Goal: Task Accomplishment & Management: Complete application form

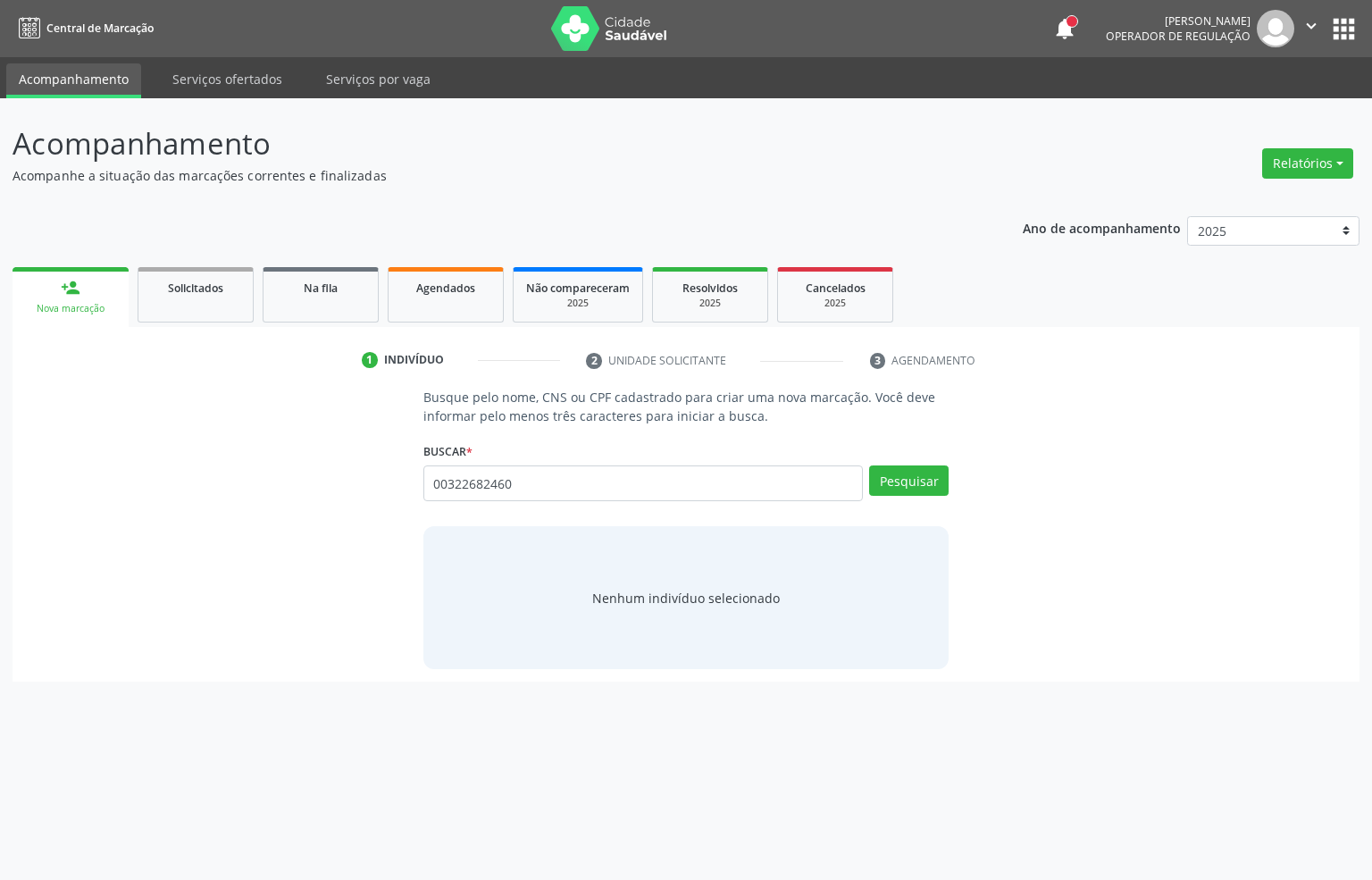
type input "00322682460"
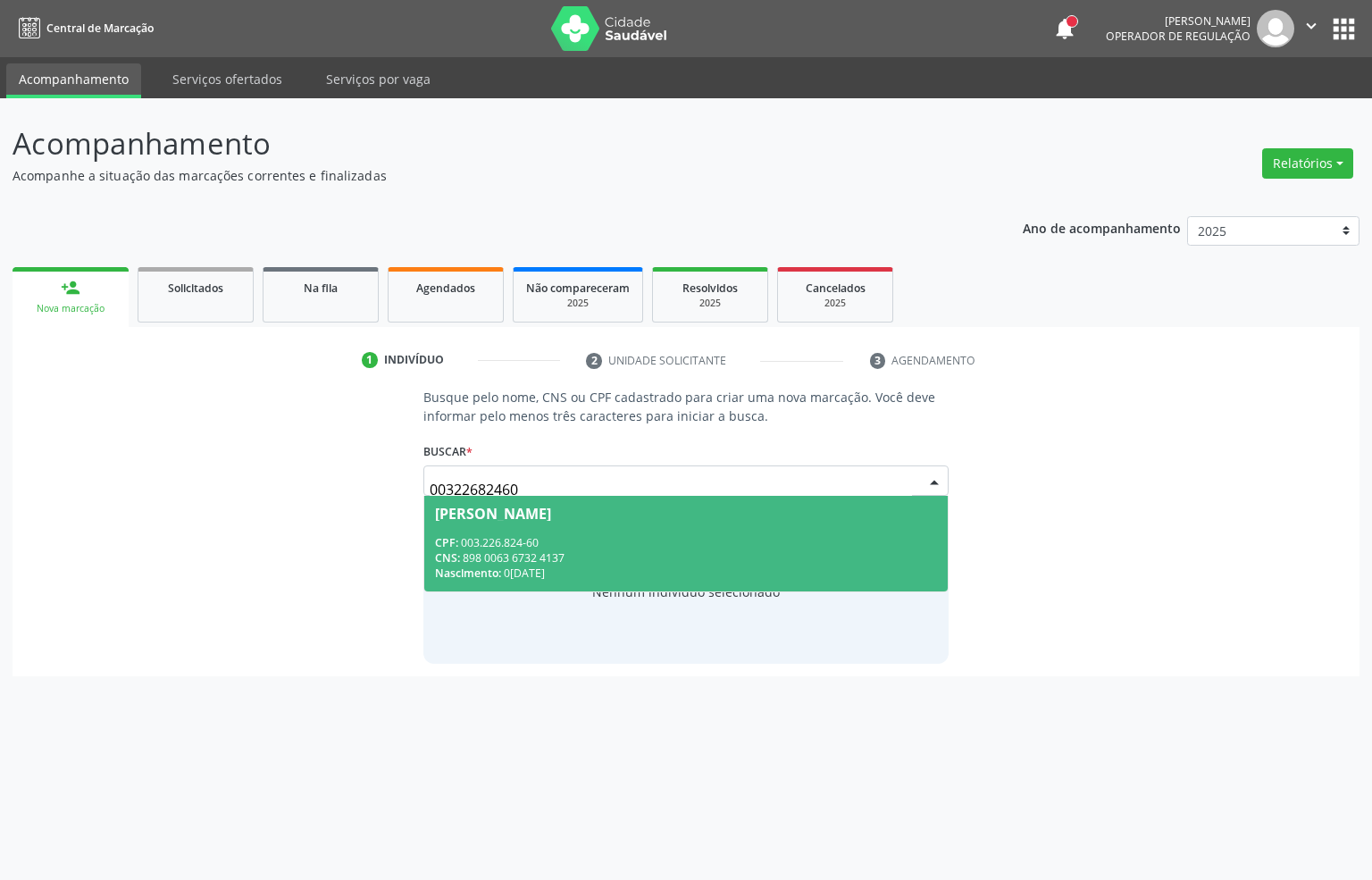
click at [472, 530] on span "[PERSON_NAME] CPF: 003.226.824-60 CNS: 898 0063 6732 4137 Nascimento: 0[DATE]" at bounding box center [686, 543] width 525 height 95
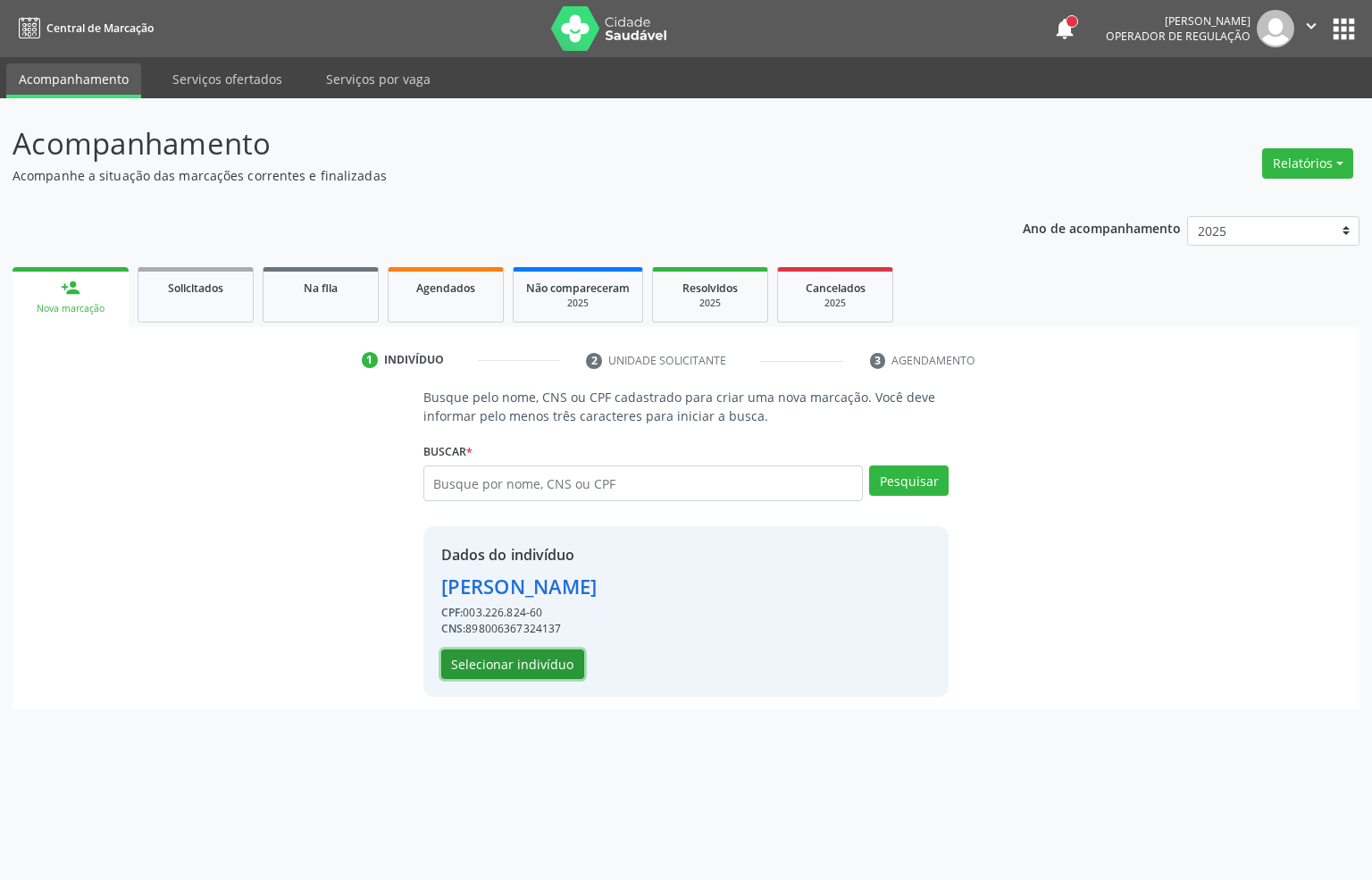
click at [480, 660] on button "Selecionar indivíduo" at bounding box center [513, 665] width 143 height 31
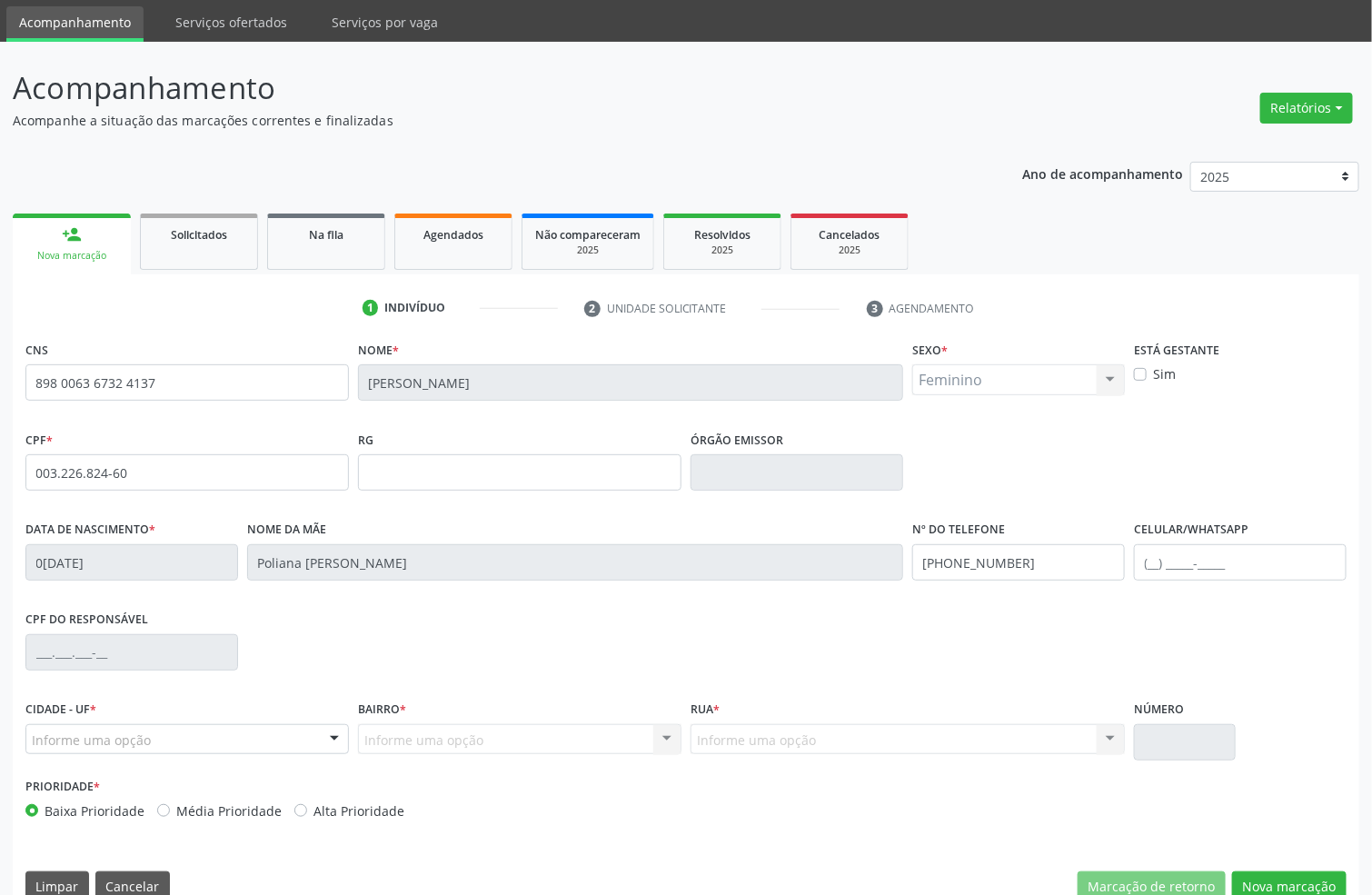
scroll to position [90, 0]
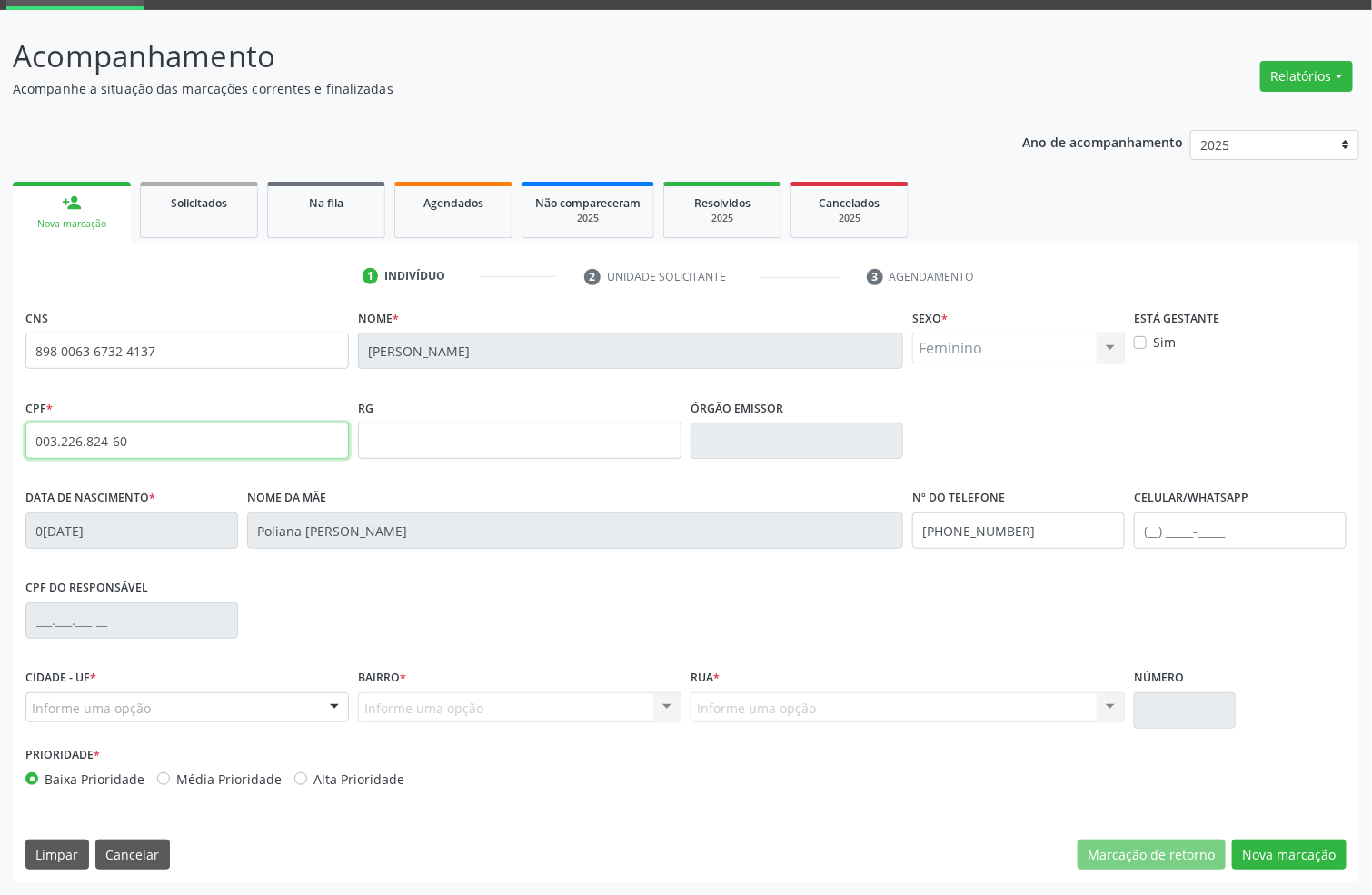
drag, startPoint x: 146, startPoint y: 437, endPoint x: 0, endPoint y: 527, distance: 171.5
click at [0, 536] on div "Acompanhamento Acompanhe a situação das marcações correntes e finalizadas Relat…" at bounding box center [686, 453] width 1372 height 885
drag, startPoint x: 1297, startPoint y: 853, endPoint x: 1103, endPoint y: 771, distance: 210.6
click at [1295, 853] on button "Nova marcação" at bounding box center [1289, 855] width 114 height 31
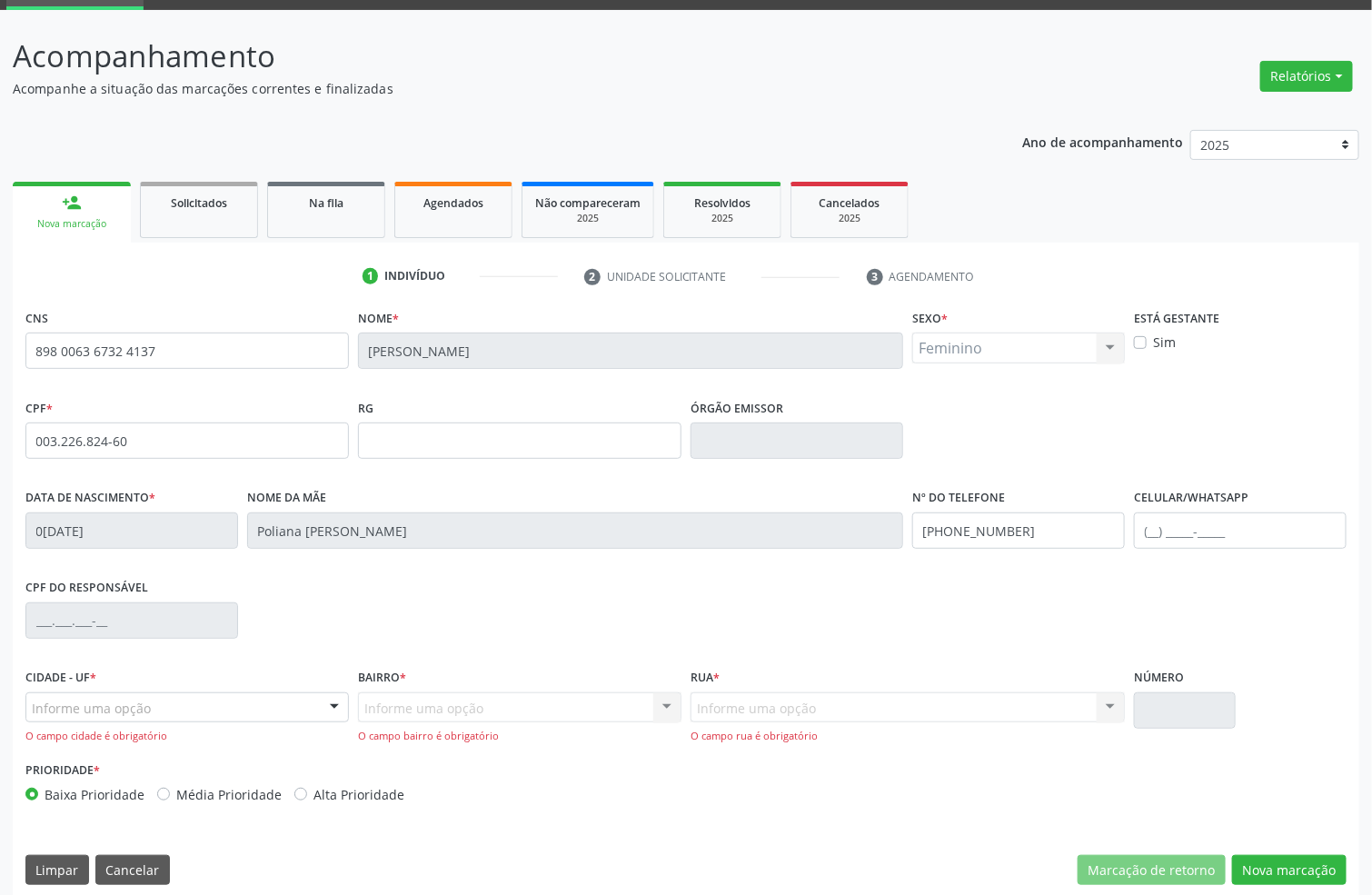
click at [231, 724] on div "Informe uma opção Serra Talhada - PE Nenhum resultado encontrado para: " " Nenh…" at bounding box center [187, 718] width 324 height 52
click at [224, 750] on div "Cidade - UF * Informe uma opção Serra Talhada - PE Nenhum resultado encontrado …" at bounding box center [187, 710] width 333 height 93
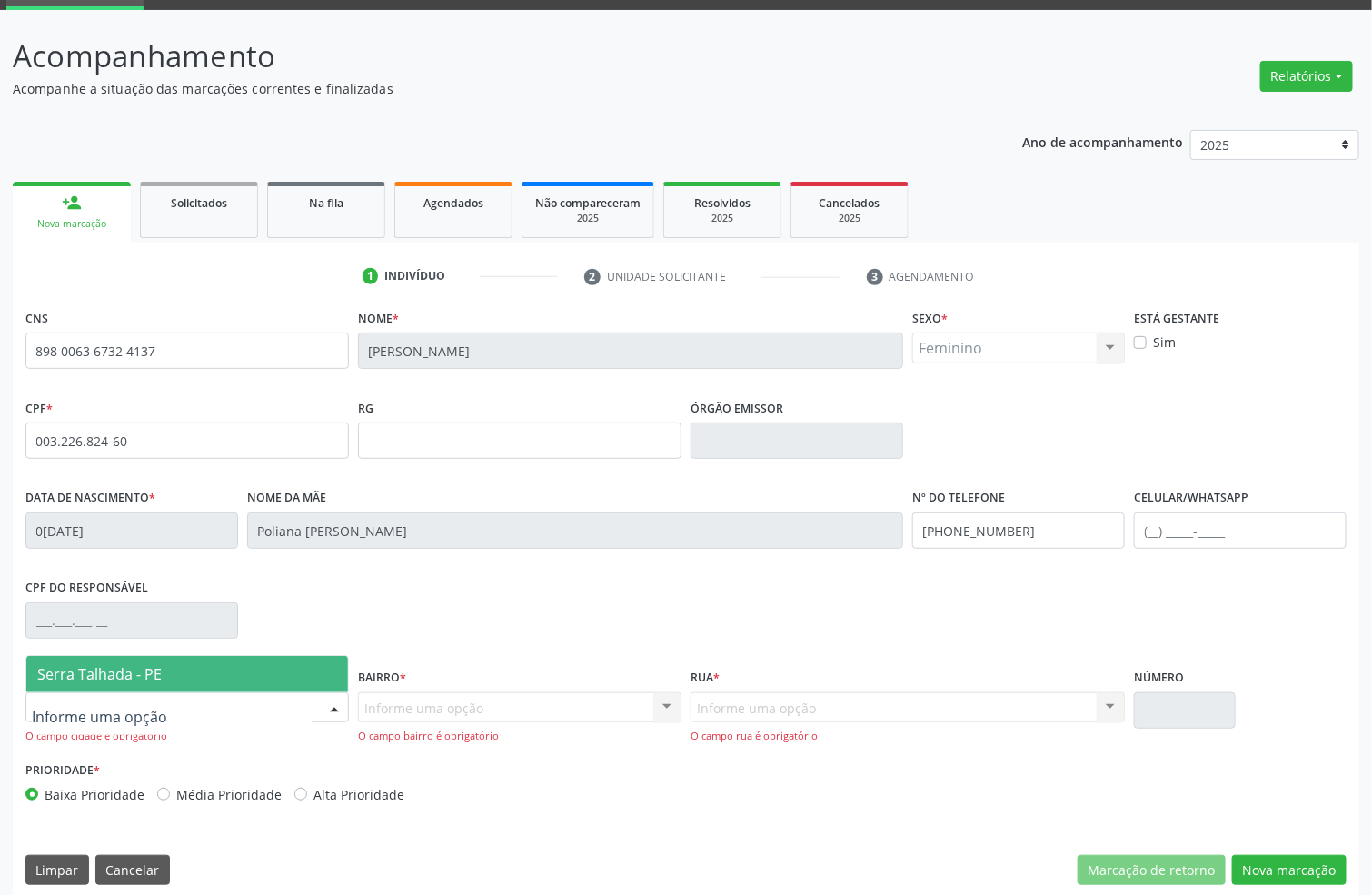
drag, startPoint x: 95, startPoint y: 665, endPoint x: 355, endPoint y: 673, distance: 260.1
click at [96, 665] on span "Serra Talhada - PE" at bounding box center [99, 674] width 124 height 20
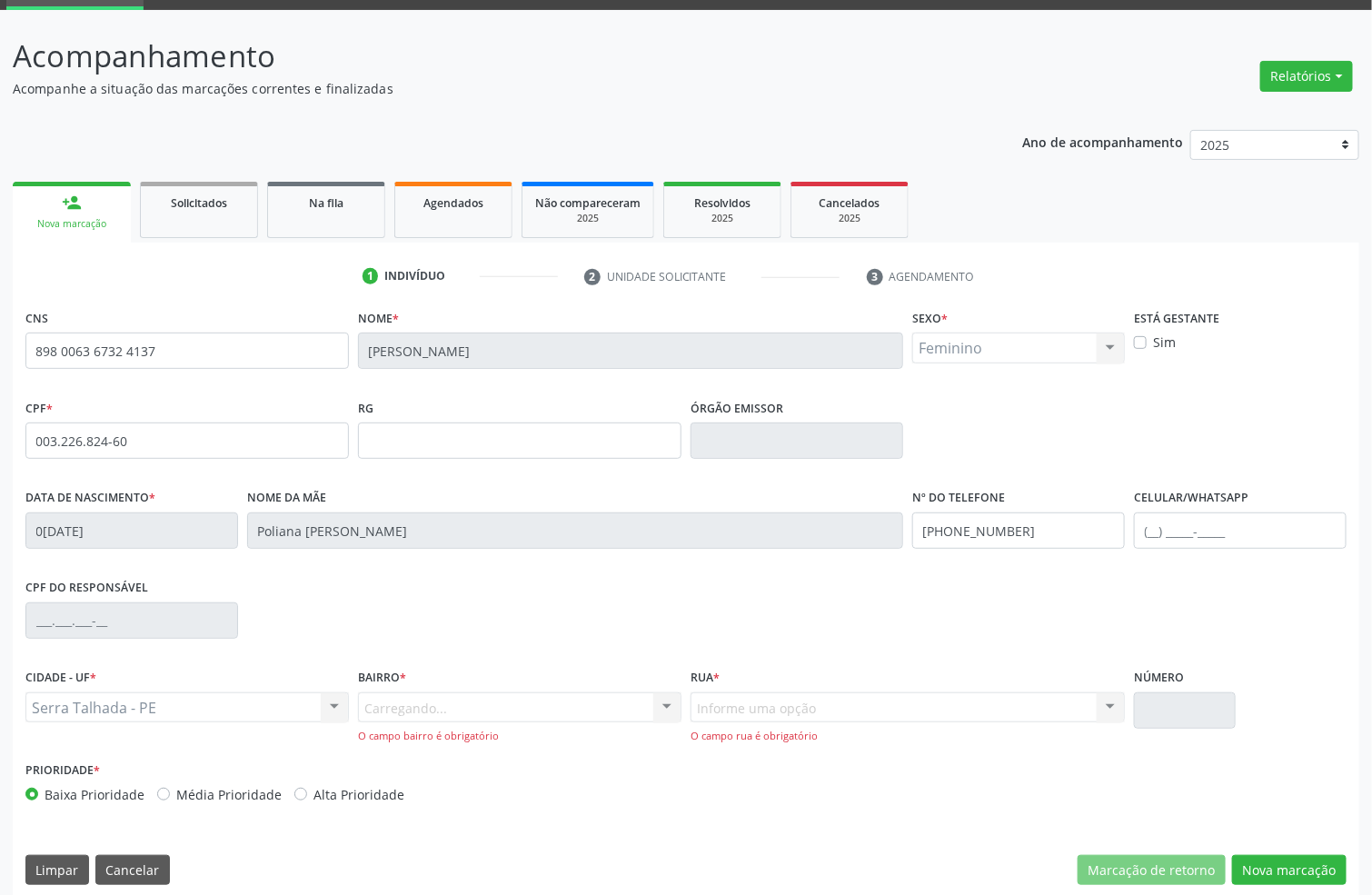
click at [388, 703] on div "Carregando... Nenhum resultado encontrado para: " " Nenhuma opção encontrada. D…" at bounding box center [519, 718] width 324 height 52
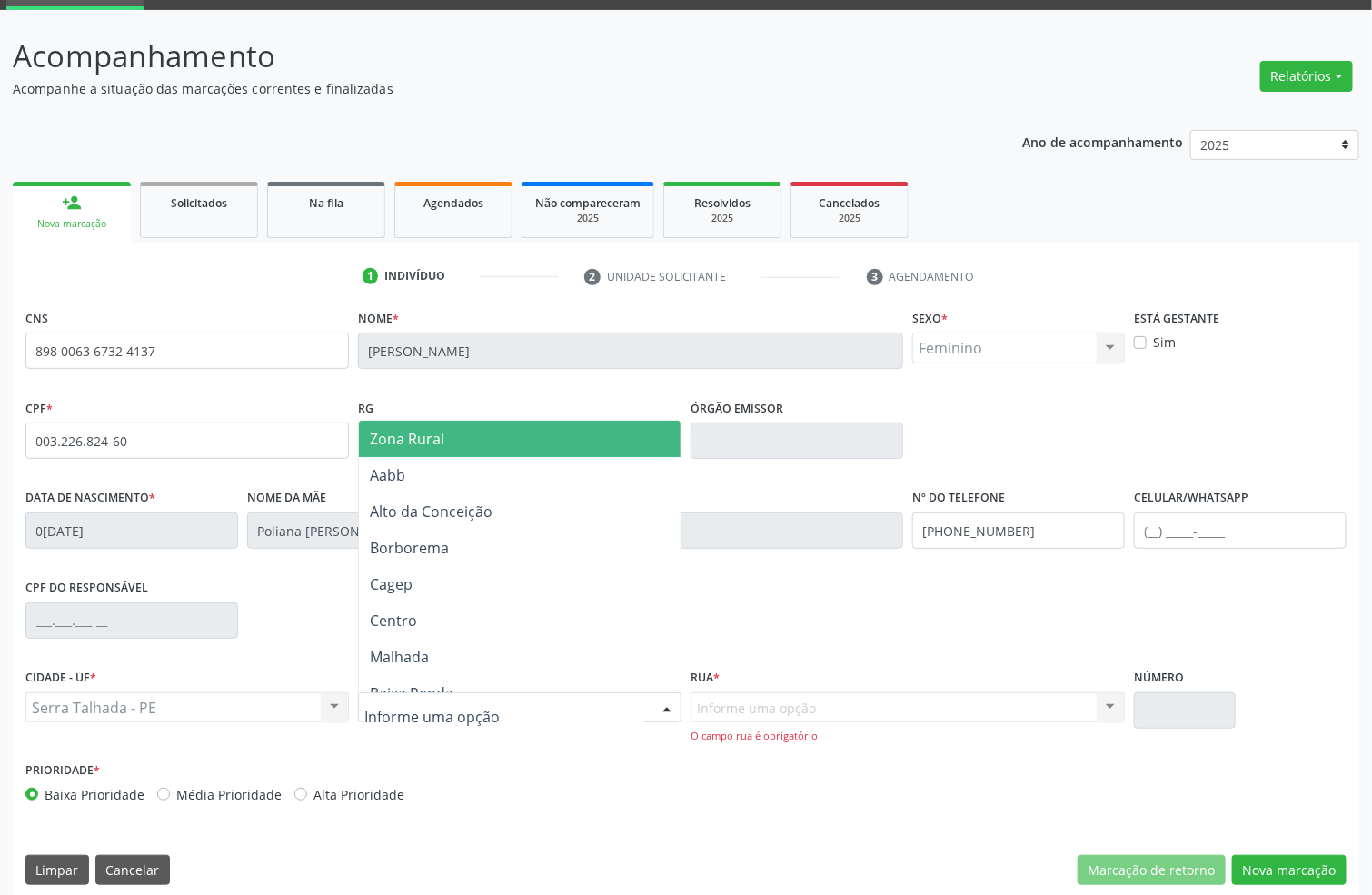
click at [486, 445] on span "Zona Rural" at bounding box center [519, 438] width 322 height 36
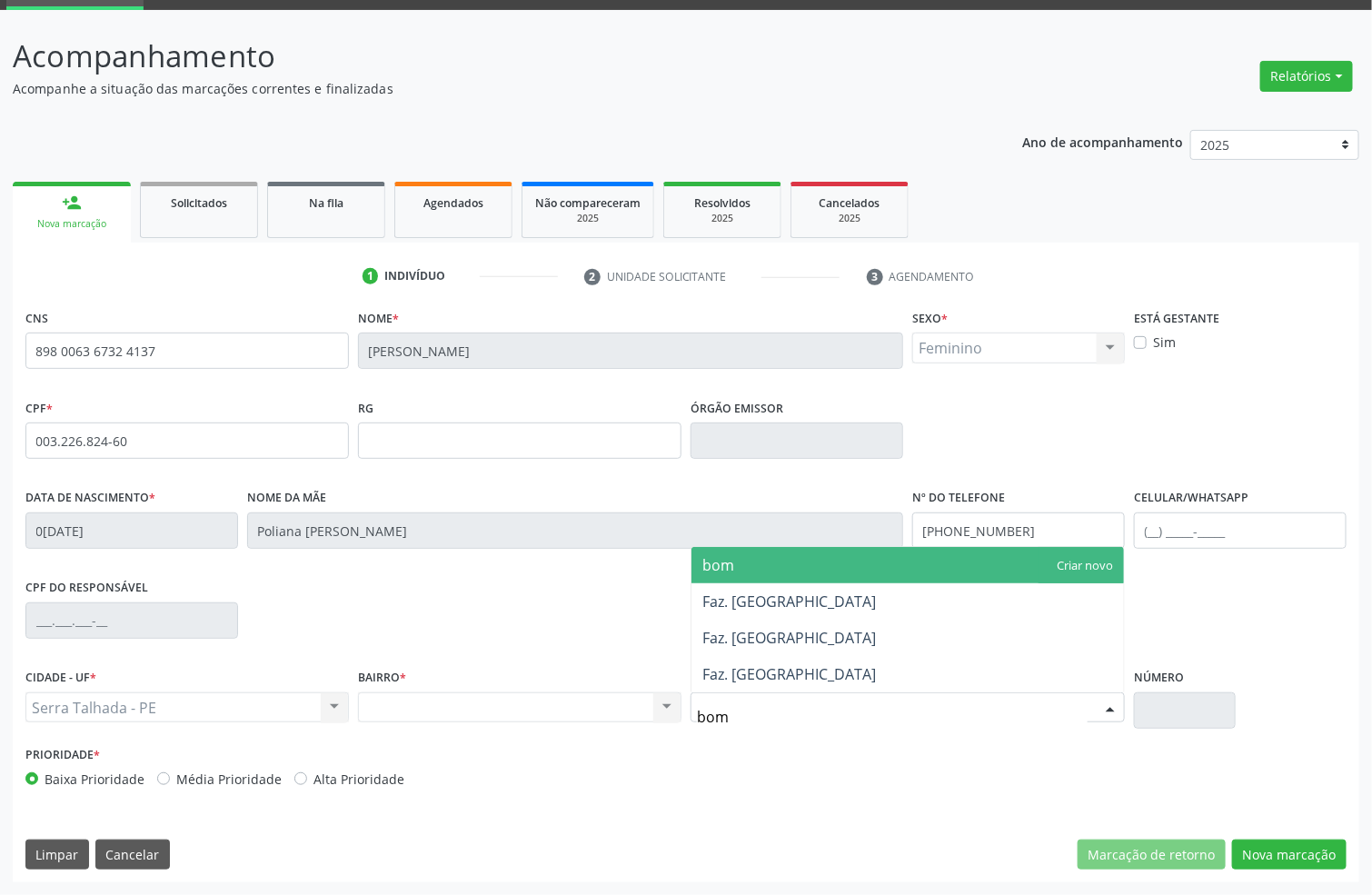
type input "bom"
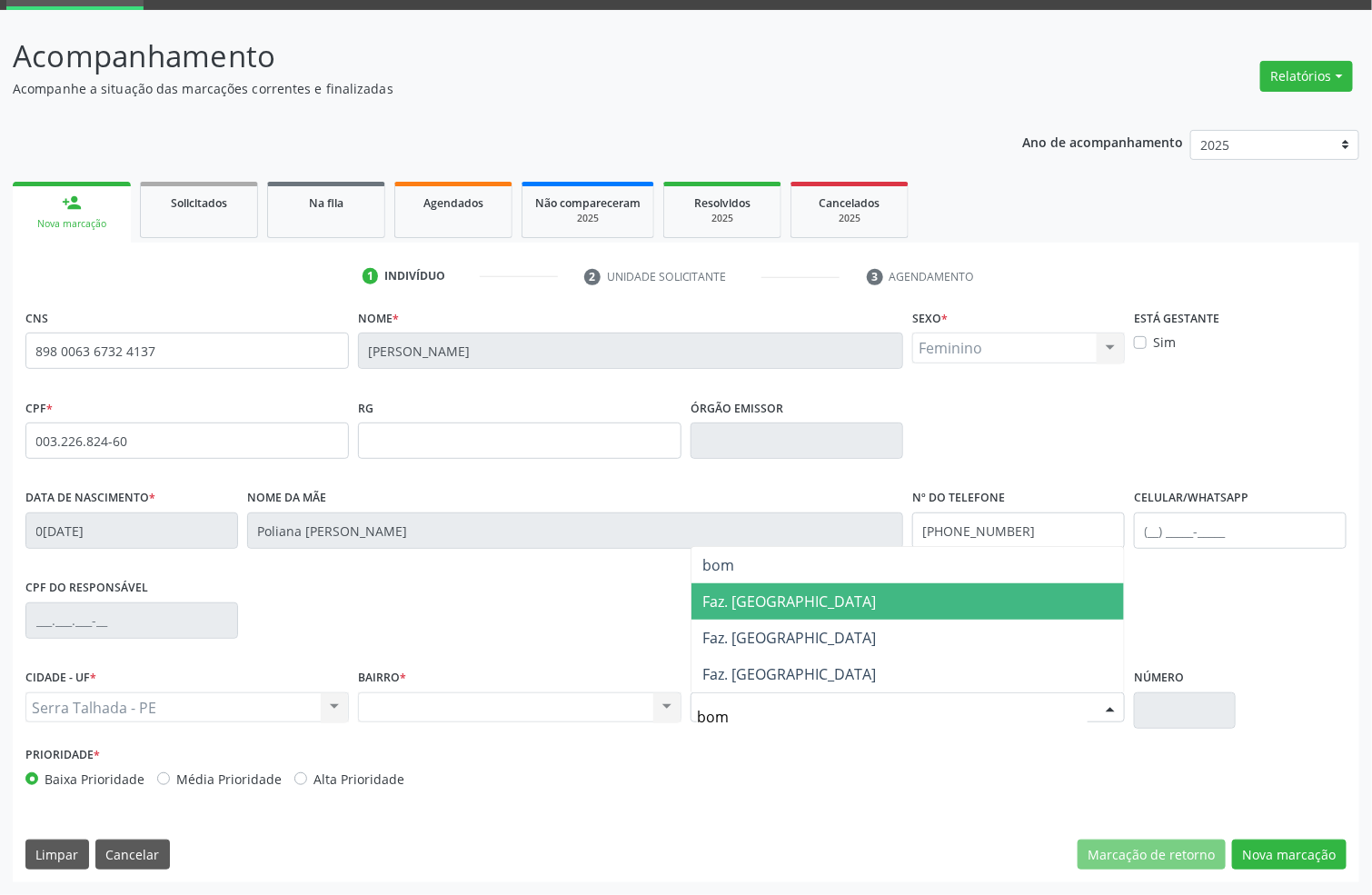
click at [808, 610] on span "Faz. [GEOGRAPHIC_DATA]" at bounding box center [907, 601] width 432 height 36
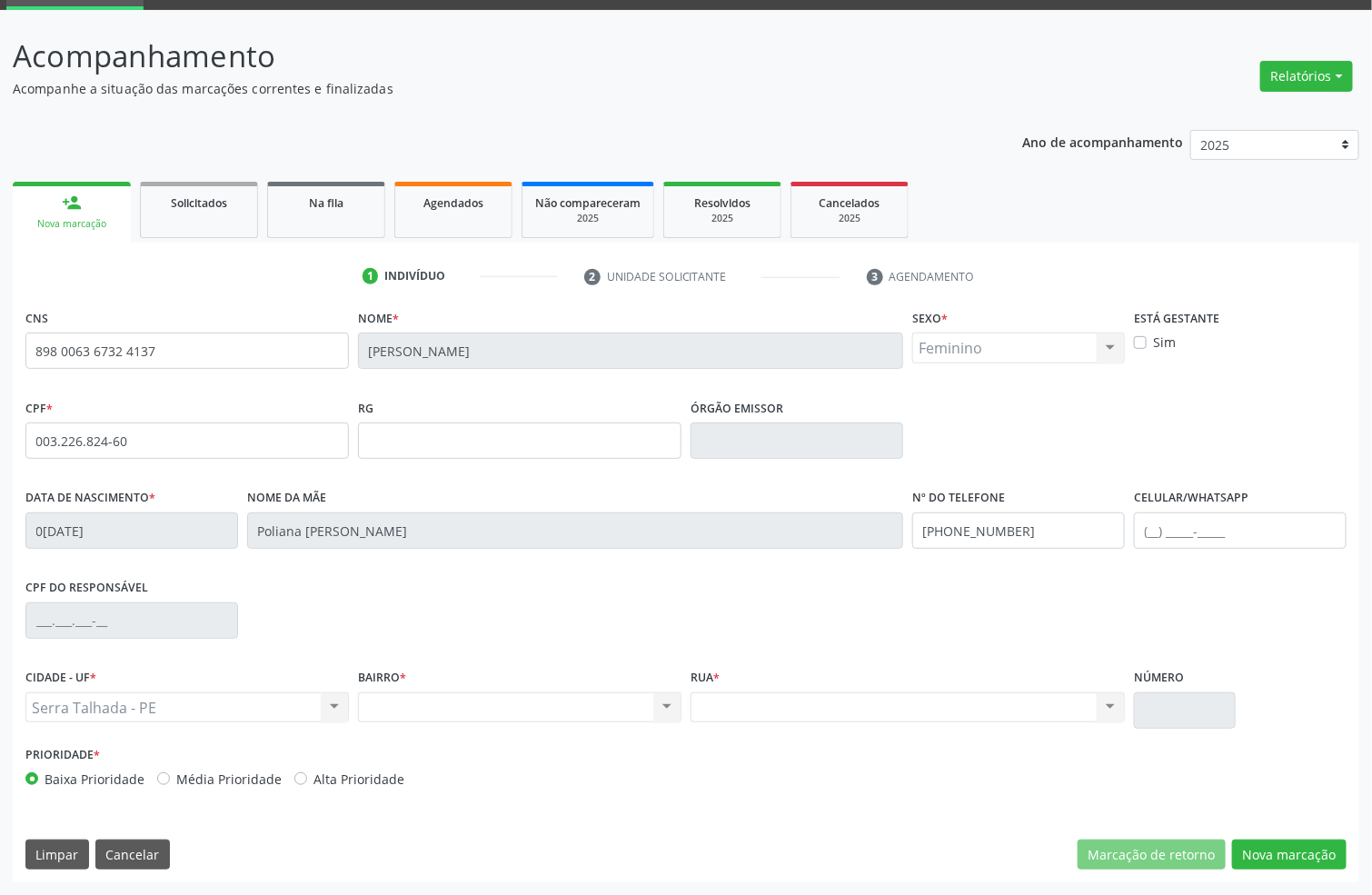
click at [1167, 717] on input "text" at bounding box center [1185, 710] width 101 height 36
click at [1167, 709] on input "text" at bounding box center [1185, 710] width 101 height 36
click at [1167, 706] on input "text" at bounding box center [1185, 710] width 101 height 36
drag, startPoint x: 1167, startPoint y: 706, endPoint x: 1157, endPoint y: 696, distance: 14.1
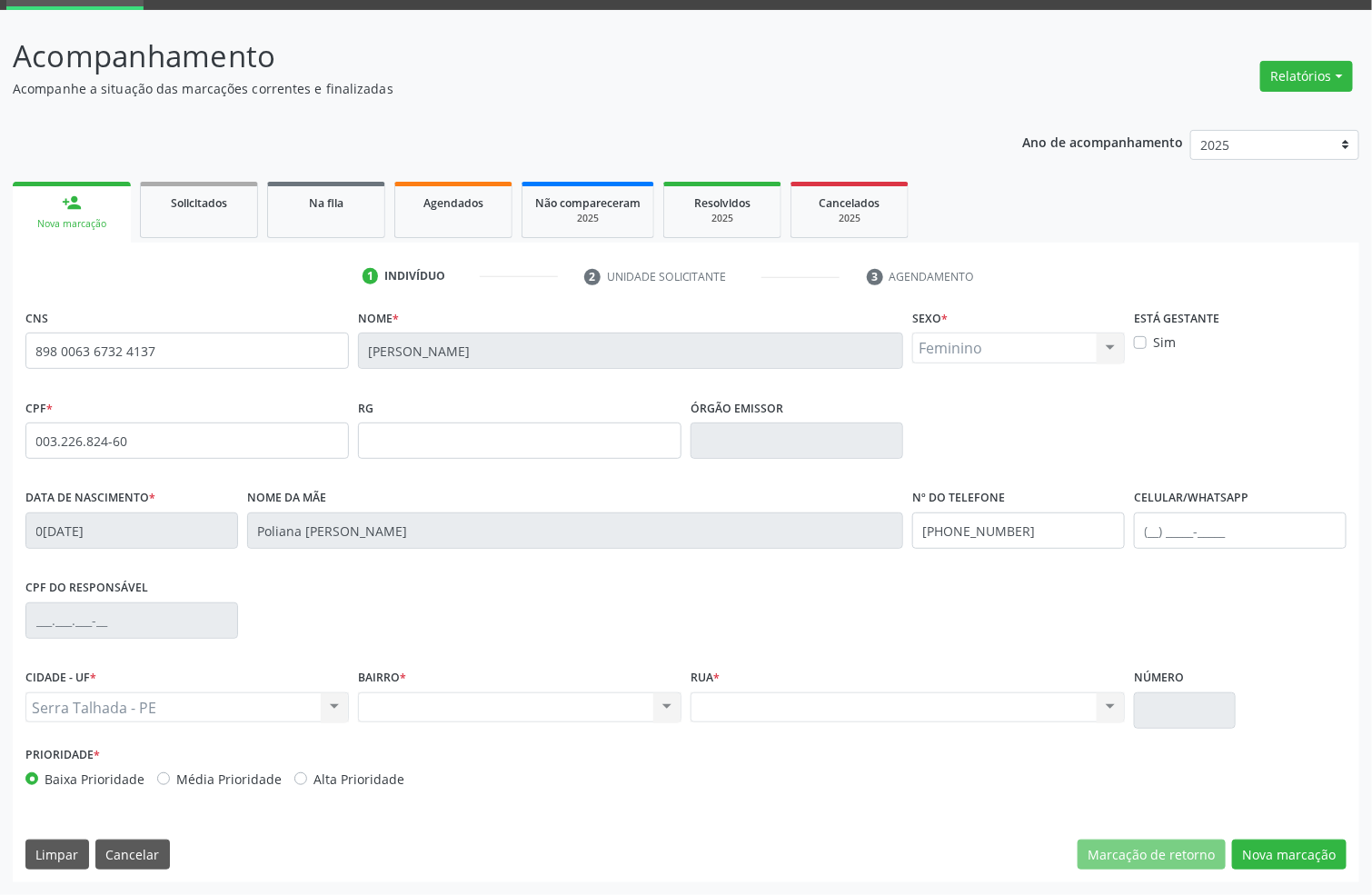
click at [1169, 701] on input "text" at bounding box center [1185, 710] width 101 height 36
click at [1177, 712] on input "text" at bounding box center [1185, 710] width 101 height 36
click at [1194, 710] on input "text" at bounding box center [1185, 710] width 101 height 36
click at [1255, 852] on button "Nova marcação" at bounding box center [1289, 855] width 114 height 31
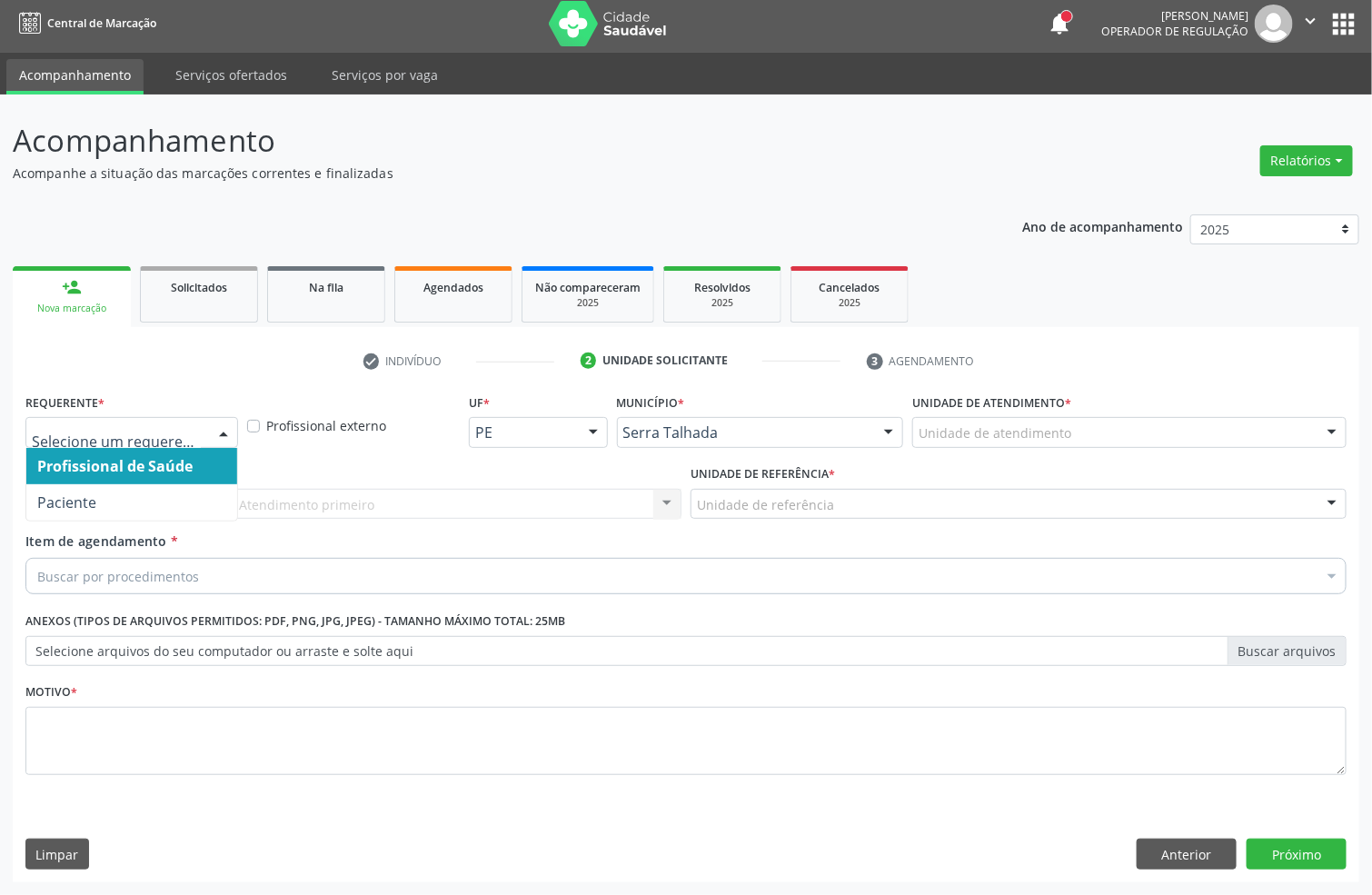
drag, startPoint x: 194, startPoint y: 422, endPoint x: 185, endPoint y: 437, distance: 17.5
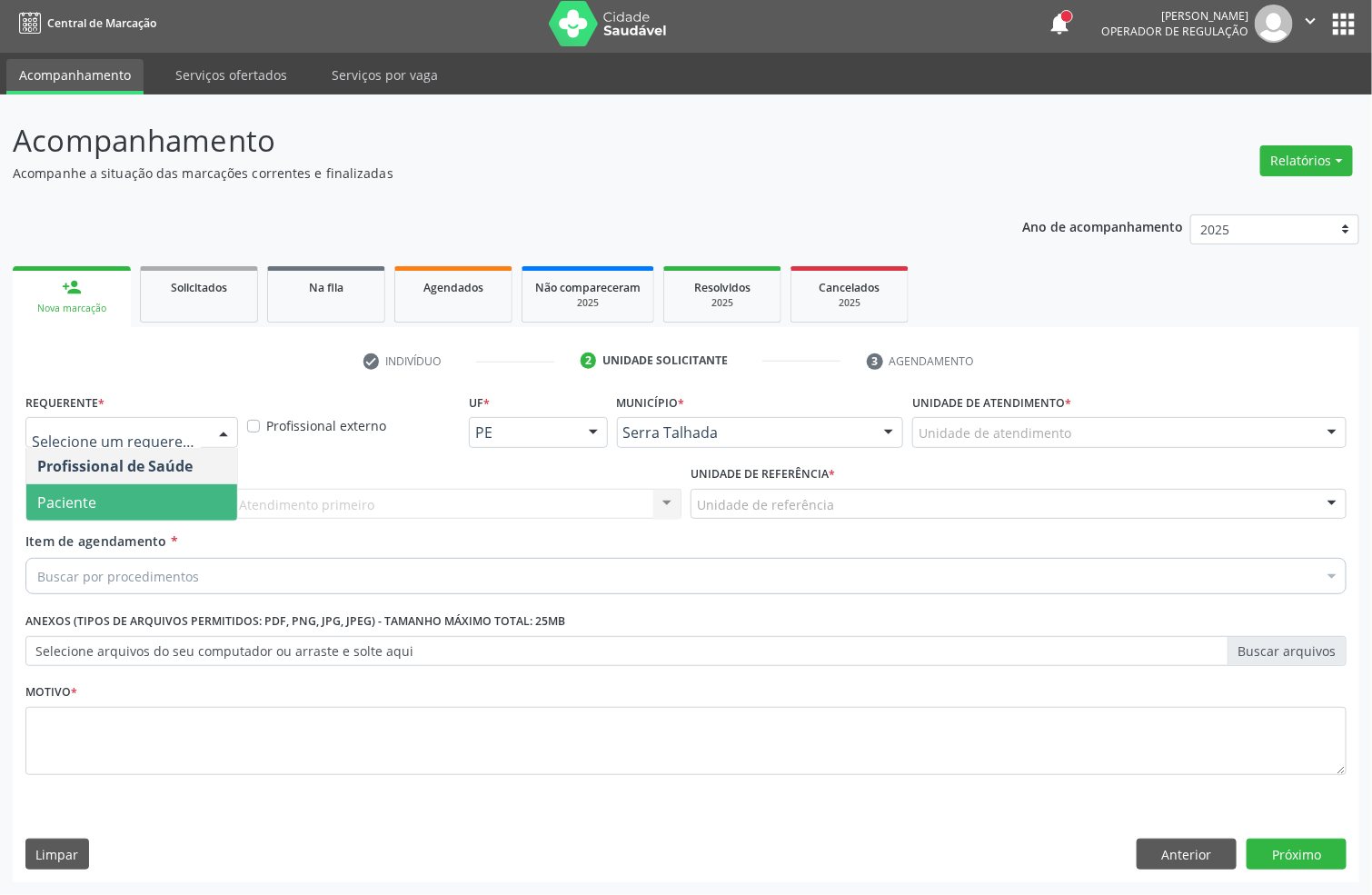
click at [109, 512] on span "Paciente" at bounding box center [132, 501] width 211 height 36
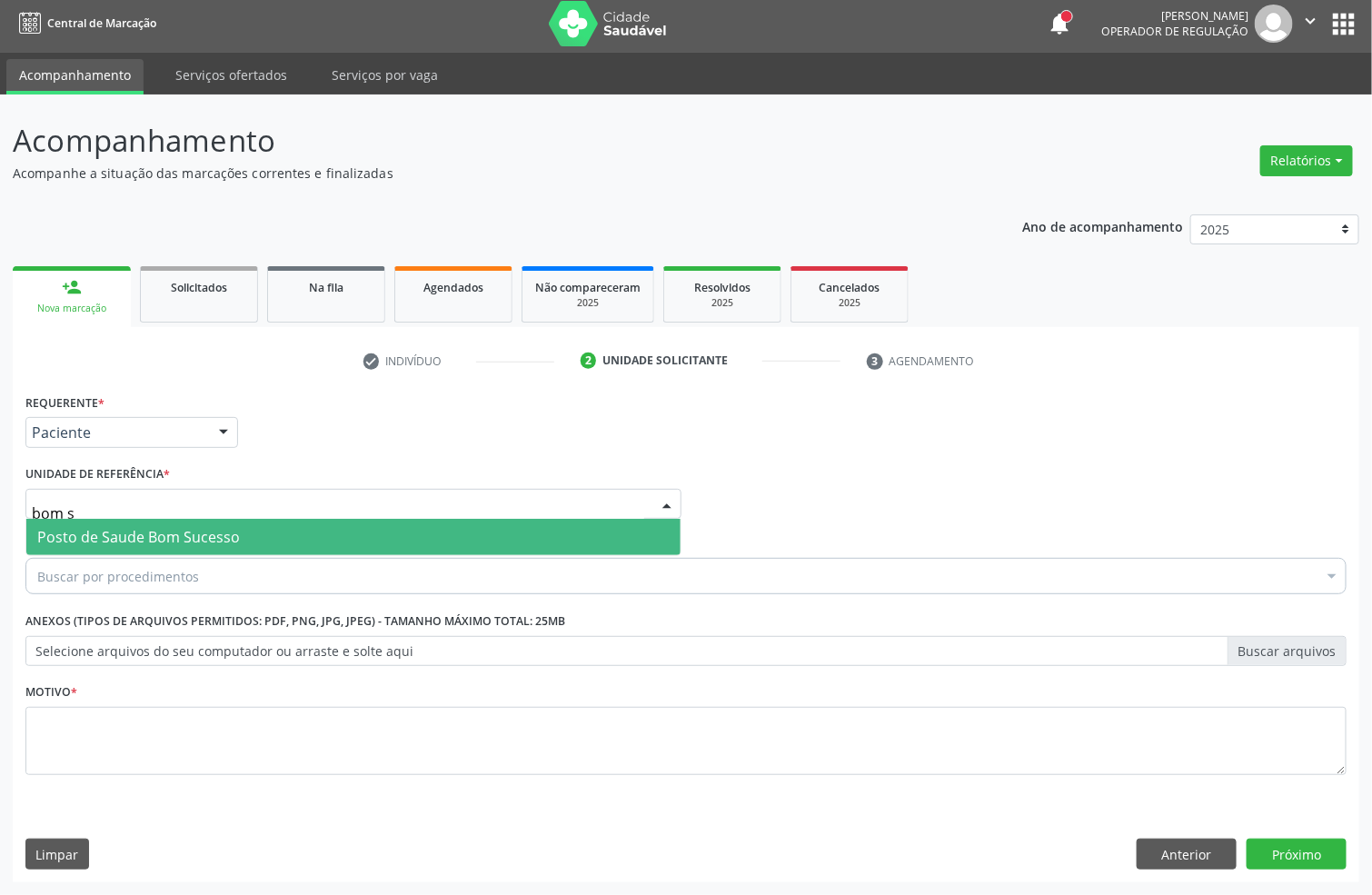
type input "bom su"
click at [254, 530] on span "Posto de Saude Bom Sucesso" at bounding box center [354, 536] width 655 height 36
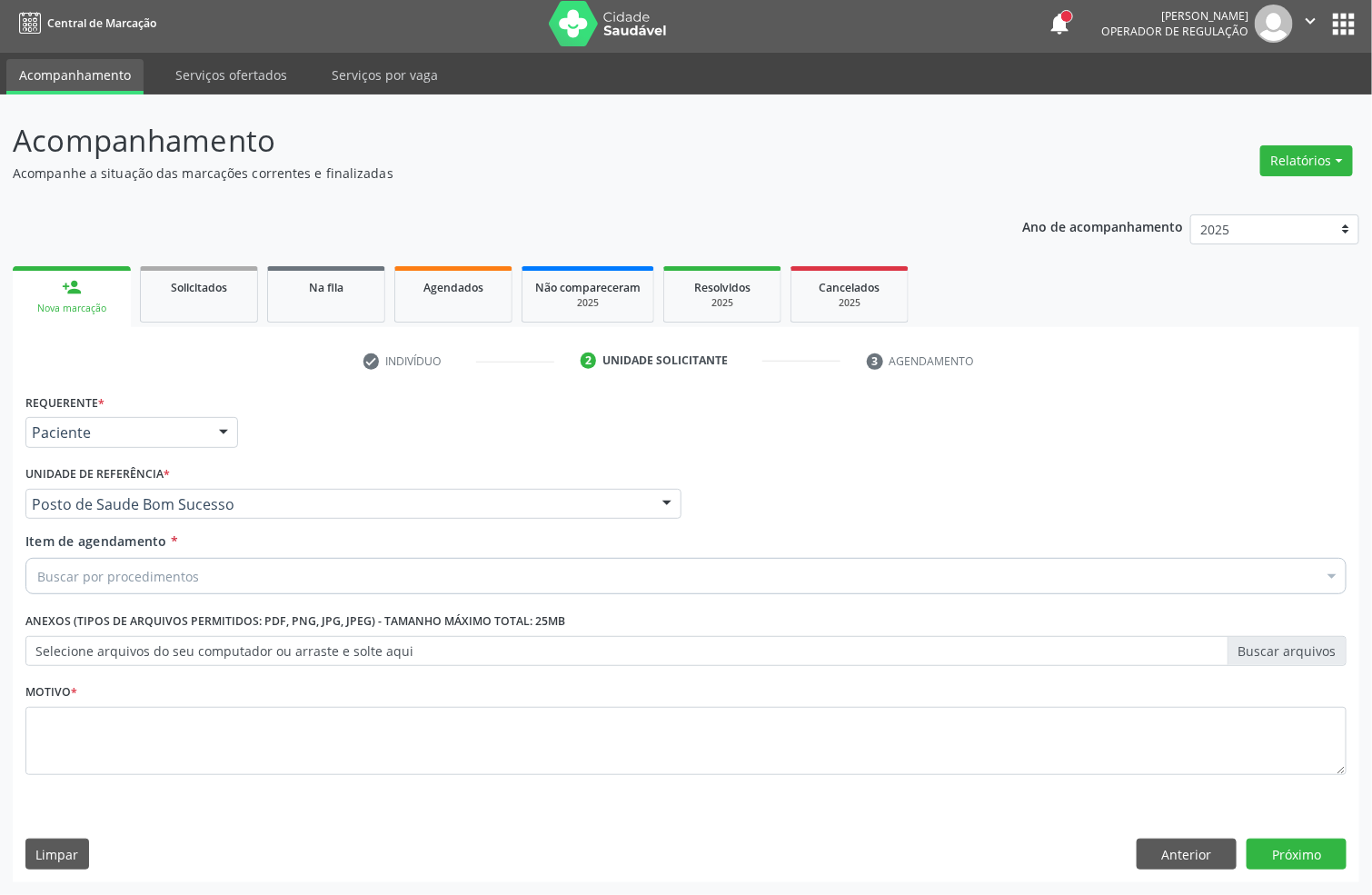
click at [158, 589] on div "Buscar por procedimentos" at bounding box center [686, 575] width 1321 height 36
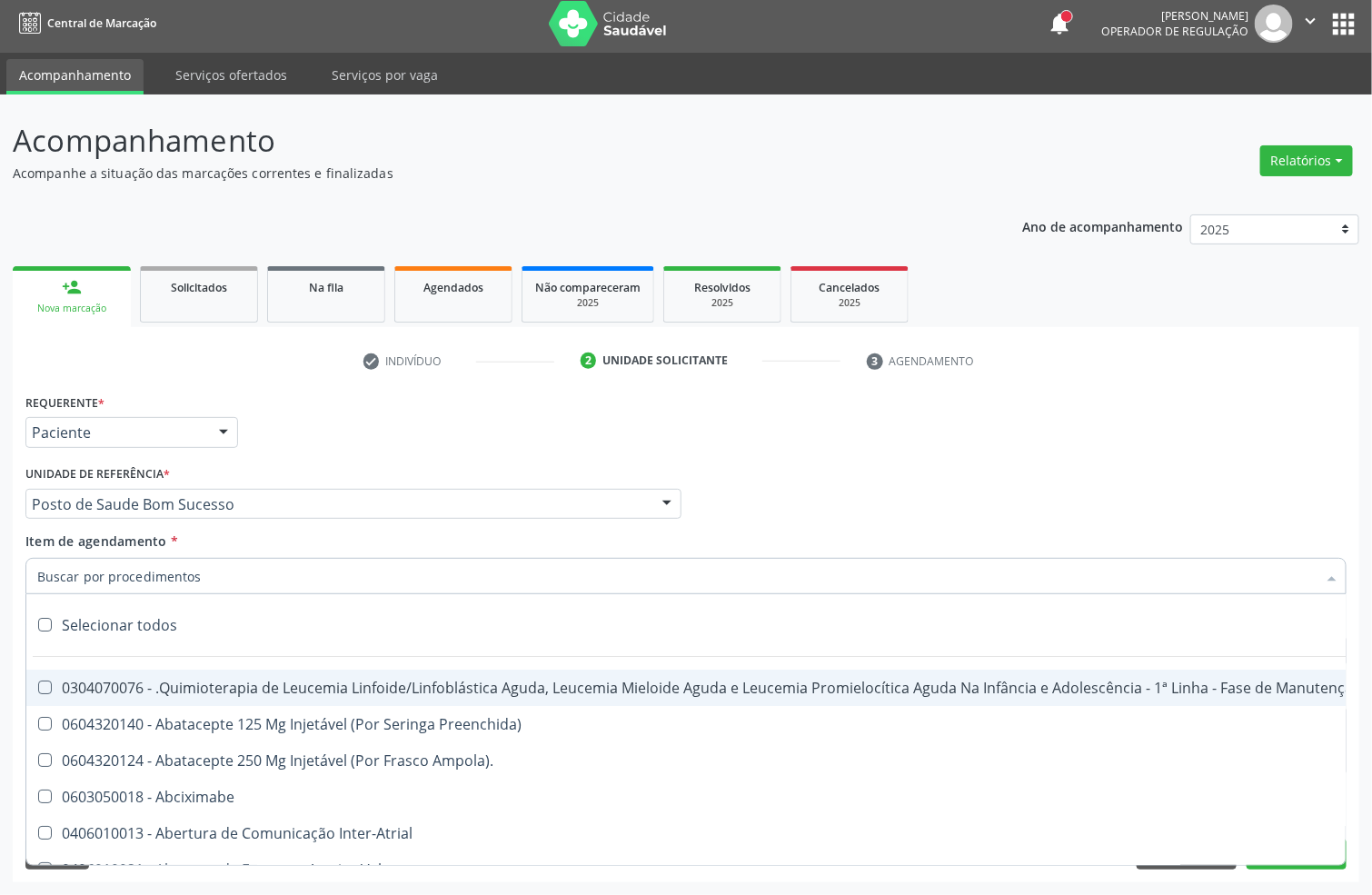
click at [156, 576] on input "Item de agendamento *" at bounding box center [677, 575] width 1280 height 36
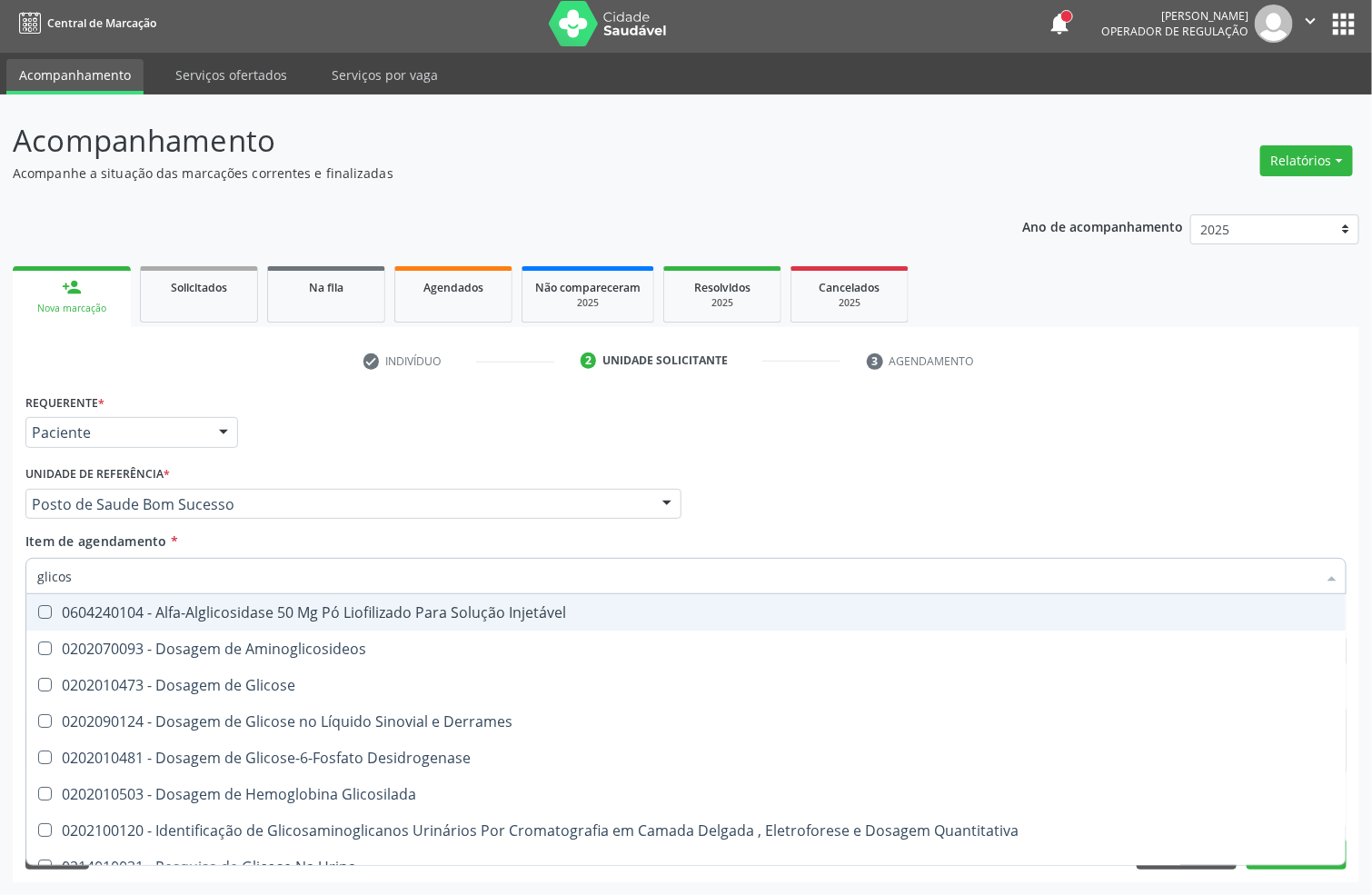
type input "glicose"
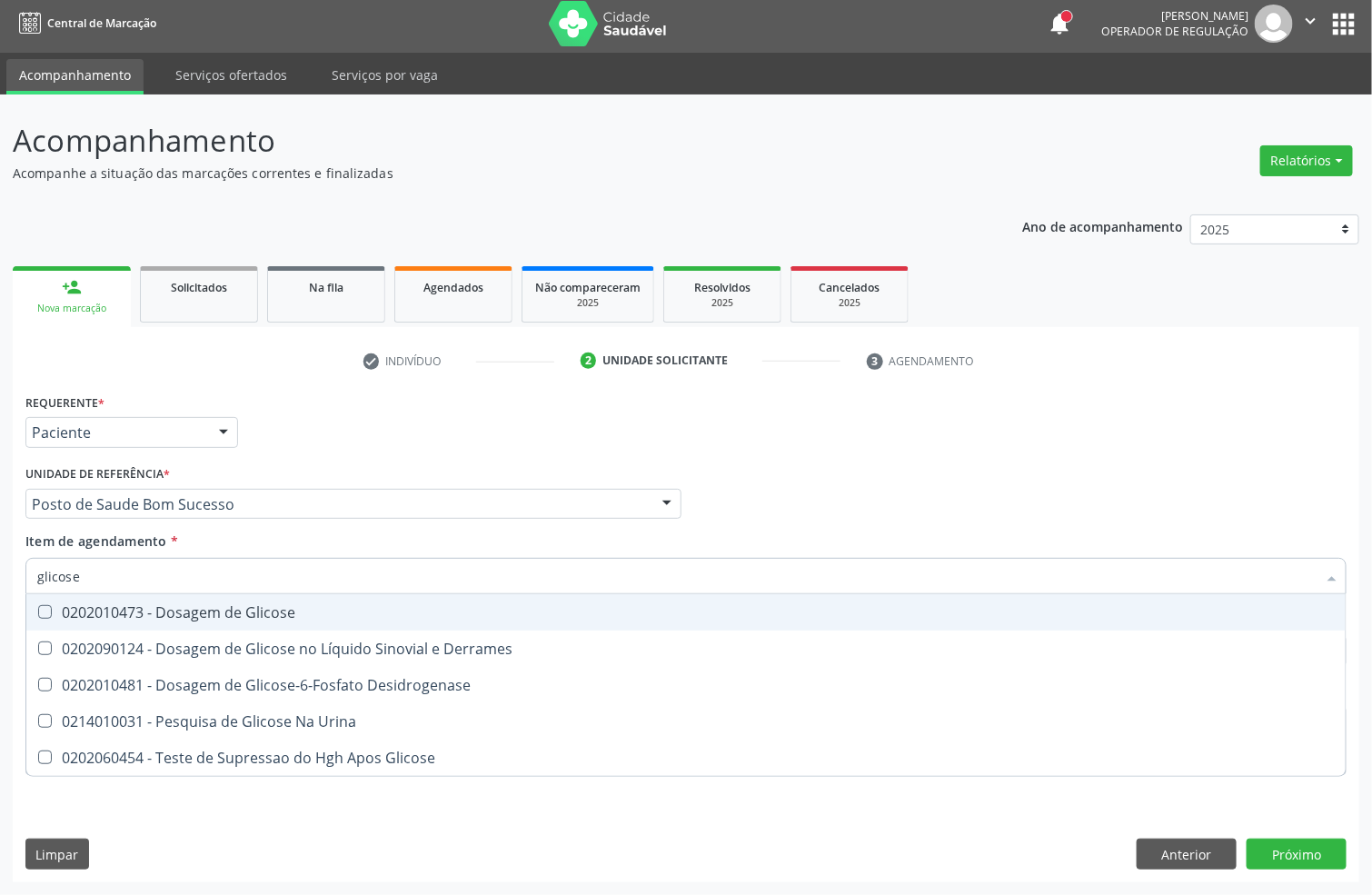
click at [216, 605] on div "0202010473 - Dosagem de Glicose" at bounding box center [685, 612] width 1297 height 15
checkbox Glicose "true"
click at [0, 582] on div "Acompanhamento Acompanhe a situação das marcações correntes e finalizadas Relat…" at bounding box center [686, 495] width 1372 height 800
type input "cre"
checkbox Glicose "false"
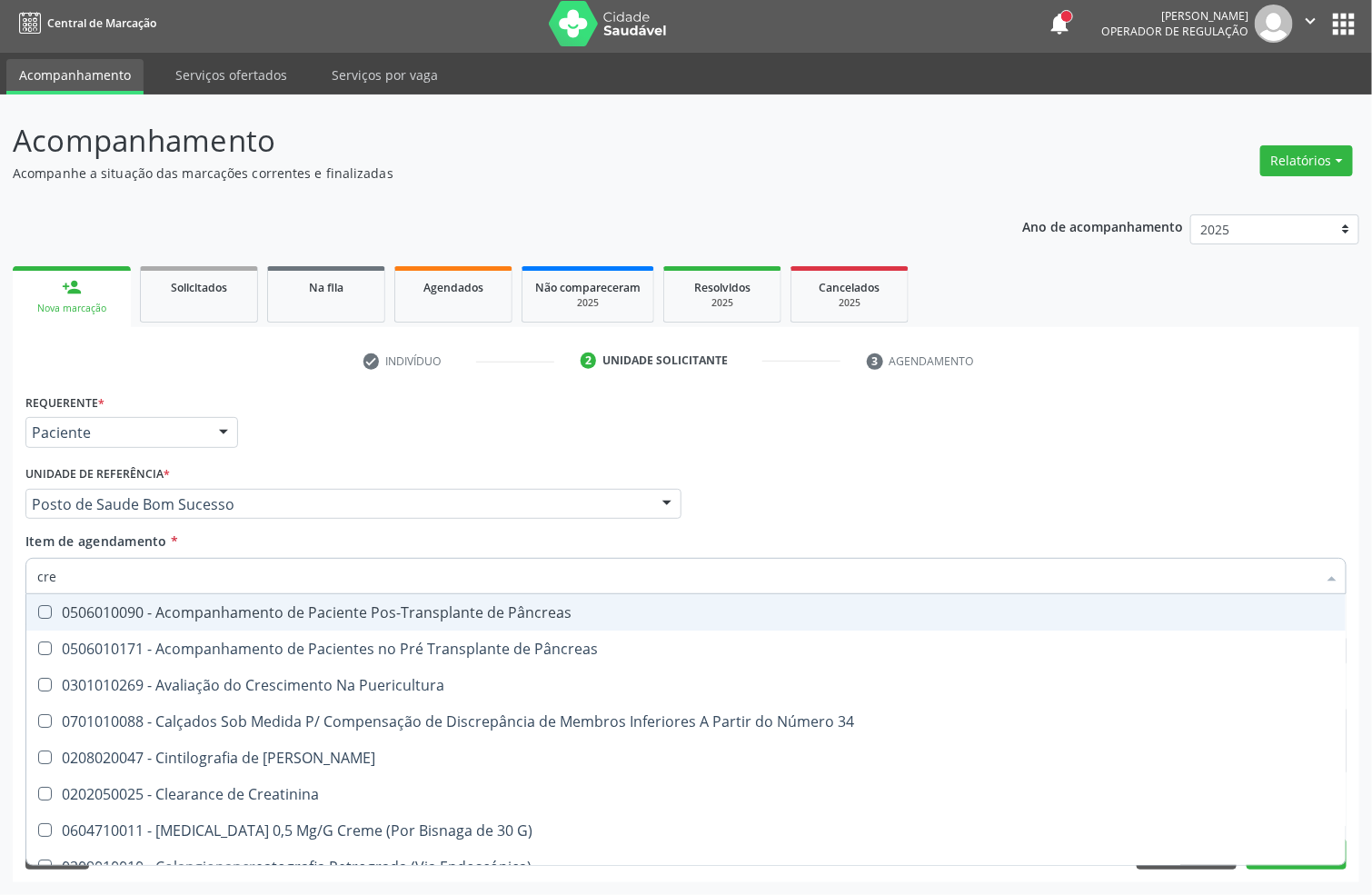
type input "crea"
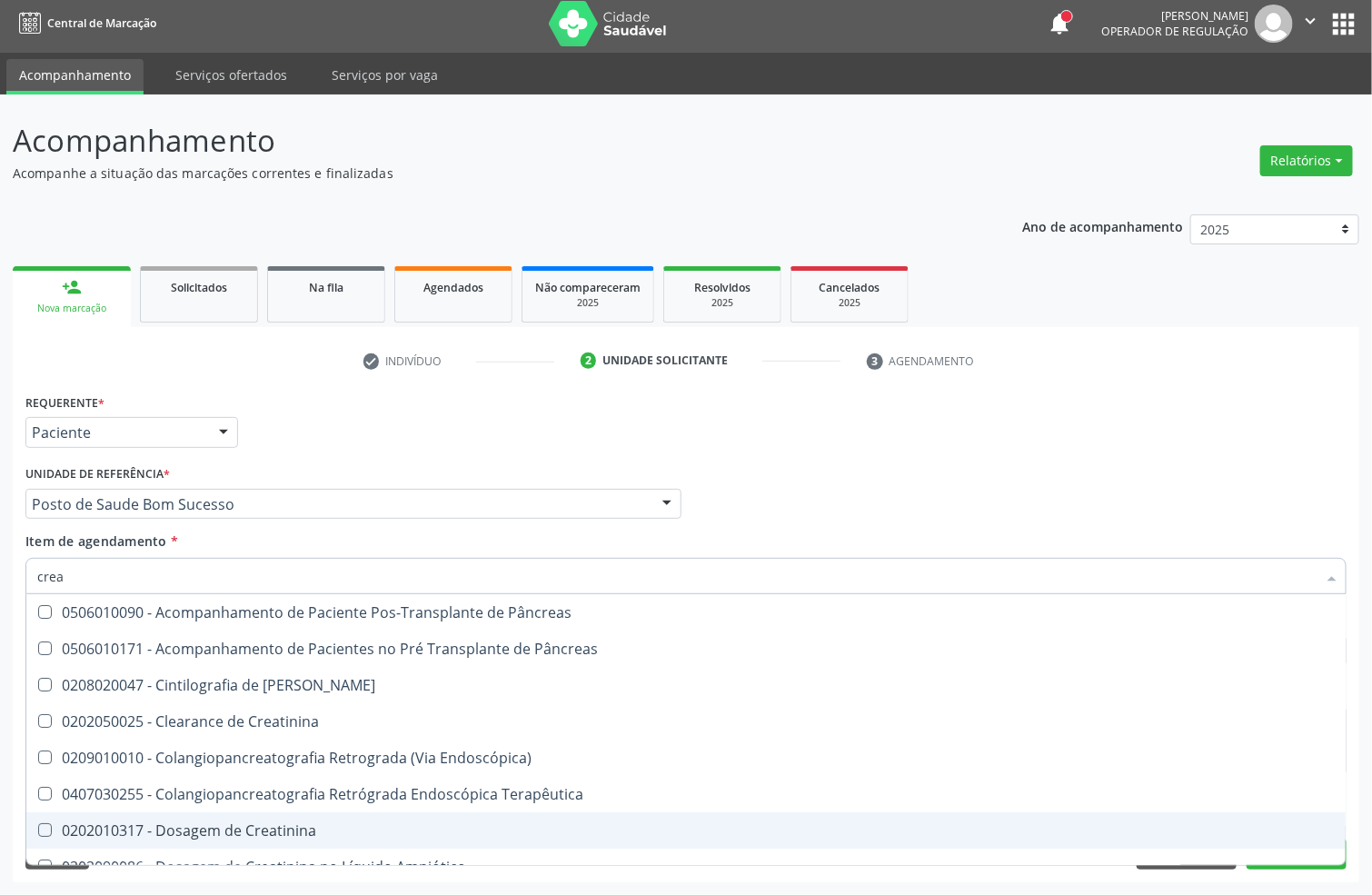
click at [150, 829] on div "0202010317 - Dosagem de Creatinina" at bounding box center [685, 830] width 1297 height 15
checkbox Creatinina "true"
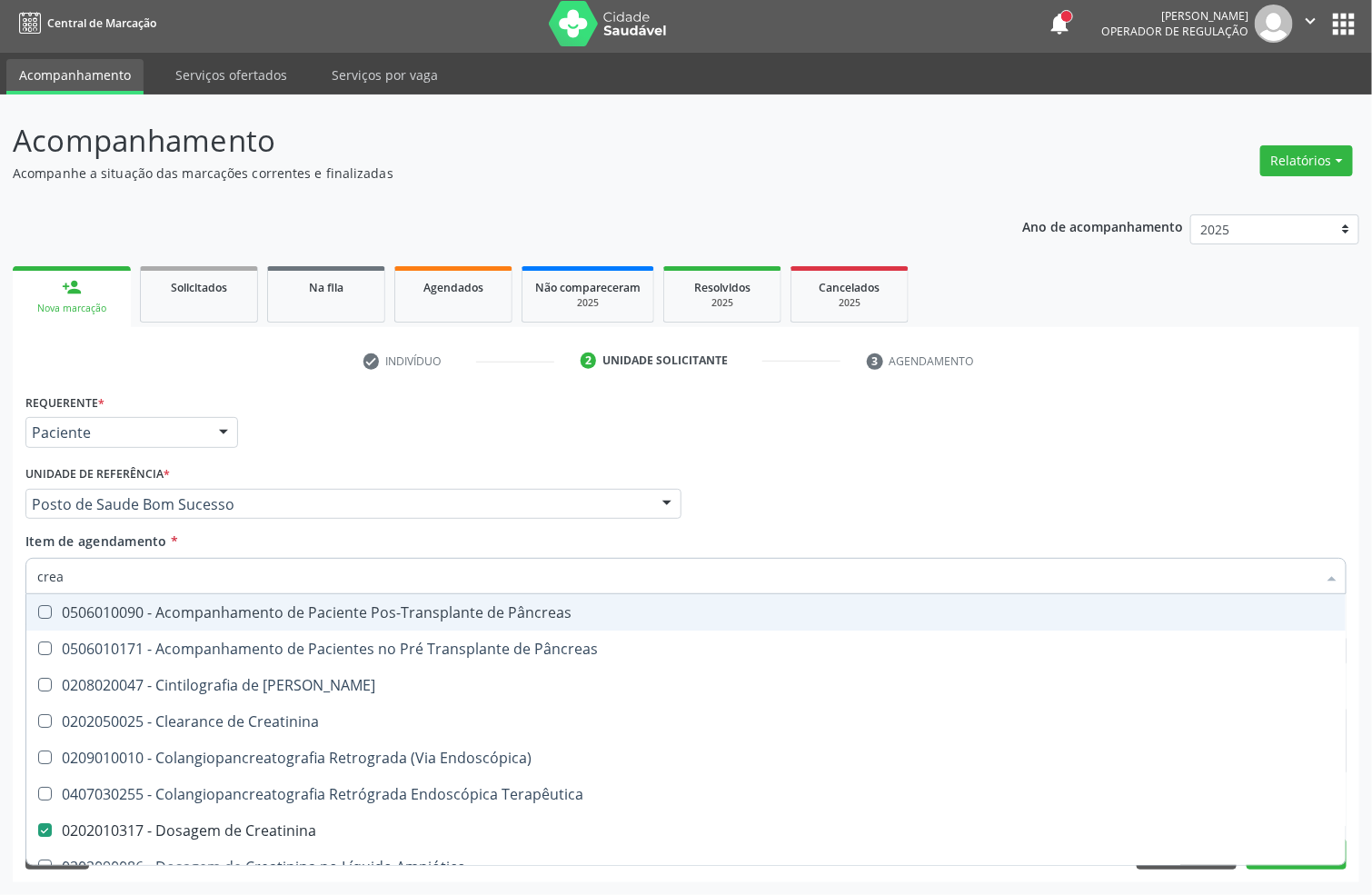
drag, startPoint x: 79, startPoint y: 572, endPoint x: 0, endPoint y: 561, distance: 79.8
click at [0, 567] on div "Acompanhamento Acompanhe a situação das marcações correntes e finalizadas Relat…" at bounding box center [686, 495] width 1372 height 800
type input "ur"
checkbox Creatinina "false"
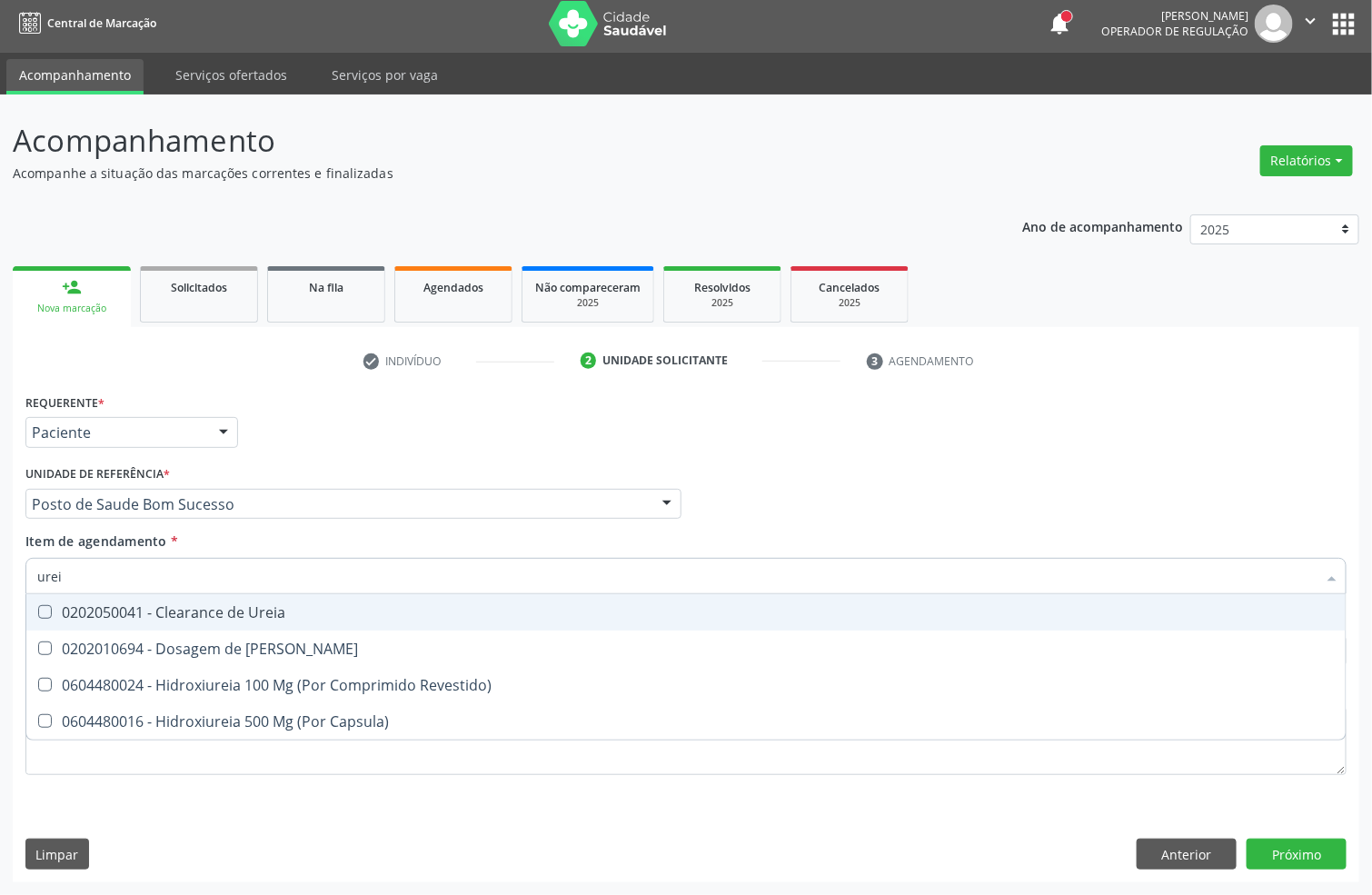
type input "ureia"
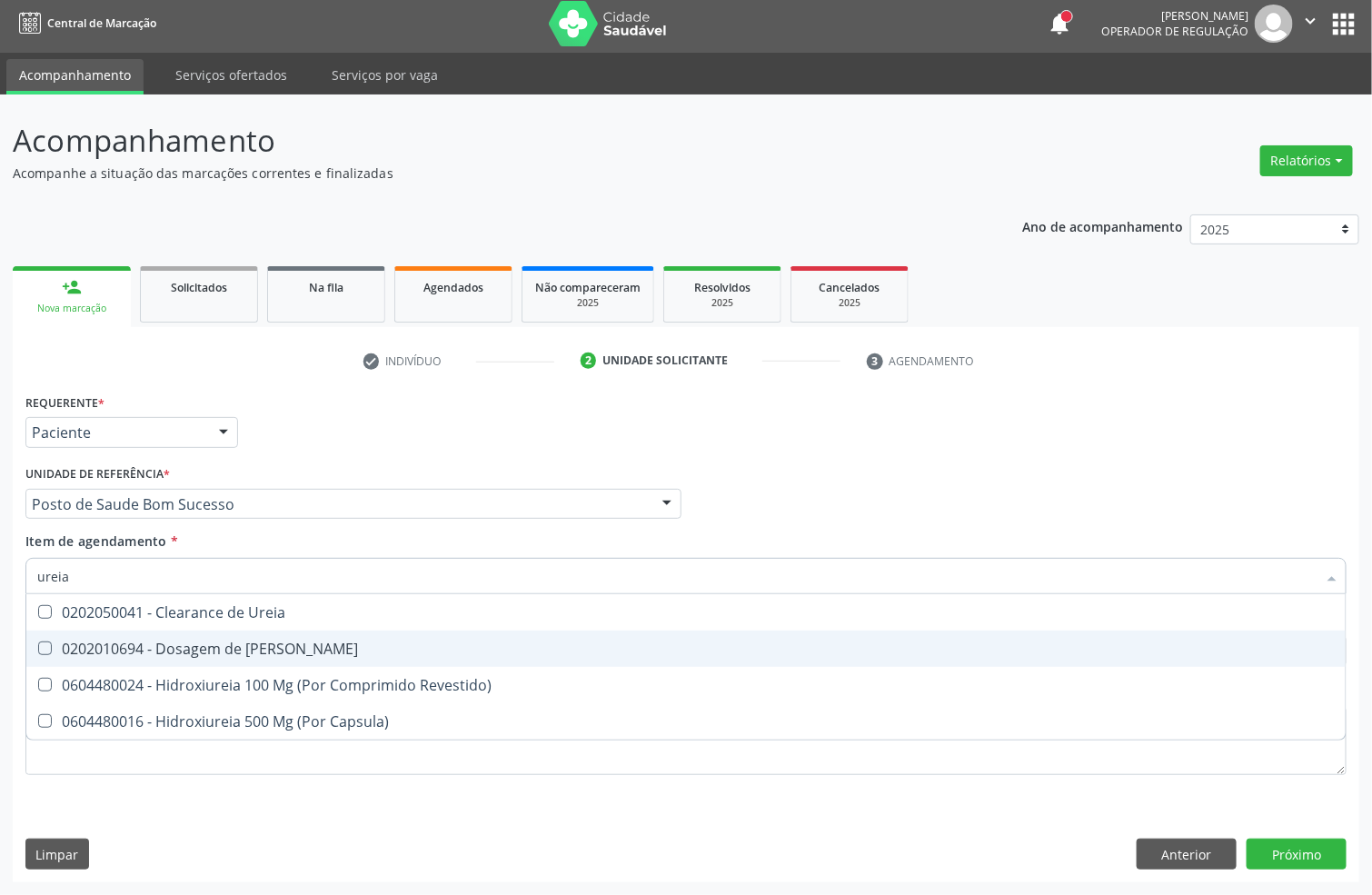
drag, startPoint x: 154, startPoint y: 647, endPoint x: 145, endPoint y: 639, distance: 12.0
click at [153, 647] on div "0202010694 - Dosagem de [PERSON_NAME]" at bounding box center [685, 649] width 1297 height 15
checkbox Ureia "true"
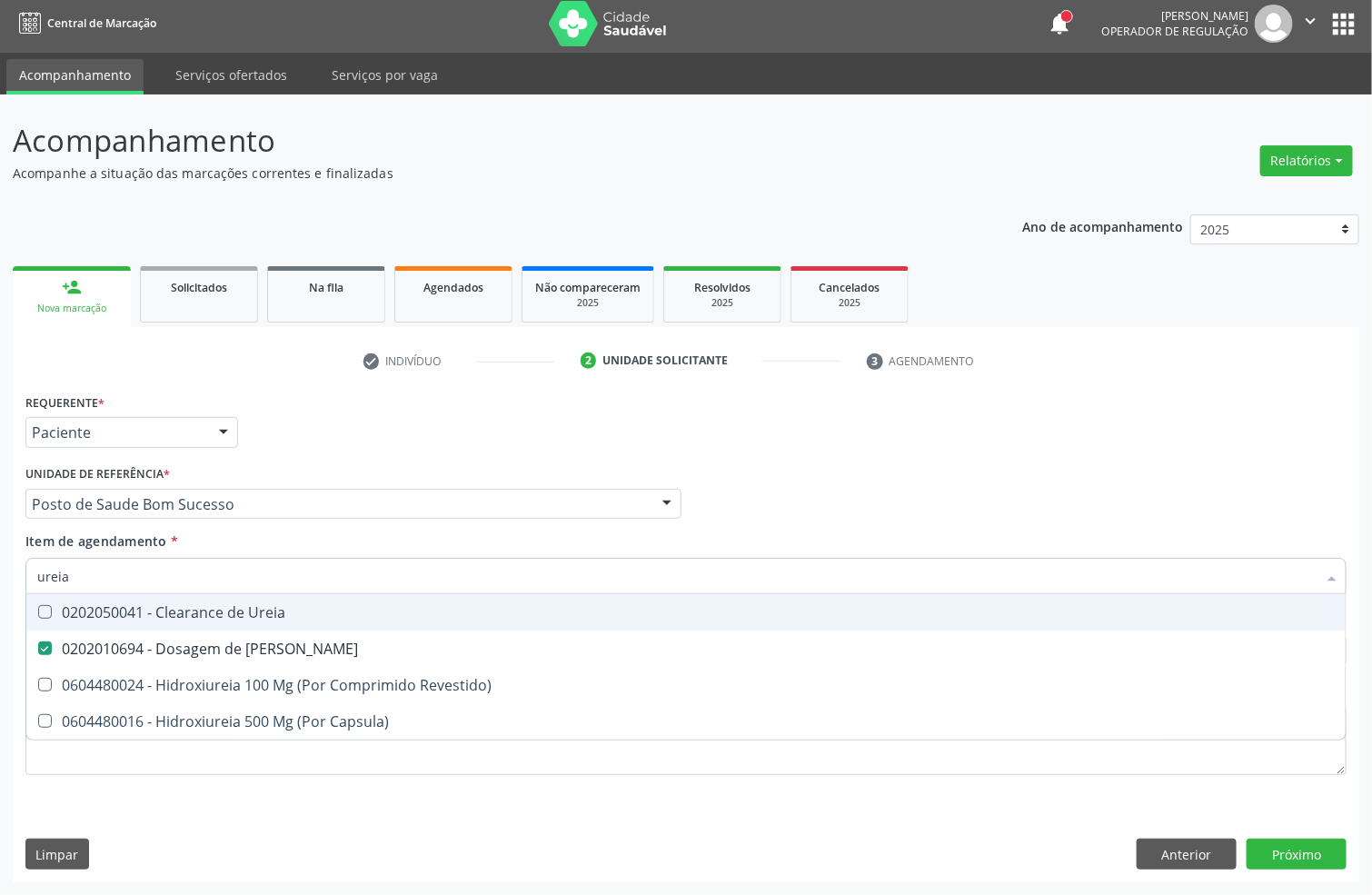
drag, startPoint x: 118, startPoint y: 572, endPoint x: 0, endPoint y: 579, distance: 118.2
click at [0, 579] on div "Acompanhamento Acompanhe a situação das marcações correntes e finalizadas Relat…" at bounding box center [686, 495] width 1372 height 800
type input "coles"
checkbox Ureia "false"
click at [189, 606] on div "0202010279 - Dosagem de Colesterol Hdl" at bounding box center [685, 612] width 1297 height 15
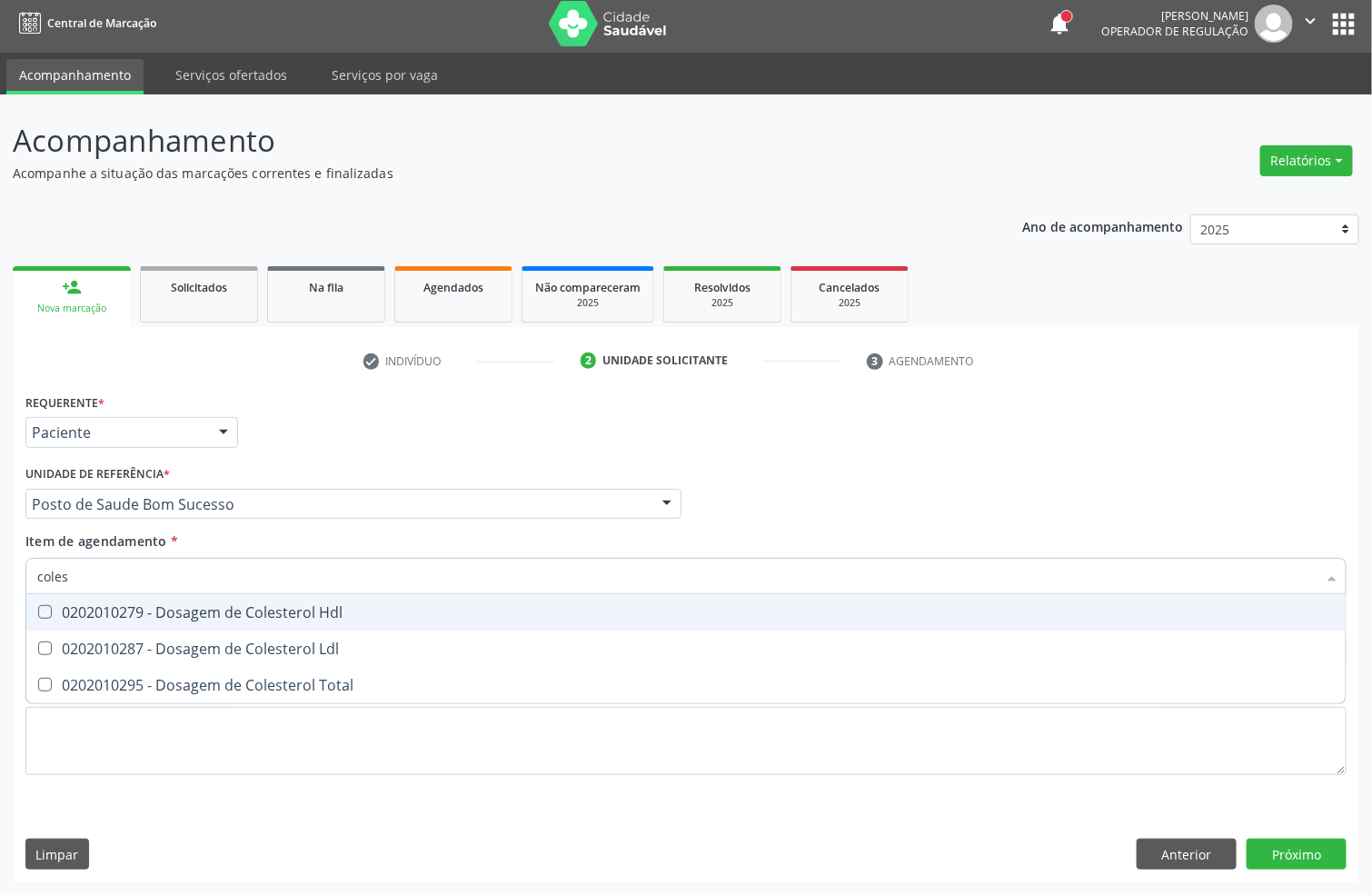
checkbox Hdl "true"
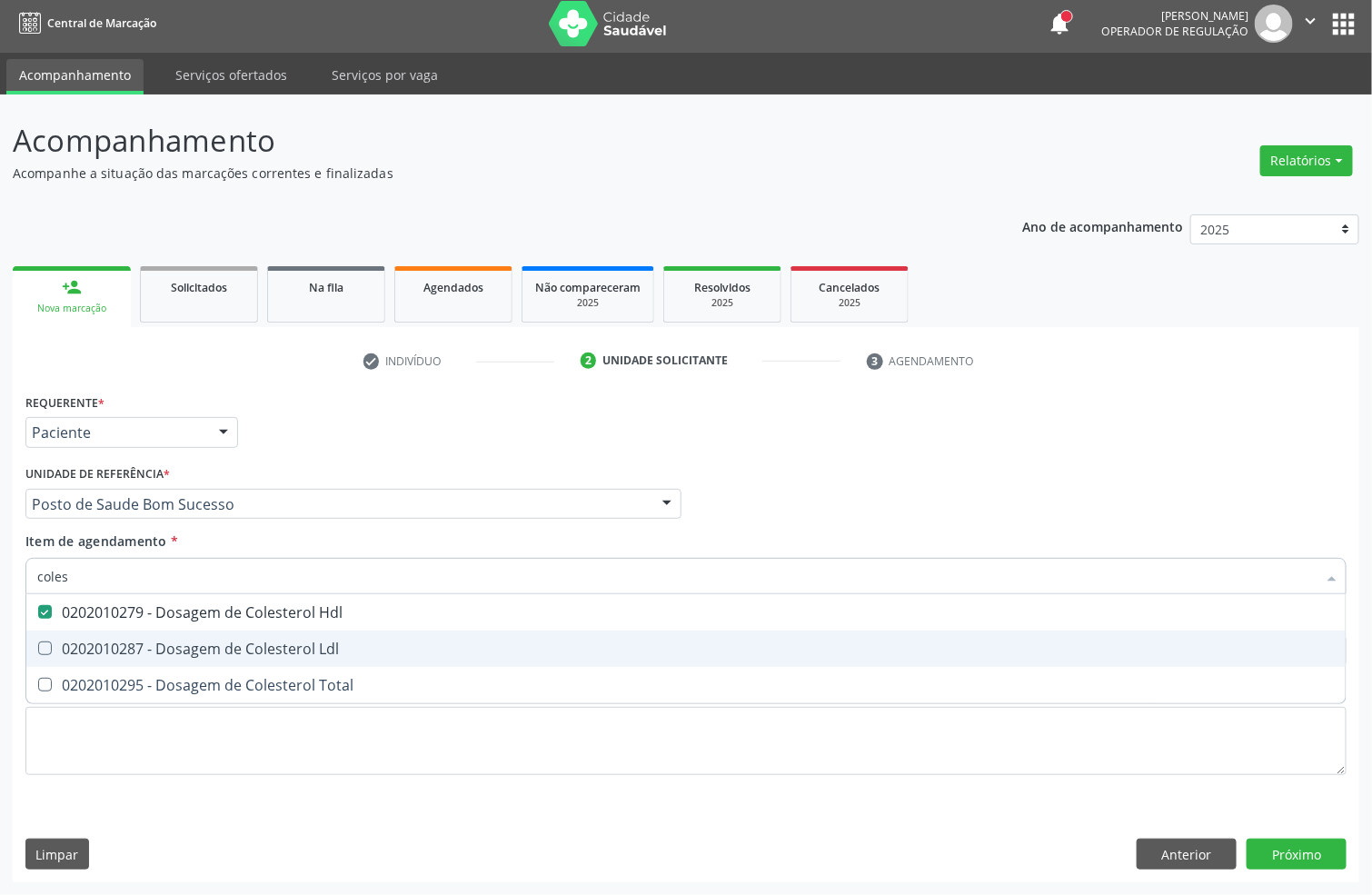
click at [175, 642] on div "0202010287 - Dosagem de Colesterol Ldl" at bounding box center [685, 649] width 1297 height 15
checkbox Ldl "true"
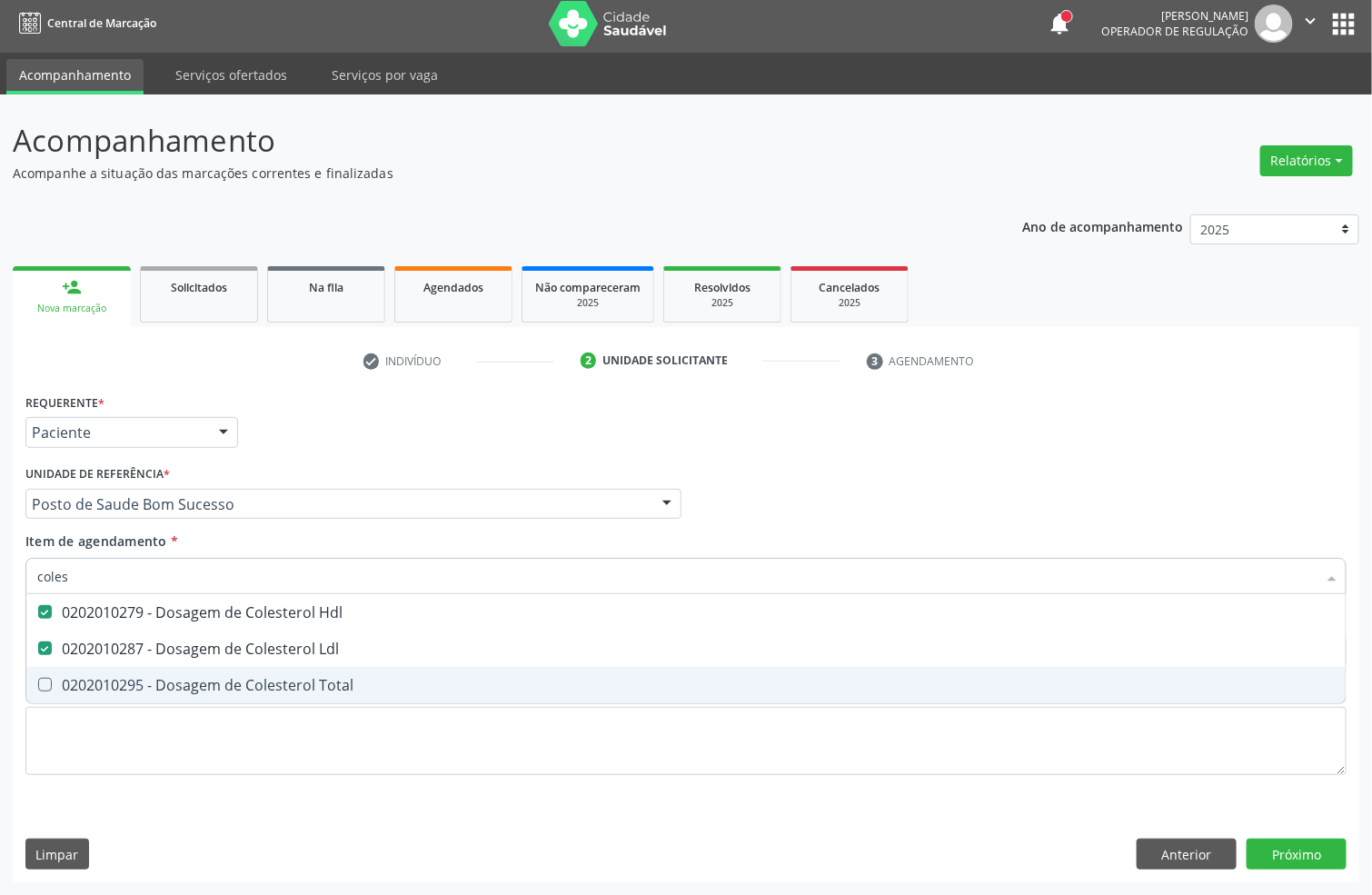
click at [161, 688] on div "0202010295 - Dosagem de Colesterol Total" at bounding box center [685, 685] width 1297 height 15
checkbox Total "true"
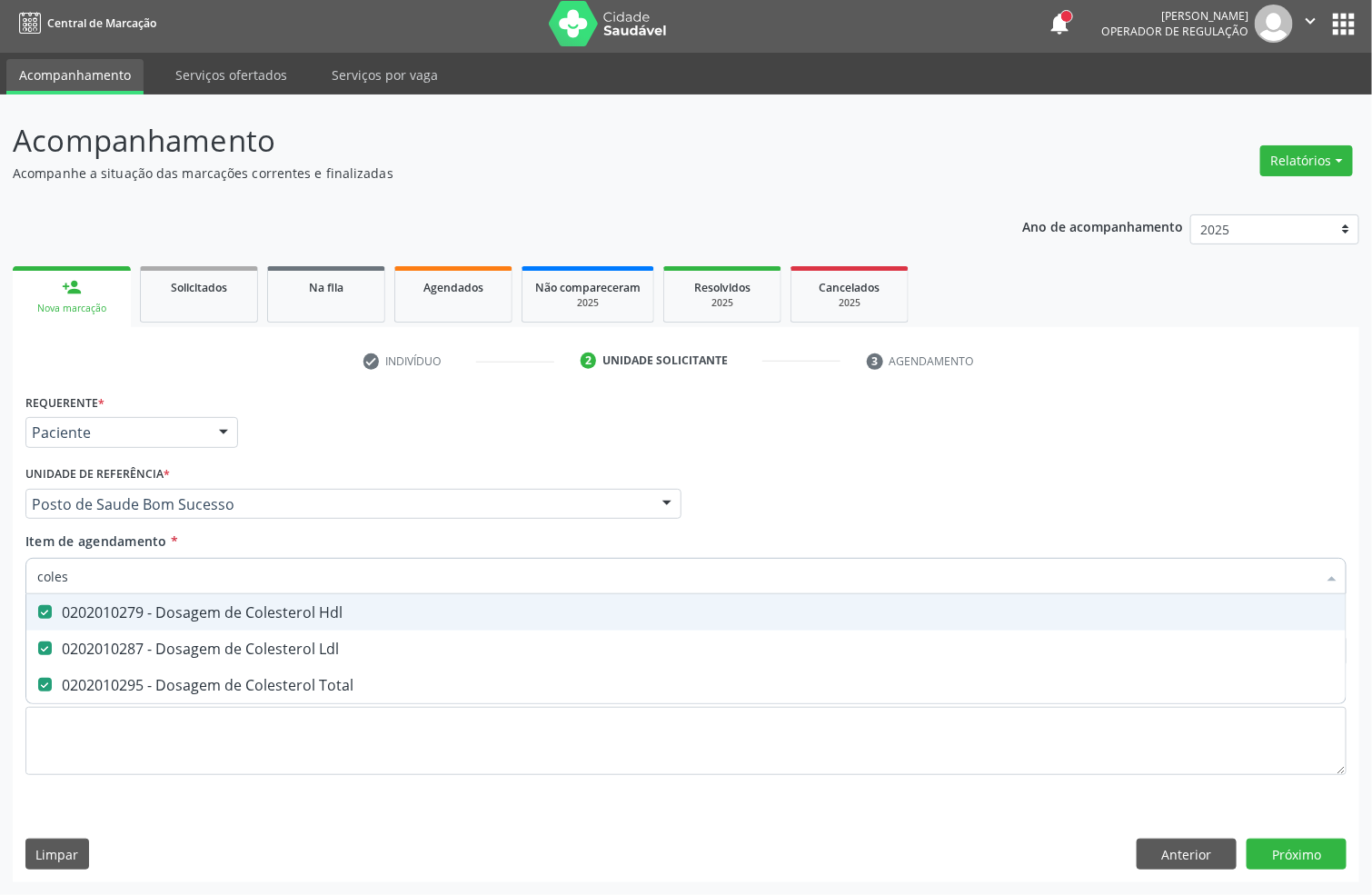
click at [0, 618] on div "Acompanhamento Acompanhe a situação das marcações correntes e finalizadas Relat…" at bounding box center [686, 495] width 1372 height 800
type input "tg"
checkbox Hdl "false"
checkbox Ldl "false"
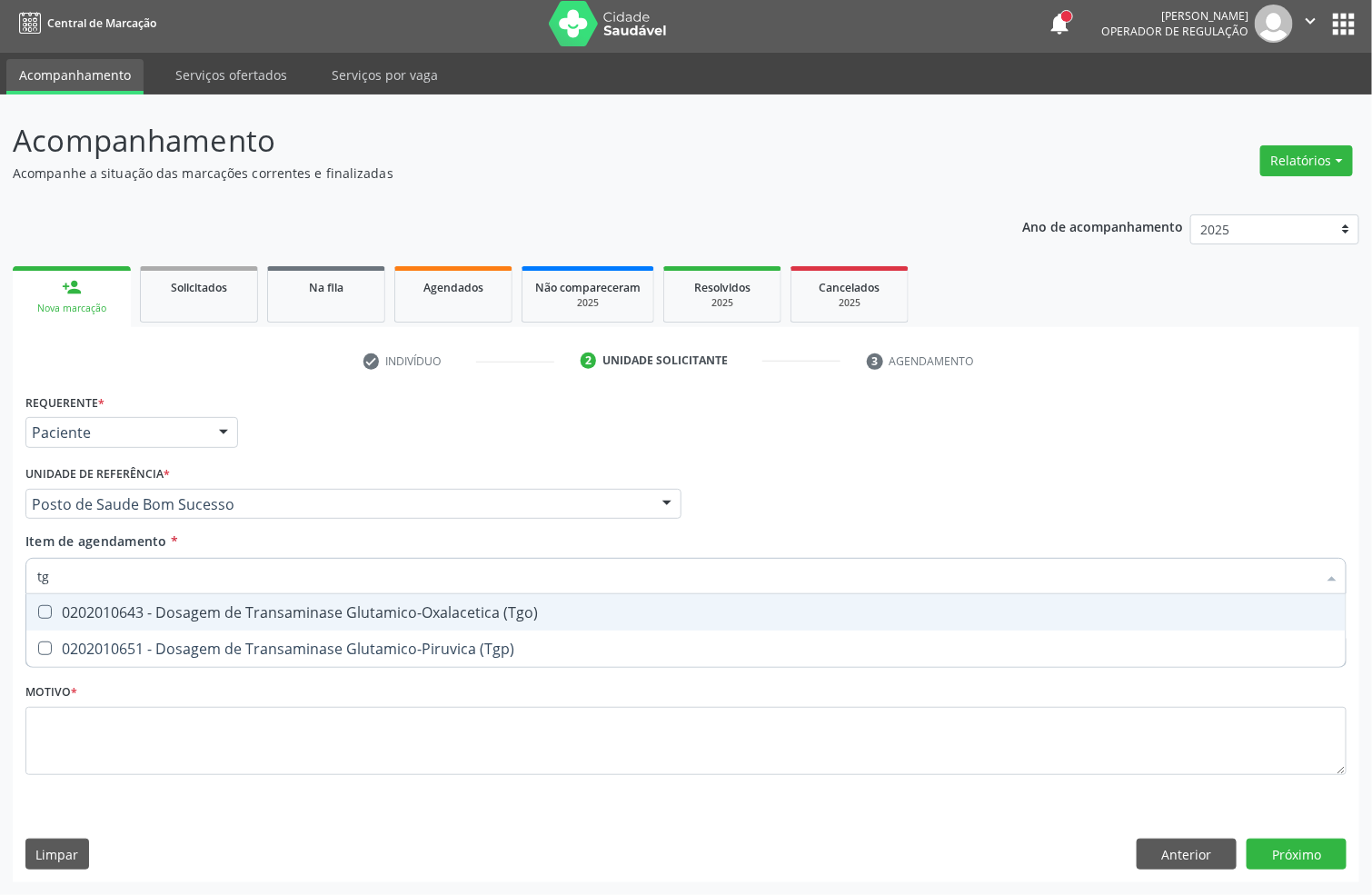
click at [66, 598] on span "0202010643 - Dosagem de Transaminase Glutamico-Oxalacetica (Tgo)" at bounding box center [686, 612] width 1319 height 36
checkbox \(Tgo\) "true"
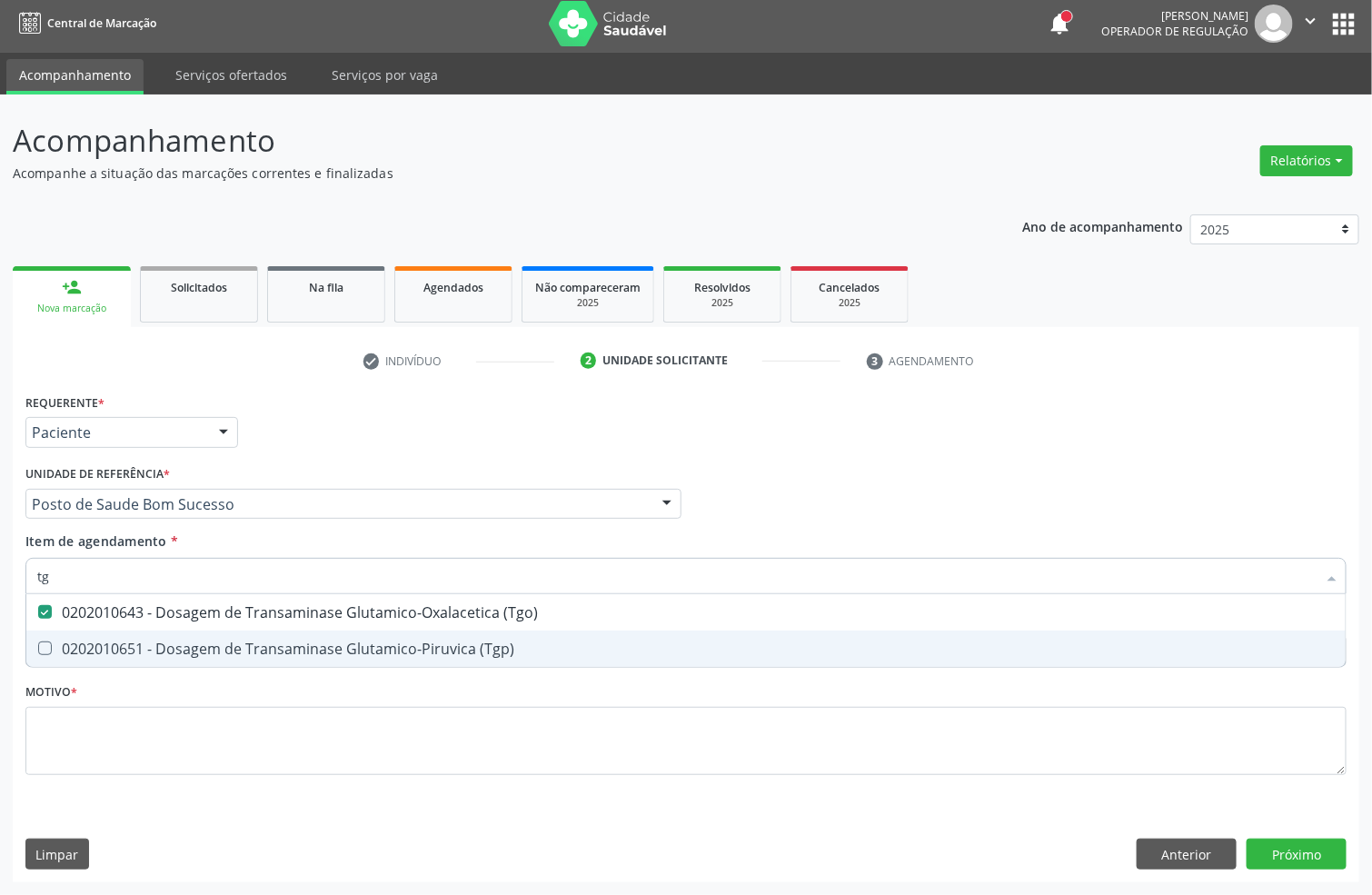
click at [69, 643] on div "0202010651 - Dosagem de Transaminase Glutamico-Piruvica (Tgp)" at bounding box center [685, 649] width 1297 height 15
checkbox \(Tgp\) "true"
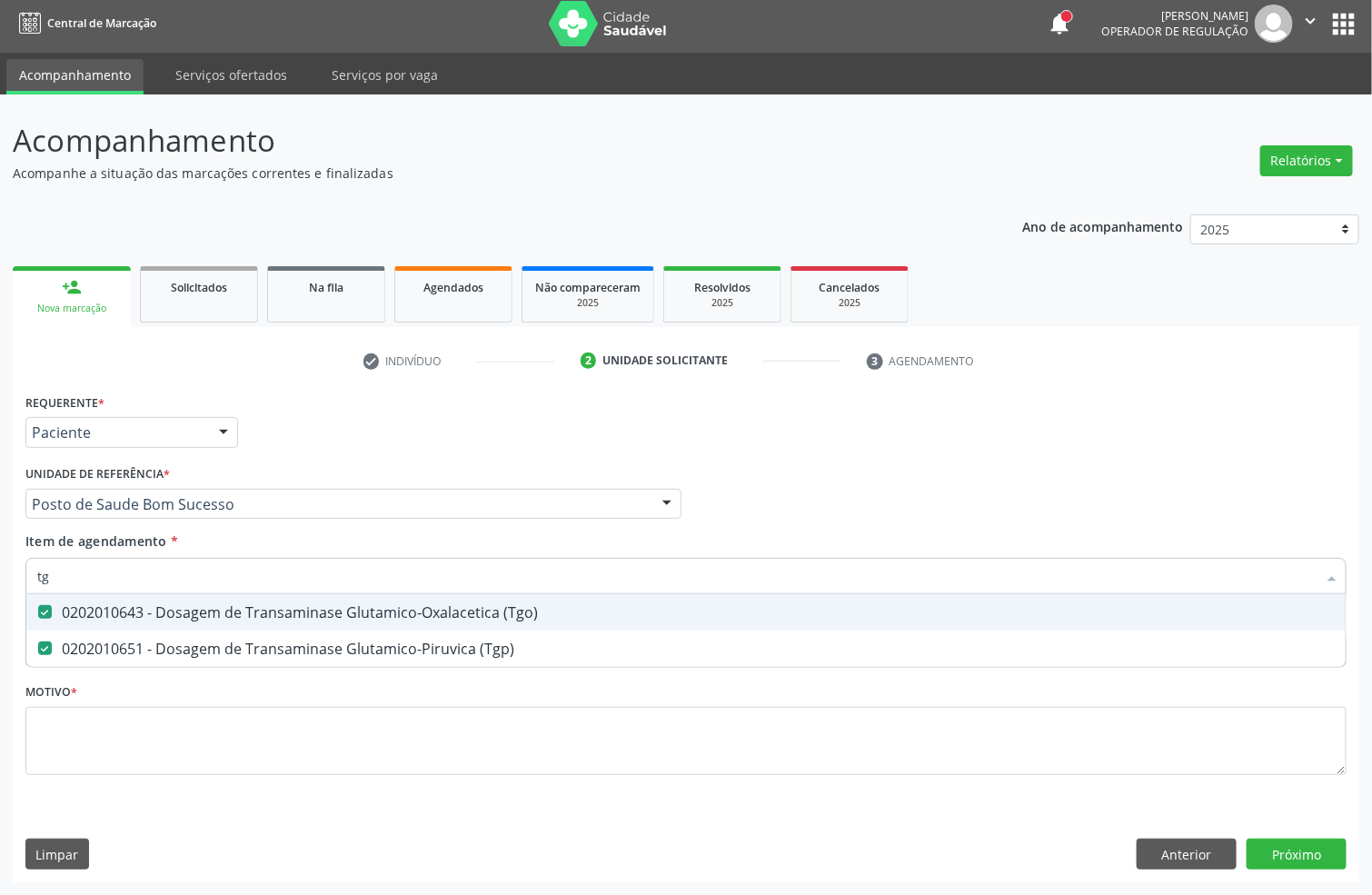
drag, startPoint x: 83, startPoint y: 576, endPoint x: 0, endPoint y: 576, distance: 83.0
click at [0, 576] on div "Acompanhamento Acompanhe a situação das marcações correntes e finalizadas Relat…" at bounding box center [686, 495] width 1372 height 800
type input "tr"
checkbox \(Tgo\) "false"
checkbox \(Tgp\) "false"
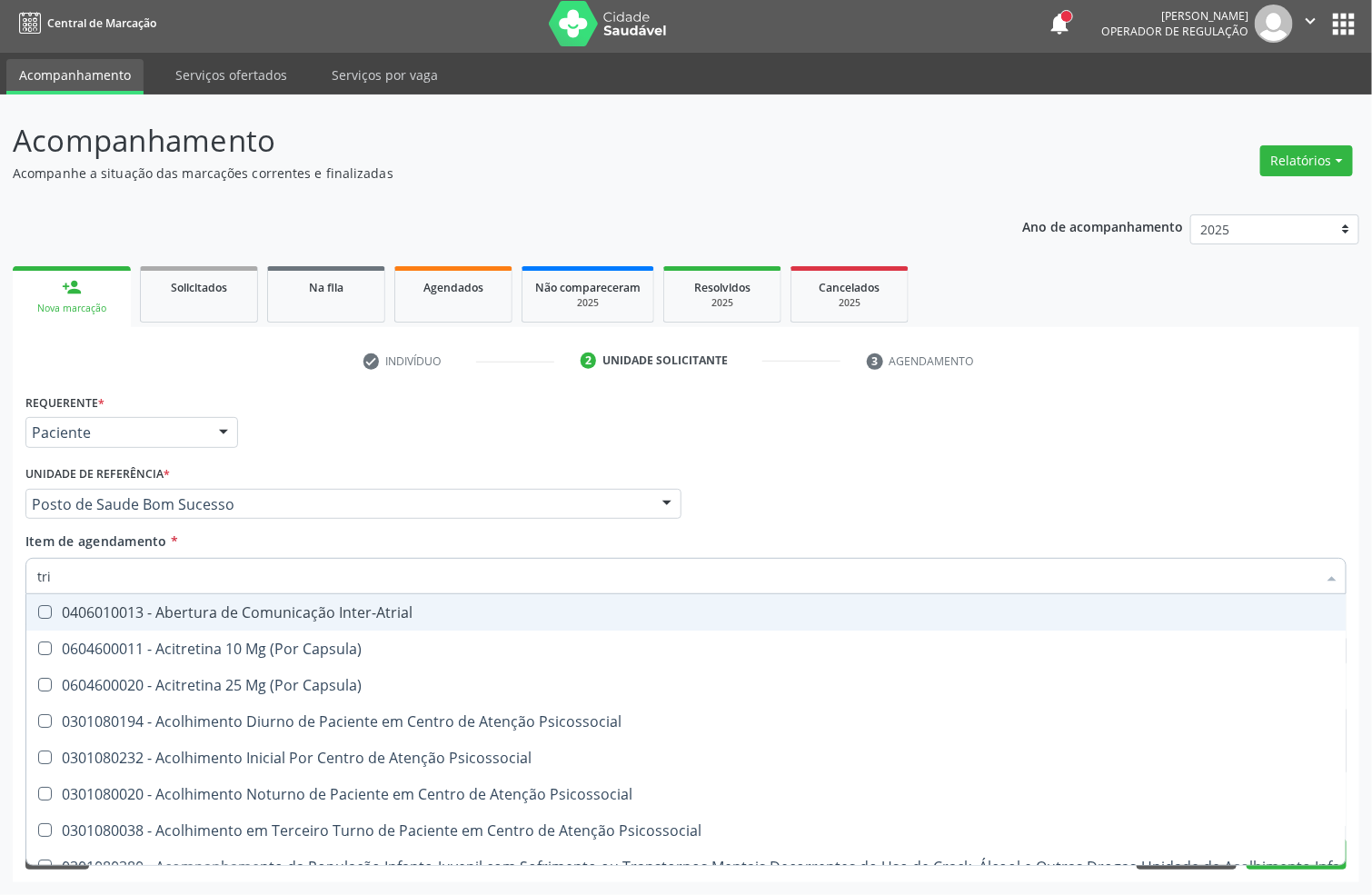
type input "trig"
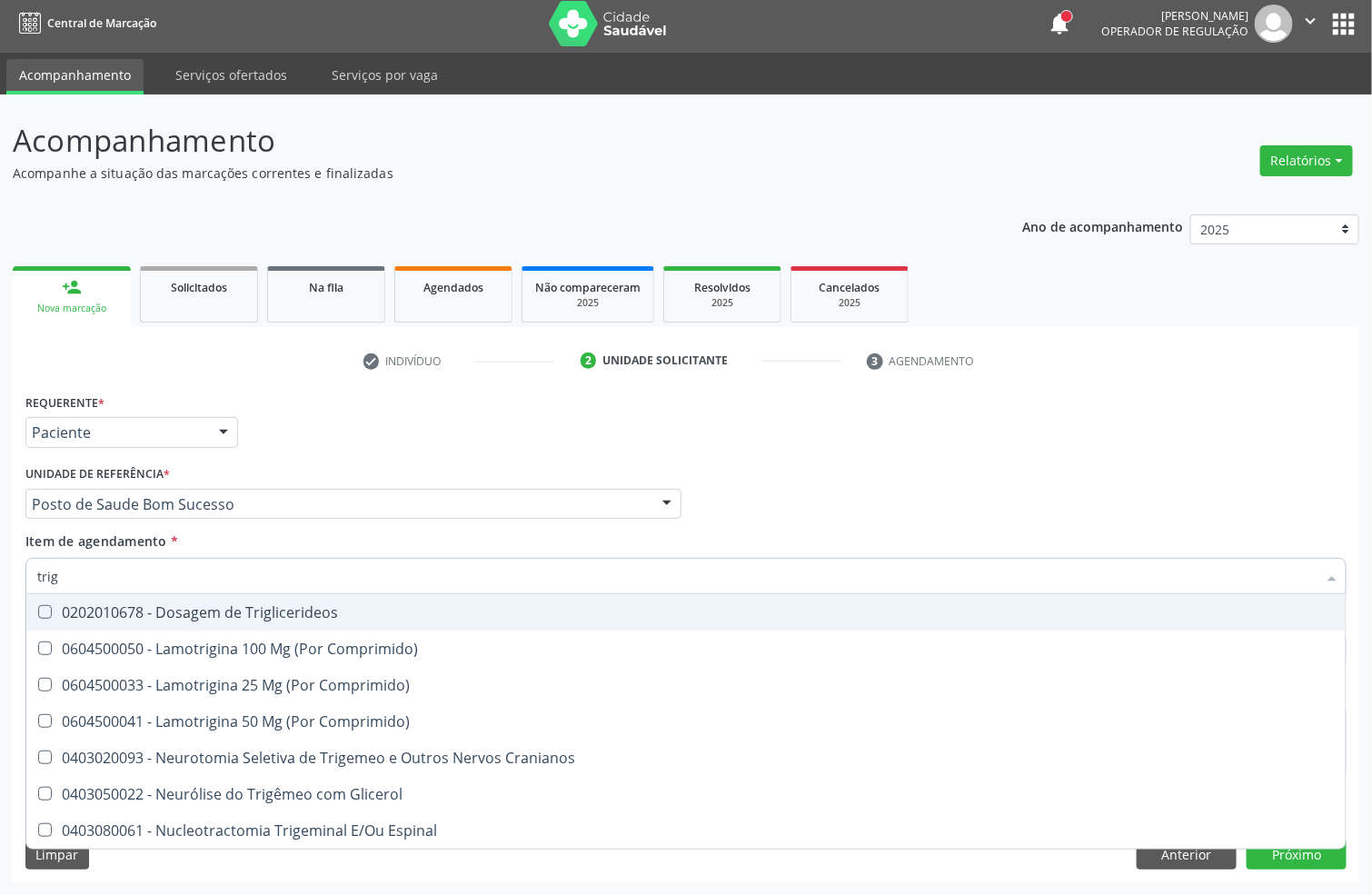
click at [60, 616] on div "0202010678 - Dosagem de Triglicerideos" at bounding box center [685, 612] width 1297 height 15
checkbox Triglicerideos "true"
drag, startPoint x: 80, startPoint y: 589, endPoint x: 0, endPoint y: 586, distance: 80.1
click at [0, 586] on div "Acompanhamento Acompanhe a situação das marcações correntes e finalizadas Relat…" at bounding box center [686, 495] width 1372 height 800
type input "hem"
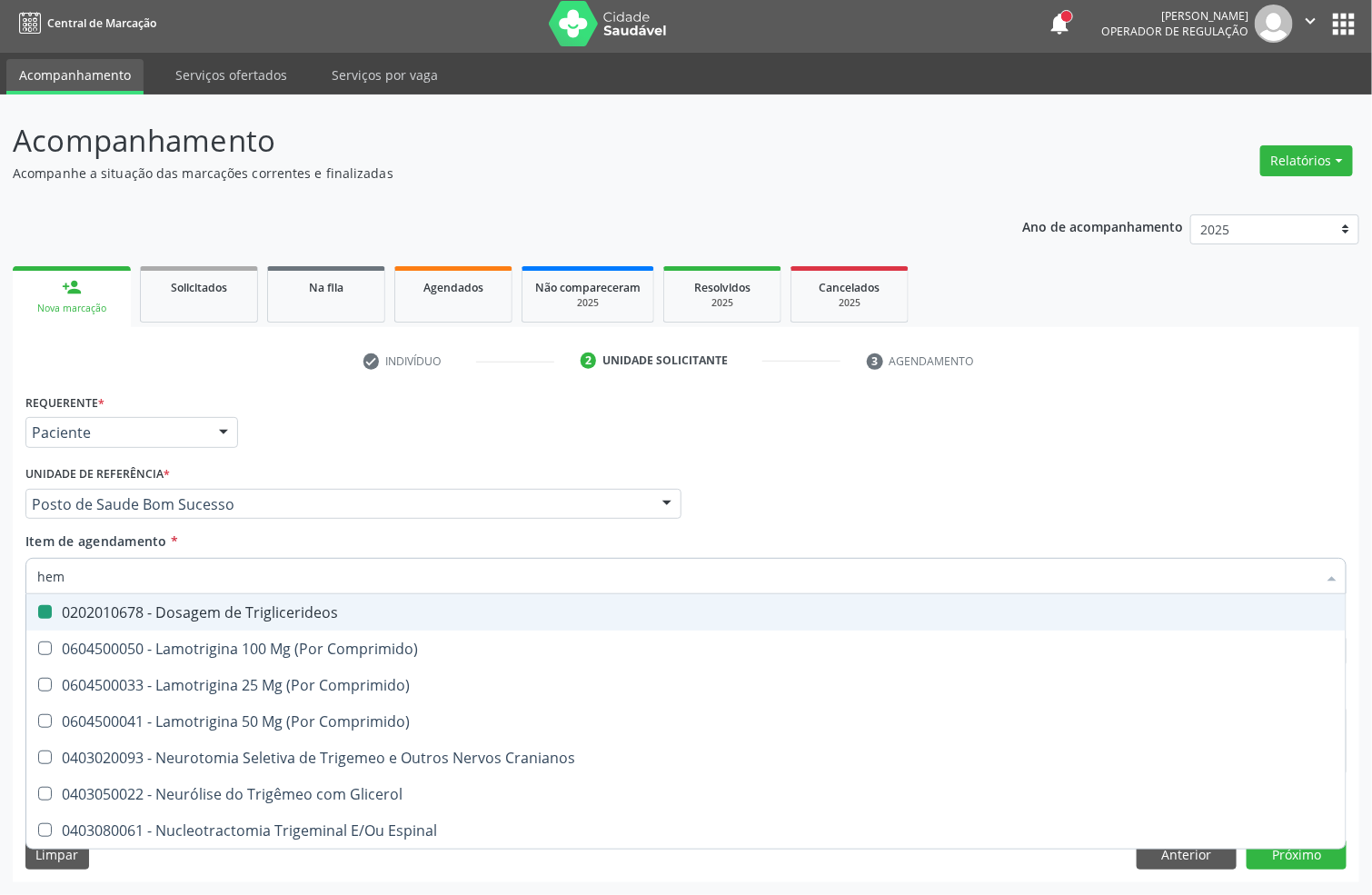
checkbox Triglicerideos "false"
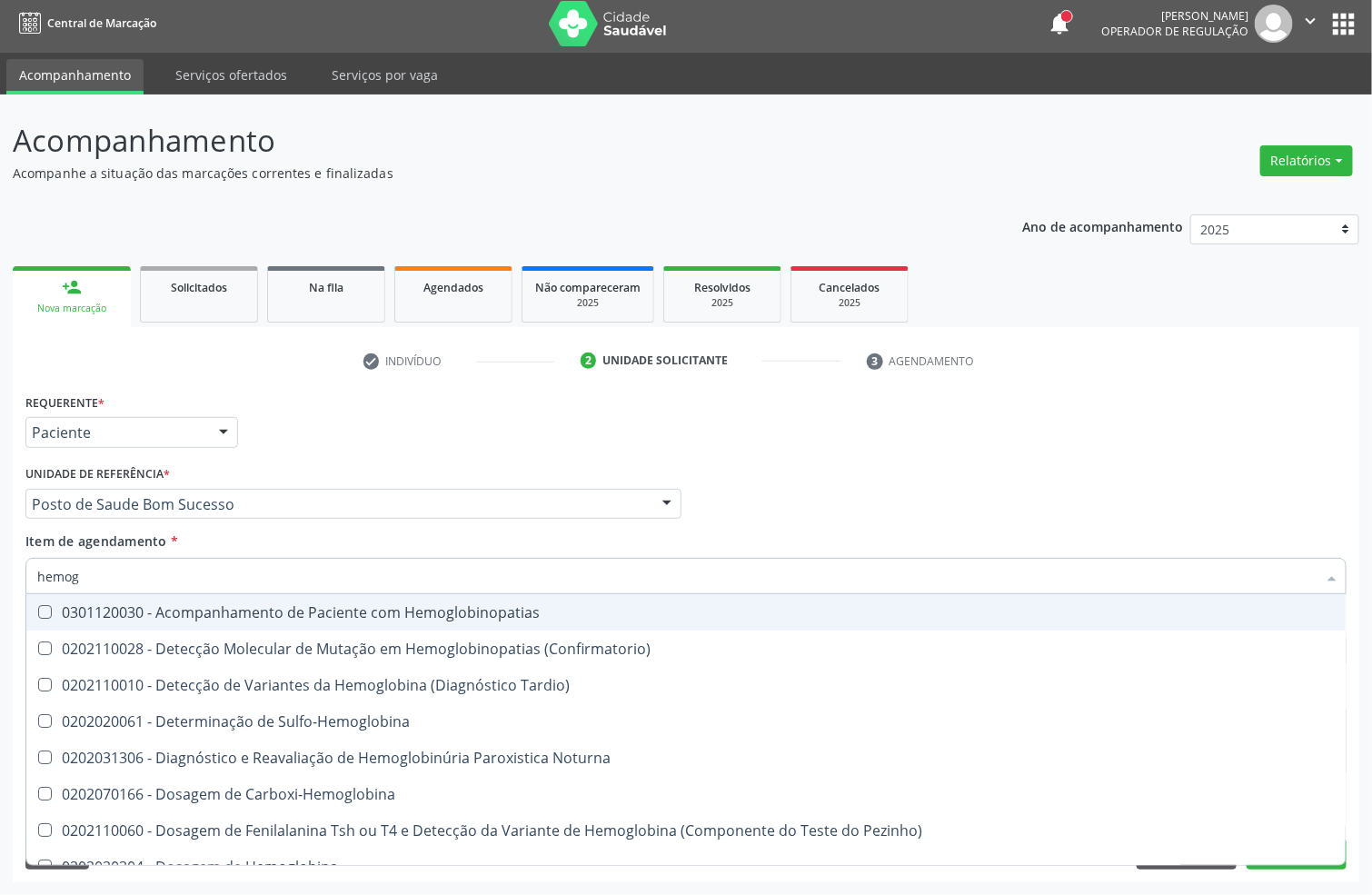
type input "hemogr"
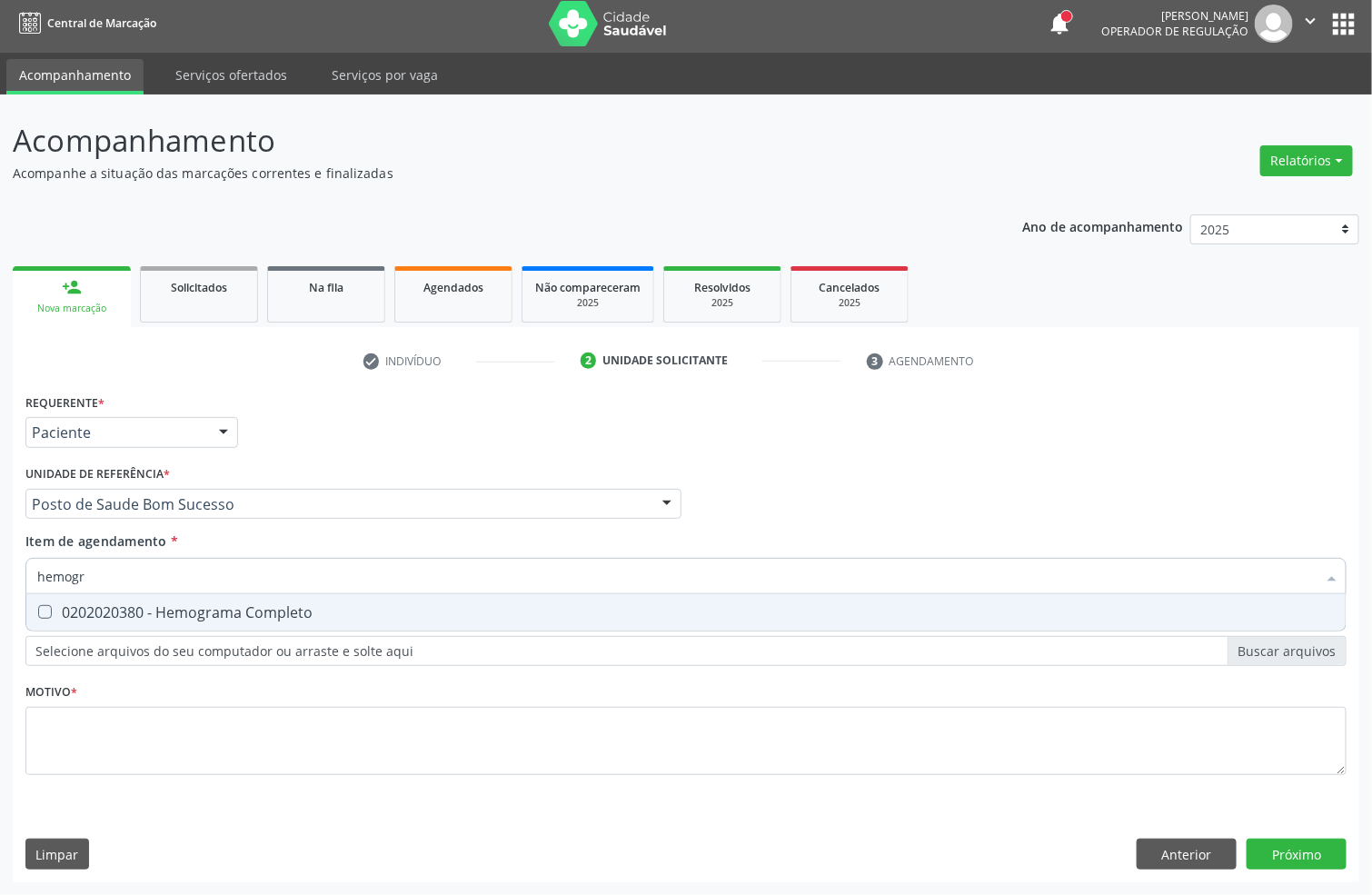
click at [64, 608] on div "0202020380 - Hemograma Completo" at bounding box center [685, 612] width 1297 height 15
checkbox Completo "true"
drag, startPoint x: 66, startPoint y: 579, endPoint x: 0, endPoint y: 613, distance: 74.2
click at [0, 610] on div "Acompanhamento Acompanhe a situação das marcações correntes e finalizadas Relat…" at bounding box center [686, 495] width 1372 height 800
type input "pro"
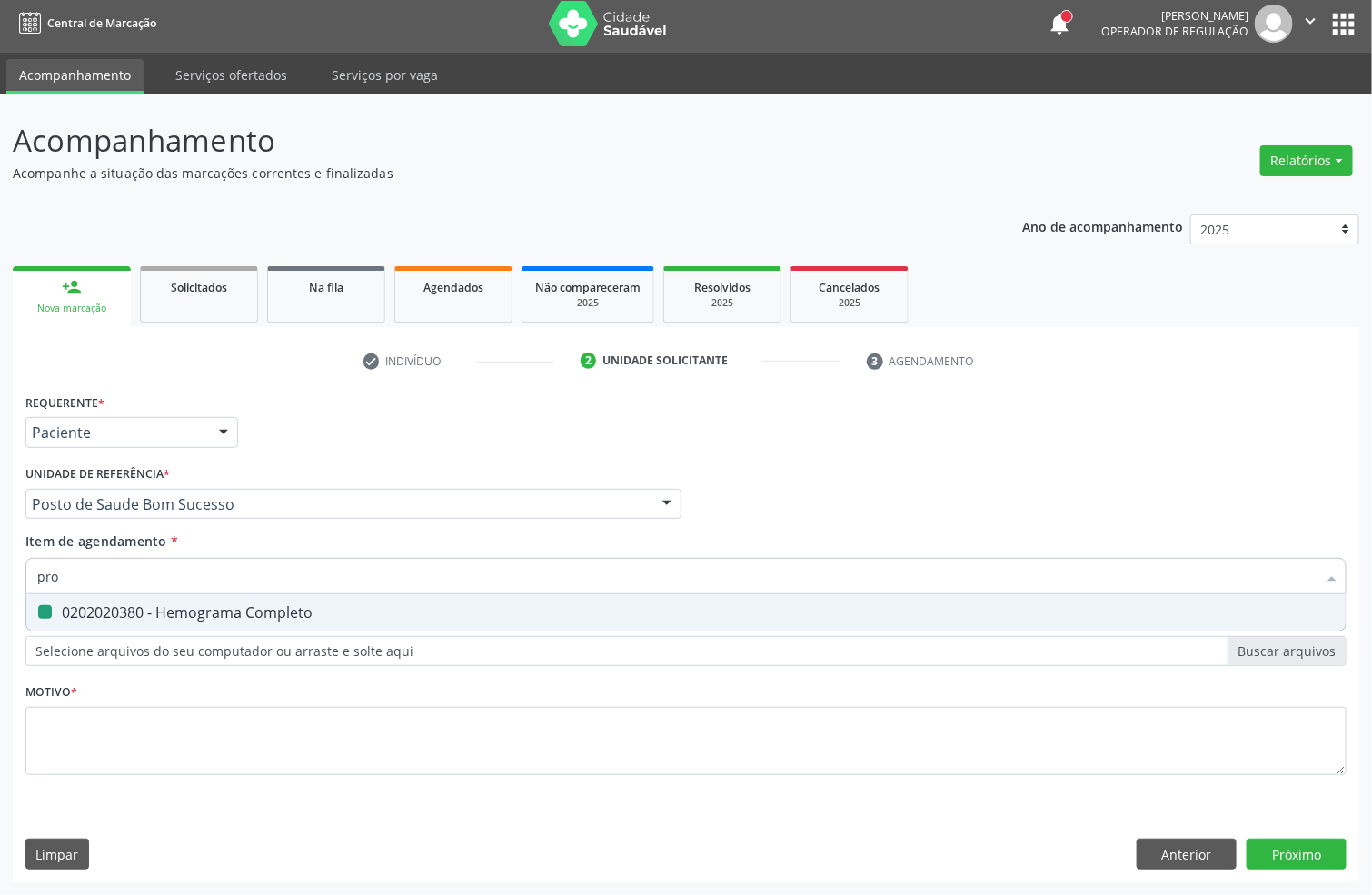
checkbox Completo "false"
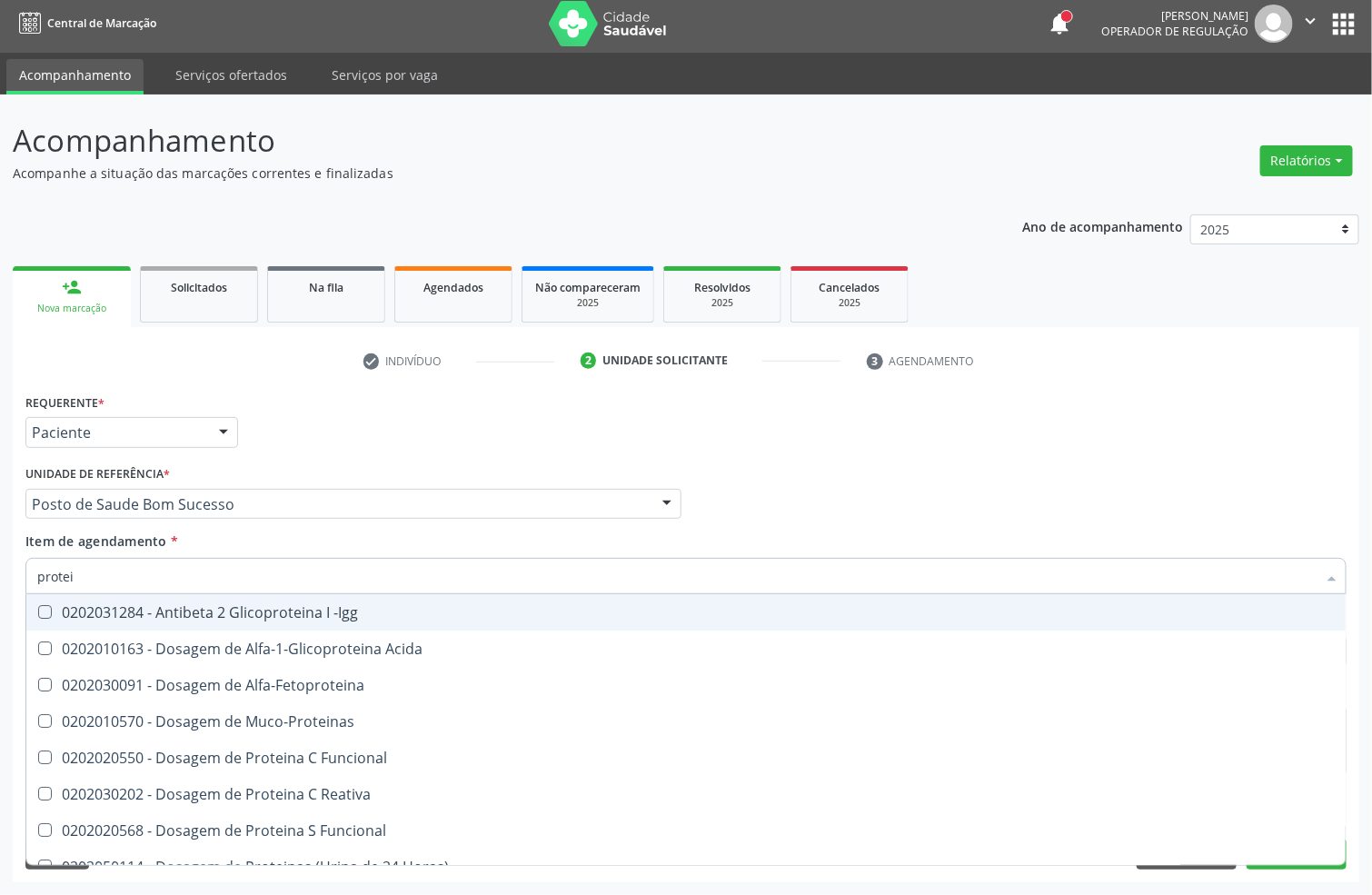
type input "protein"
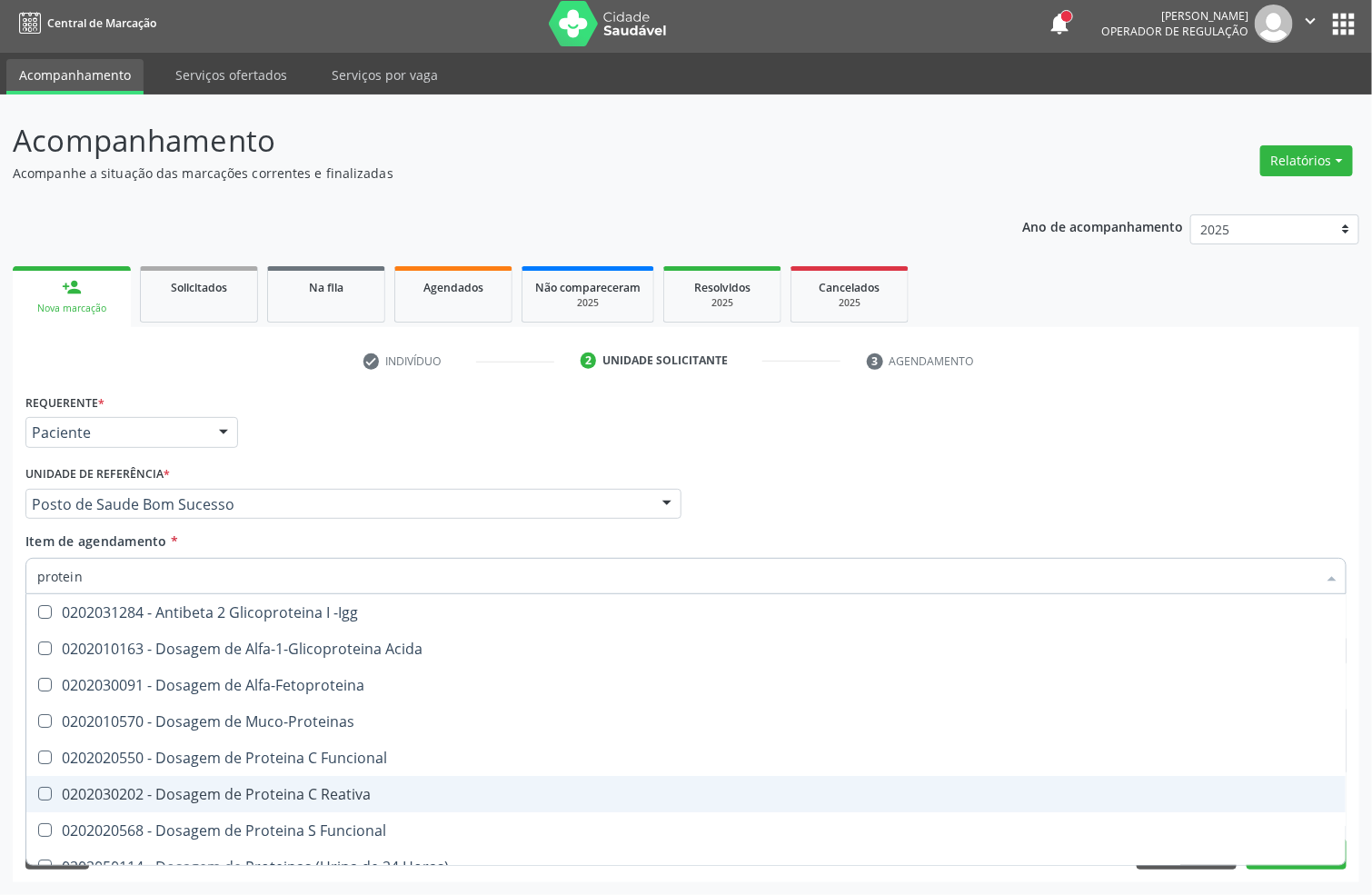
click at [107, 787] on div "0202030202 - Dosagem de Proteina C Reativa" at bounding box center [685, 795] width 1297 height 15
checkbox Reativa "true"
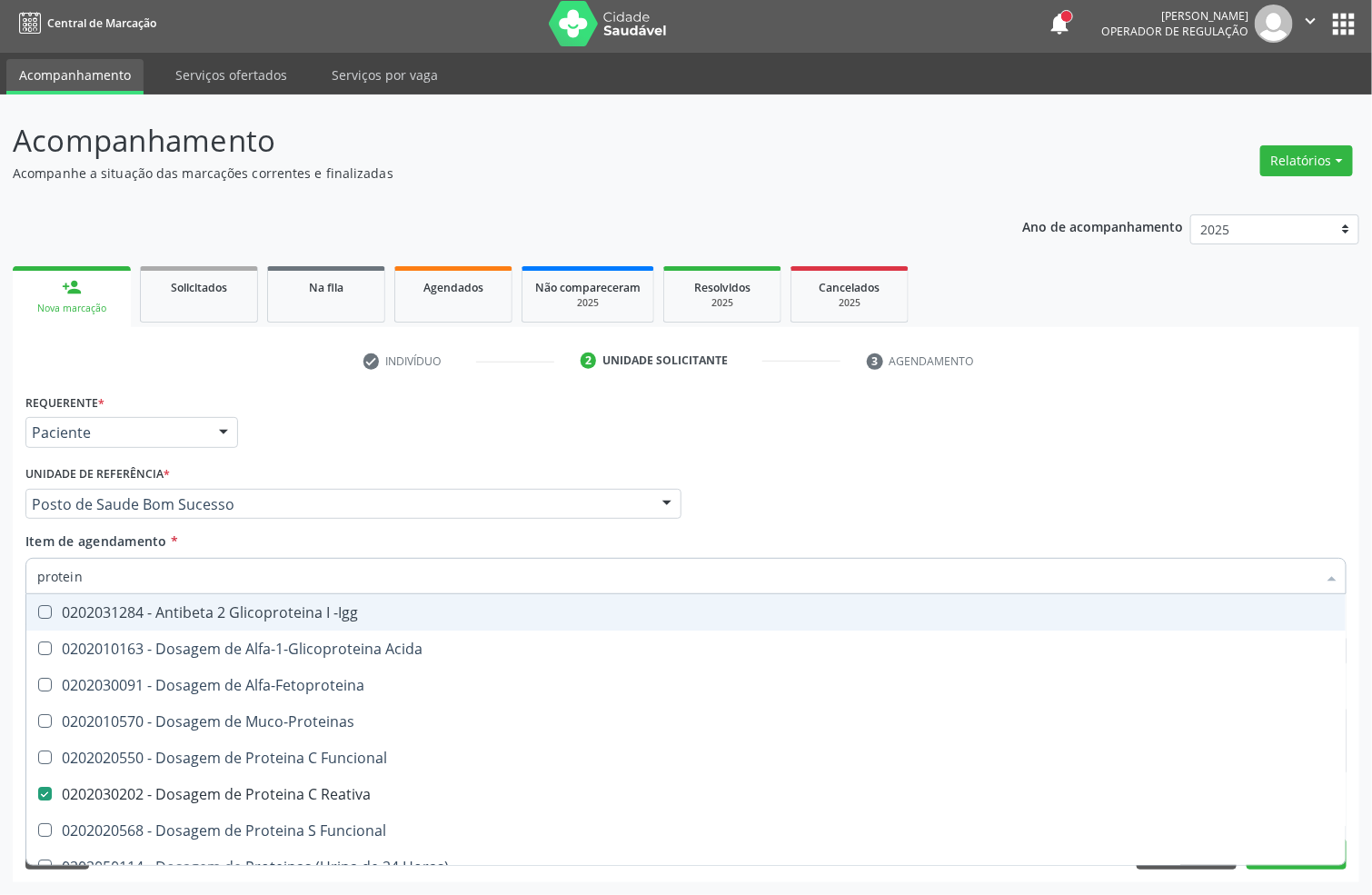
drag, startPoint x: 95, startPoint y: 573, endPoint x: 0, endPoint y: 628, distance: 109.8
click at [0, 641] on div "Acompanhamento Acompanhe a situação das marcações correntes e finalizadas Relat…" at bounding box center [686, 495] width 1372 height 800
type input "urina"
checkbox Reativa "false"
click at [139, 617] on div "0202050017 - Analise de Caracteres Fisicos, Elementos e Sedimento da Urina" at bounding box center [685, 612] width 1297 height 15
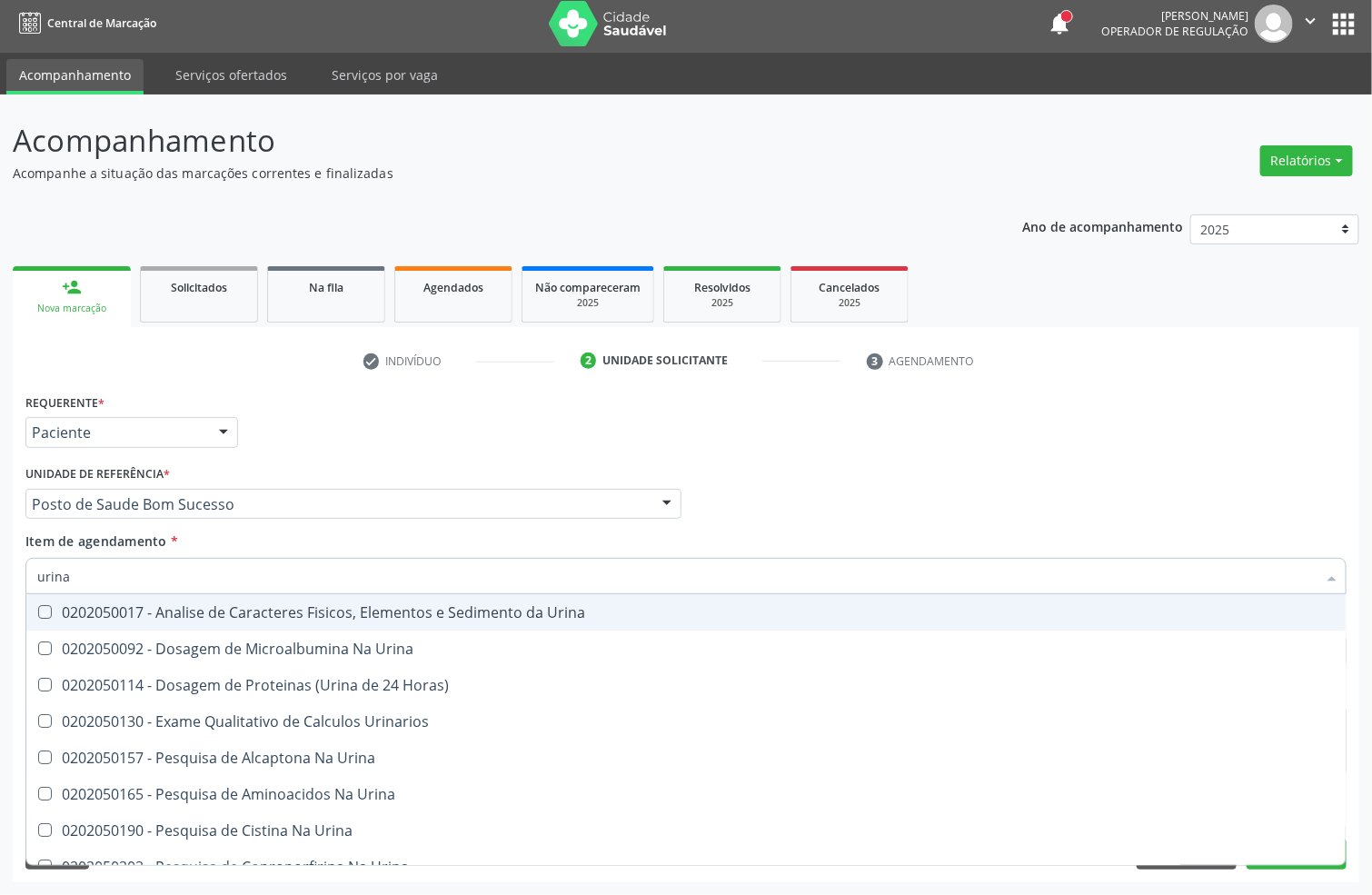
checkbox Urina "true"
drag, startPoint x: 29, startPoint y: 579, endPoint x: 0, endPoint y: 576, distance: 29.2
click at [0, 579] on div "Acompanhamento Acompanhe a situação das marcações correntes e finalizadas Relat…" at bounding box center [686, 495] width 1372 height 800
click at [775, 480] on div "Profissional Solicitante Por favor, selecione a Unidade de Atendimento primeiro…" at bounding box center [686, 496] width 1331 height 71
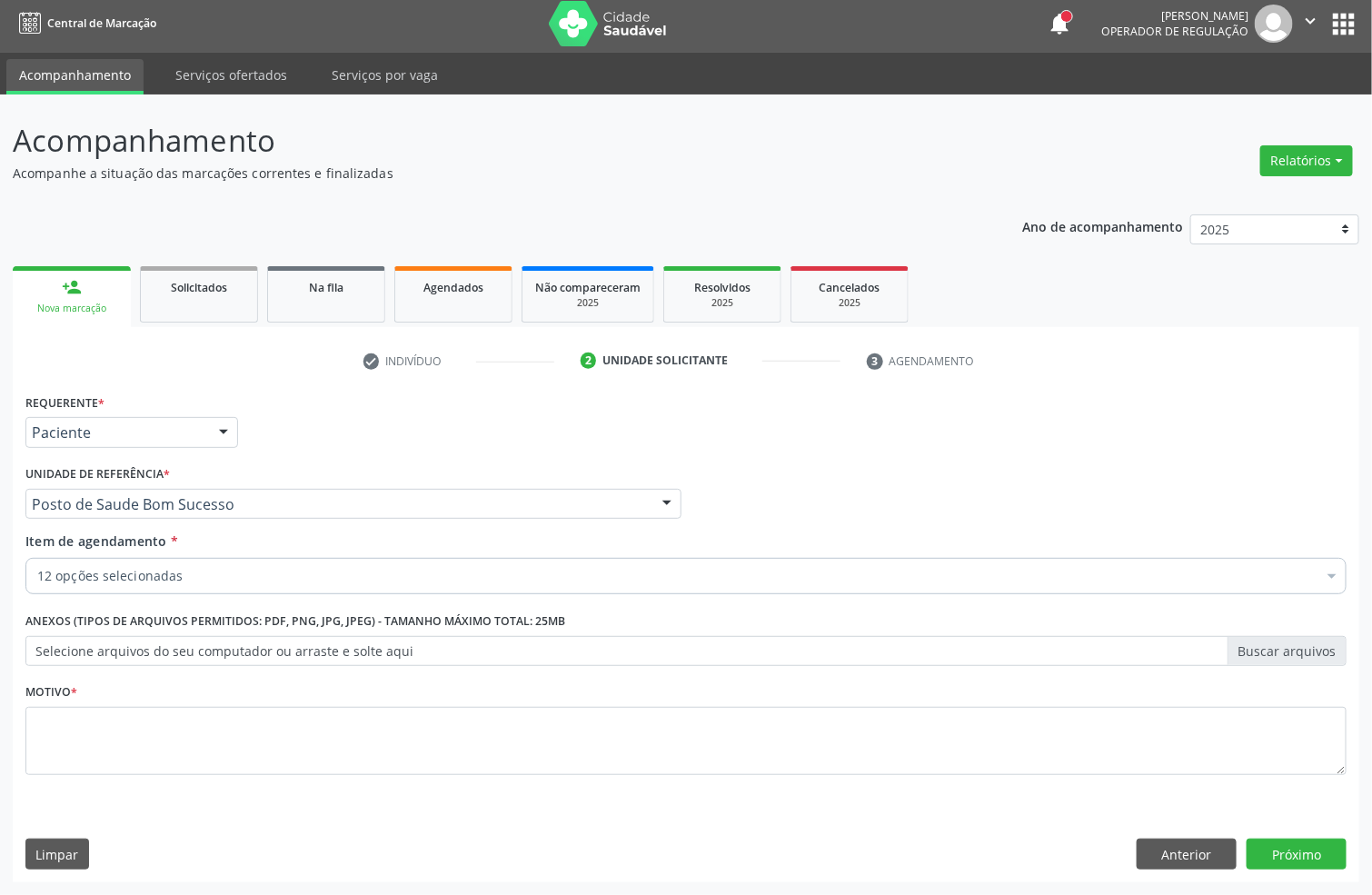
checkbox Glicose "true"
checkbox Creatinina "true"
checkbox Ureia "true"
checkbox Hdl "true"
checkbox Ldl "true"
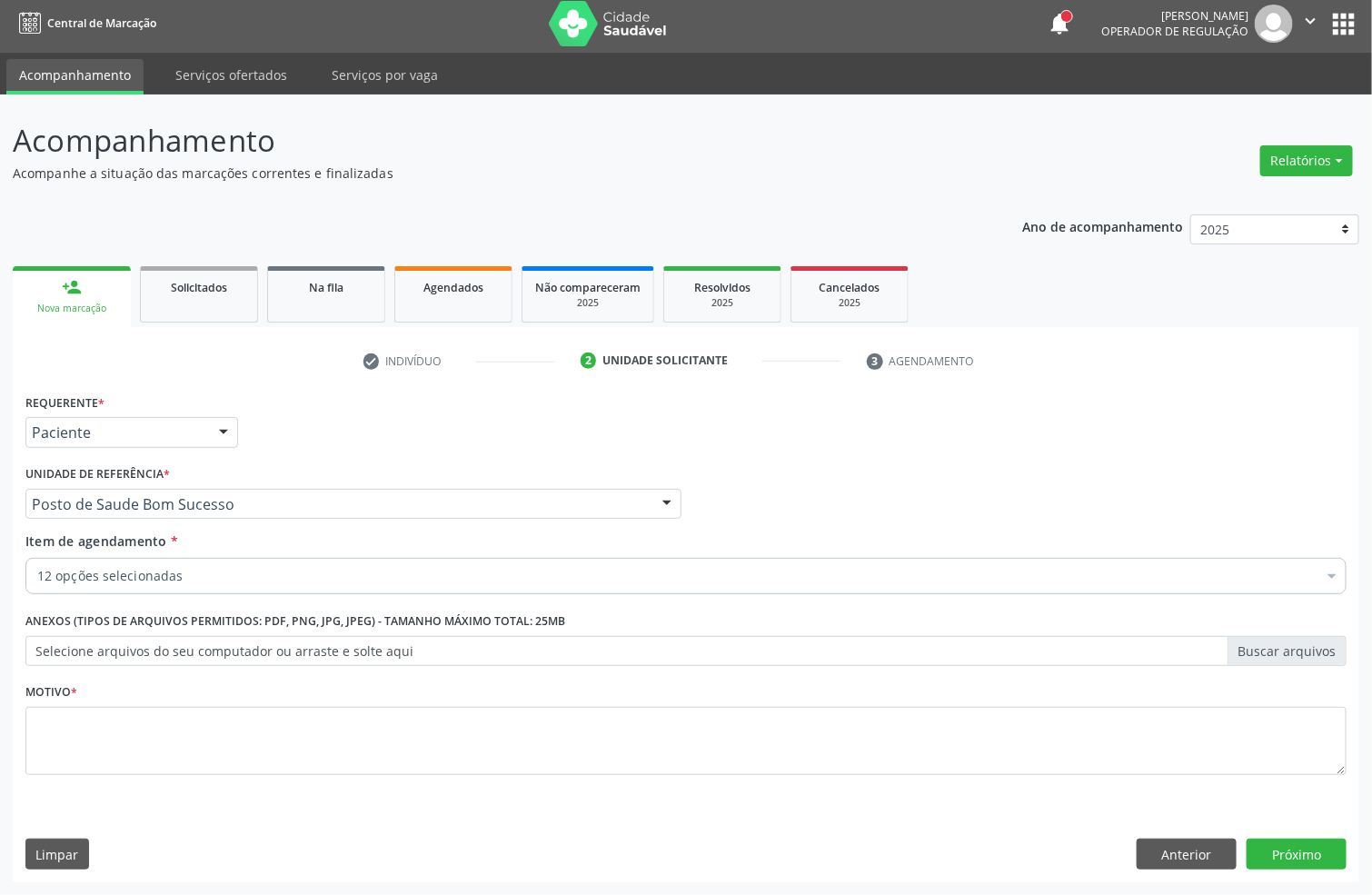
checkbox Total "true"
checkbox \(Tgo\) "true"
checkbox \(Tgp\) "true"
checkbox Triglicerideos "true"
checkbox Completo "true"
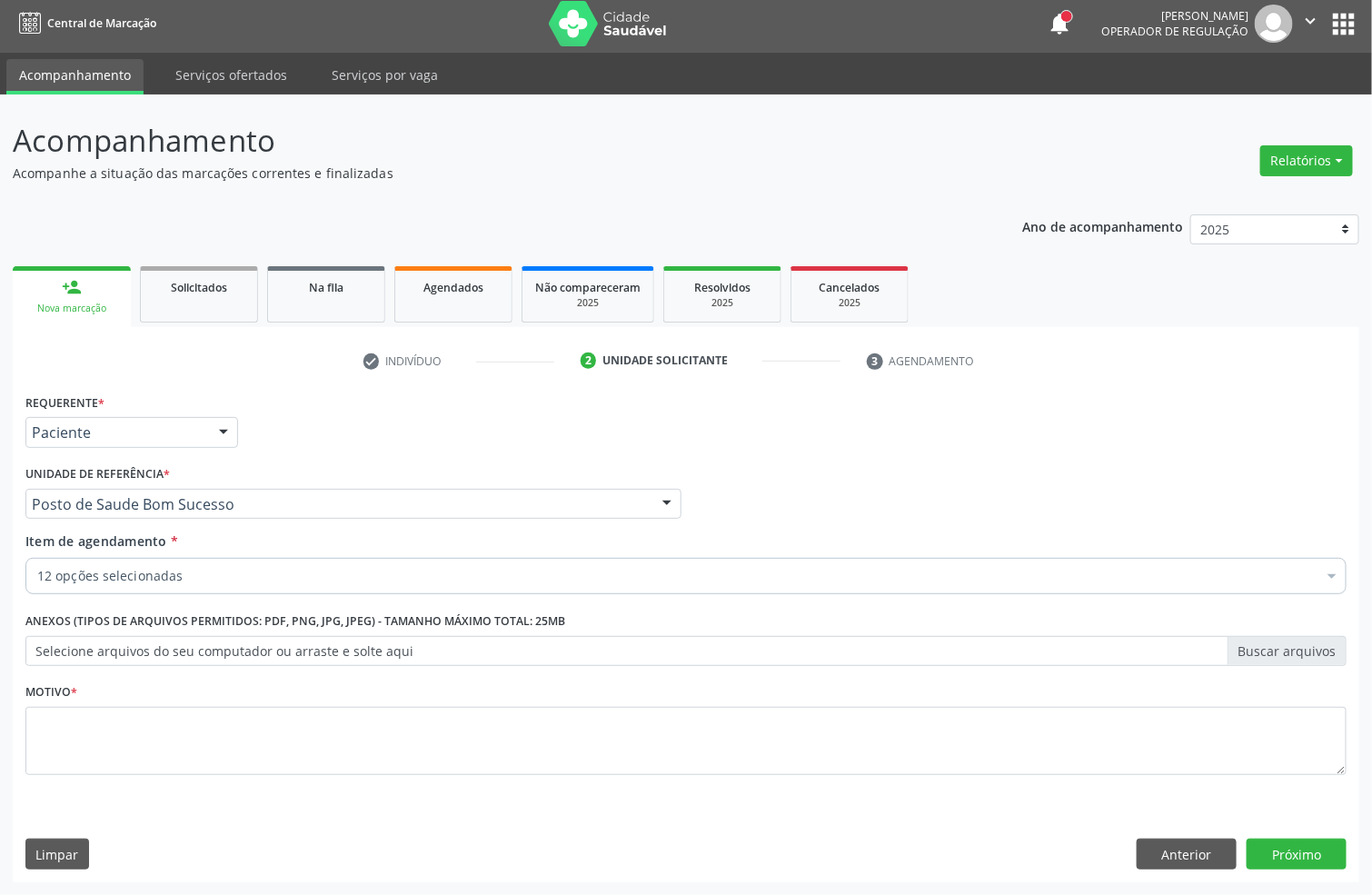
checkbox Reativa "true"
checkbox Urina "true"
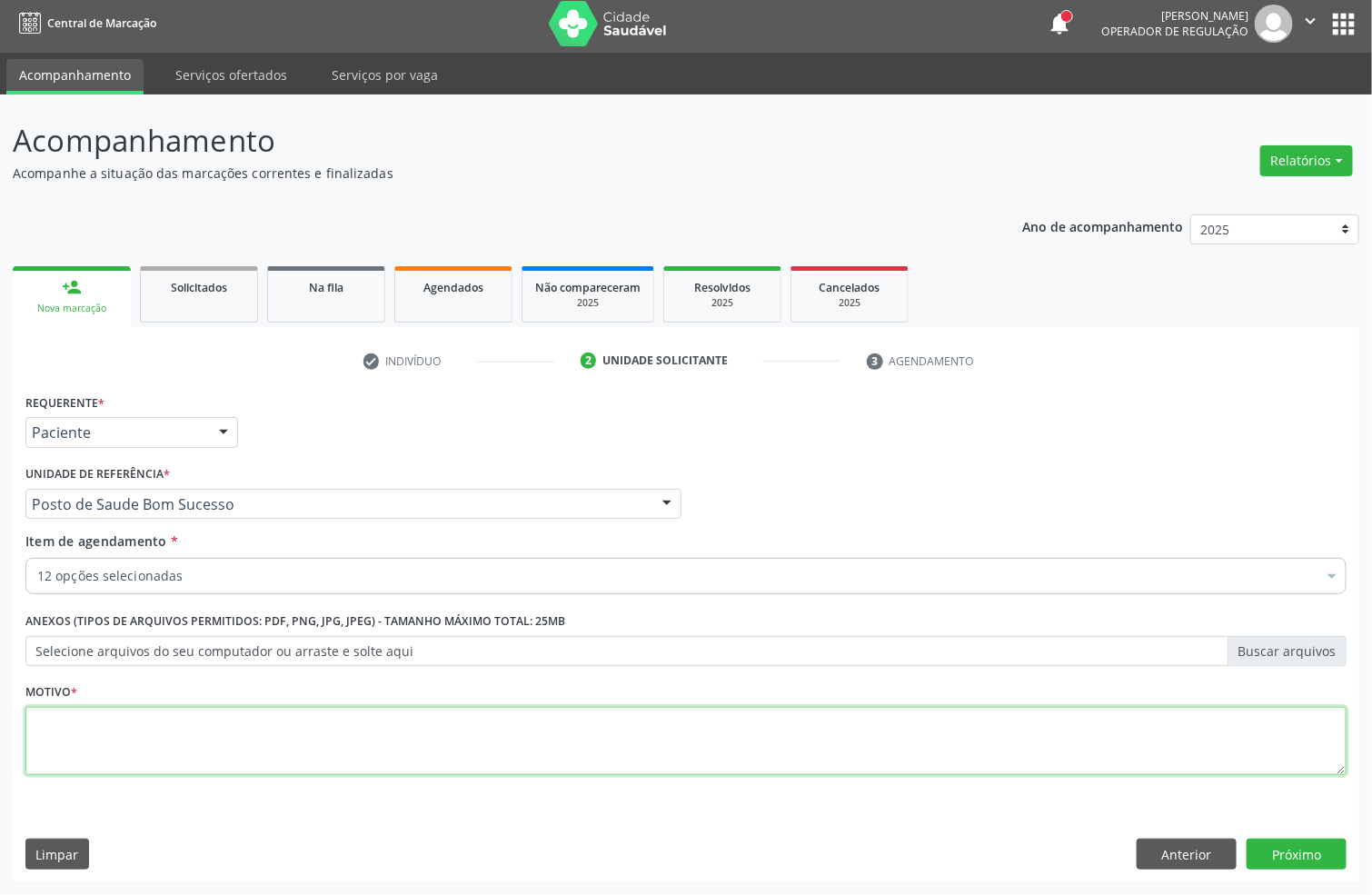
click at [412, 747] on textarea at bounding box center [686, 741] width 1321 height 69
type textarea "."
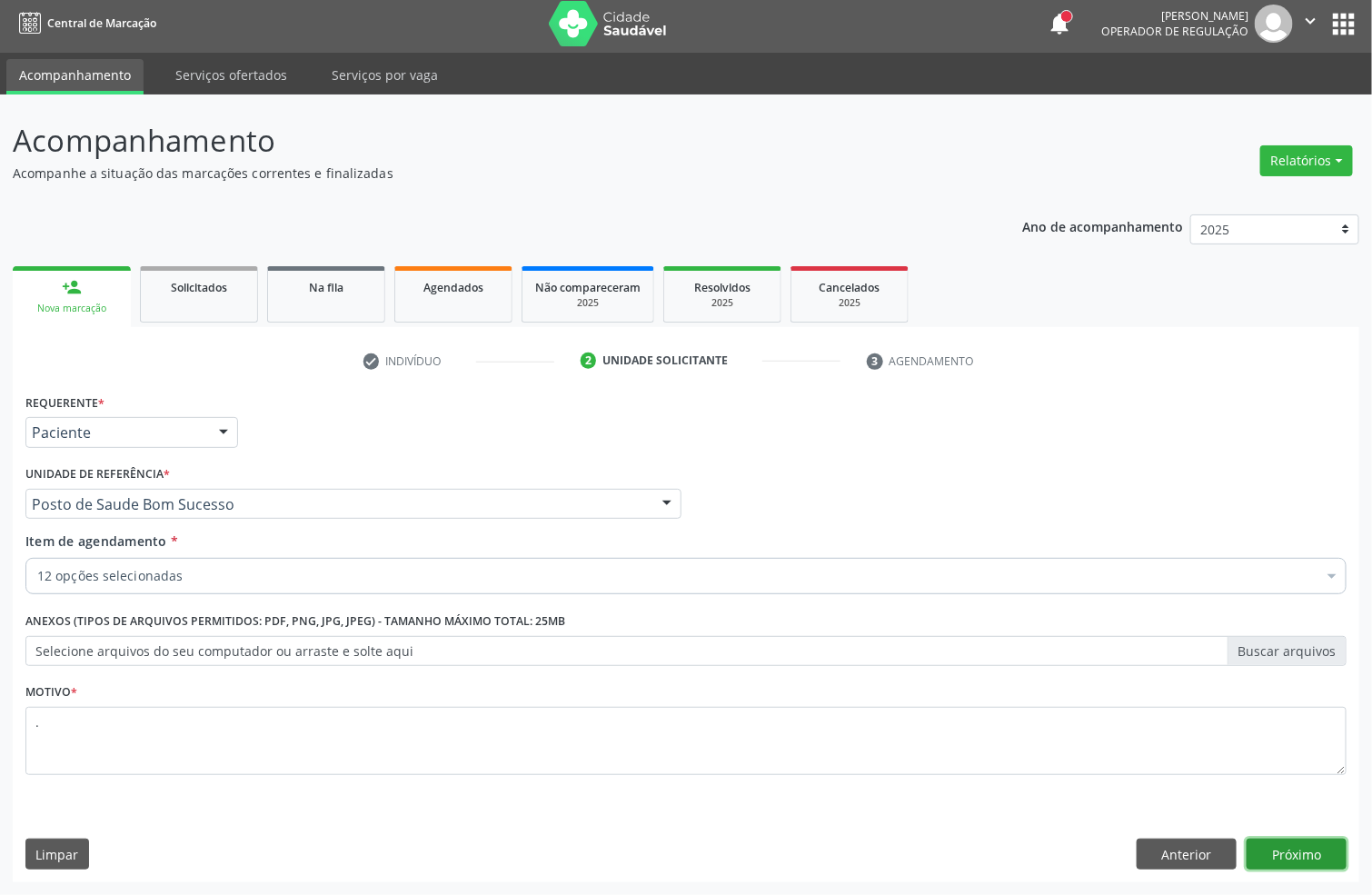
click at [1263, 843] on button "Próximo" at bounding box center [1296, 854] width 100 height 31
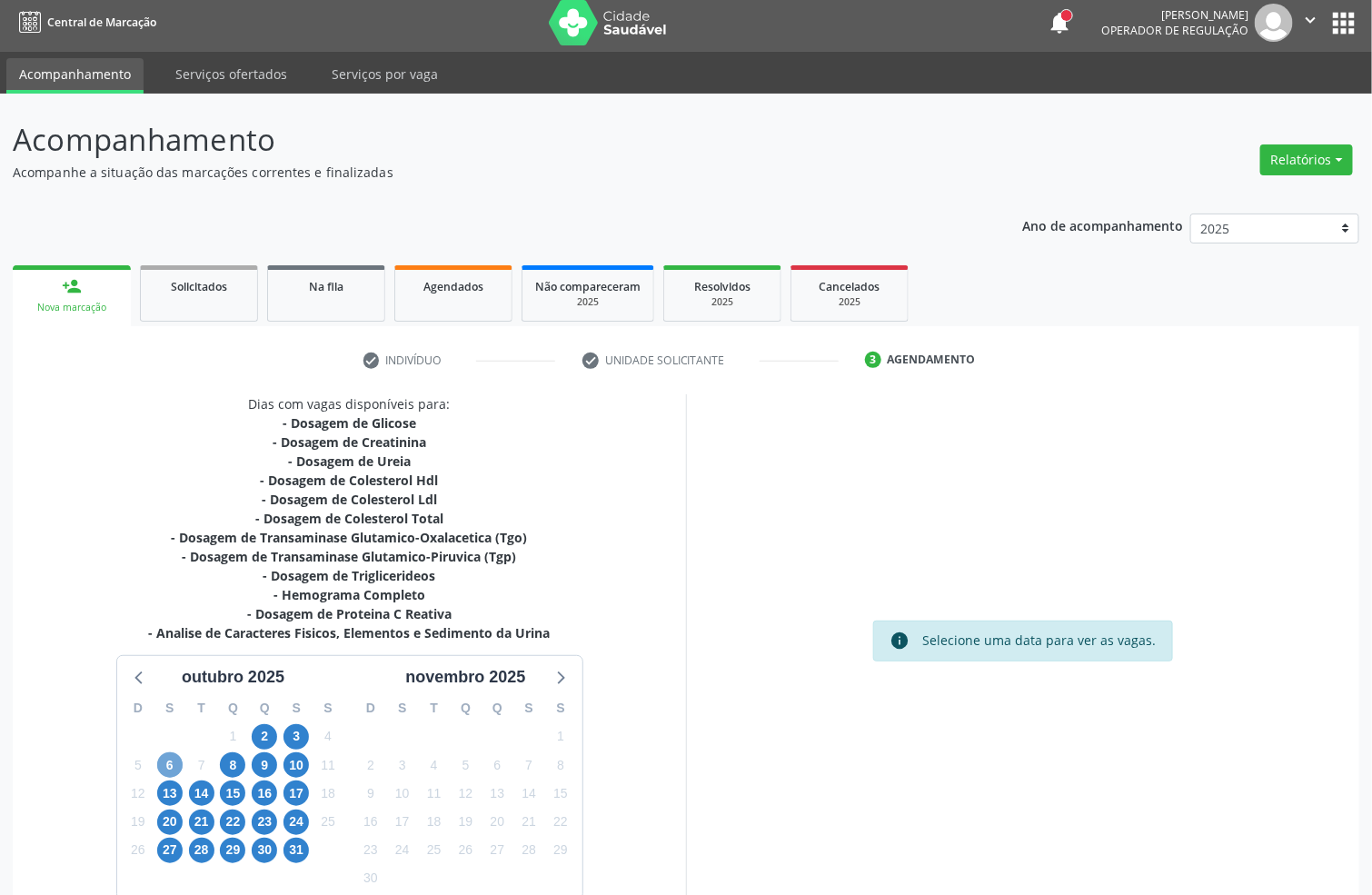
click at [170, 774] on span "6" at bounding box center [171, 765] width 26 height 26
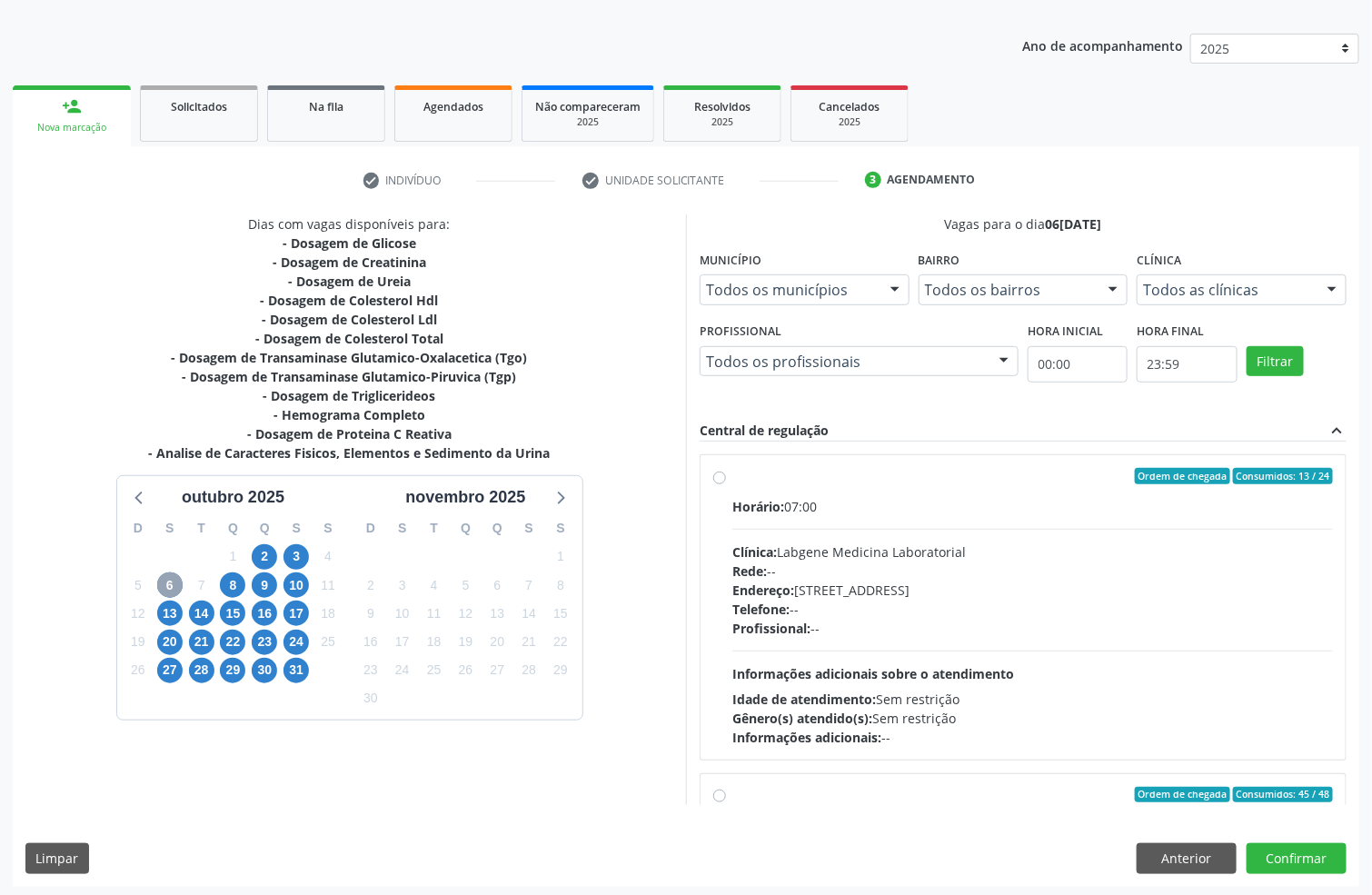
scroll to position [191, 0]
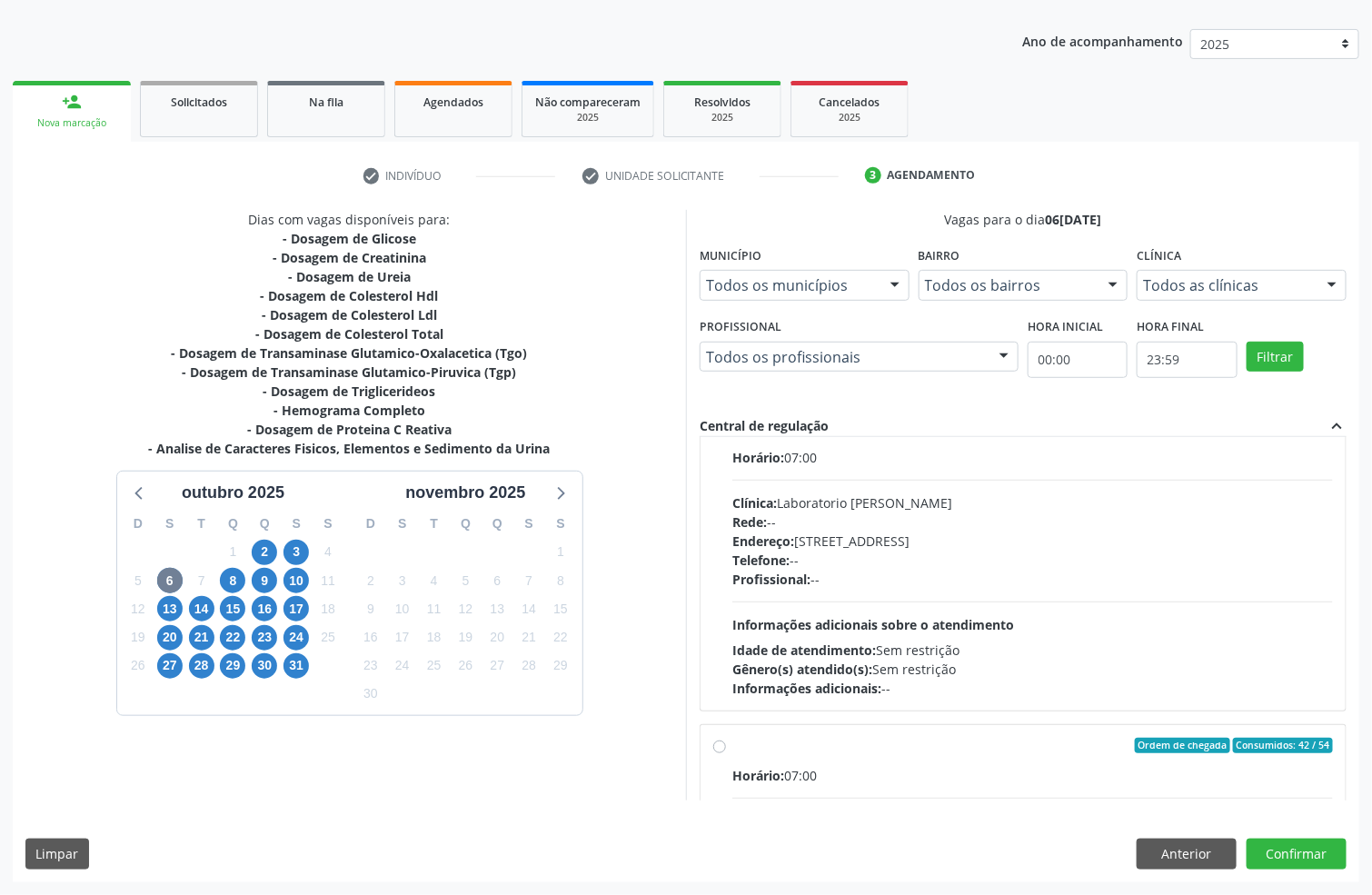
click at [886, 589] on div "Profissional: --" at bounding box center [1032, 579] width 600 height 19
click at [726, 435] on input "Ordem de chegada Consumidos: 40 / 42 Horário: 07:00 Clínica: Laboratorio [PERSO…" at bounding box center [720, 427] width 13 height 17
radio input "true"
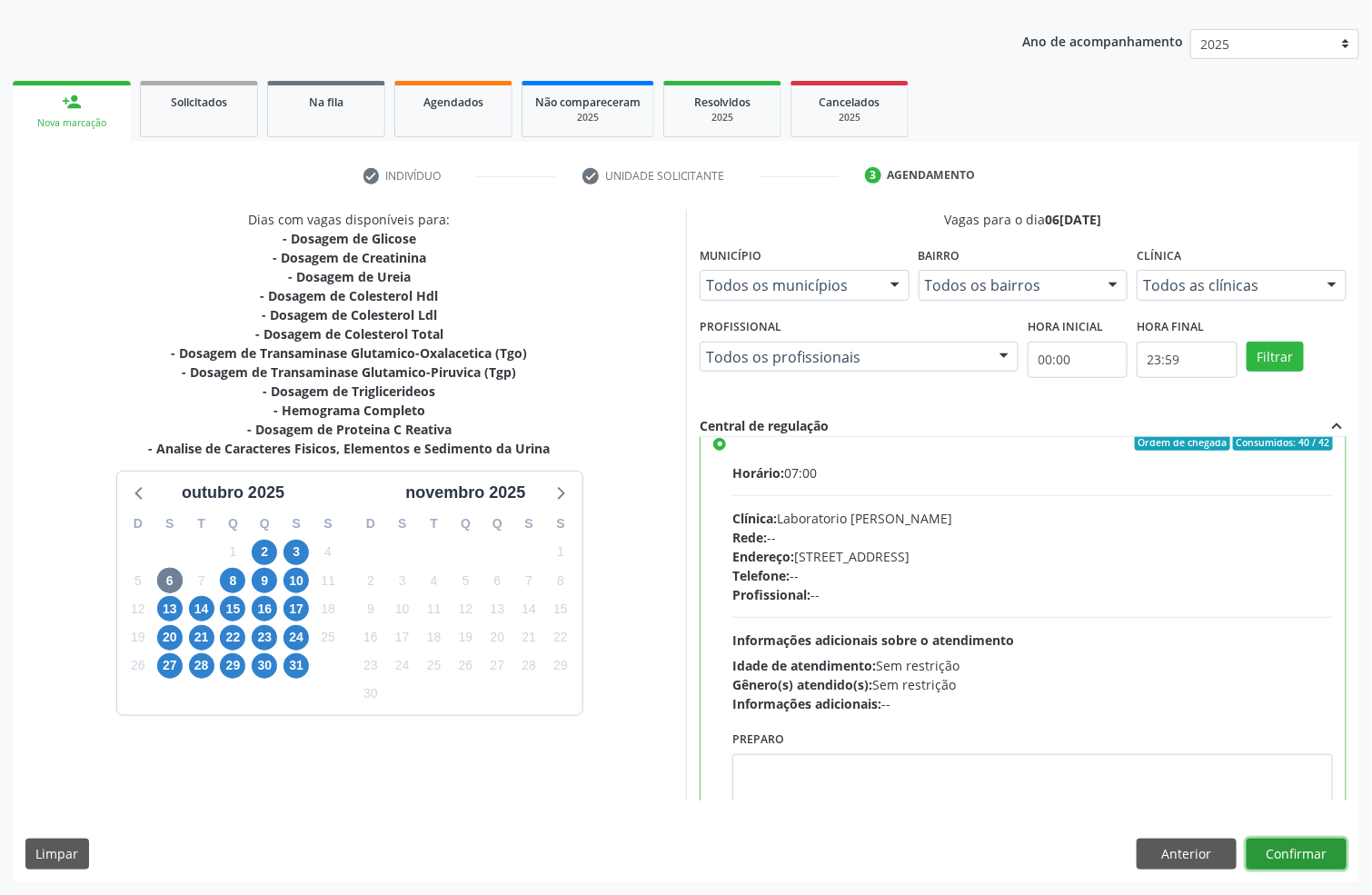
click at [1303, 839] on button "Confirmar" at bounding box center [1296, 854] width 100 height 31
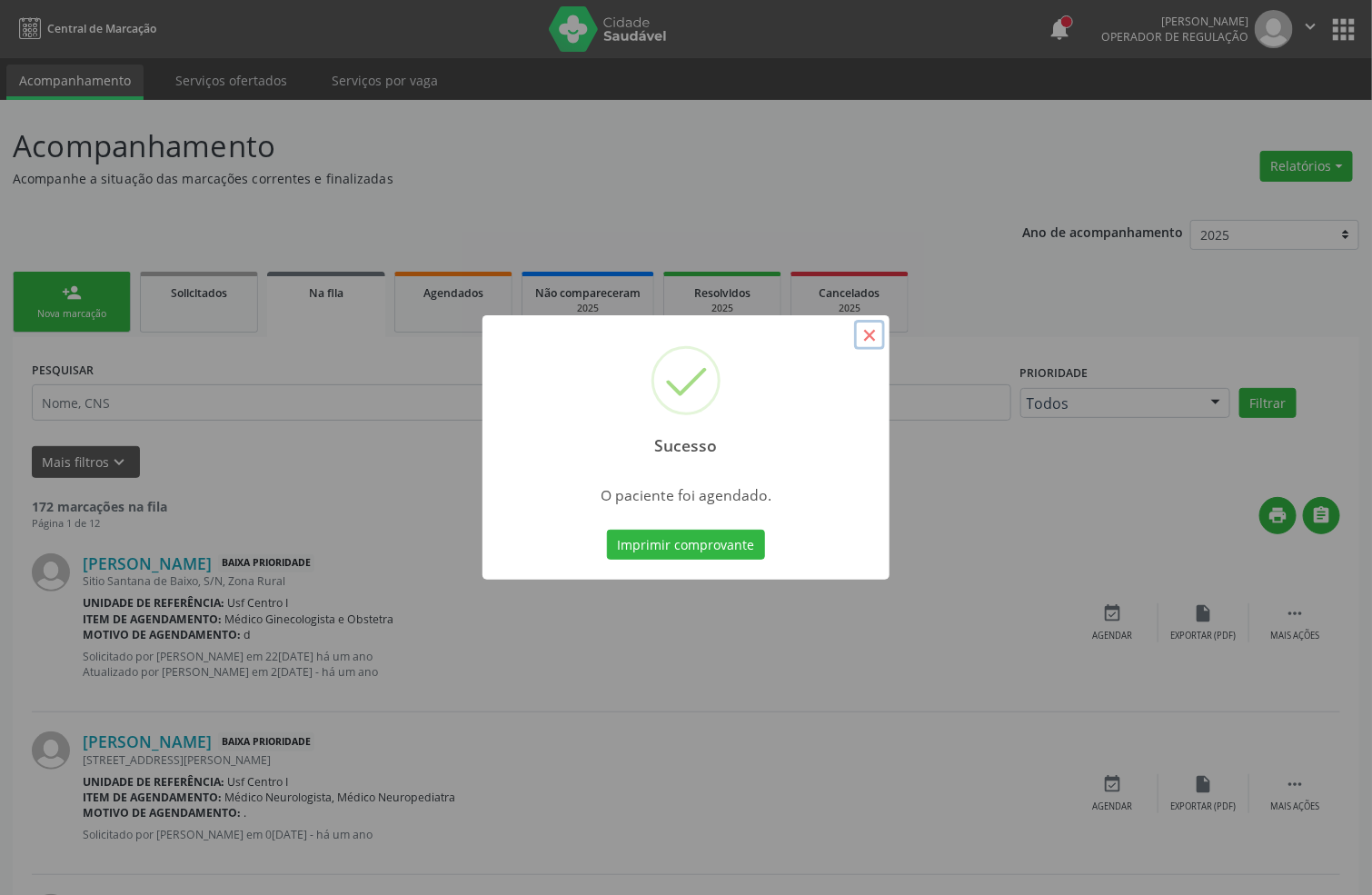
click at [878, 336] on button "×" at bounding box center [869, 336] width 31 height 31
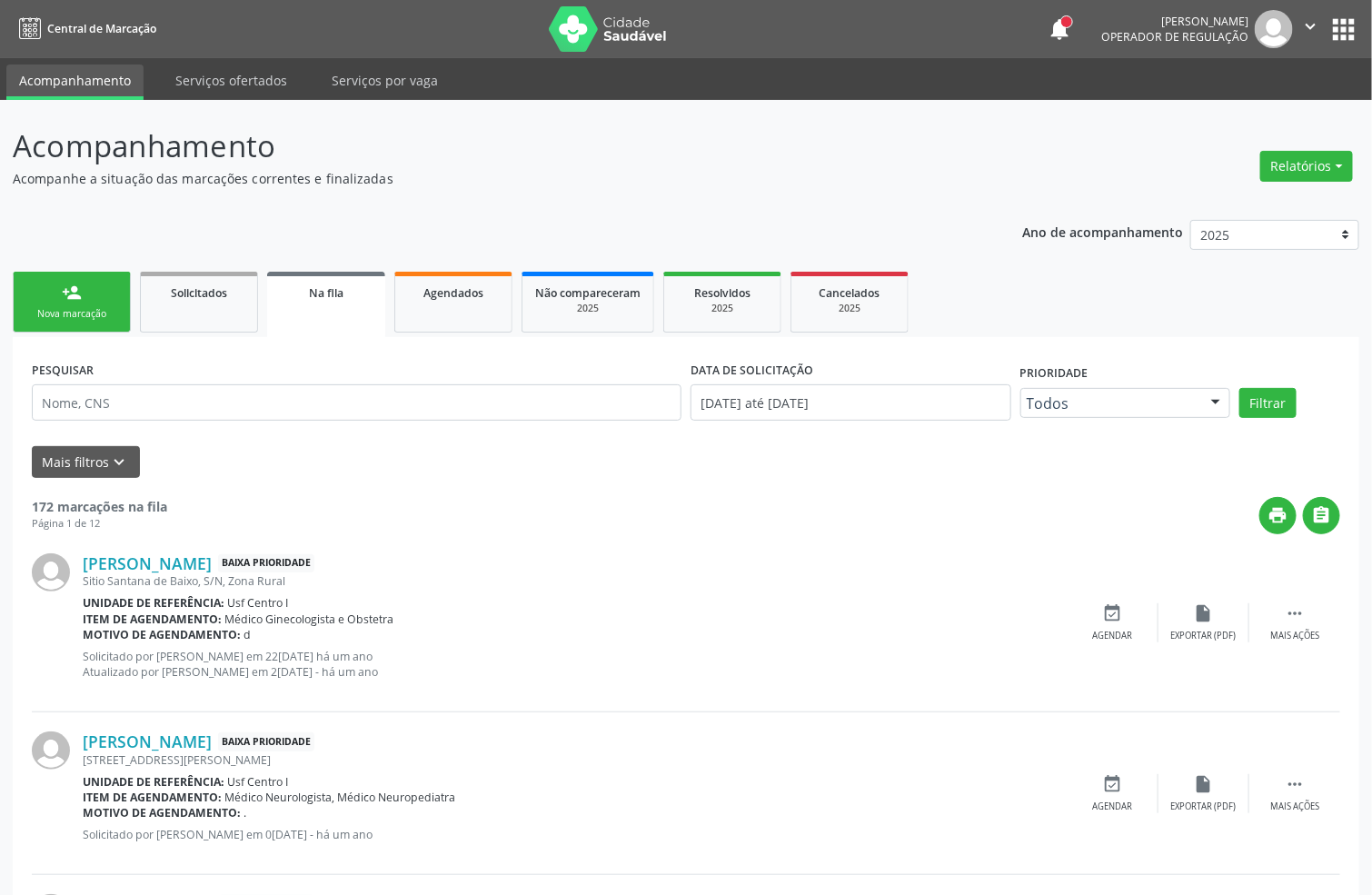
click at [55, 295] on link "person_add Nova marcação" at bounding box center [72, 302] width 118 height 61
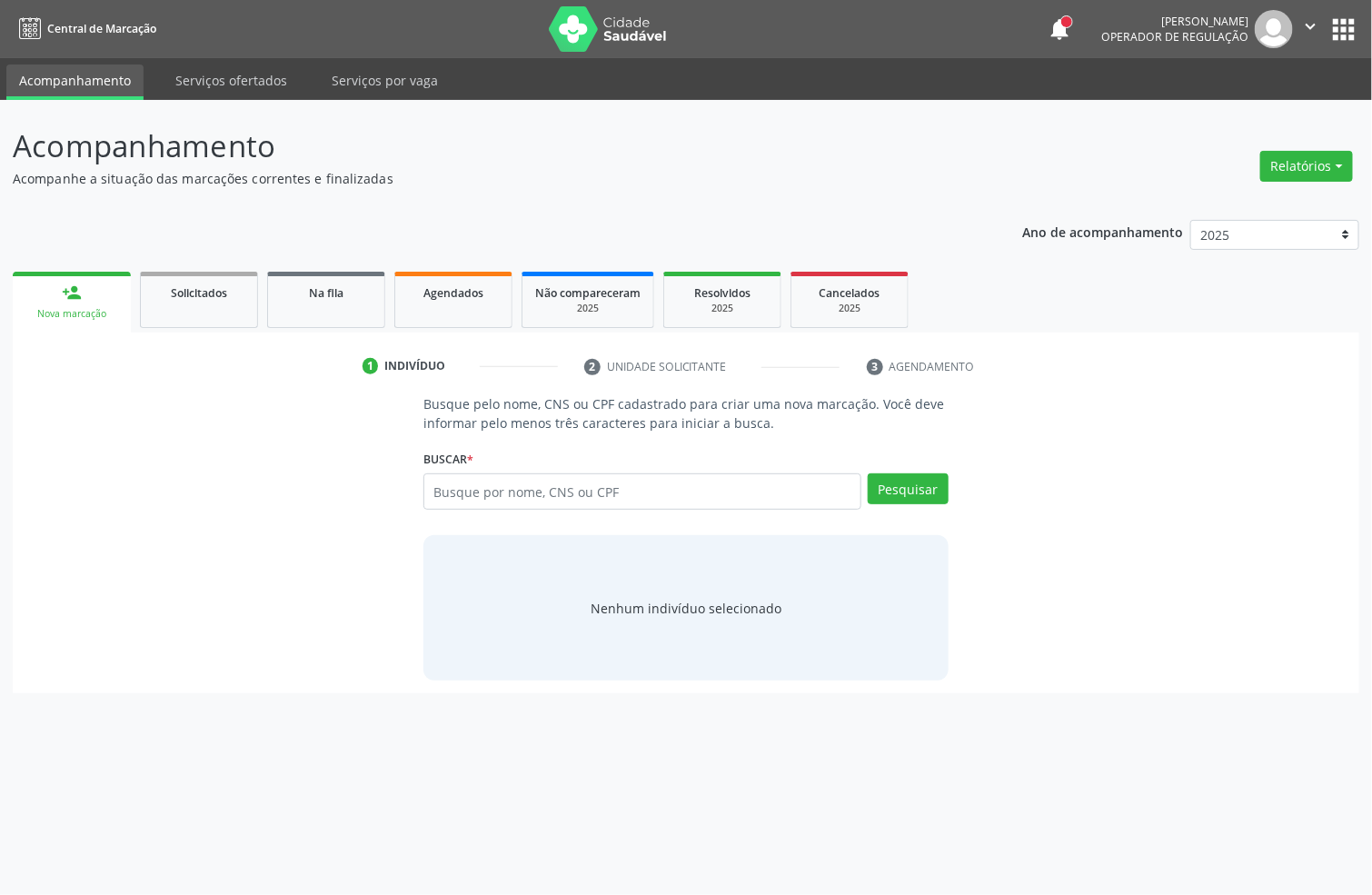
click at [66, 307] on div "Nova marcação" at bounding box center [72, 313] width 93 height 14
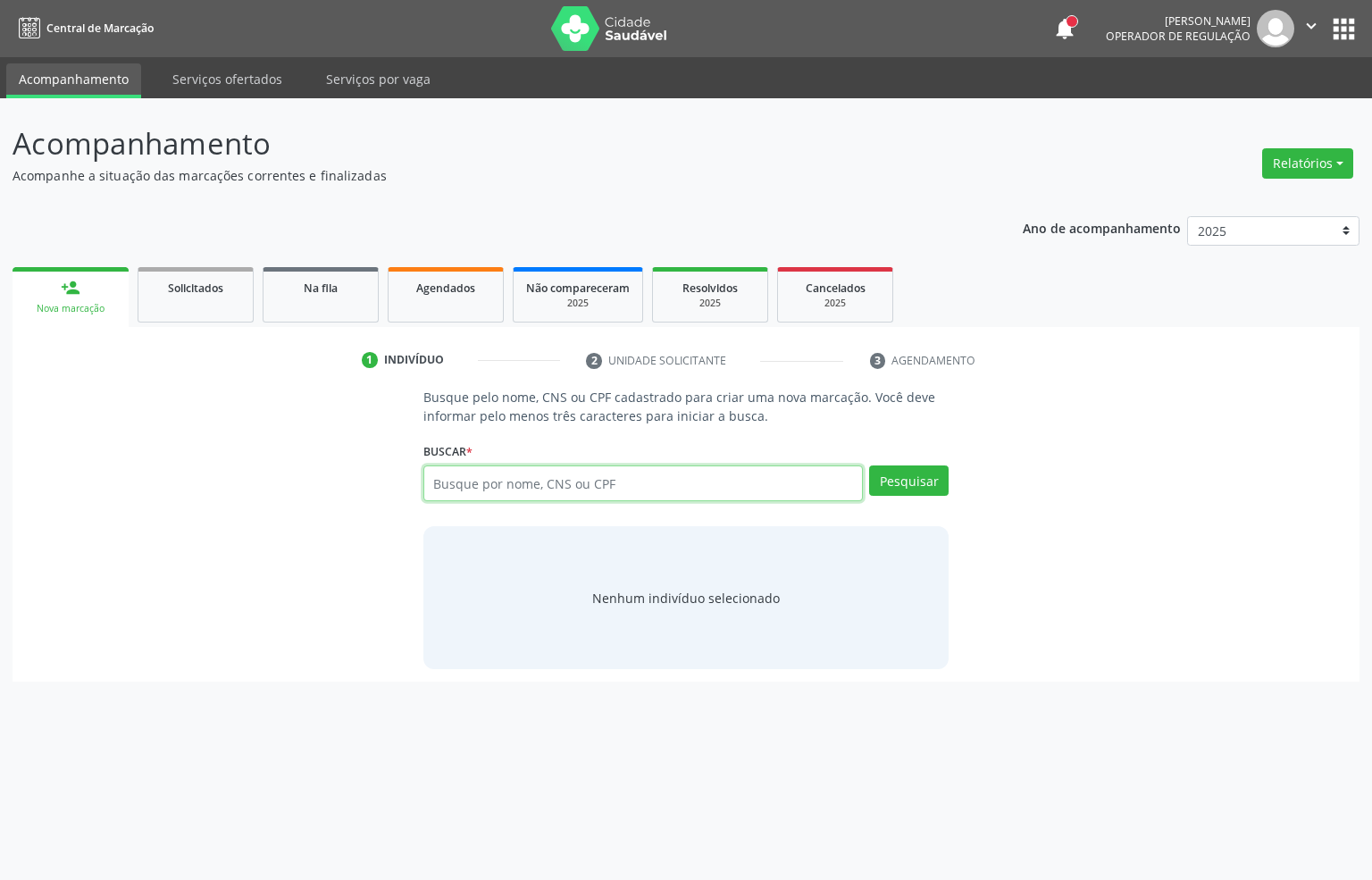
click at [502, 488] on input "text" at bounding box center [643, 482] width 440 height 35
paste input "003.226.824-60"
type input "003.226.824-60"
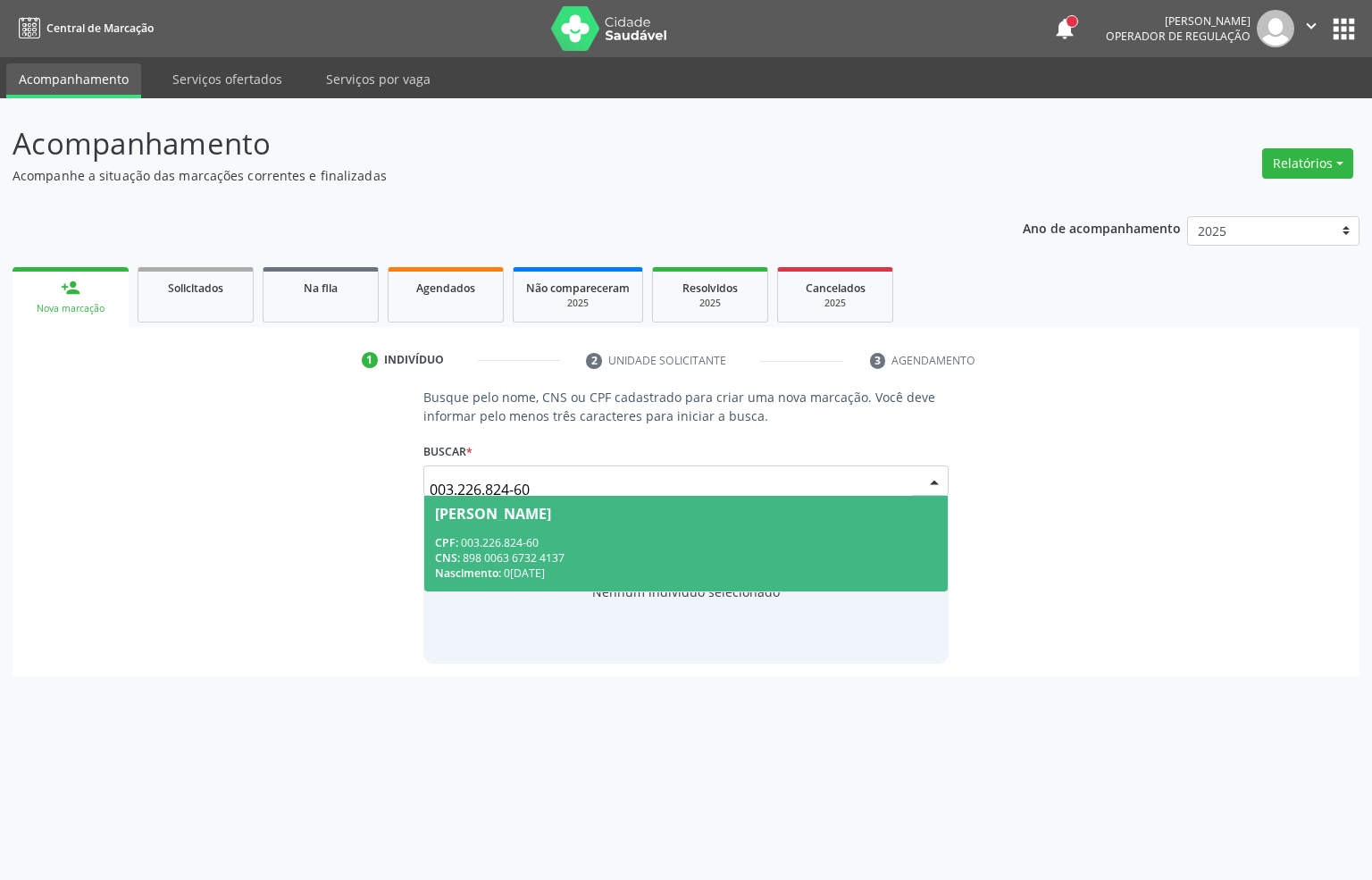
click at [550, 550] on div "CNS: 898 0063 6732 4137" at bounding box center [686, 557] width 503 height 15
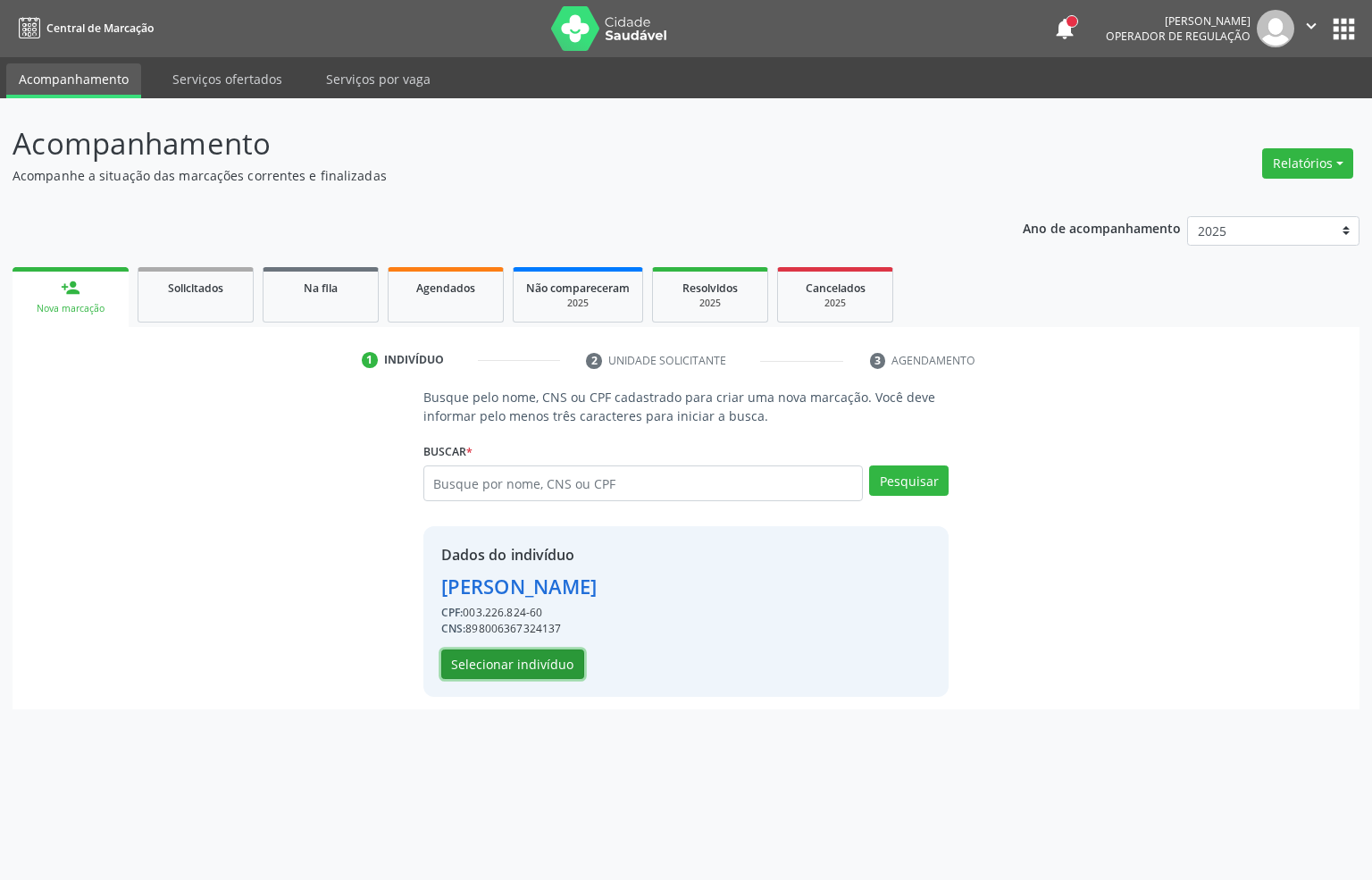
click at [566, 671] on button "Selecionar indivíduo" at bounding box center [513, 665] width 143 height 31
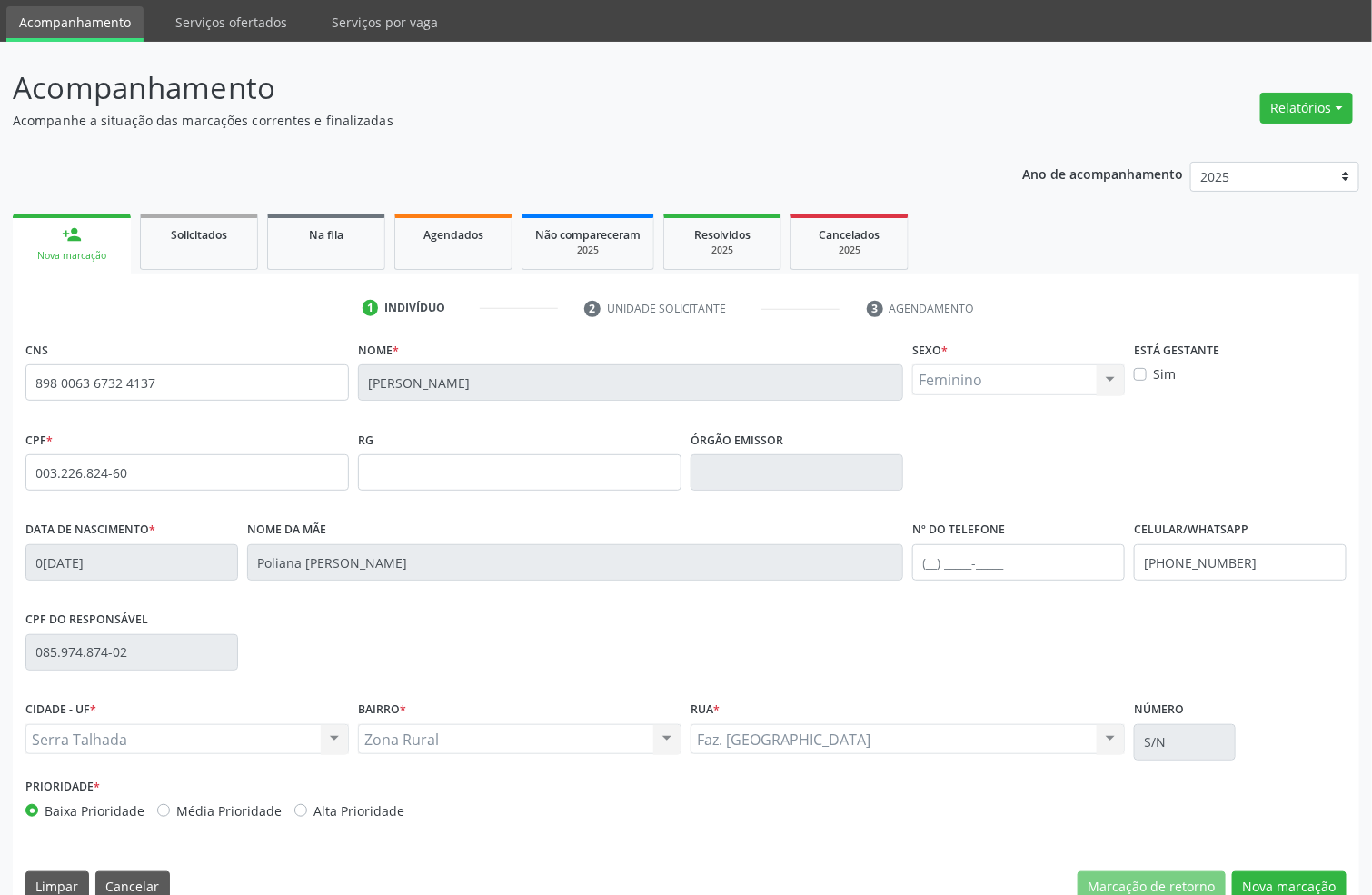
scroll to position [90, 0]
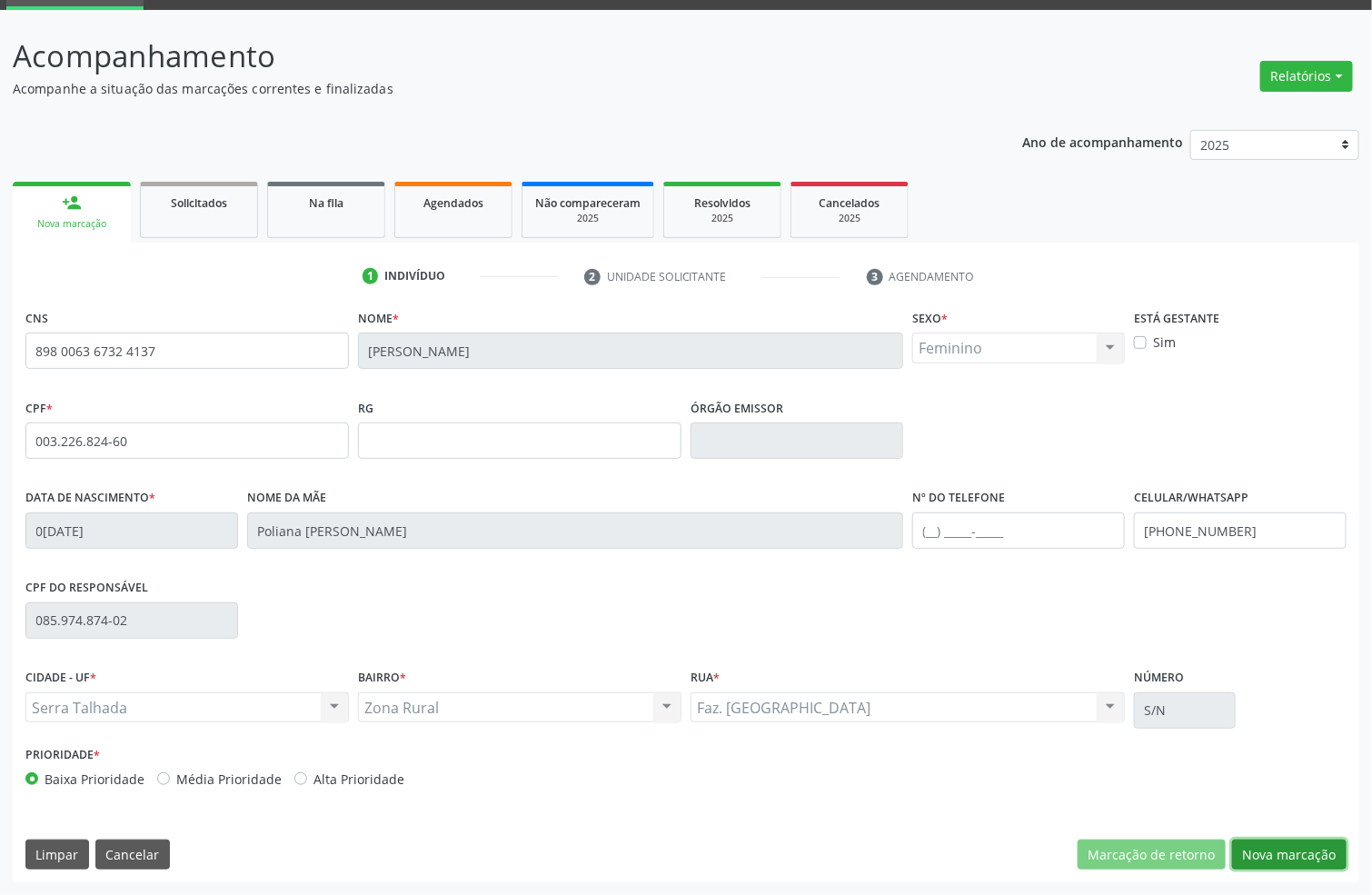
click at [1276, 853] on button "Nova marcação" at bounding box center [1289, 855] width 114 height 31
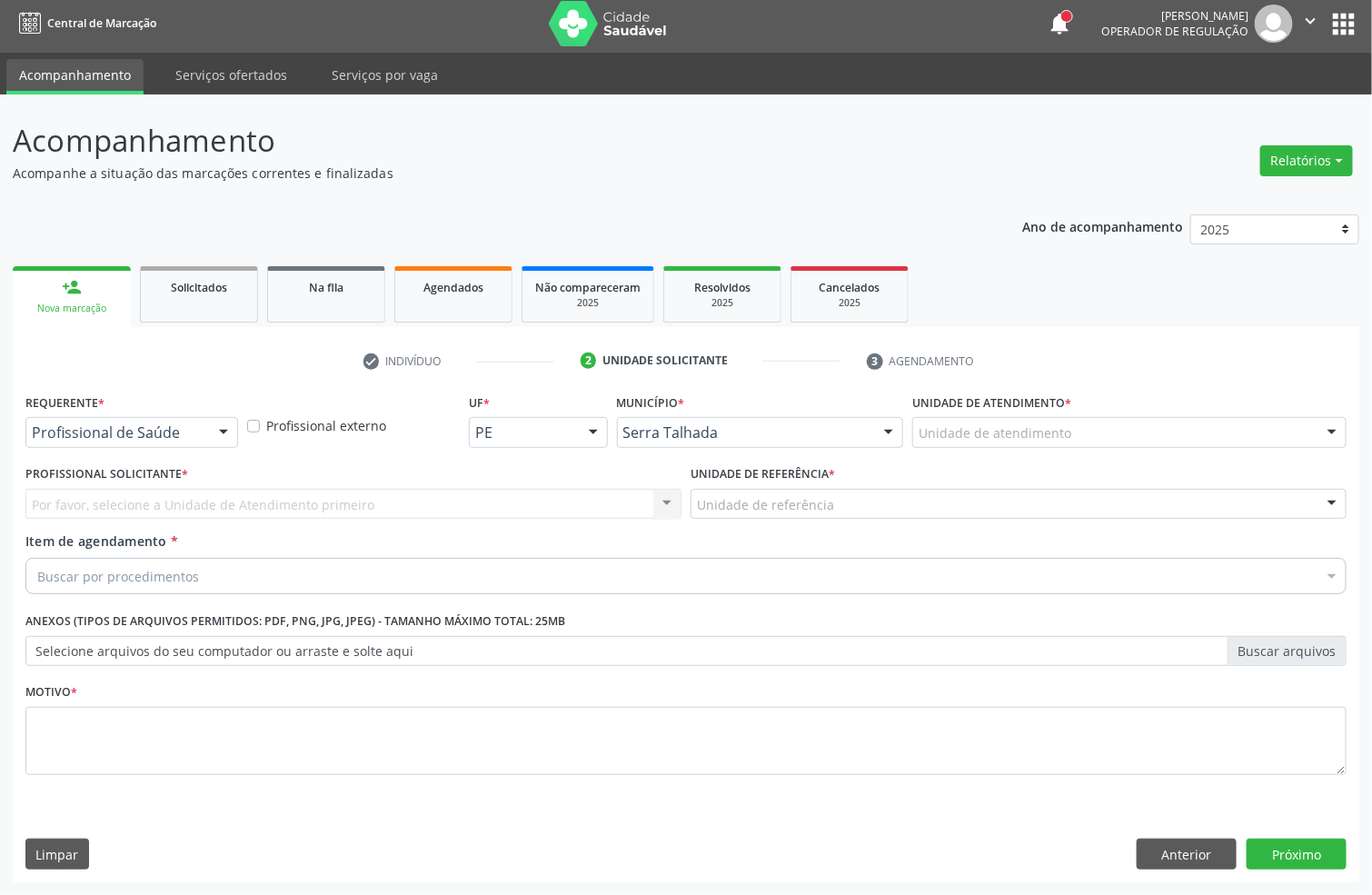
click at [160, 442] on div "Profissional de Saúde" at bounding box center [132, 432] width 213 height 31
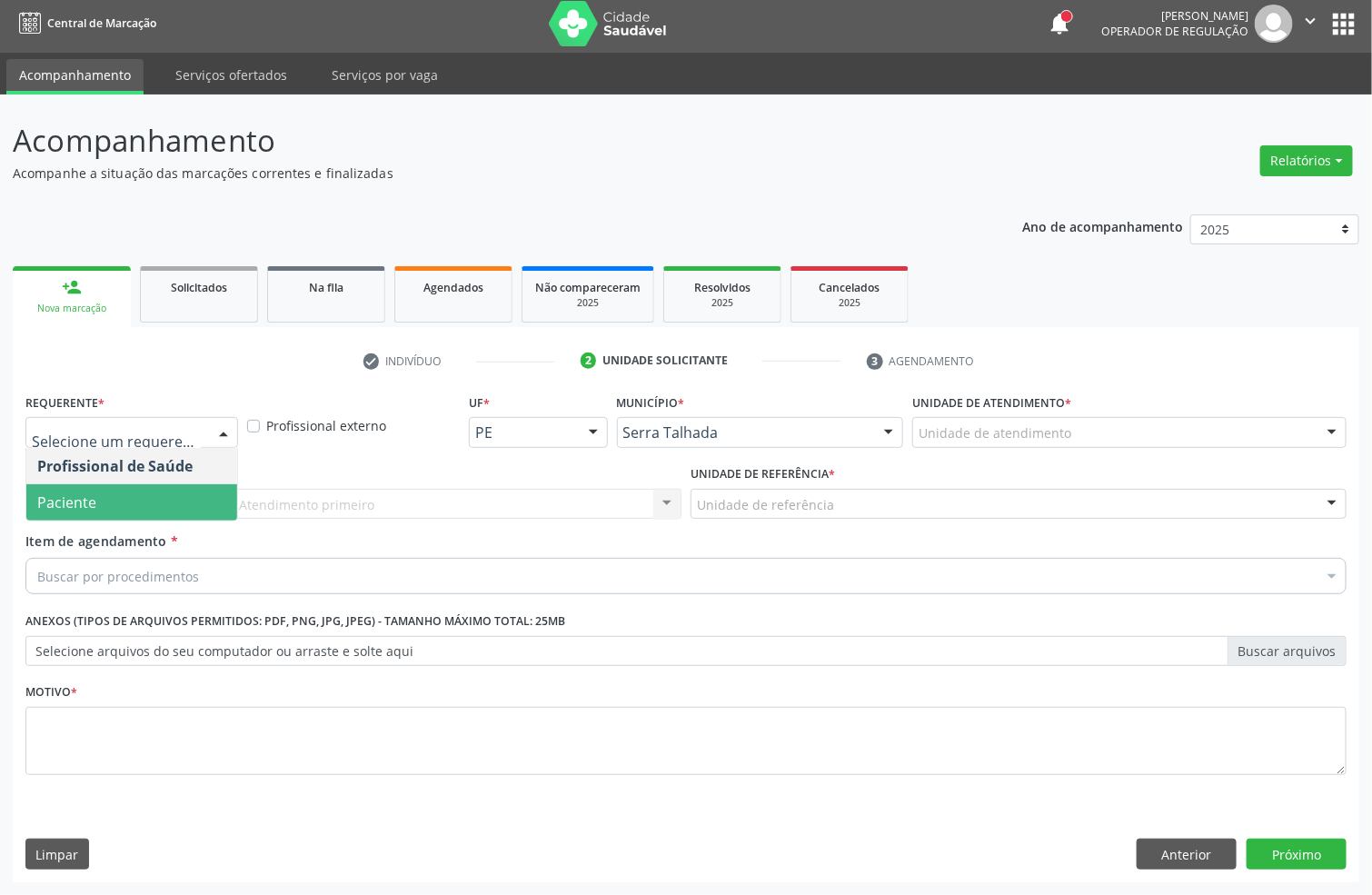
click at [160, 494] on span "Paciente" at bounding box center [132, 501] width 211 height 36
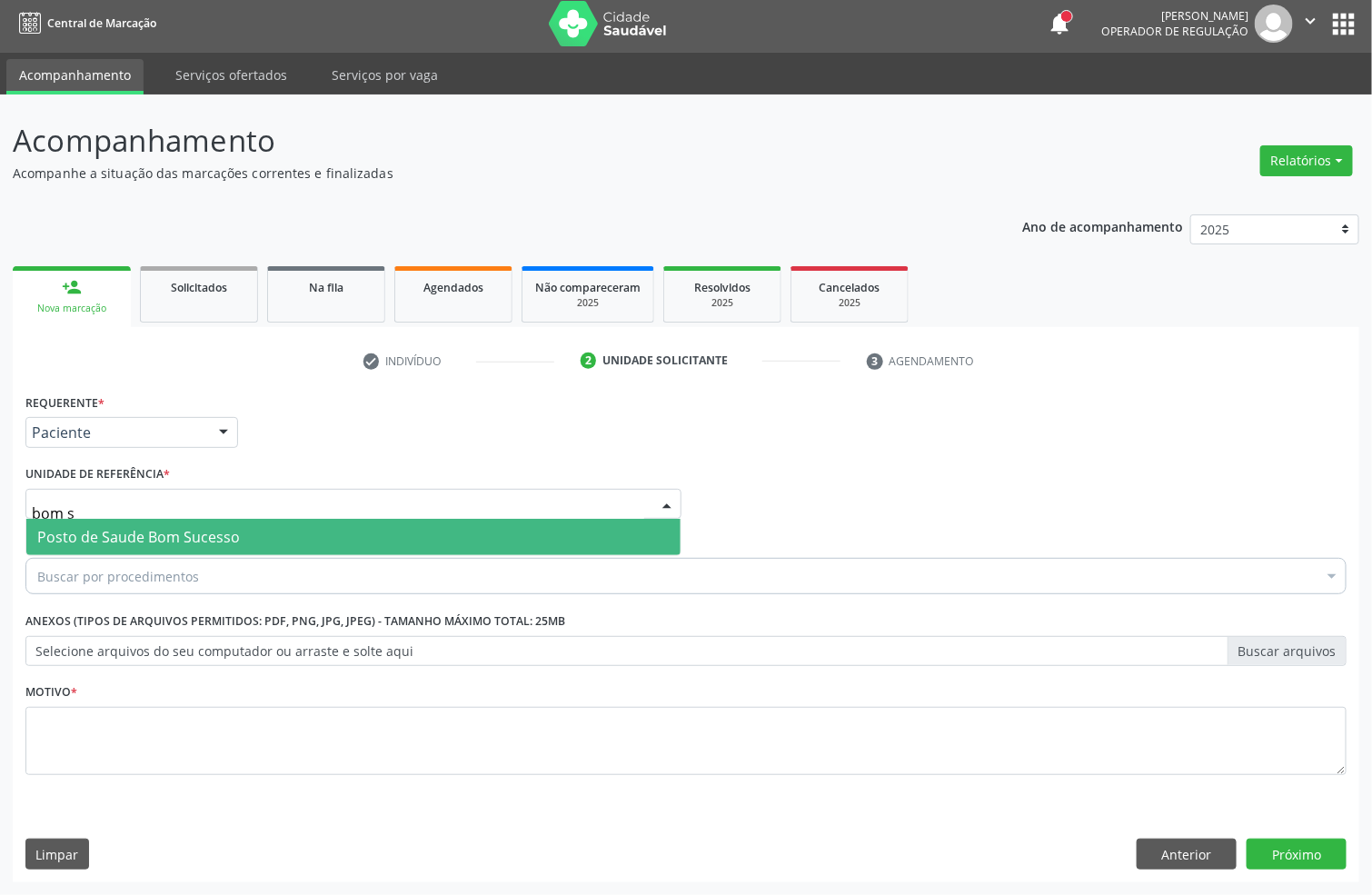
type input "bom su"
click at [164, 529] on span "Posto de Saude Bom Sucesso" at bounding box center [138, 537] width 203 height 20
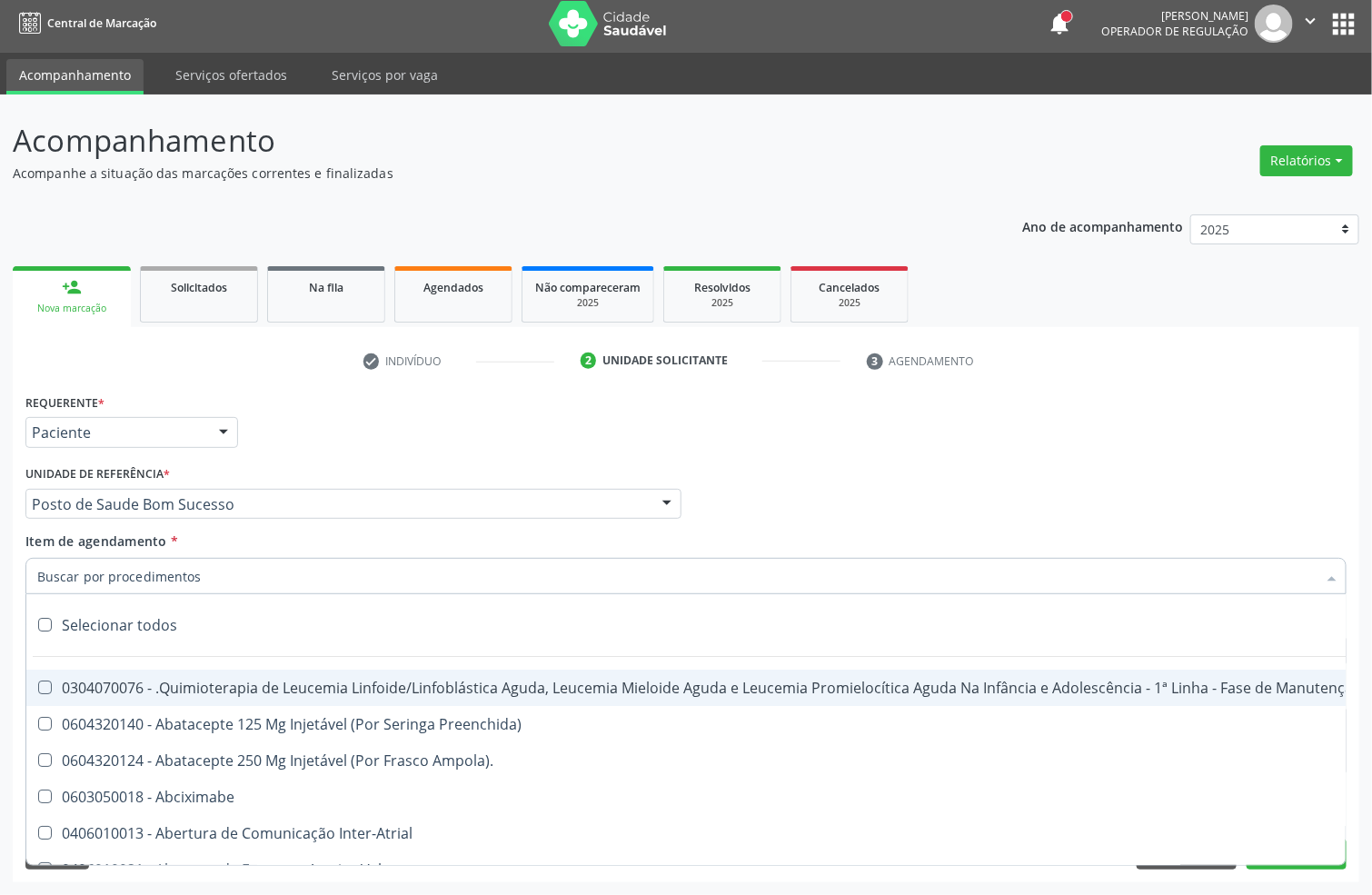
click at [140, 575] on input "Item de agendamento *" at bounding box center [677, 575] width 1280 height 36
type input "g"
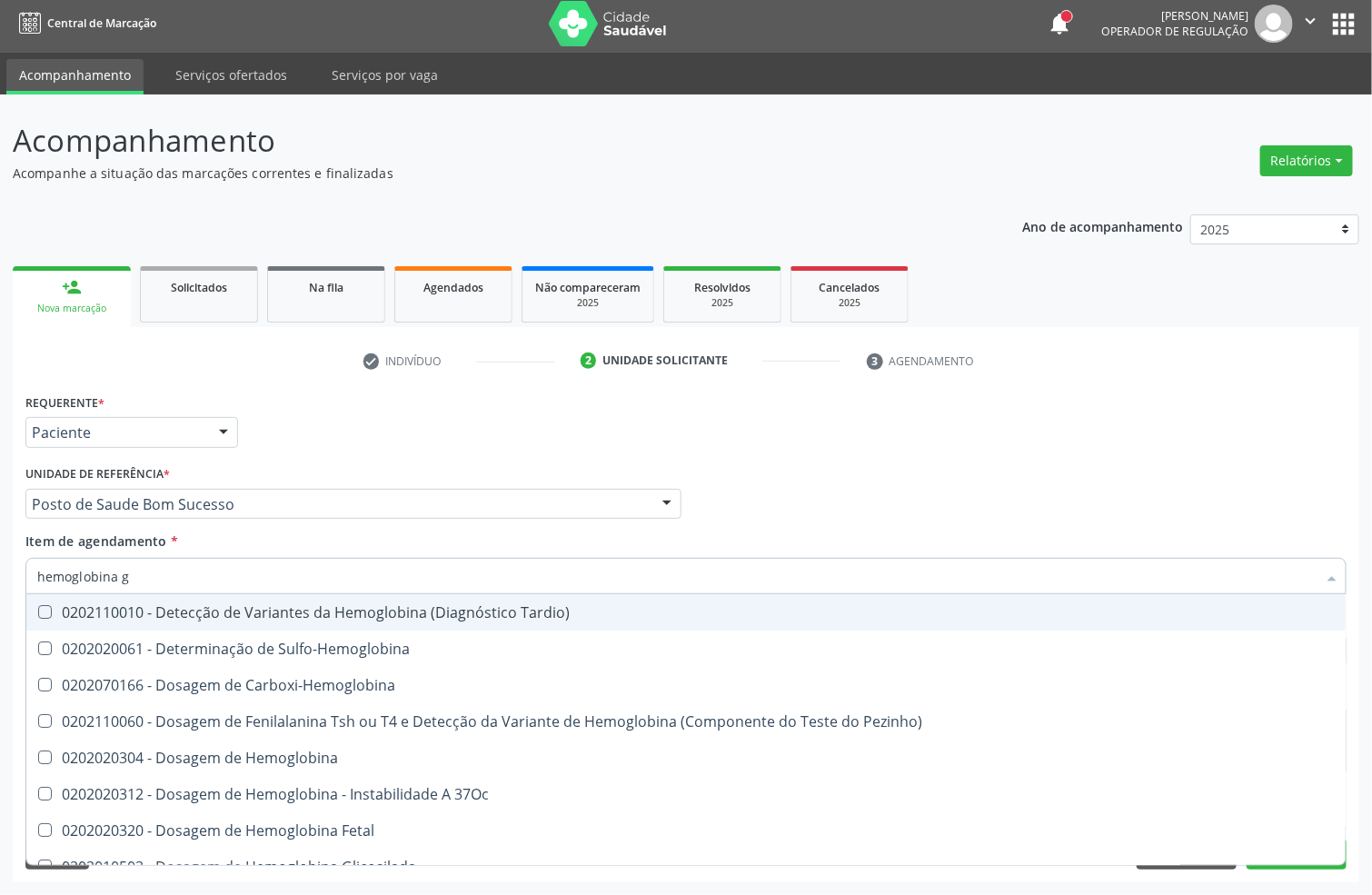
type input "hemoglobina g"
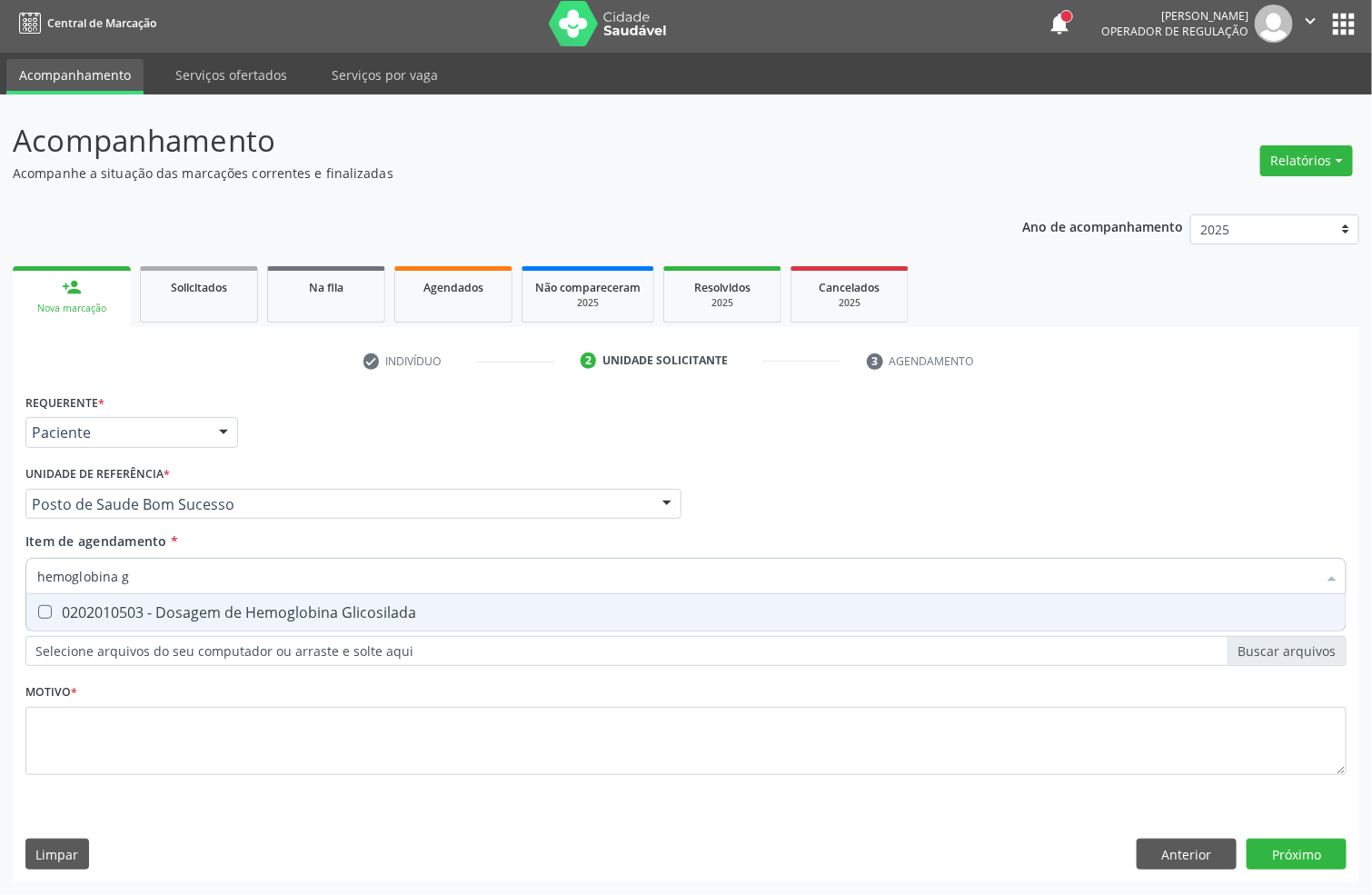
click at [69, 611] on div "0202010503 - Dosagem de Hemoglobina Glicosilada" at bounding box center [685, 612] width 1297 height 15
checkbox Glicosilada "true"
drag, startPoint x: 61, startPoint y: 602, endPoint x: 0, endPoint y: 619, distance: 63.3
click at [0, 619] on div "Acompanhamento Acompanhe a situação das marcações correntes e finalizadas Relat…" at bounding box center [686, 495] width 1372 height 800
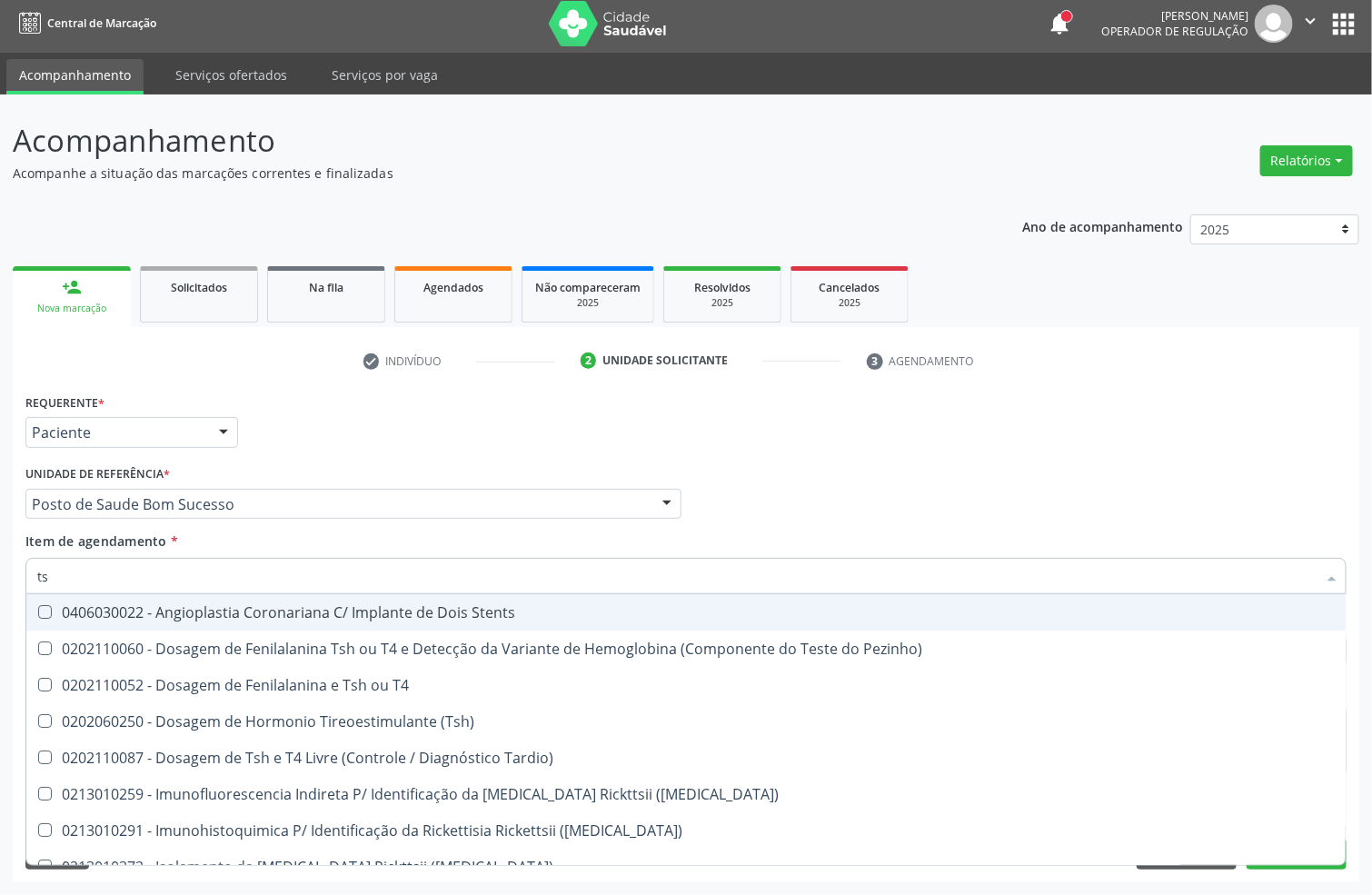
type input "tsh"
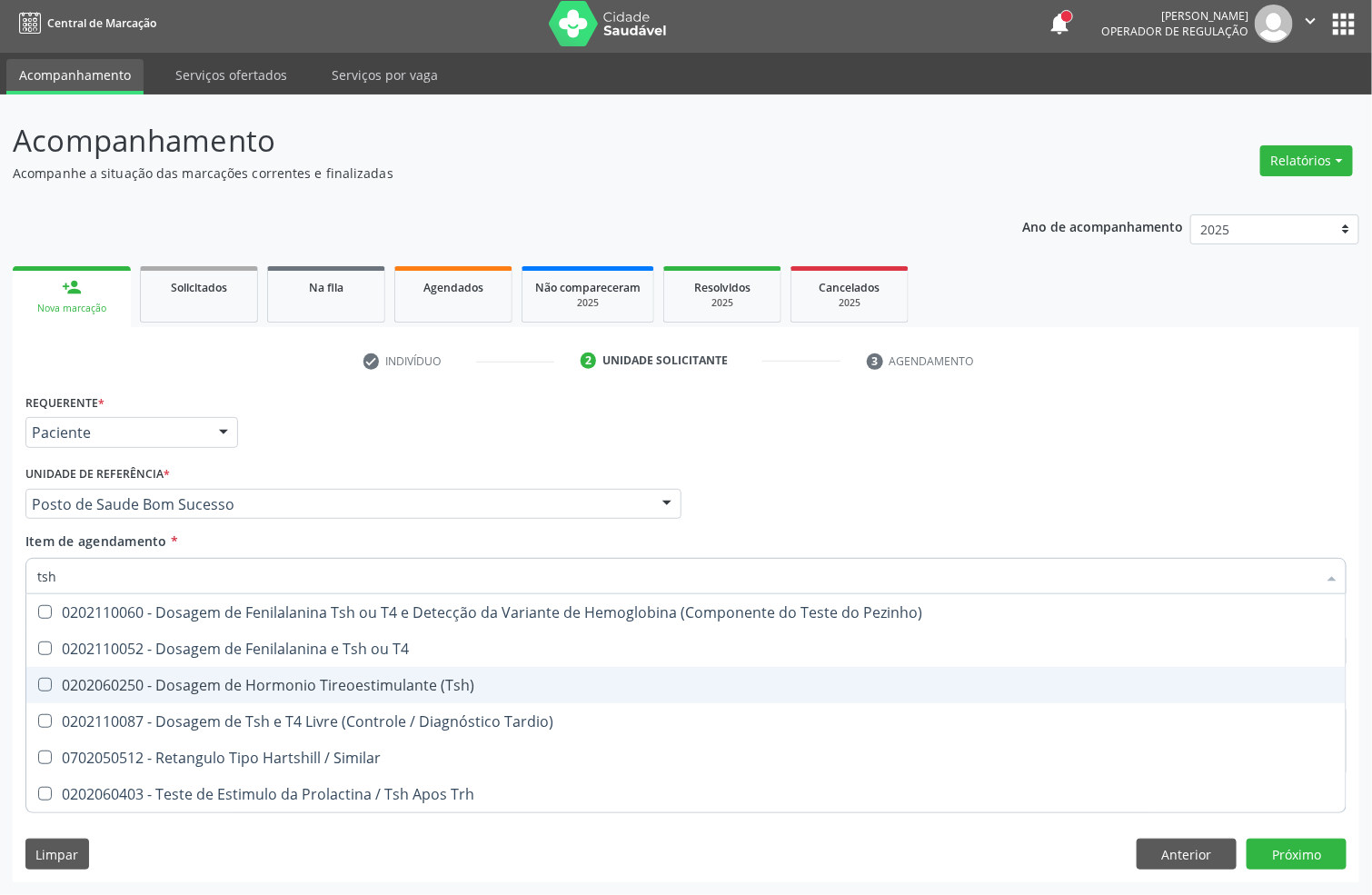
click at [199, 679] on div "0202060250 - Dosagem de Hormonio Tireoestimulante (Tsh)" at bounding box center [685, 685] width 1297 height 15
checkbox \(Tsh\) "true"
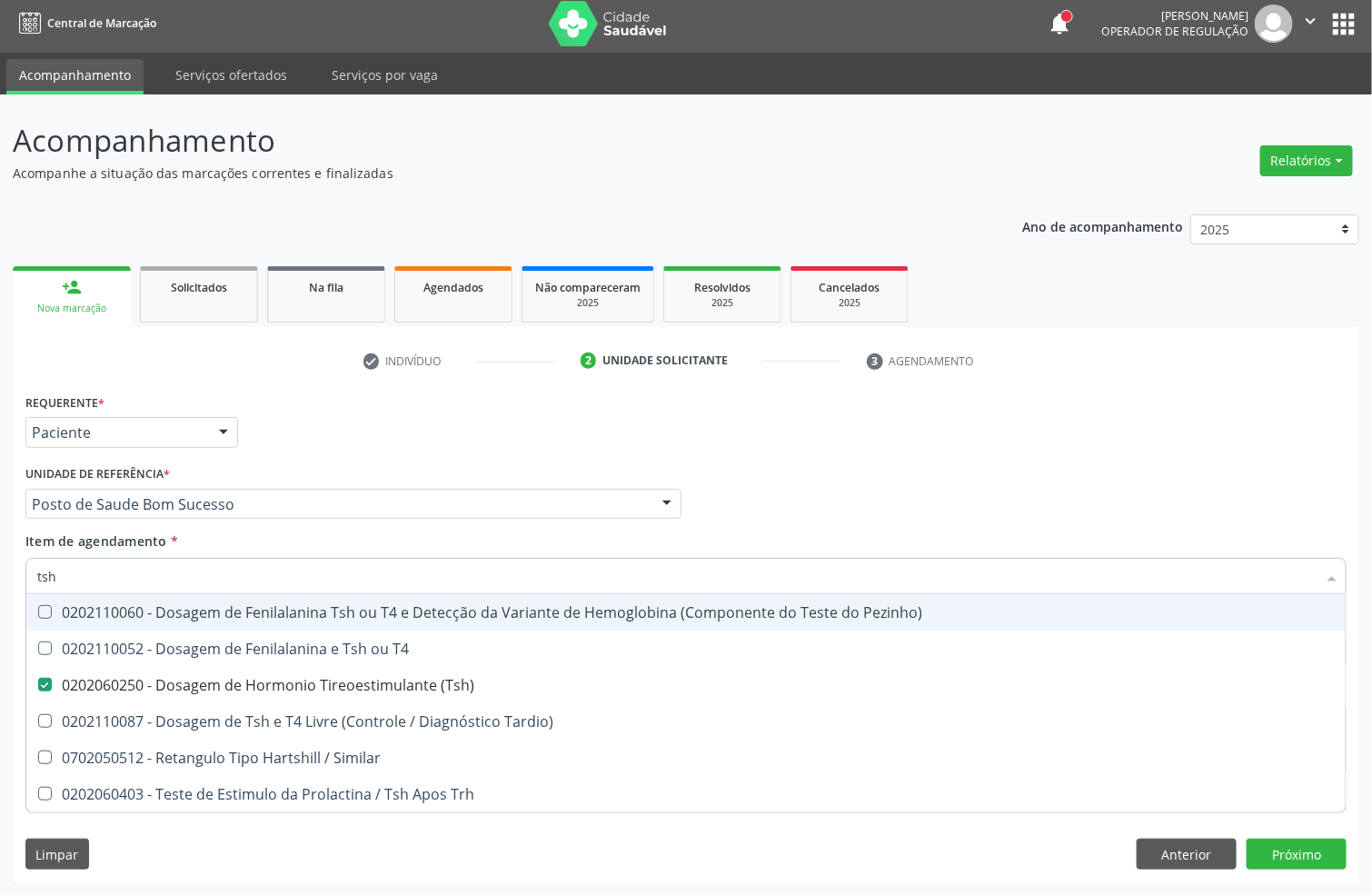
click at [0, 578] on div "Acompanhamento Acompanhe a situação das marcações correntes e finalizadas Relat…" at bounding box center [686, 495] width 1372 height 800
type input "t4"
checkbox \(Tsh\) "false"
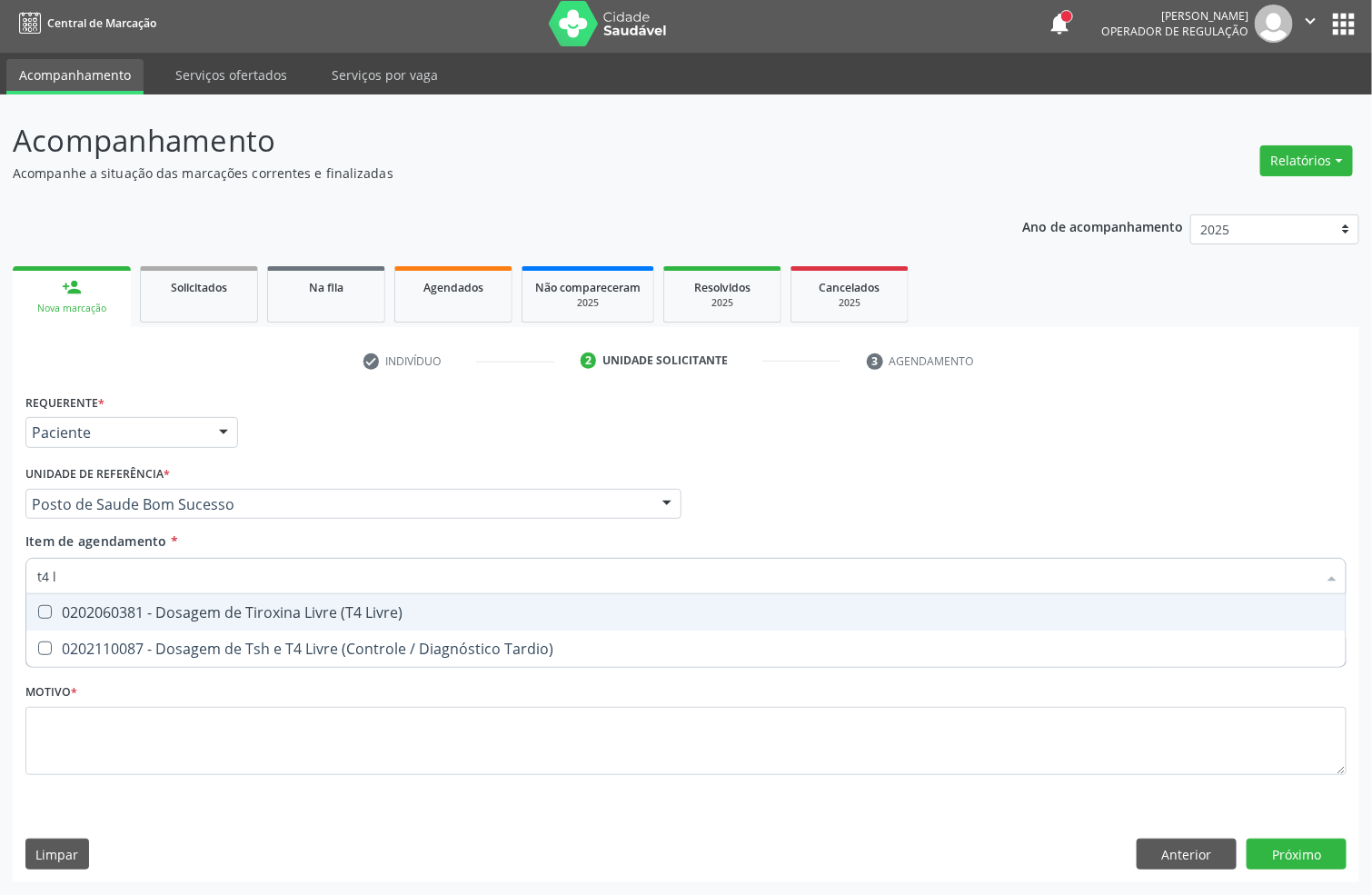
type input "t4 l"
click at [49, 600] on span "0202060381 - Dosagem de Tiroxina Livre (T4 Livre)" at bounding box center [686, 612] width 1319 height 36
checkbox Livre\) "true"
drag, startPoint x: 72, startPoint y: 579, endPoint x: 0, endPoint y: 567, distance: 73.0
click at [0, 571] on div "Acompanhamento Acompanhe a situação das marcações correntes e finalizadas Relat…" at bounding box center [686, 495] width 1372 height 800
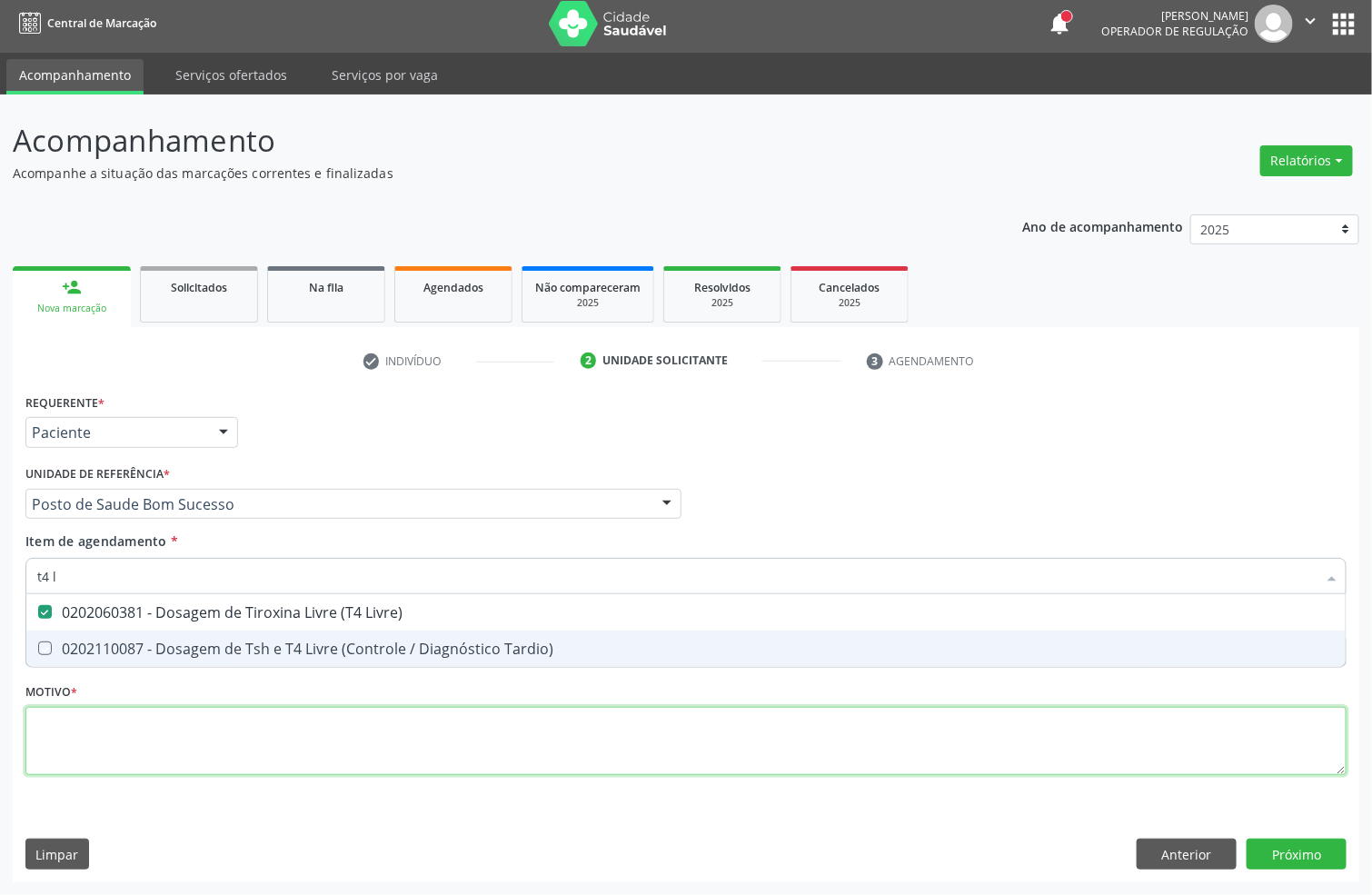
click at [281, 736] on div "Requerente * Paciente Profissional de Saúde Paciente Nenhum resultado encontrad…" at bounding box center [686, 595] width 1321 height 411
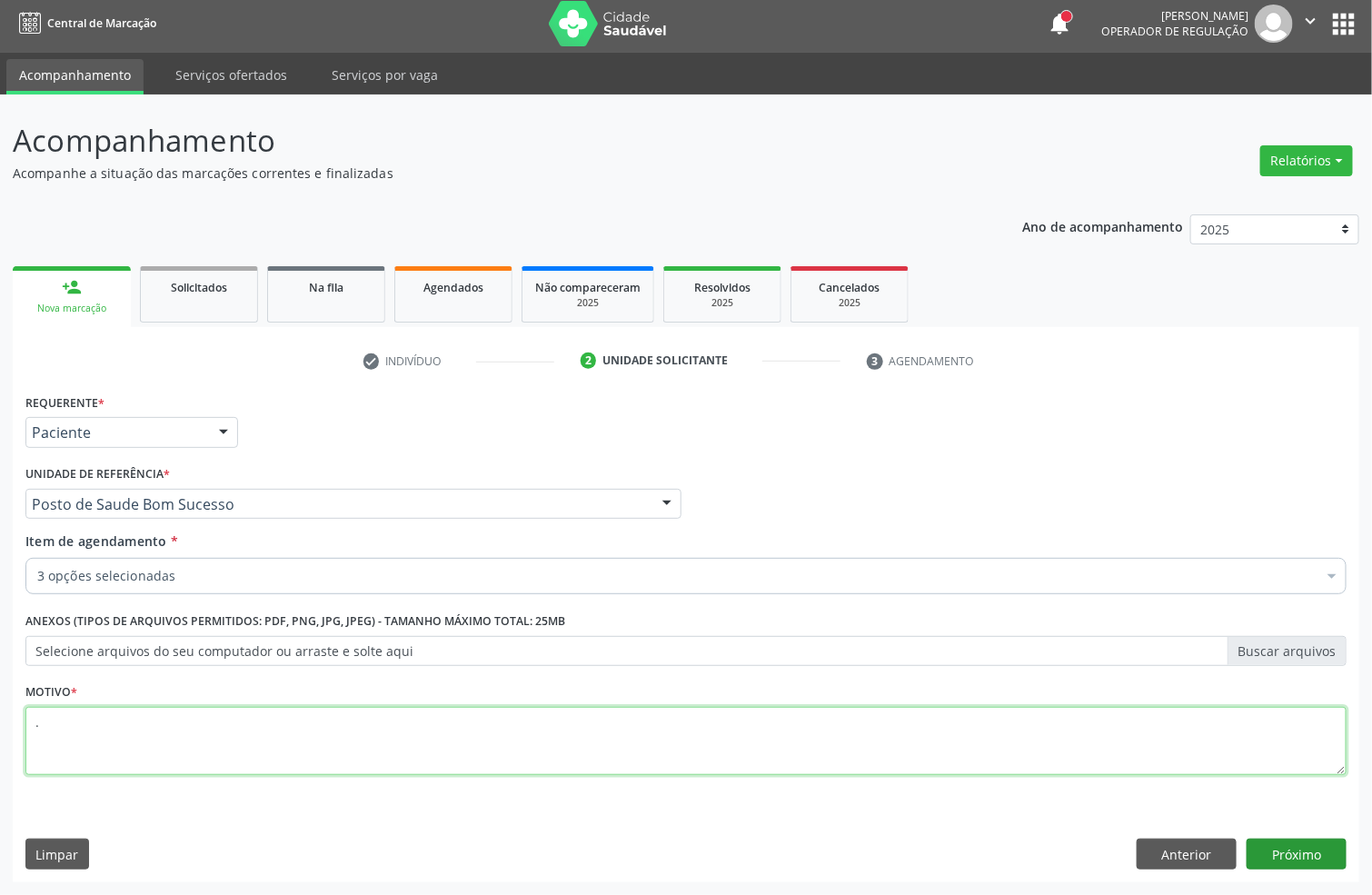
type textarea "."
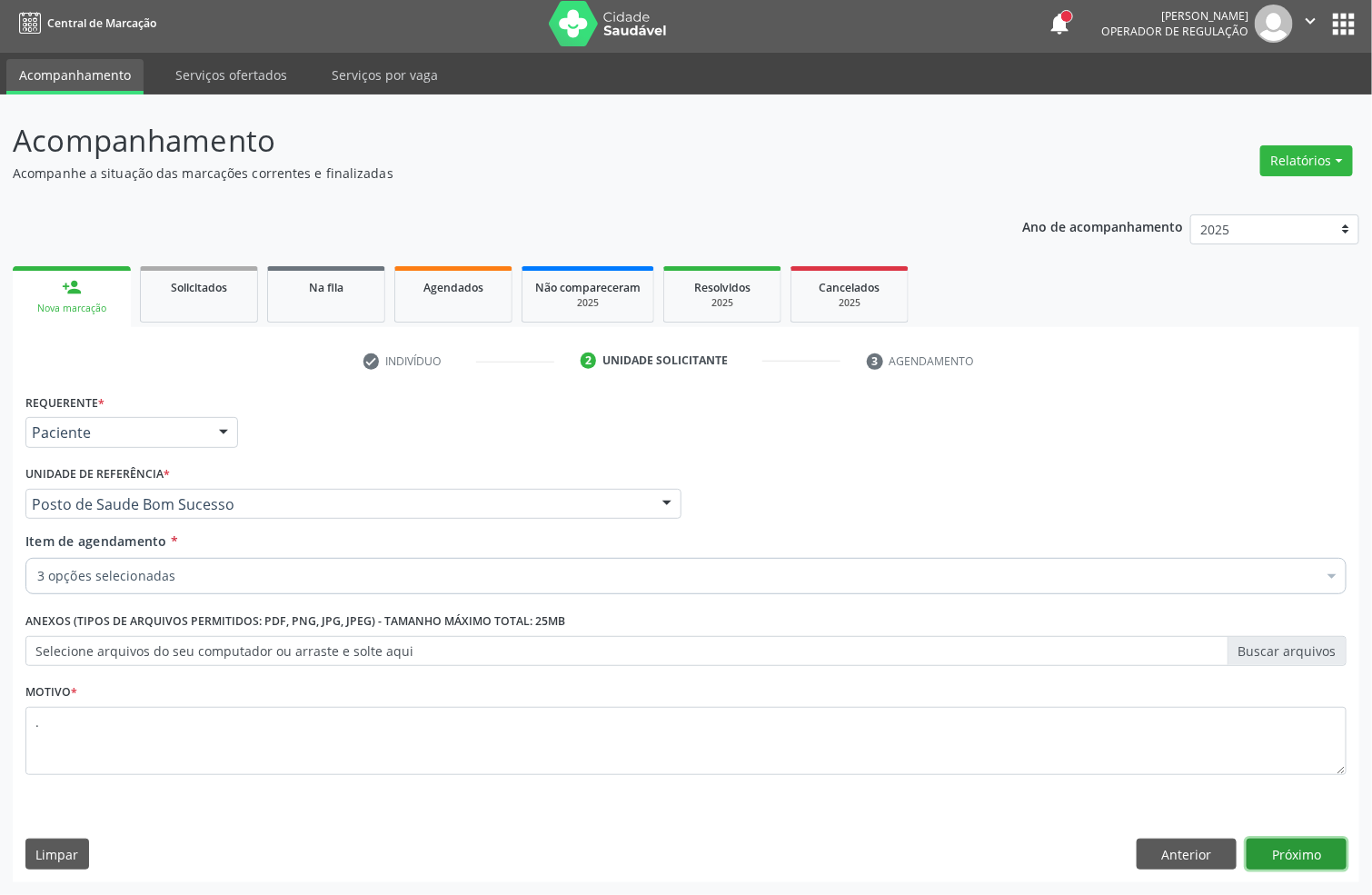
click at [1300, 845] on button "Próximo" at bounding box center [1296, 854] width 100 height 31
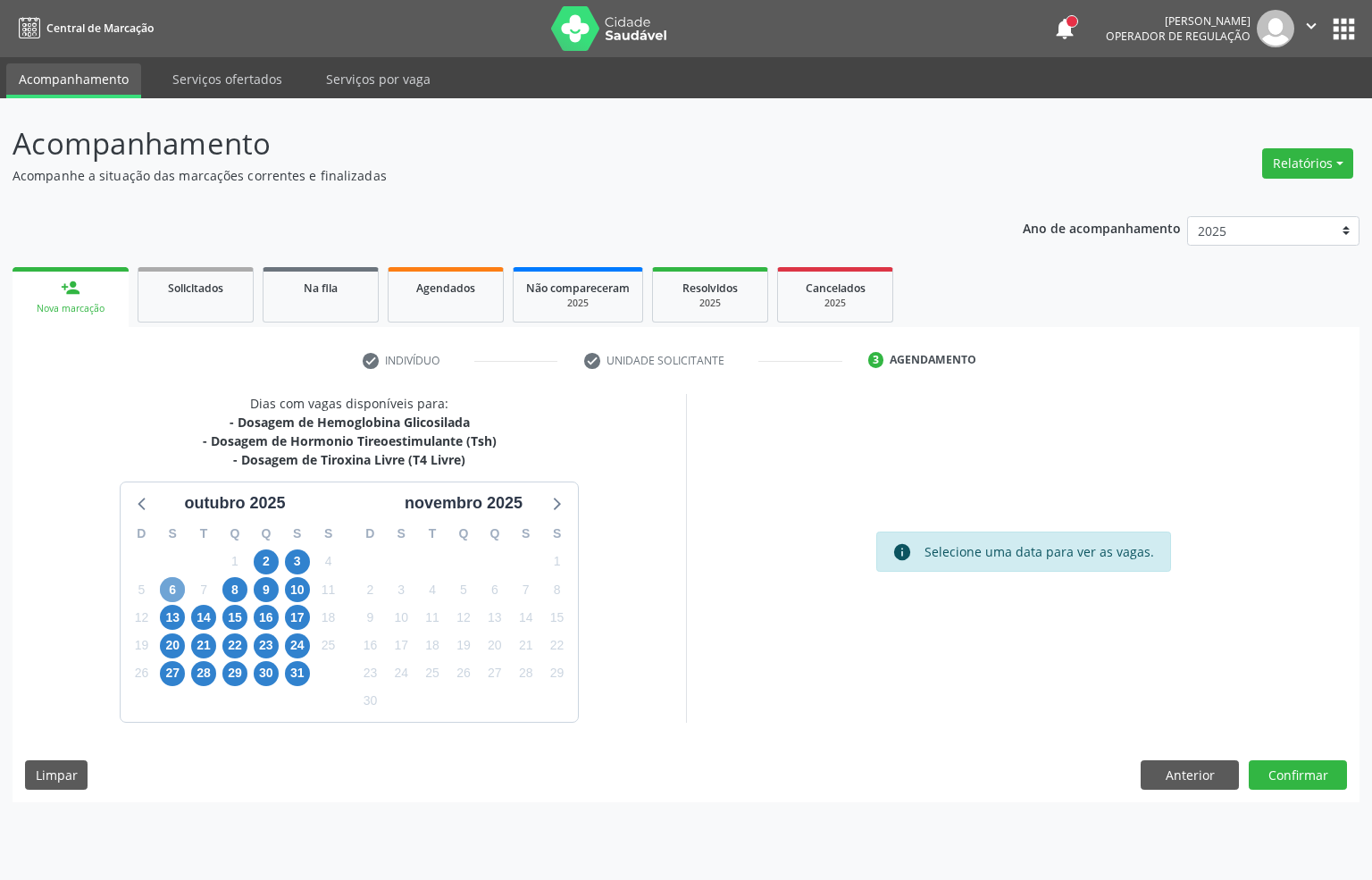
click at [169, 593] on span "6" at bounding box center [172, 590] width 25 height 25
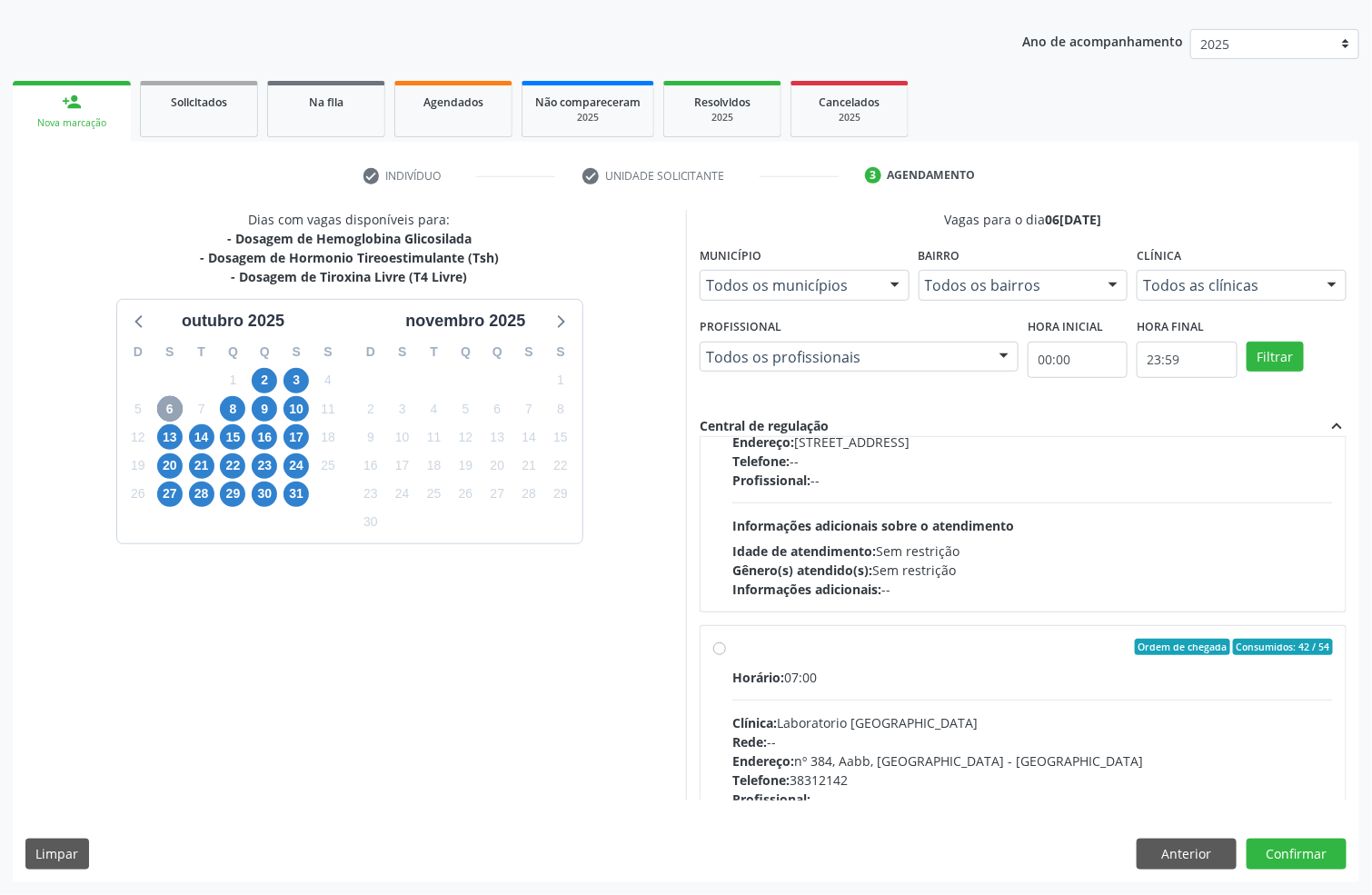
scroll to position [545, 0]
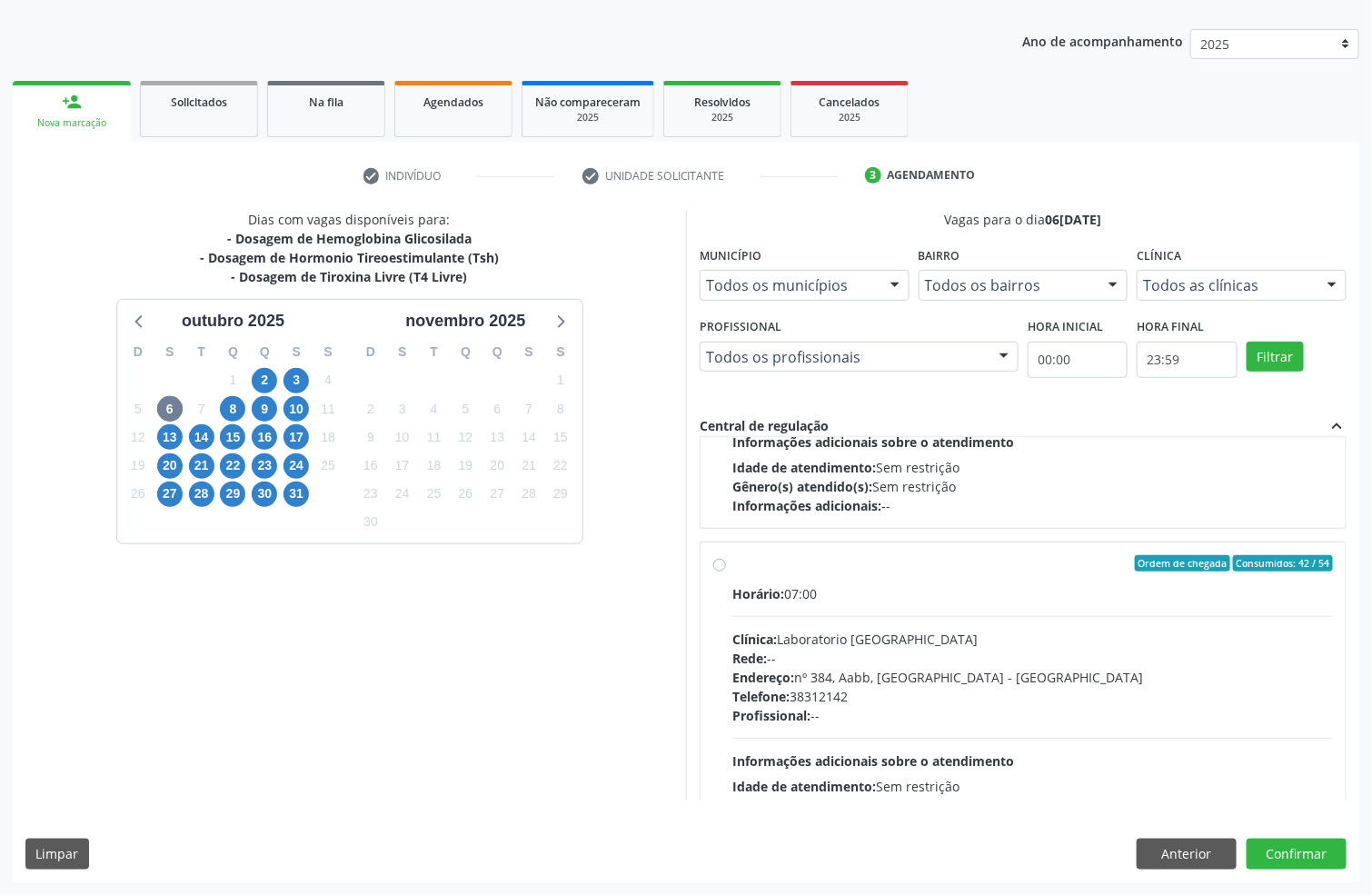
click at [944, 599] on div "Horário: 07:00" at bounding box center [1032, 594] width 600 height 19
click at [726, 571] on input "Ordem de chegada Consumidos: 42 / 54 Horário: 07:00 Clínica: Laboratorio [GEOGR…" at bounding box center [720, 563] width 13 height 17
radio input "true"
click at [1320, 858] on button "Confirmar" at bounding box center [1296, 854] width 100 height 31
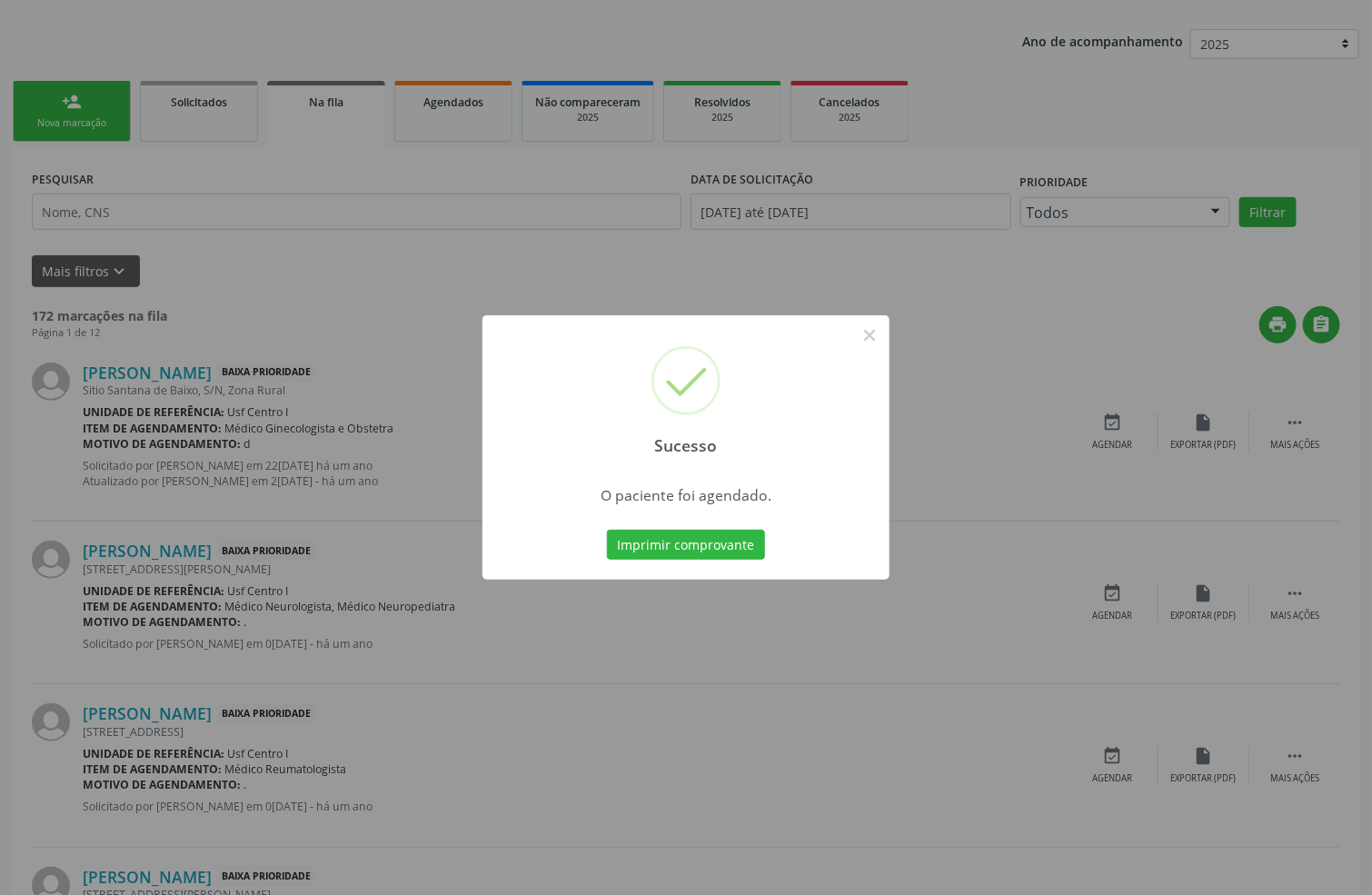
scroll to position [0, 0]
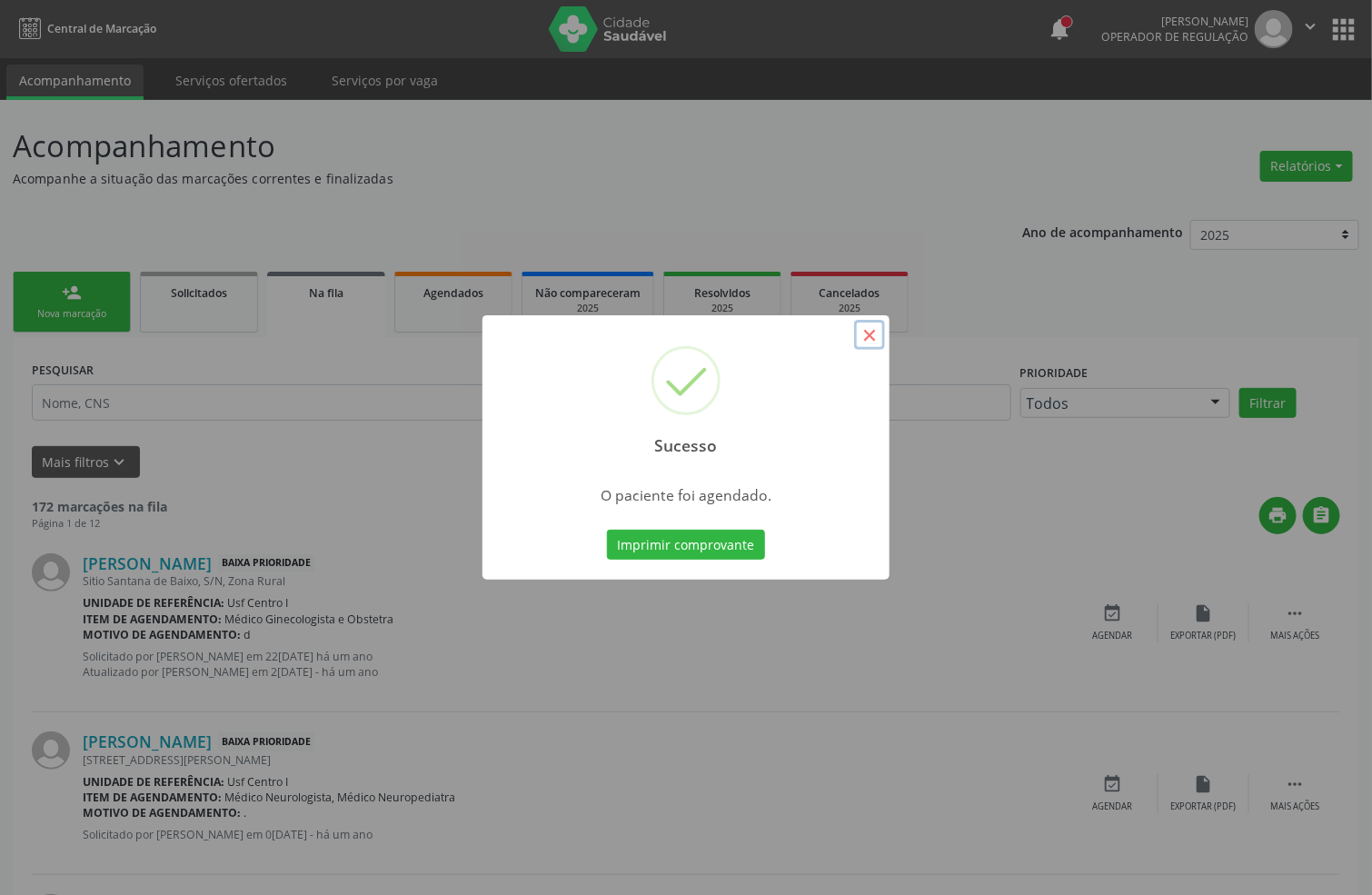
click at [869, 333] on button "×" at bounding box center [869, 336] width 31 height 31
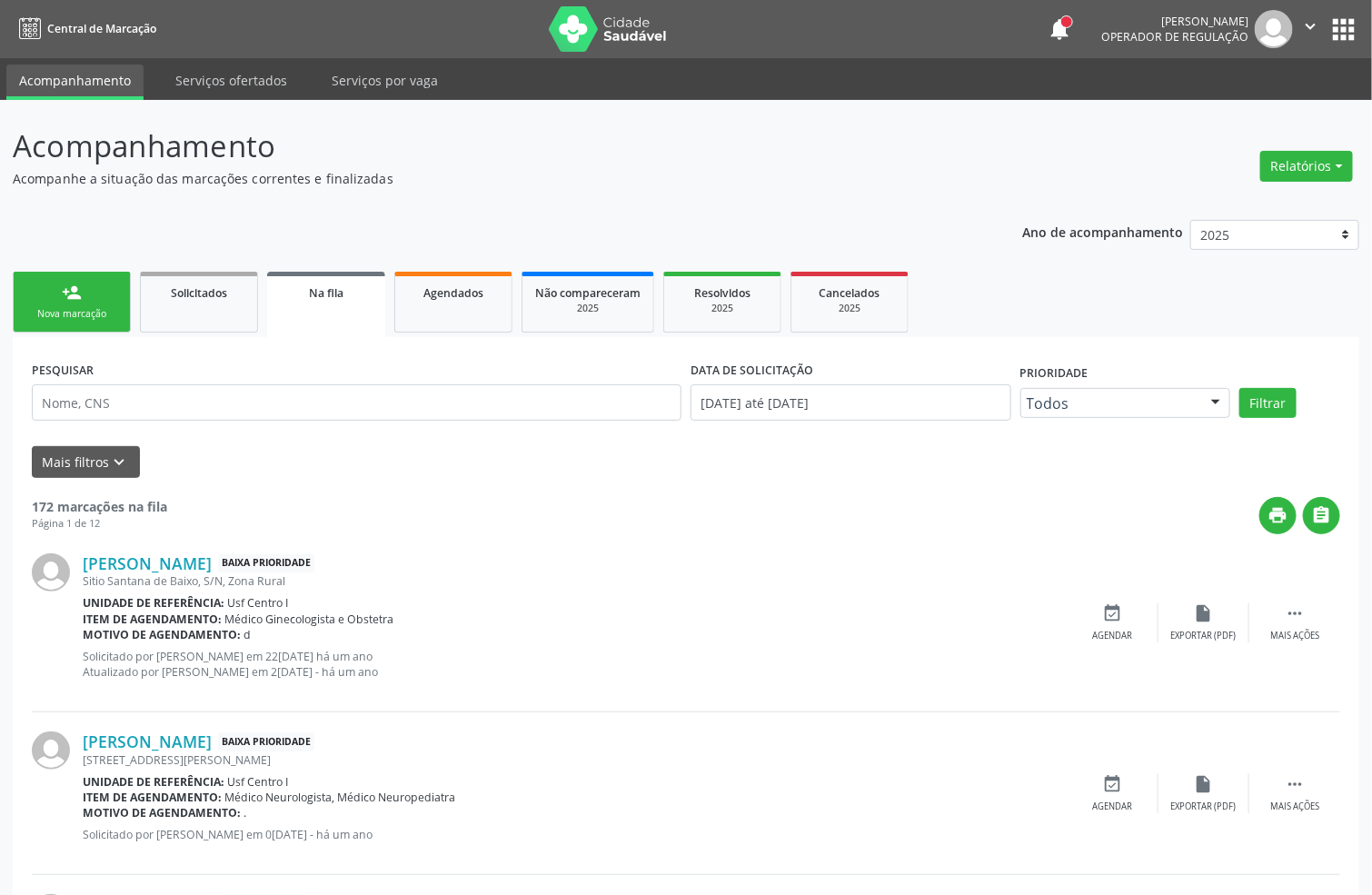
click at [66, 302] on link "person_add Nova marcação" at bounding box center [72, 302] width 118 height 61
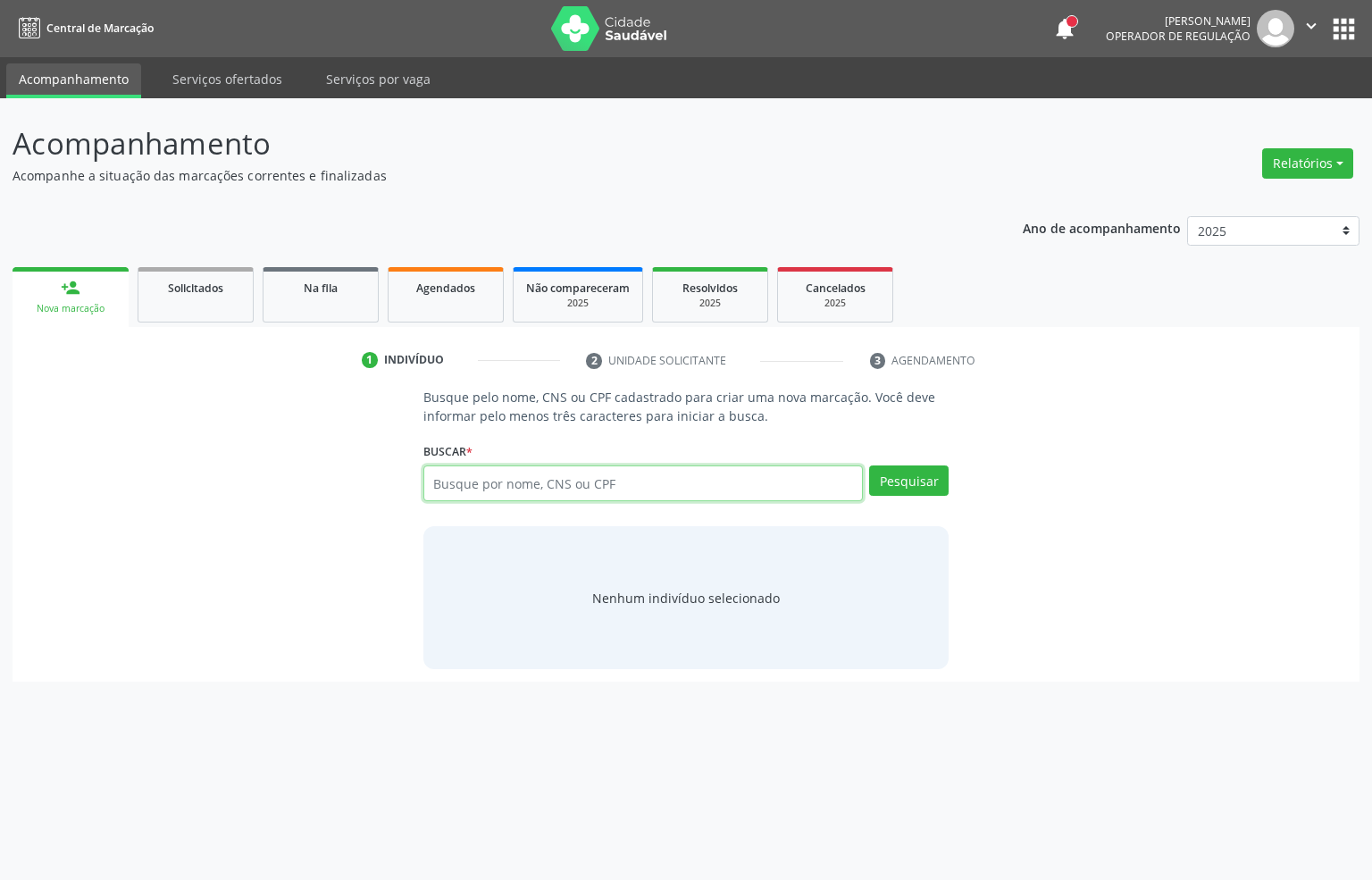
click at [526, 493] on input "text" at bounding box center [643, 482] width 440 height 35
type input "00477598447"
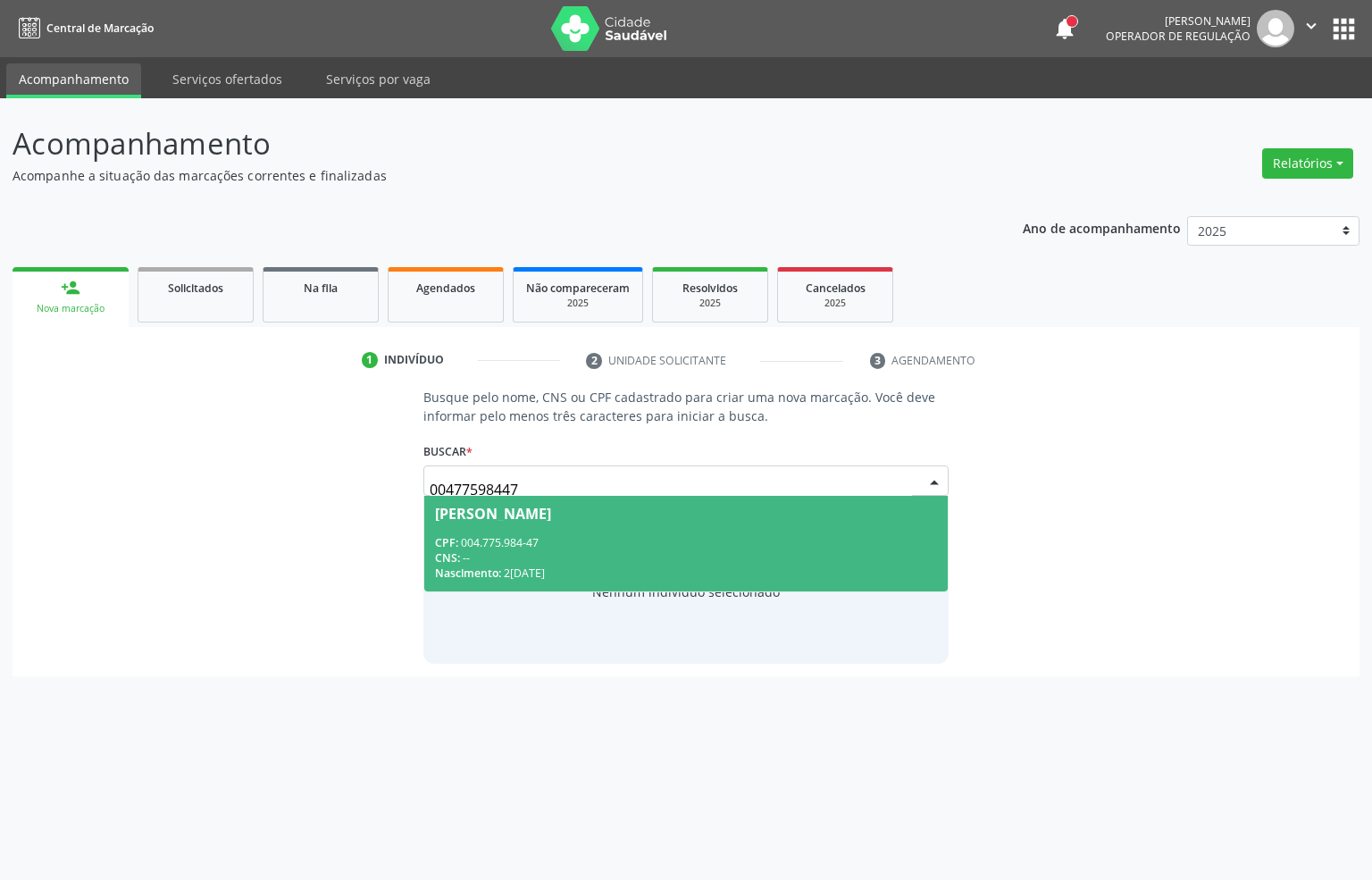
click at [488, 546] on div "CPF: 004.775.984-47" at bounding box center [686, 542] width 503 height 15
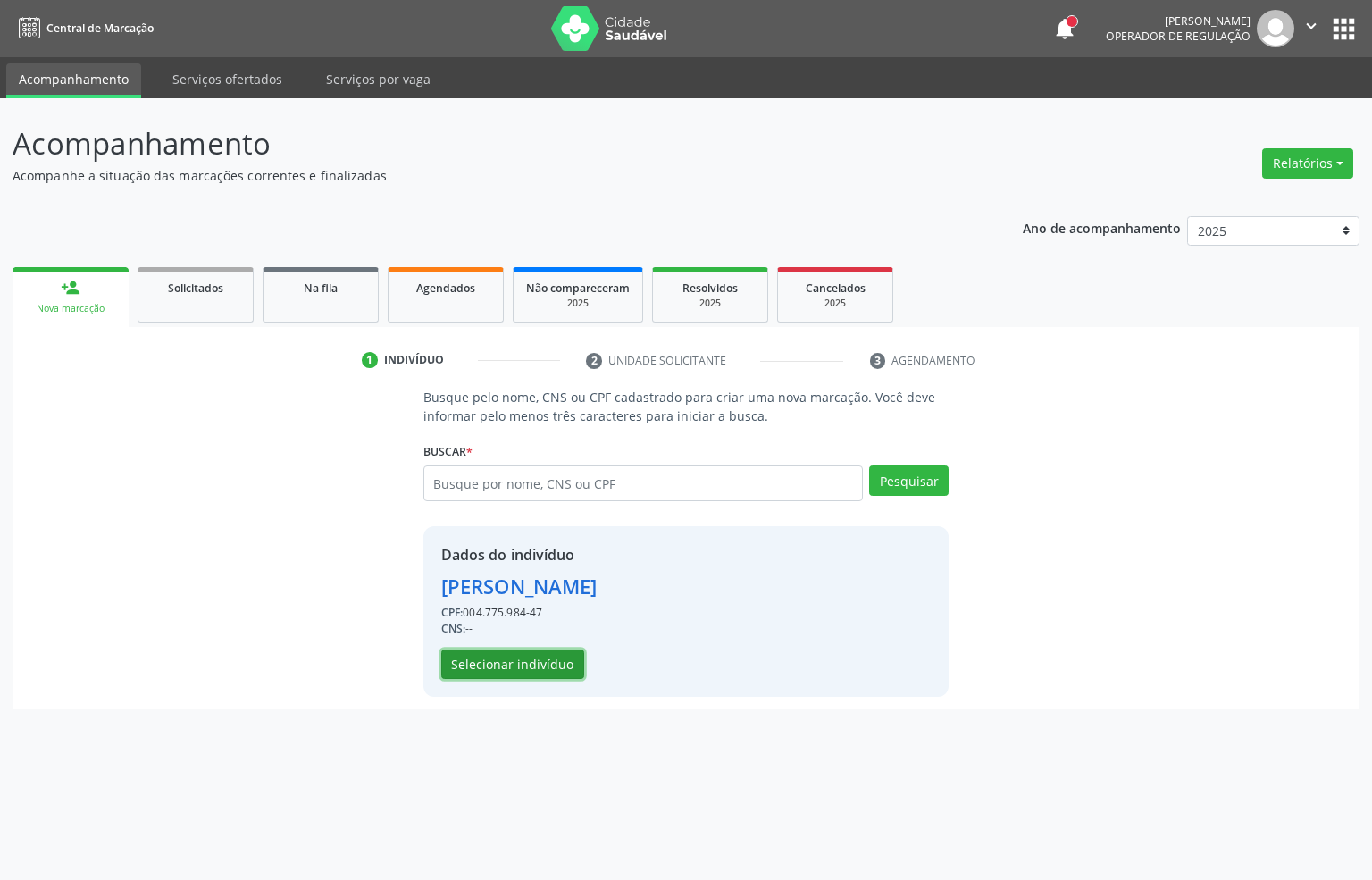
click at [501, 665] on button "Selecionar indivíduo" at bounding box center [513, 665] width 143 height 31
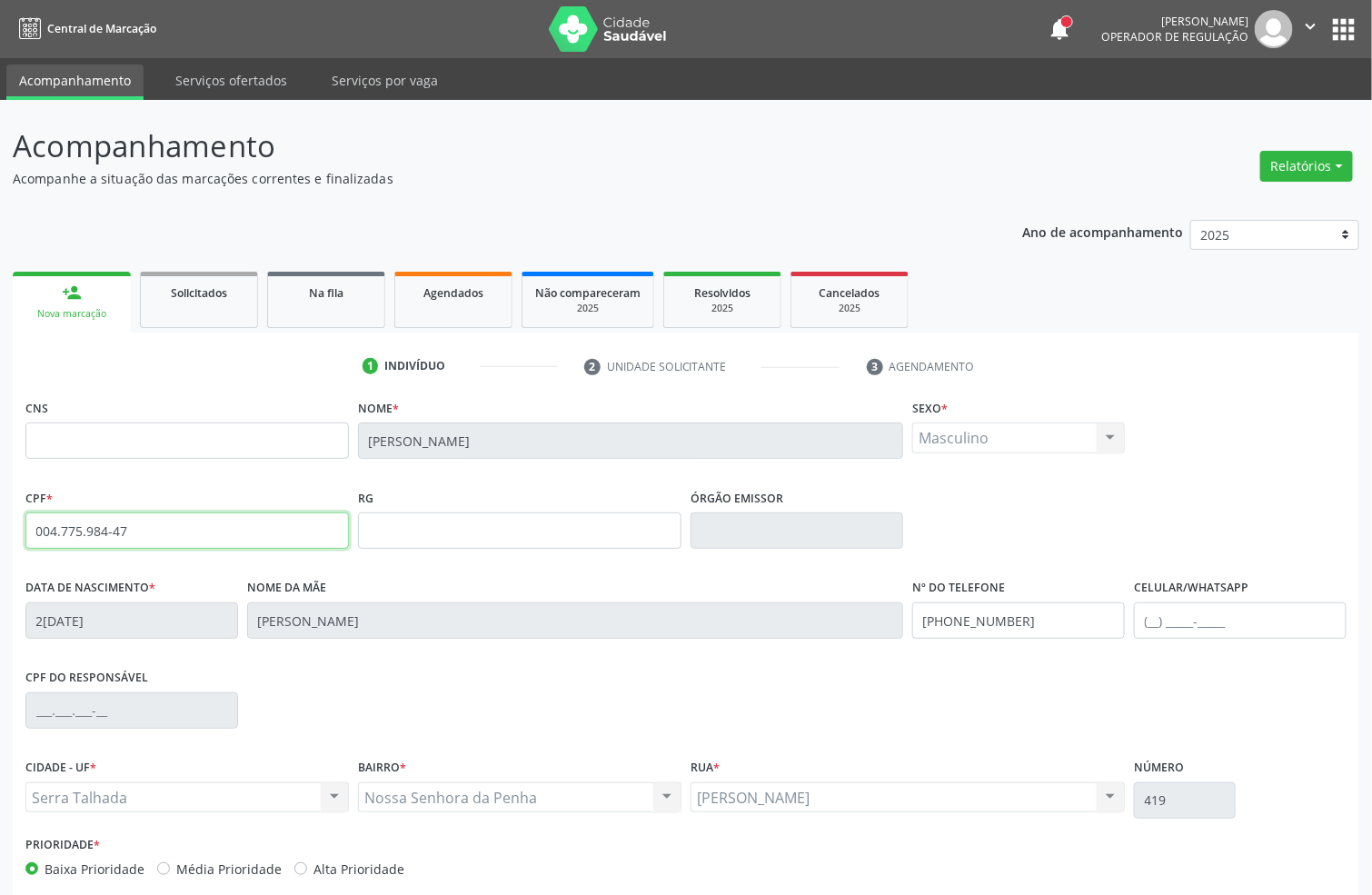
drag, startPoint x: 0, startPoint y: 532, endPoint x: 0, endPoint y: 512, distance: 20.0
click at [0, 530] on div "Acompanhamento Acompanhe a situação das marcações correntes e finalizadas Relat…" at bounding box center [686, 542] width 1372 height 885
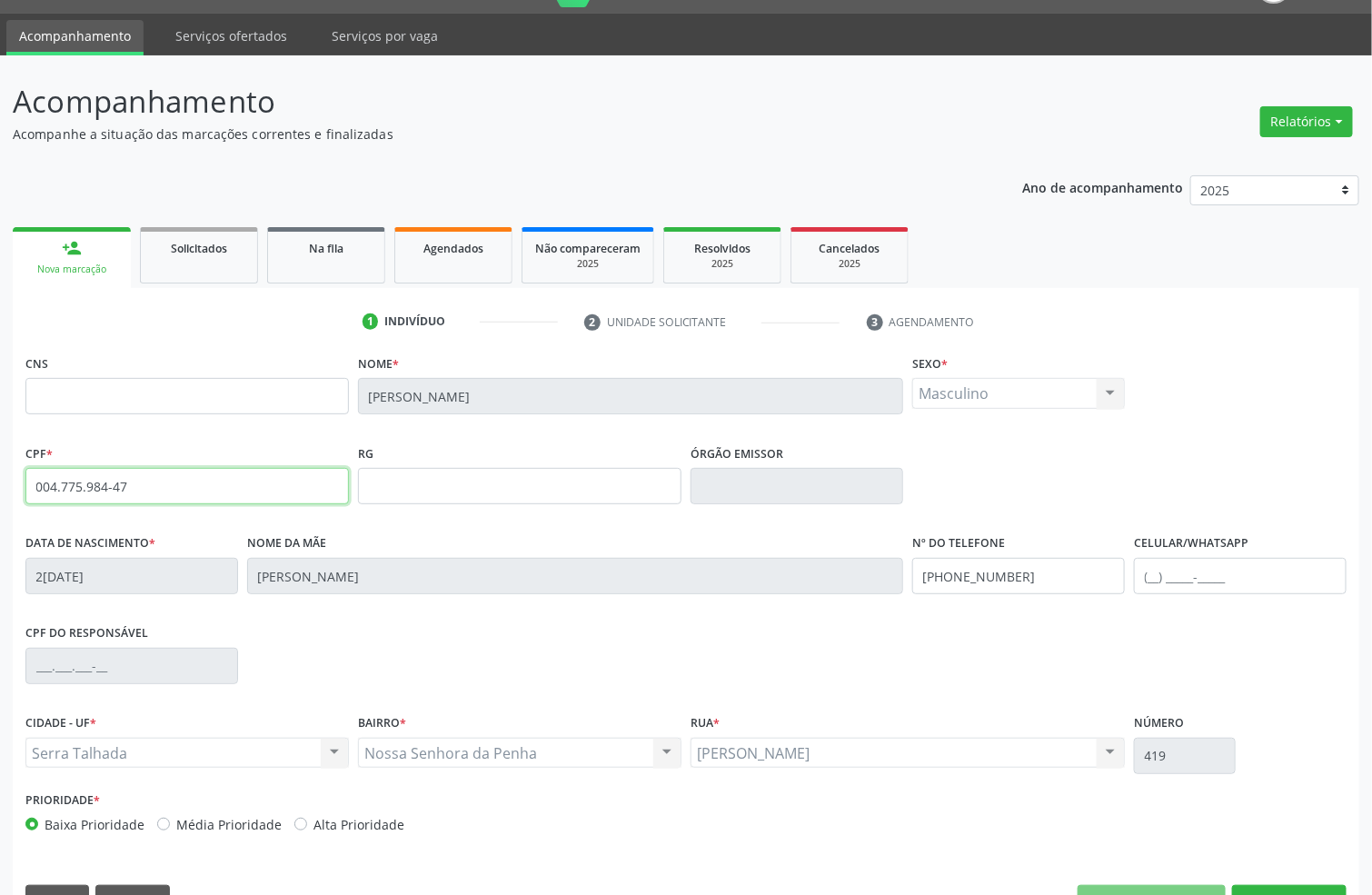
scroll to position [90, 0]
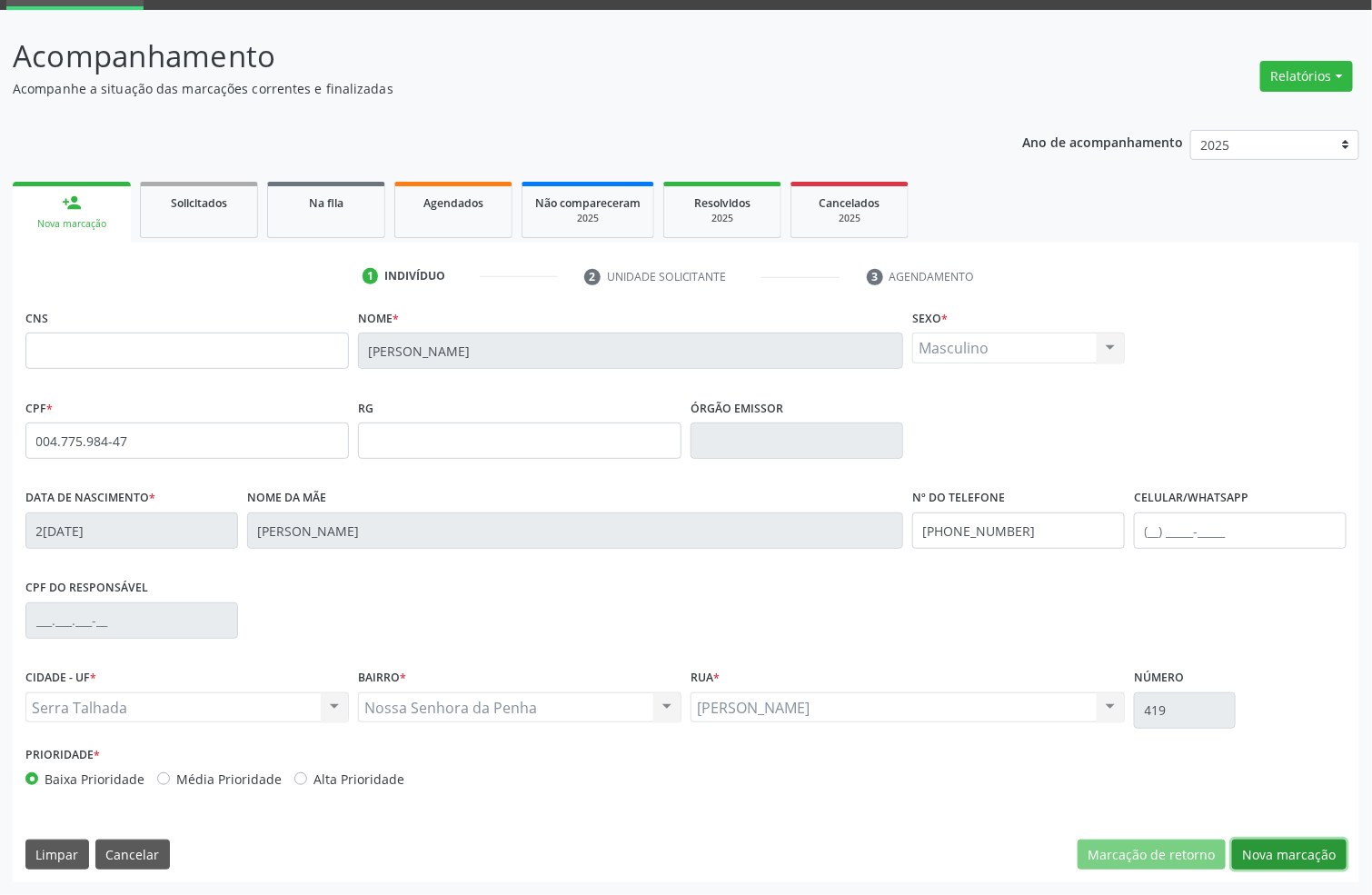
click at [1258, 843] on button "Nova marcação" at bounding box center [1289, 855] width 114 height 31
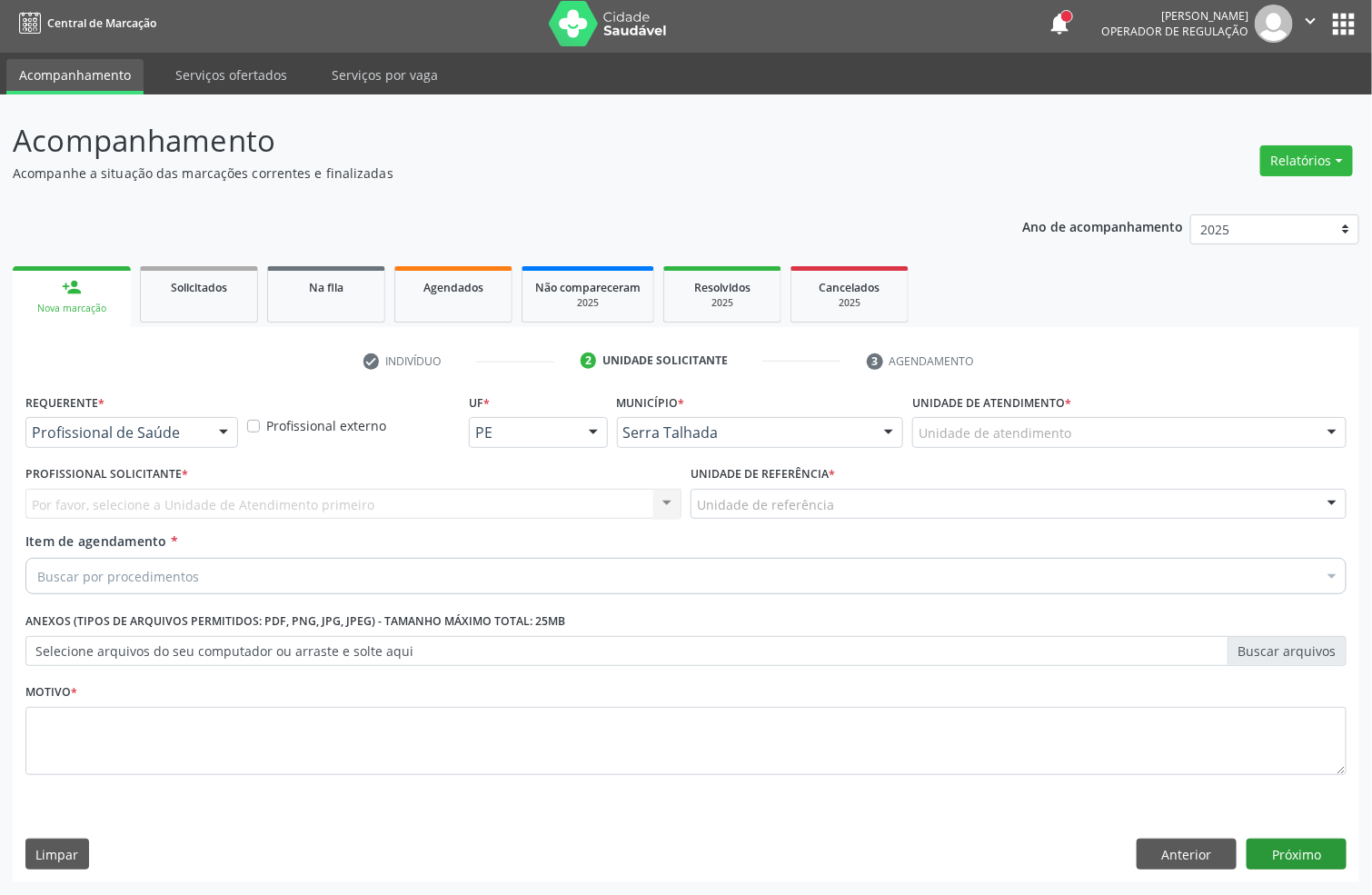
scroll to position [6, 0]
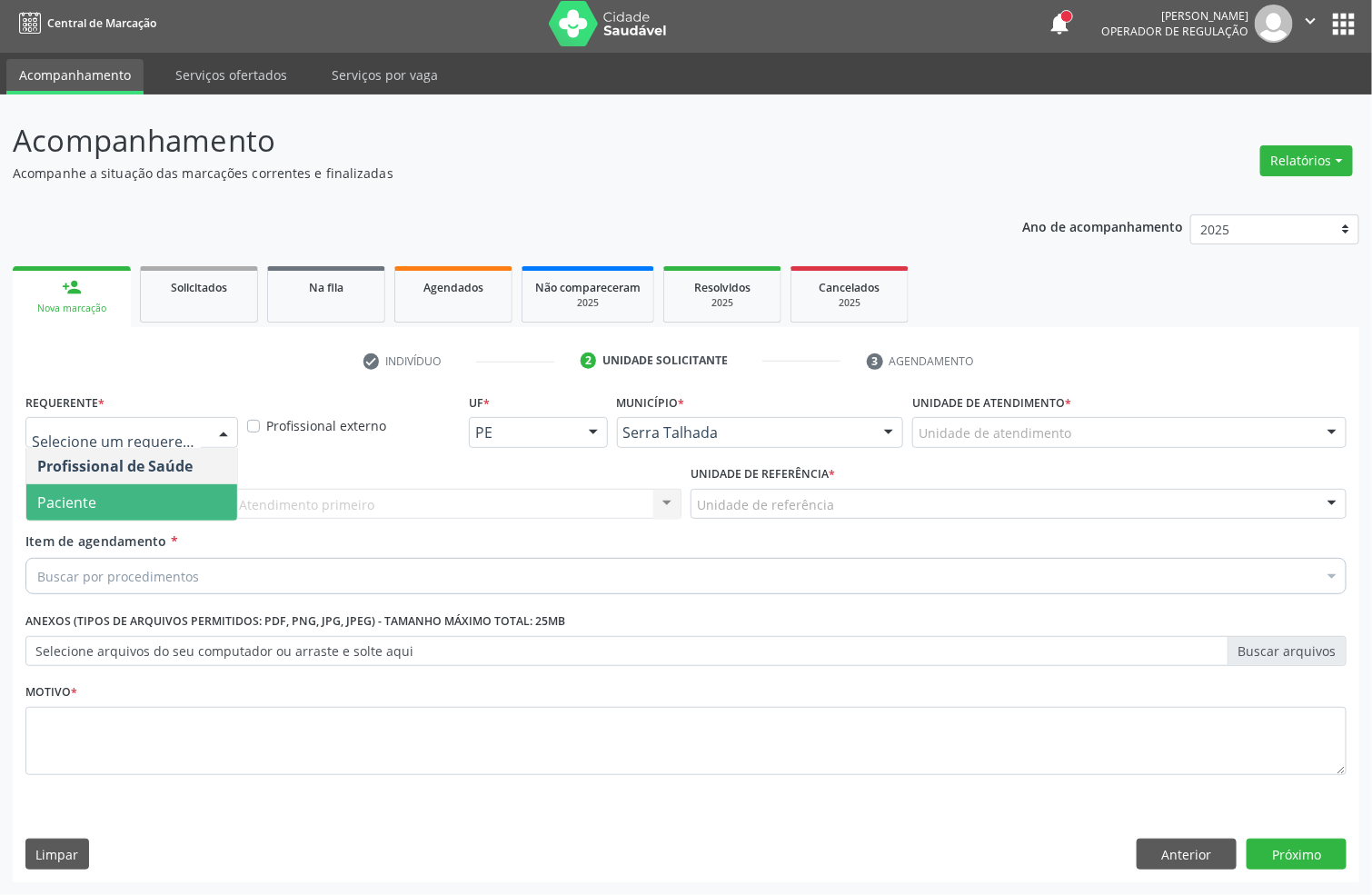
click at [139, 513] on span "Paciente" at bounding box center [132, 501] width 211 height 36
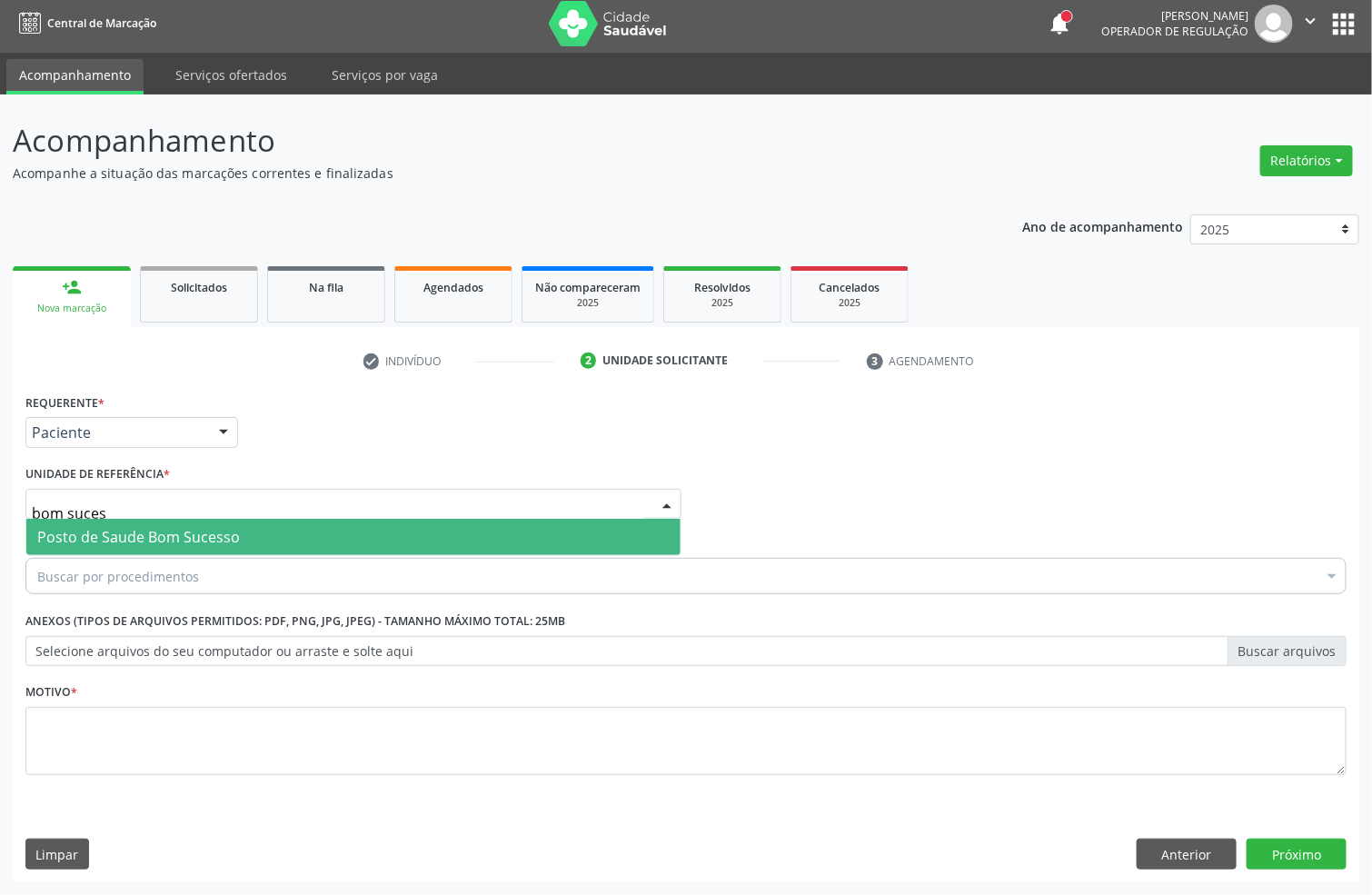
type input "bom sucess"
click at [83, 536] on span "Posto de Saude Bom Sucesso" at bounding box center [138, 537] width 203 height 20
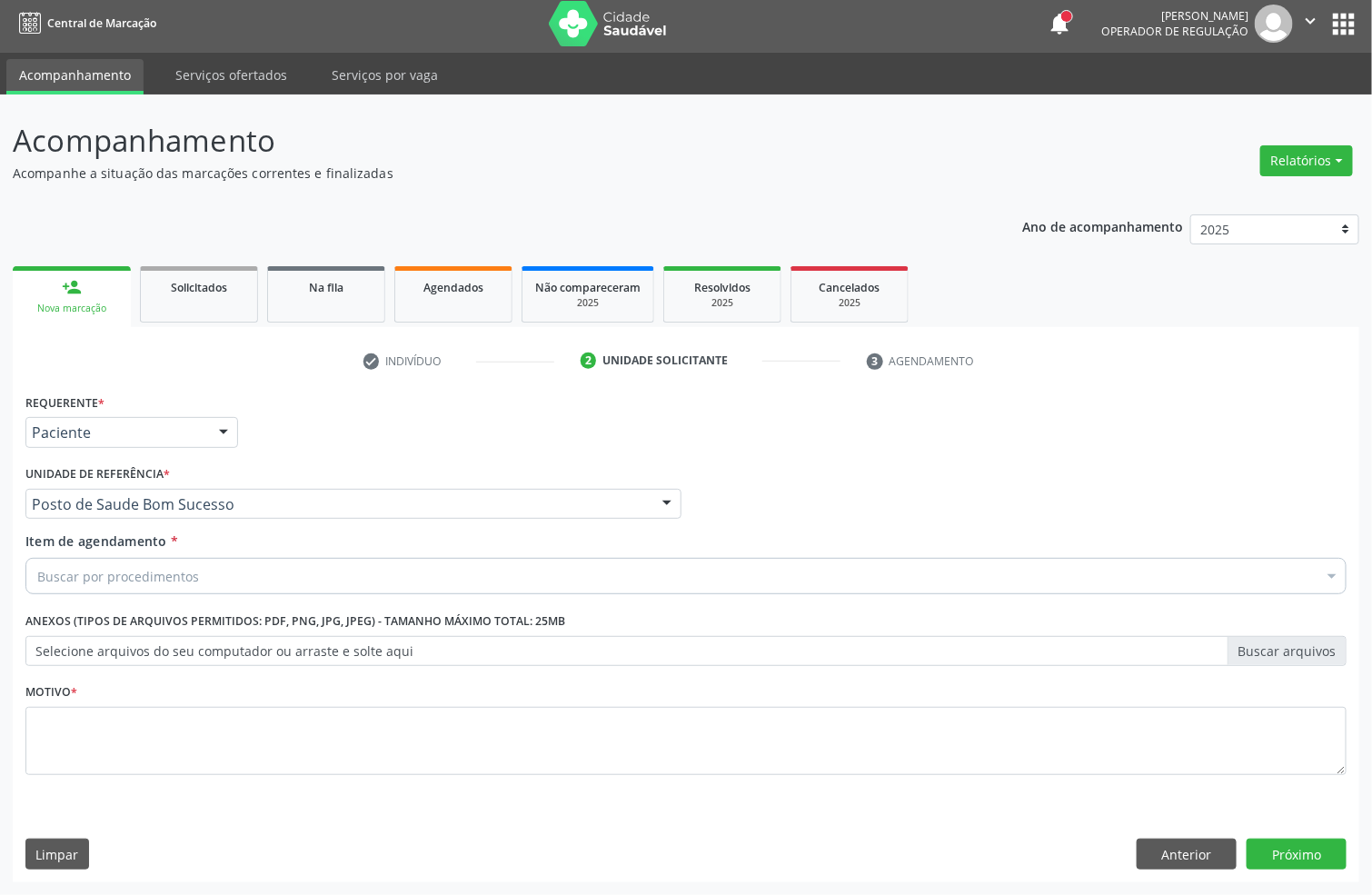
click at [117, 558] on div "Buscar por procedimentos" at bounding box center [686, 575] width 1321 height 36
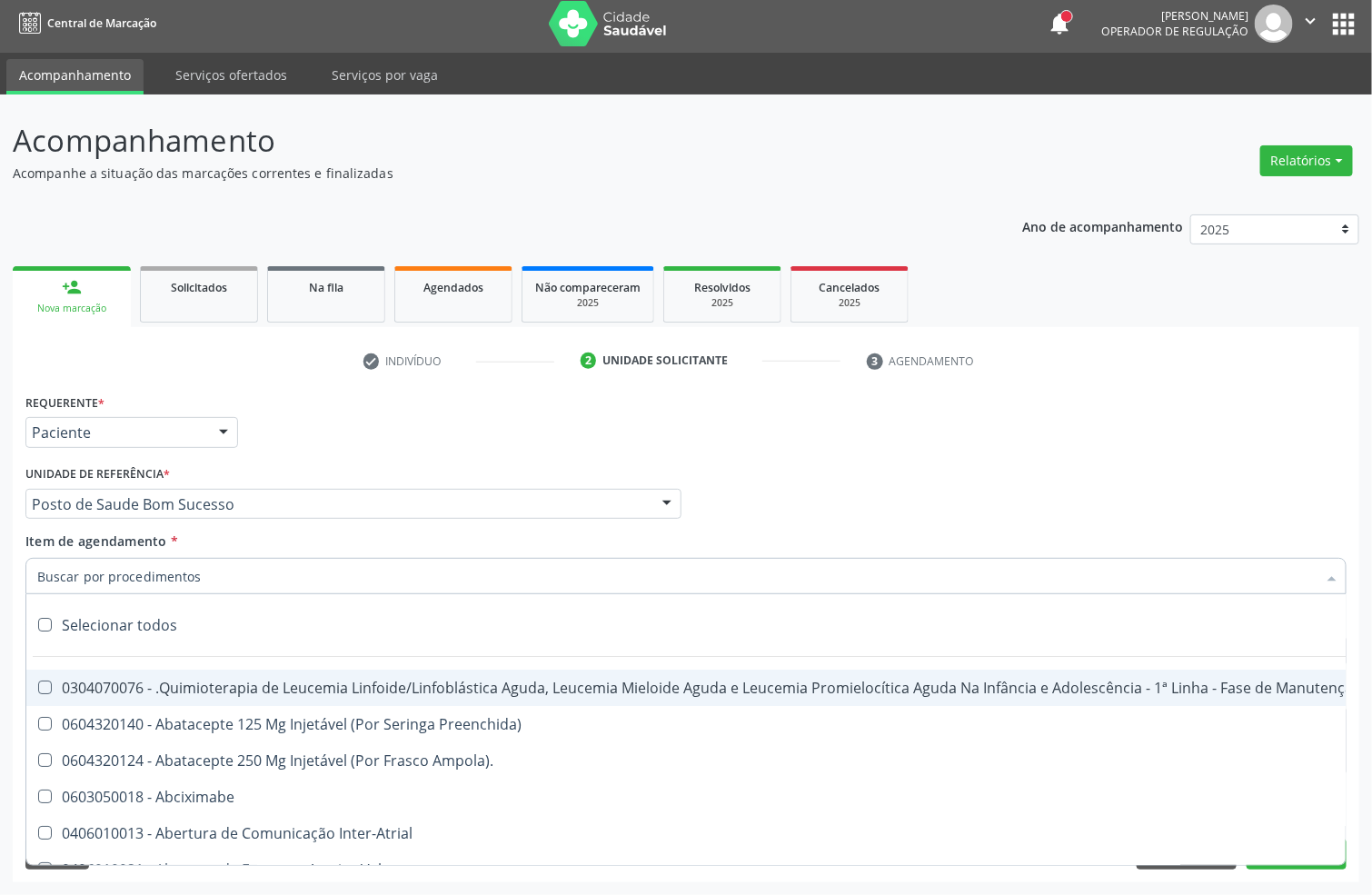
click at [114, 571] on input "Item de agendamento *" at bounding box center [677, 575] width 1280 height 36
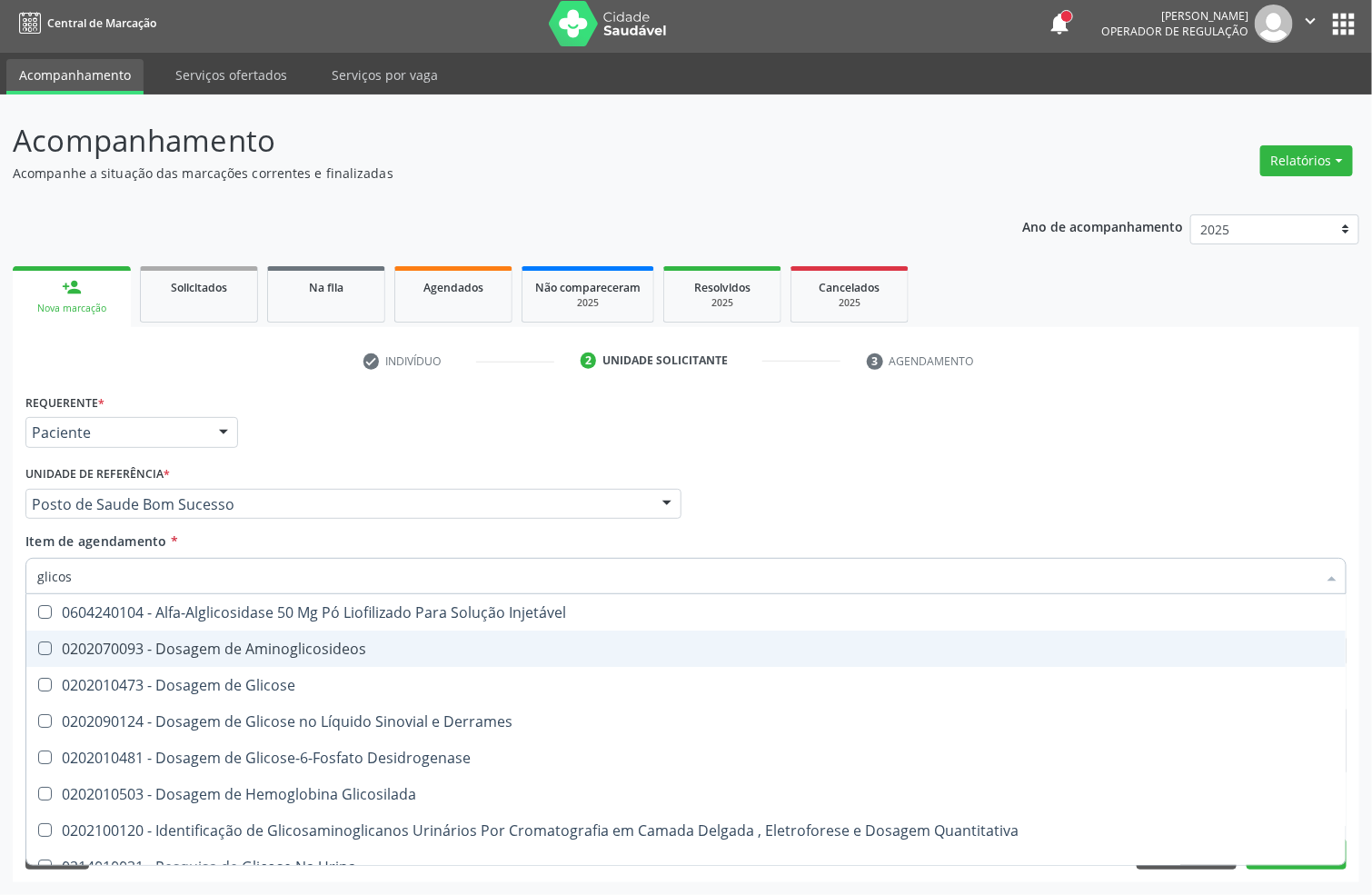
type input "glicose"
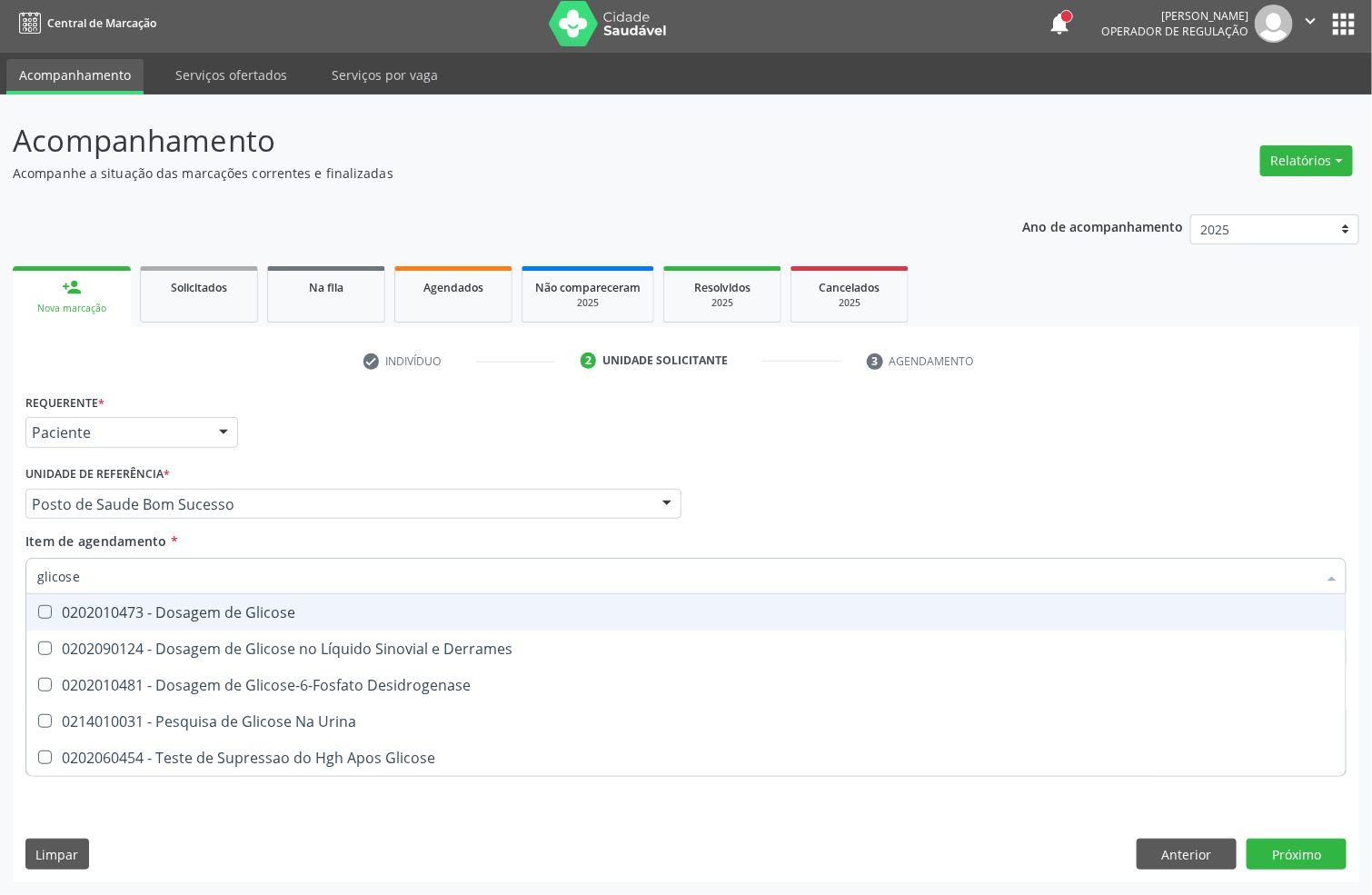
drag, startPoint x: 110, startPoint y: 614, endPoint x: 112, endPoint y: 593, distance: 21.1
click at [110, 611] on div "0202010473 - Dosagem de Glicose" at bounding box center [685, 612] width 1297 height 15
checkbox Glicose "true"
drag, startPoint x: 112, startPoint y: 576, endPoint x: 0, endPoint y: 507, distance: 131.5
click at [0, 536] on div "Acompanhamento Acompanhe a situação das marcações correntes e finalizadas Relat…" at bounding box center [686, 495] width 1372 height 800
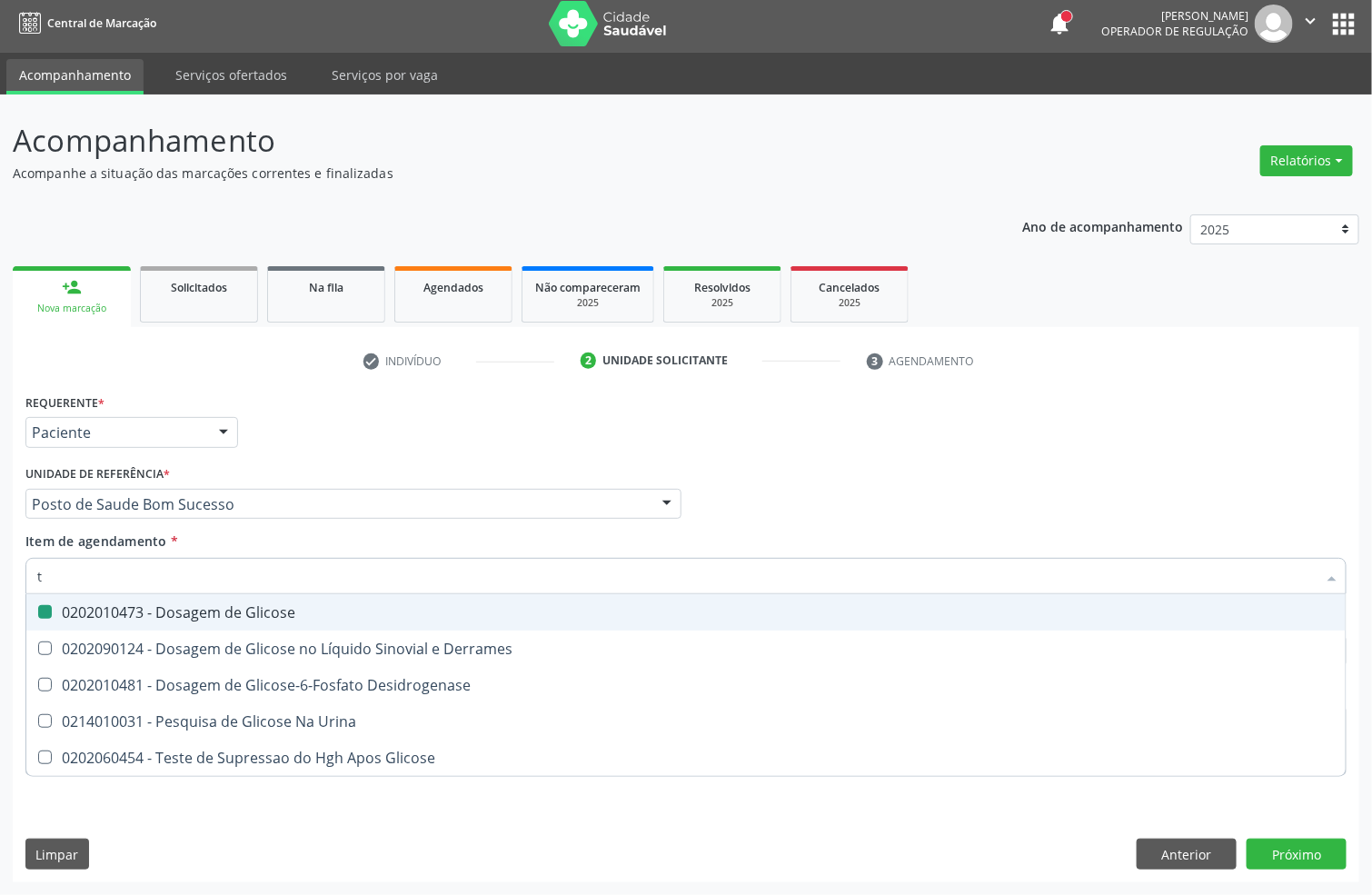
type input "tg"
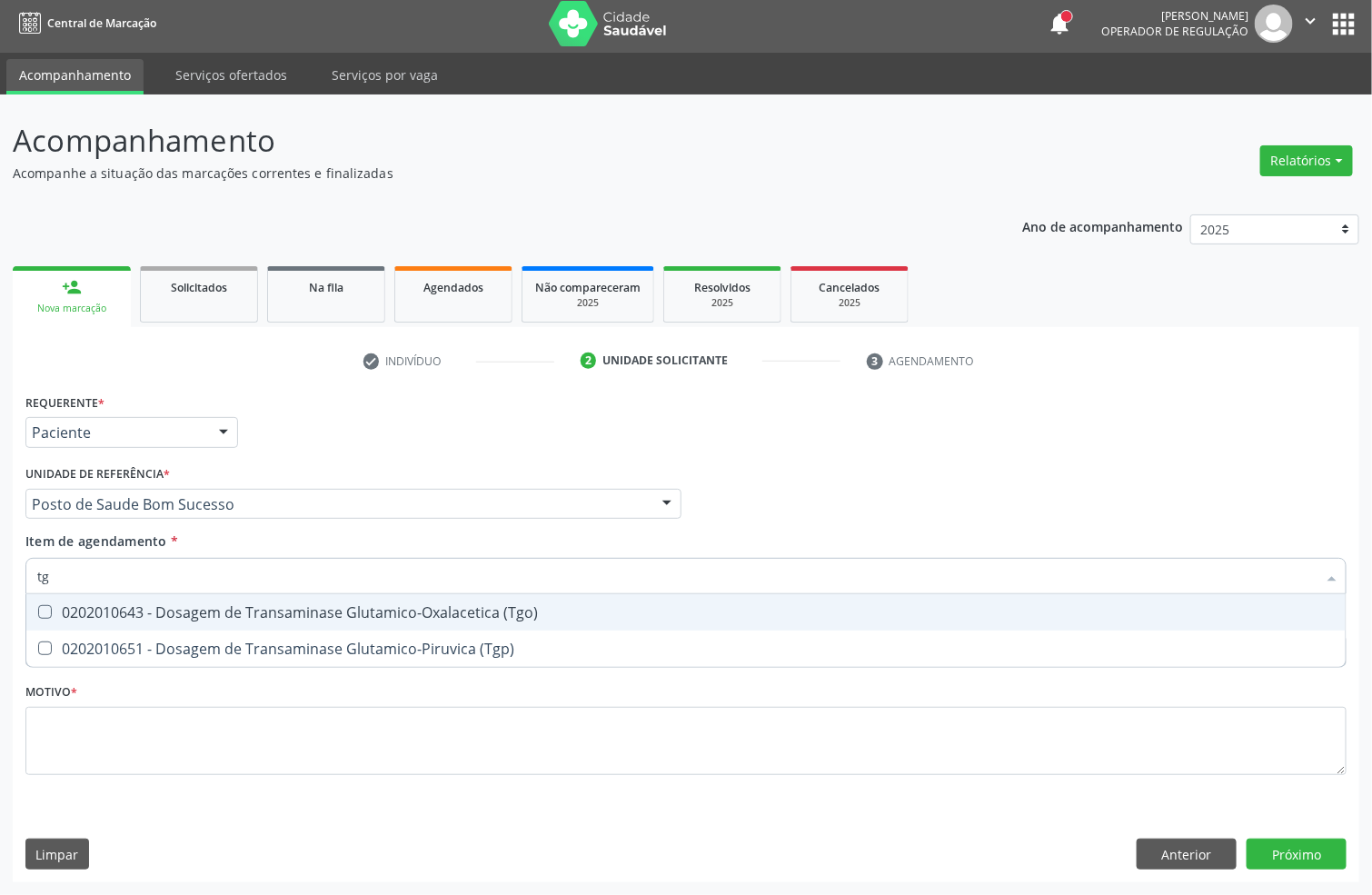
drag, startPoint x: 55, startPoint y: 611, endPoint x: 50, endPoint y: 633, distance: 22.6
click at [54, 613] on div "0202010643 - Dosagem de Transaminase Glutamico-Oxalacetica (Tgo)" at bounding box center [685, 612] width 1297 height 15
checkbox \(Tgo\) "true"
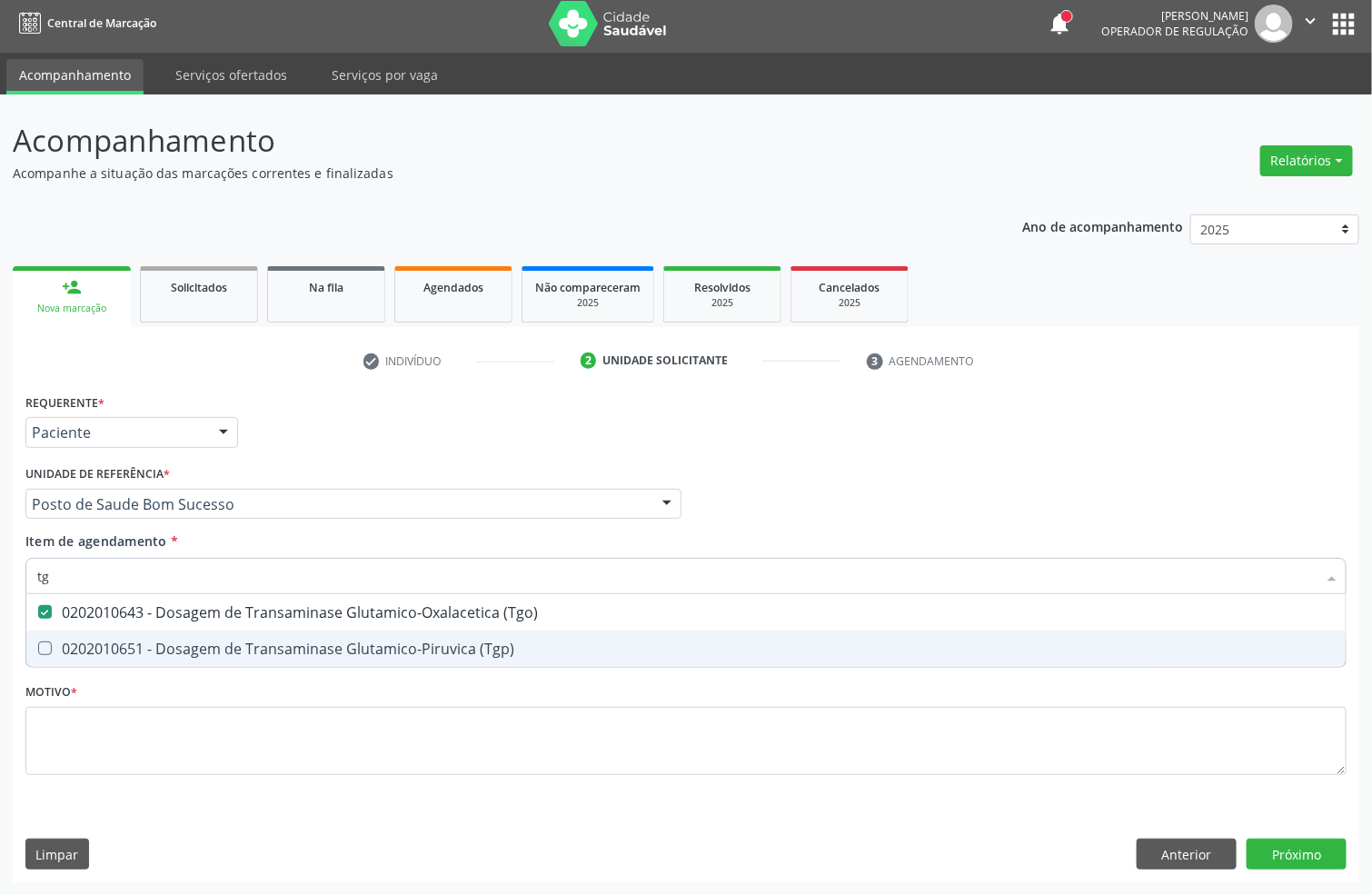
click at [50, 633] on span "0202010651 - Dosagem de Transaminase Glutamico-Piruvica (Tgp)" at bounding box center [686, 648] width 1319 height 36
checkbox \(Tgp\) "true"
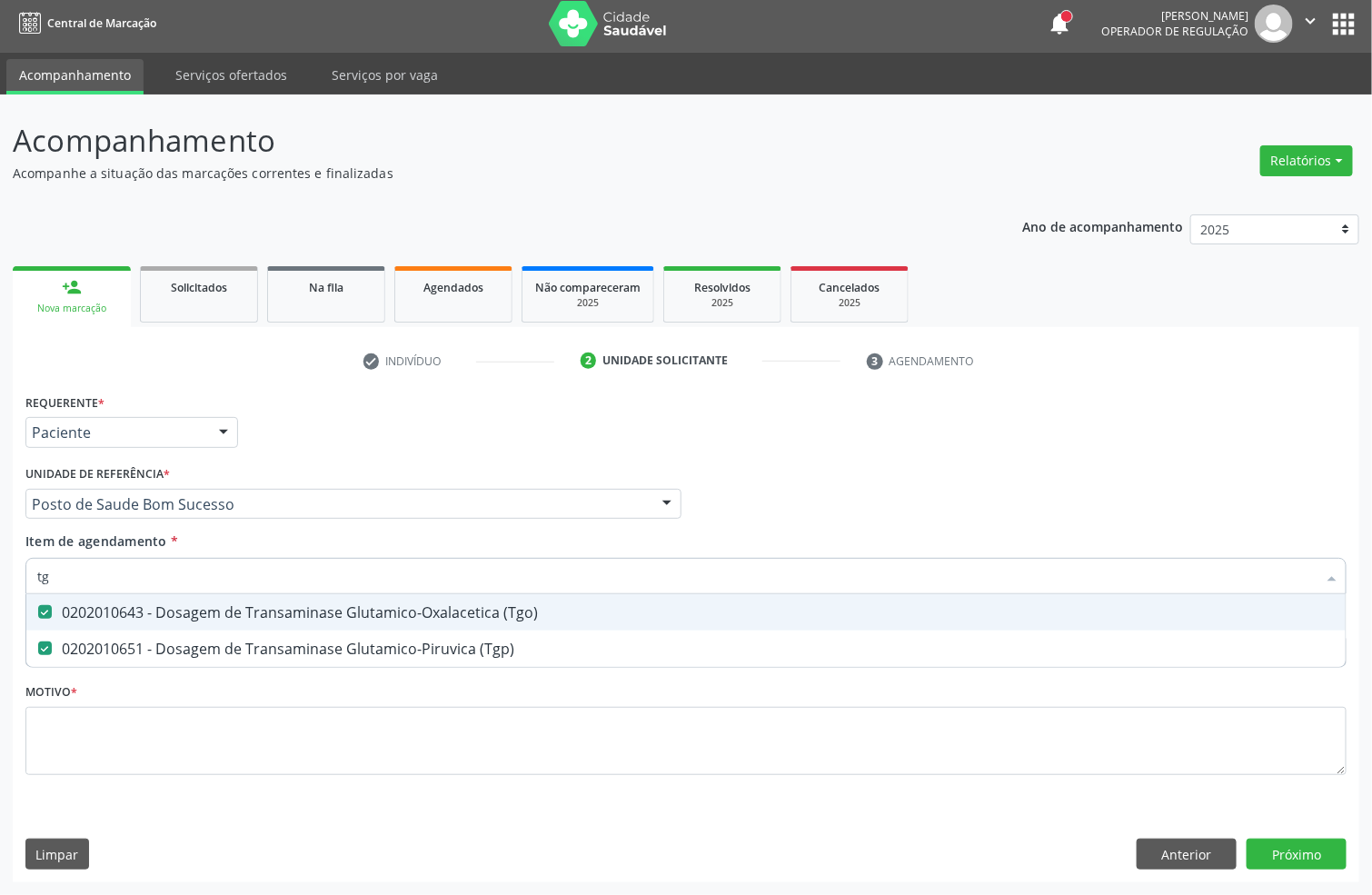
drag, startPoint x: 43, startPoint y: 578, endPoint x: 0, endPoint y: 562, distance: 45.9
click at [0, 565] on div "Acompanhamento Acompanhe a situação das marcações correntes e finalizadas Relat…" at bounding box center [686, 495] width 1372 height 800
type input "fat"
checkbox \(Tgo\) "false"
checkbox \(Tgp\) "false"
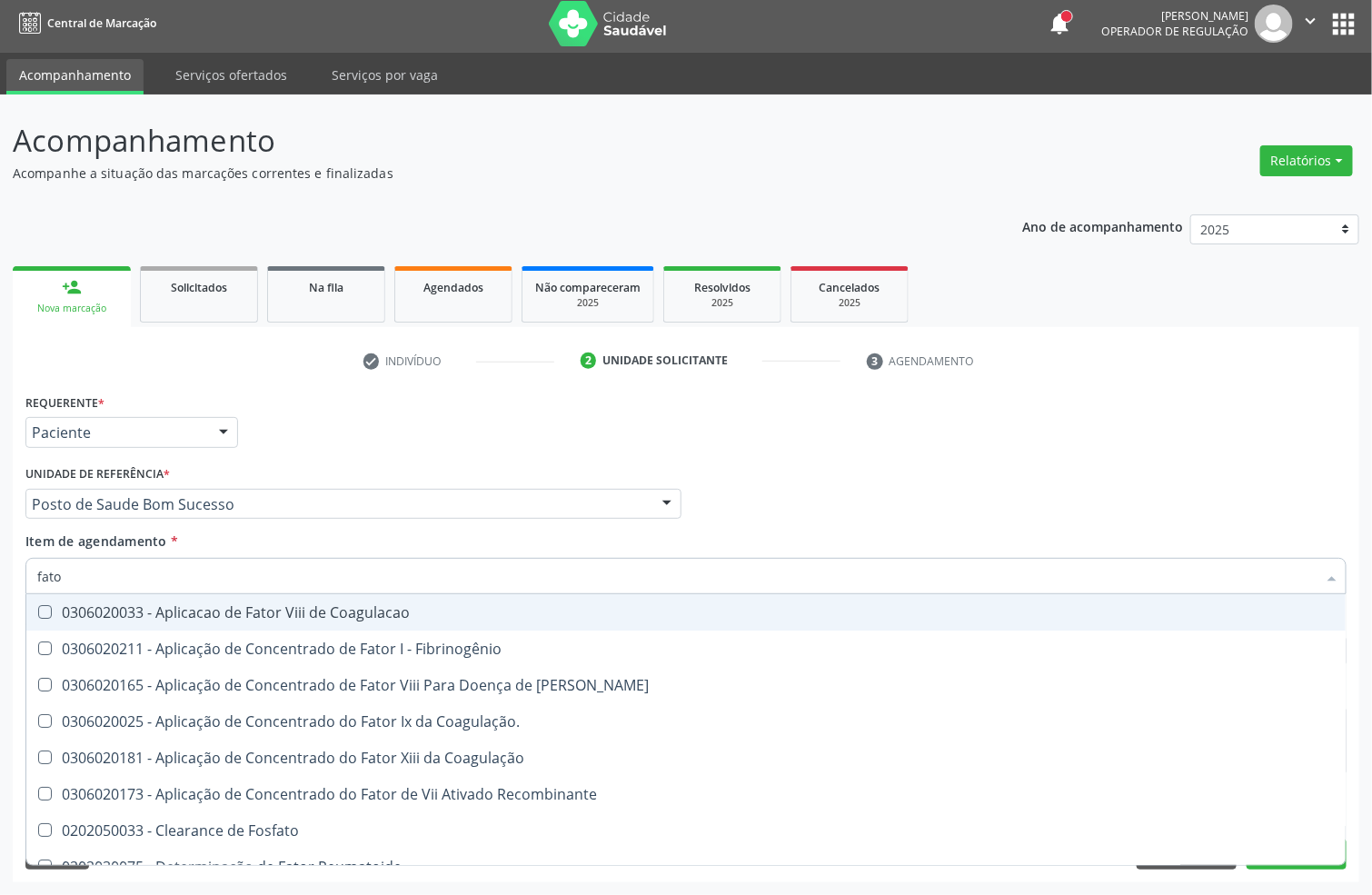
type input "fator"
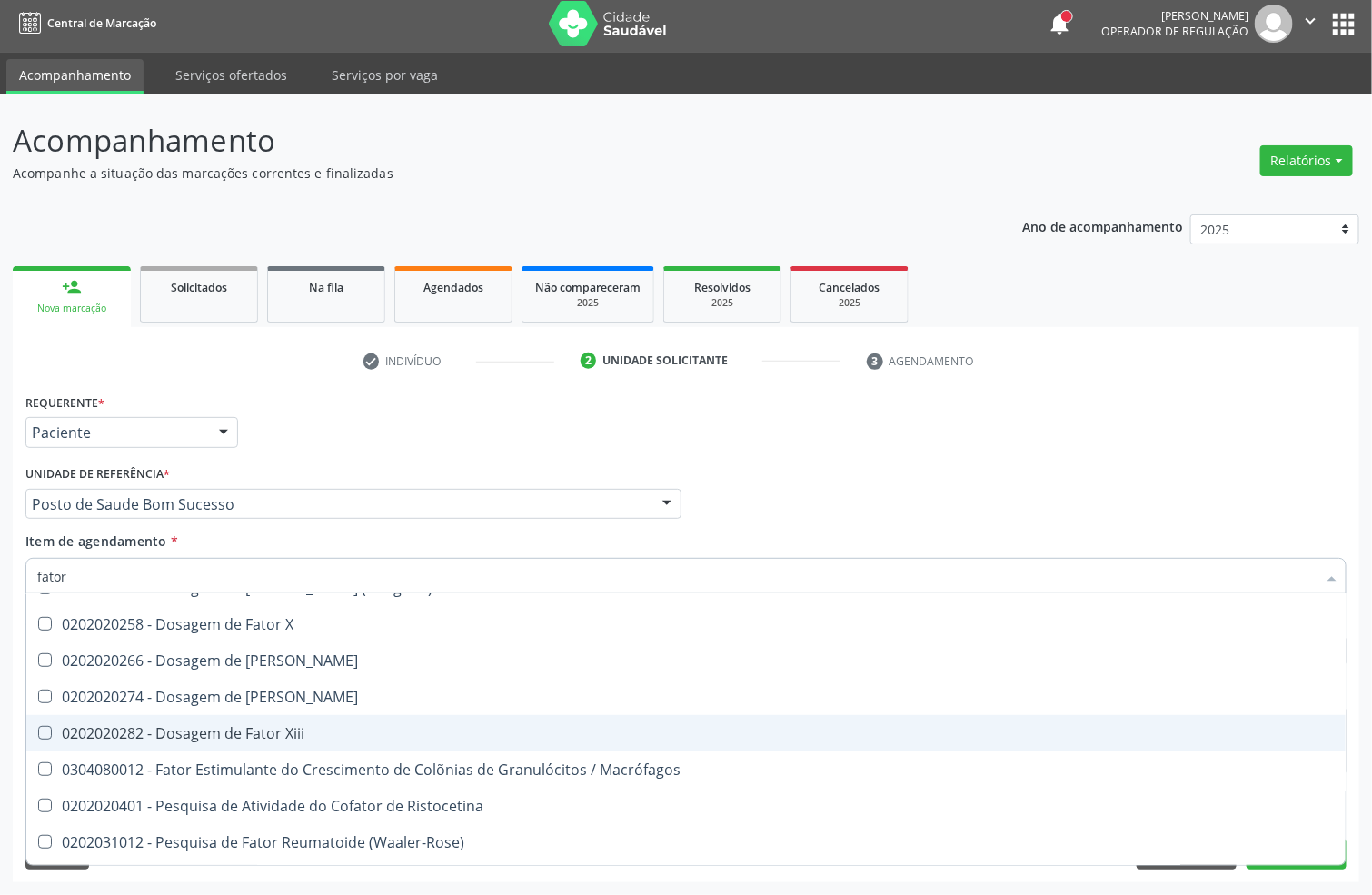
scroll to position [565, 0]
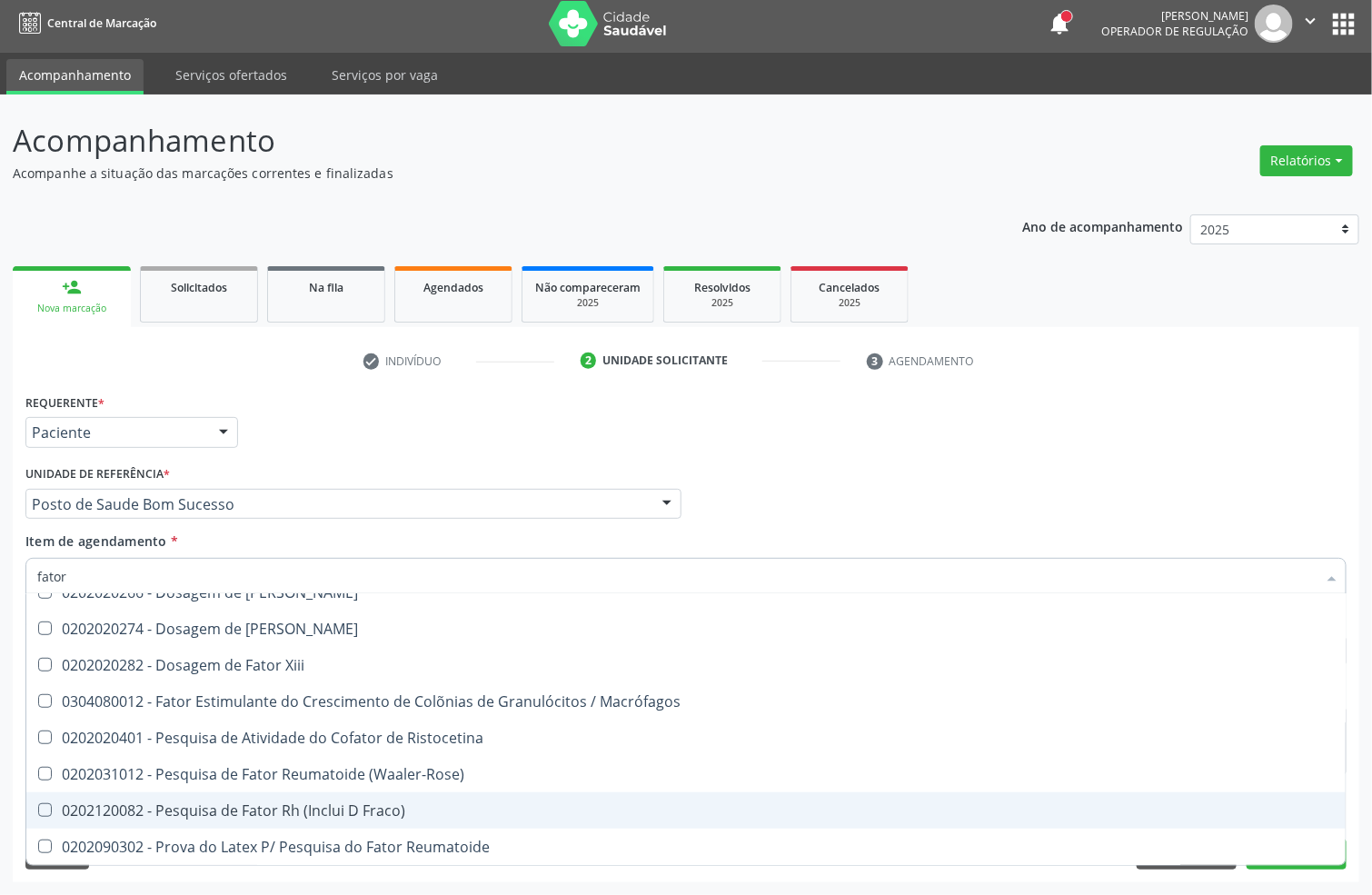
click at [107, 807] on div "0202120082 - Pesquisa de Fator Rh (Inclui D Fraco)" at bounding box center [685, 810] width 1297 height 15
checkbox Fraco\) "true"
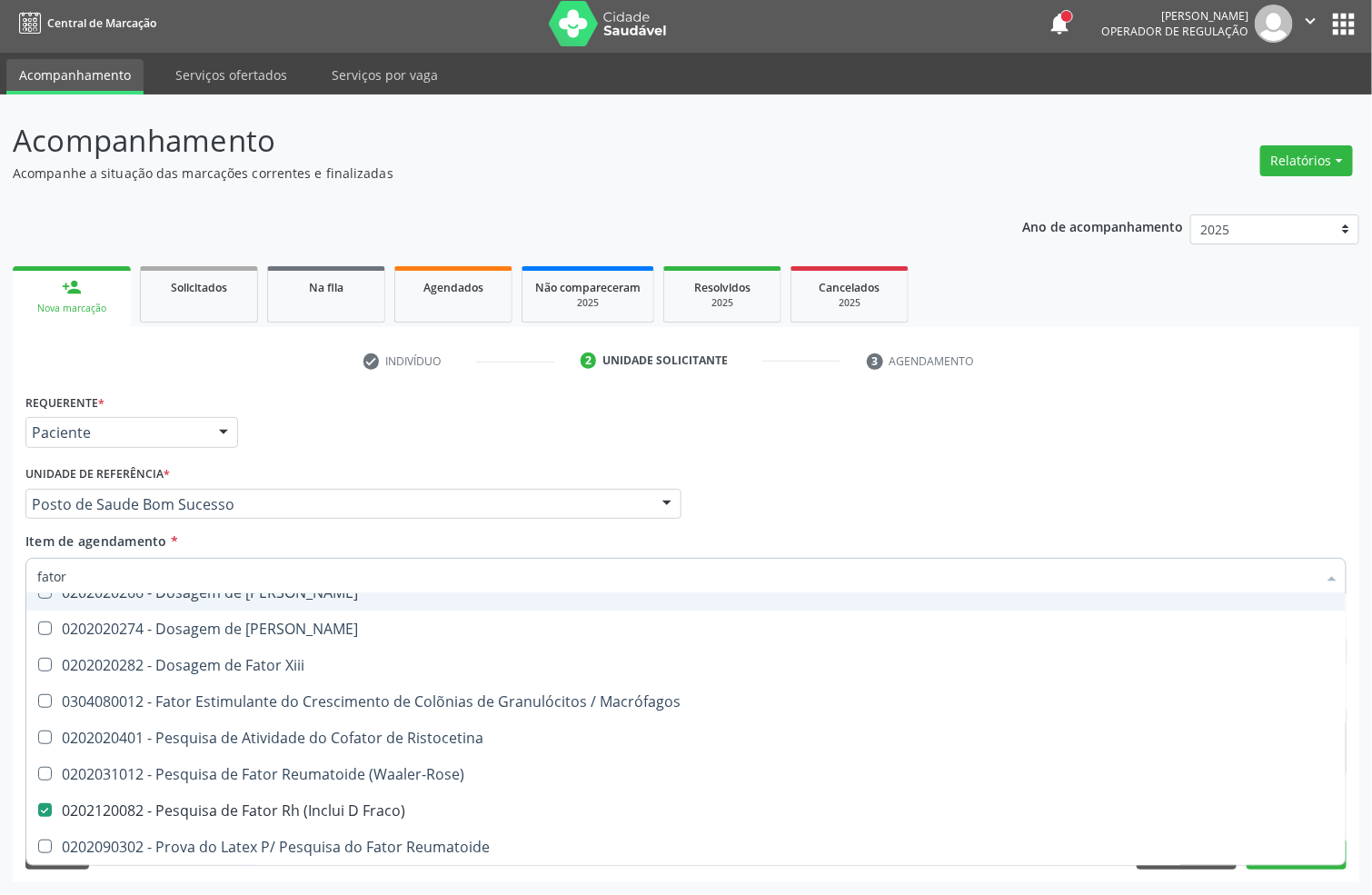
drag, startPoint x: 114, startPoint y: 586, endPoint x: 0, endPoint y: 584, distance: 114.0
click at [0, 584] on div "Acompanhamento Acompanhe a situação das marcações correntes e finalizadas Relat…" at bounding box center [686, 495] width 1372 height 800
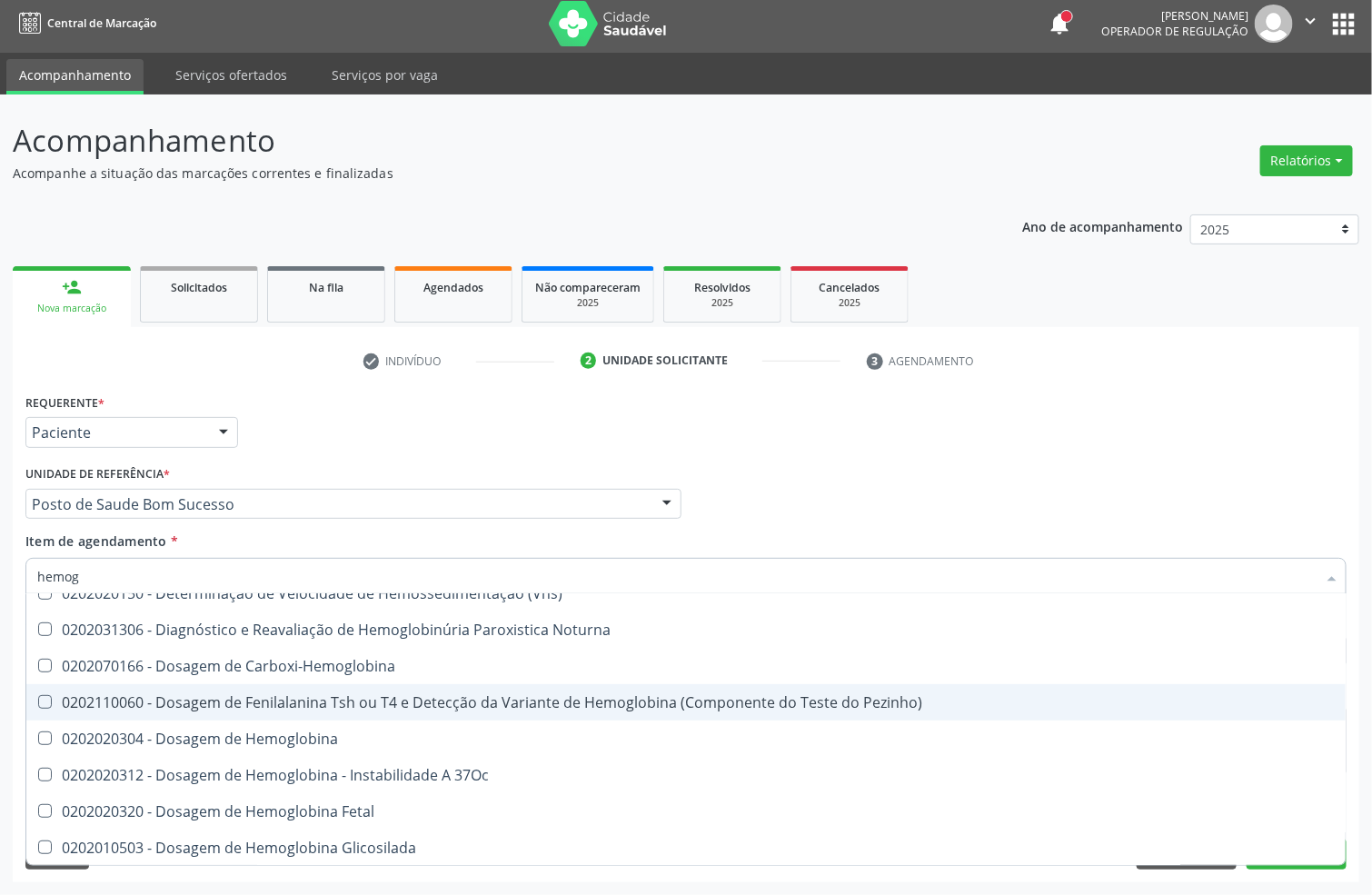
scroll to position [311, 0]
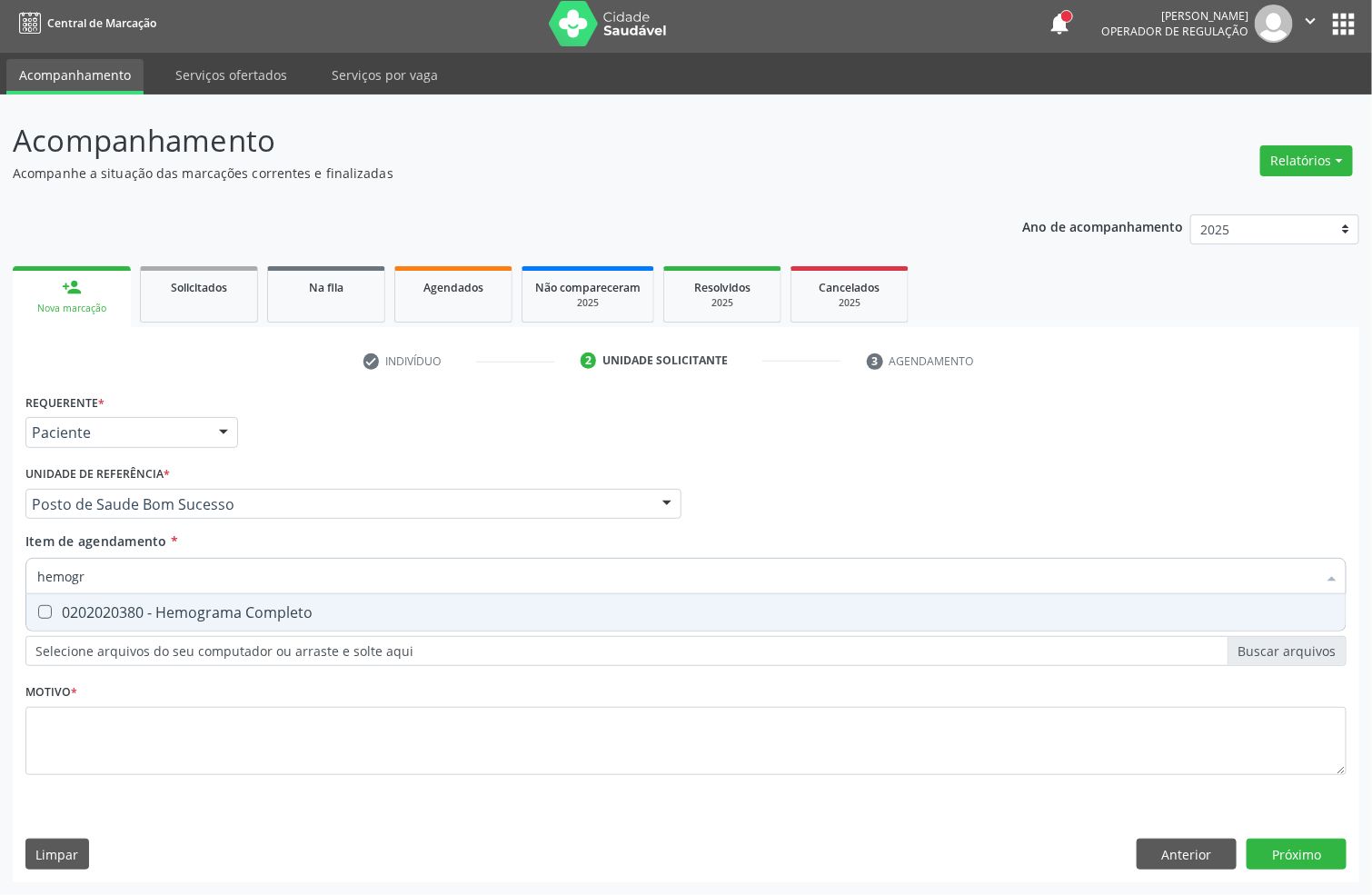
type input "hemogra"
click at [129, 610] on div "0202020380 - Hemograma Completo" at bounding box center [685, 612] width 1297 height 15
checkbox Completo "true"
drag, startPoint x: 30, startPoint y: 578, endPoint x: 0, endPoint y: 576, distance: 30.1
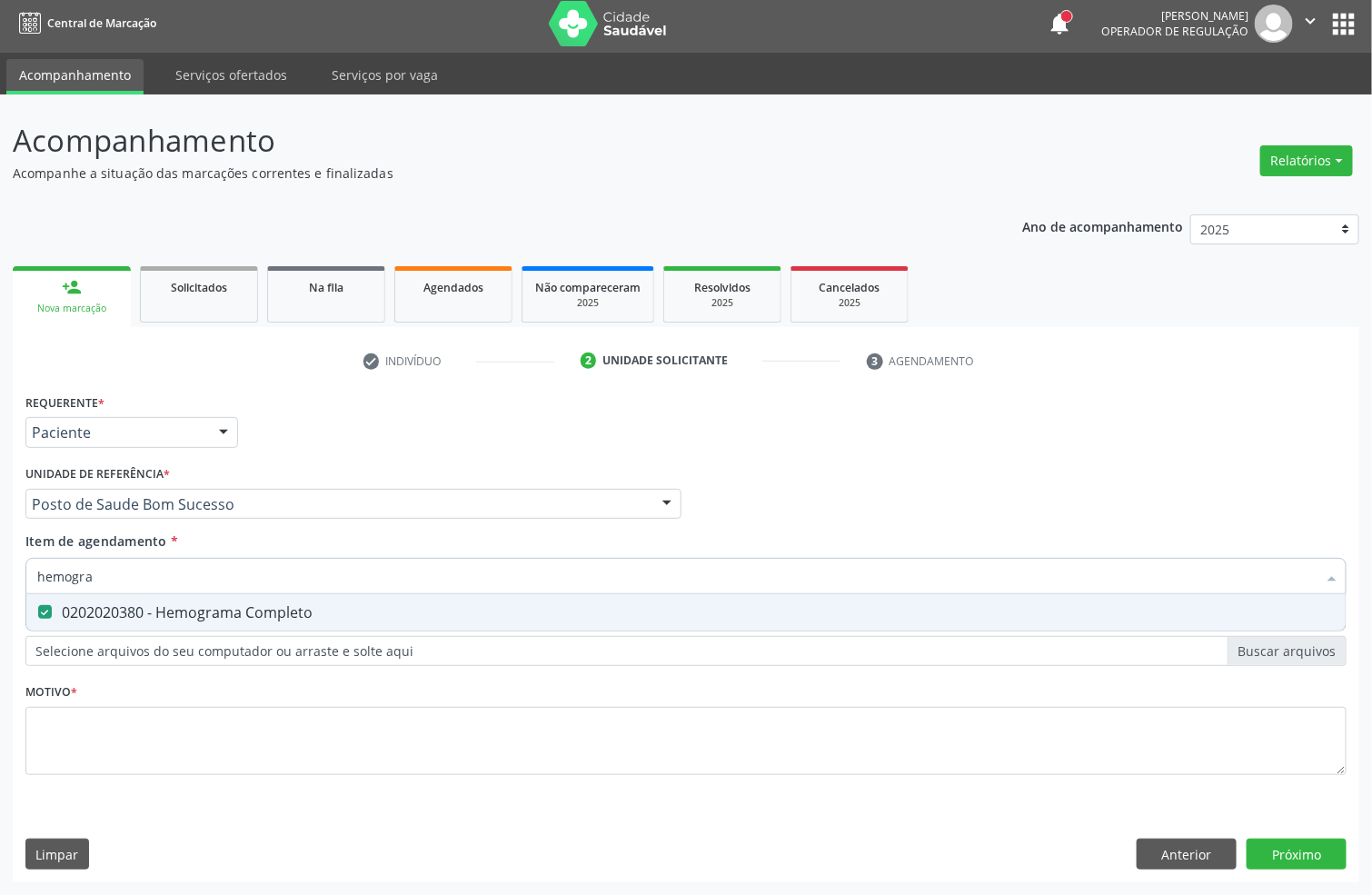
click at [0, 578] on div "Acompanhamento Acompanhe a situação das marcações correntes e finalizadas Relat…" at bounding box center [686, 495] width 1372 height 800
type input "pro"
checkbox Completo "false"
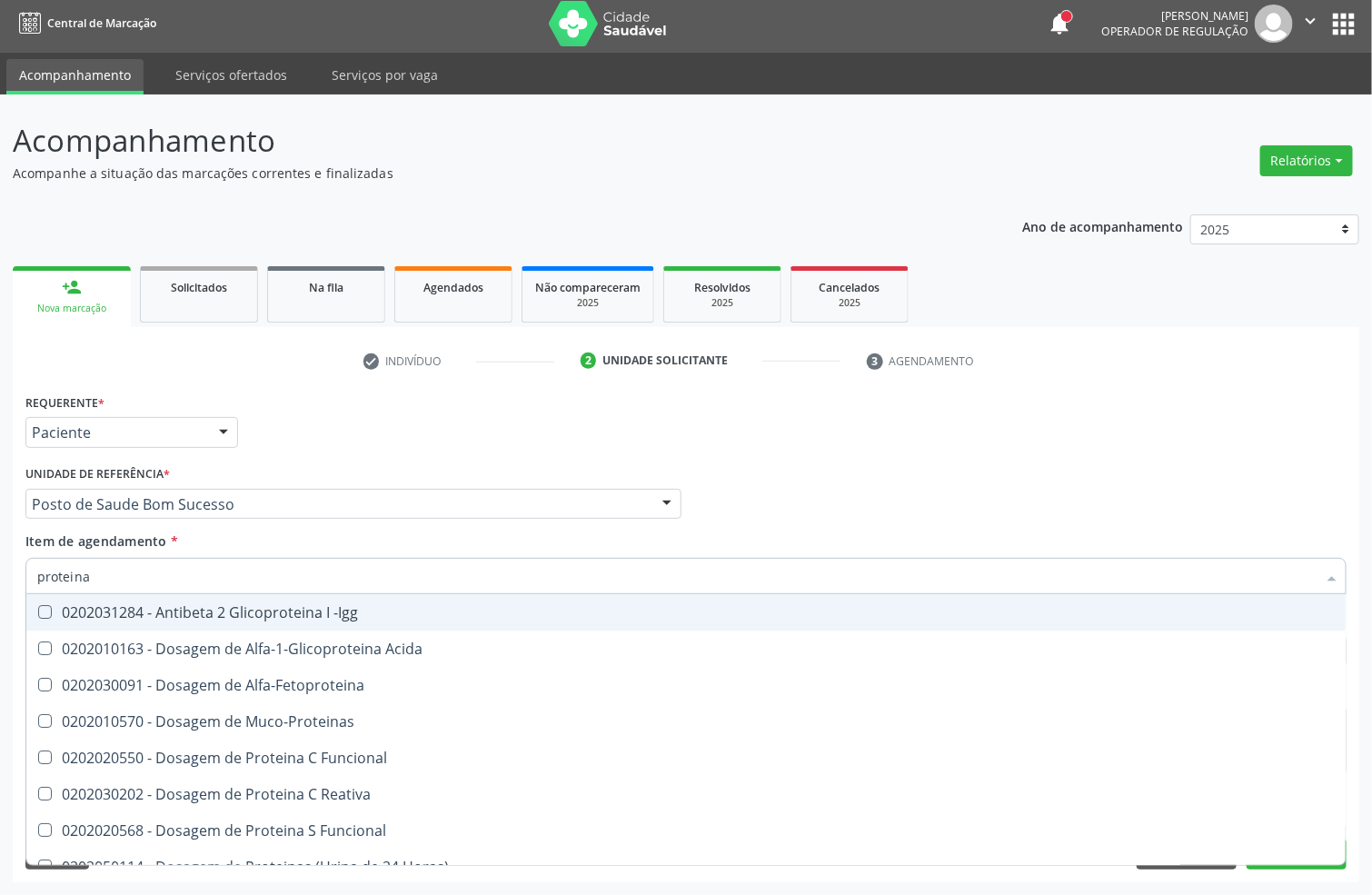
type input "proteina"
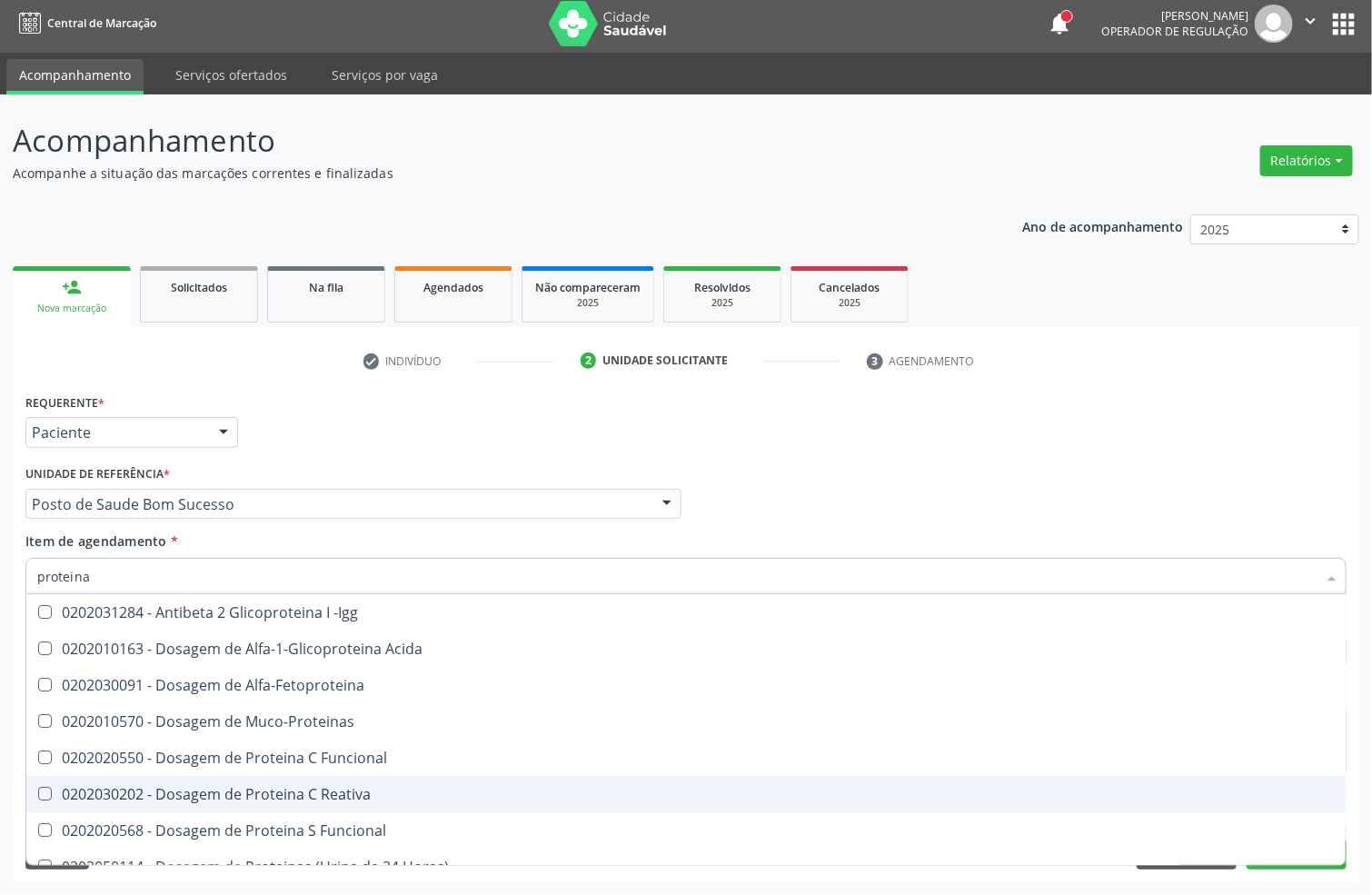
click at [177, 793] on div "0202030202 - Dosagem de Proteina C Reativa" at bounding box center [685, 795] width 1297 height 15
checkbox Reativa "true"
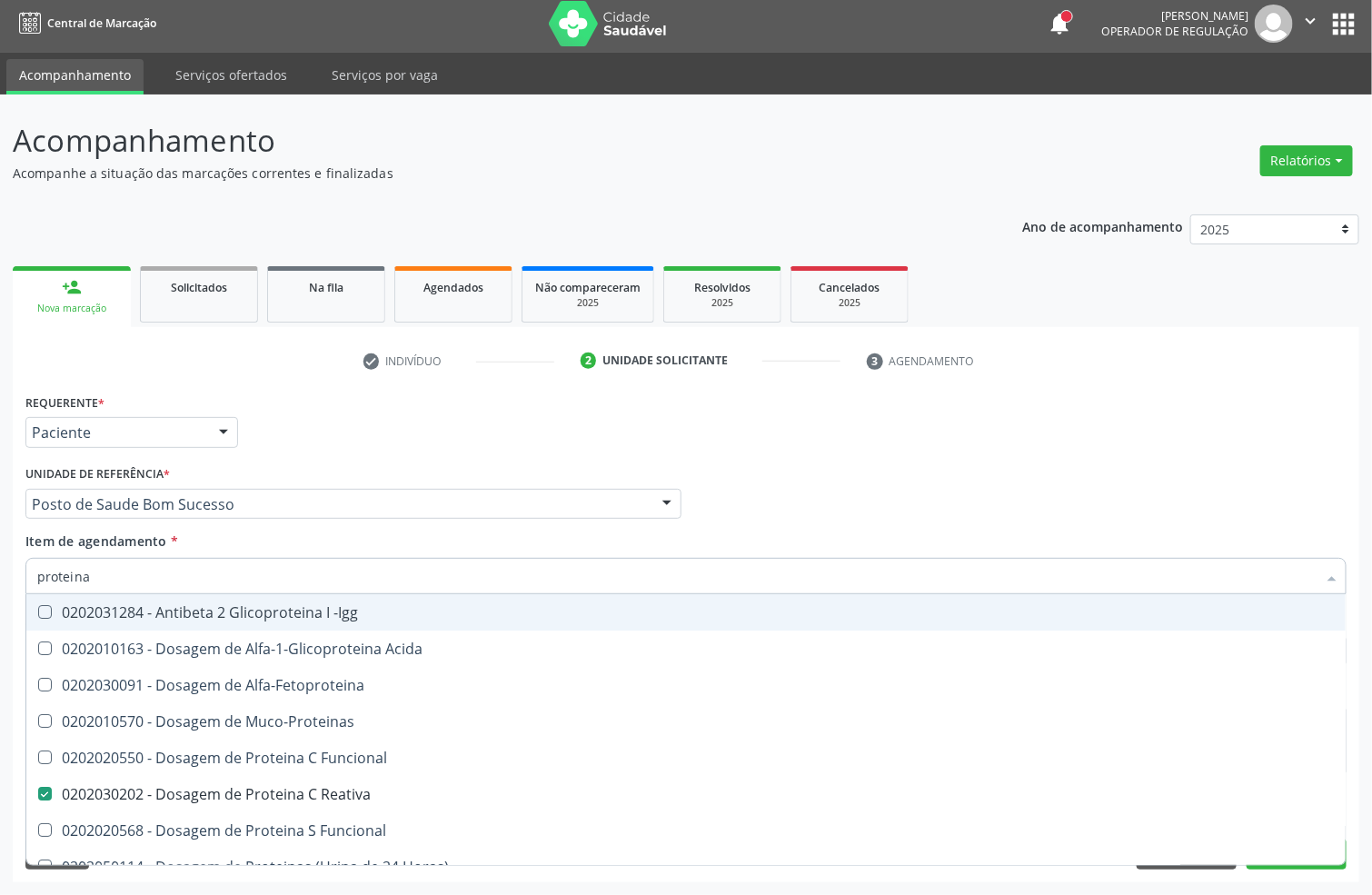
click at [0, 567] on div "Acompanhamento Acompanhe a situação das marcações correntes e finalizadas Relat…" at bounding box center [686, 495] width 1372 height 800
type input "urina"
checkbox Reativa "false"
click at [235, 608] on div "0202050017 - Analise de Caracteres Fisicos, Elementos e Sedimento da Urina" at bounding box center [685, 612] width 1297 height 15
checkbox Urina "true"
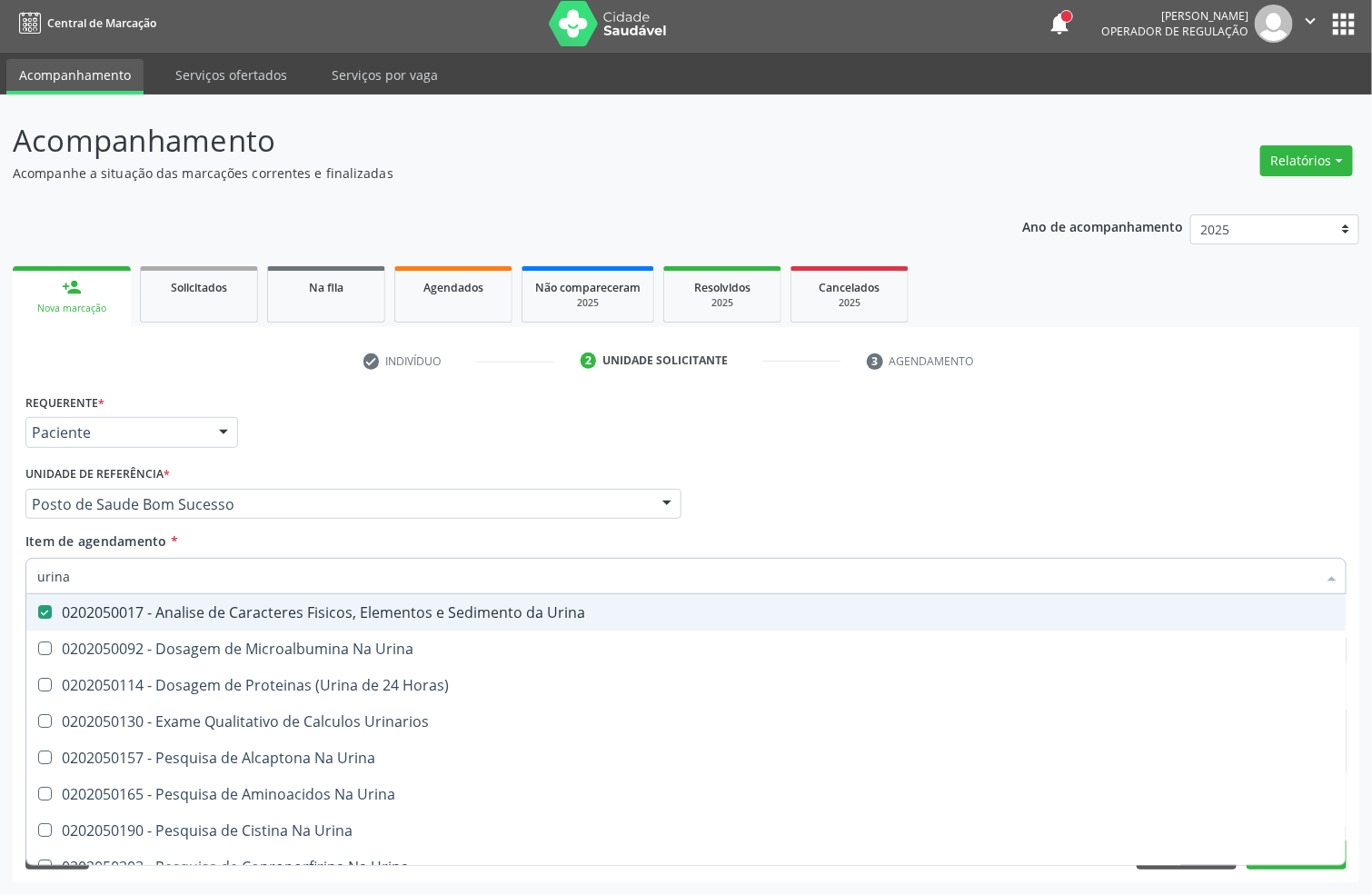
click at [0, 584] on div "Acompanhamento Acompanhe a situação das marcações correntes e finalizadas Relat…" at bounding box center [686, 495] width 1372 height 800
click at [557, 442] on div "Requerente * Paciente Profissional de Saúde Paciente Nenhum resultado encontrad…" at bounding box center [686, 424] width 1331 height 71
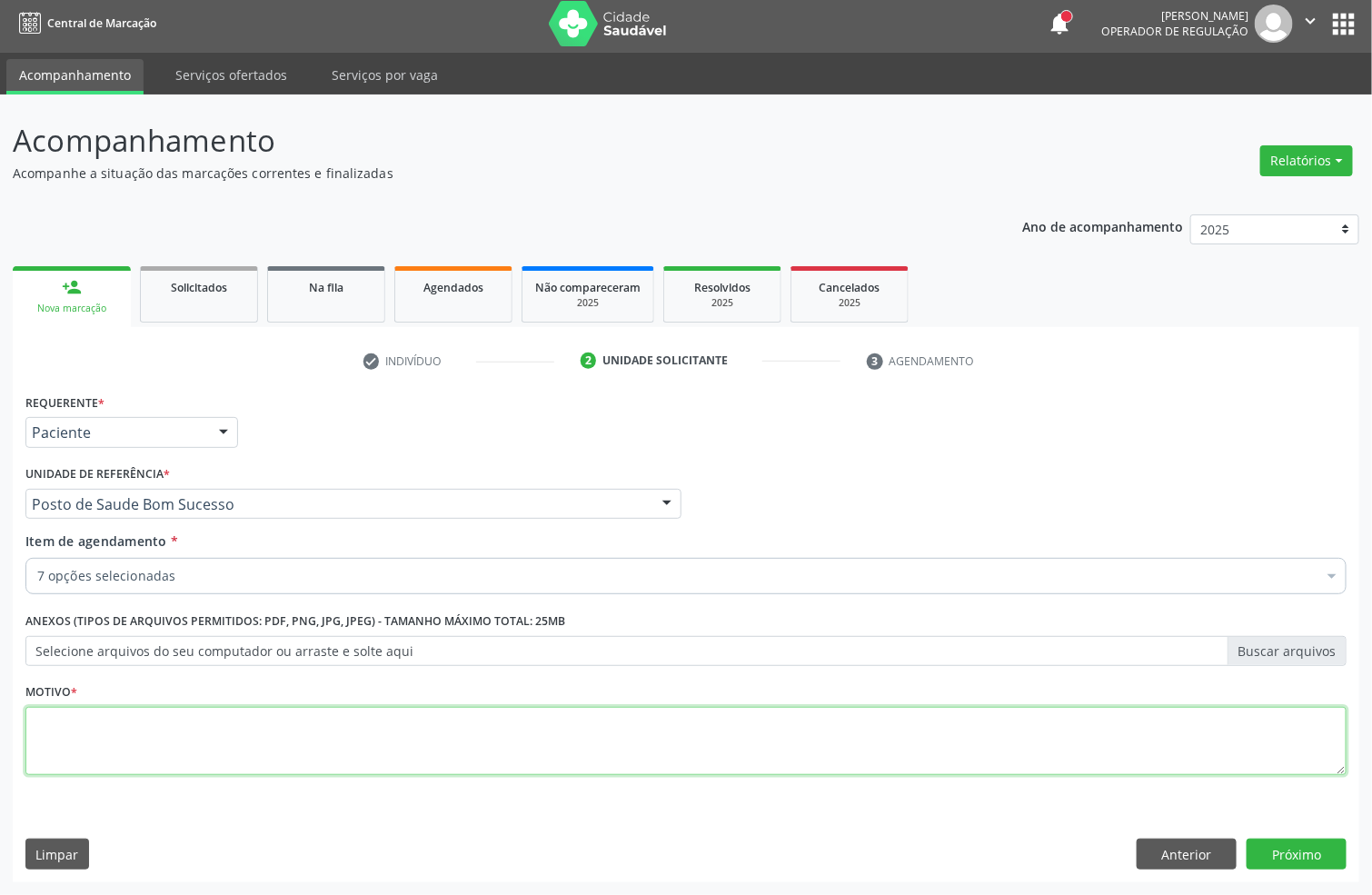
click at [90, 755] on textarea at bounding box center [686, 741] width 1321 height 69
type textarea "."
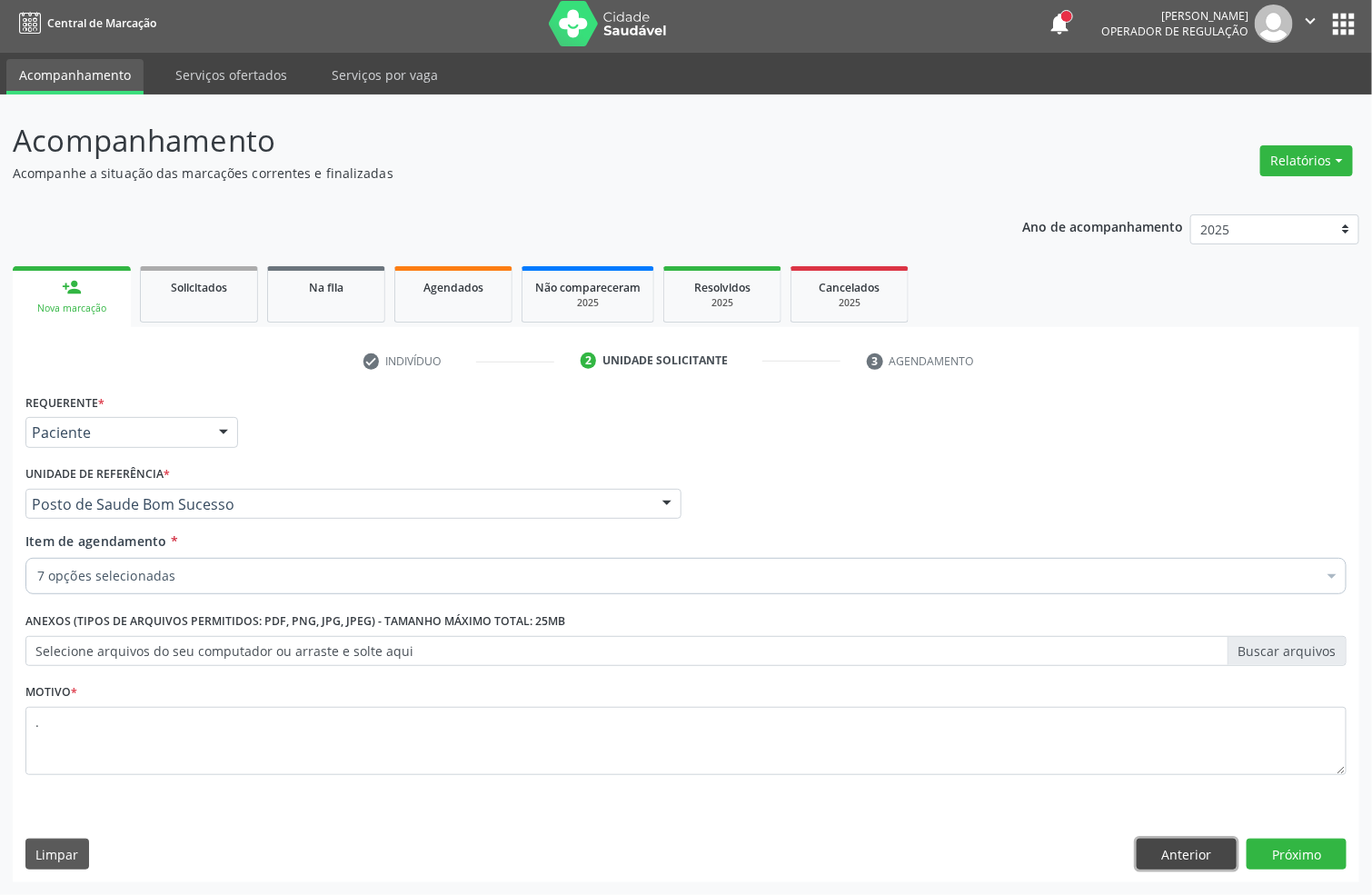
click at [1156, 853] on button "Anterior" at bounding box center [1187, 854] width 100 height 31
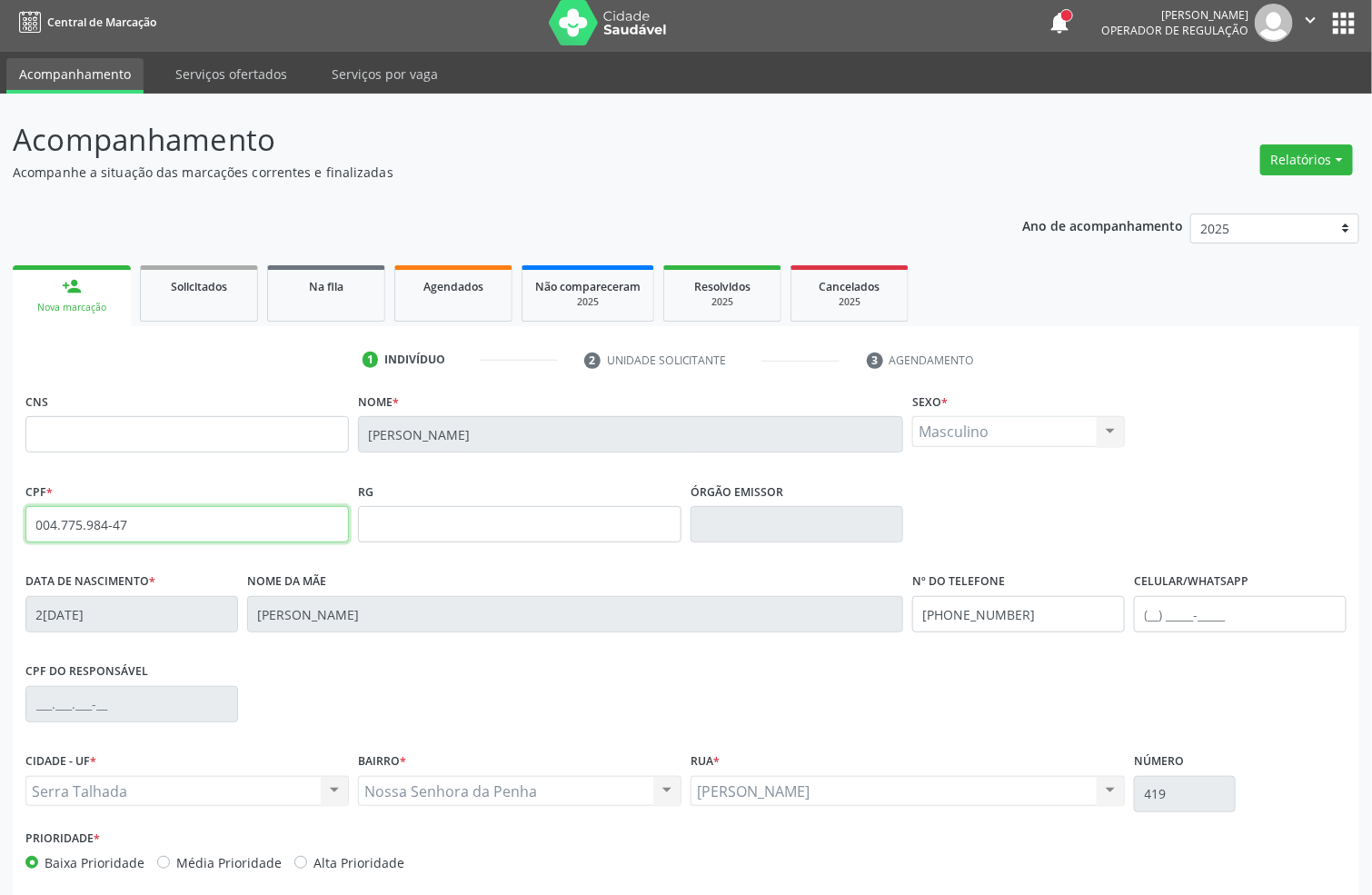
drag, startPoint x: 140, startPoint y: 529, endPoint x: 0, endPoint y: 529, distance: 140.0
click at [0, 529] on div "Acompanhamento Acompanhe a situação das marcações correntes e finalizadas Relat…" at bounding box center [686, 536] width 1372 height 885
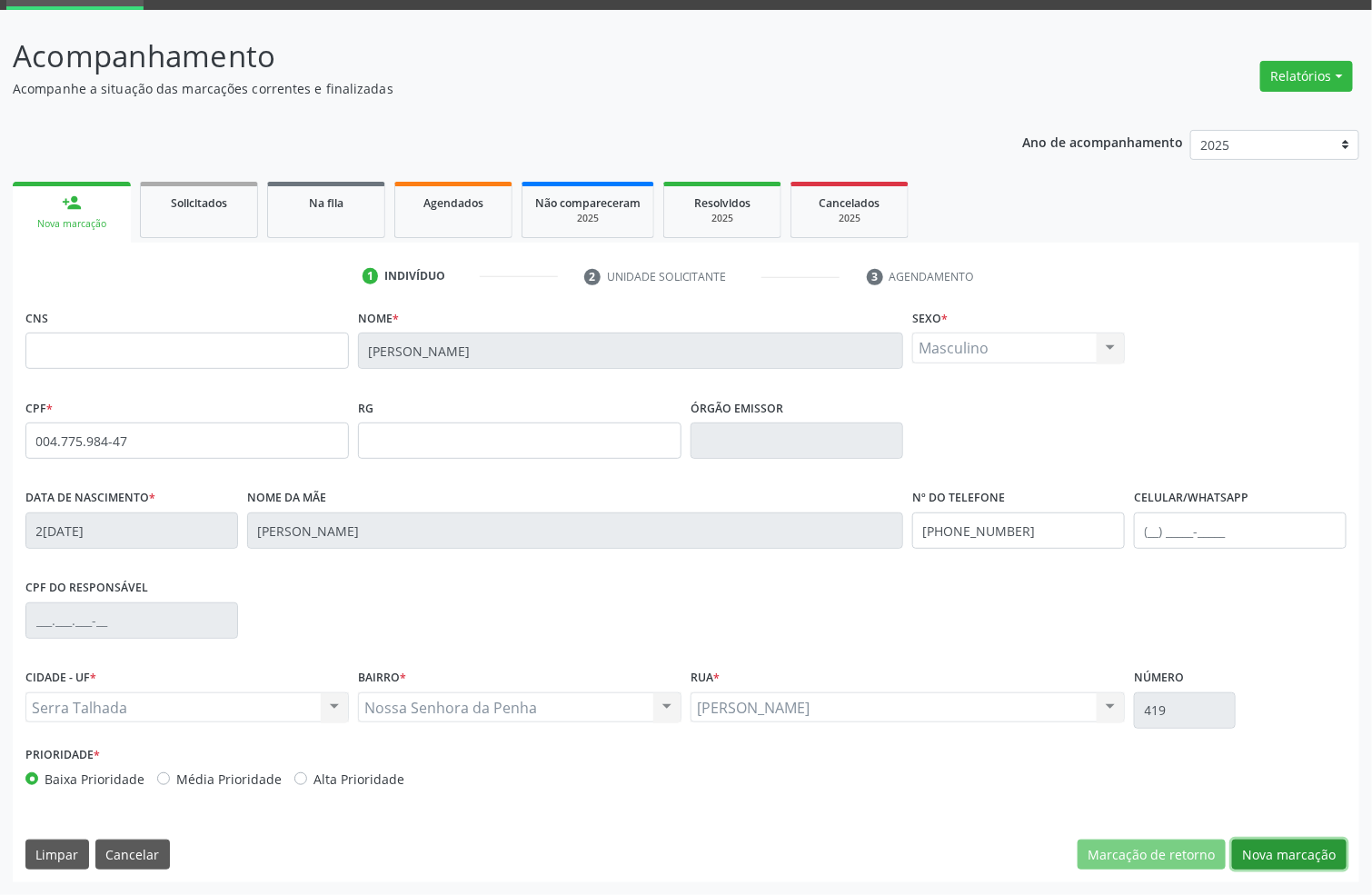
drag, startPoint x: 1271, startPoint y: 855, endPoint x: 1268, endPoint y: 842, distance: 13.3
click at [1268, 851] on button "Nova marcação" at bounding box center [1289, 855] width 114 height 31
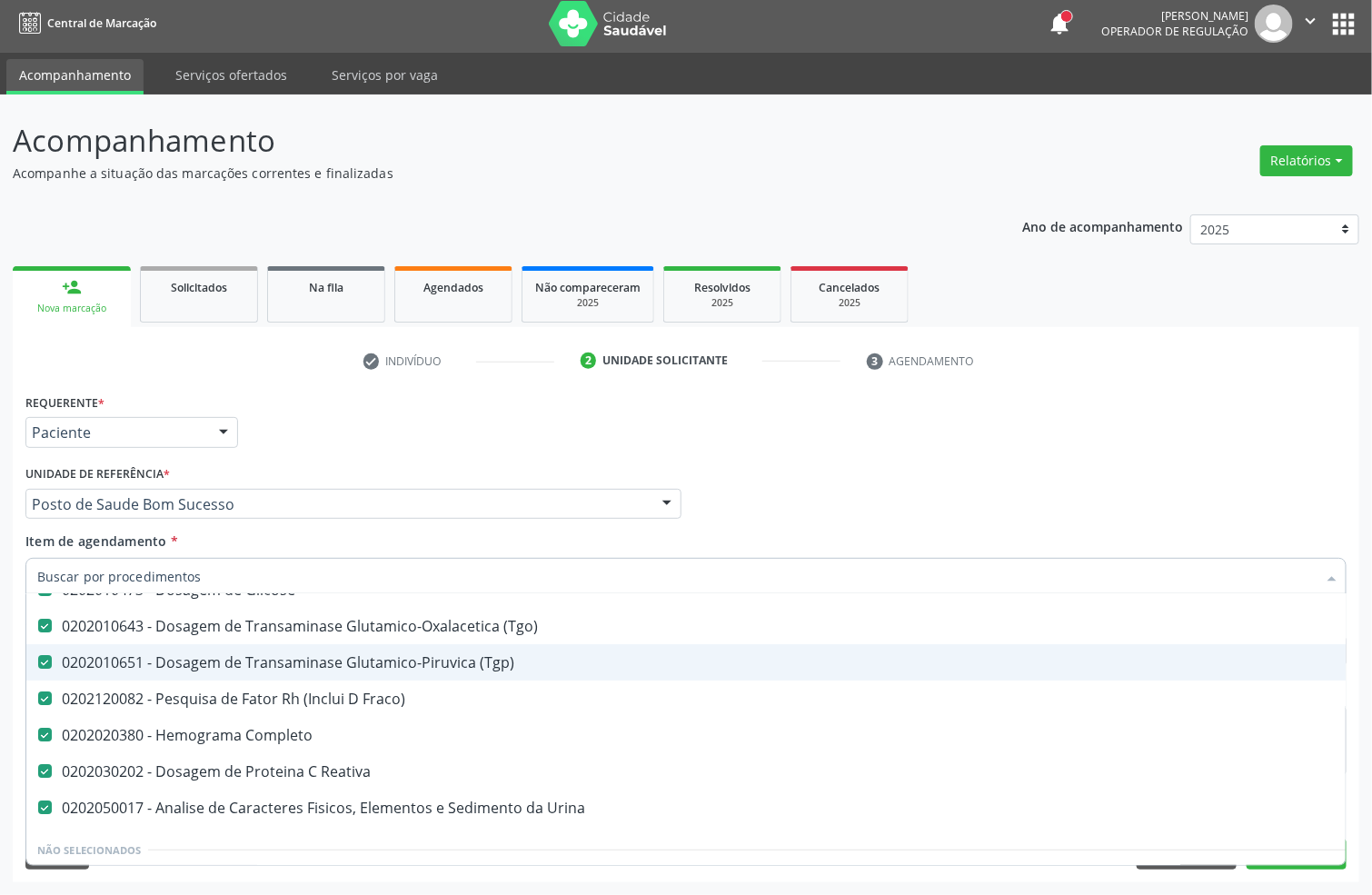
scroll to position [136, 0]
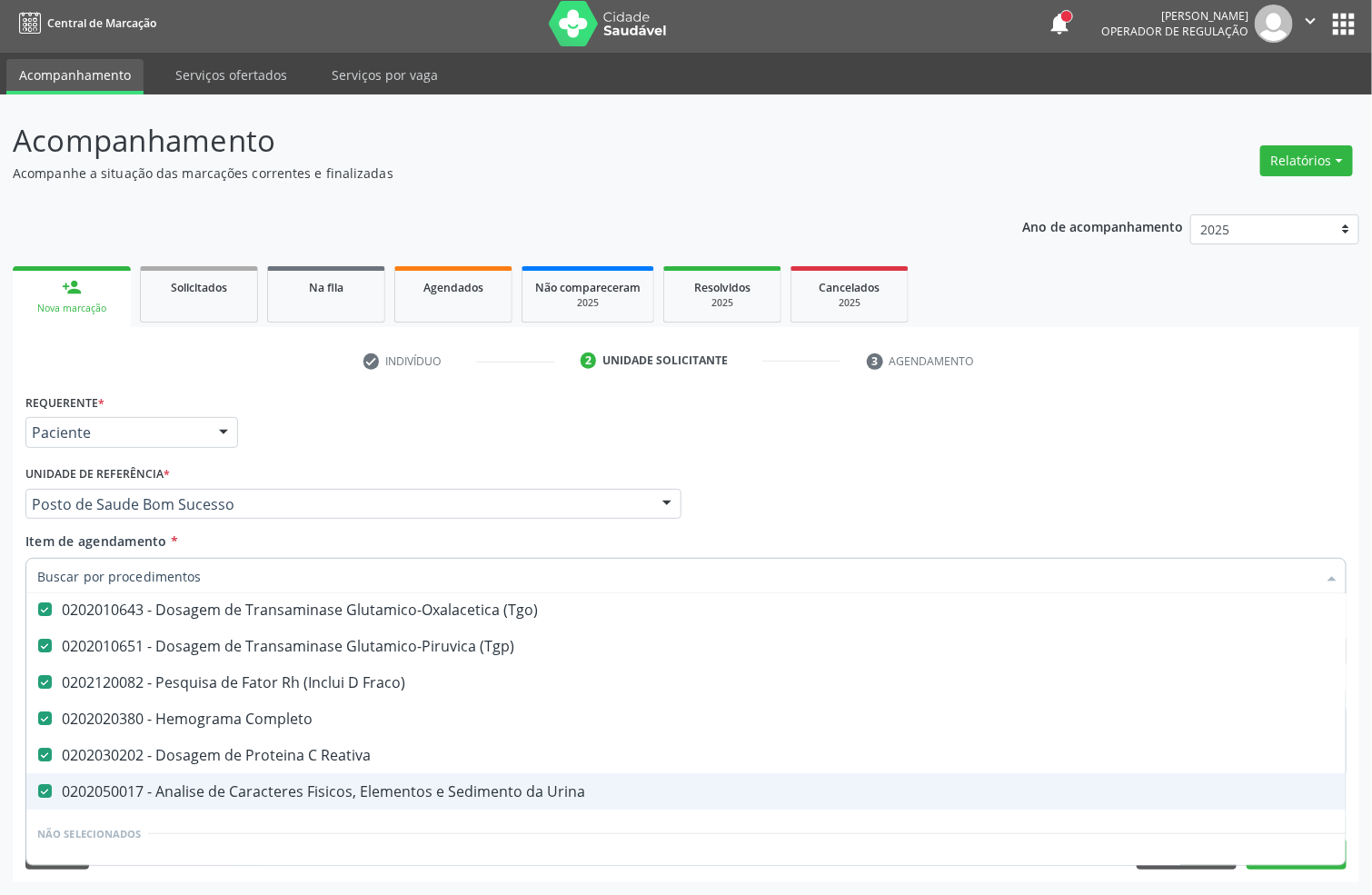
drag, startPoint x: 1249, startPoint y: 406, endPoint x: 1247, endPoint y: 693, distance: 287.0
click at [1248, 406] on div "Requerente * Paciente Profissional de Saúde Paciente Nenhum resultado encontrad…" at bounding box center [686, 424] width 1331 height 71
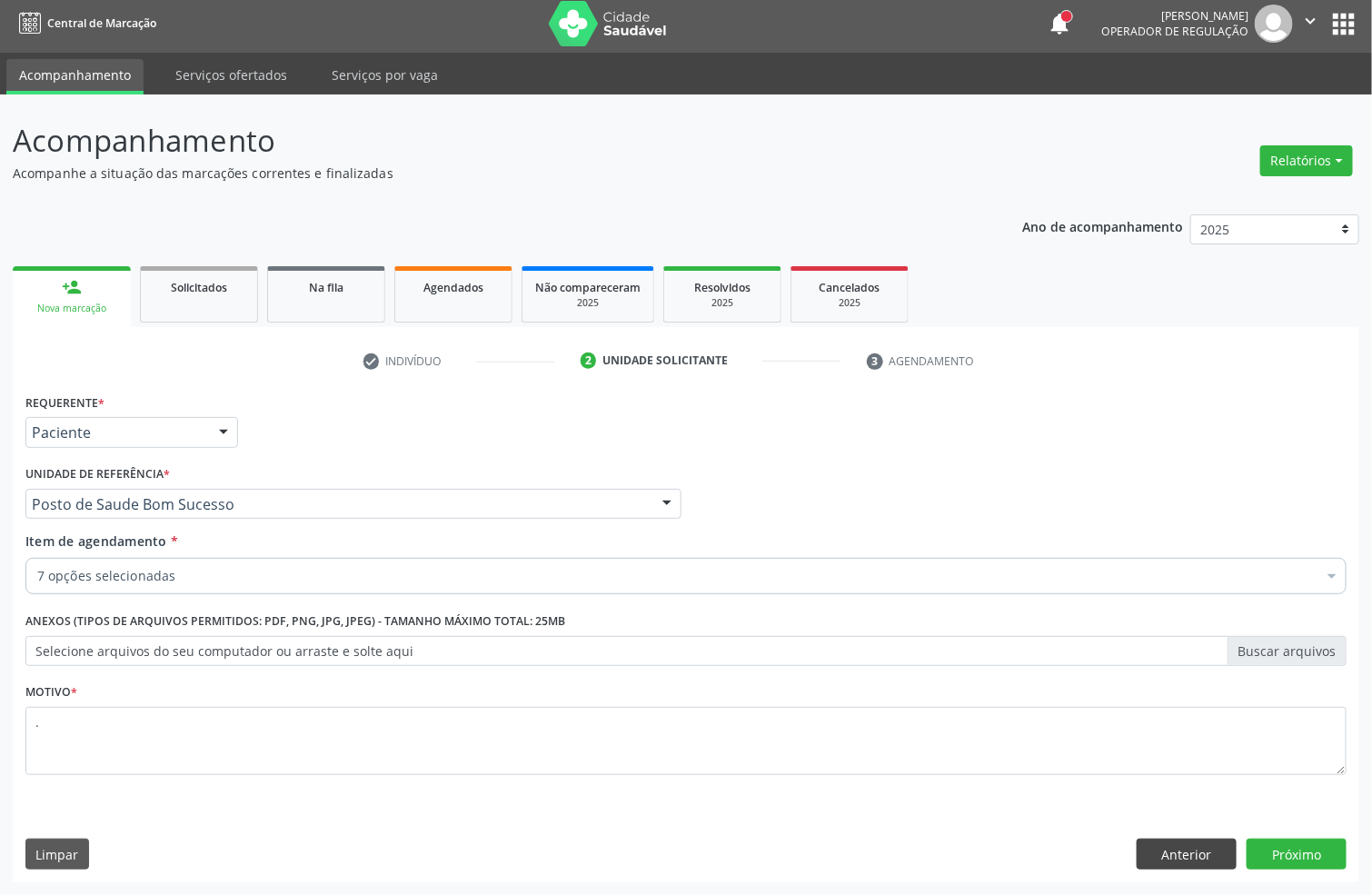
scroll to position [0, 0]
click at [1211, 855] on button "Anterior" at bounding box center [1187, 854] width 100 height 31
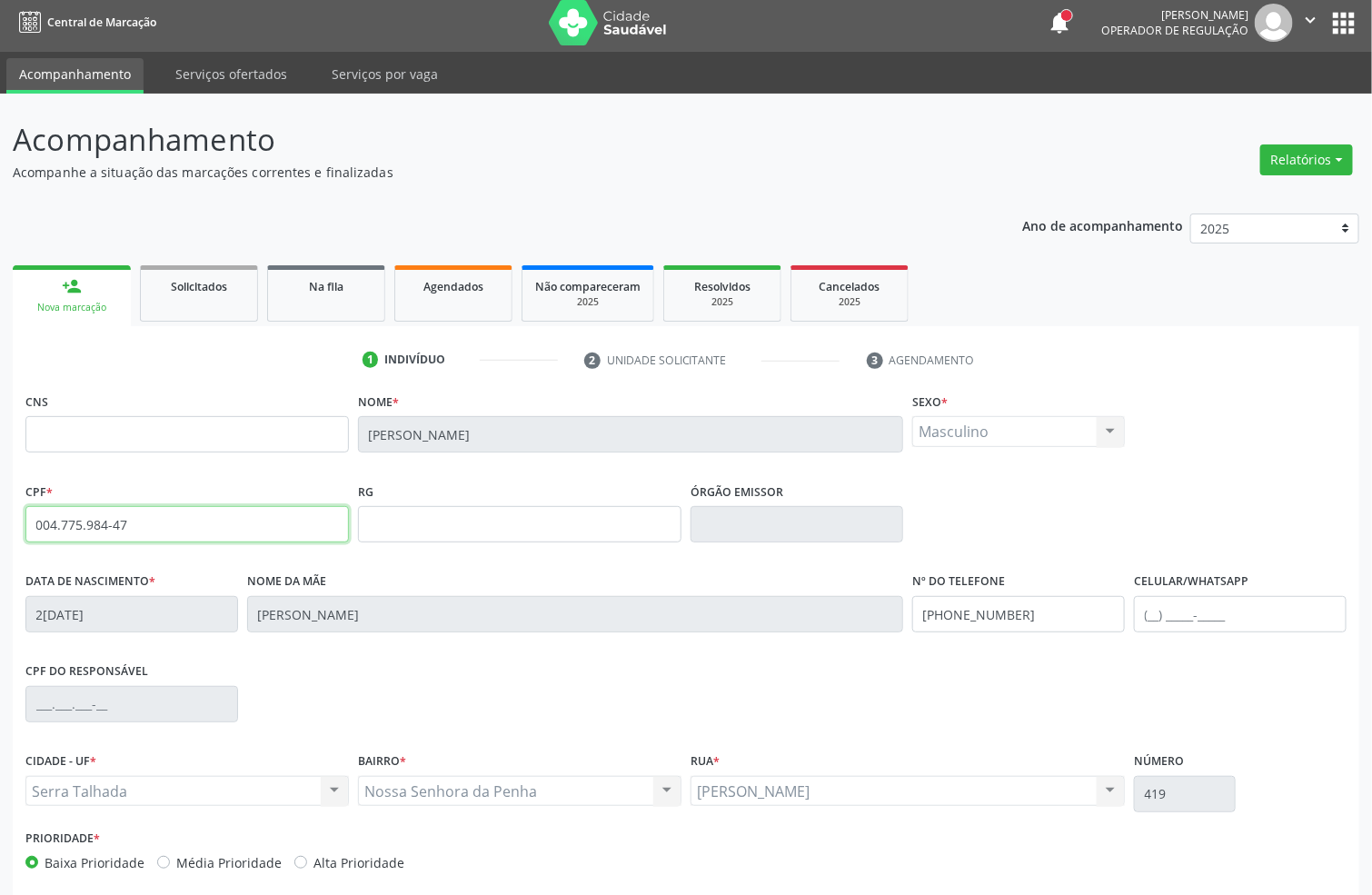
click at [0, 524] on div "Acompanhamento Acompanhe a situação das marcações correntes e finalizadas Relat…" at bounding box center [686, 536] width 1372 height 885
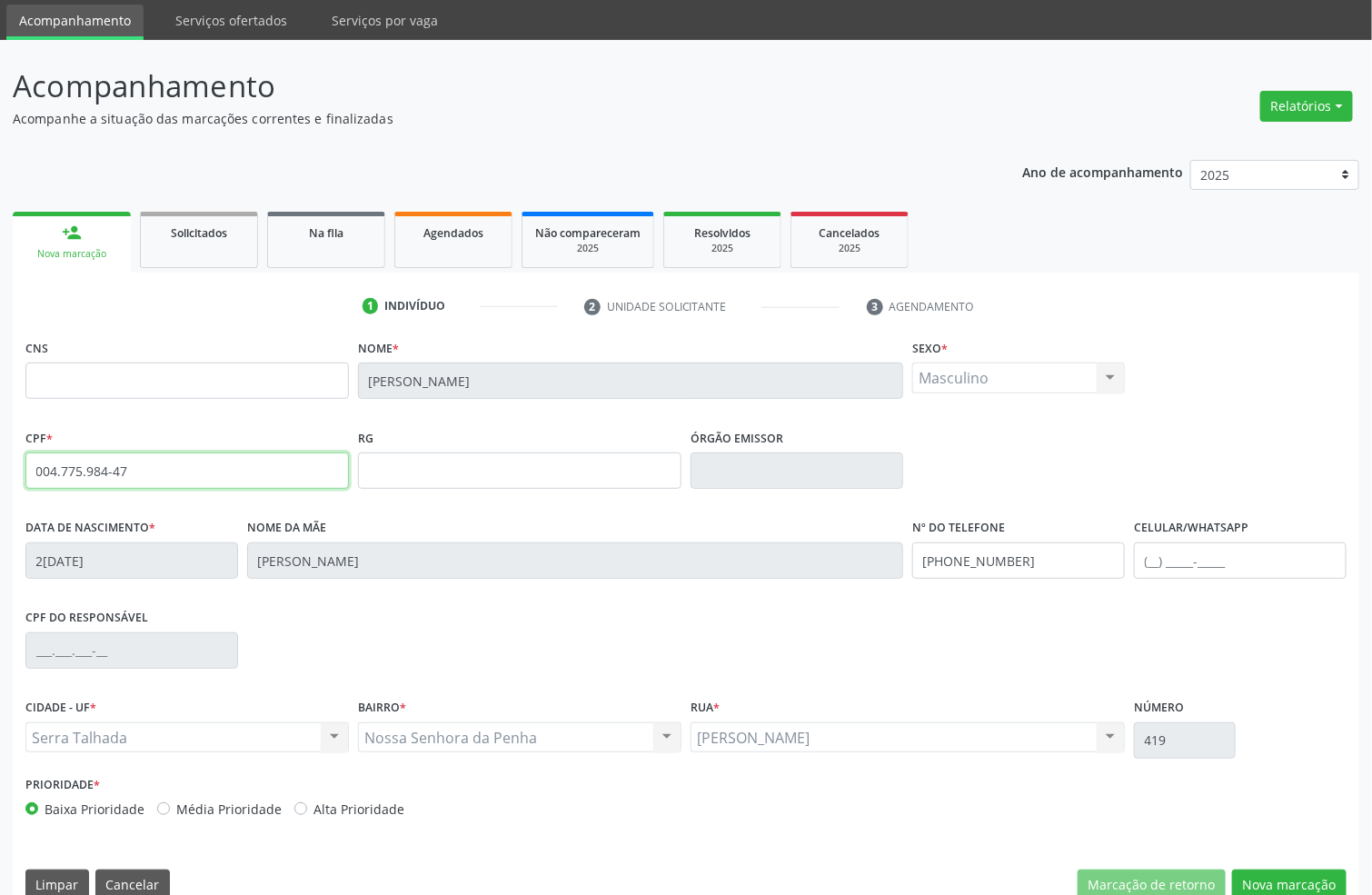
scroll to position [90, 0]
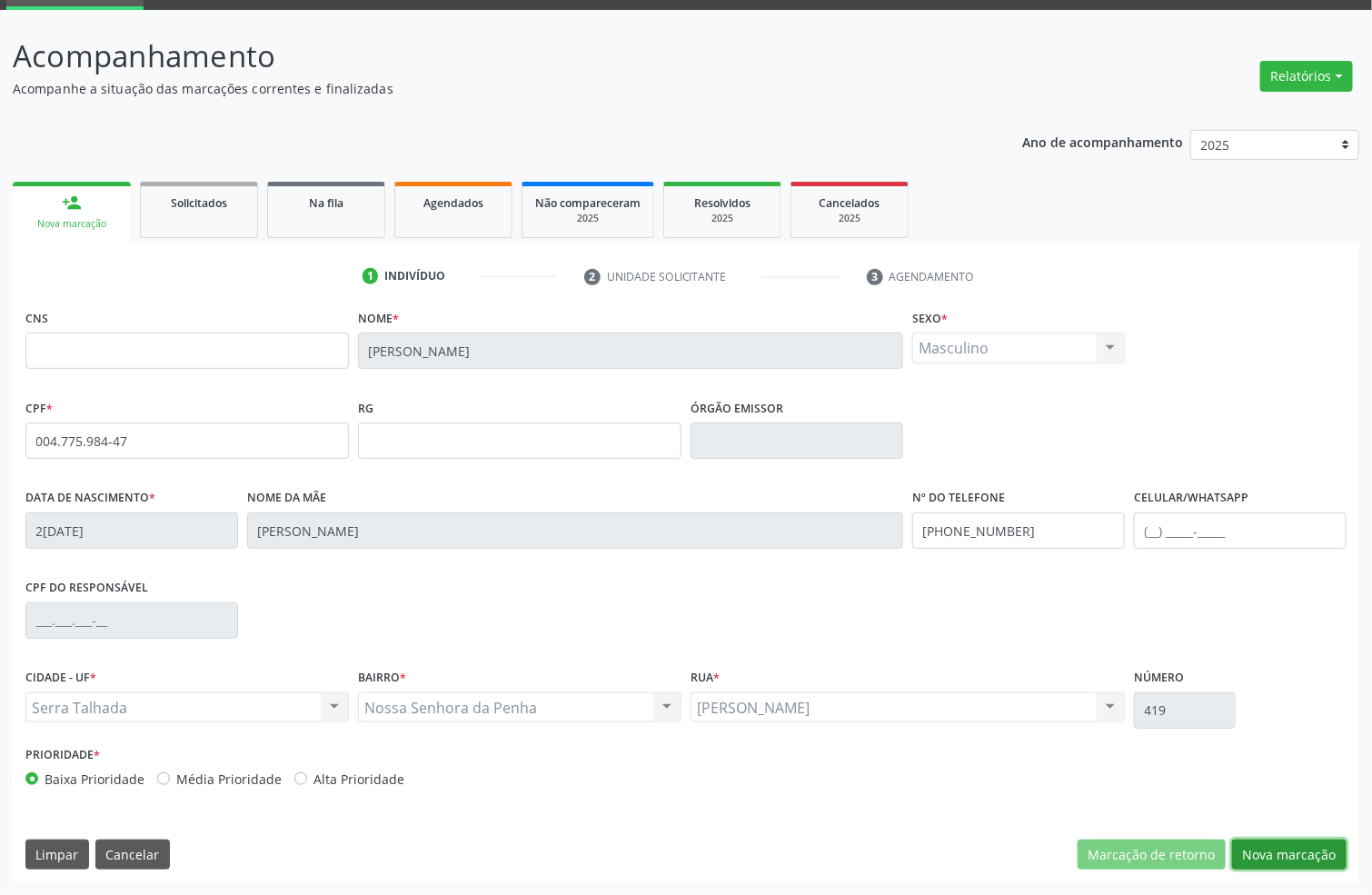
click at [1293, 841] on button "Nova marcação" at bounding box center [1289, 855] width 114 height 31
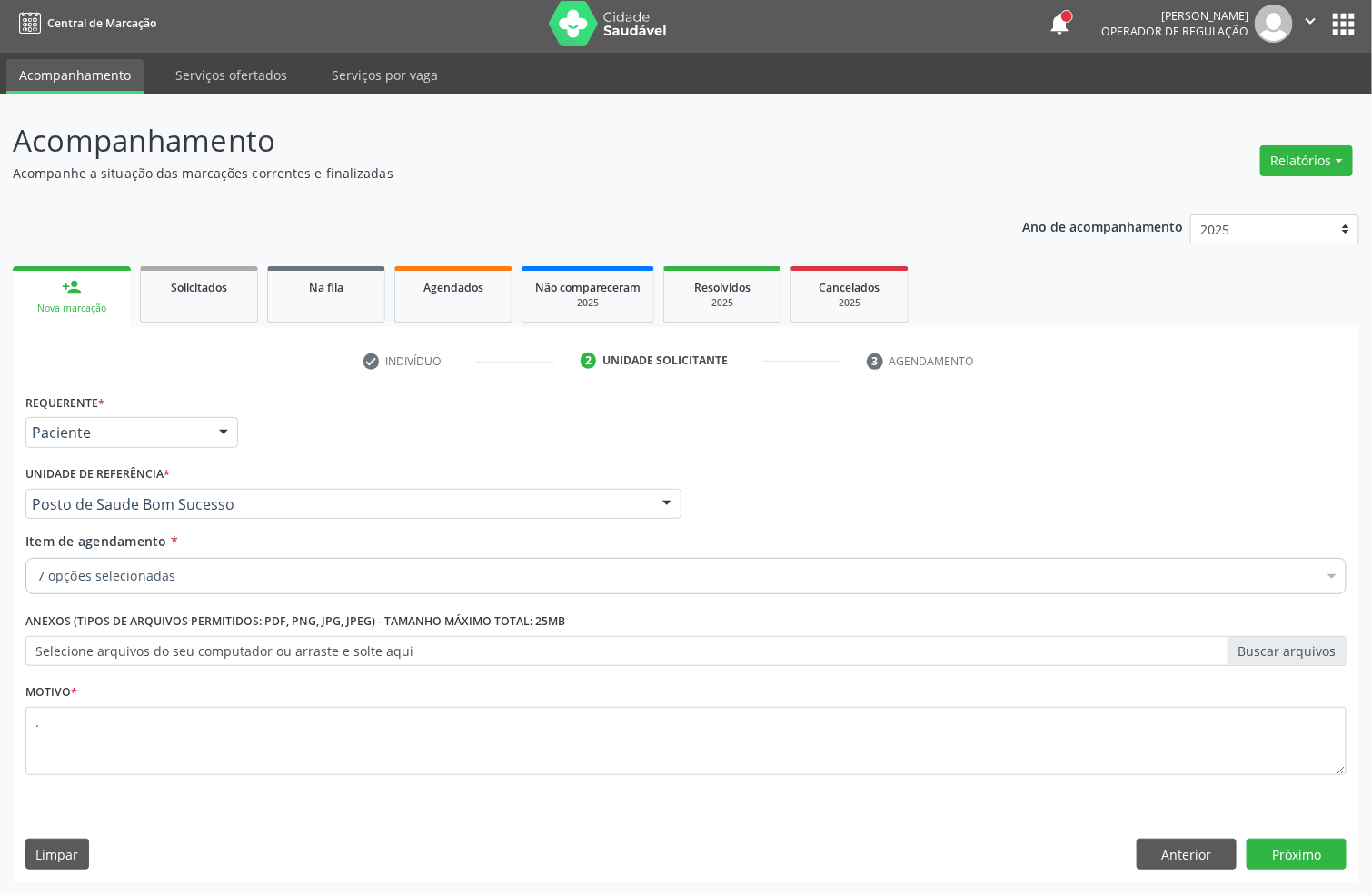
scroll to position [6, 0]
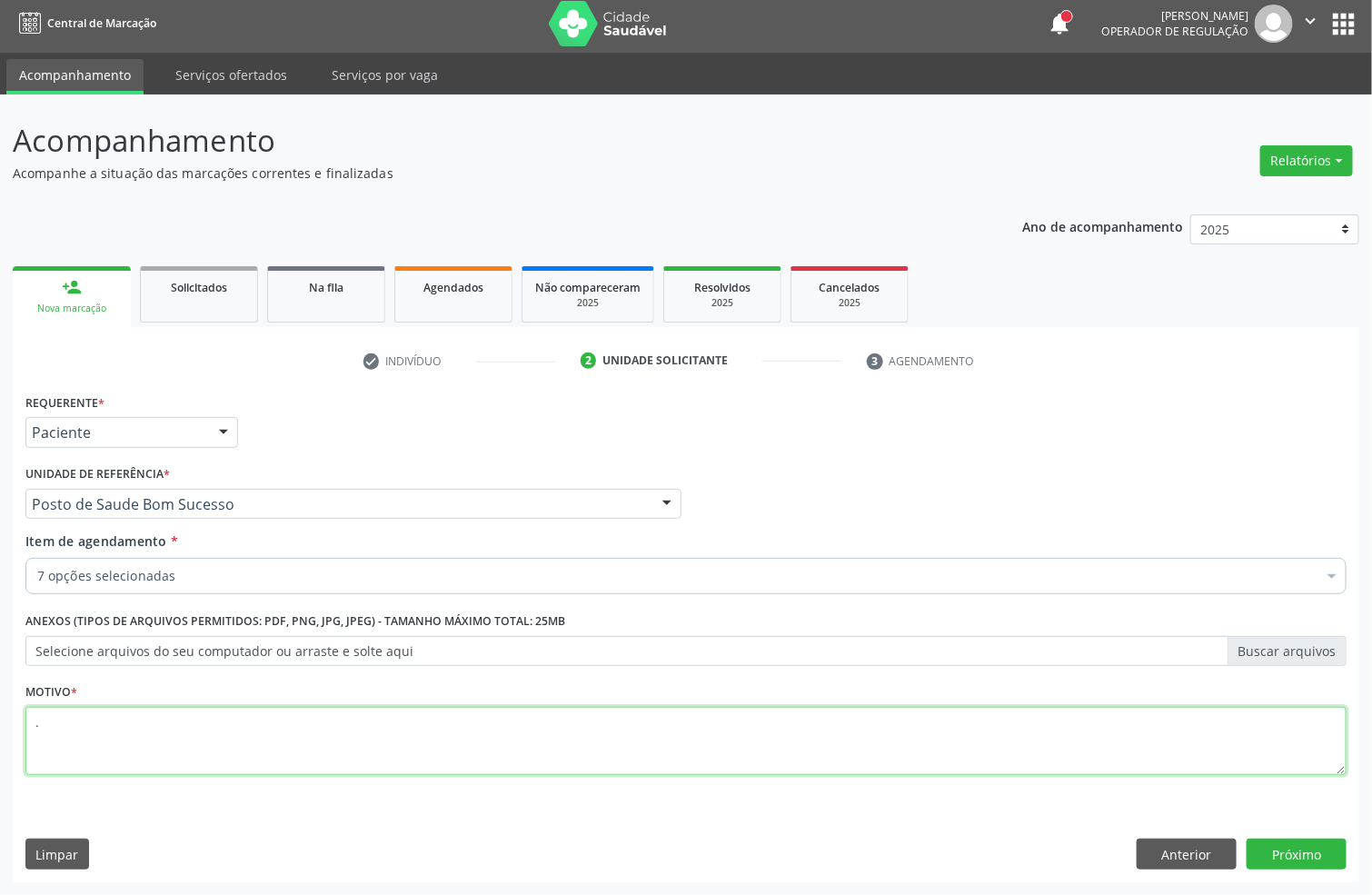
click at [297, 728] on textarea "." at bounding box center [686, 741] width 1321 height 69
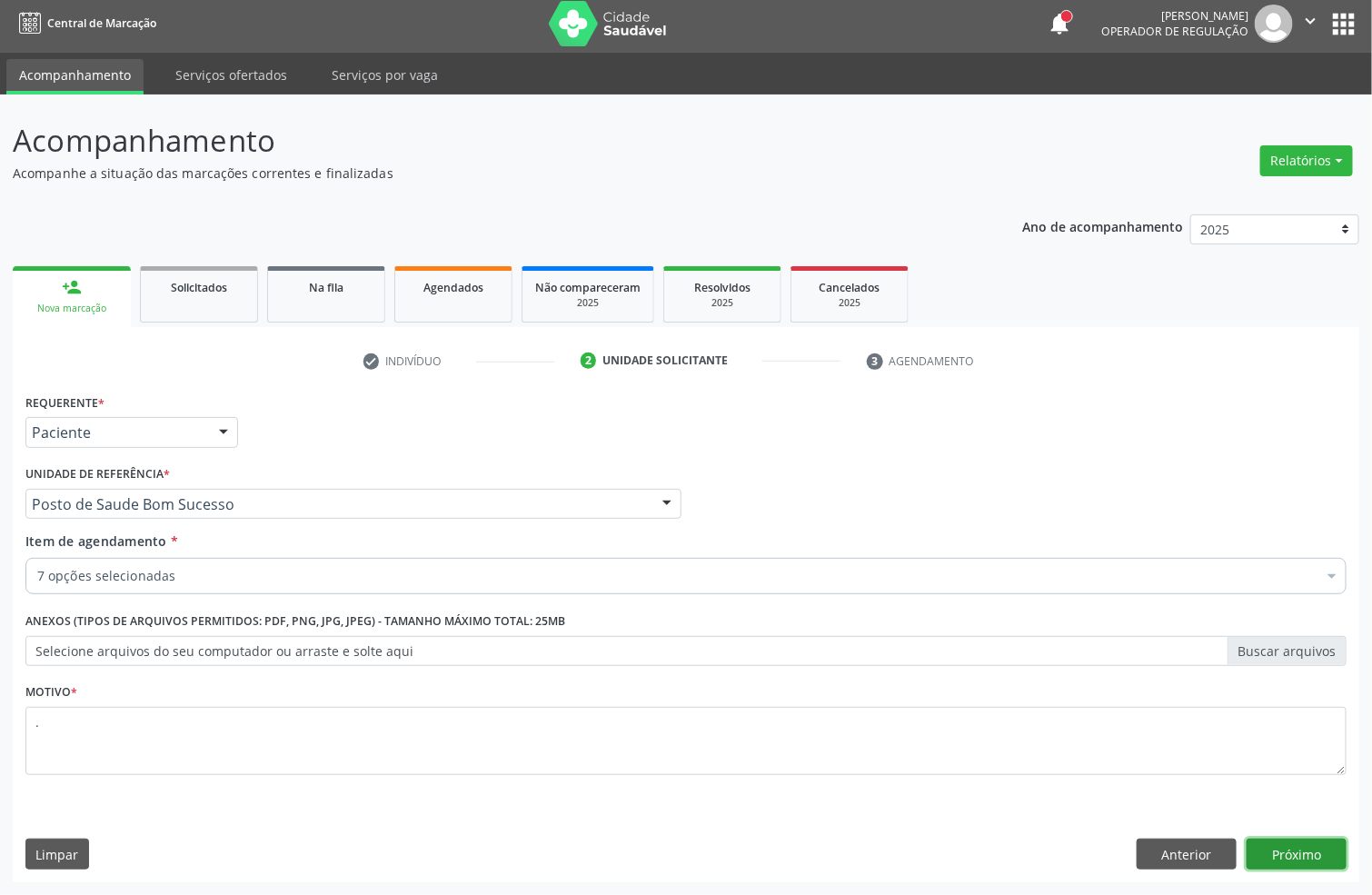
click at [1254, 849] on button "Próximo" at bounding box center [1296, 854] width 100 height 31
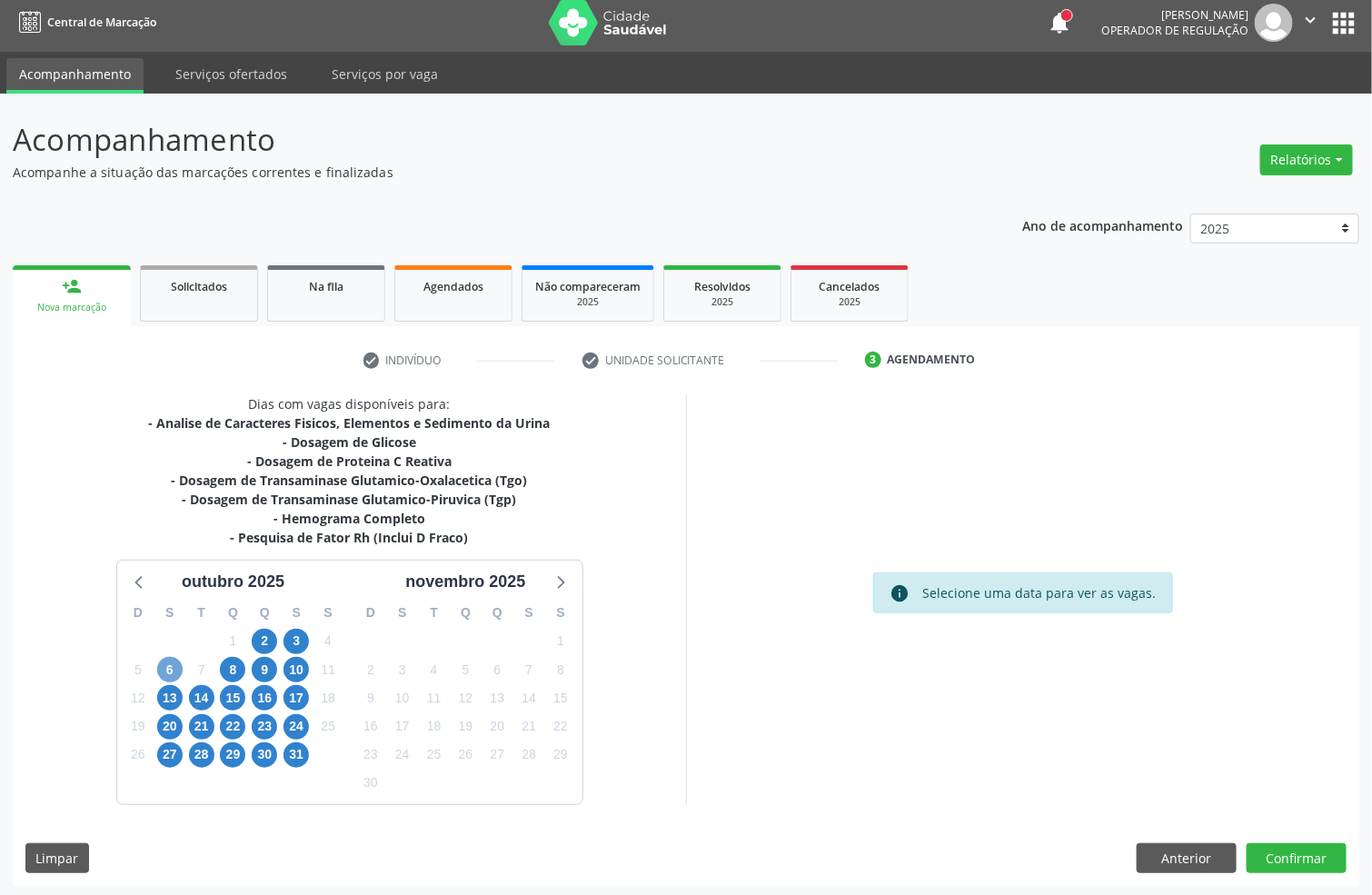
click at [170, 660] on span "6" at bounding box center [171, 670] width 26 height 26
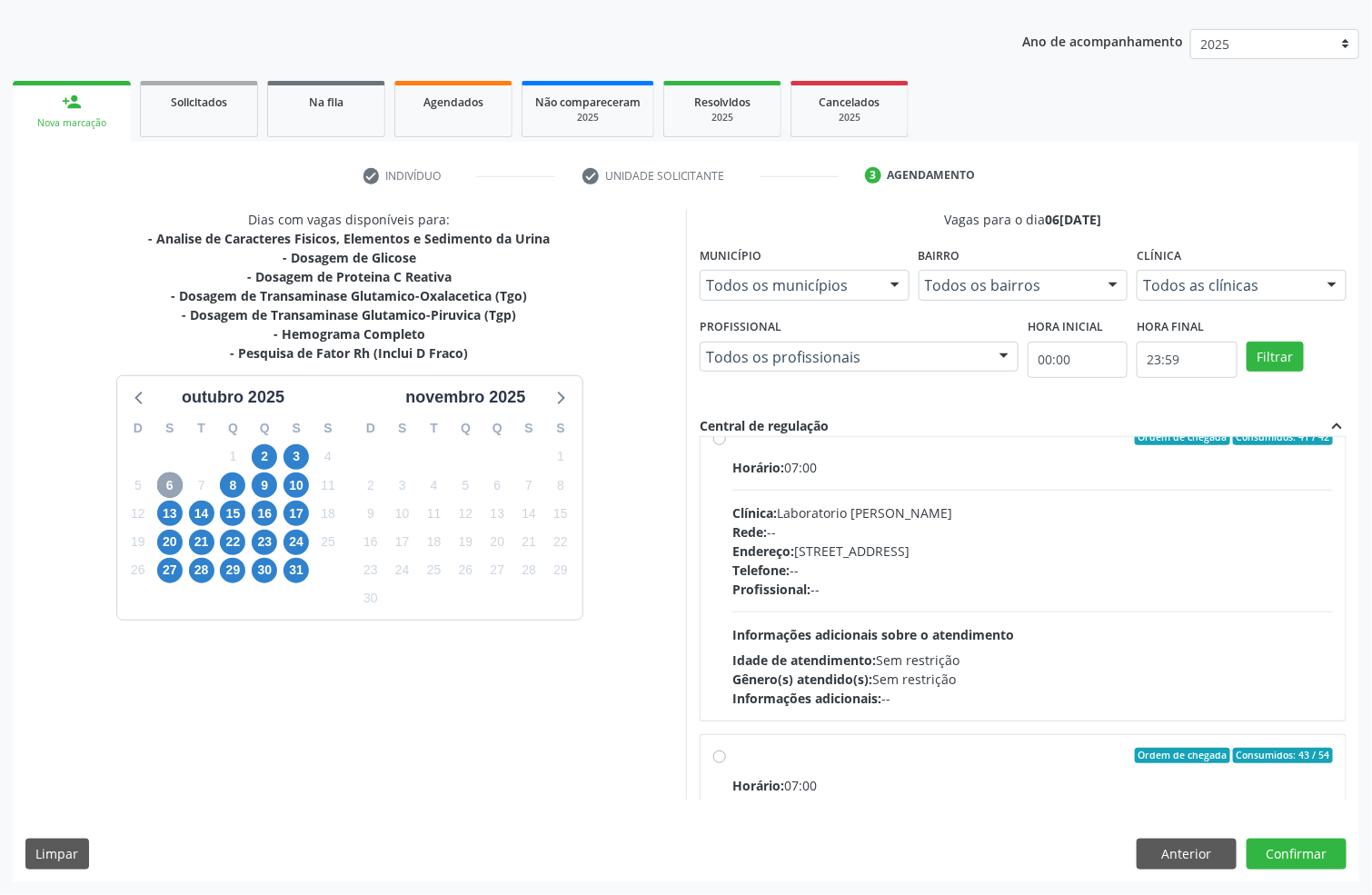
scroll to position [701, 0]
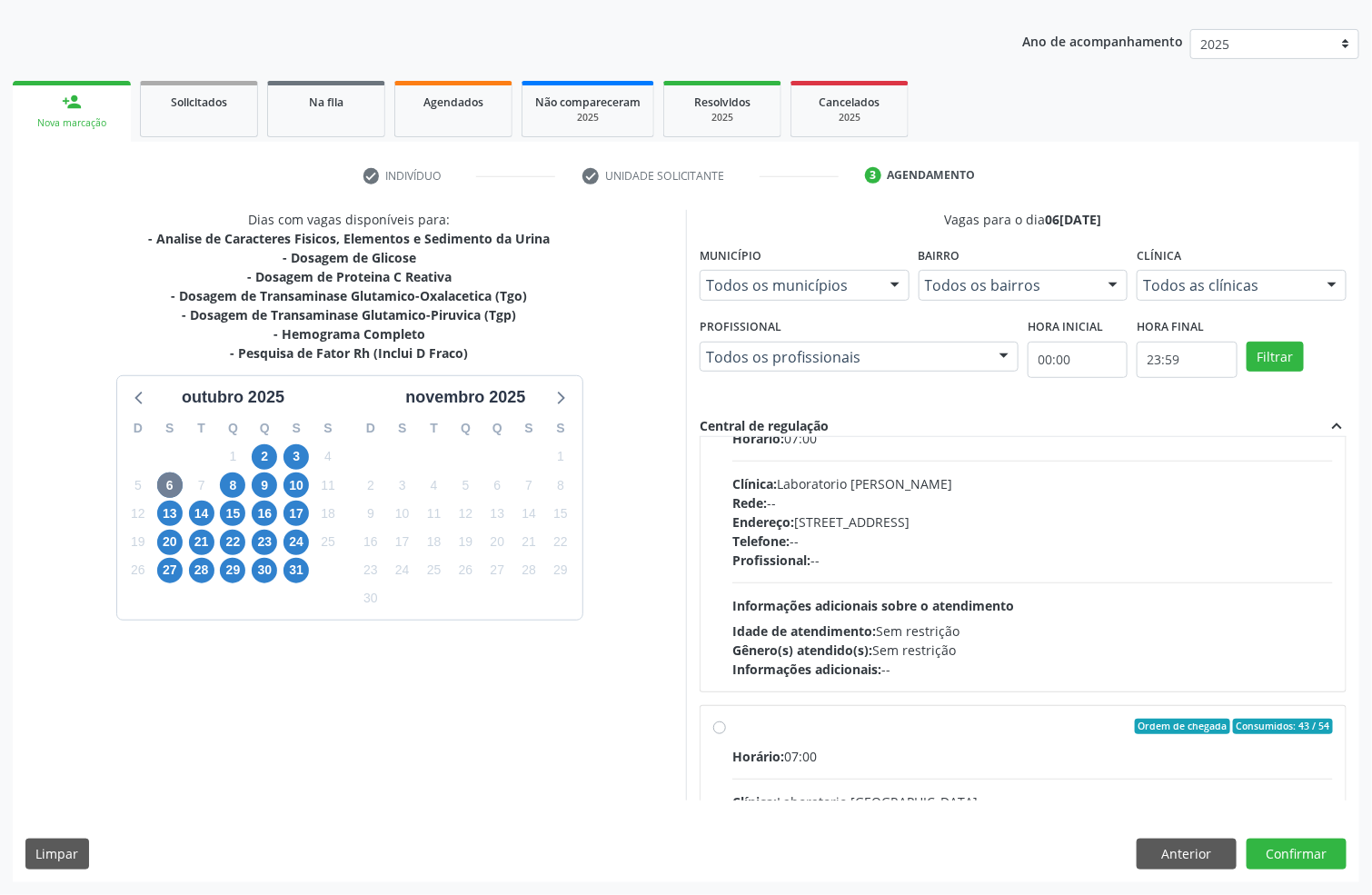
click at [928, 570] on div "Profissional: --" at bounding box center [1032, 559] width 600 height 19
click at [726, 416] on input "Ordem de chegada Consumidos: 41 / 42 Horário: 07:00 Clínica: Laboratorio [PERSO…" at bounding box center [720, 408] width 13 height 17
radio input "true"
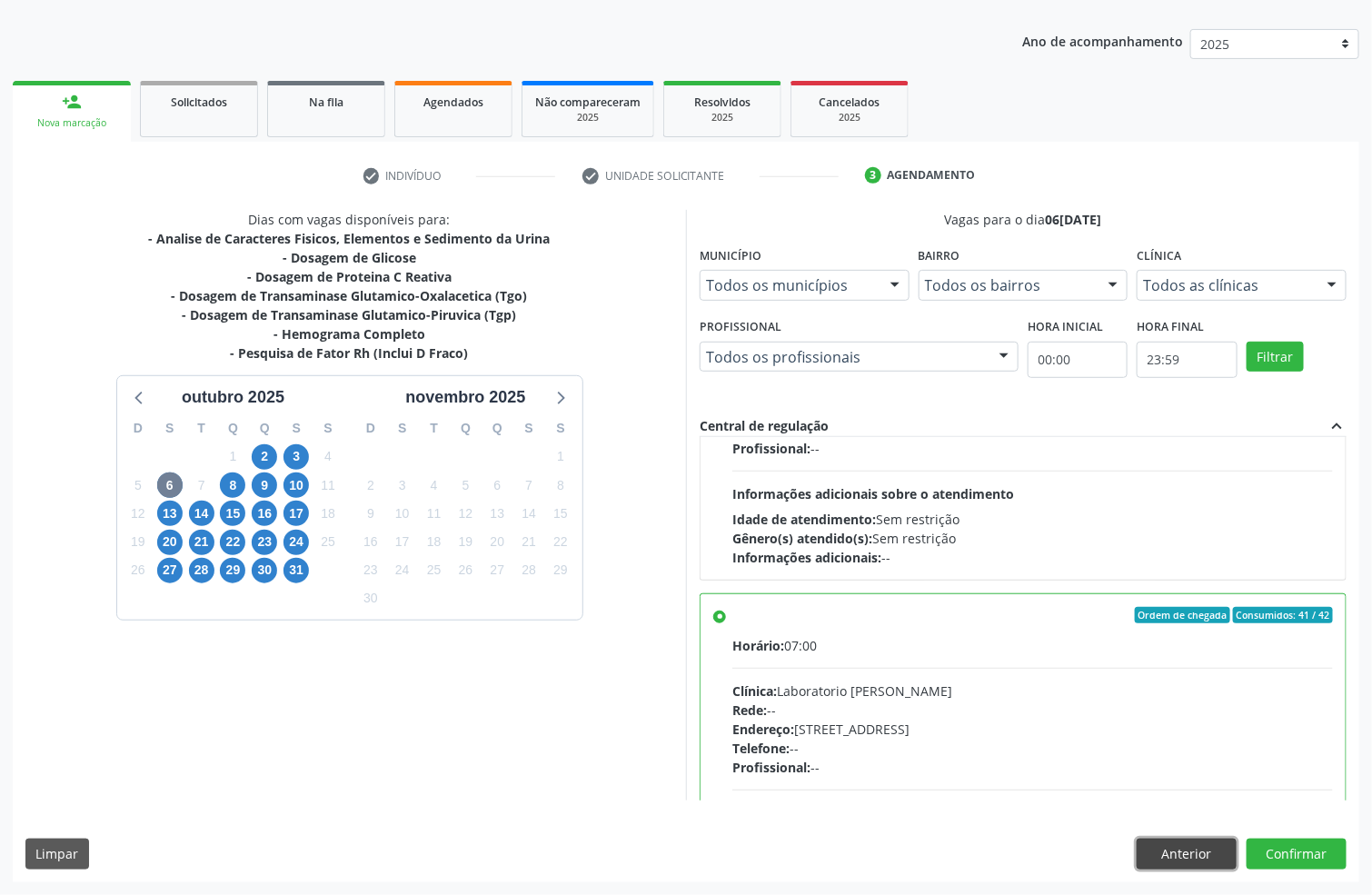
click at [1183, 855] on button "Anterior" at bounding box center [1187, 854] width 100 height 31
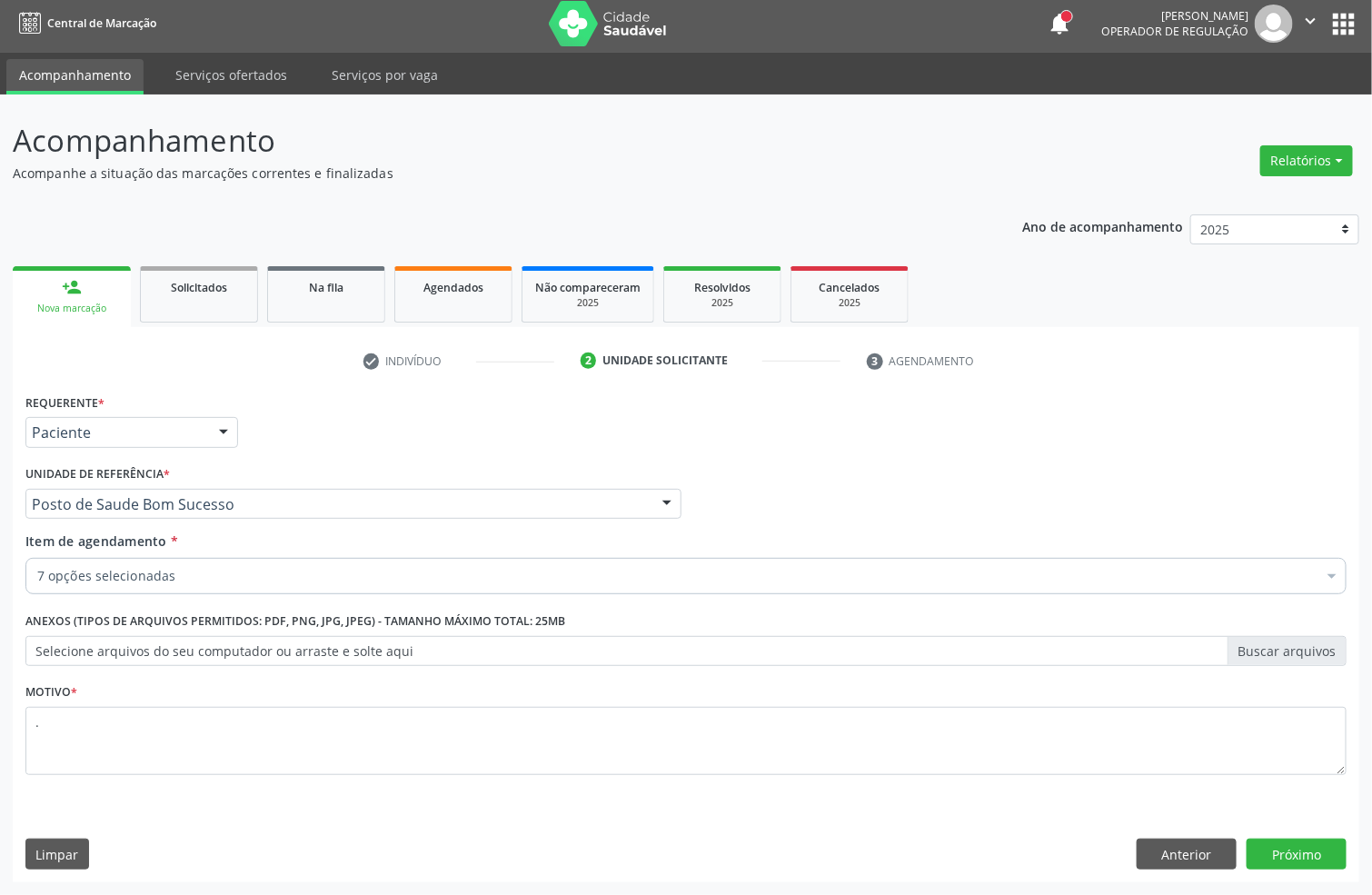
scroll to position [6, 0]
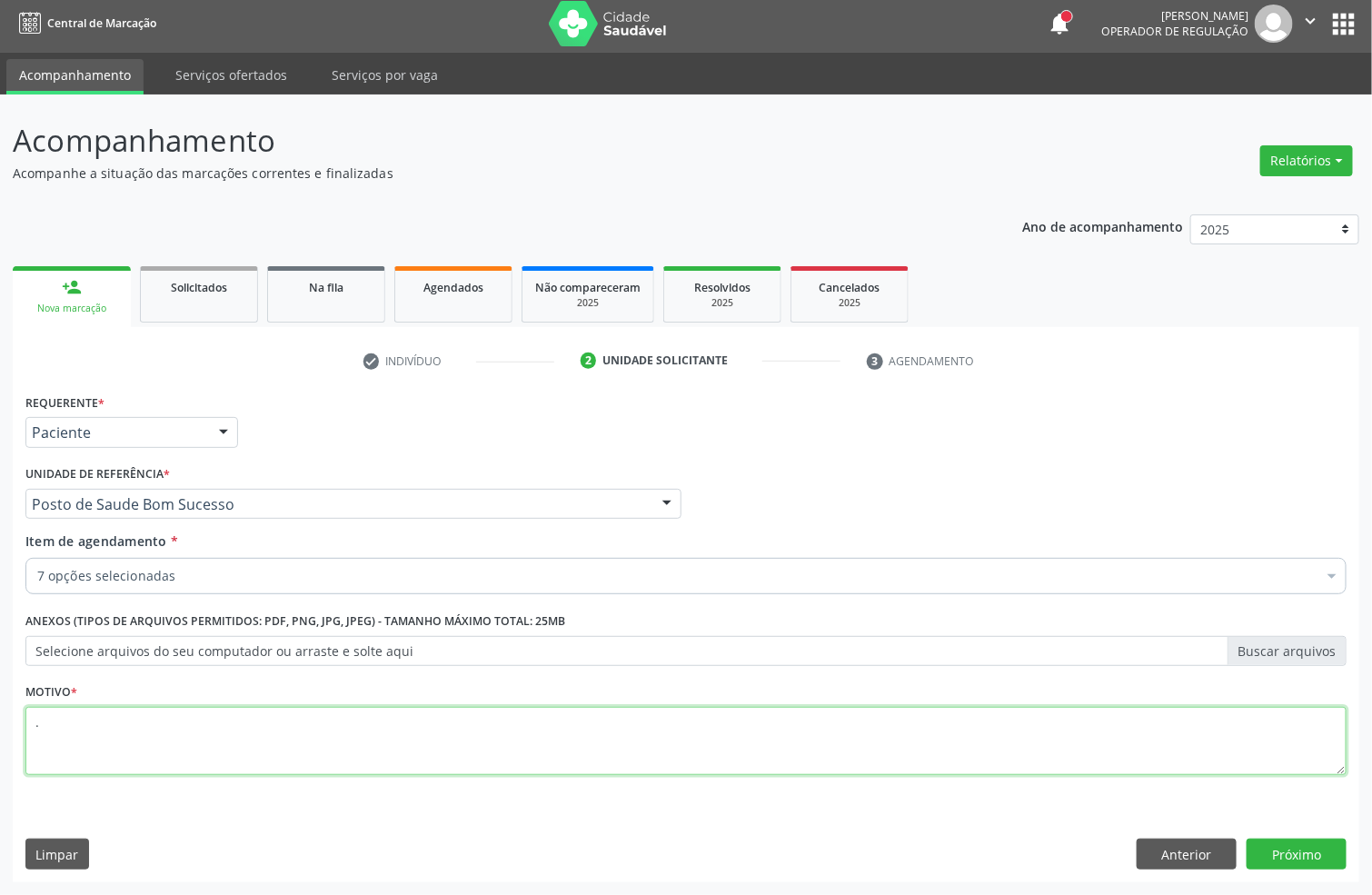
click at [183, 745] on textarea "." at bounding box center [686, 741] width 1321 height 69
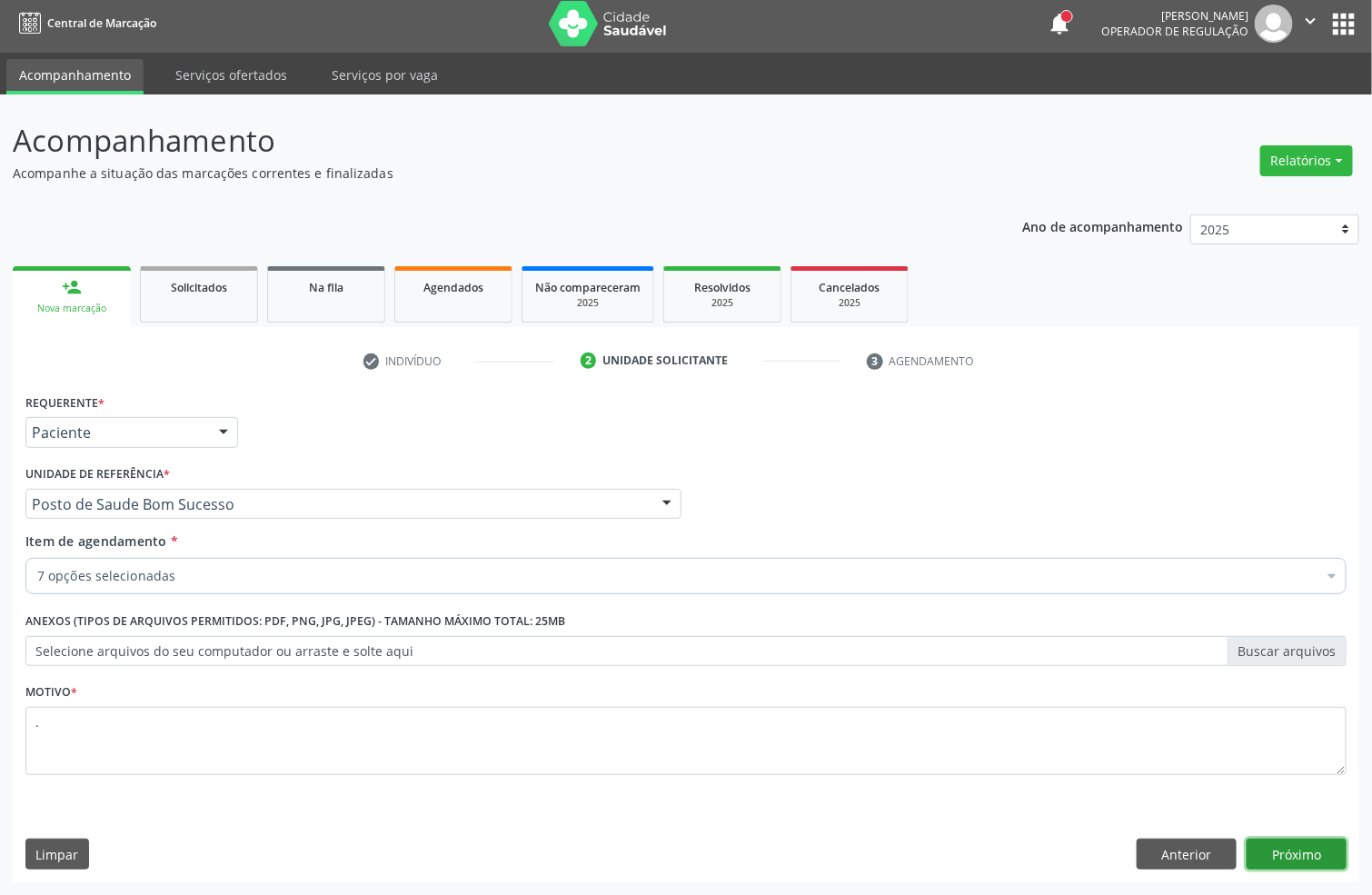
click at [1271, 842] on button "Próximo" at bounding box center [1296, 854] width 100 height 31
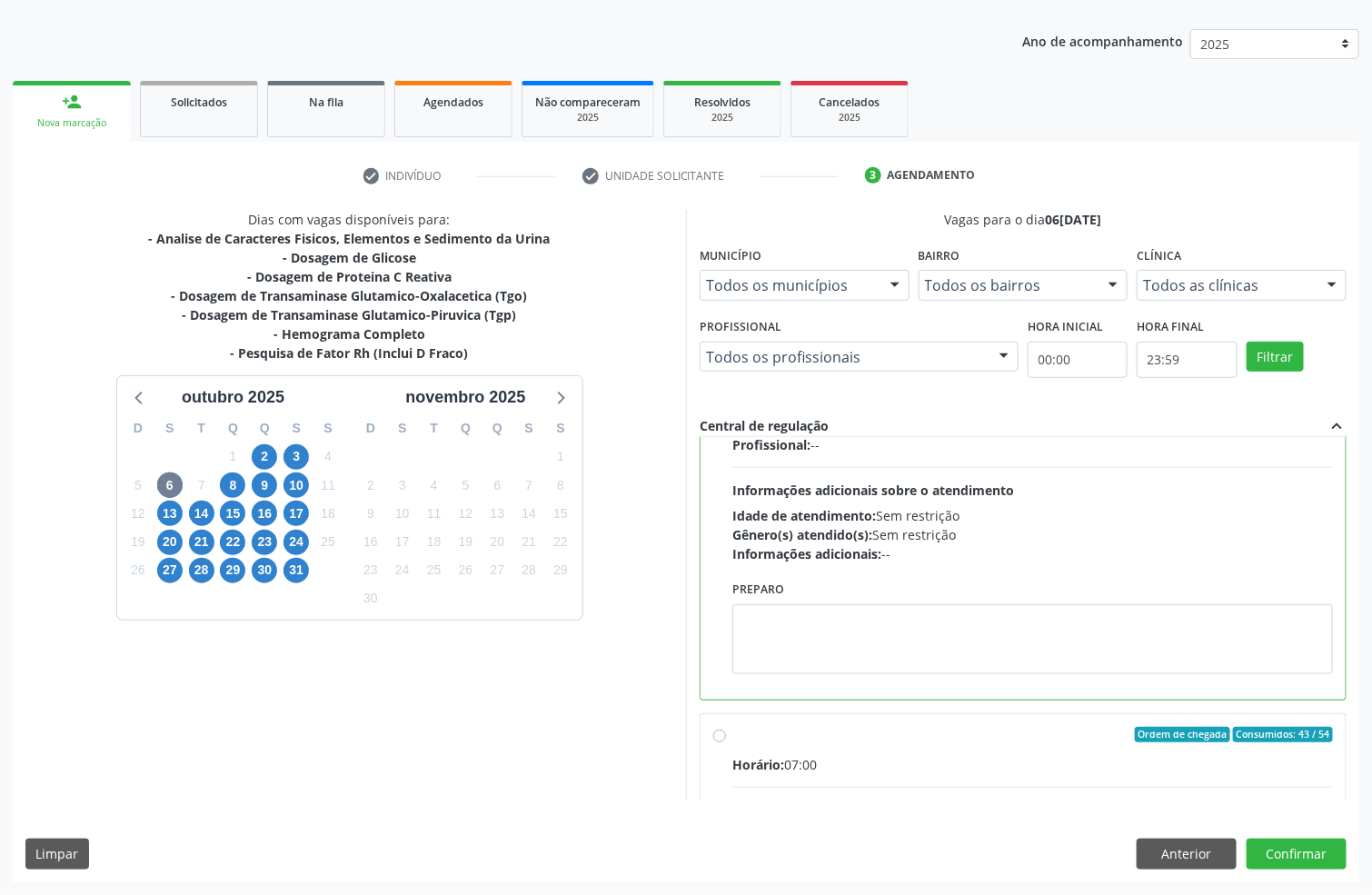
scroll to position [818, 0]
click at [1269, 835] on div "Dias com vagas disponíveis para: - Analise de Caracteres Fisicos, Elementos e S…" at bounding box center [686, 546] width 1347 height 671
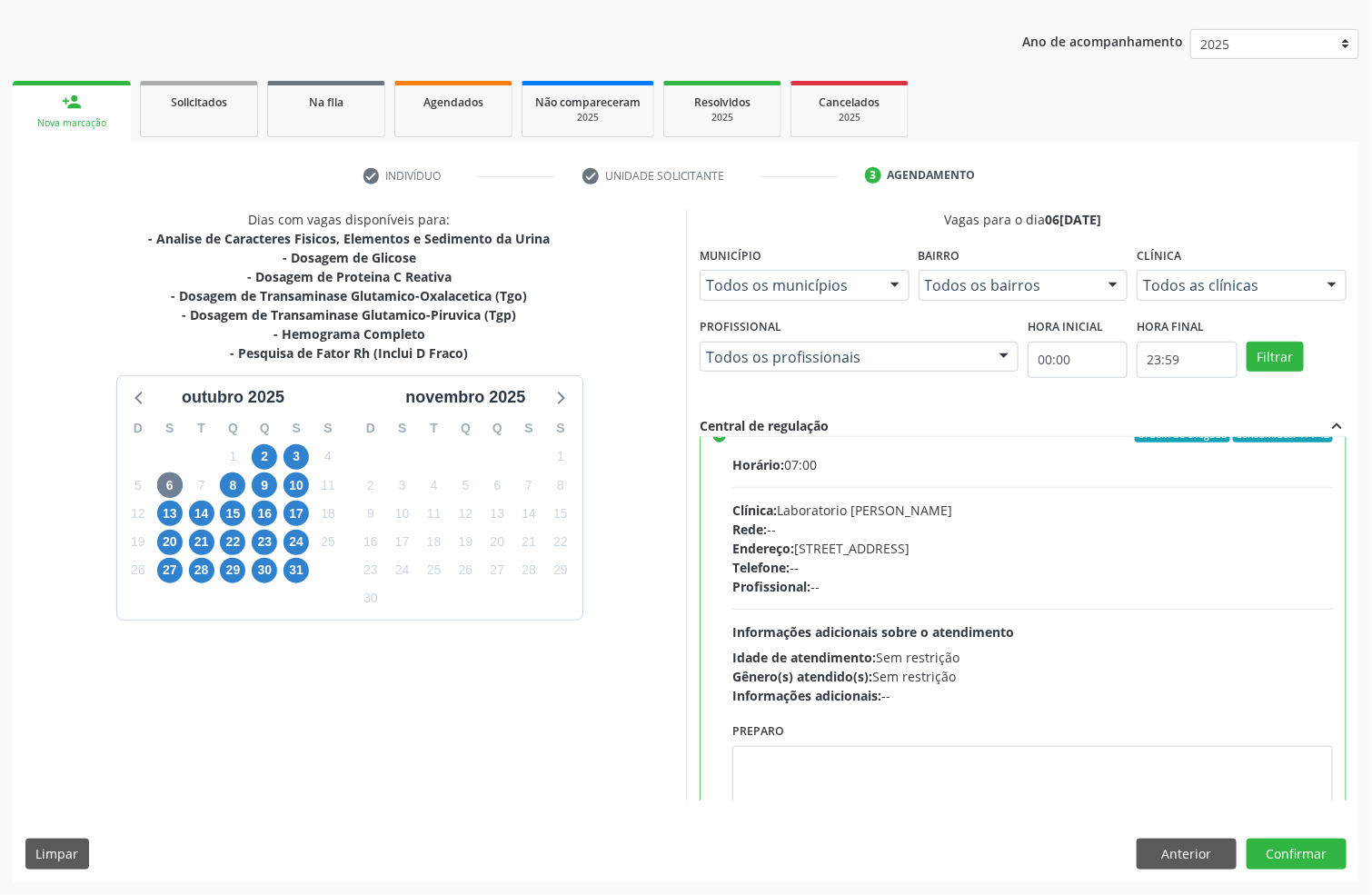
scroll to position [625, 0]
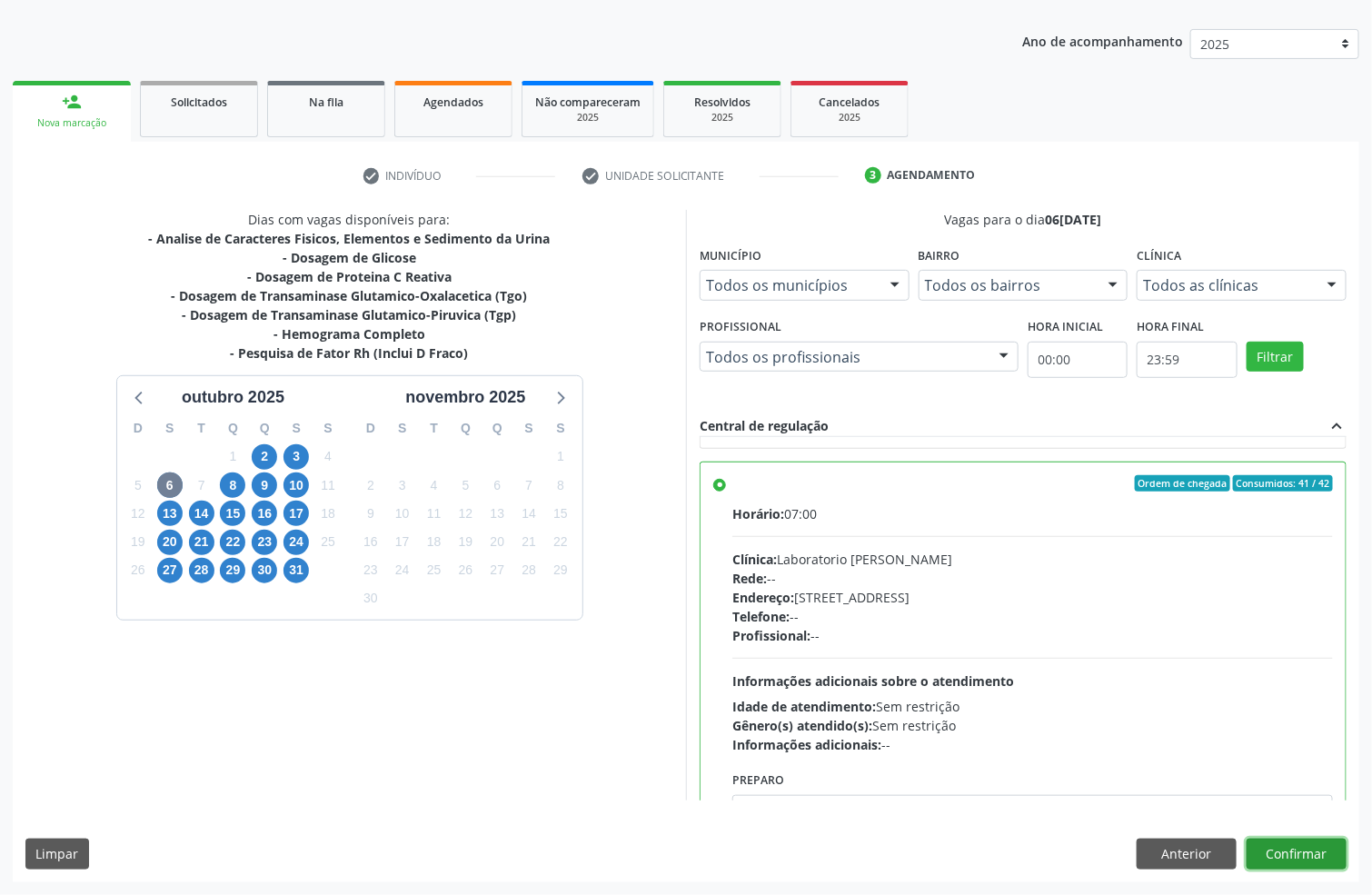
click at [1258, 843] on button "Confirmar" at bounding box center [1296, 854] width 100 height 31
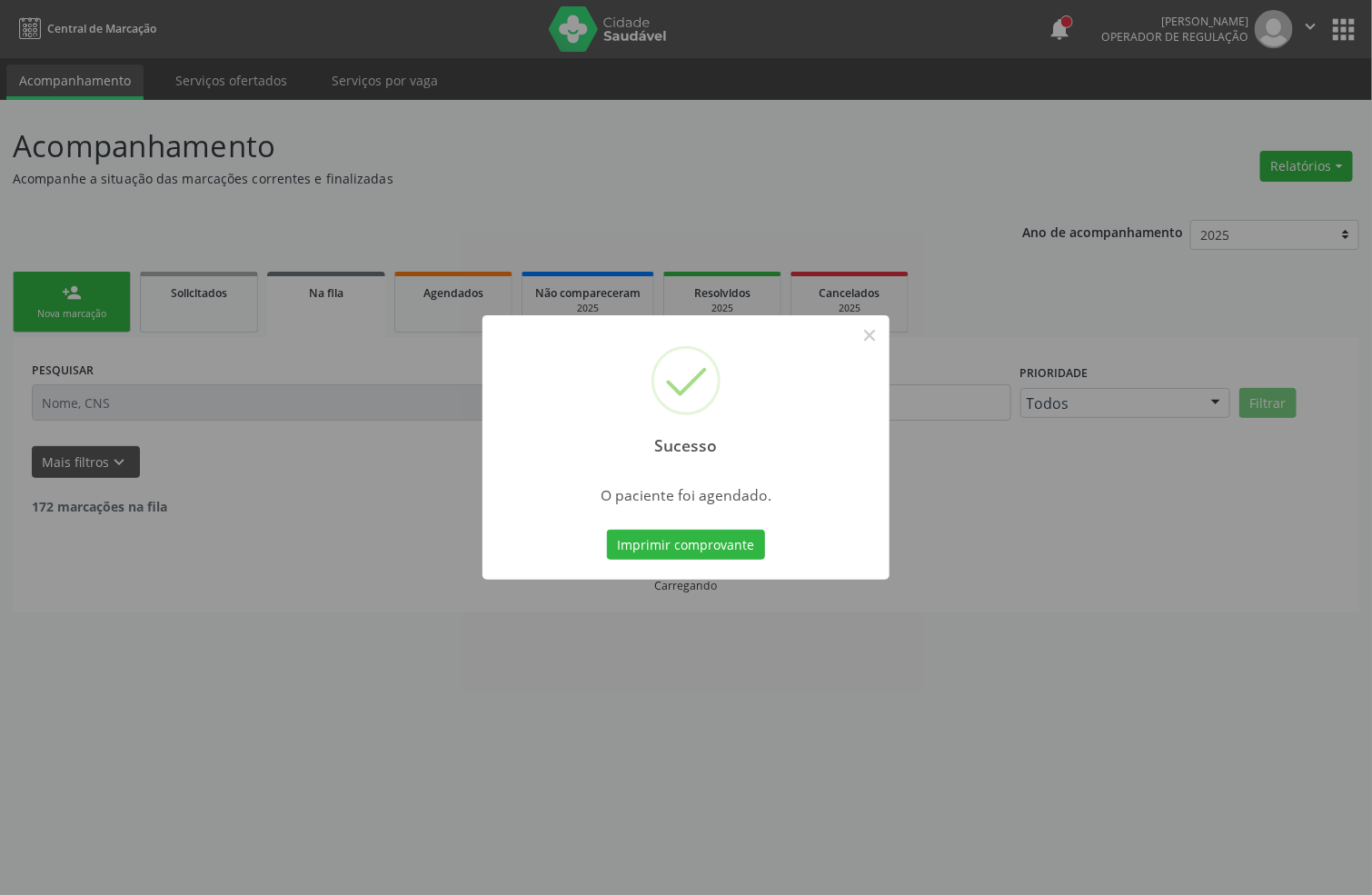
scroll to position [0, 0]
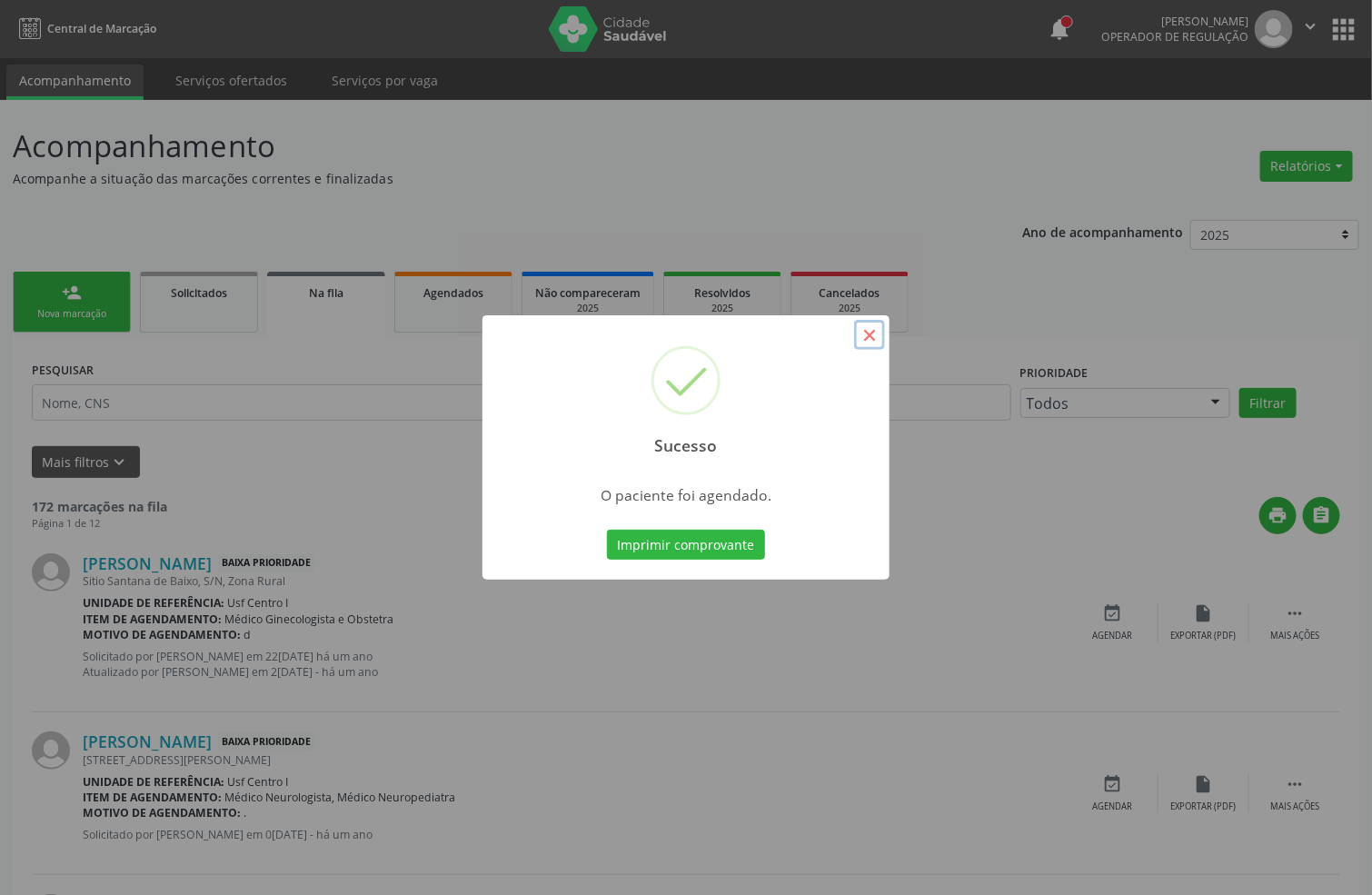
click at [875, 327] on button "×" at bounding box center [869, 336] width 31 height 31
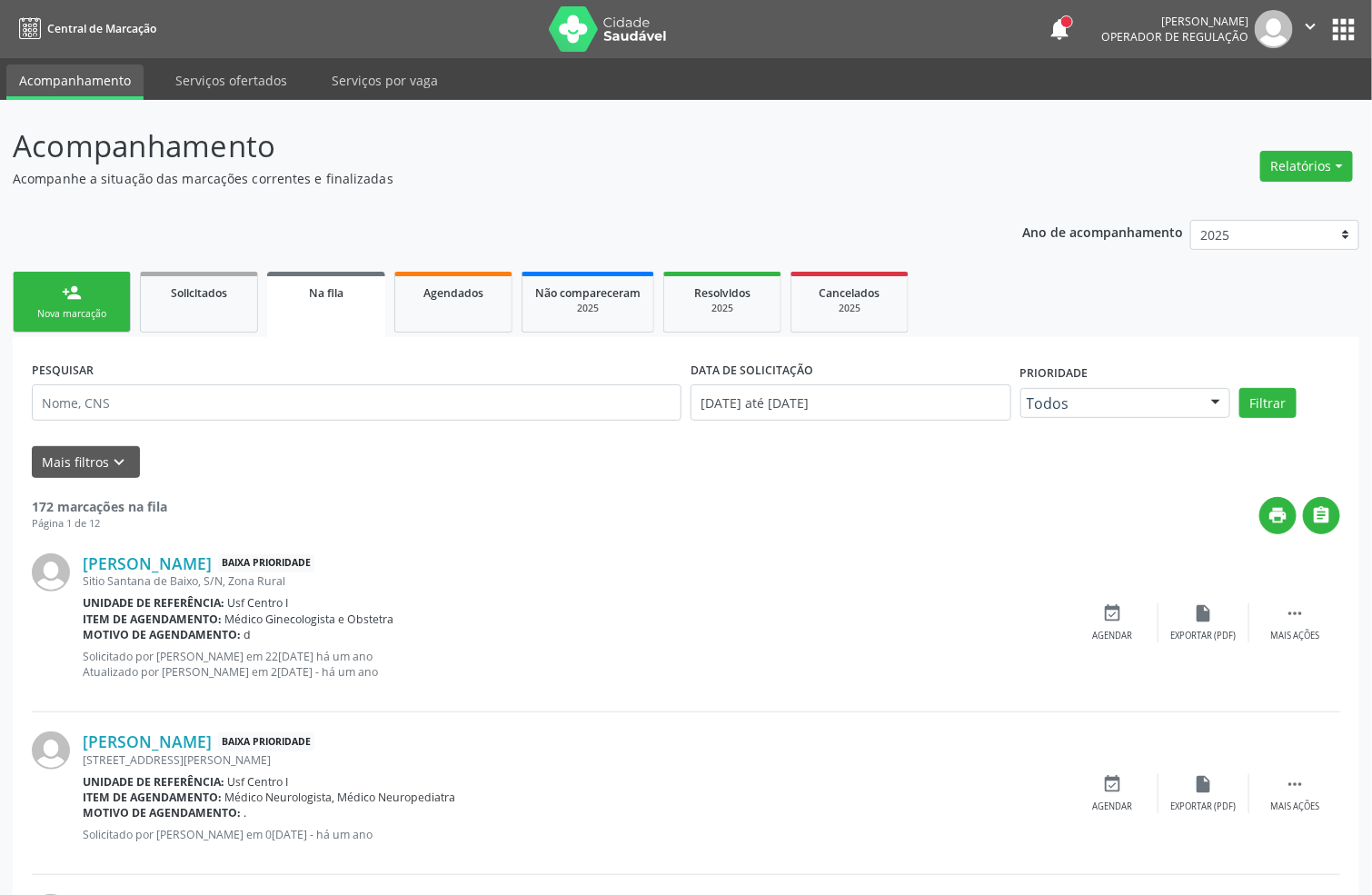
click at [101, 281] on link "person_add Nova marcação" at bounding box center [72, 302] width 118 height 61
click at [54, 292] on link "person_add Nova marcação" at bounding box center [72, 302] width 118 height 61
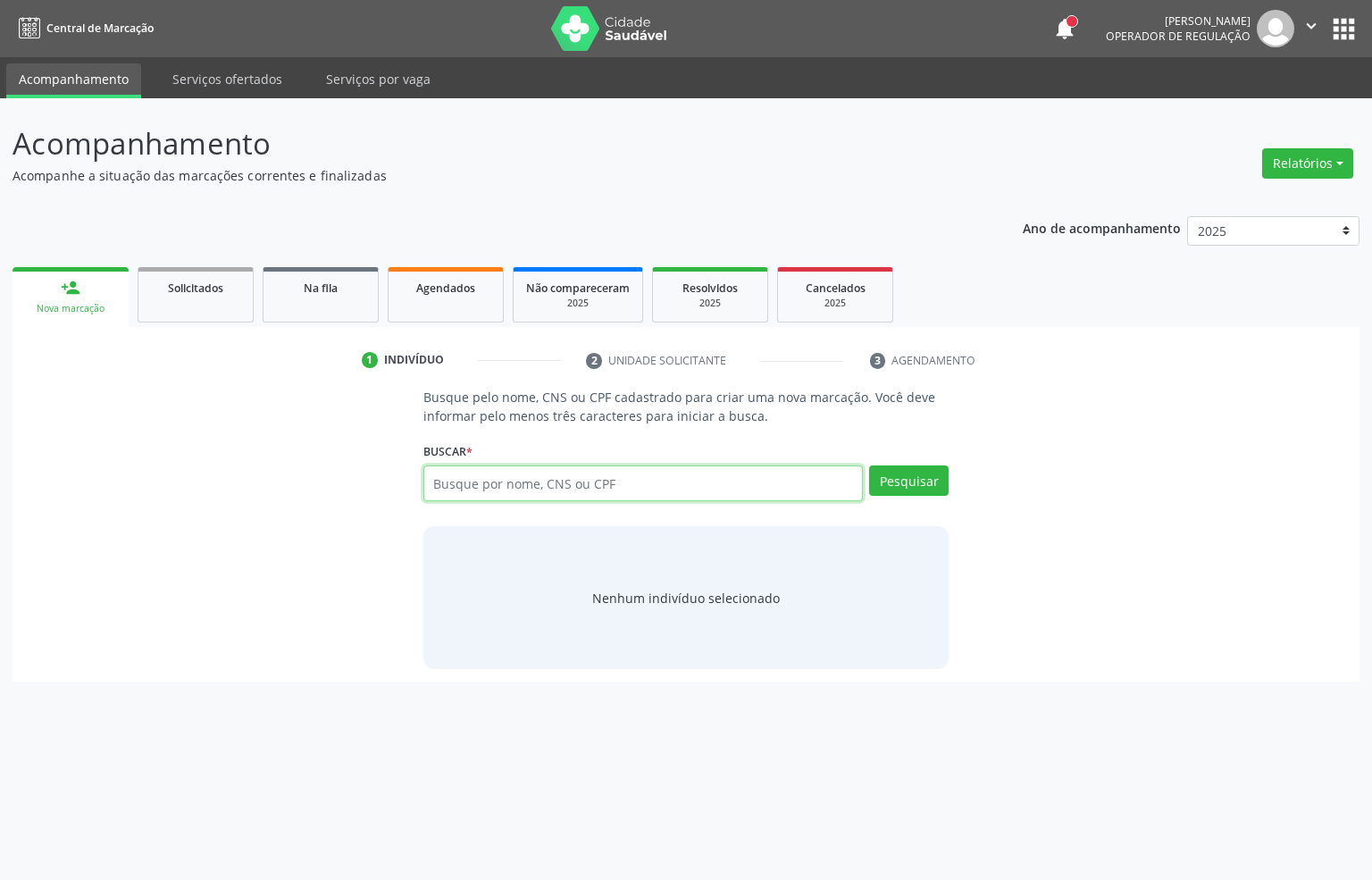
click at [530, 482] on input "text" at bounding box center [643, 482] width 440 height 35
paste input "004.775.984-47"
type input "004.775.984-47"
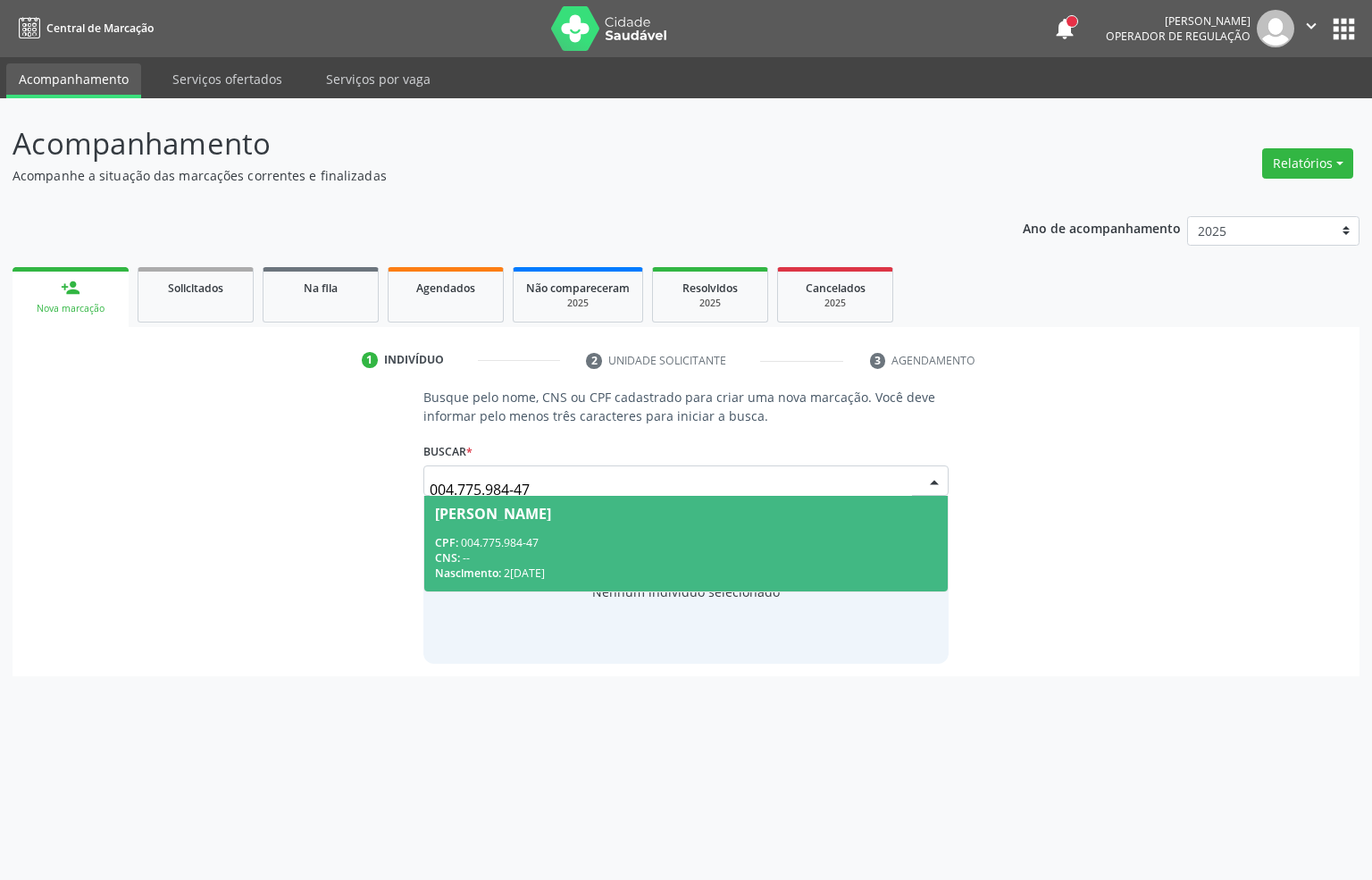
click at [539, 536] on div "CPF: 004.775.984-47" at bounding box center [686, 542] width 503 height 15
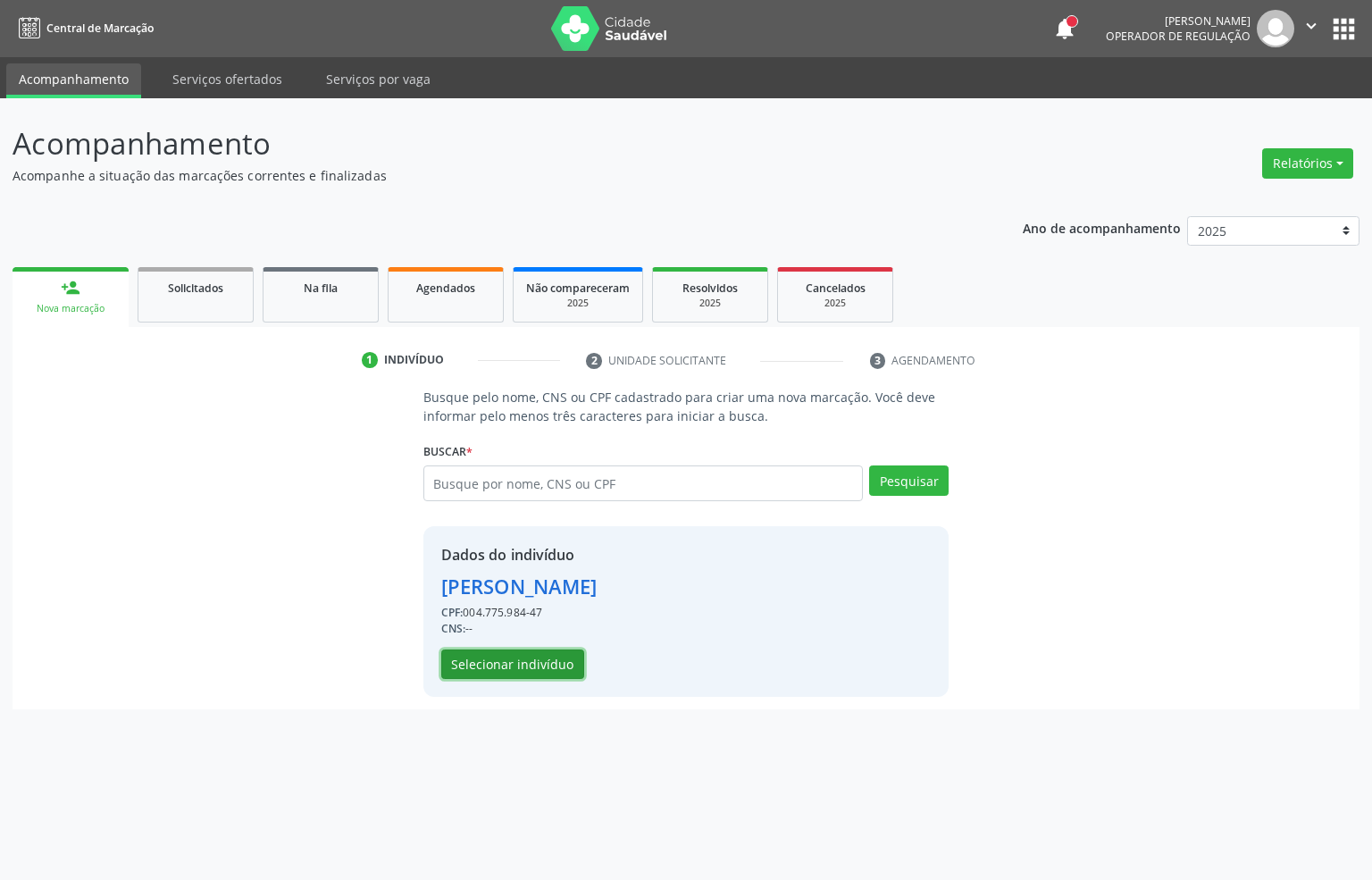
click at [456, 667] on button "Selecionar indivíduo" at bounding box center [513, 665] width 143 height 31
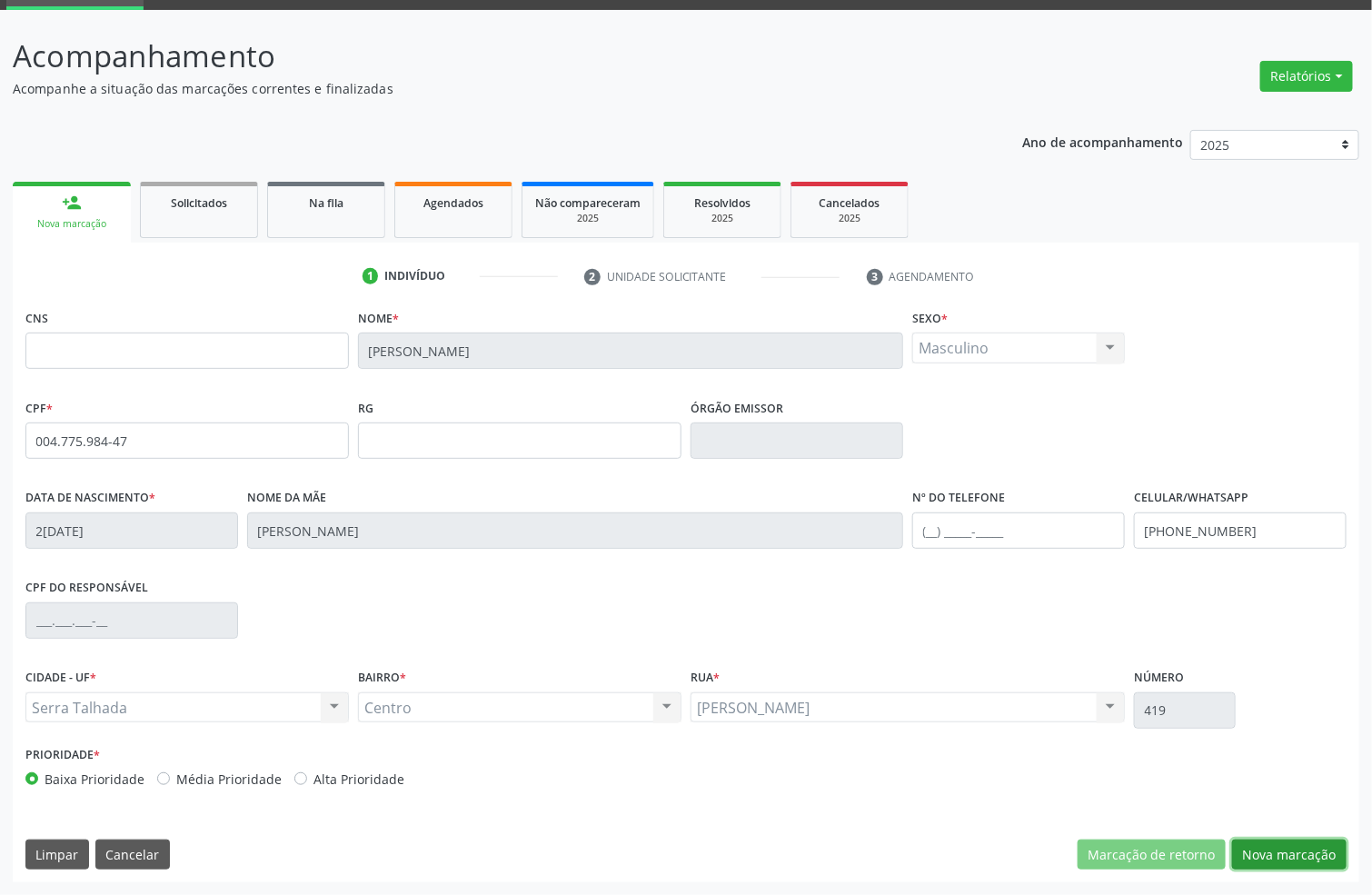
click at [1263, 854] on button "Nova marcação" at bounding box center [1289, 855] width 114 height 31
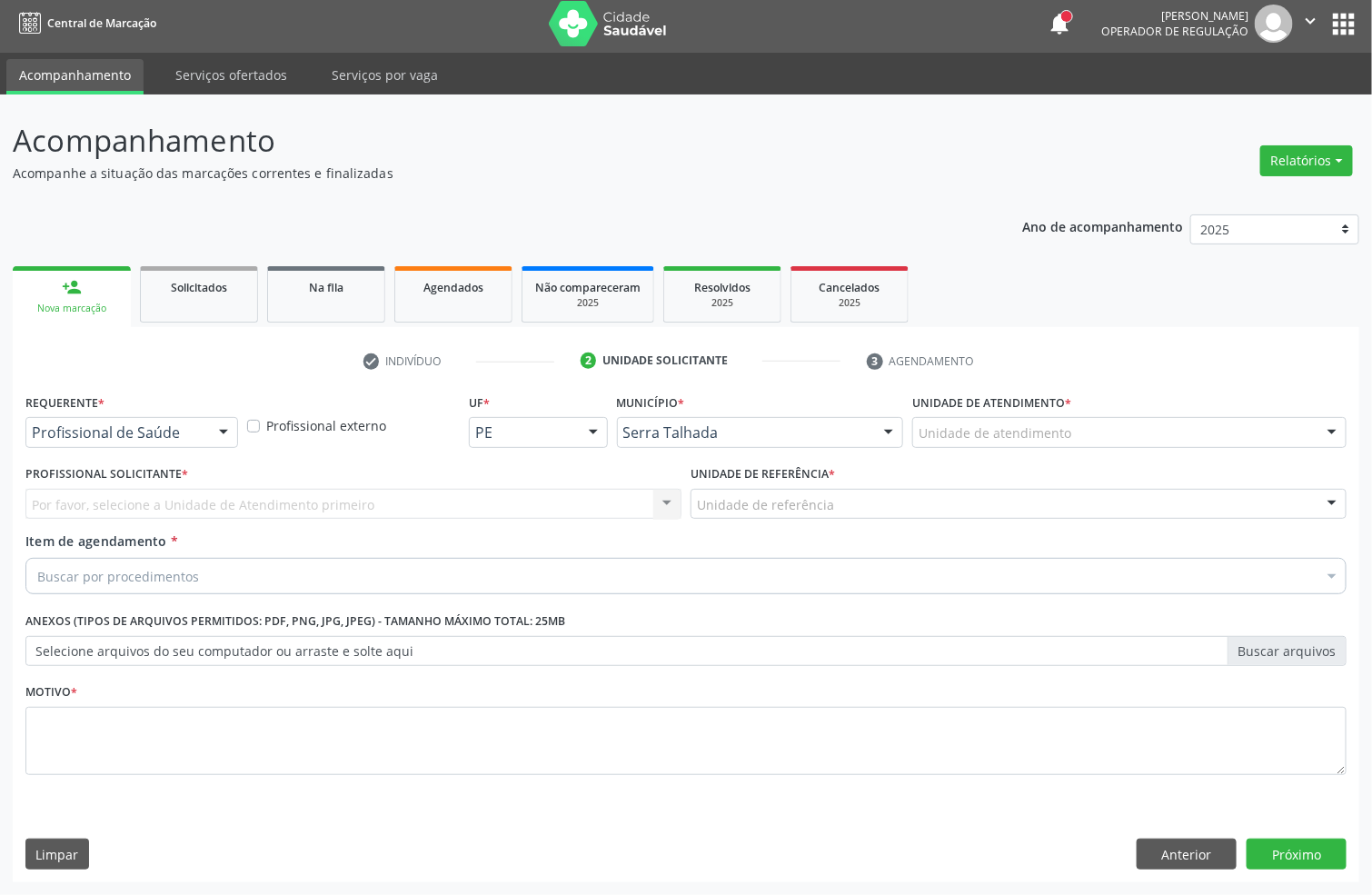
scroll to position [6, 0]
click at [205, 431] on div at bounding box center [132, 432] width 213 height 31
click at [175, 453] on span "Profissional de Saúde" at bounding box center [132, 465] width 211 height 36
click at [213, 575] on div "Buscar por procedimentos" at bounding box center [686, 575] width 1321 height 36
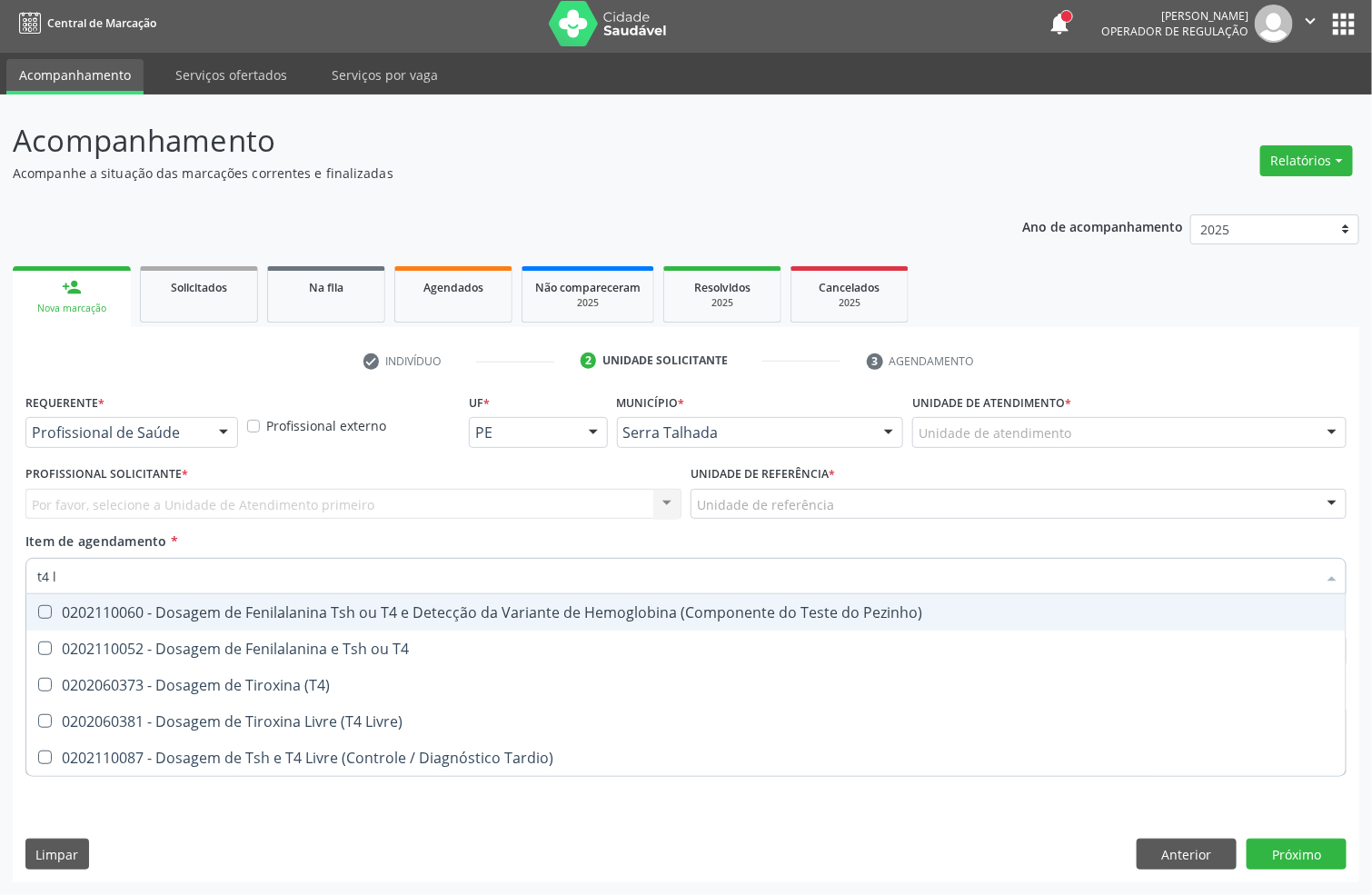
type input "t4 l"
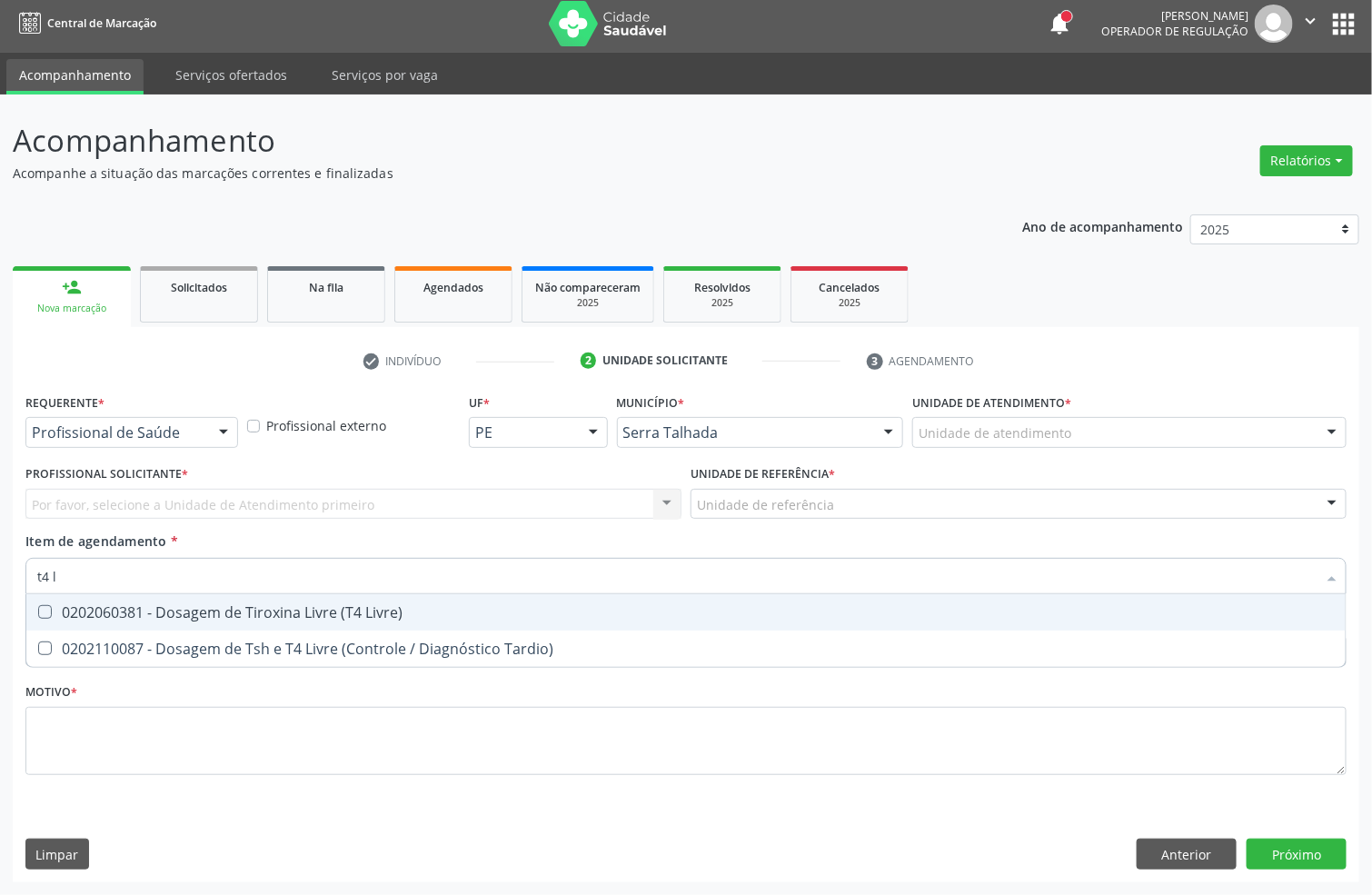
drag, startPoint x: 166, startPoint y: 610, endPoint x: 160, endPoint y: 573, distance: 37.5
click at [164, 610] on div "0202060381 - Dosagem de Tiroxina Livre (T4 Livre)" at bounding box center [685, 612] width 1297 height 15
checkbox Livre\) "true"
click at [0, 571] on div "Acompanhamento Acompanhe a situação das marcações correntes e finalizadas Relat…" at bounding box center [686, 495] width 1372 height 800
type input "tsh"
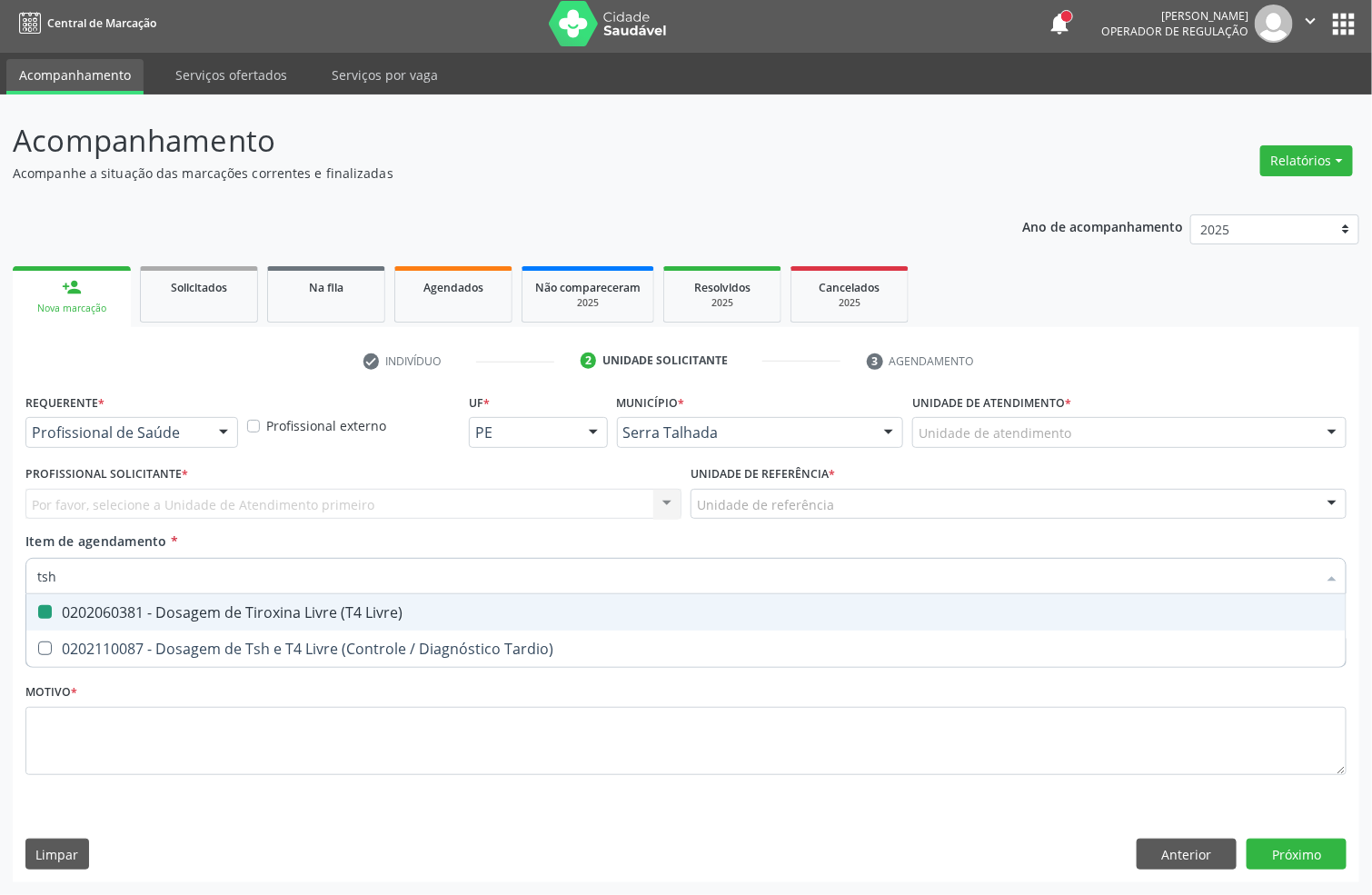
checkbox Livre\) "false"
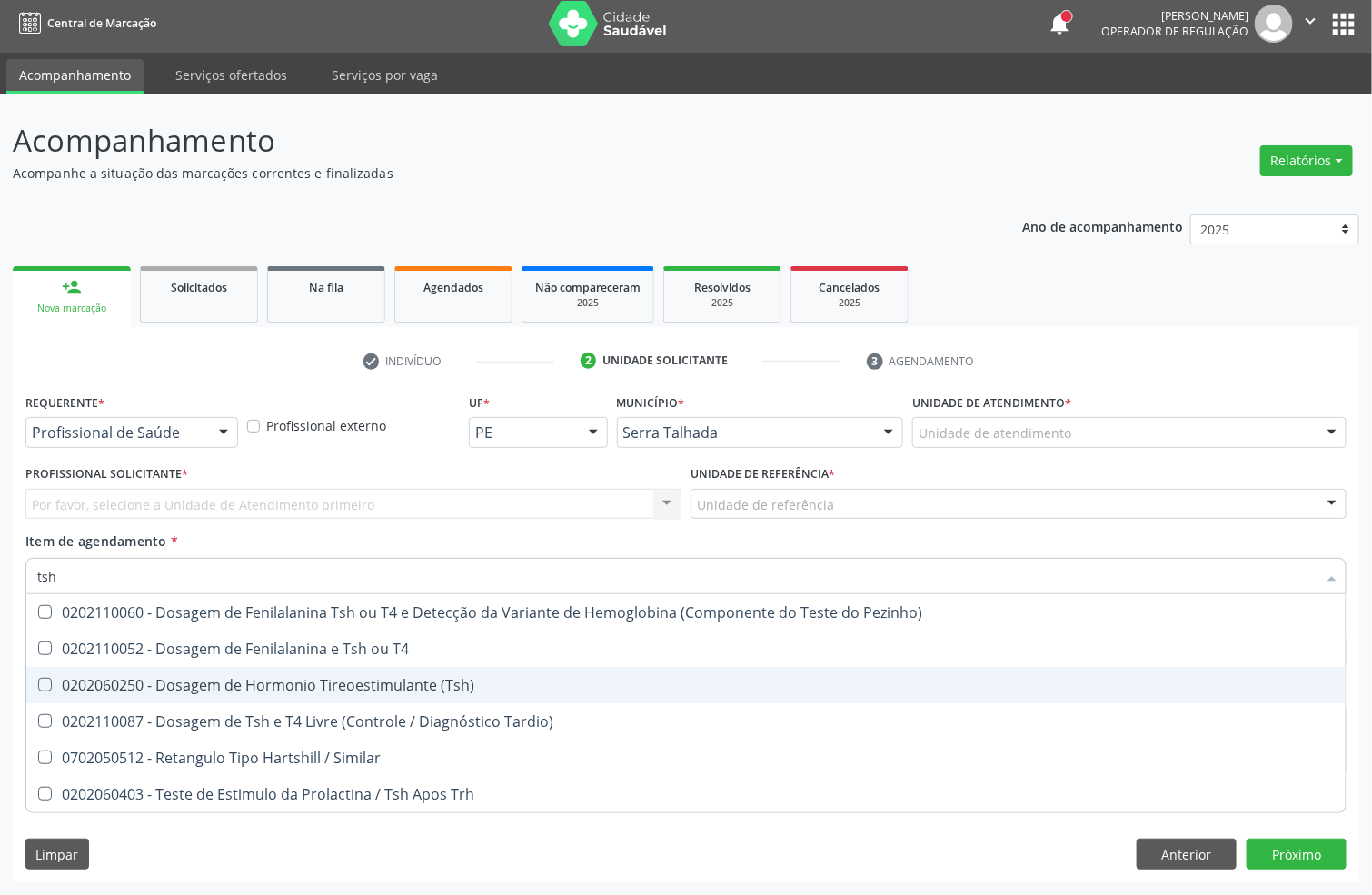
click at [110, 677] on div "0202060250 - Dosagem de Hormonio Tireoestimulante (Tsh)" at bounding box center [685, 685] width 1297 height 15
checkbox \(Tsh\) "true"
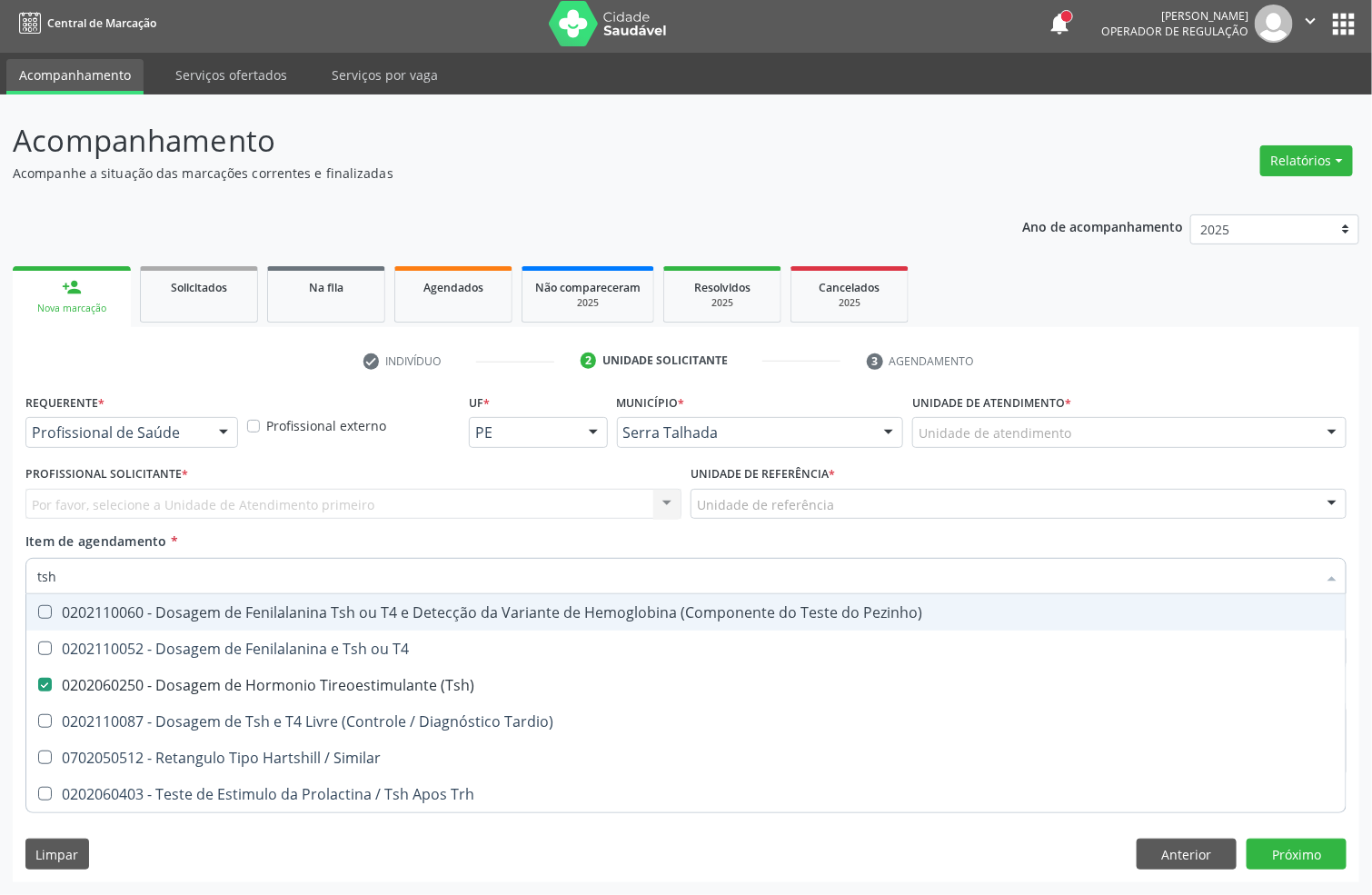
click at [1146, 542] on div "Item de agendamento * tsh Desfazer seleção 0202110060 - Dosagem de Fenilalanina…" at bounding box center [686, 560] width 1321 height 57
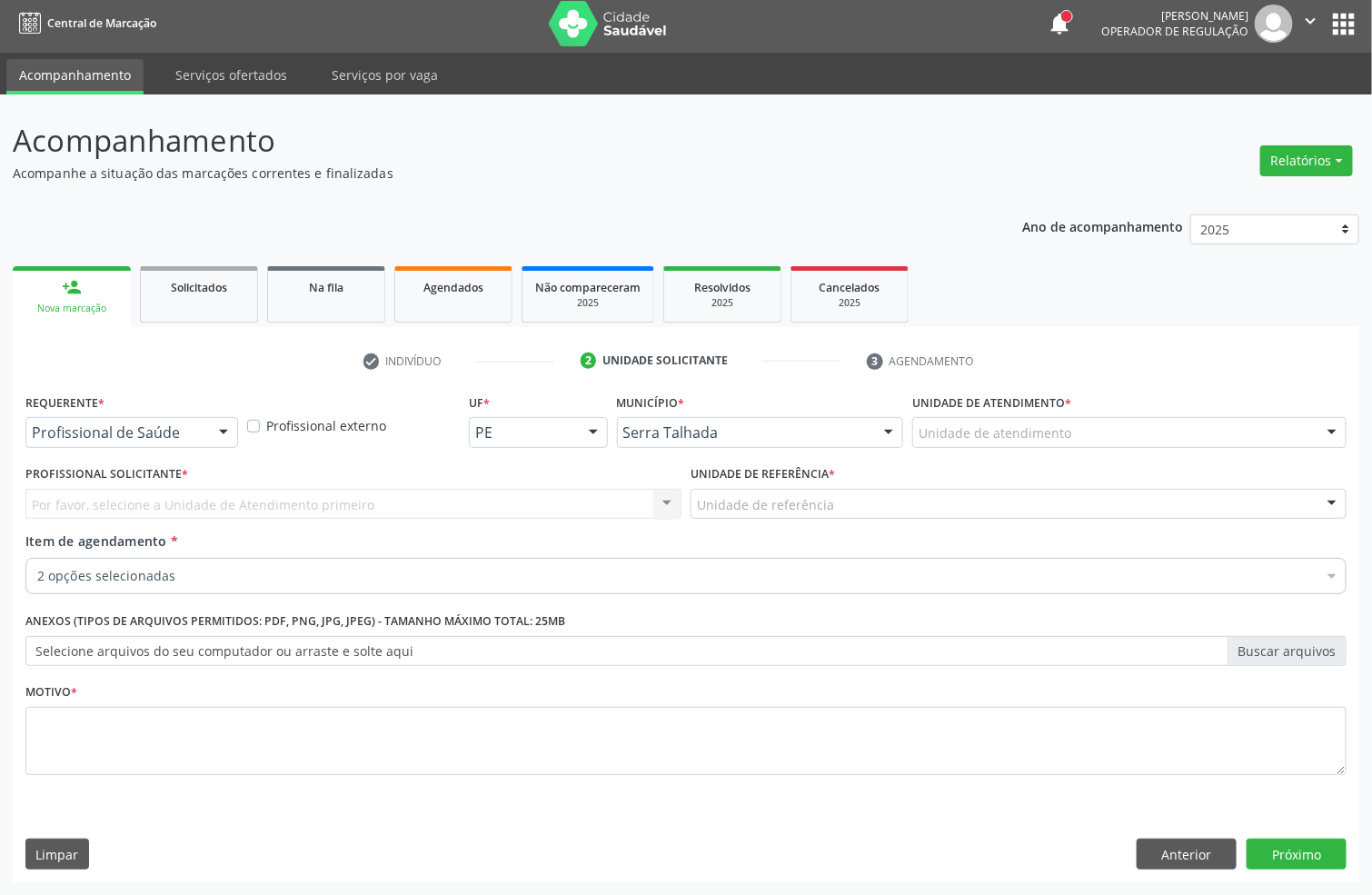
checkbox Livre\) "true"
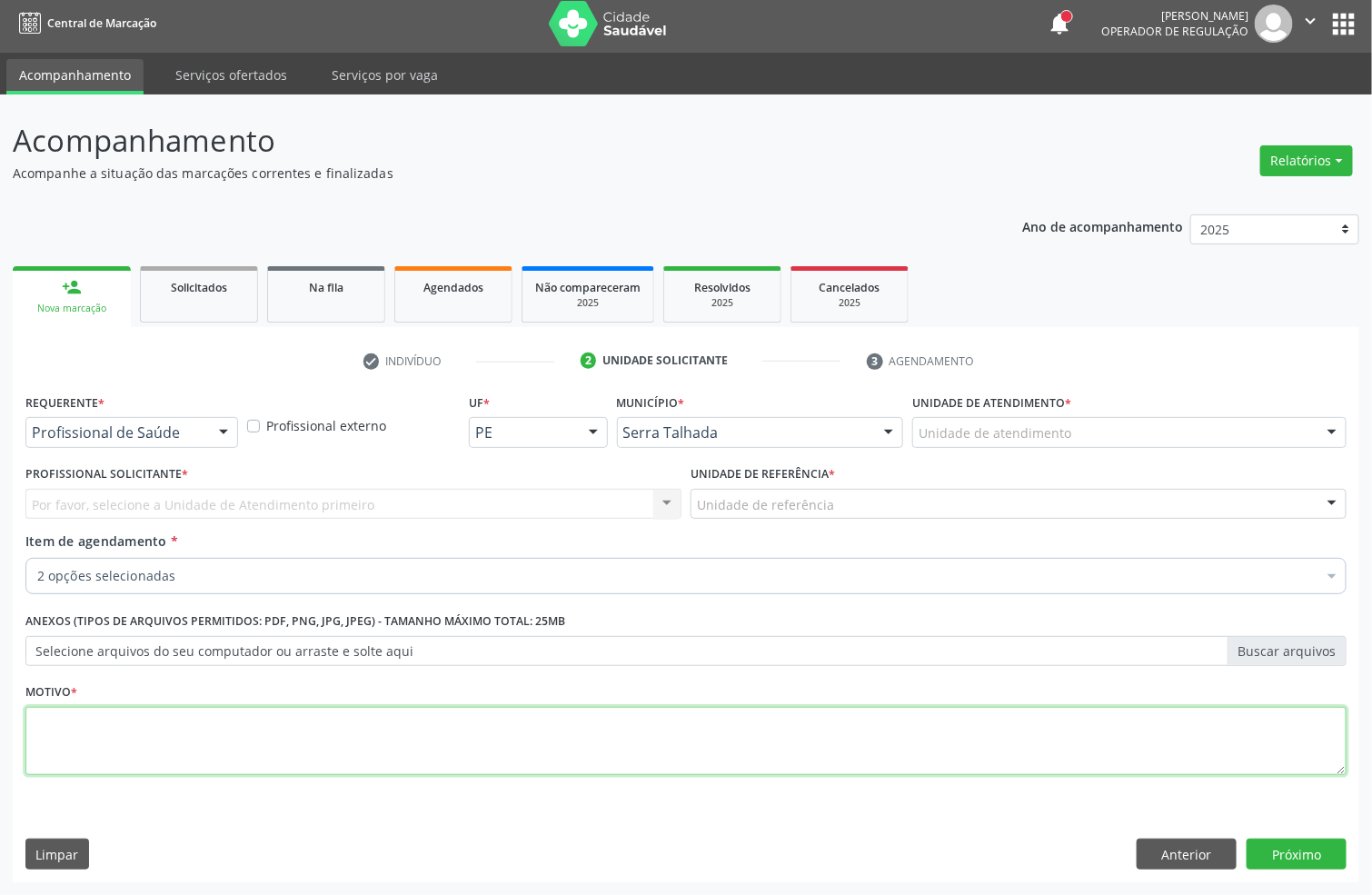
click at [248, 736] on textarea at bounding box center [686, 741] width 1321 height 69
type textarea "."
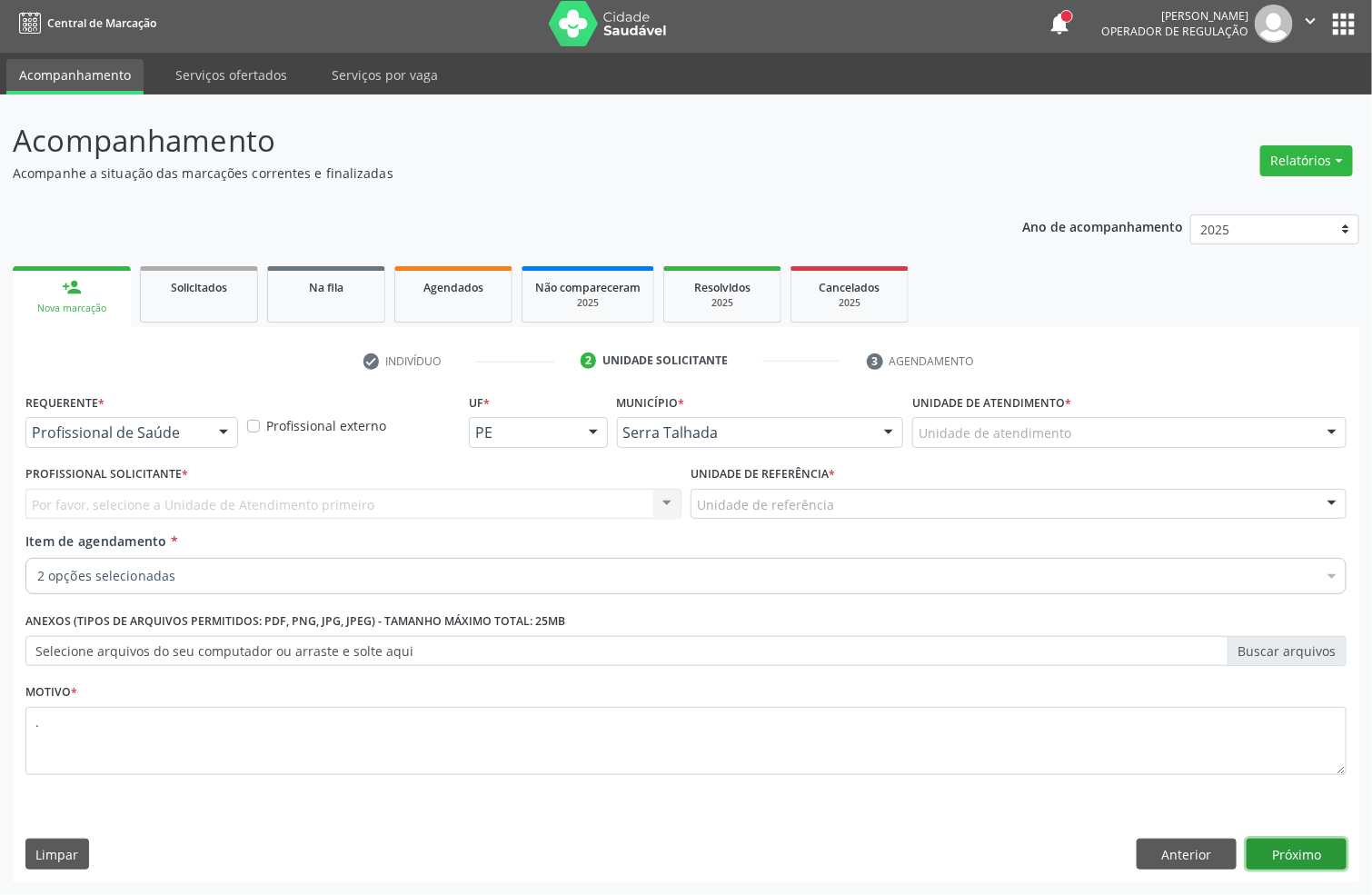
click at [1277, 848] on button "Próximo" at bounding box center [1296, 854] width 100 height 31
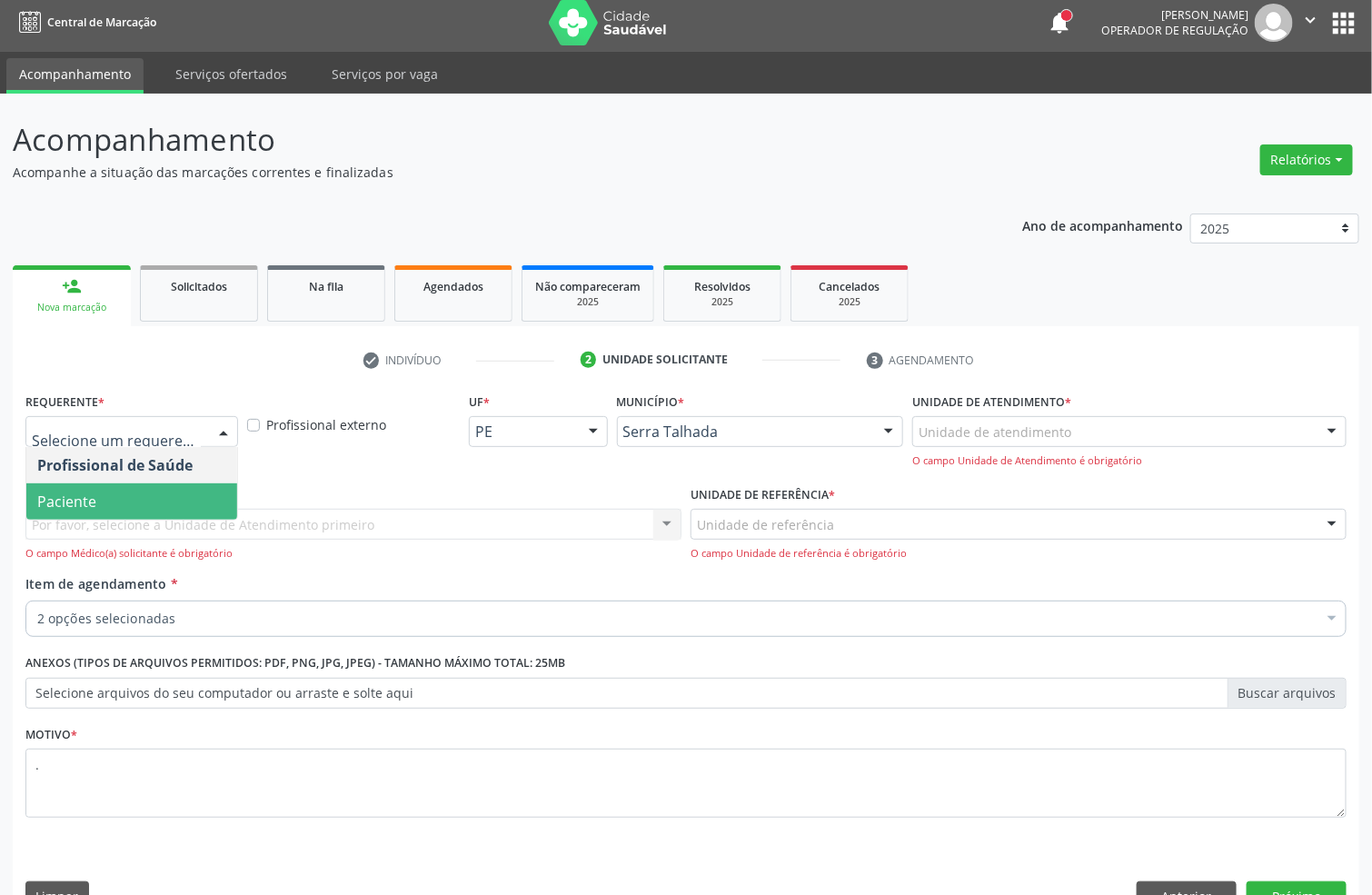
click at [104, 489] on span "Paciente" at bounding box center [132, 500] width 211 height 36
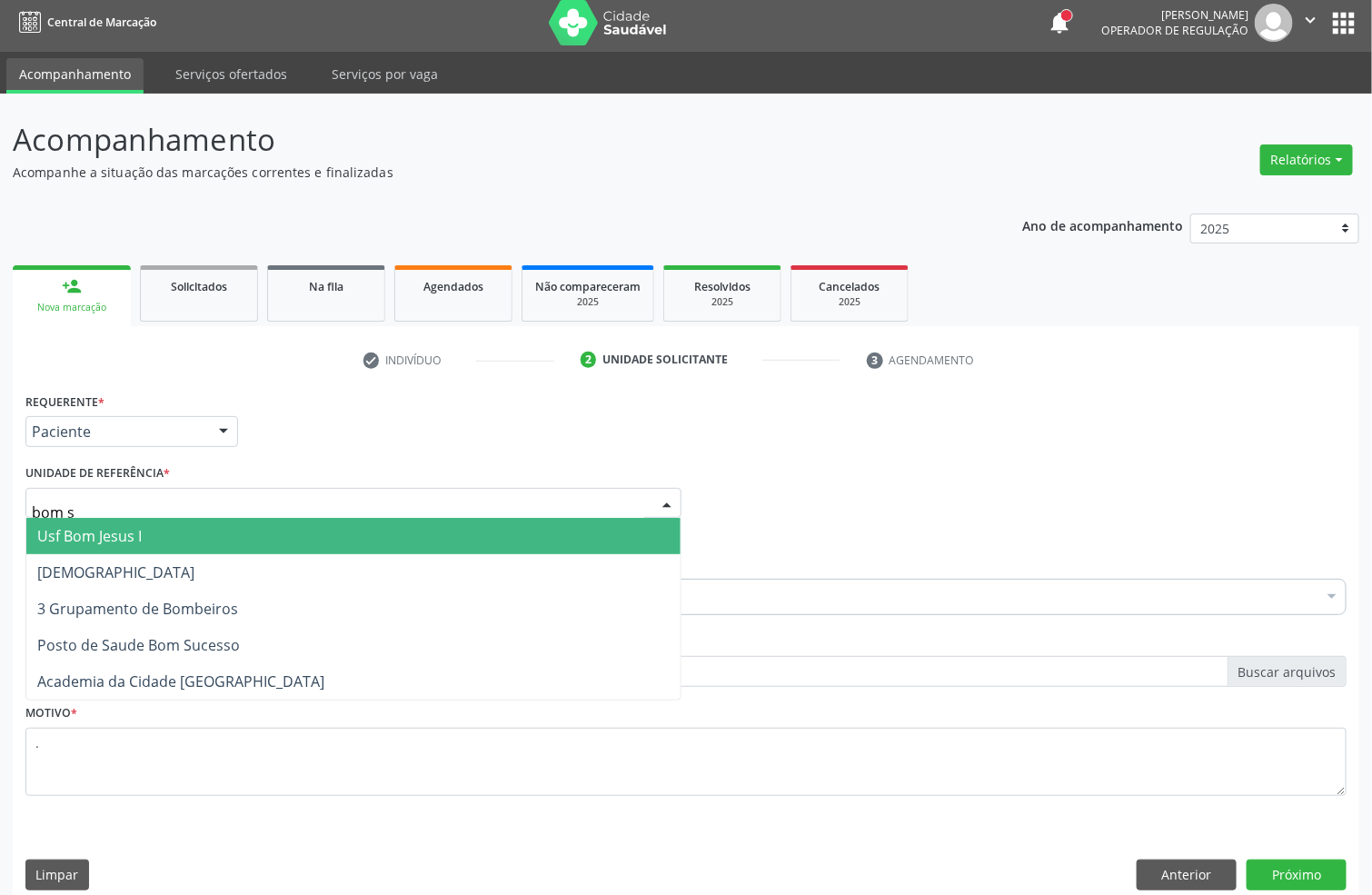
type input "bom su"
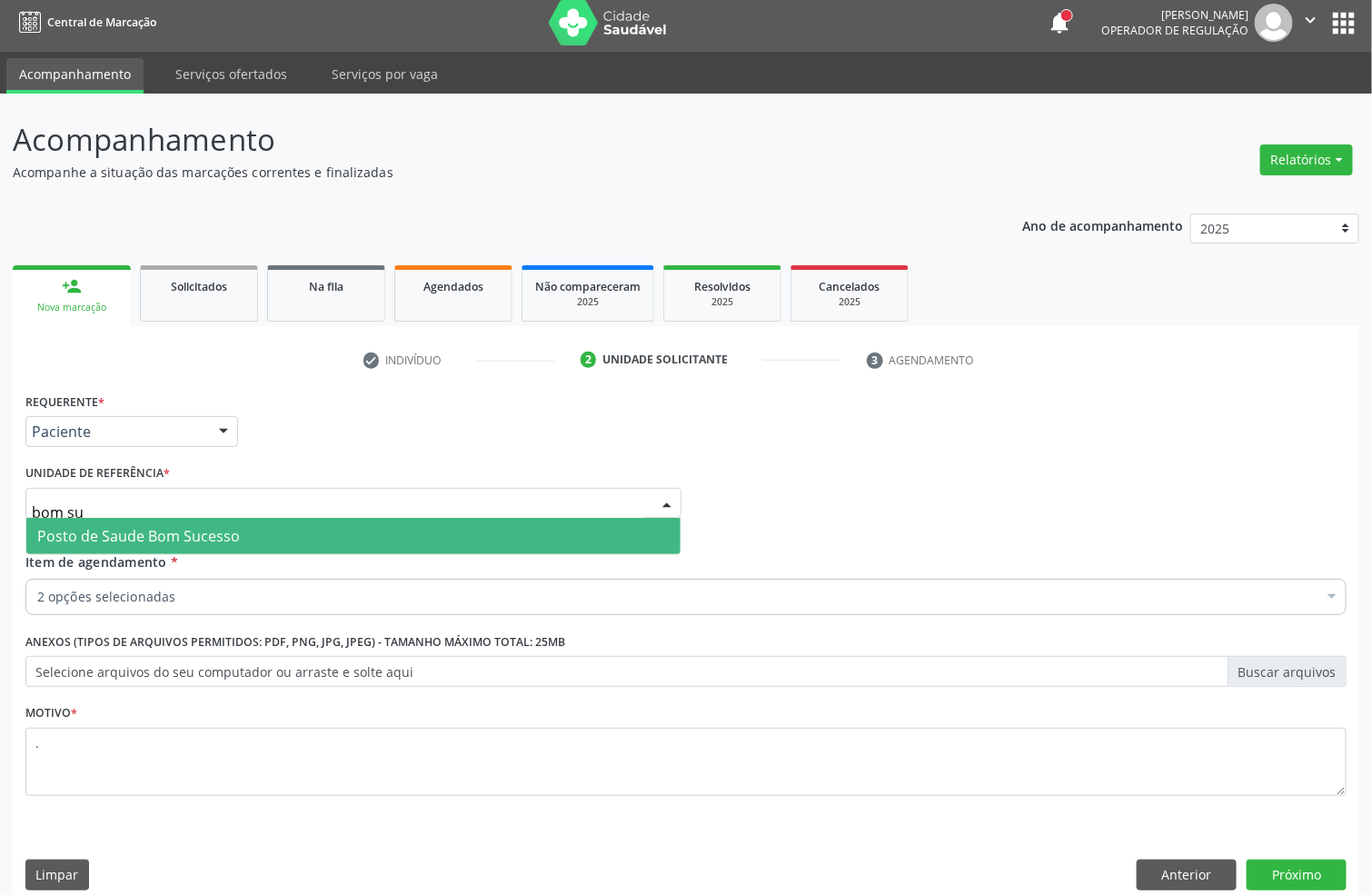
click at [185, 540] on span "Posto de Saude Bom Sucesso" at bounding box center [138, 536] width 203 height 20
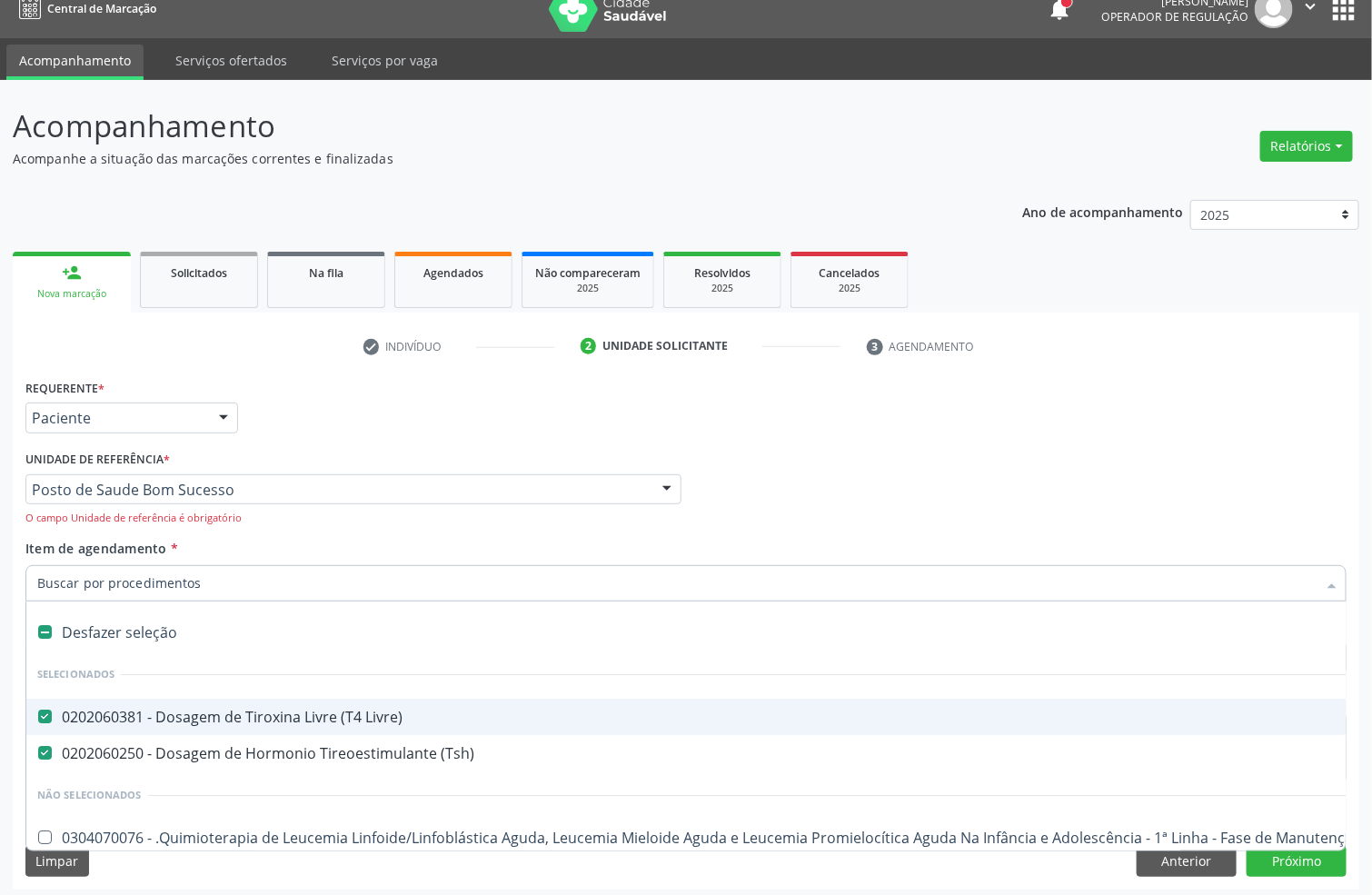
scroll to position [28, 0]
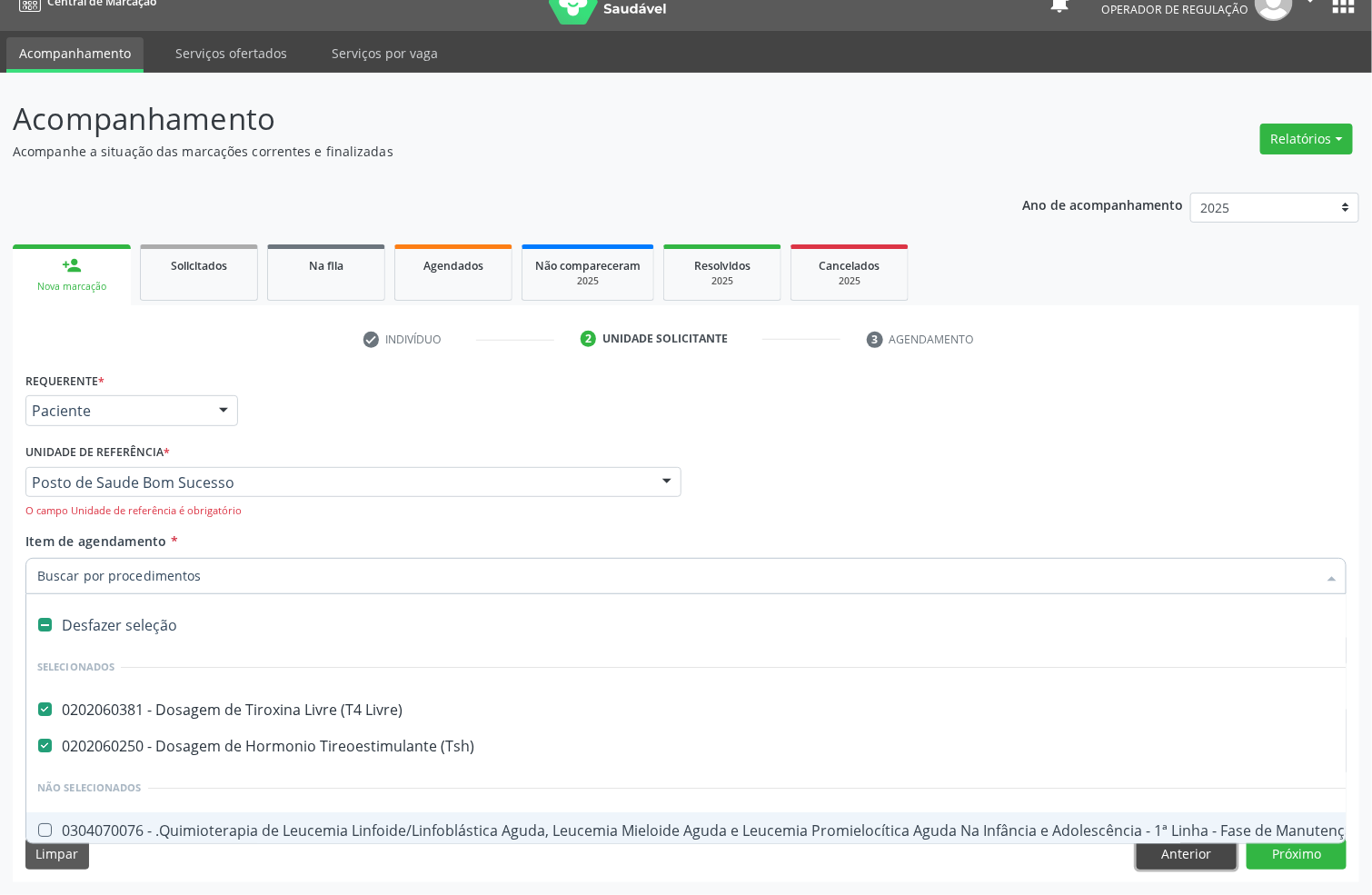
click at [1209, 853] on button "Anterior" at bounding box center [1187, 854] width 100 height 31
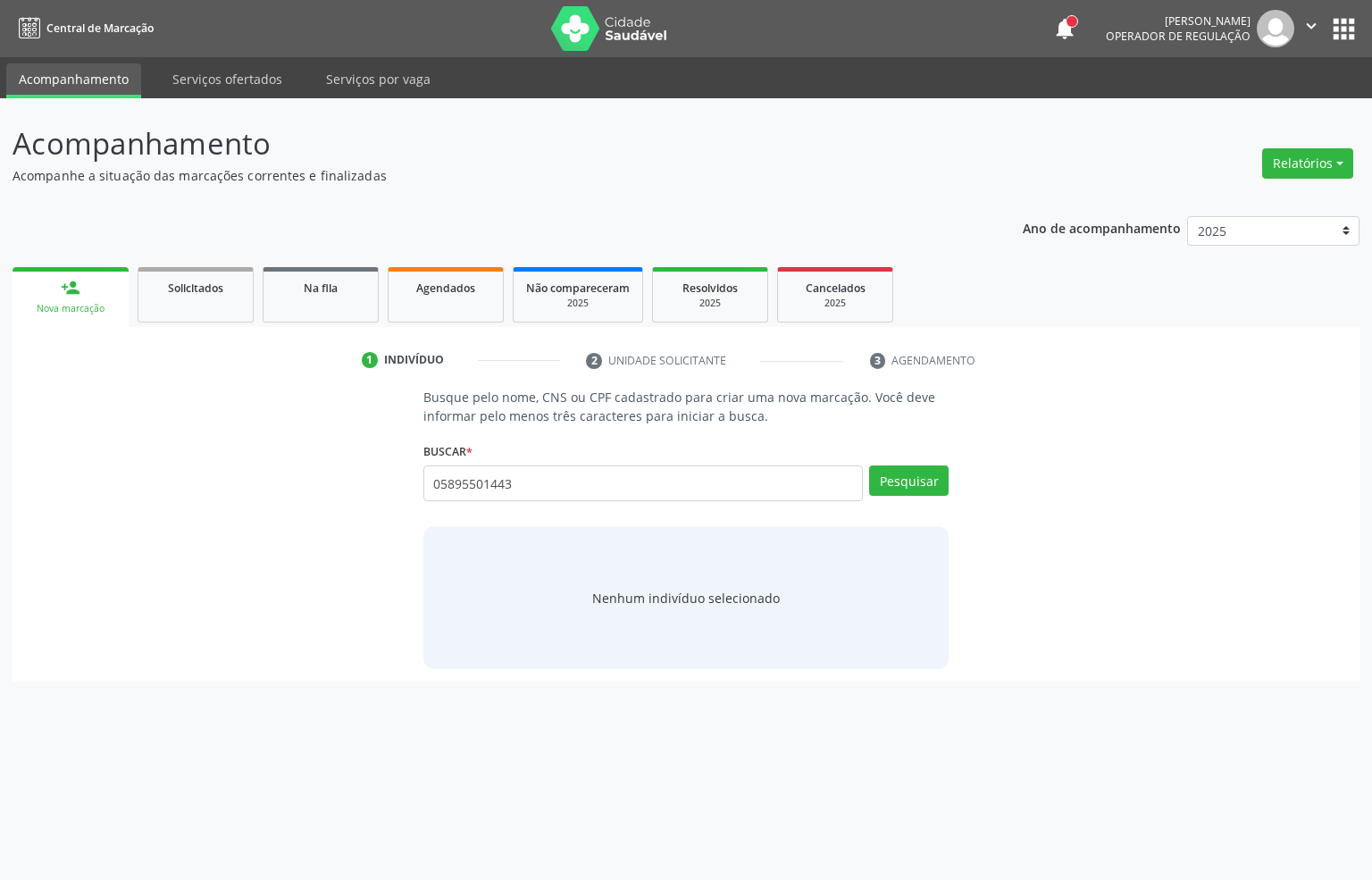
type input "05895501443"
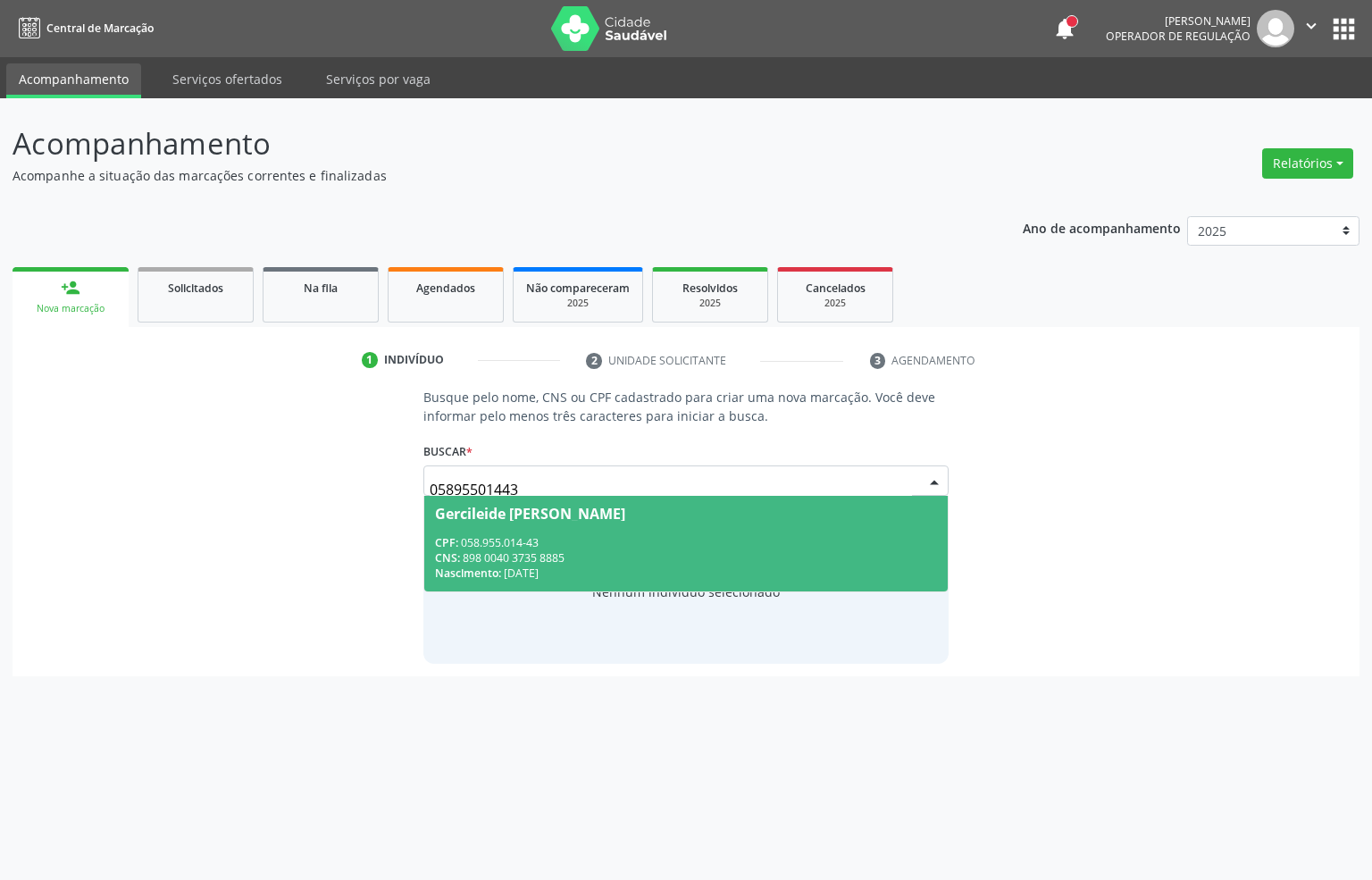
click at [482, 545] on div "CPF: 058.955.014-43" at bounding box center [686, 542] width 503 height 15
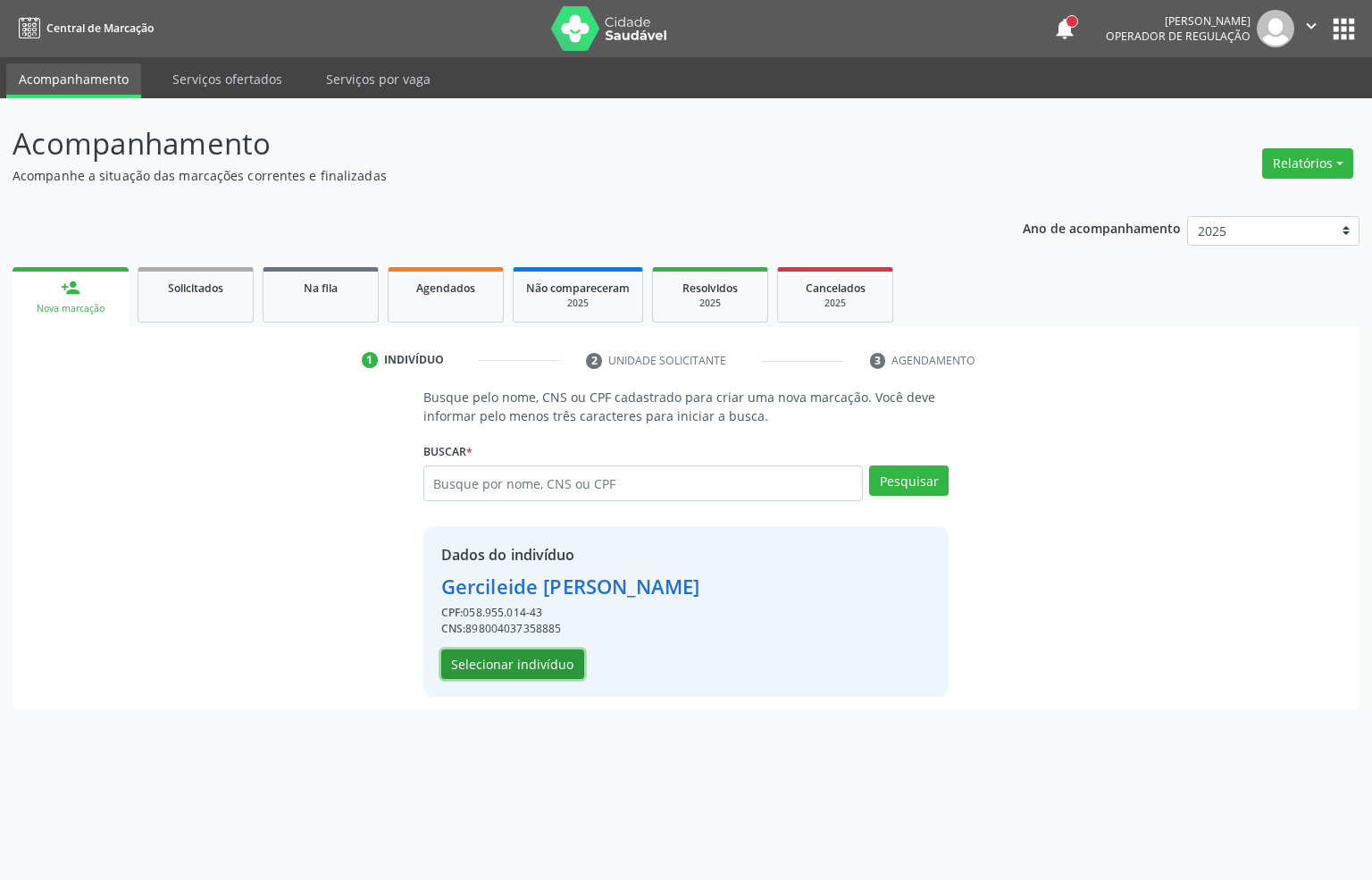
click at [510, 670] on button "Selecionar indivíduo" at bounding box center [513, 665] width 143 height 31
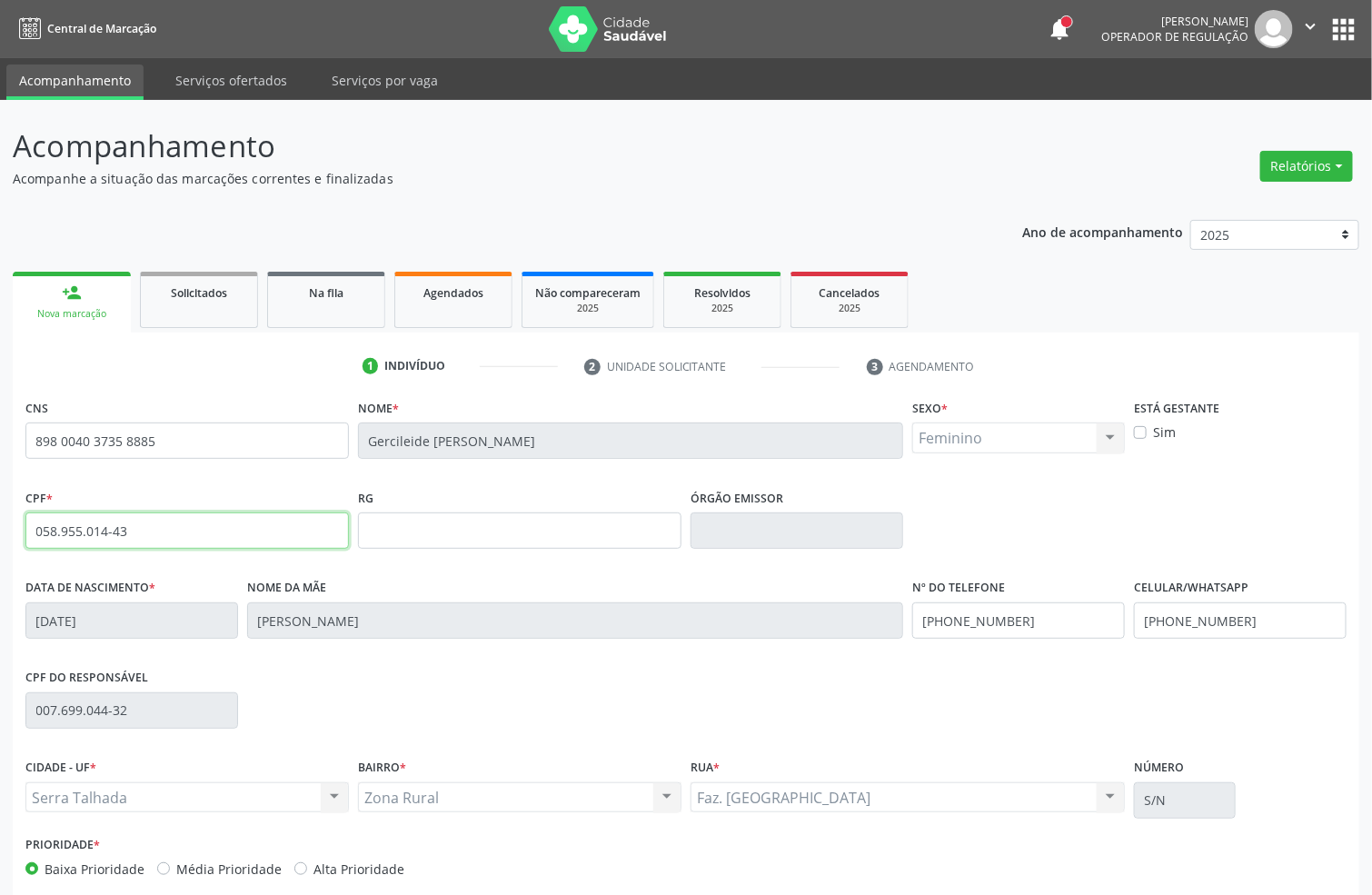
drag, startPoint x: 156, startPoint y: 526, endPoint x: 0, endPoint y: 536, distance: 156.3
click at [0, 546] on div "Acompanhamento Acompanhe a situação das marcações correntes e finalizadas Relat…" at bounding box center [686, 542] width 1372 height 885
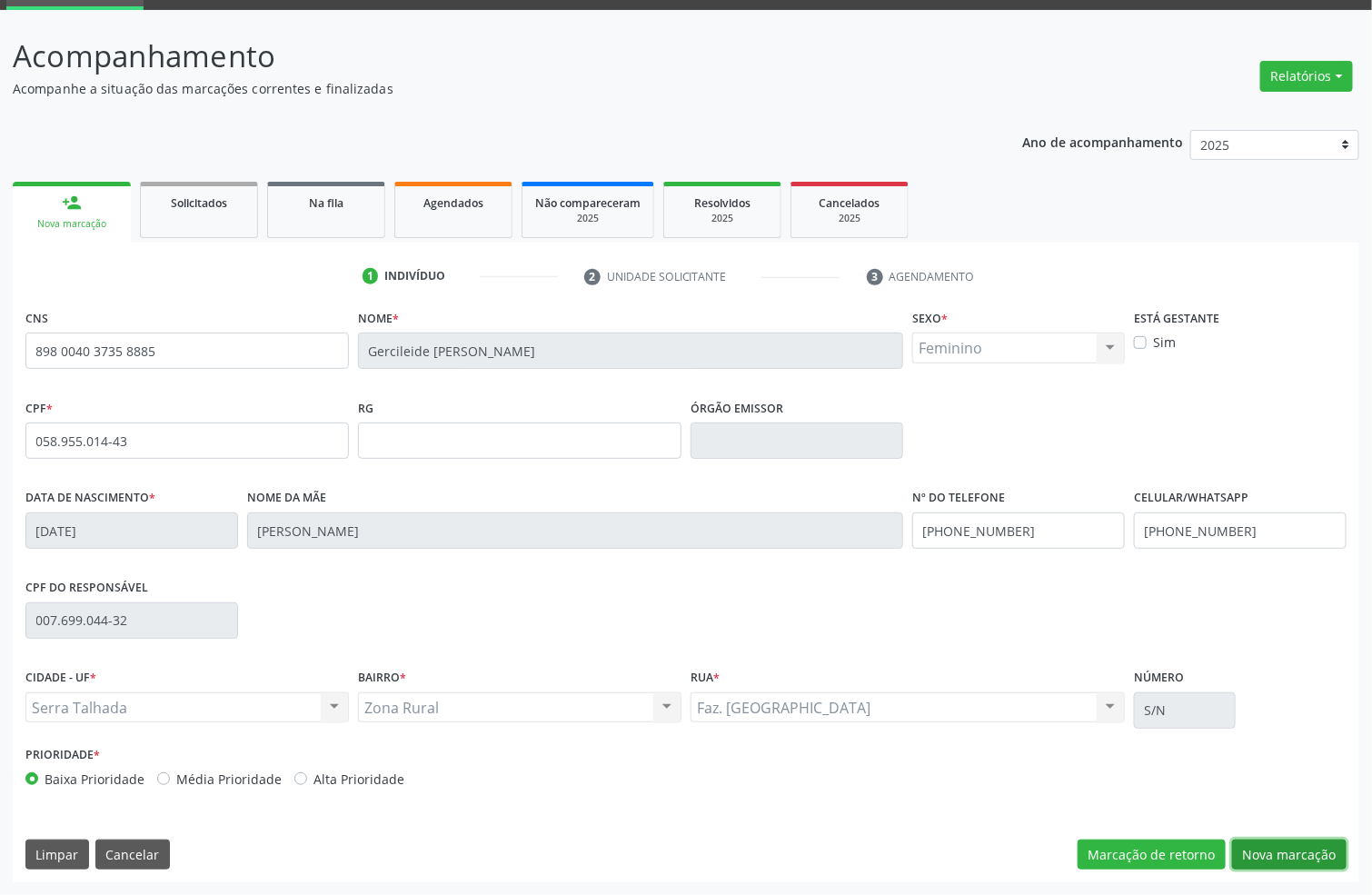
click at [1271, 851] on button "Nova marcação" at bounding box center [1289, 855] width 114 height 31
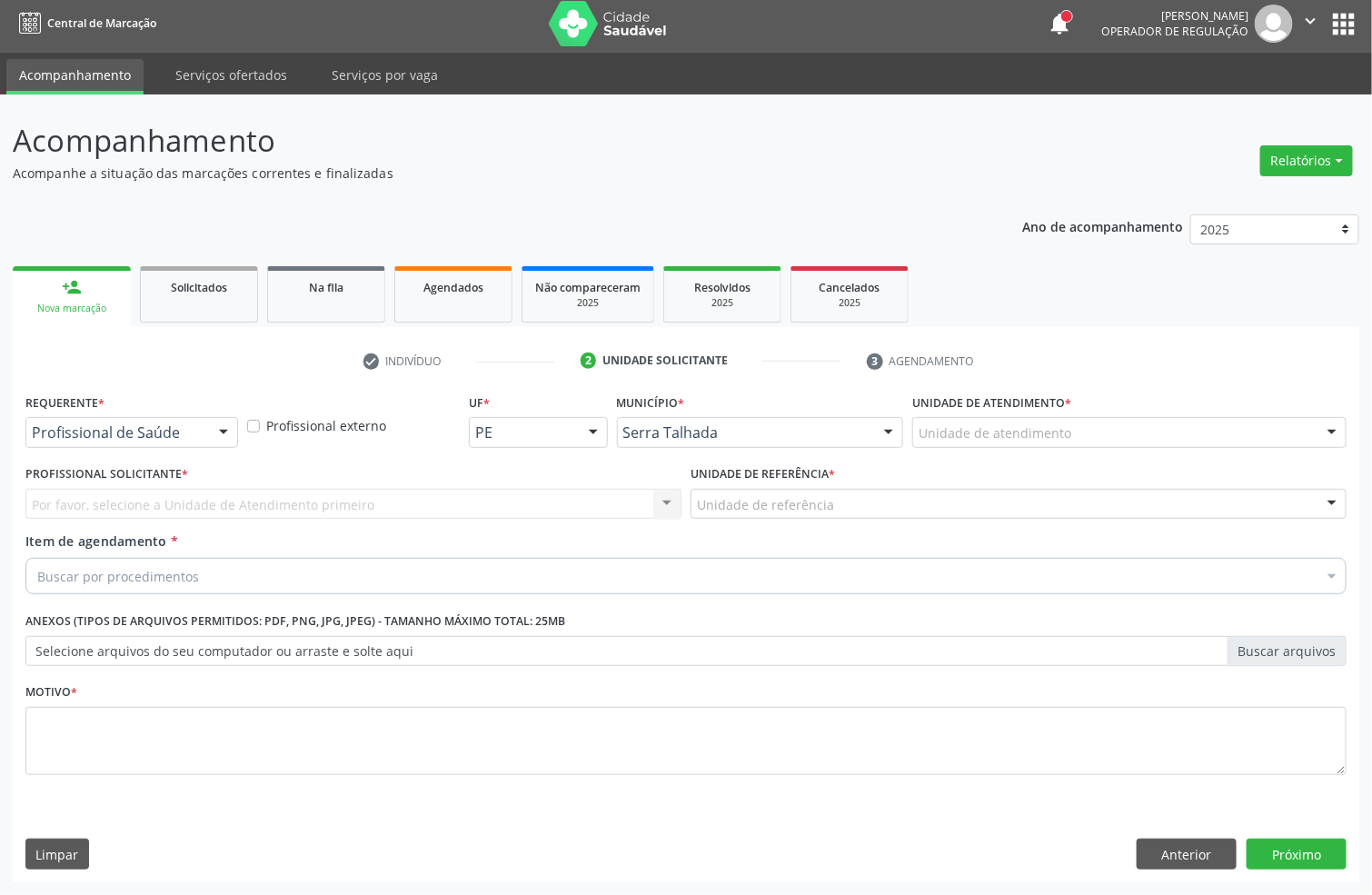
scroll to position [6, 0]
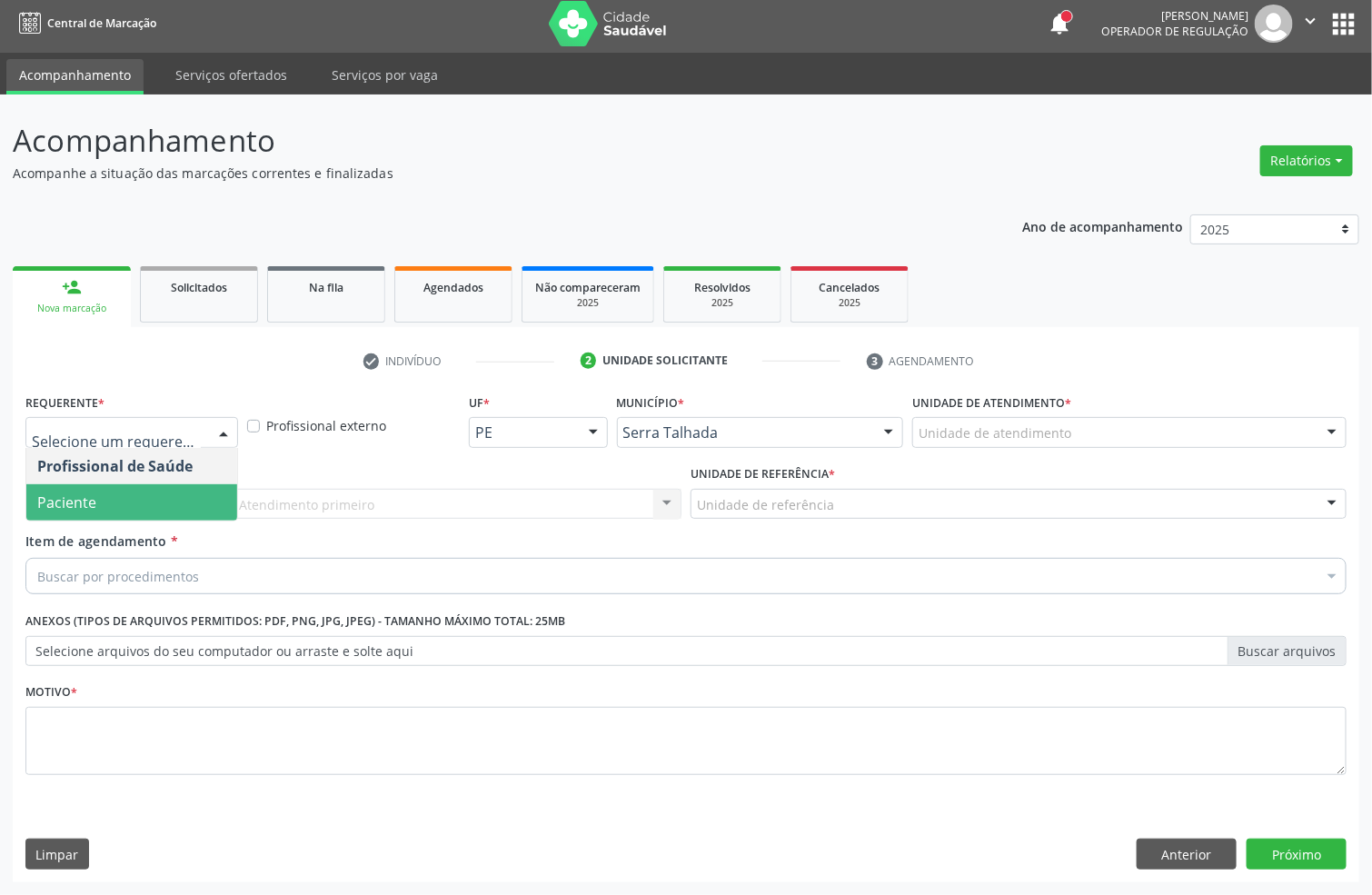
click at [115, 502] on span "Paciente" at bounding box center [132, 501] width 211 height 36
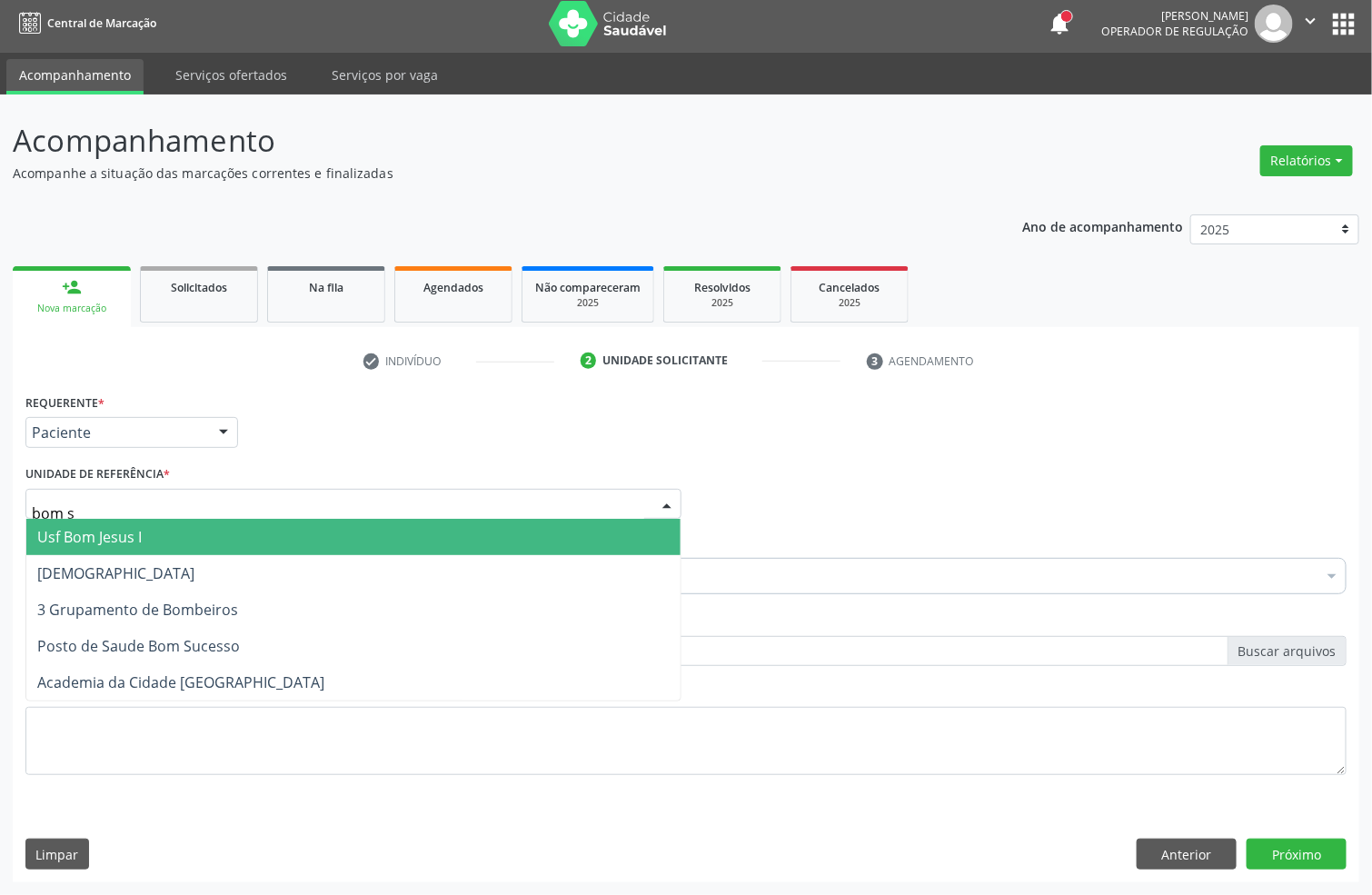
type input "bom su"
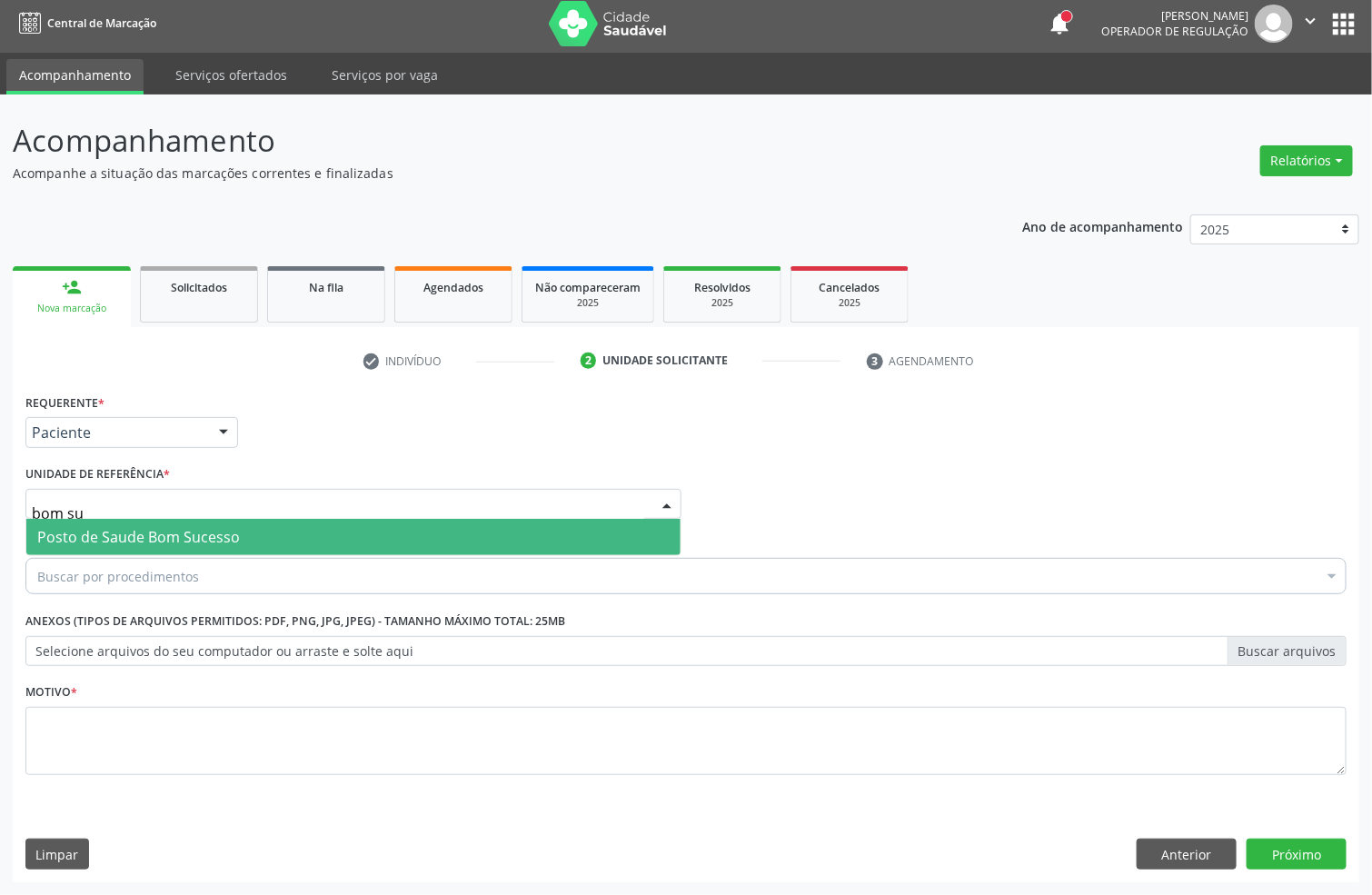
click at [238, 535] on span "Posto de Saude Bom Sucesso" at bounding box center [354, 536] width 655 height 36
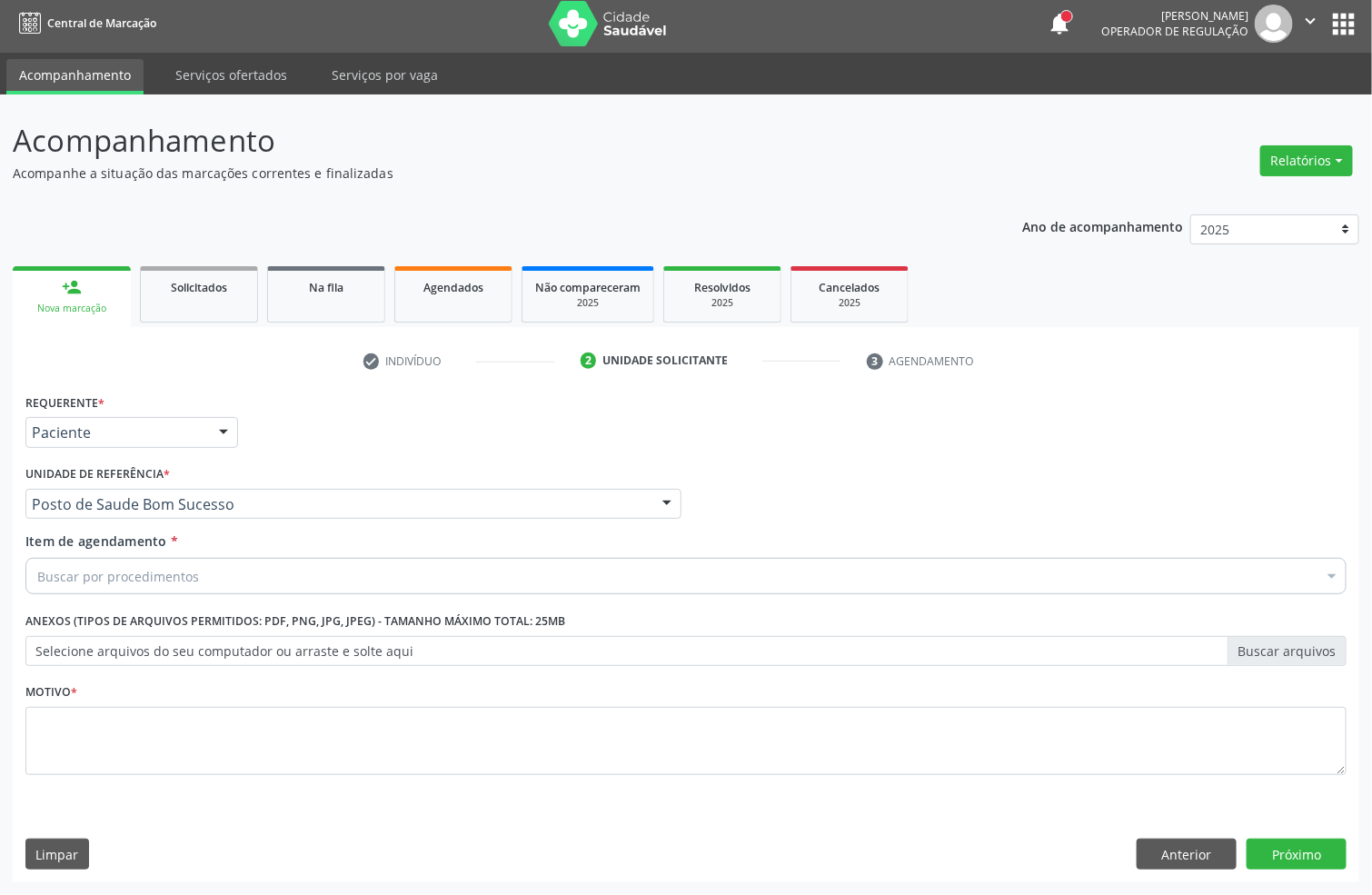
click at [208, 582] on div "Buscar por procedimentos" at bounding box center [686, 575] width 1321 height 36
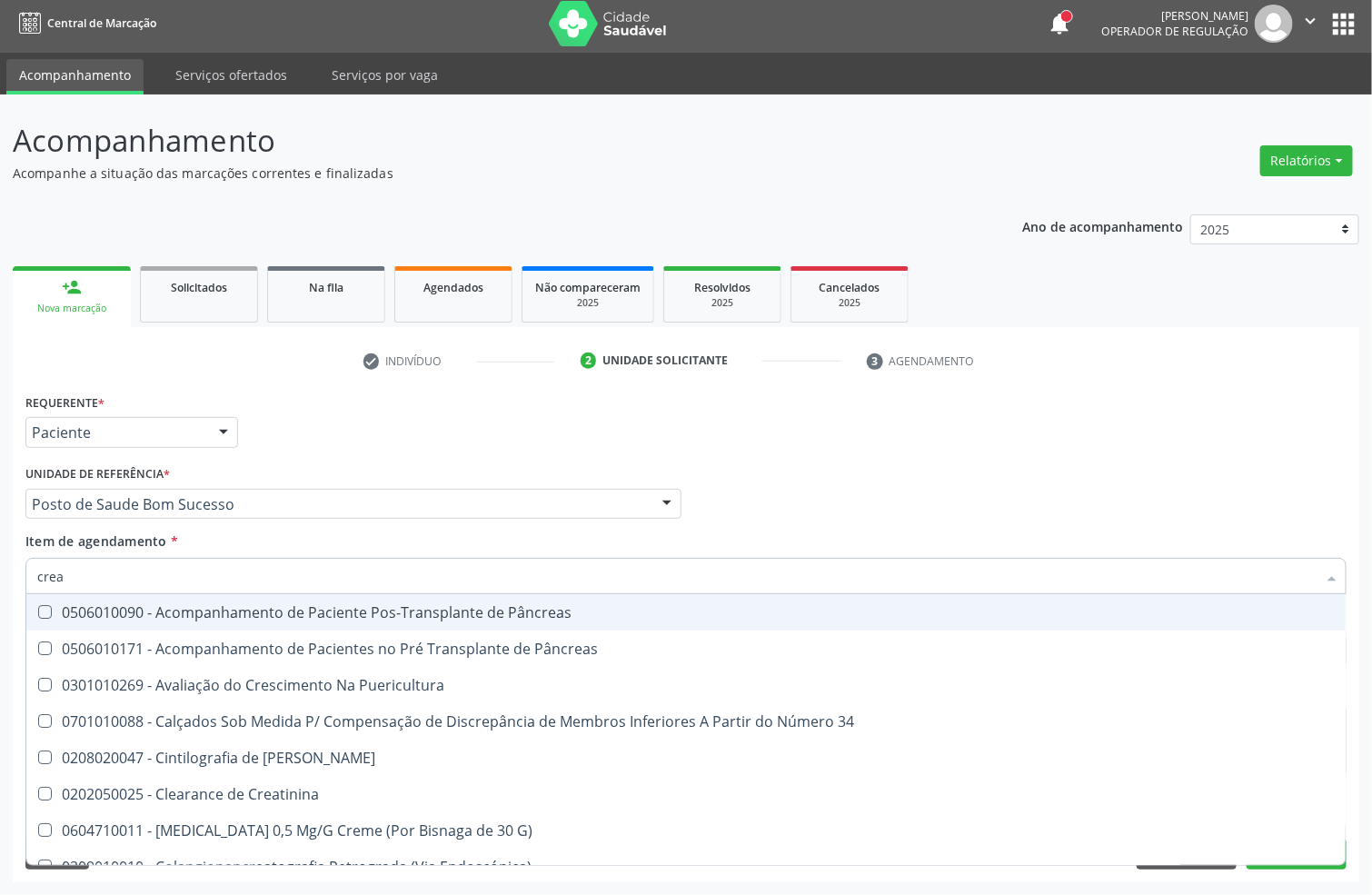
type input "creat"
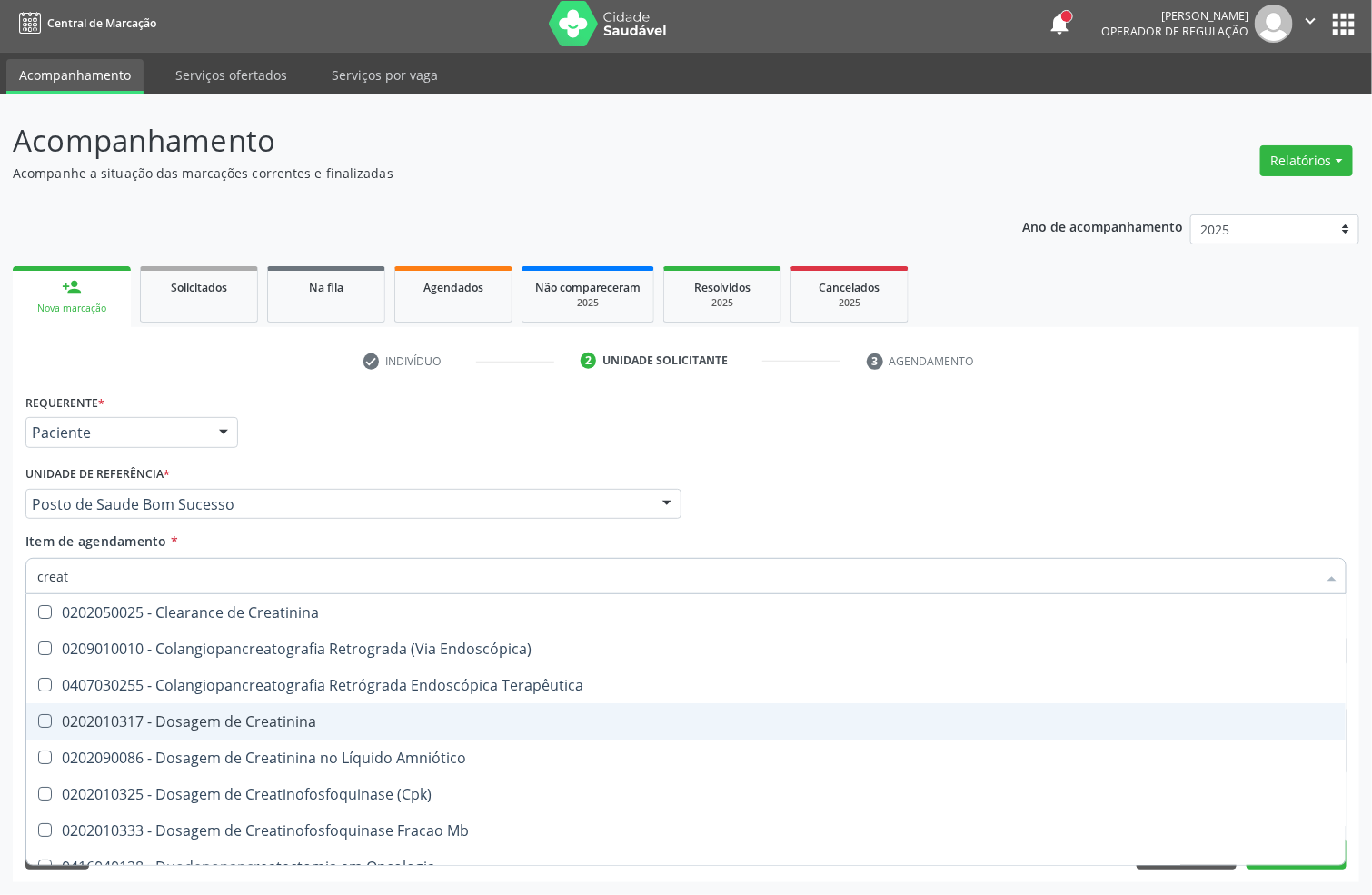
click at [229, 718] on div "0202010317 - Dosagem de Creatinina" at bounding box center [685, 722] width 1297 height 15
checkbox Creatinina "true"
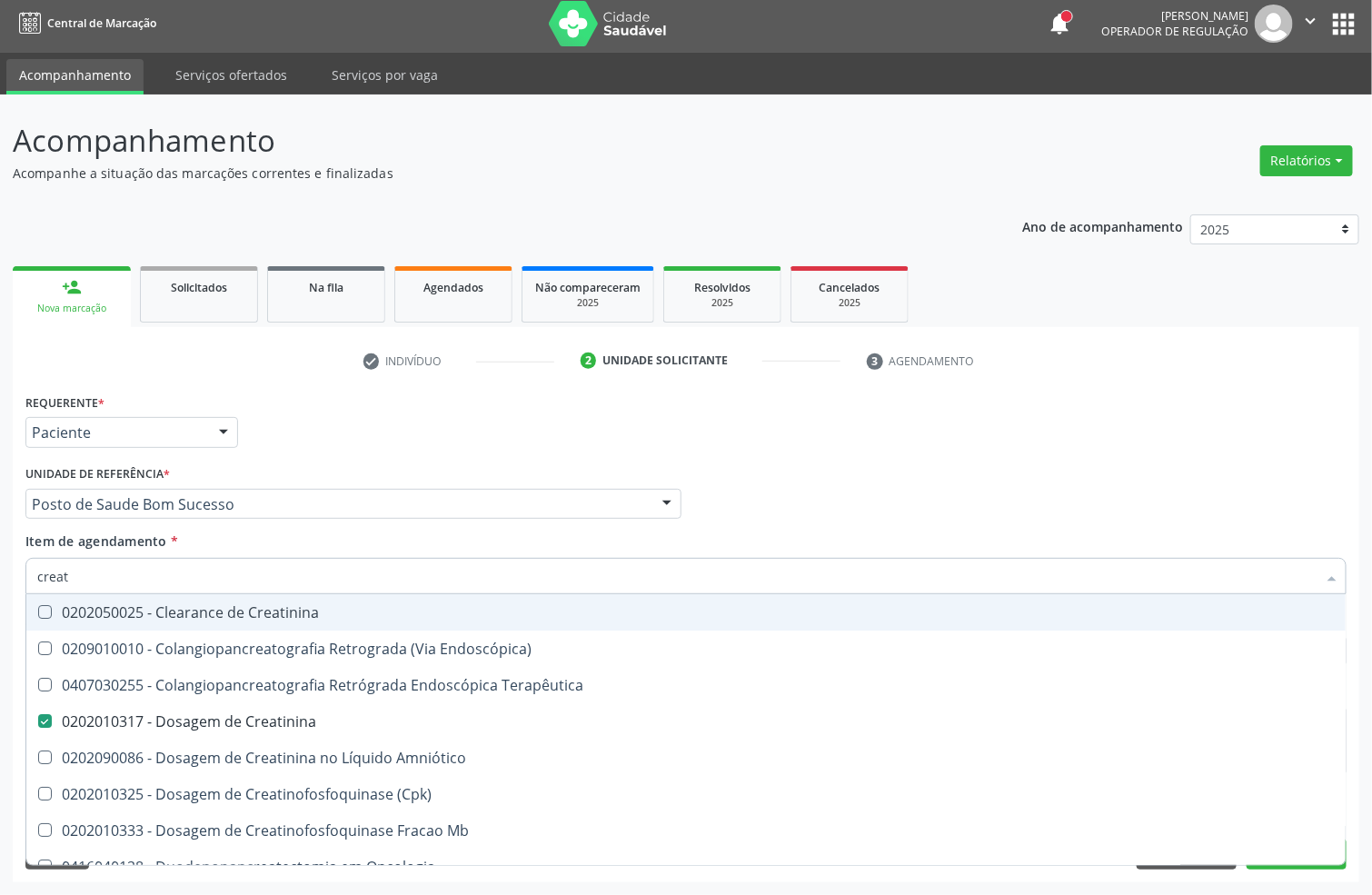
drag, startPoint x: 160, startPoint y: 584, endPoint x: 0, endPoint y: 652, distance: 173.9
click at [0, 642] on div "Acompanhamento Acompanhe a situação das marcações correntes e finalizadas Relat…" at bounding box center [686, 495] width 1372 height 800
type input "urei"
checkbox Creatinina "false"
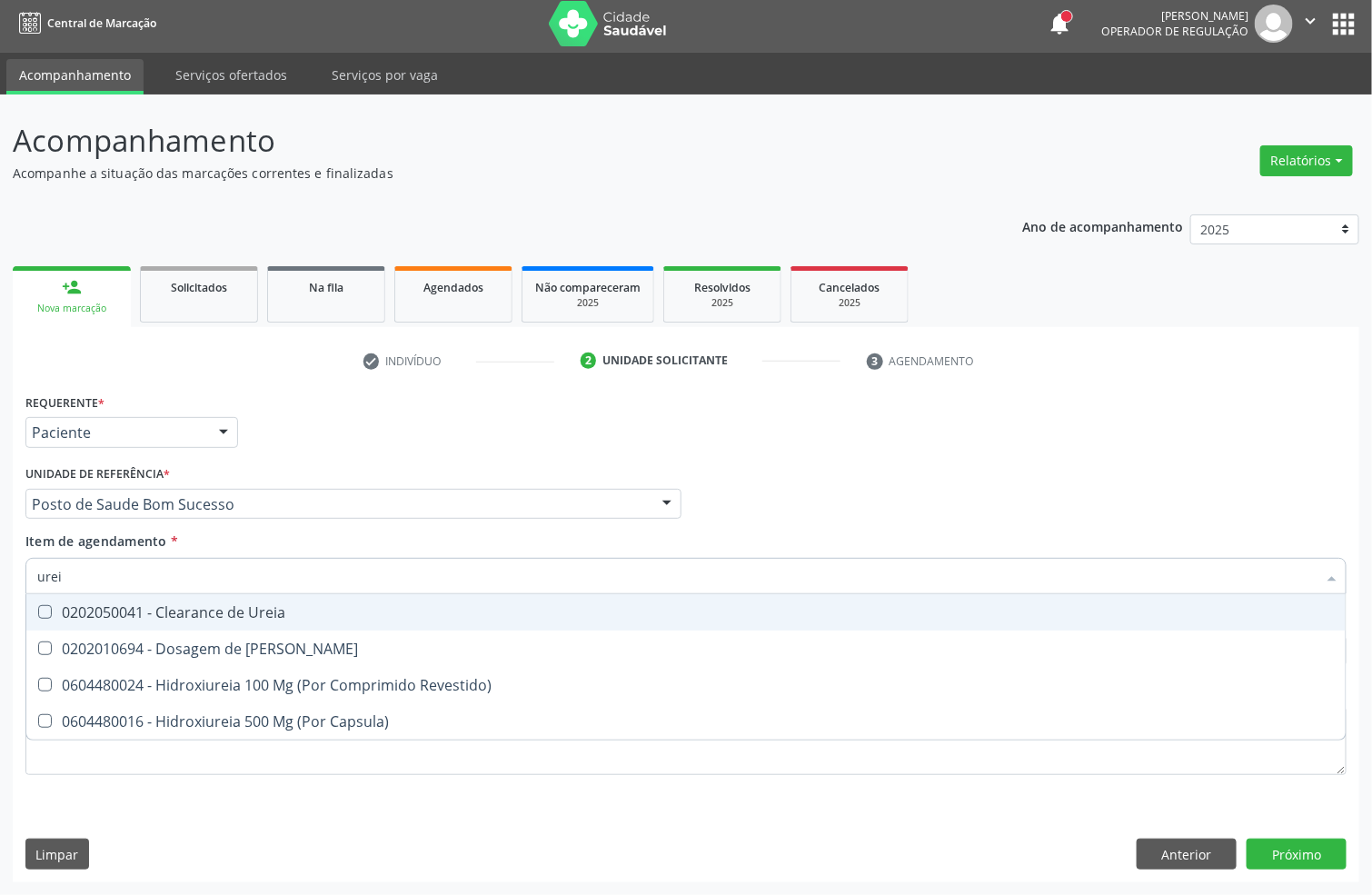
type input "ureia"
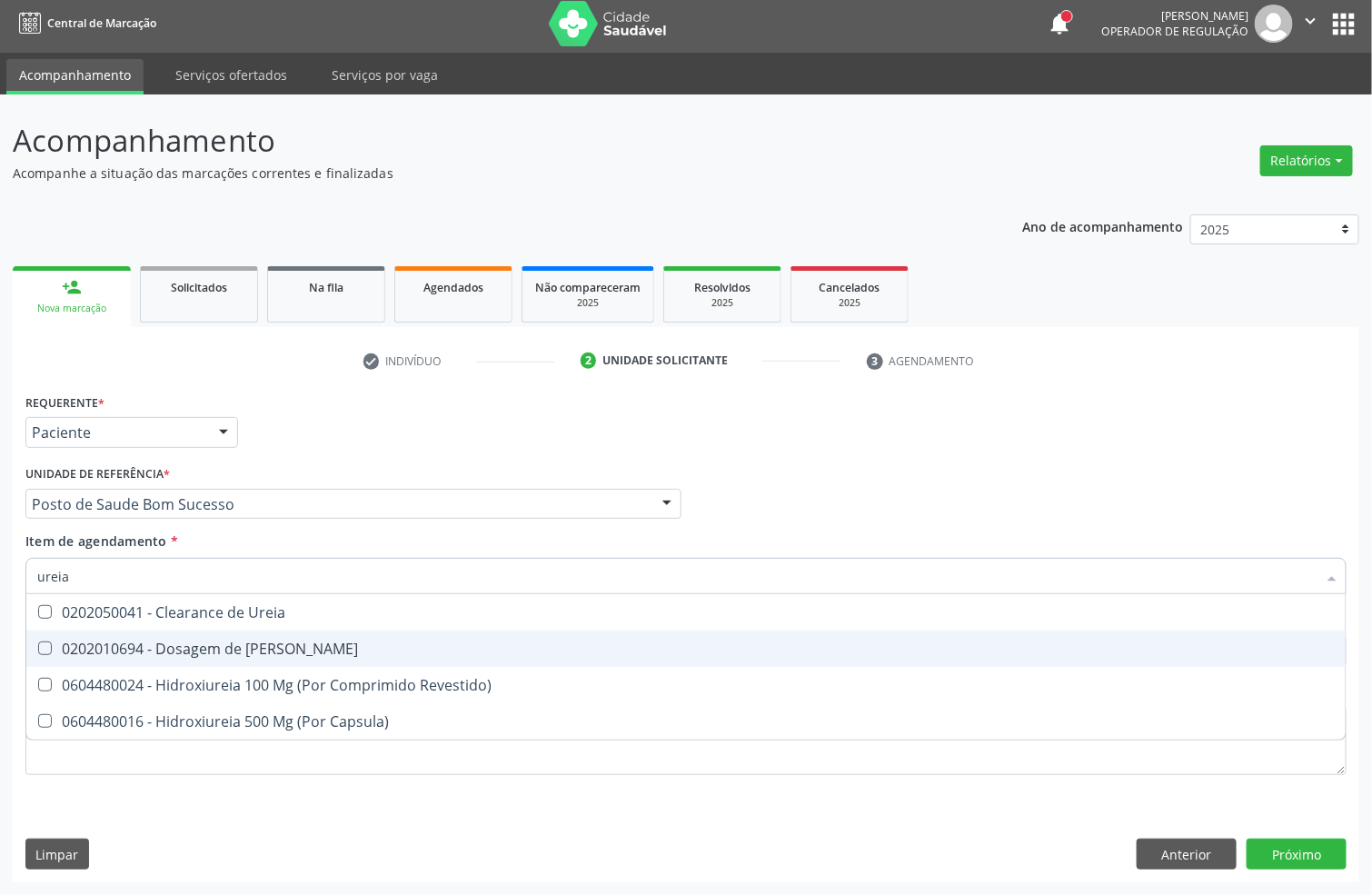
click at [80, 632] on span "0202010694 - Dosagem de [PERSON_NAME]" at bounding box center [686, 648] width 1319 height 36
checkbox Ureia "true"
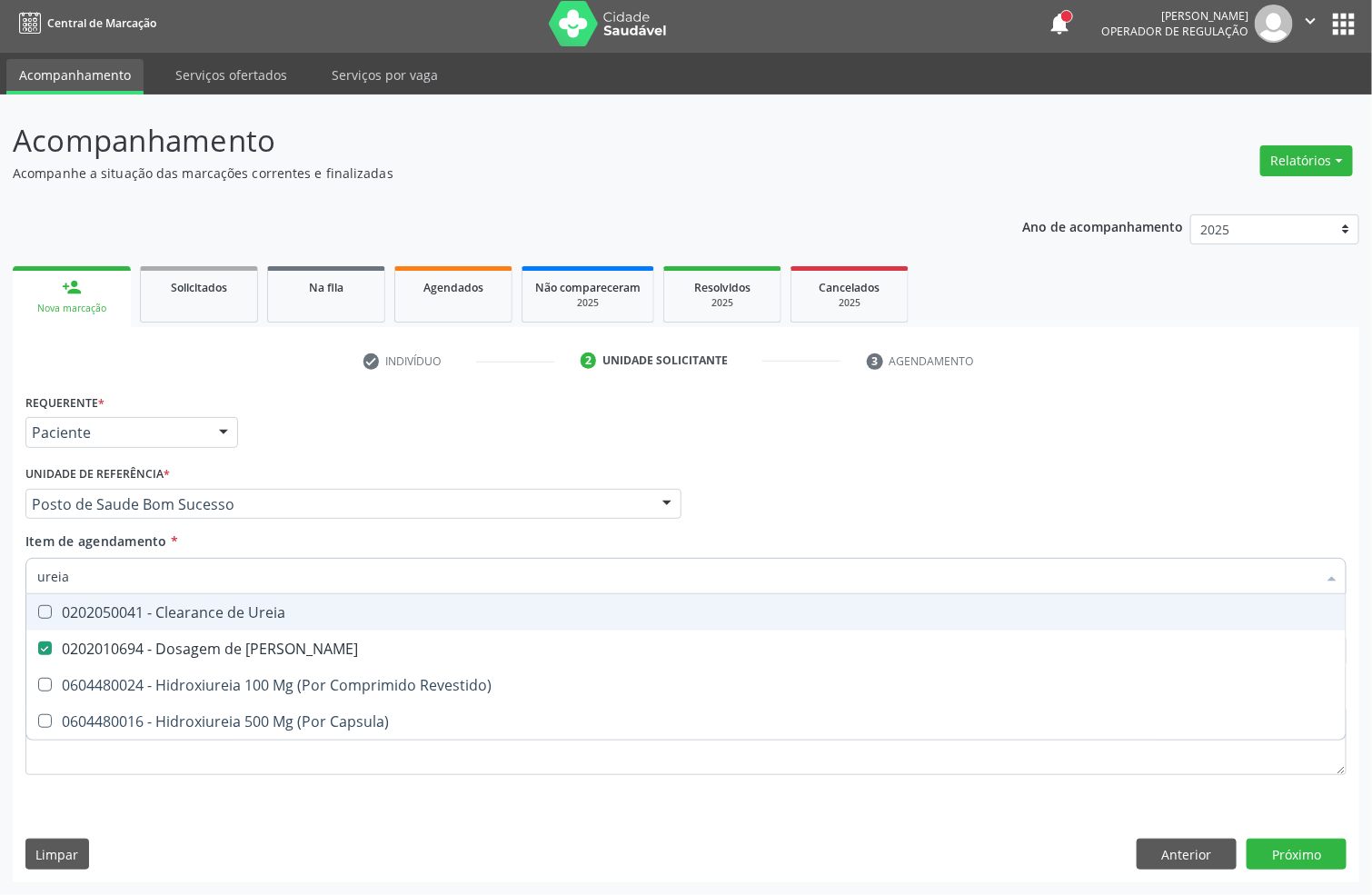
click at [0, 608] on div "Acompanhamento Acompanhe a situação das marcações correntes e finalizadas Relat…" at bounding box center [686, 495] width 1372 height 800
type input "cole"
checkbox Ureia "false"
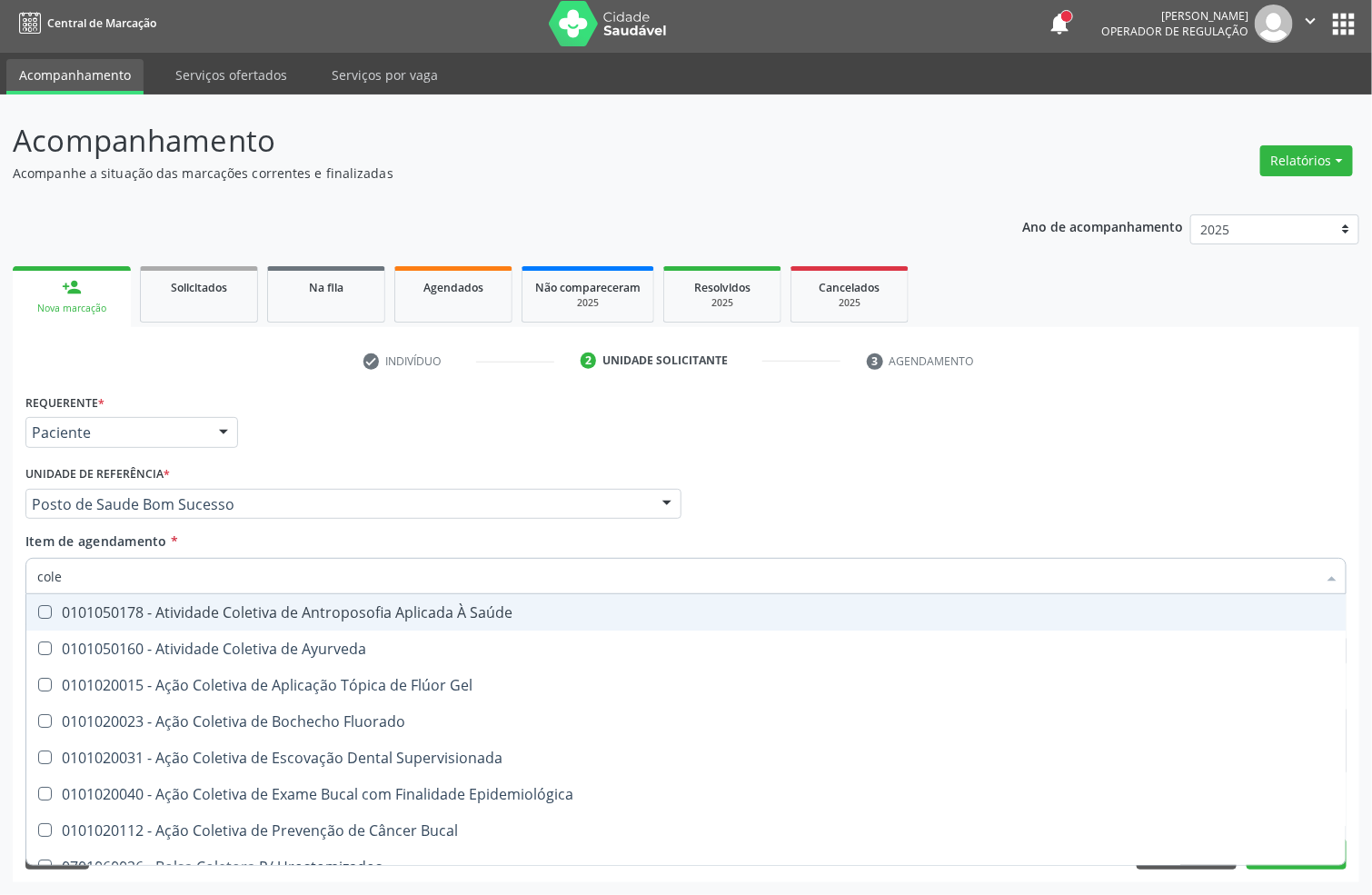
type input "coles"
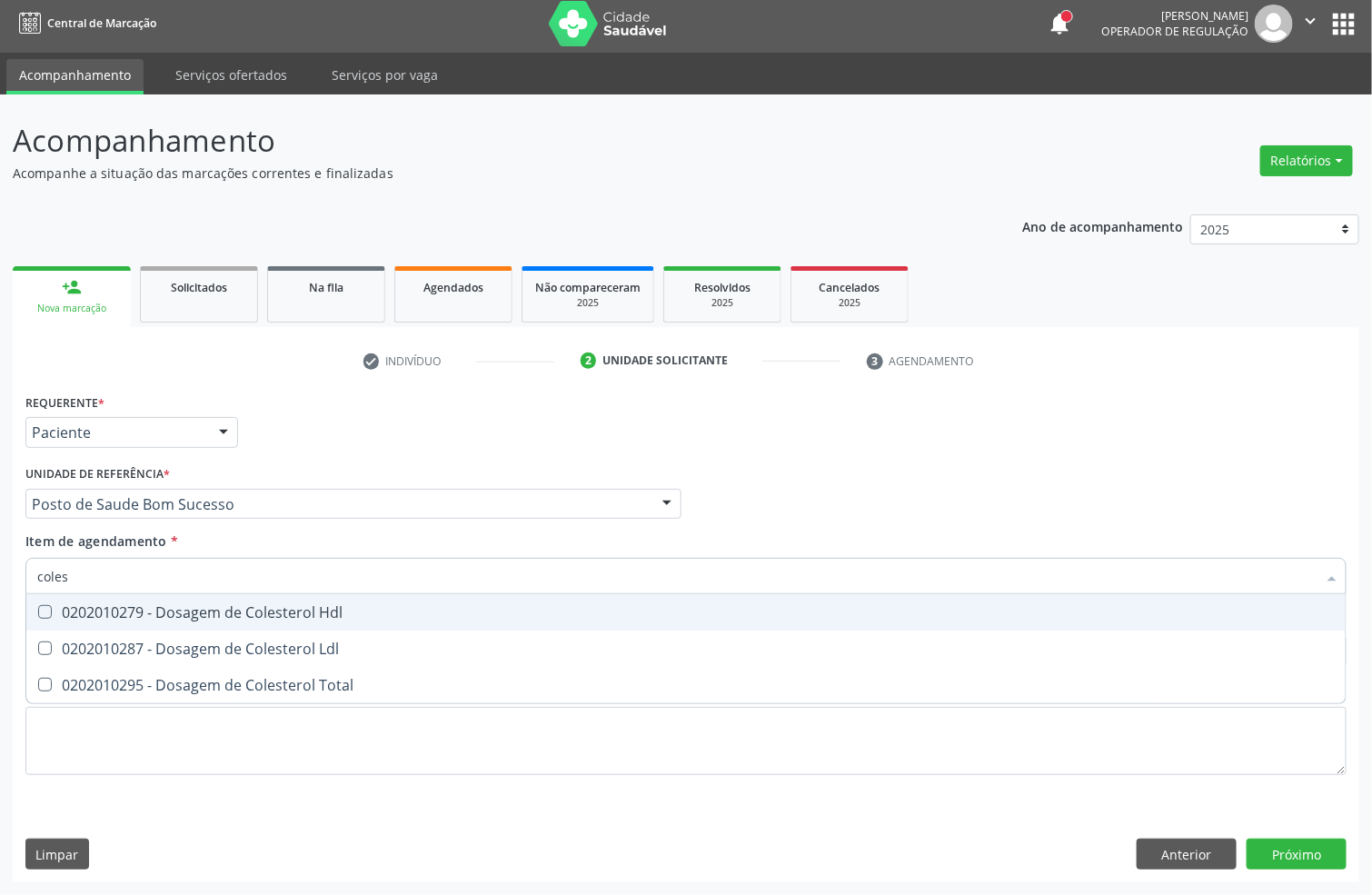
drag, startPoint x: 49, startPoint y: 603, endPoint x: 54, endPoint y: 613, distance: 11.2
click at [52, 606] on div "0202010279 - Dosagem de Colesterol Hdl" at bounding box center [685, 612] width 1297 height 15
checkbox Hdl "true"
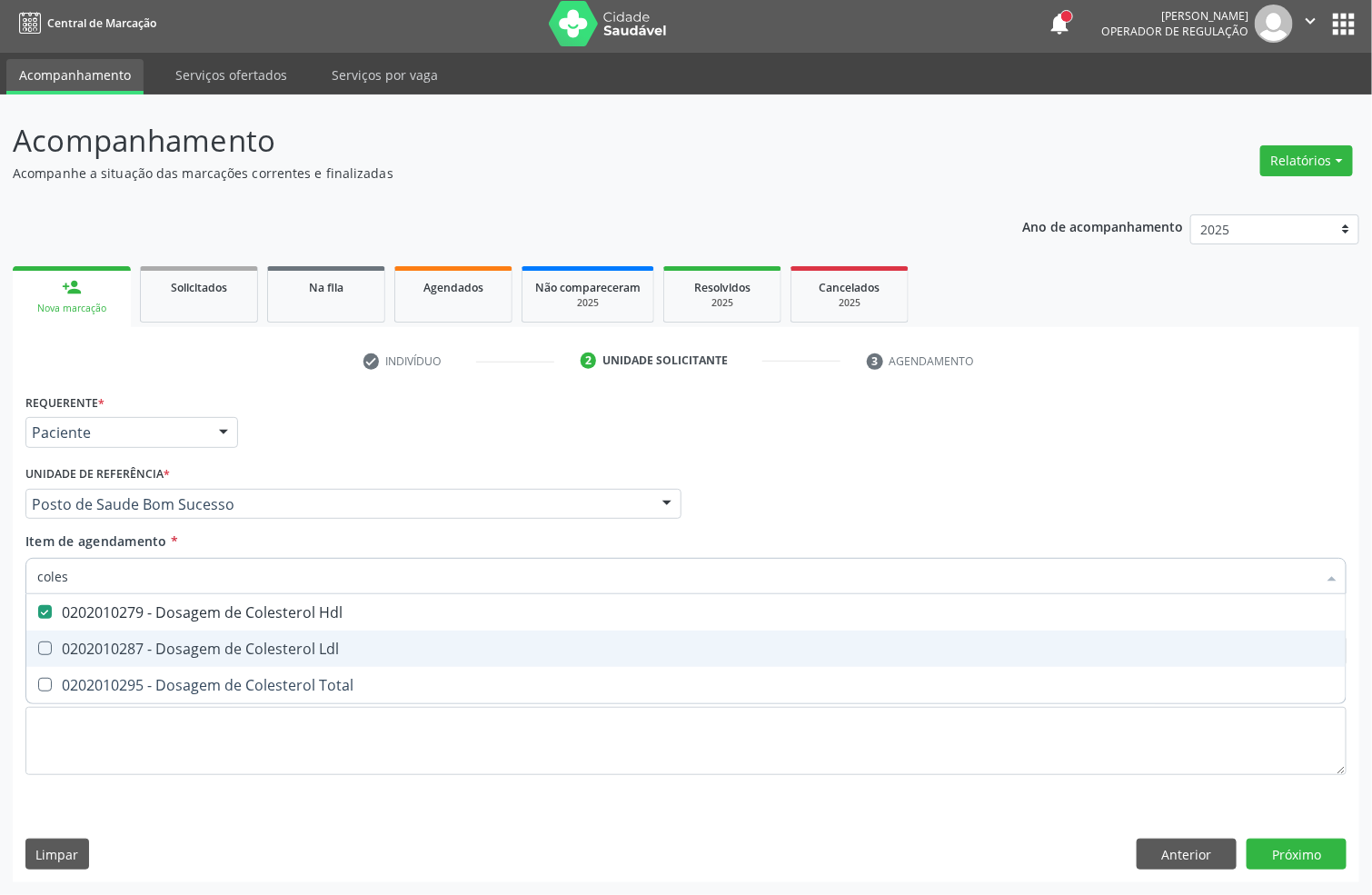
drag, startPoint x: 64, startPoint y: 643, endPoint x: 68, endPoint y: 671, distance: 28.3
click at [64, 647] on div "0202010287 - Dosagem de Colesterol Ldl" at bounding box center [685, 649] width 1297 height 15
checkbox Ldl "true"
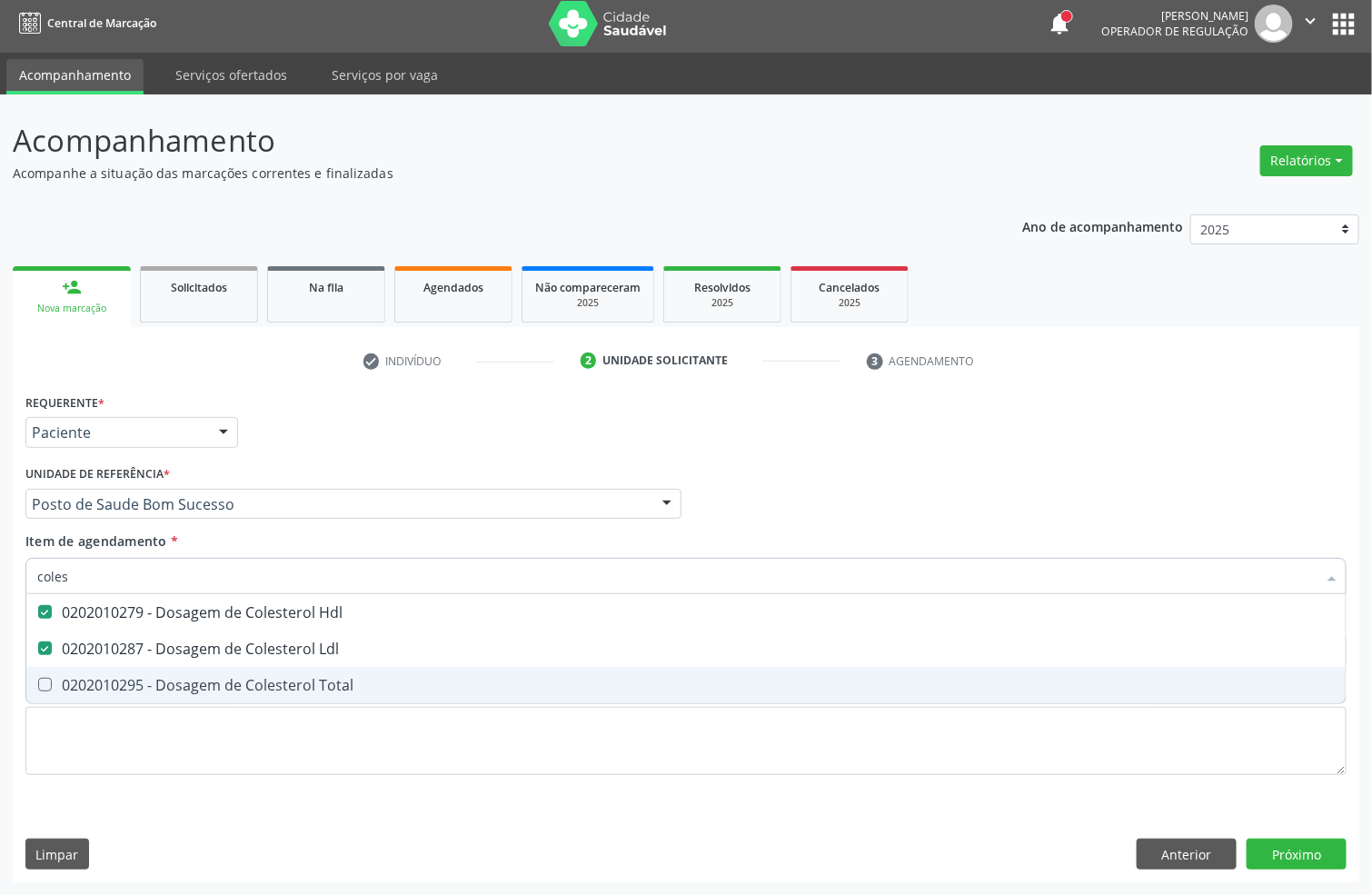
click at [69, 677] on div "0202010295 - Dosagem de Colesterol Total" at bounding box center [685, 685] width 1297 height 15
checkbox Total "true"
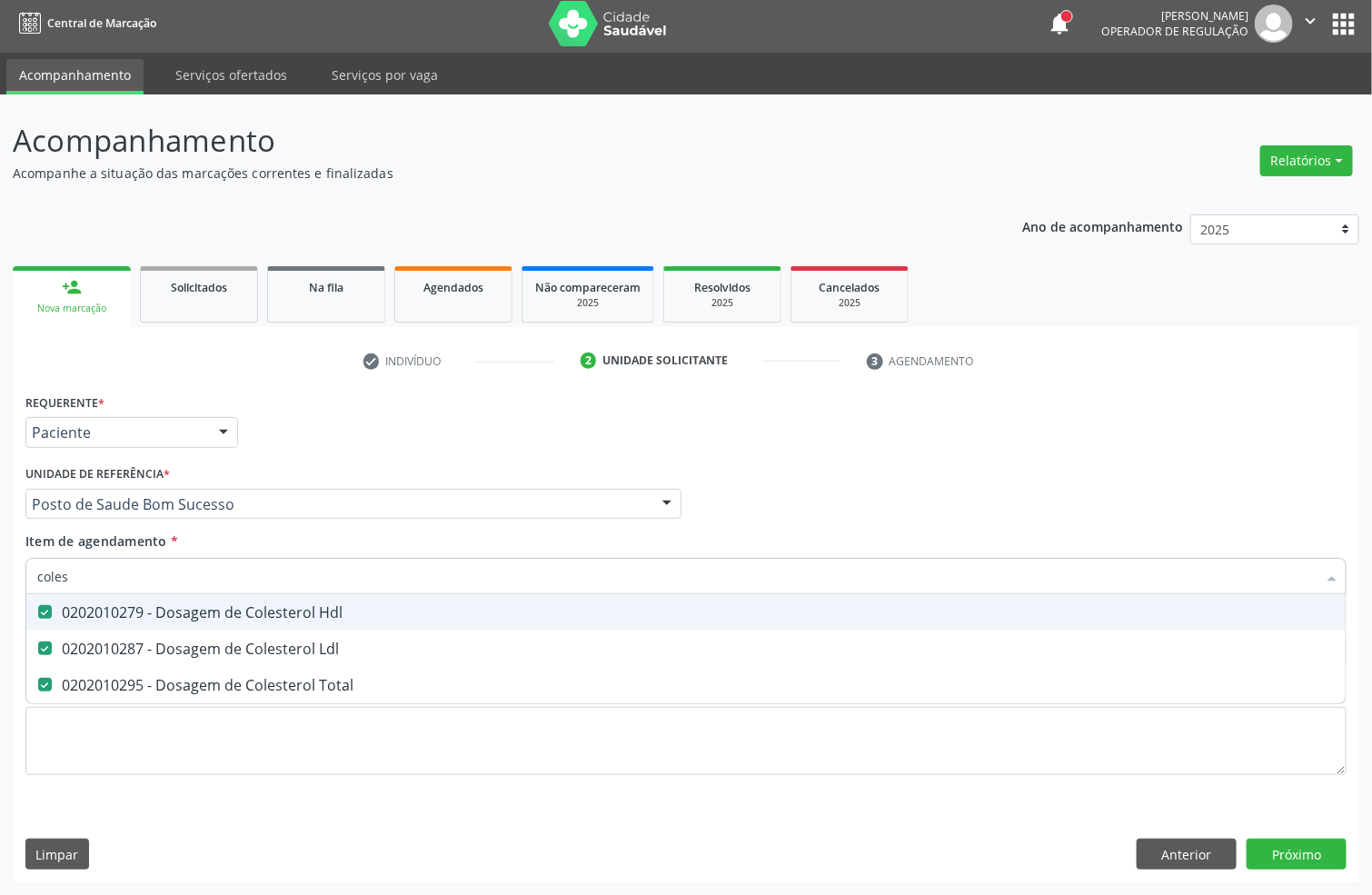
click at [0, 562] on div "Acompanhamento Acompanhe a situação das marcações correntes e finalizadas Relat…" at bounding box center [686, 495] width 1372 height 800
type input "tg"
checkbox Hdl "false"
checkbox Ldl "false"
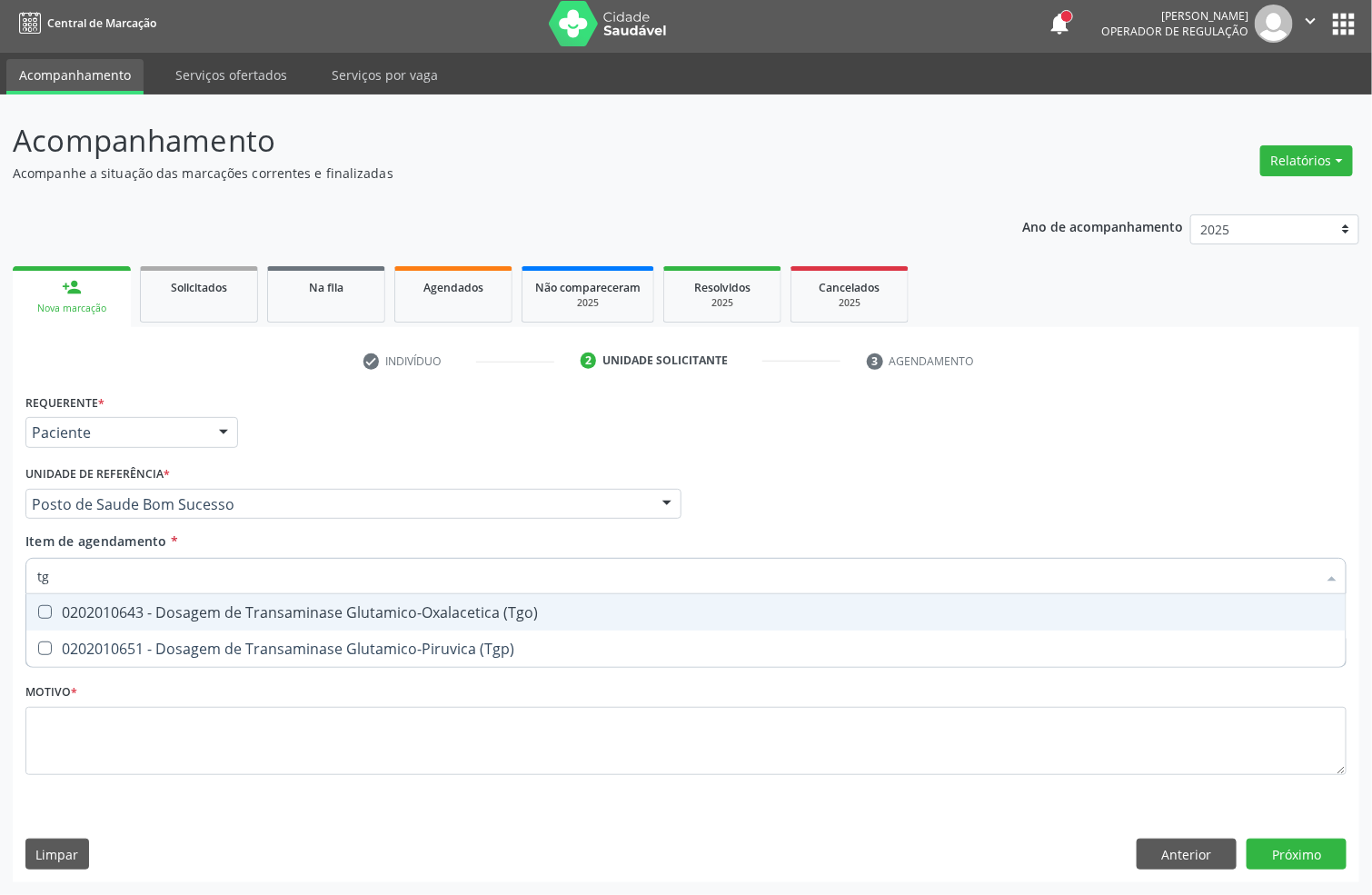
drag, startPoint x: 55, startPoint y: 603, endPoint x: 58, endPoint y: 641, distance: 38.1
click at [55, 605] on div "0202010643 - Dosagem de Transaminase Glutamico-Oxalacetica (Tgo)" at bounding box center [685, 612] width 1297 height 15
checkbox \(Tgo\) "true"
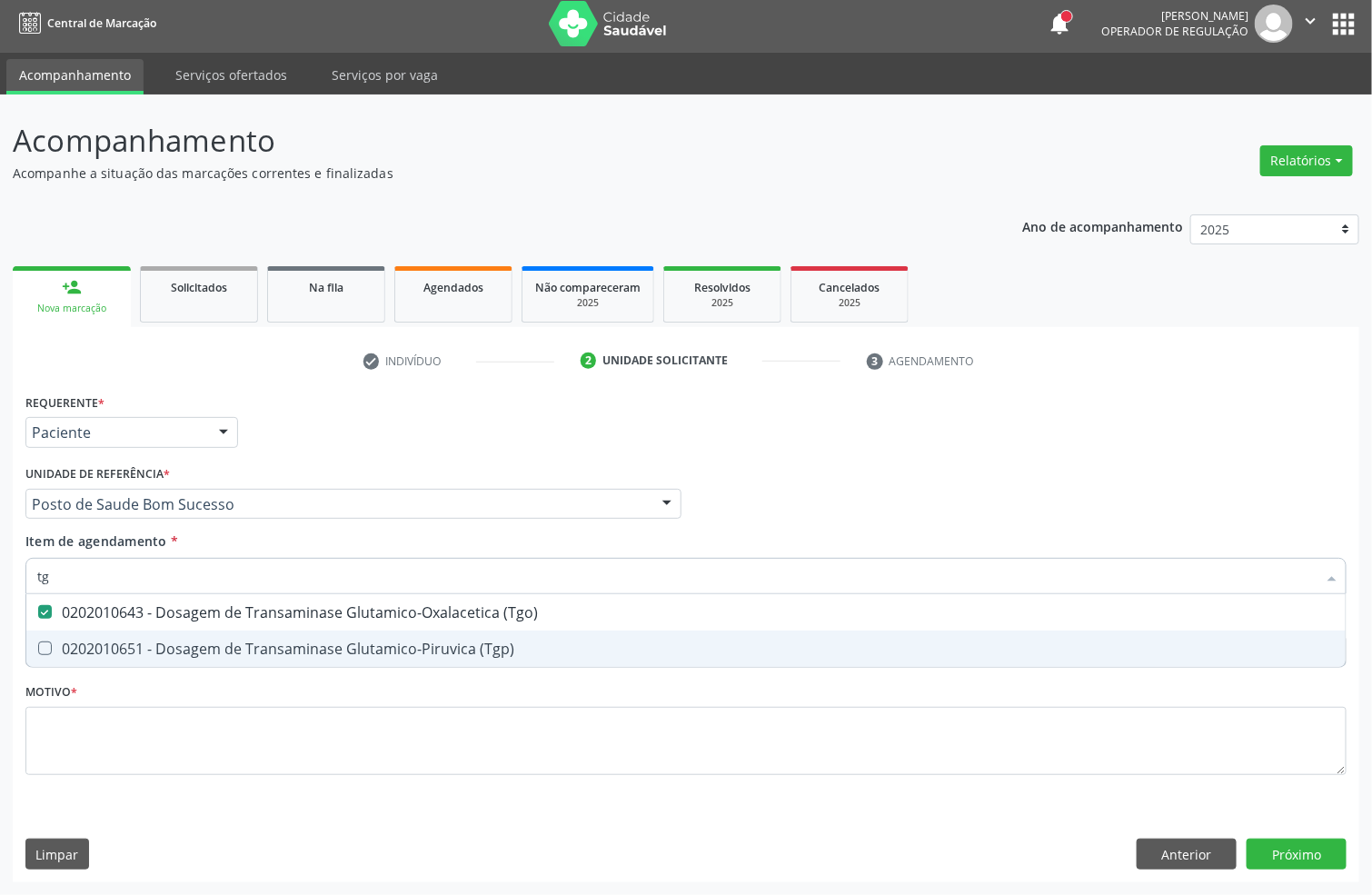
drag, startPoint x: 60, startPoint y: 642, endPoint x: 60, endPoint y: 618, distance: 24.0
click at [60, 635] on span "0202010651 - Dosagem de Transaminase Glutamico-Piruvica (Tgp)" at bounding box center [686, 648] width 1319 height 36
checkbox \(Tgp\) "true"
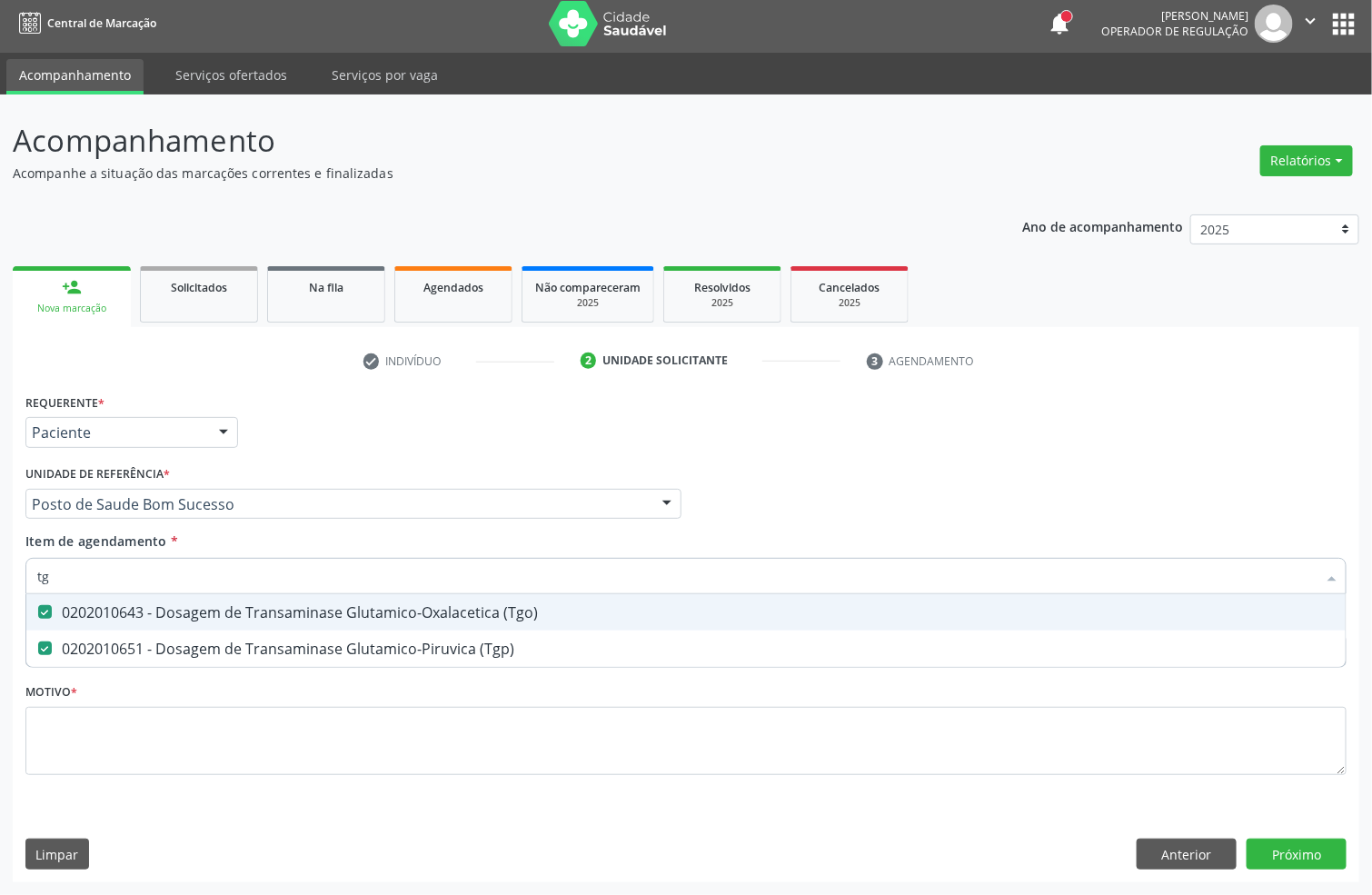
drag, startPoint x: 63, startPoint y: 576, endPoint x: 0, endPoint y: 524, distance: 81.7
click at [0, 568] on div "Acompanhamento Acompanhe a situação das marcações correntes e finalizadas Relat…" at bounding box center [686, 495] width 1372 height 800
type input "trig"
checkbox \(Tgo\) "false"
checkbox \(Tgp\) "false"
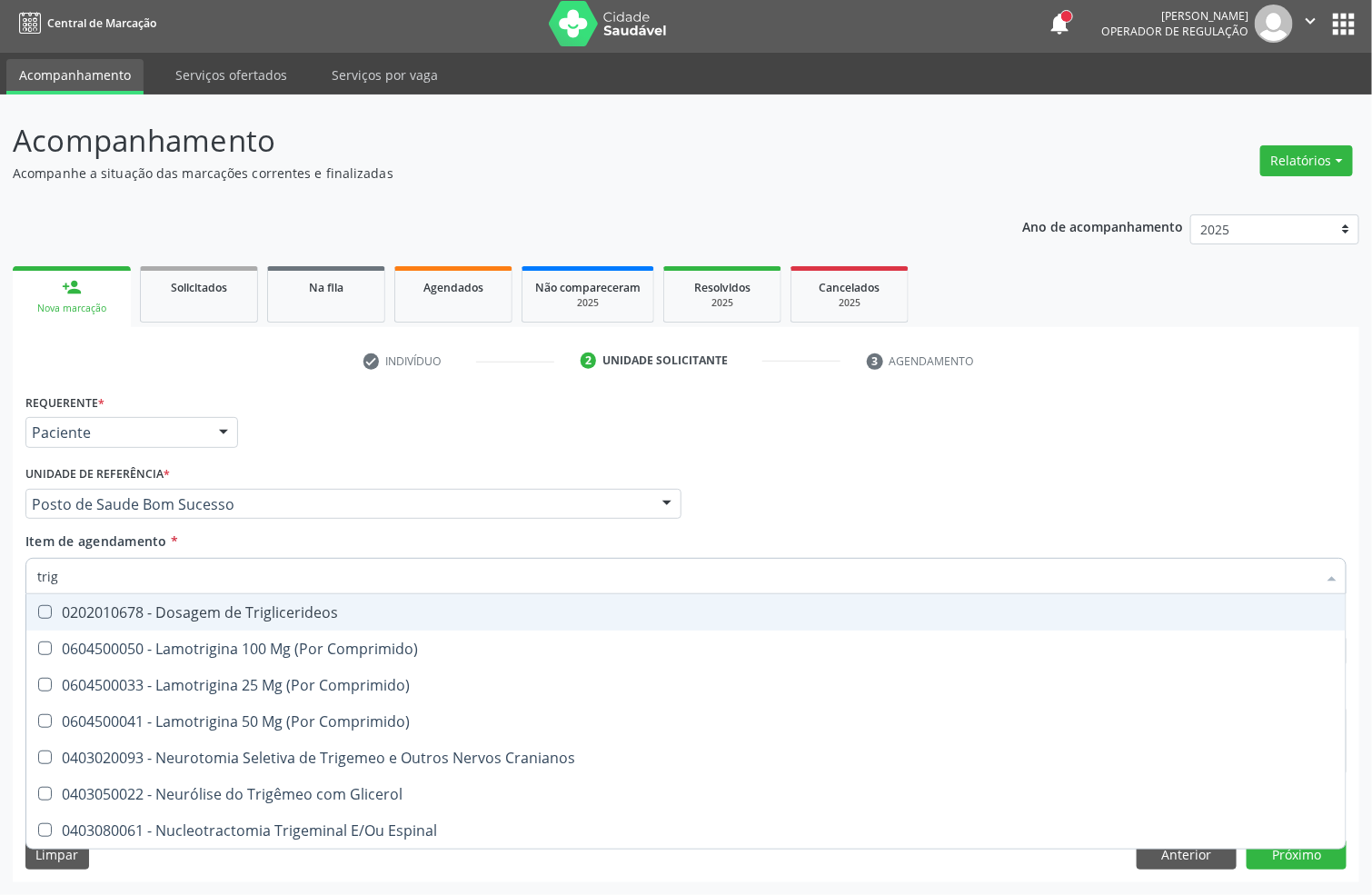
click at [115, 617] on div "0202010678 - Dosagem de Triglicerideos" at bounding box center [685, 612] width 1297 height 15
checkbox Triglicerideos "true"
drag, startPoint x: 30, startPoint y: 587, endPoint x: 0, endPoint y: 603, distance: 34.0
click at [0, 617] on div "Acompanhamento Acompanhe a situação das marcações correntes e finalizadas Relat…" at bounding box center [686, 495] width 1372 height 800
type input "hem"
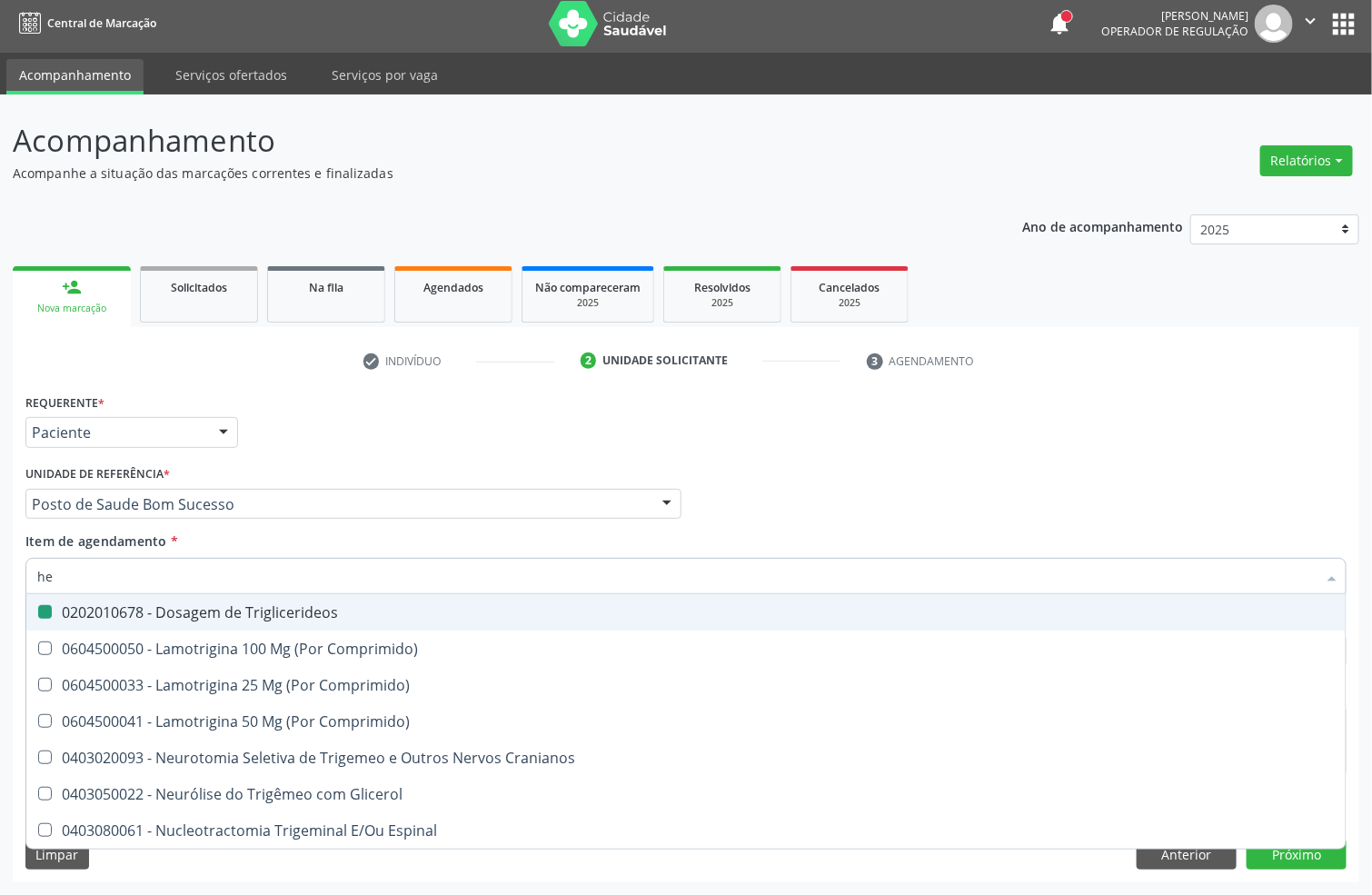
checkbox Triglicerideos "false"
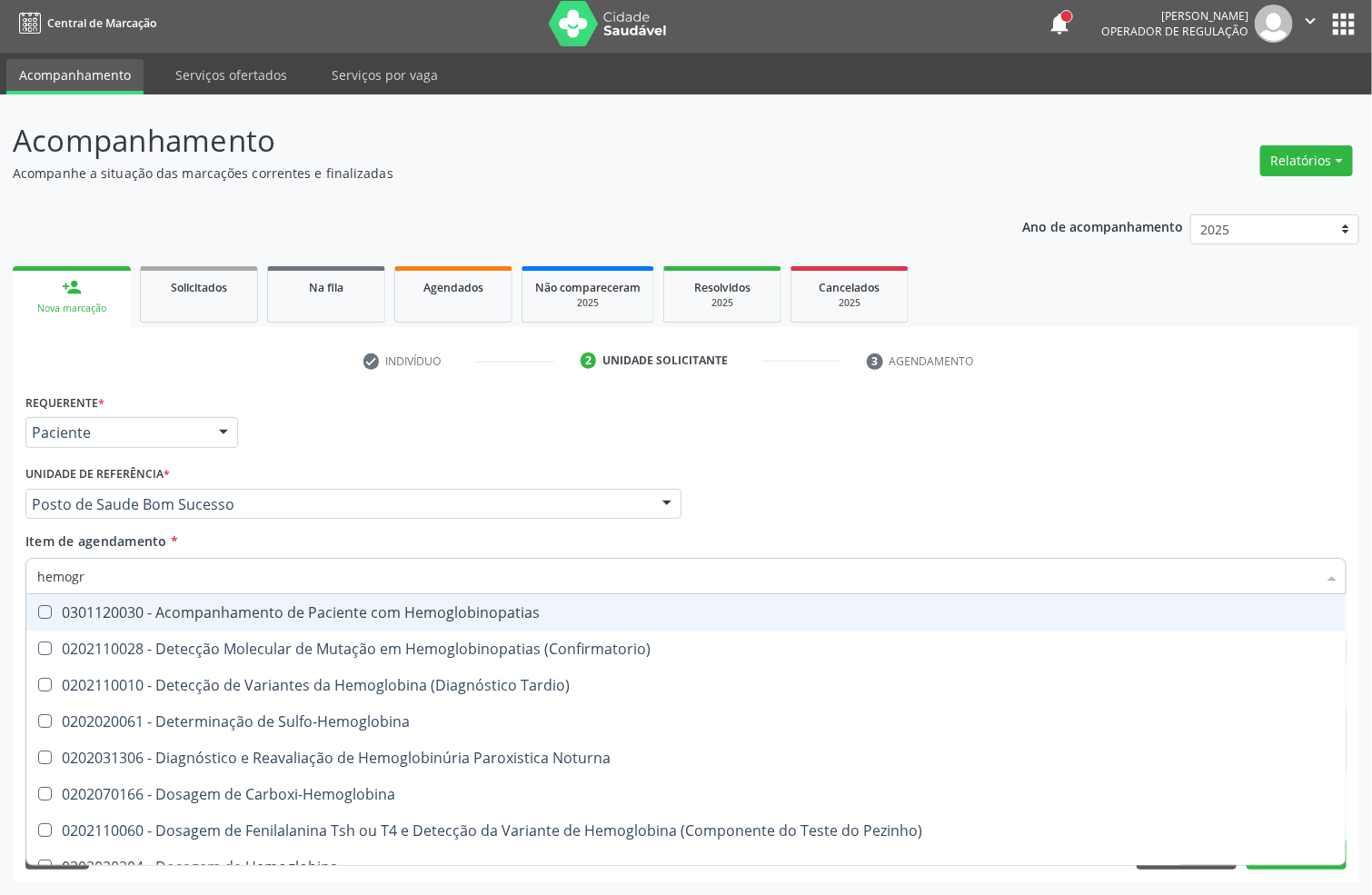
type input "hemogra"
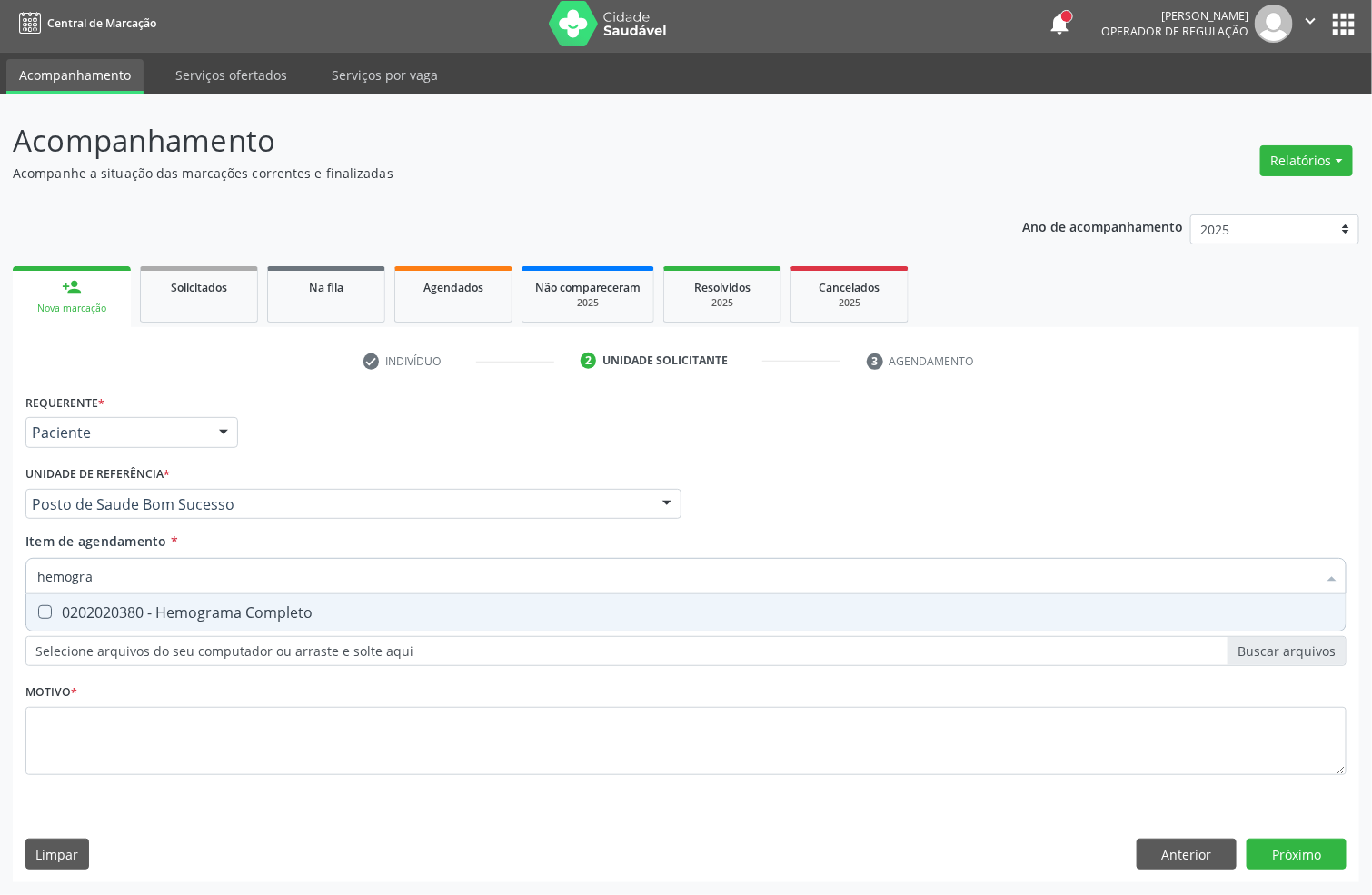
click at [39, 608] on Completo at bounding box center [44, 611] width 14 height 14
click at [38, 608] on Completo "checkbox" at bounding box center [32, 611] width 12 height 12
checkbox Completo "true"
drag, startPoint x: 107, startPoint y: 575, endPoint x: 0, endPoint y: 590, distance: 108.0
click at [0, 590] on div "Acompanhamento Acompanhe a situação das marcações correntes e finalizadas Relat…" at bounding box center [686, 495] width 1372 height 800
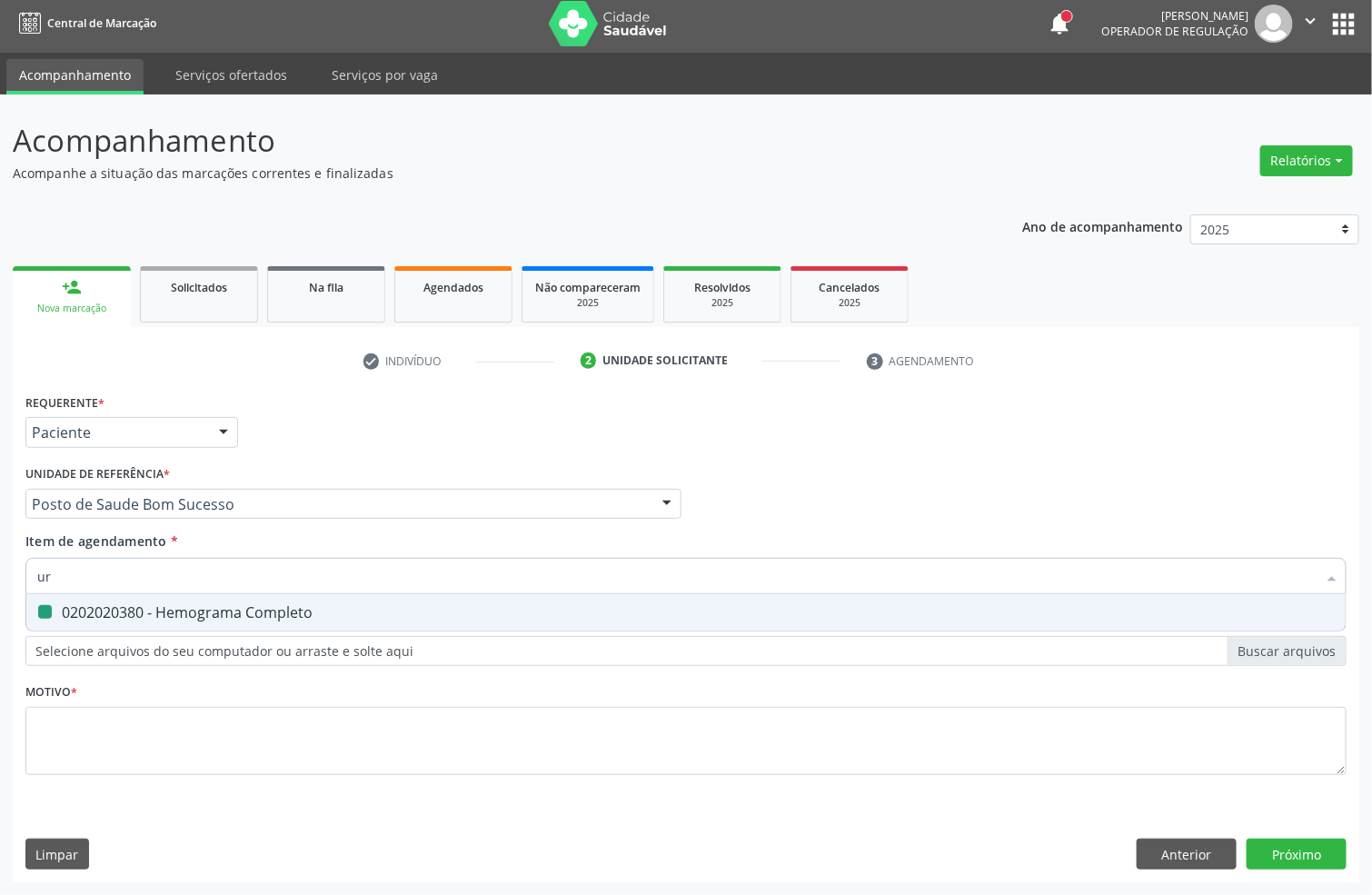
type input "uri"
checkbox Completo "false"
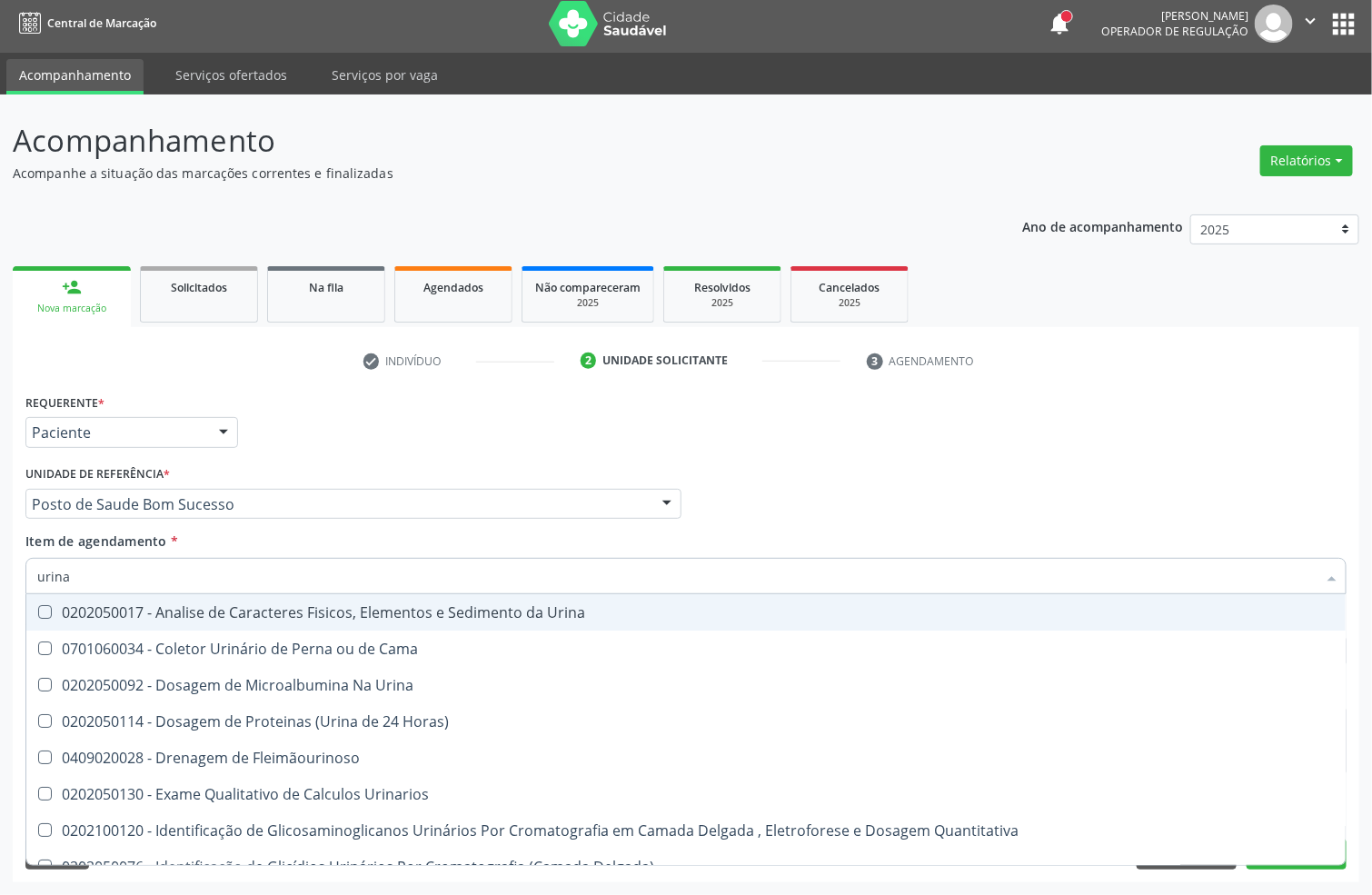
type input "urina"
click at [77, 608] on div "0202050017 - Analise de Caracteres Fisicos, Elementos e Sedimento da Urina" at bounding box center [685, 612] width 1297 height 15
checkbox Urina "true"
drag, startPoint x: 103, startPoint y: 572, endPoint x: 0, endPoint y: 572, distance: 103.0
click at [0, 572] on div "Acompanhamento Acompanhe a situação das marcações correntes e finalizadas Relat…" at bounding box center [686, 495] width 1372 height 800
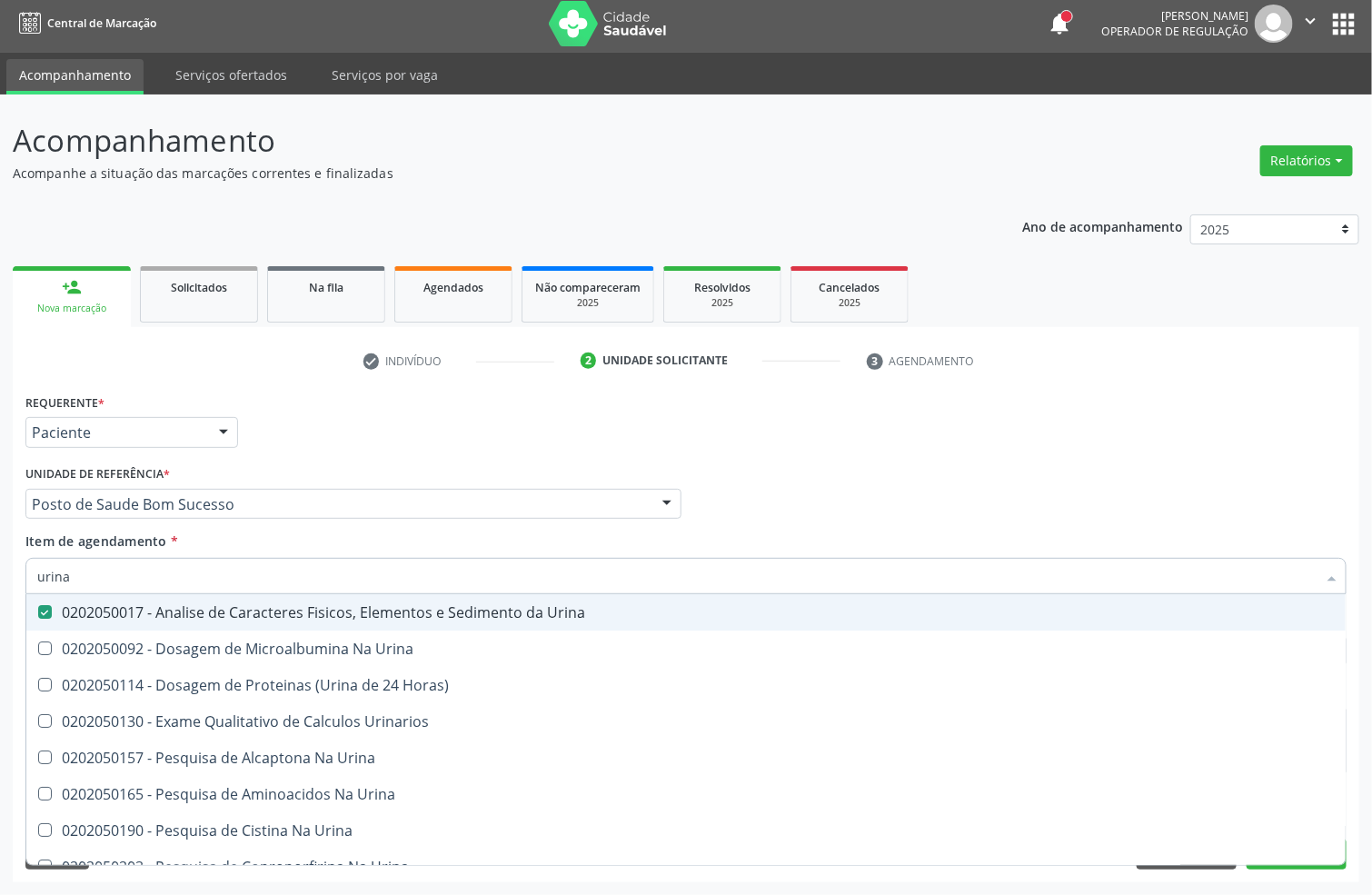
click at [911, 439] on div "Requerente * Paciente Profissional de Saúde Paciente Nenhum resultado encontrad…" at bounding box center [686, 424] width 1331 height 71
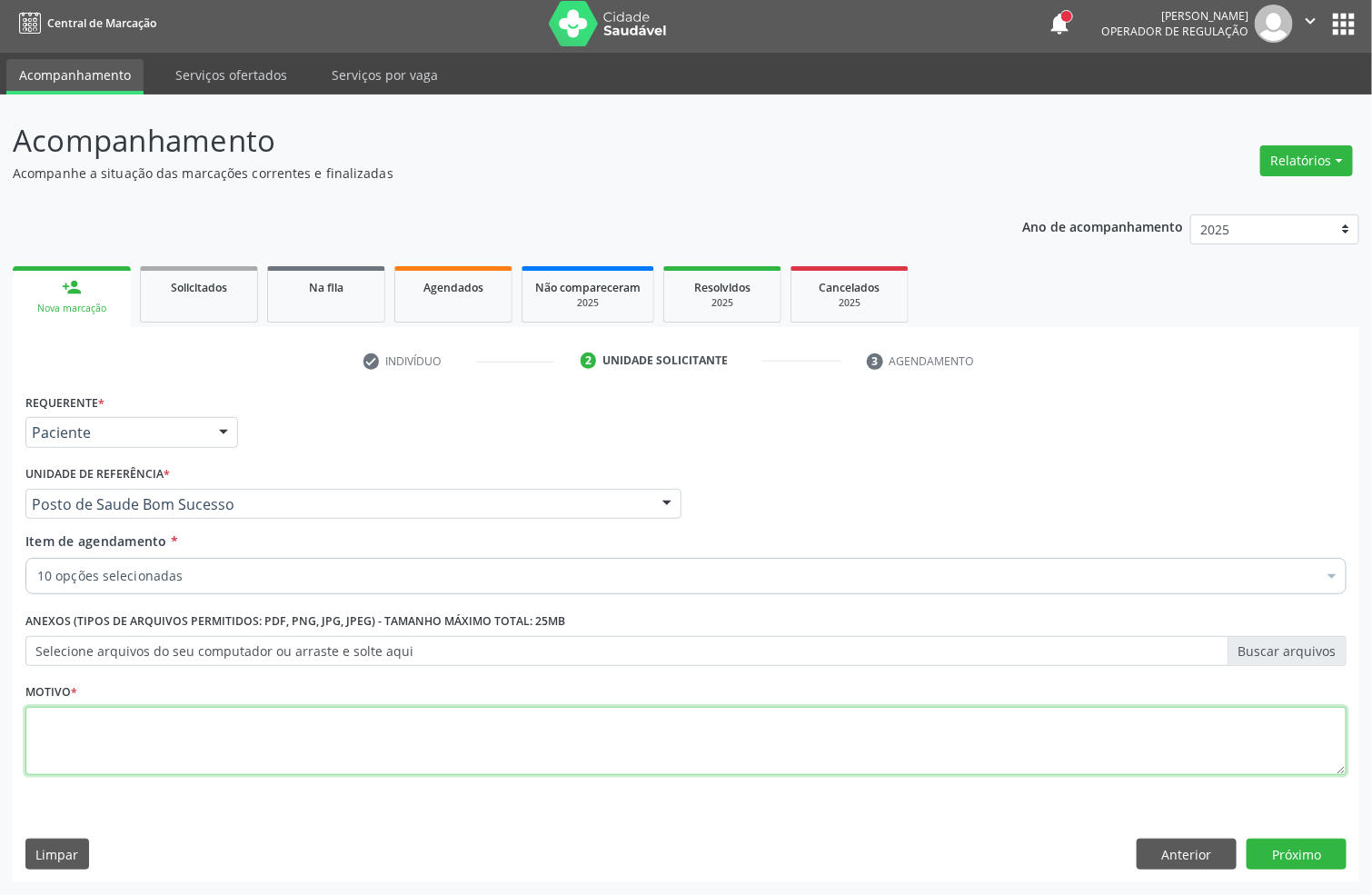
drag, startPoint x: 199, startPoint y: 734, endPoint x: 210, endPoint y: 396, distance: 338.2
click at [199, 736] on textarea at bounding box center [686, 741] width 1321 height 69
type textarea "."
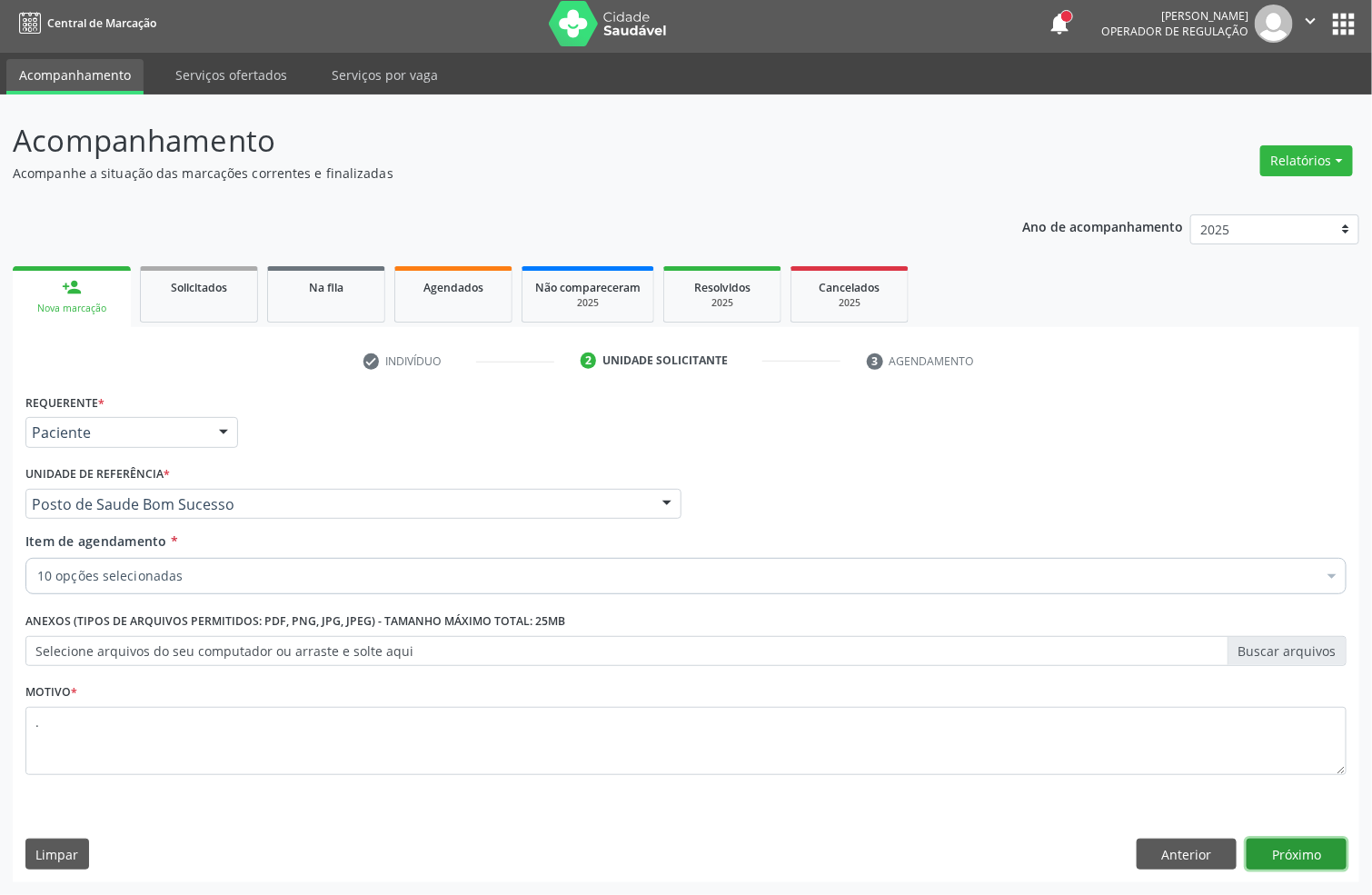
click at [1317, 845] on button "Próximo" at bounding box center [1296, 854] width 100 height 31
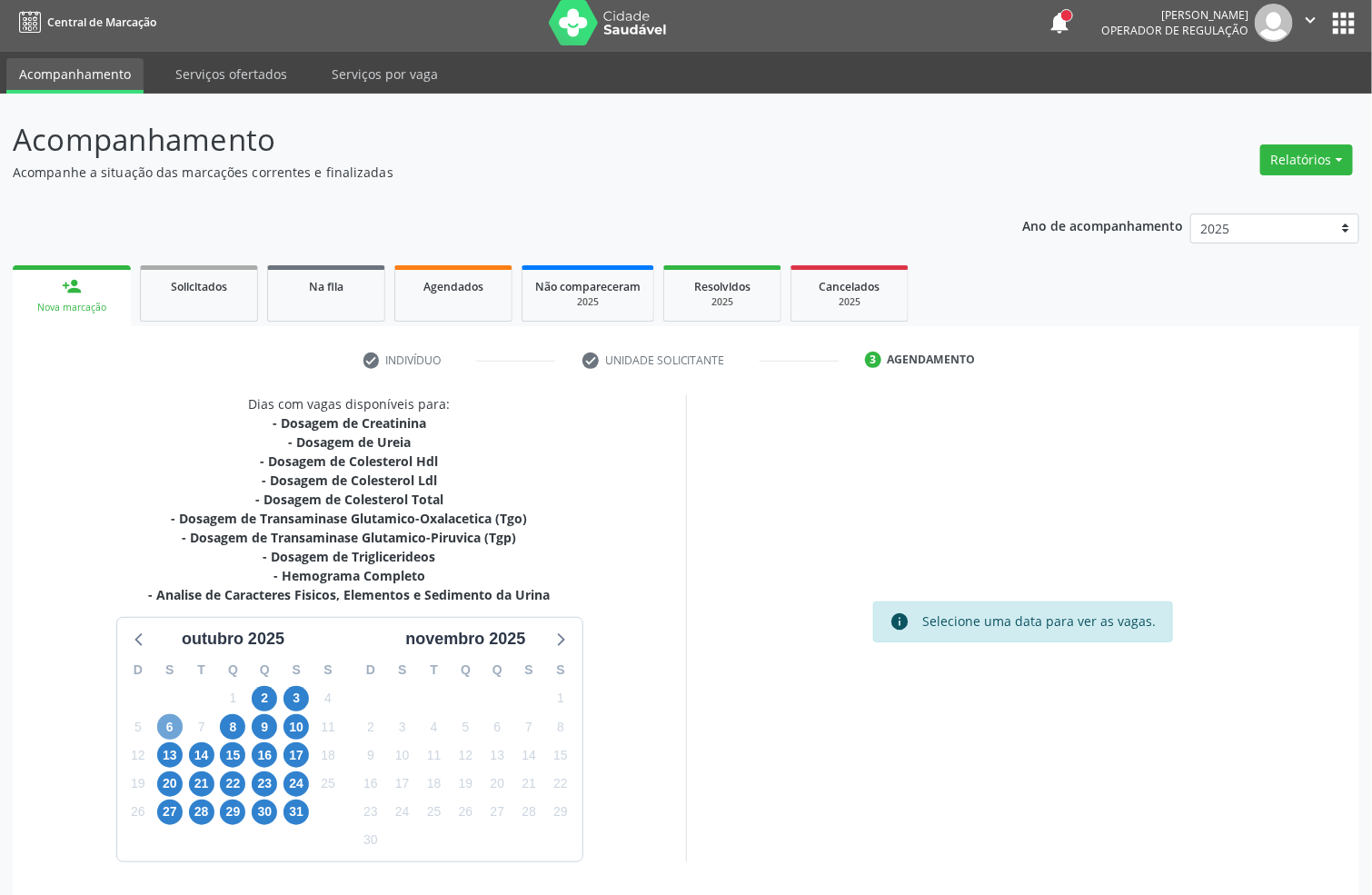
click at [170, 725] on span "6" at bounding box center [171, 727] width 26 height 26
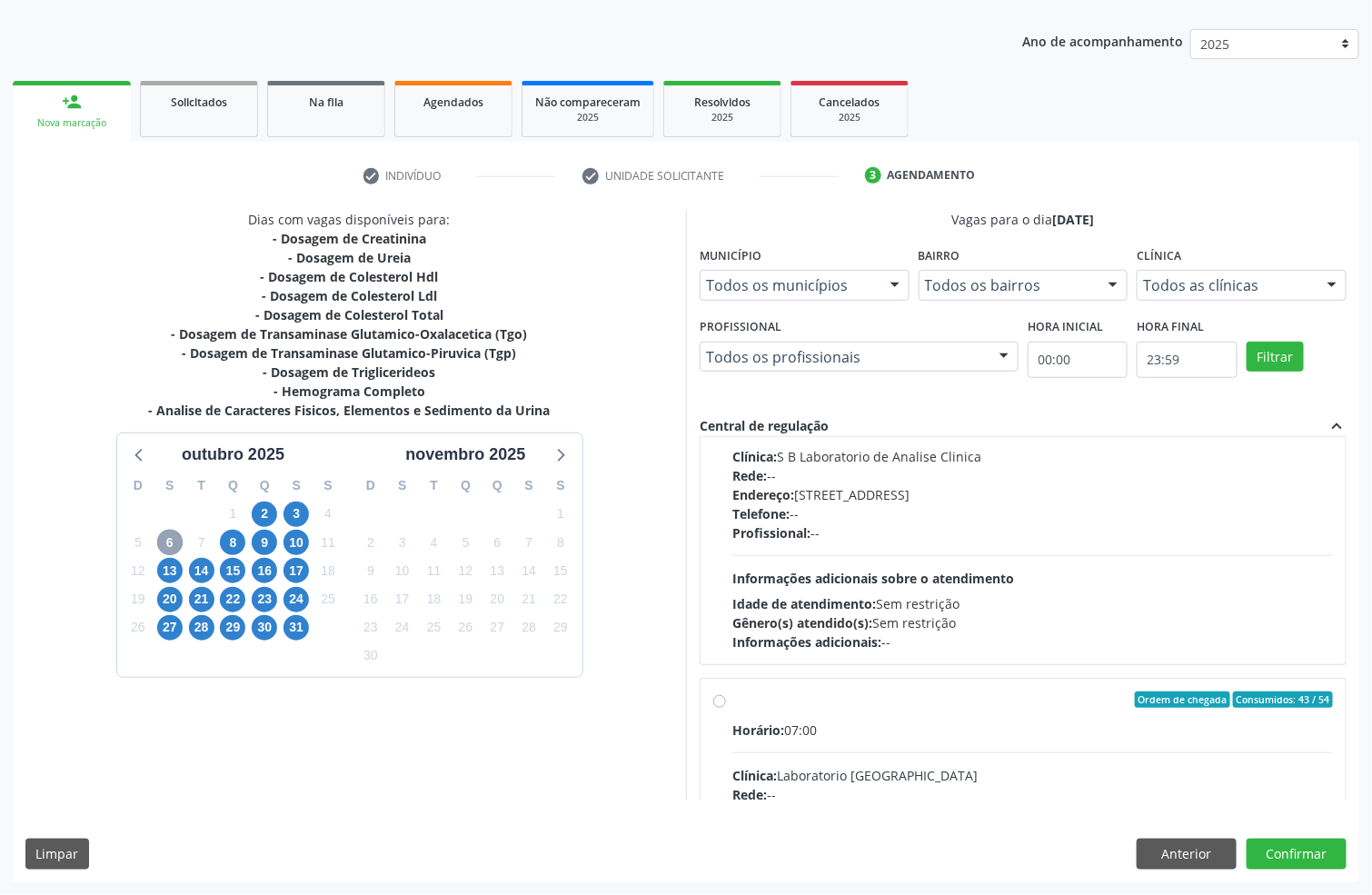
scroll to position [545, 0]
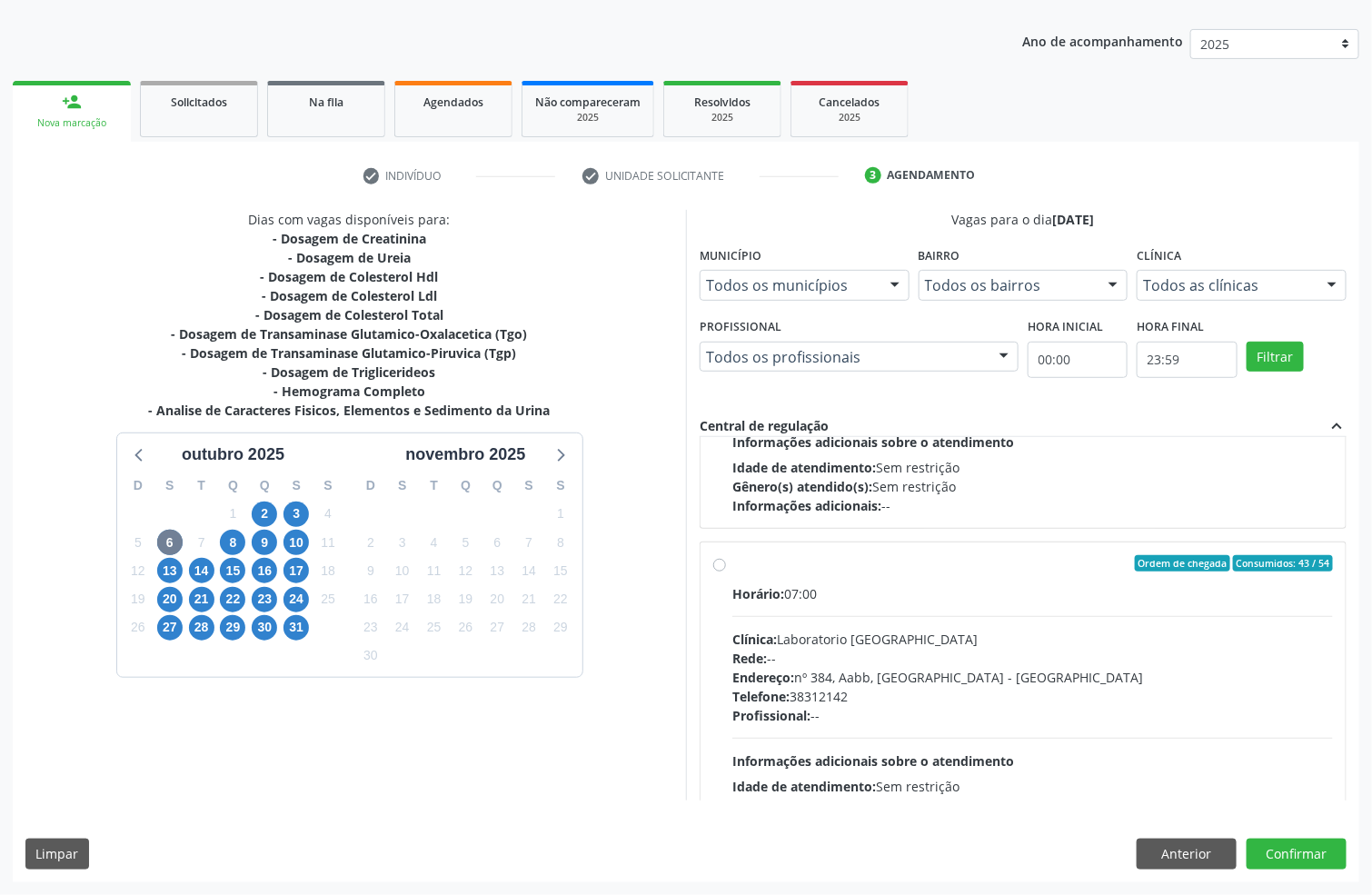
click at [1037, 657] on div "Rede: --" at bounding box center [1032, 658] width 600 height 19
click at [726, 571] on input "Ordem de chegada Consumidos: 43 / 54 Horário: 07:00 Clínica: Laboratorio Sao Fr…" at bounding box center [720, 563] width 13 height 17
radio input "true"
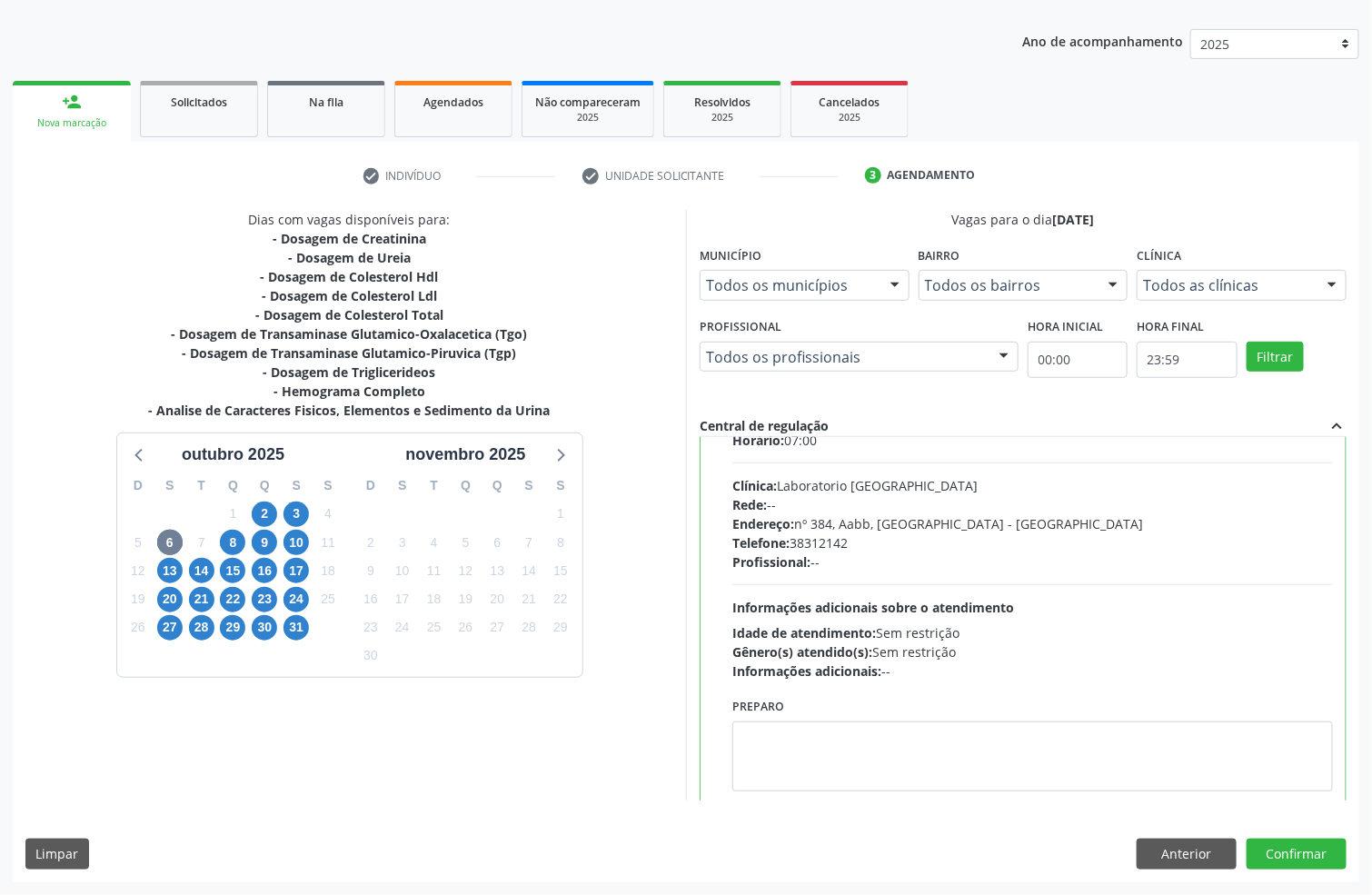
scroll to position [731, 0]
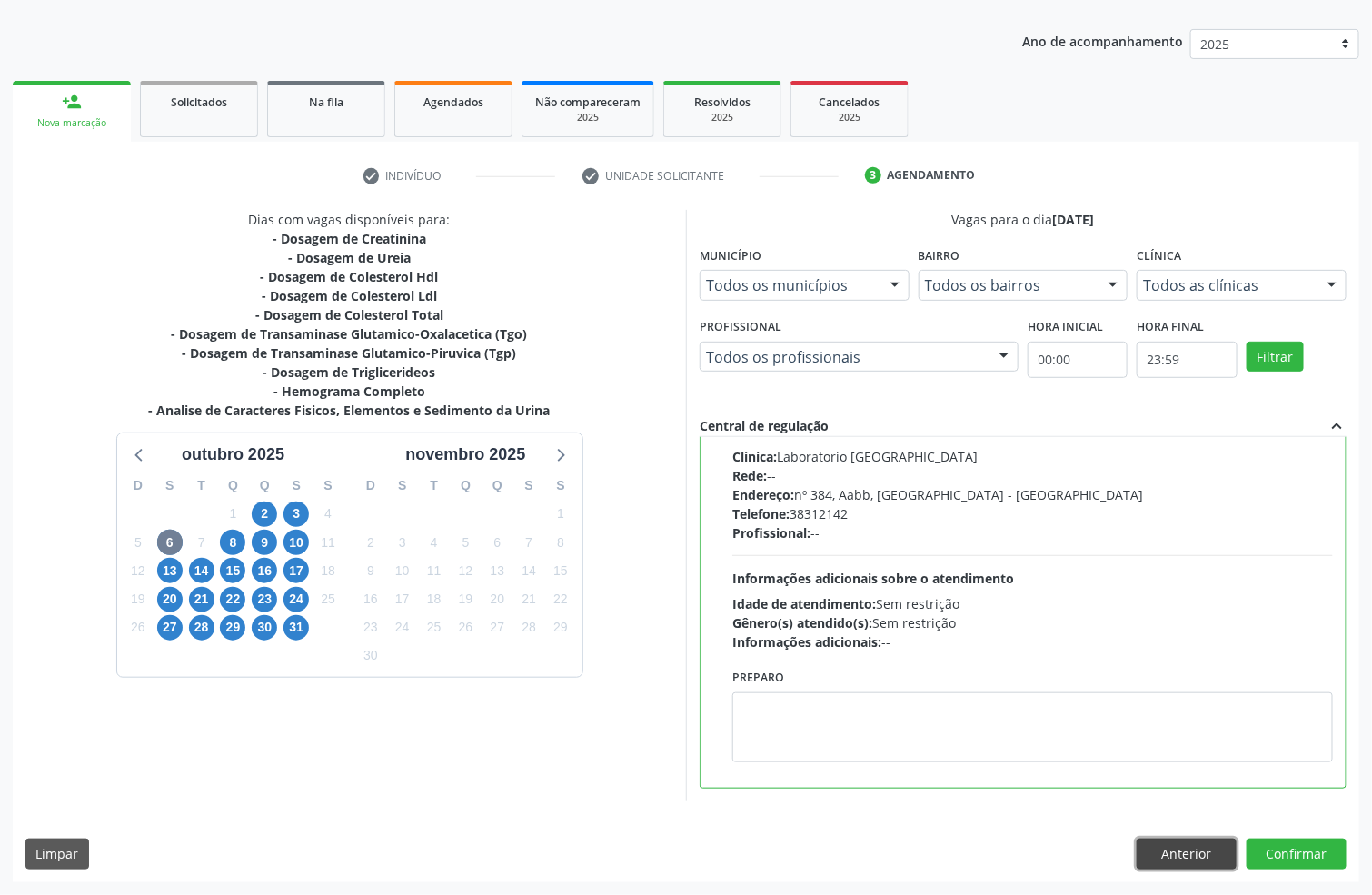
click at [1205, 852] on button "Anterior" at bounding box center [1187, 854] width 100 height 31
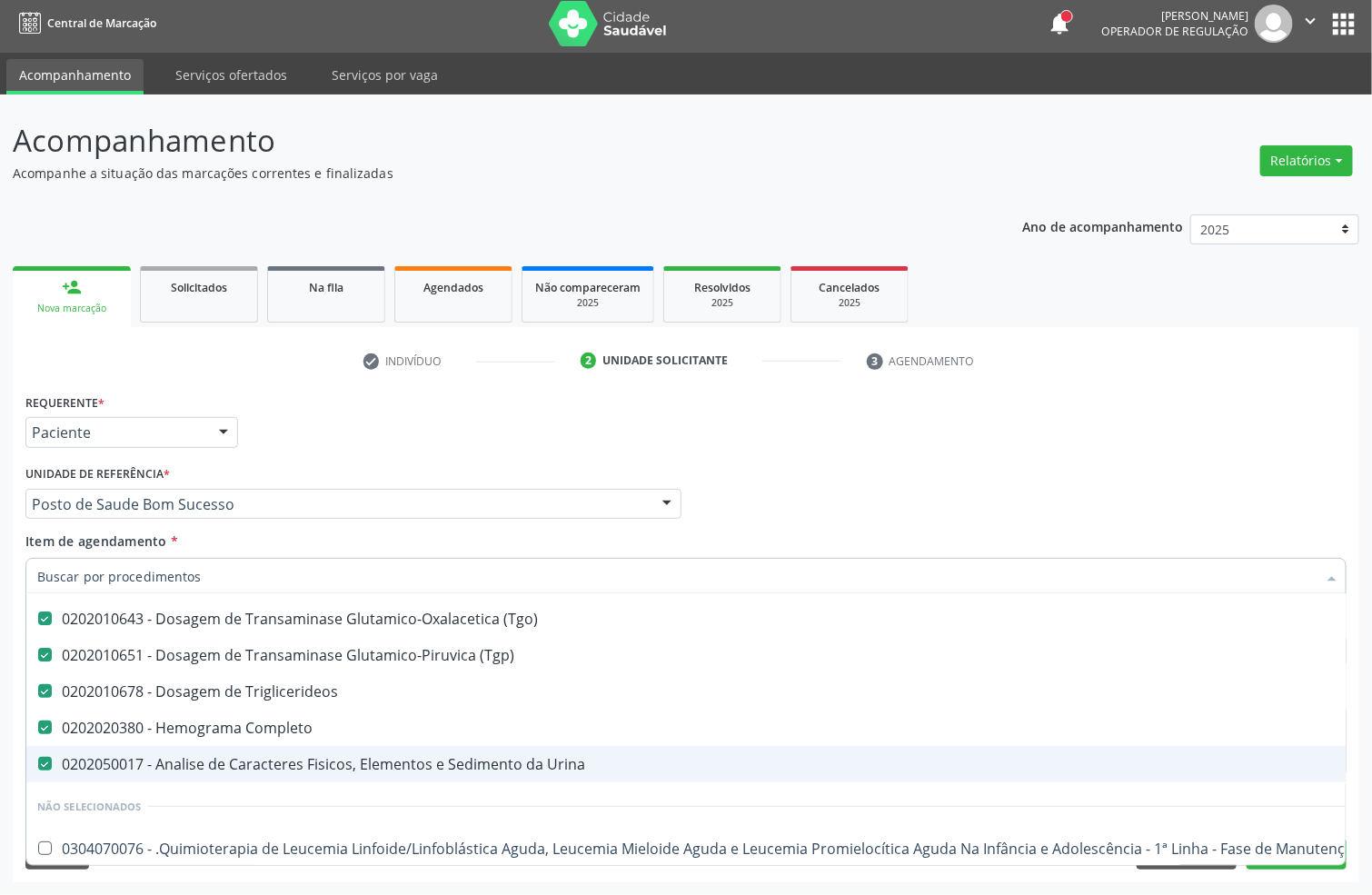
scroll to position [136, 0]
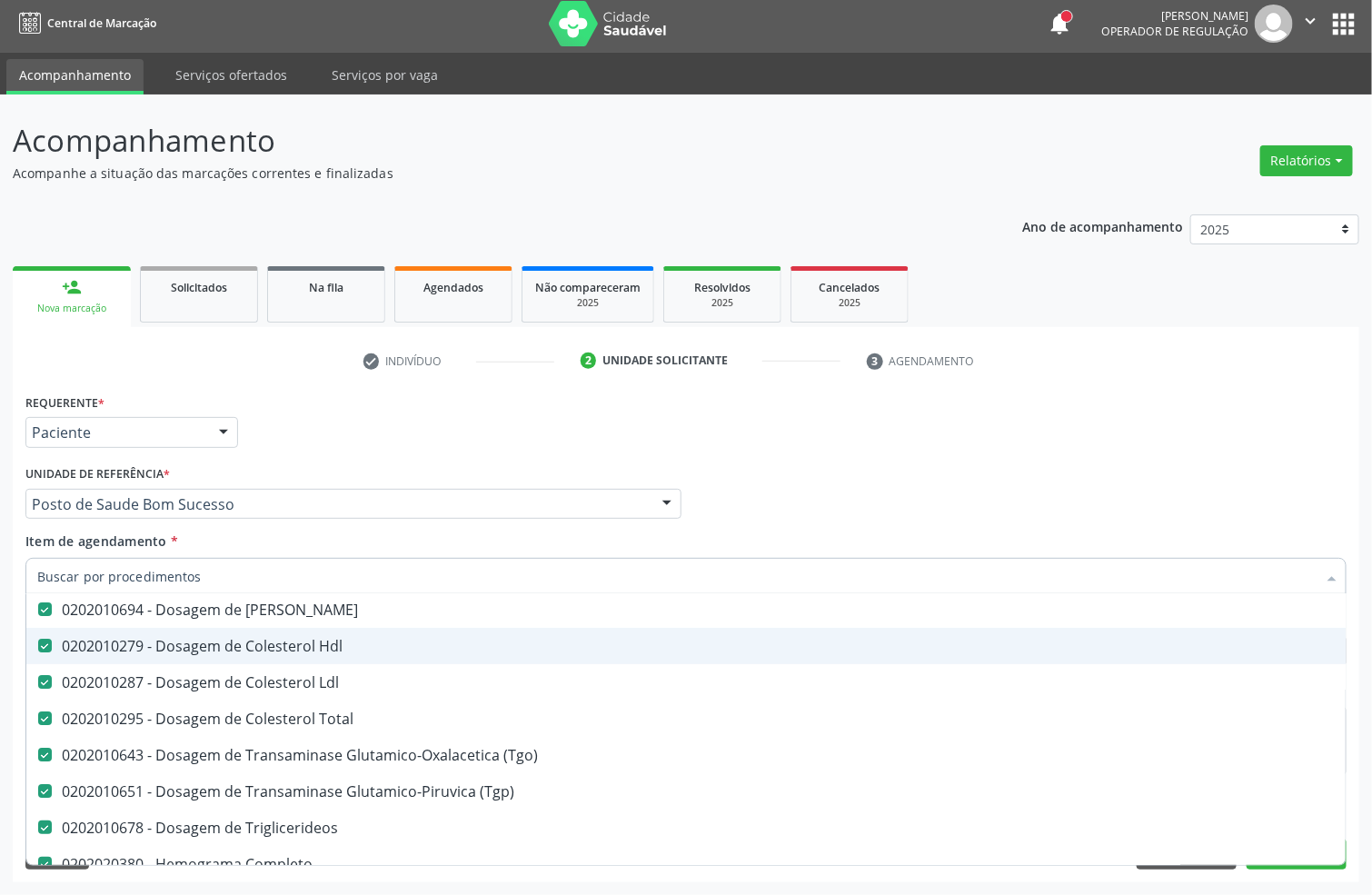
click at [1315, 431] on div "Requerente * Paciente Profissional de Saúde Paciente Nenhum resultado encontrad…" at bounding box center [686, 424] width 1331 height 71
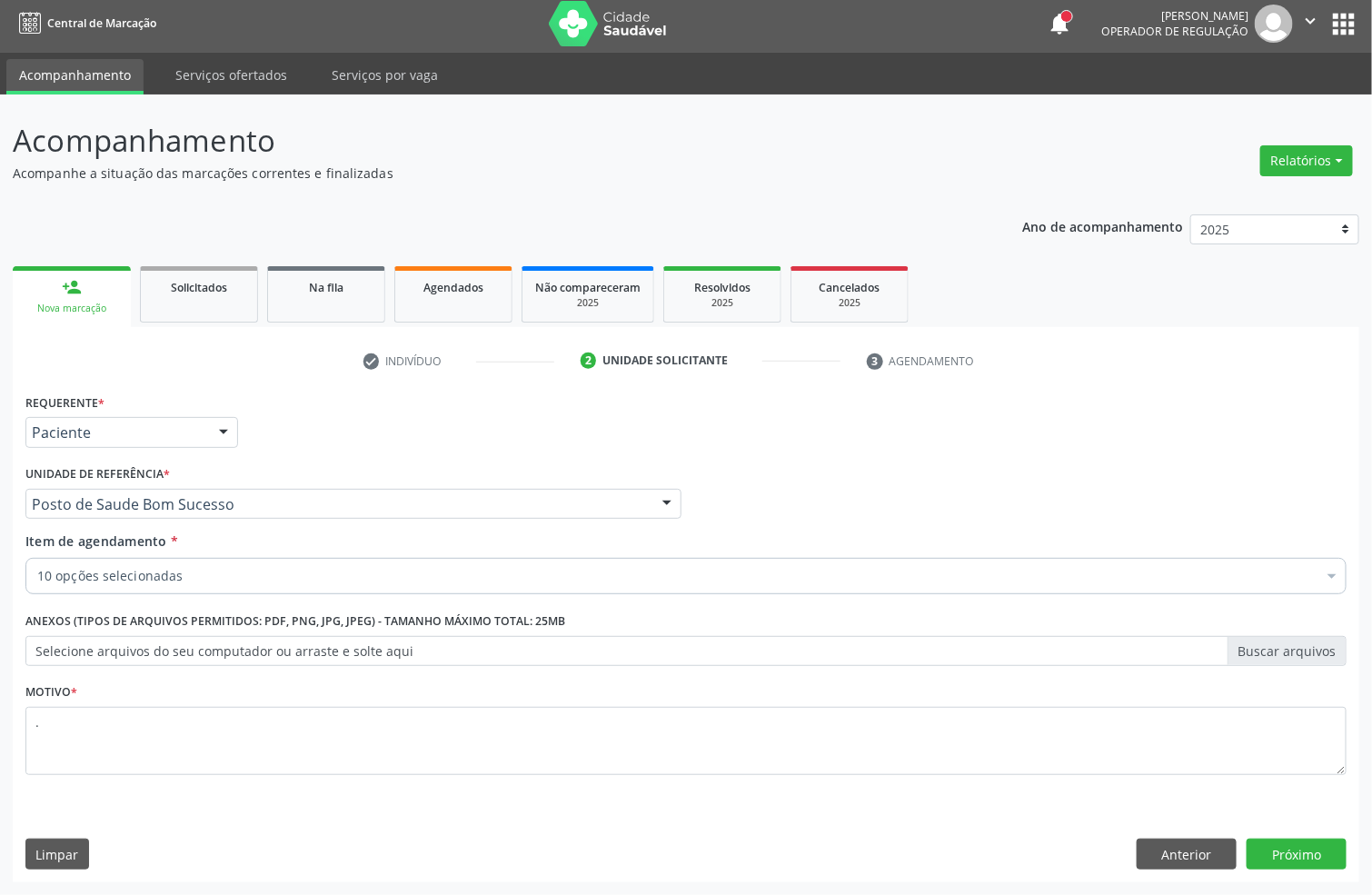
scroll to position [0, 0]
click at [1288, 849] on button "Próximo" at bounding box center [1296, 854] width 100 height 31
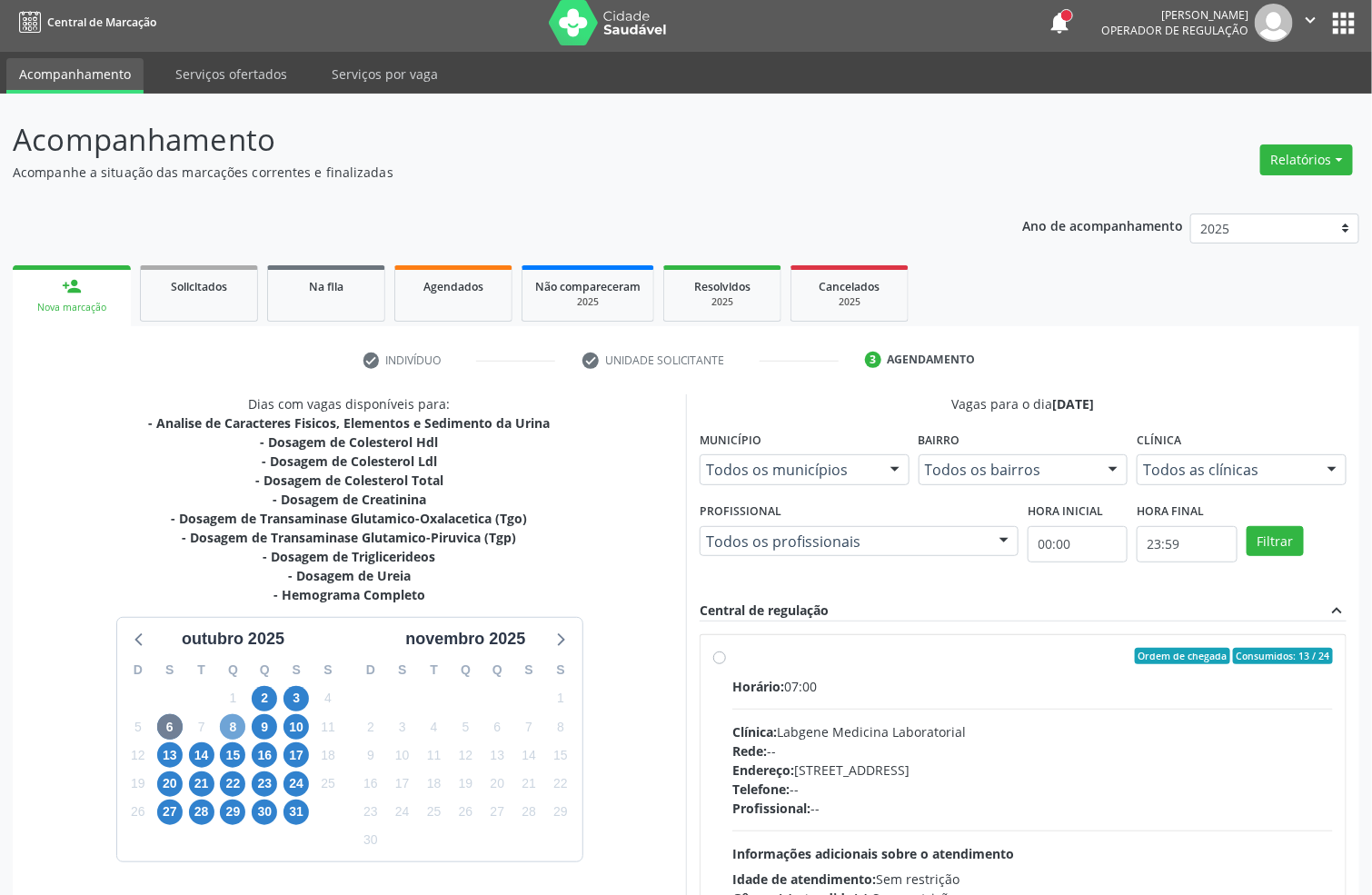
click at [230, 718] on span "8" at bounding box center [233, 727] width 26 height 26
click at [158, 725] on span "6" at bounding box center [171, 727] width 26 height 26
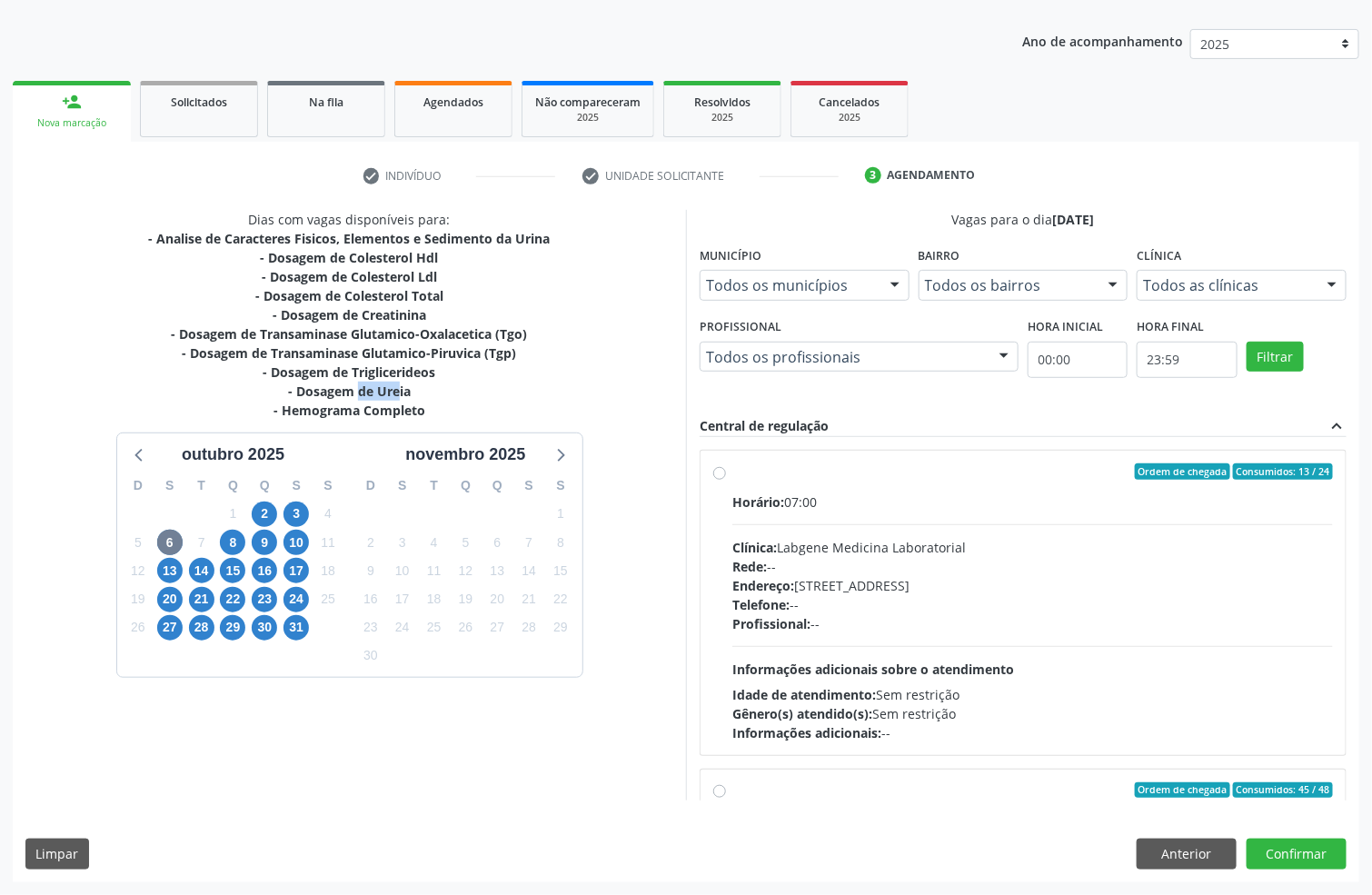
drag, startPoint x: 302, startPoint y: 388, endPoint x: 394, endPoint y: 399, distance: 92.7
click at [391, 399] on div "- Analise de Caracteres Fisicos, Elementos e Sedimento da Urina - Dosagem de Co…" at bounding box center [350, 324] width 402 height 191
click at [396, 402] on div "- Hemograma Completo" at bounding box center [350, 410] width 402 height 19
drag, startPoint x: 425, startPoint y: 412, endPoint x: 214, endPoint y: 369, distance: 215.3
click at [214, 369] on div "- Analise de Caracteres Fisicos, Elementos e Sedimento da Urina - Dosagem de Co…" at bounding box center [350, 324] width 402 height 191
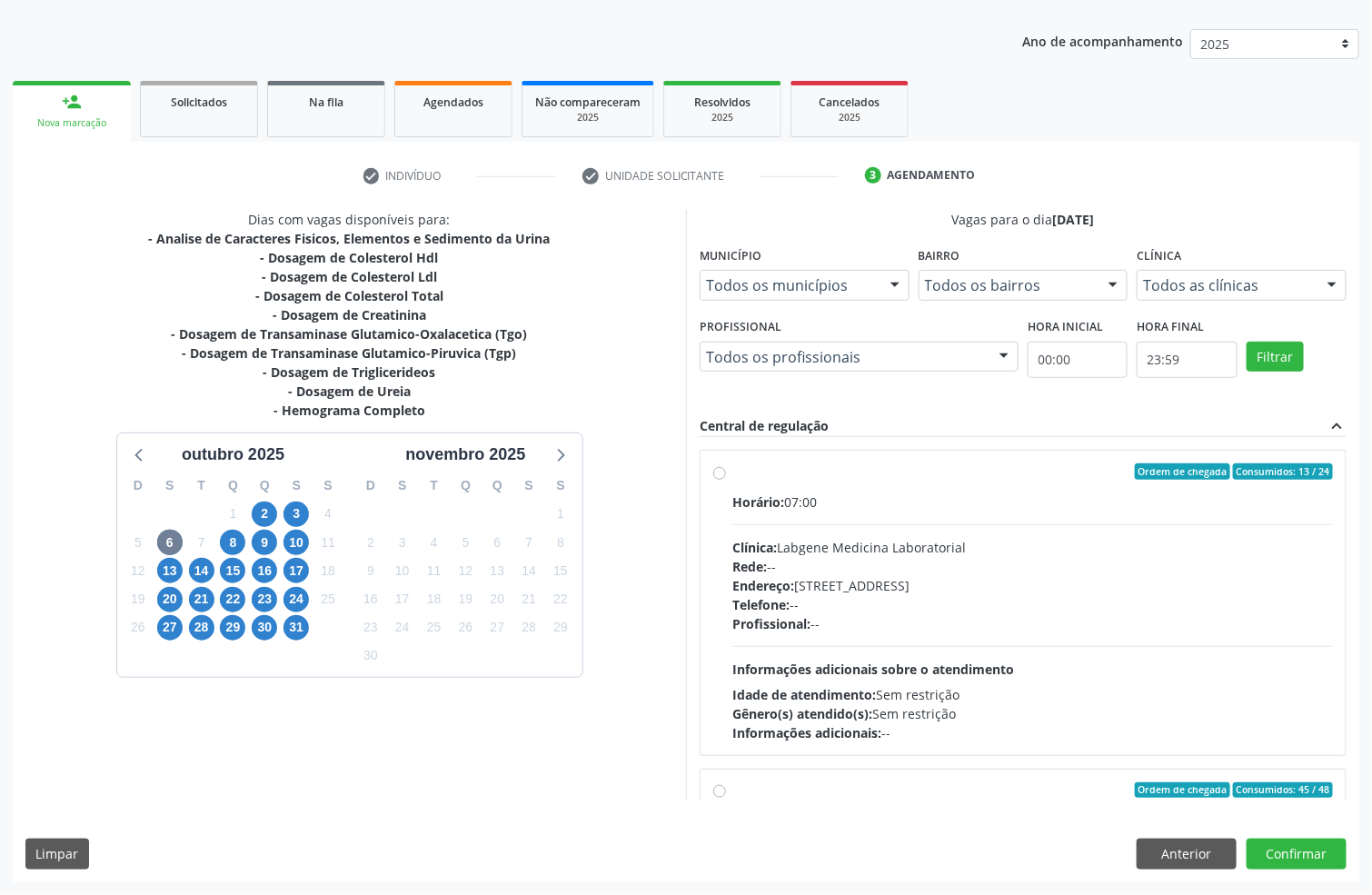
click at [216, 344] on div "- Dosagem de Transaminase Glutamico-Piruvica (Tgp)" at bounding box center [350, 353] width 402 height 19
drag, startPoint x: 483, startPoint y: 349, endPoint x: 245, endPoint y: 348, distance: 238.0
click at [252, 349] on div "- Dosagem de Transaminase Glutamico-Piruvica (Tgp)" at bounding box center [350, 353] width 402 height 19
click at [243, 336] on div "- Dosagem de Transaminase Glutamico-Oxalacetica (Tgo)" at bounding box center [350, 334] width 402 height 19
drag, startPoint x: 442, startPoint y: 287, endPoint x: 245, endPoint y: 231, distance: 204.8
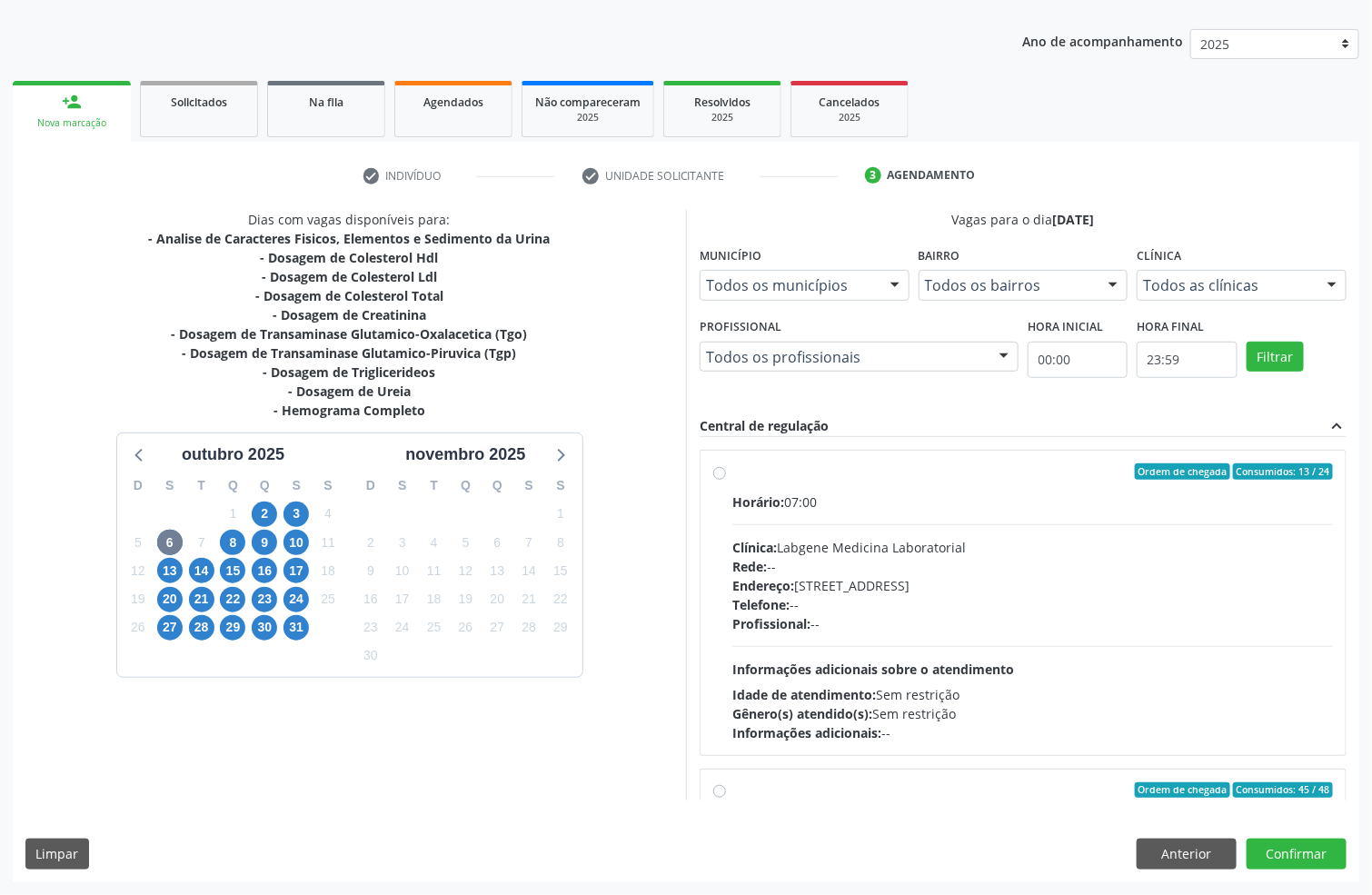
click at [245, 231] on div "- Analise de Caracteres Fisicos, Elementos e Sedimento da Urina - Dosagem de Co…" at bounding box center [350, 324] width 402 height 191
click at [219, 252] on div "- Dosagem de Colesterol Hdl" at bounding box center [350, 257] width 402 height 19
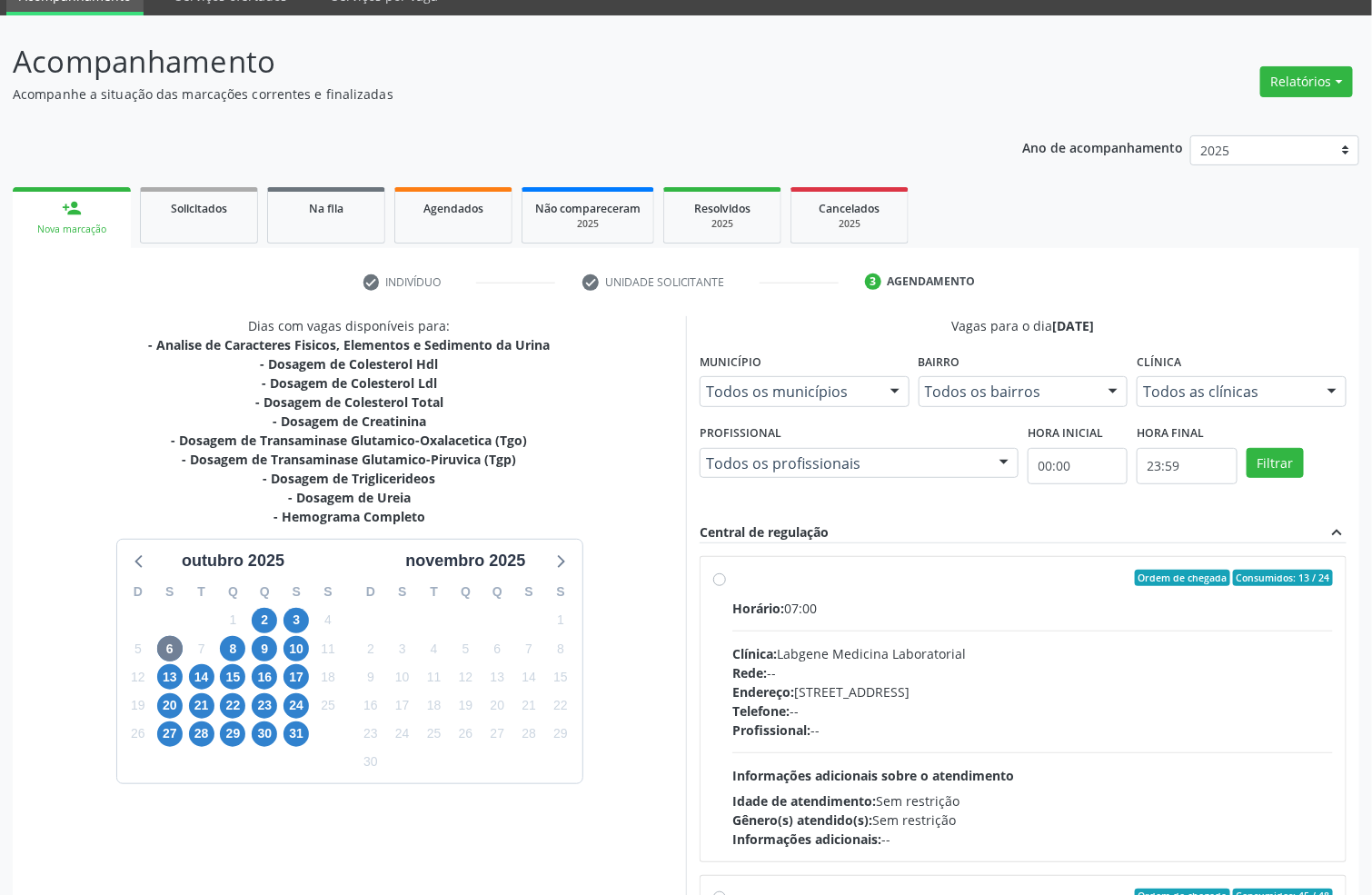
scroll to position [191, 0]
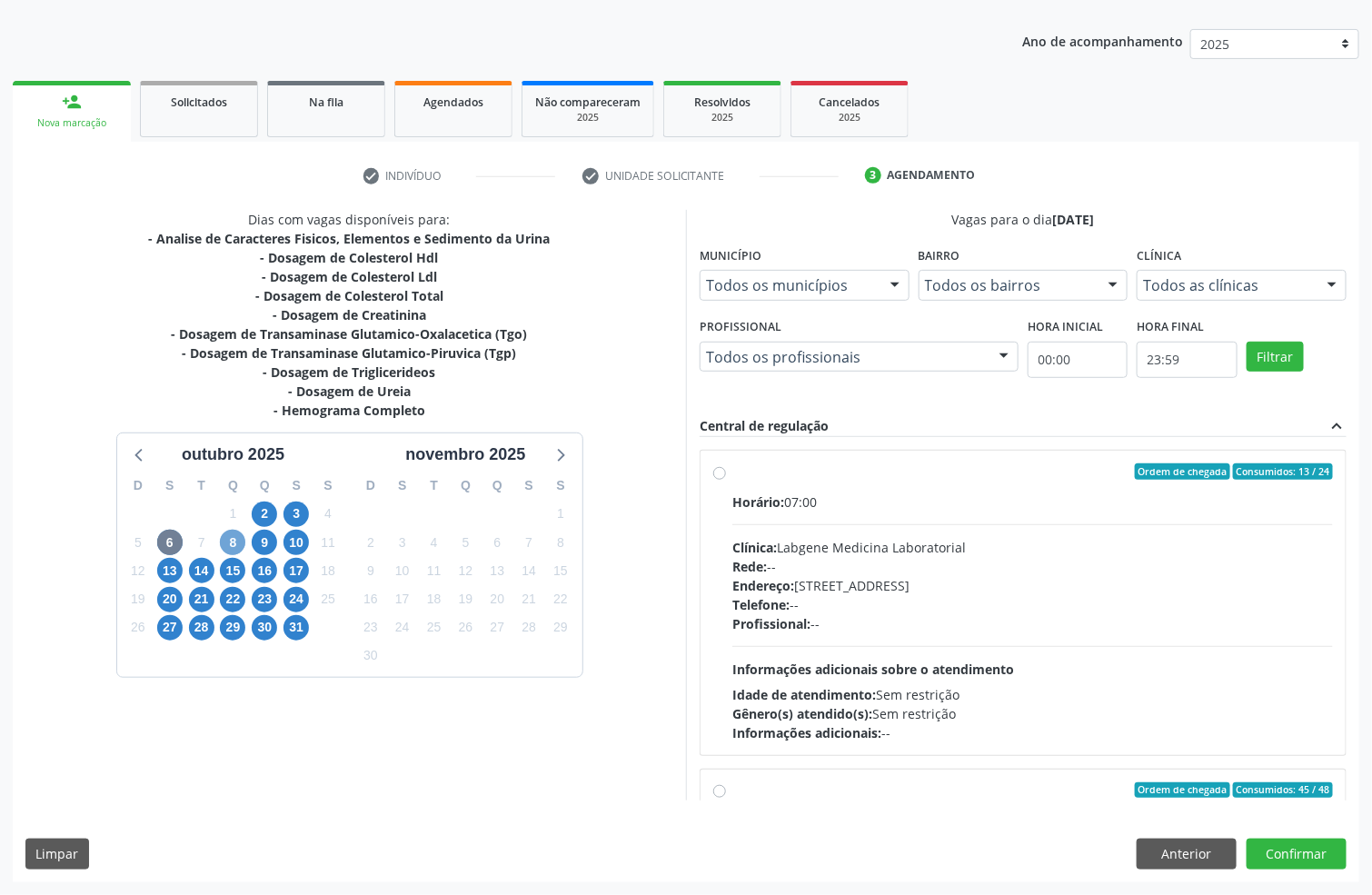
click at [224, 546] on span "8" at bounding box center [233, 543] width 26 height 26
click at [160, 543] on span "6" at bounding box center [171, 543] width 26 height 26
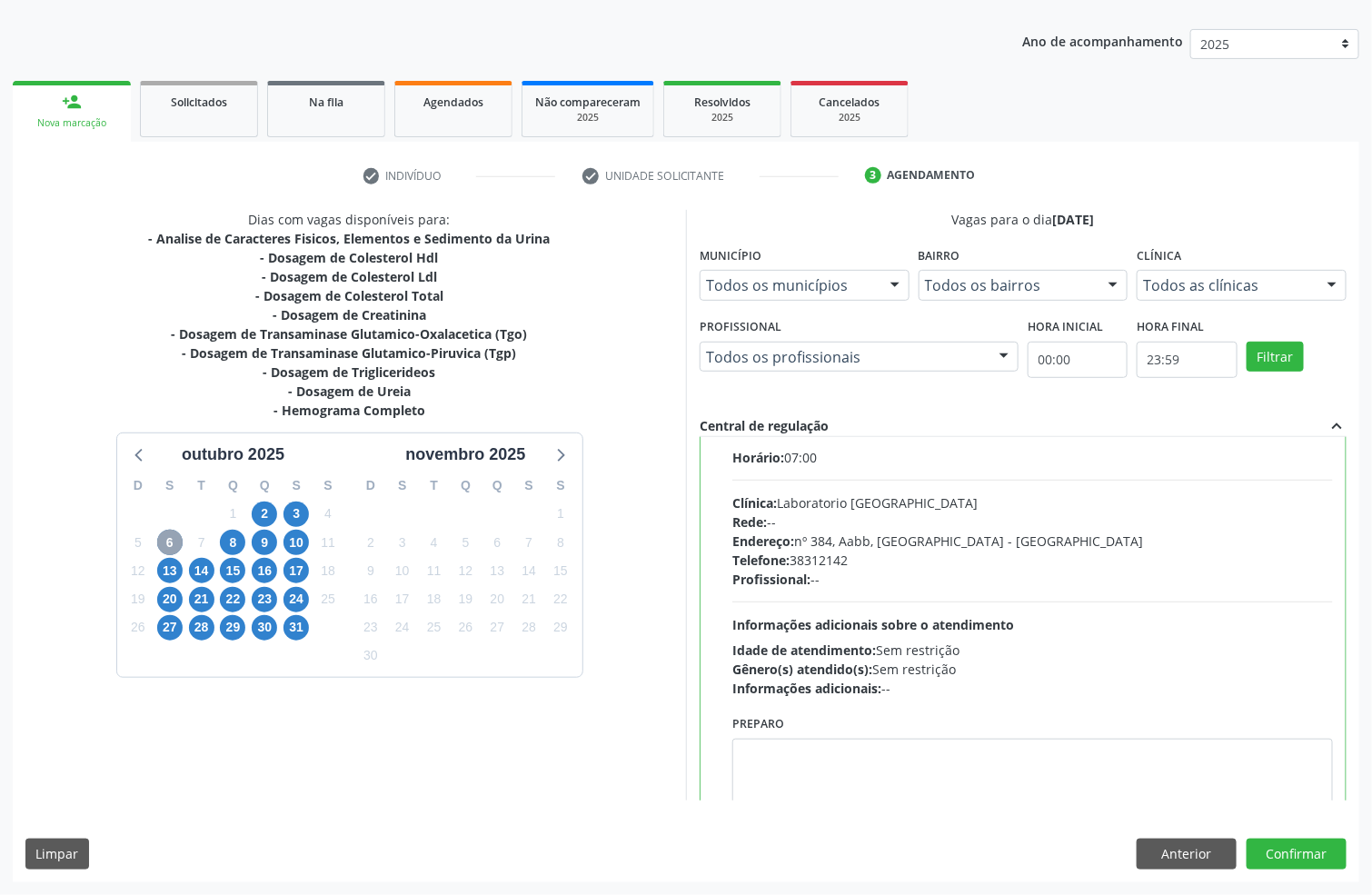
scroll to position [731, 0]
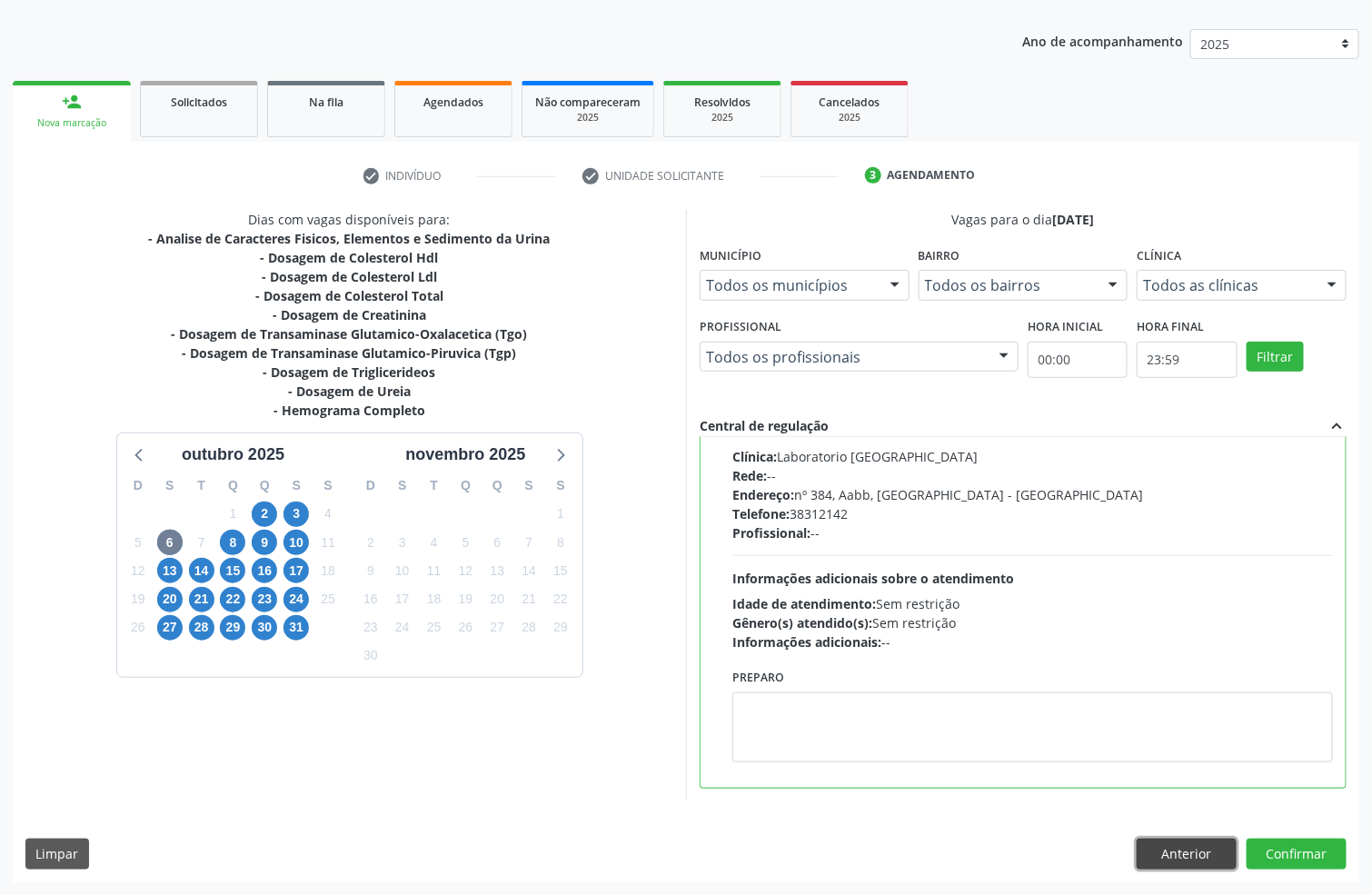
click at [1184, 853] on button "Anterior" at bounding box center [1187, 854] width 100 height 31
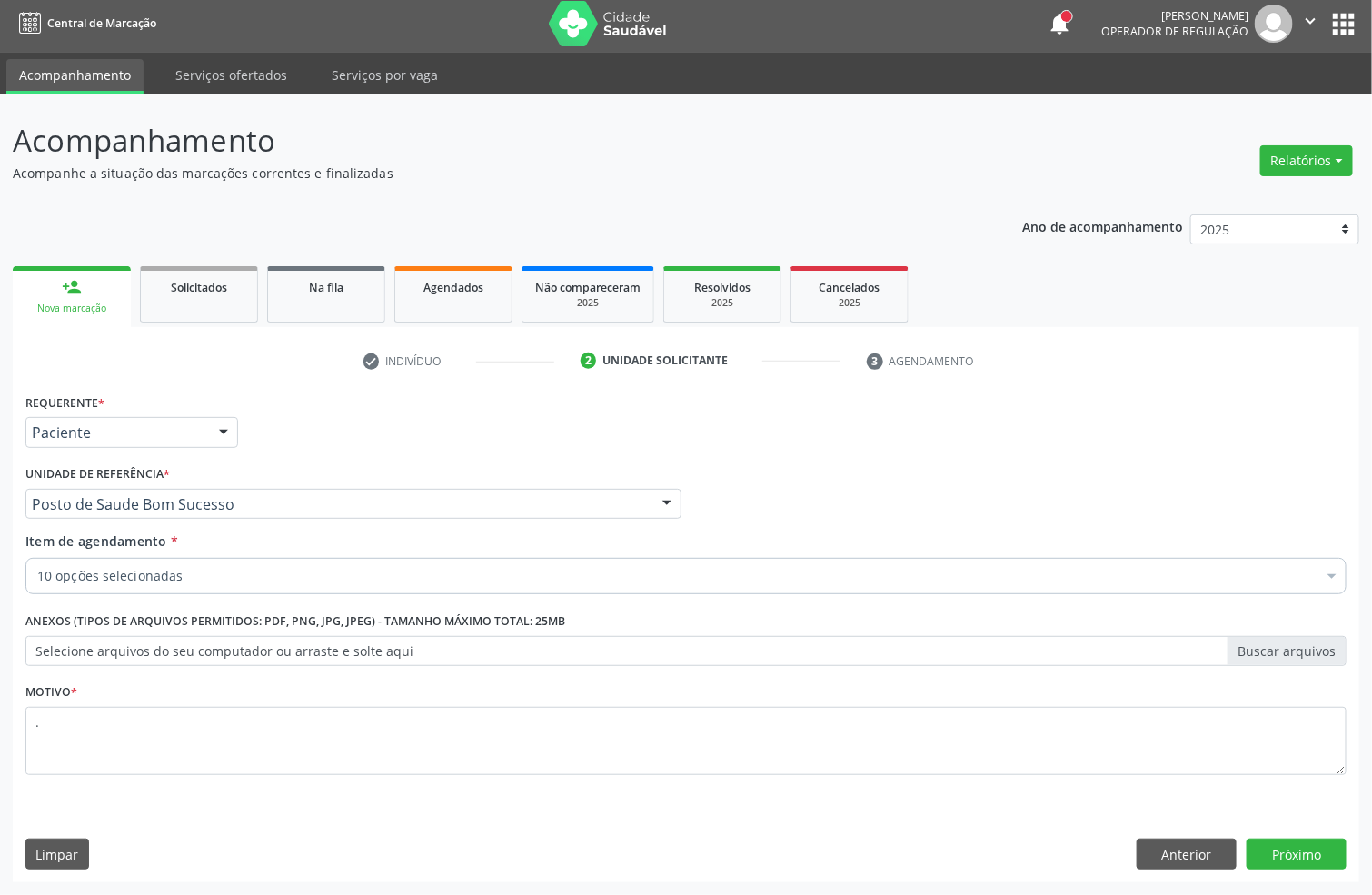
scroll to position [6, 0]
click at [88, 584] on div "10 opções selecionadas" at bounding box center [686, 575] width 1321 height 36
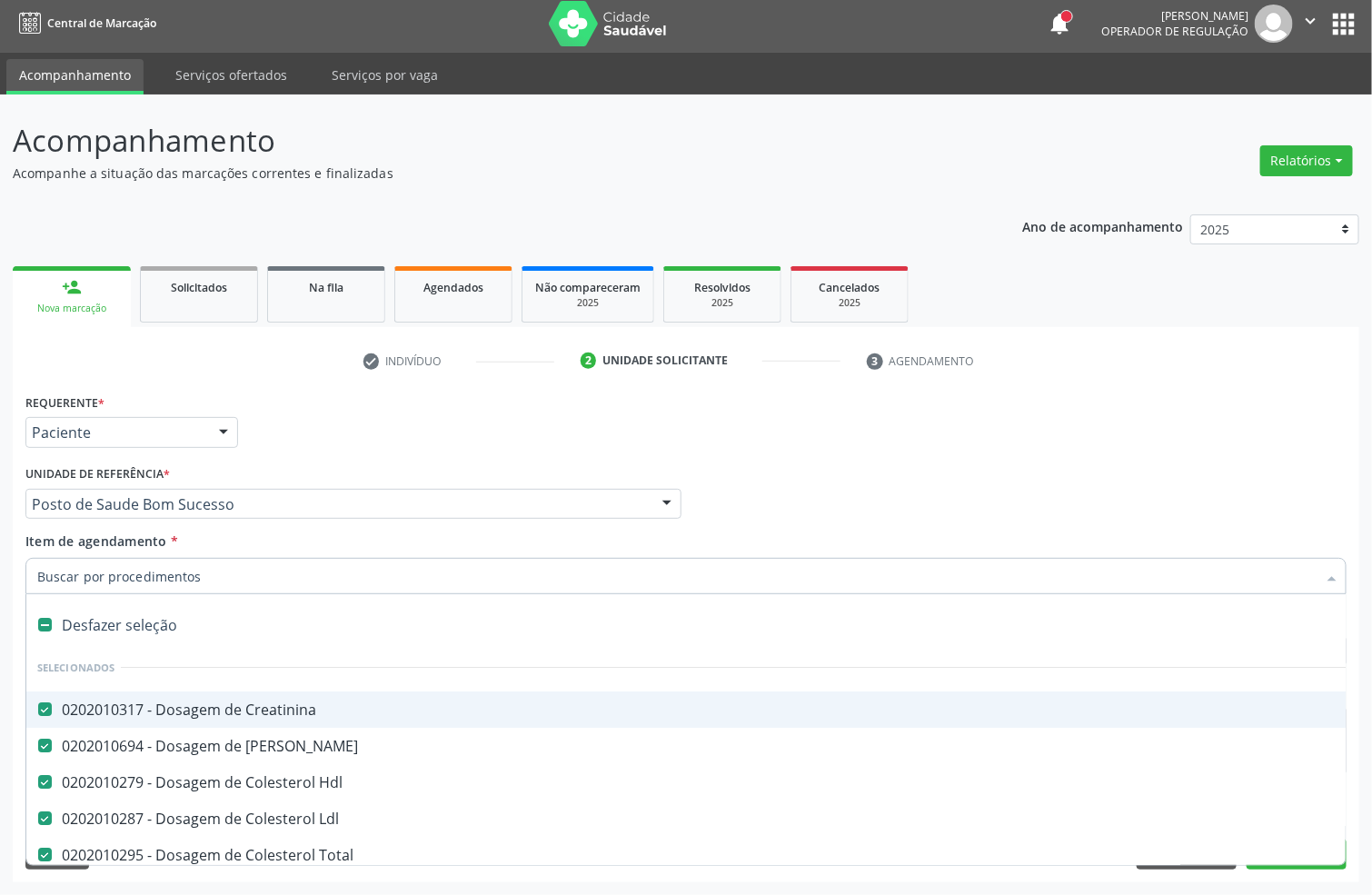
scroll to position [136, 0]
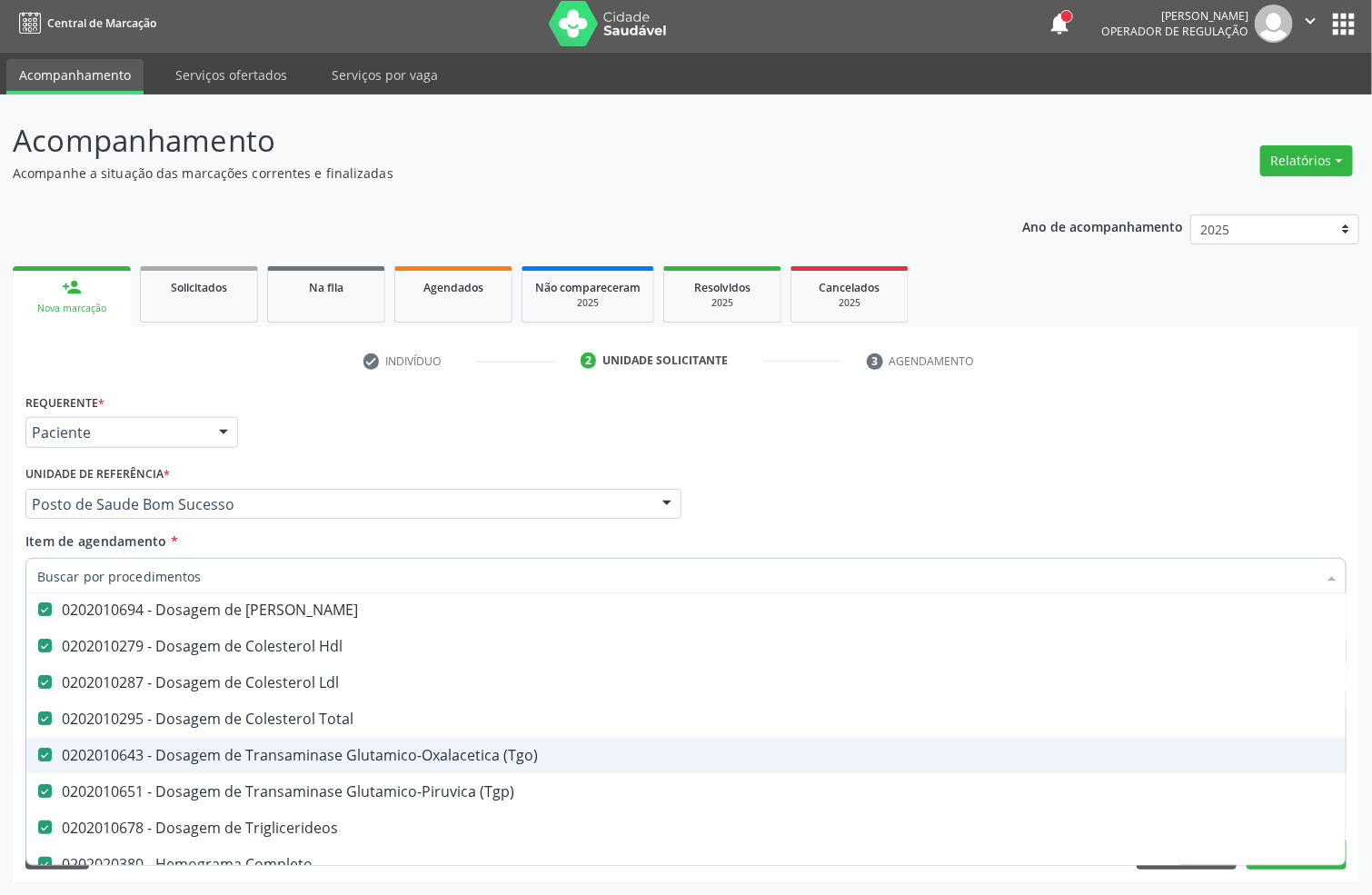
drag, startPoint x: 325, startPoint y: 756, endPoint x: 325, endPoint y: 766, distance: 10.0
click at [325, 760] on div "0202010643 - Dosagem de Transaminase Glutamico-Oxalacetica (Tgo)" at bounding box center [744, 755] width 1415 height 15
checkbox \(Tgo\) "false"
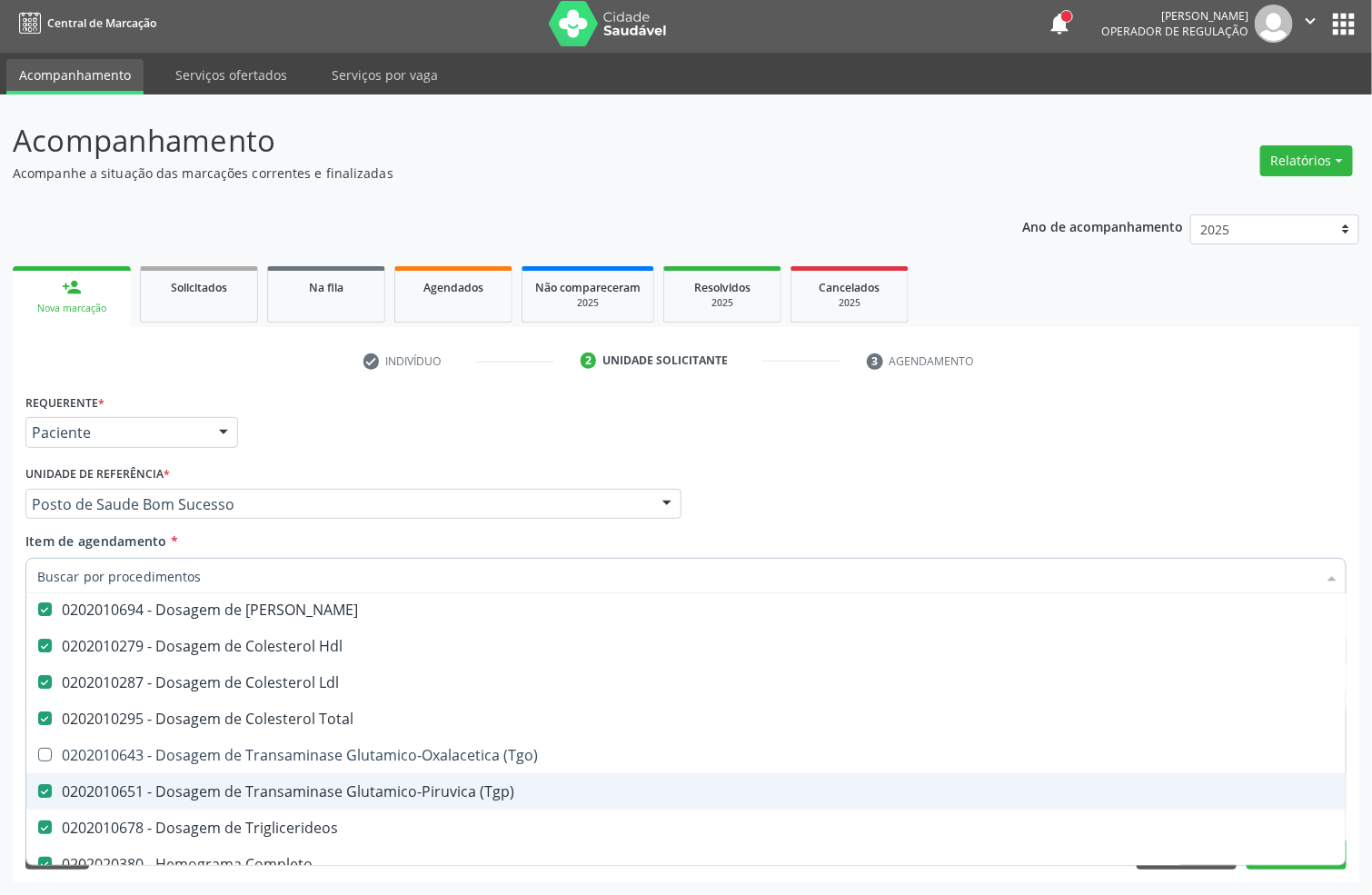
click at [317, 784] on div "0202010651 - Dosagem de Transaminase Glutamico-Piruvica (Tgp)" at bounding box center [744, 792] width 1415 height 15
checkbox \(Tgp\) "false"
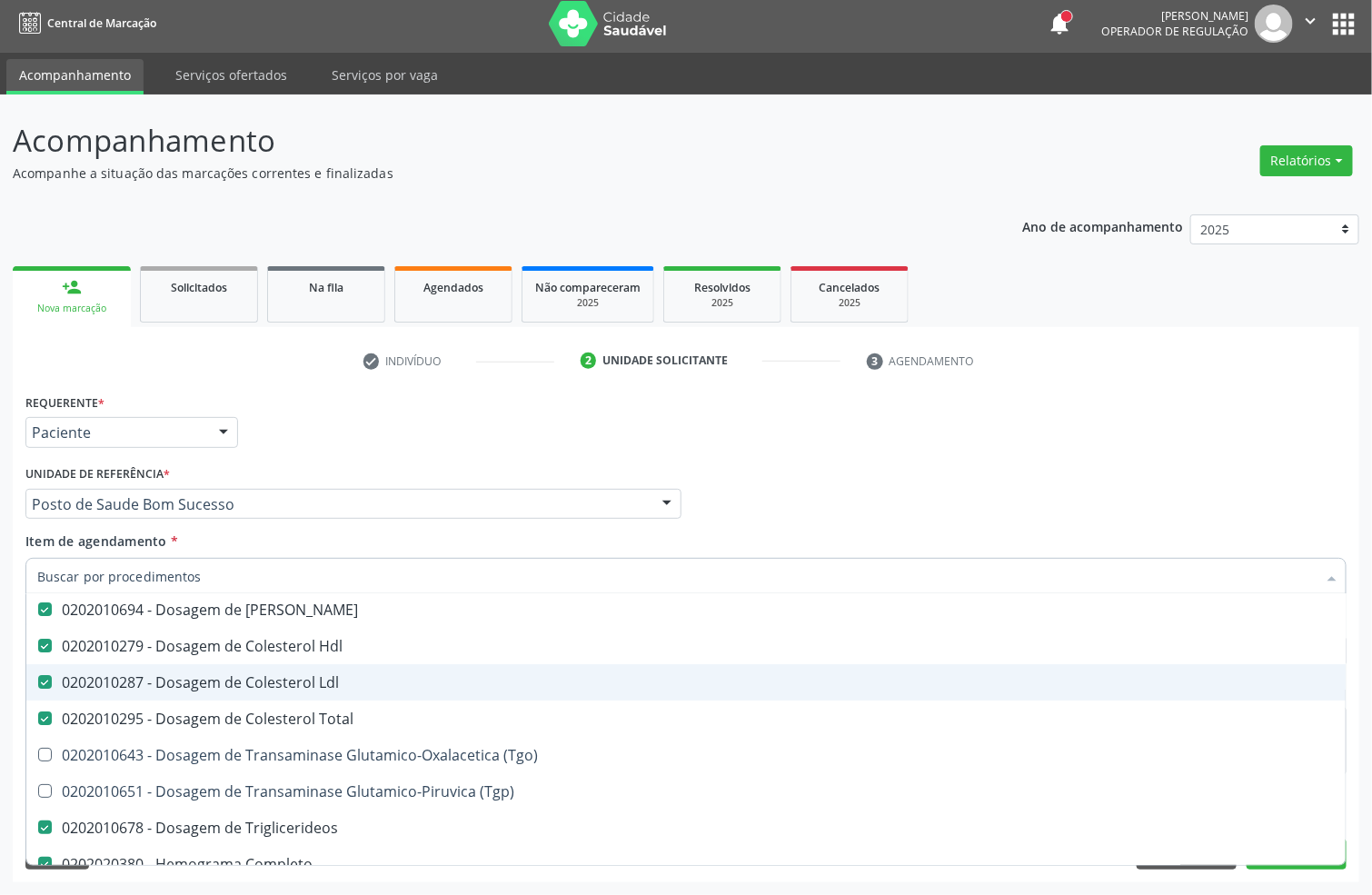
scroll to position [273, 0]
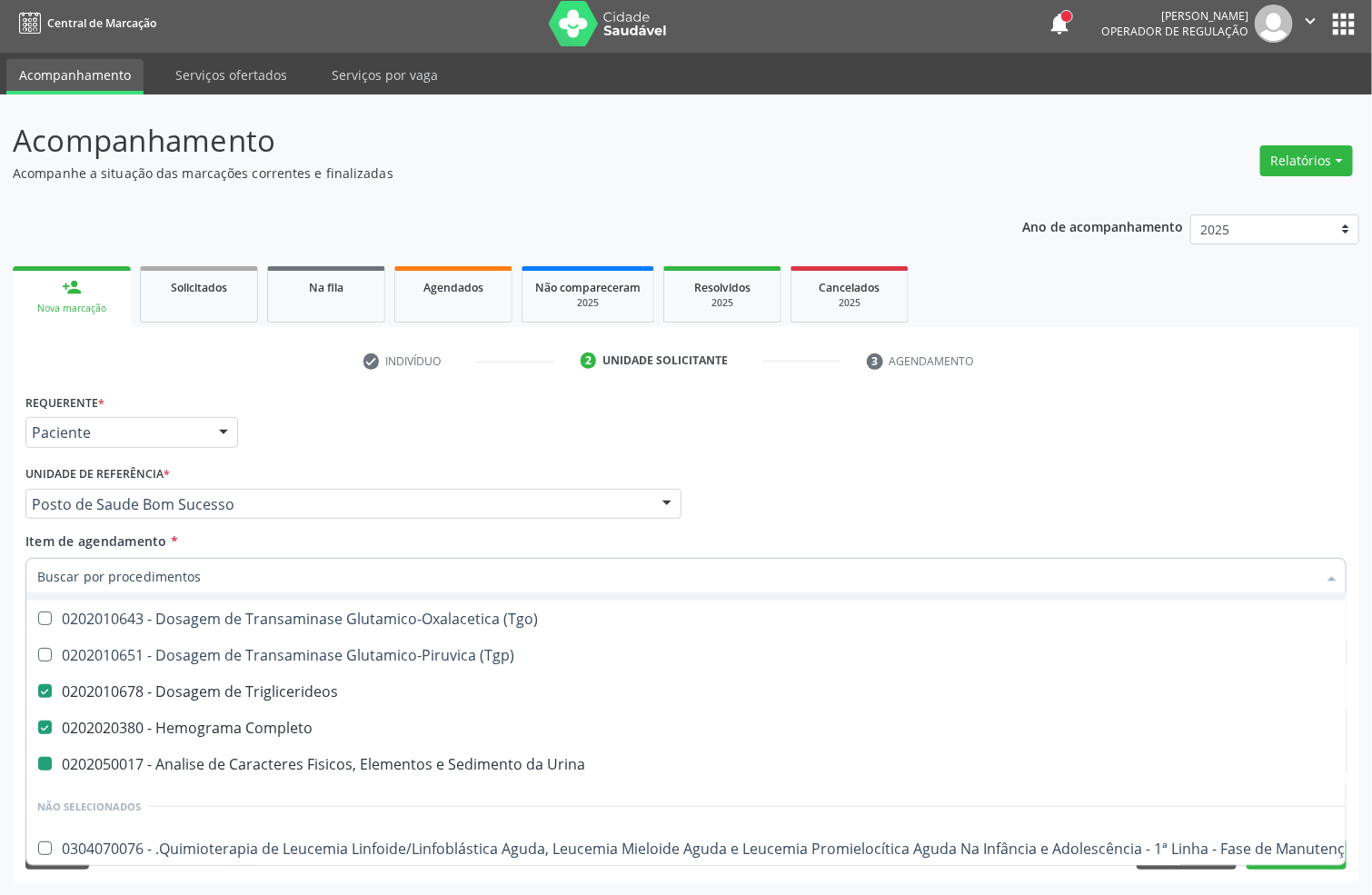
click at [1000, 485] on div "Profissional Solicitante Por favor, selecione a Unidade de Atendimento primeiro…" at bounding box center [686, 496] width 1331 height 71
checkbox \(Tgo\) "true"
checkbox \(Tgp\) "true"
checkbox Urina "false"
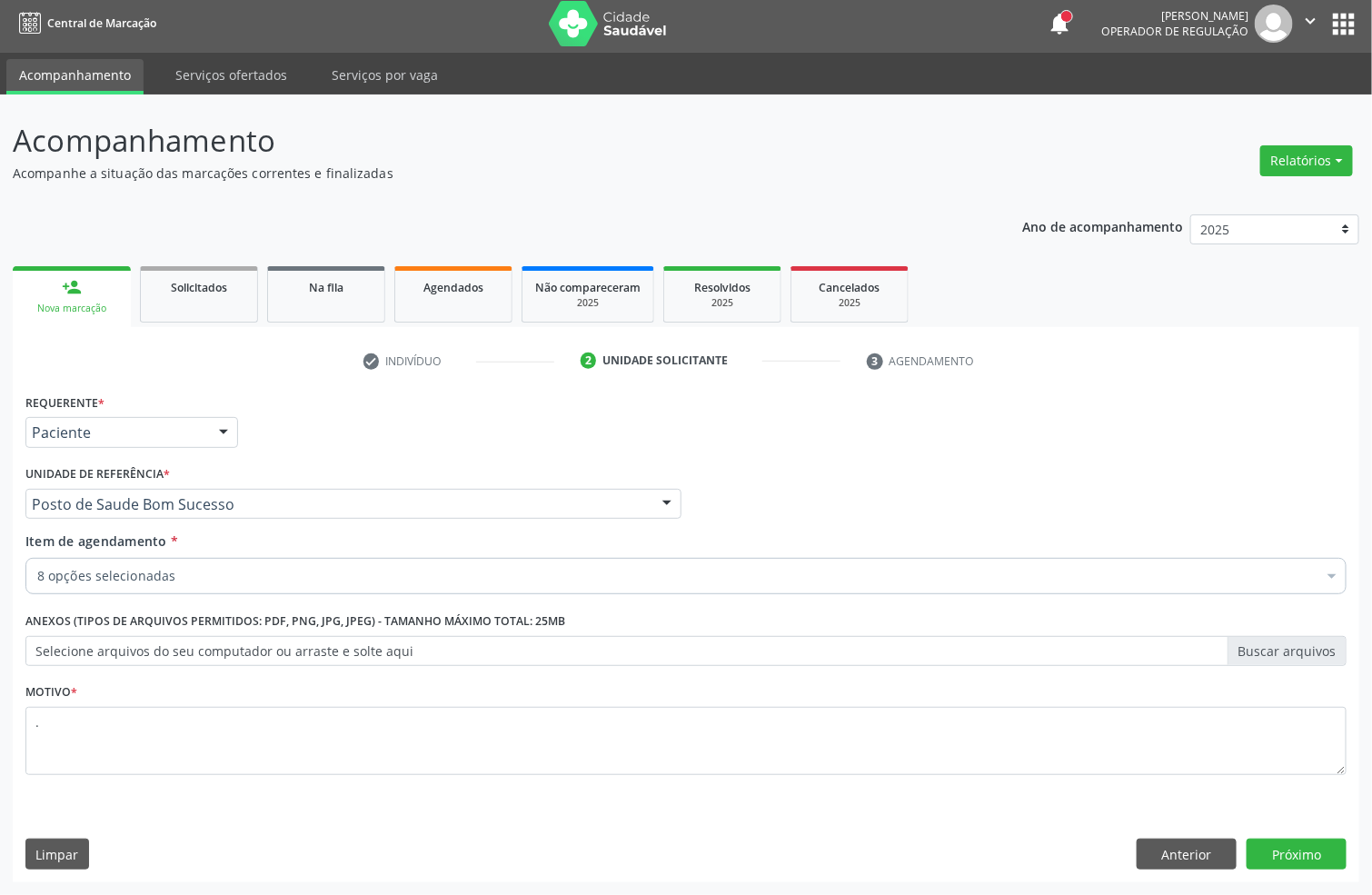
scroll to position [0, 0]
click at [1288, 859] on button "Próximo" at bounding box center [1296, 854] width 100 height 31
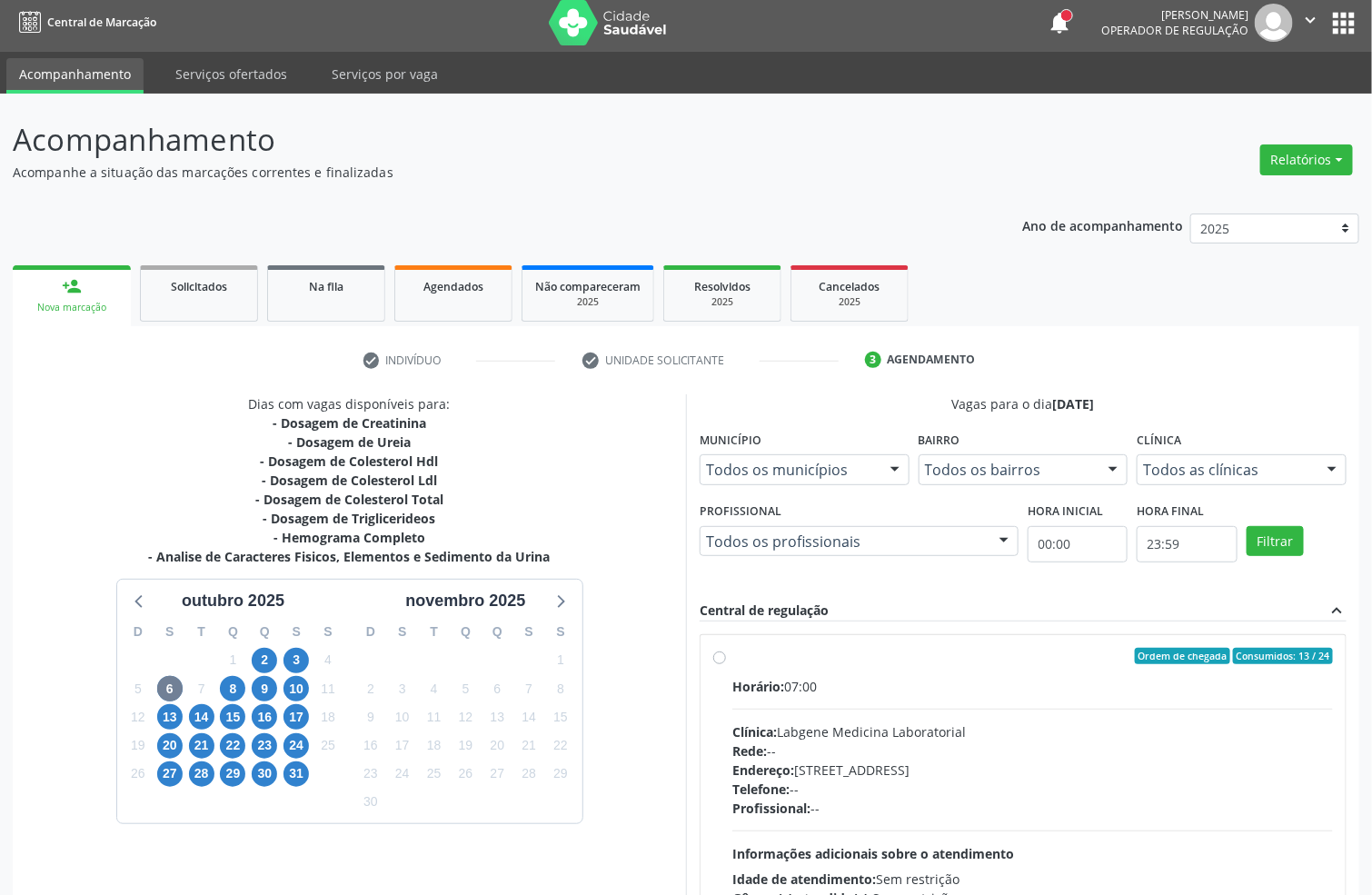
click at [218, 688] on div "8" at bounding box center [233, 689] width 31 height 29
click at [223, 690] on span "8" at bounding box center [233, 689] width 26 height 26
click at [172, 690] on span "6" at bounding box center [171, 689] width 26 height 26
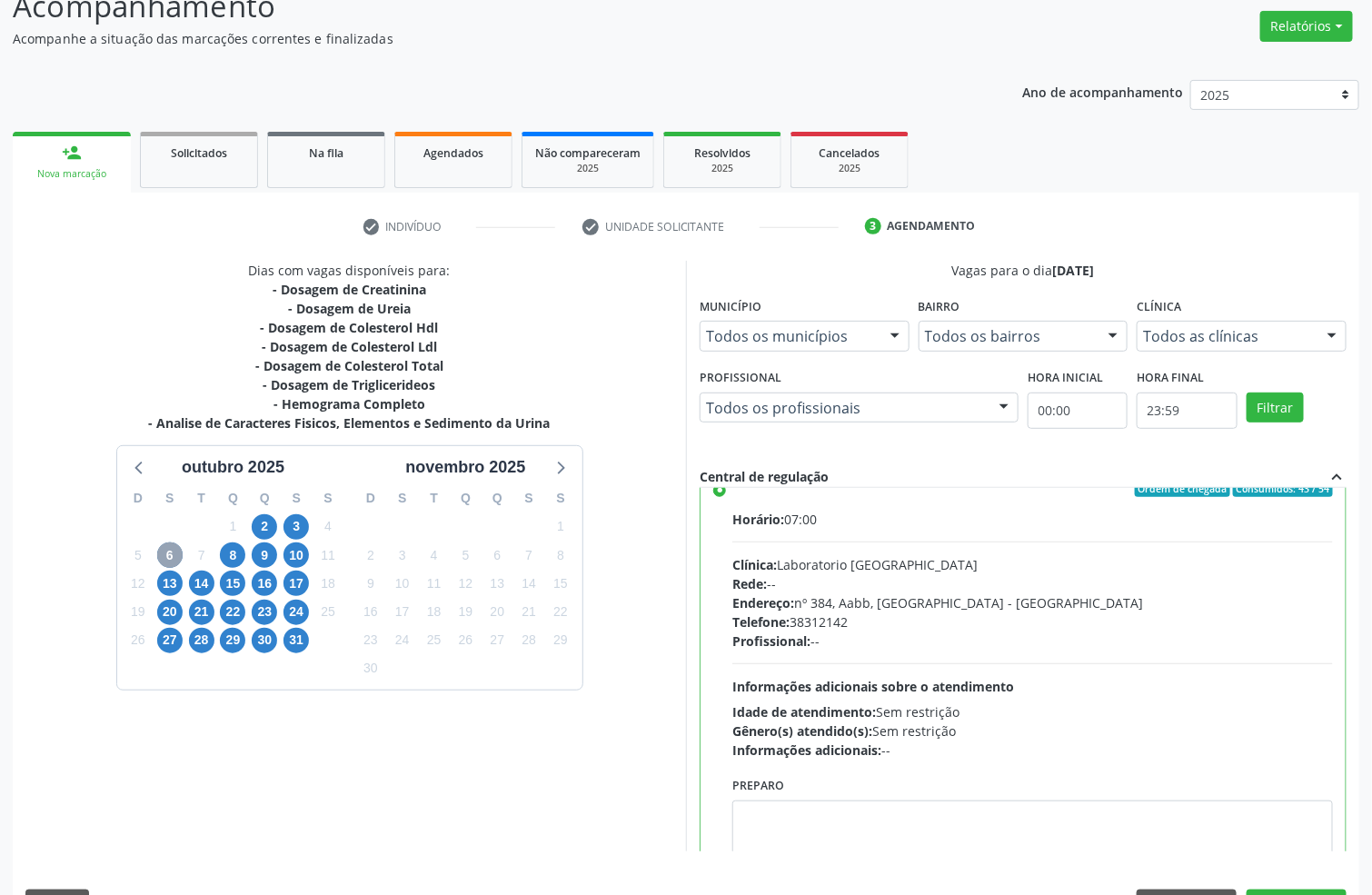
scroll to position [731, 0]
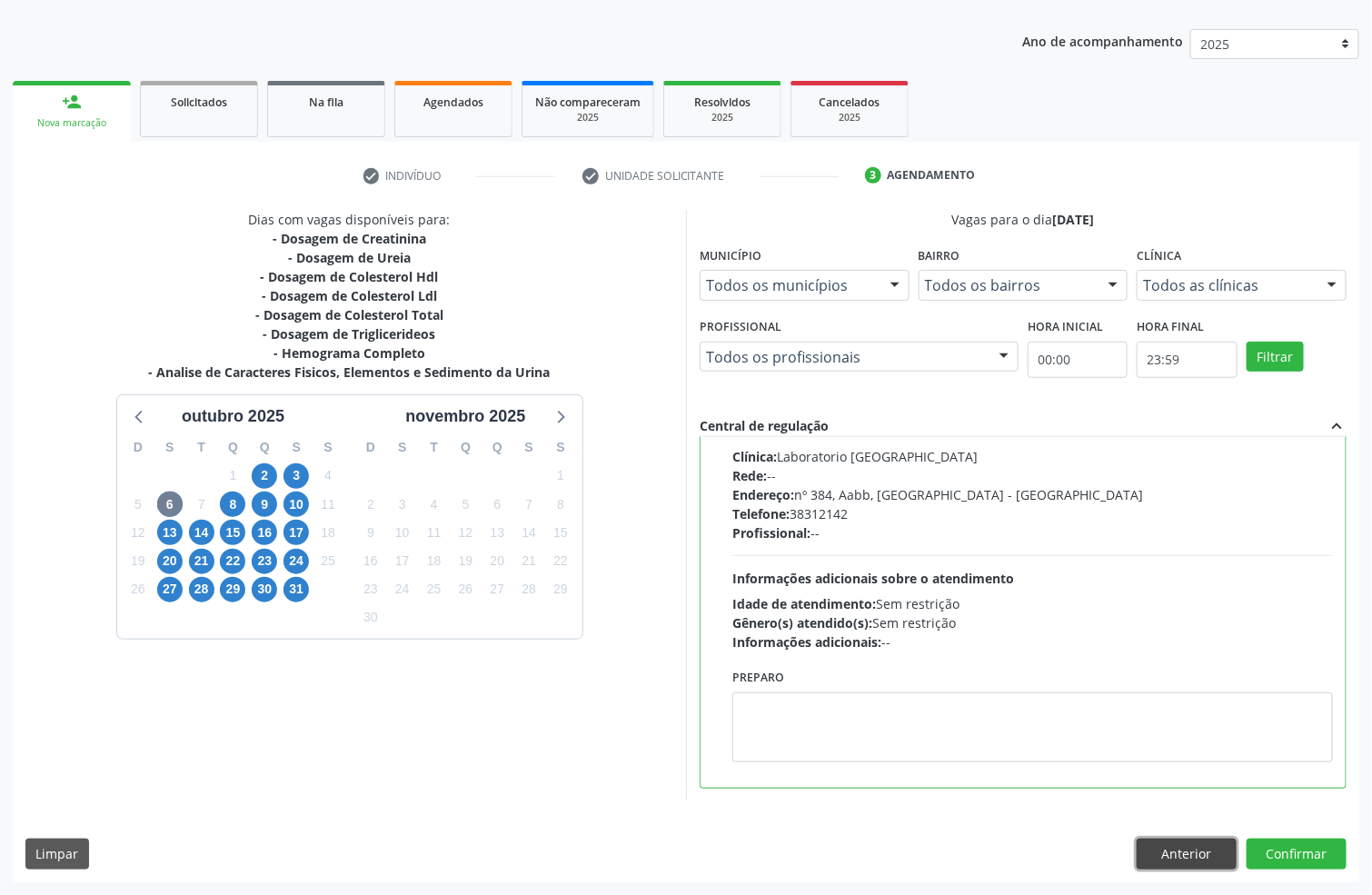
click at [1216, 851] on button "Anterior" at bounding box center [1187, 854] width 100 height 31
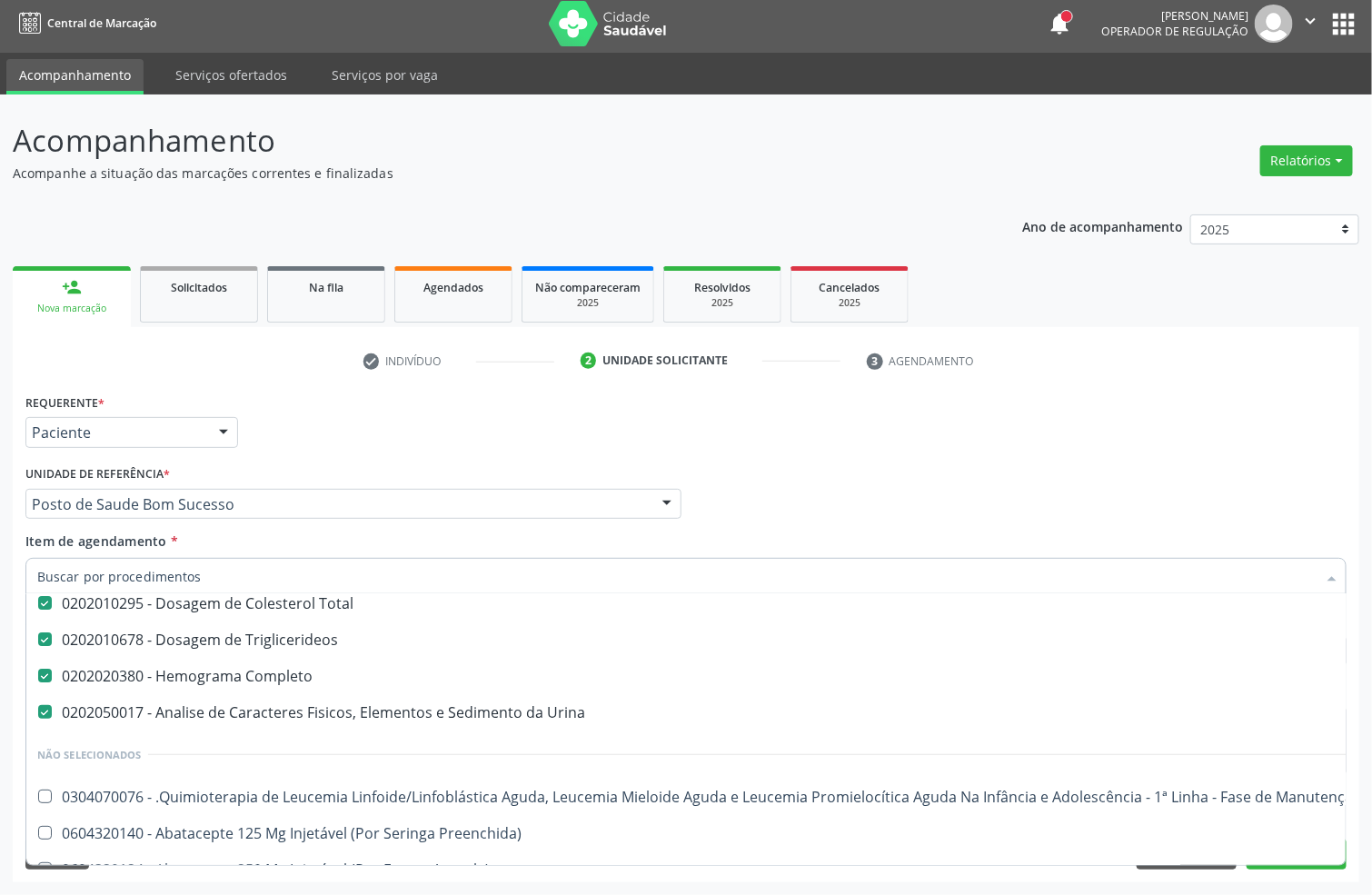
scroll to position [273, 0]
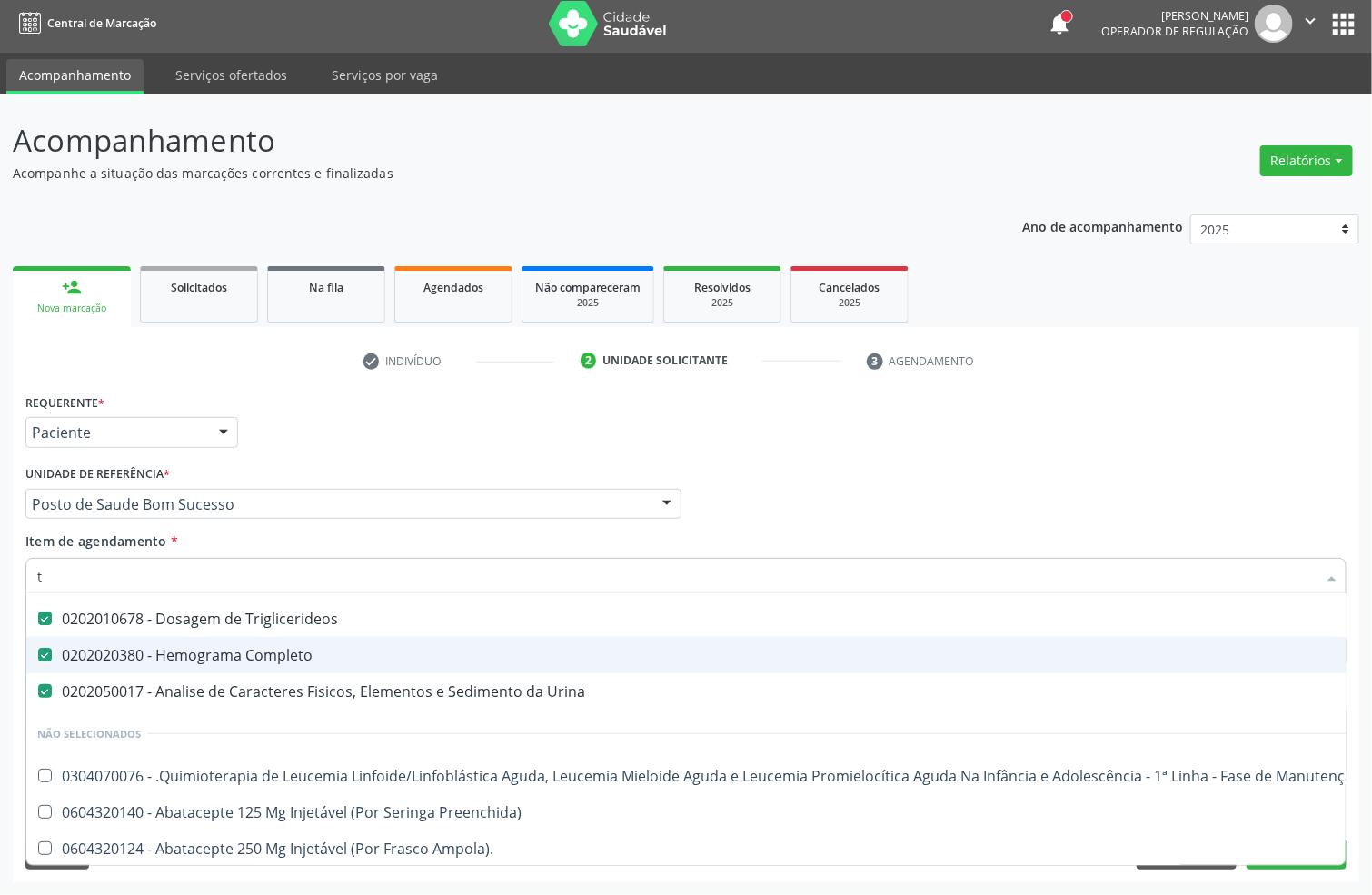
type input "tg"
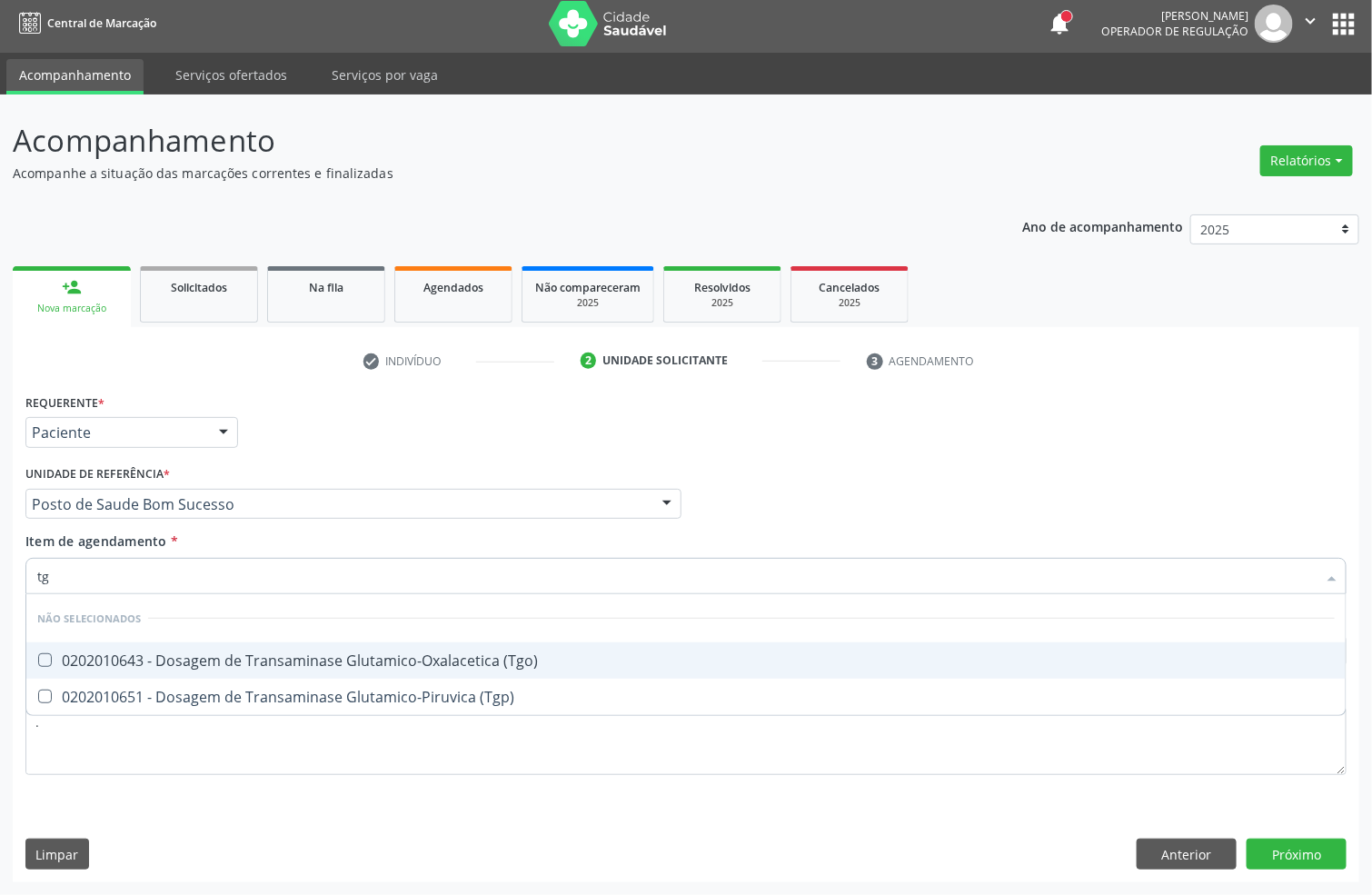
checkbox \(Tgo\) "false"
checkbox \(Tgp\) "false"
click at [183, 665] on div "0202010643 - Dosagem de Transaminase Glutamico-Oxalacetica (Tgo)" at bounding box center [685, 661] width 1297 height 15
checkbox \(Tgo\) "true"
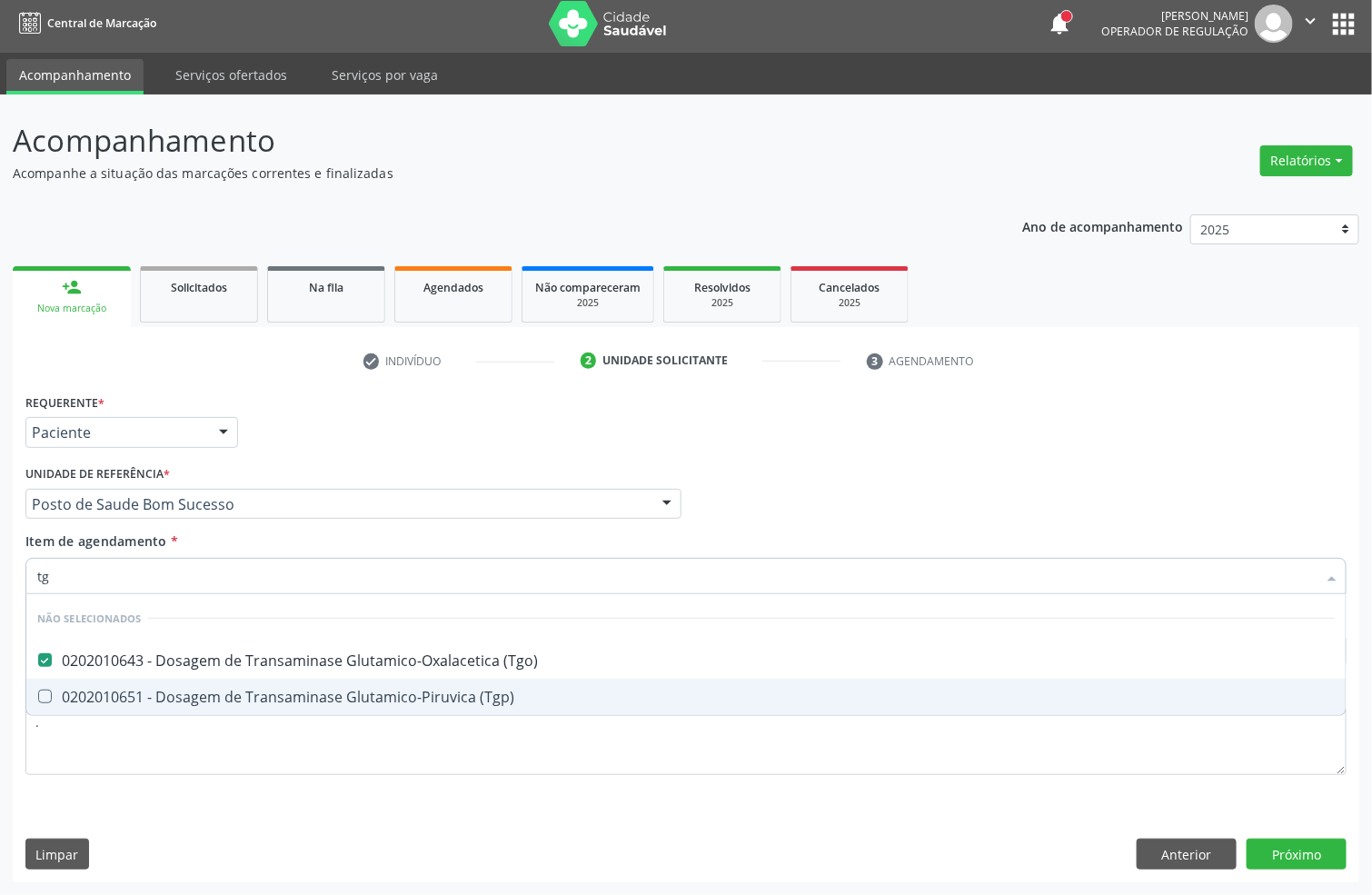
click at [167, 698] on div "0202010651 - Dosagem de Transaminase Glutamico-Piruvica (Tgp)" at bounding box center [685, 697] width 1297 height 15
checkbox \(Tgp\) "true"
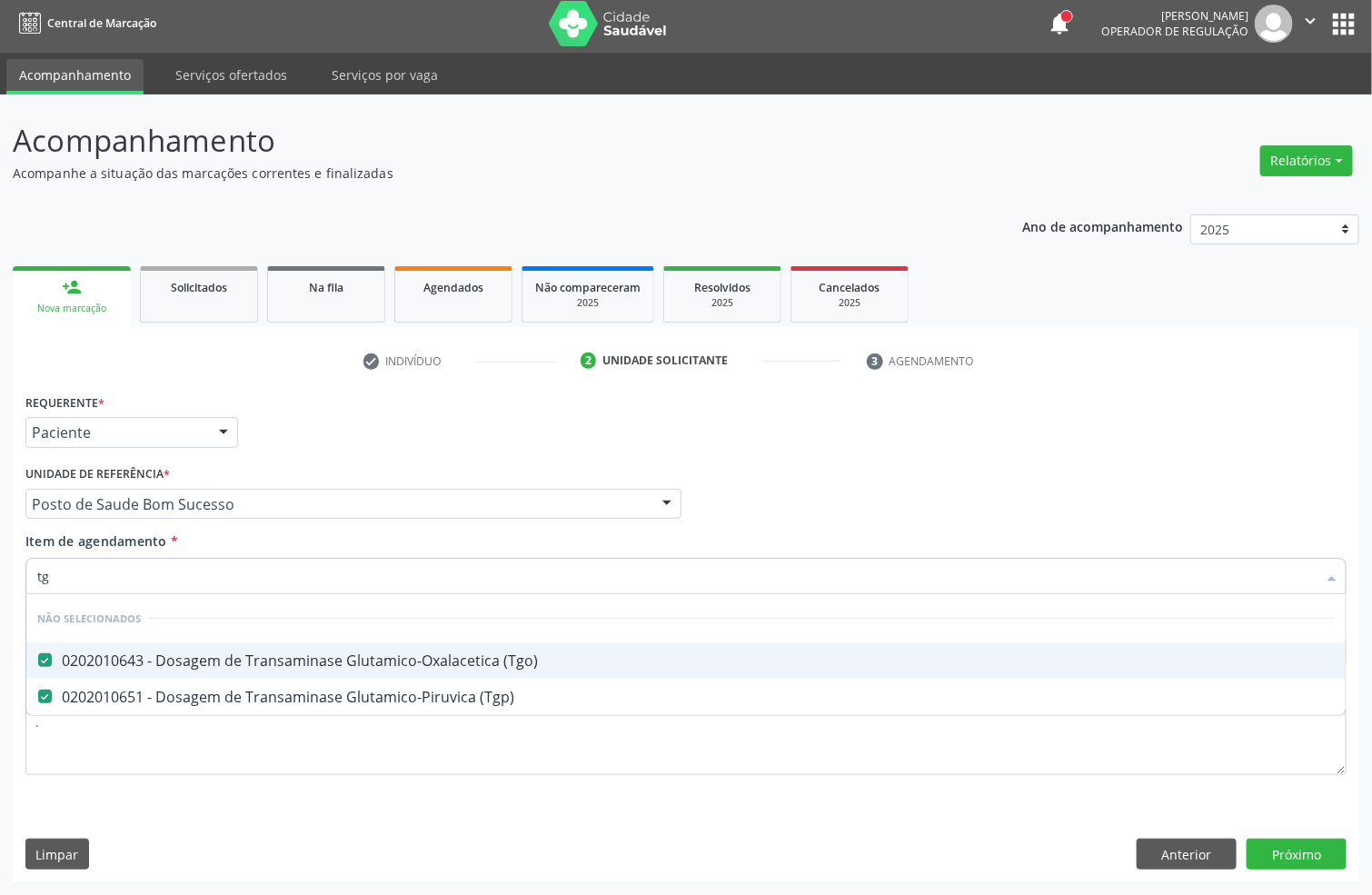
drag, startPoint x: 74, startPoint y: 575, endPoint x: 0, endPoint y: 565, distance: 74.7
click at [0, 565] on div "Acompanhamento Acompanhe a situação das marcações correntes e finalizadas Relat…" at bounding box center [686, 495] width 1372 height 800
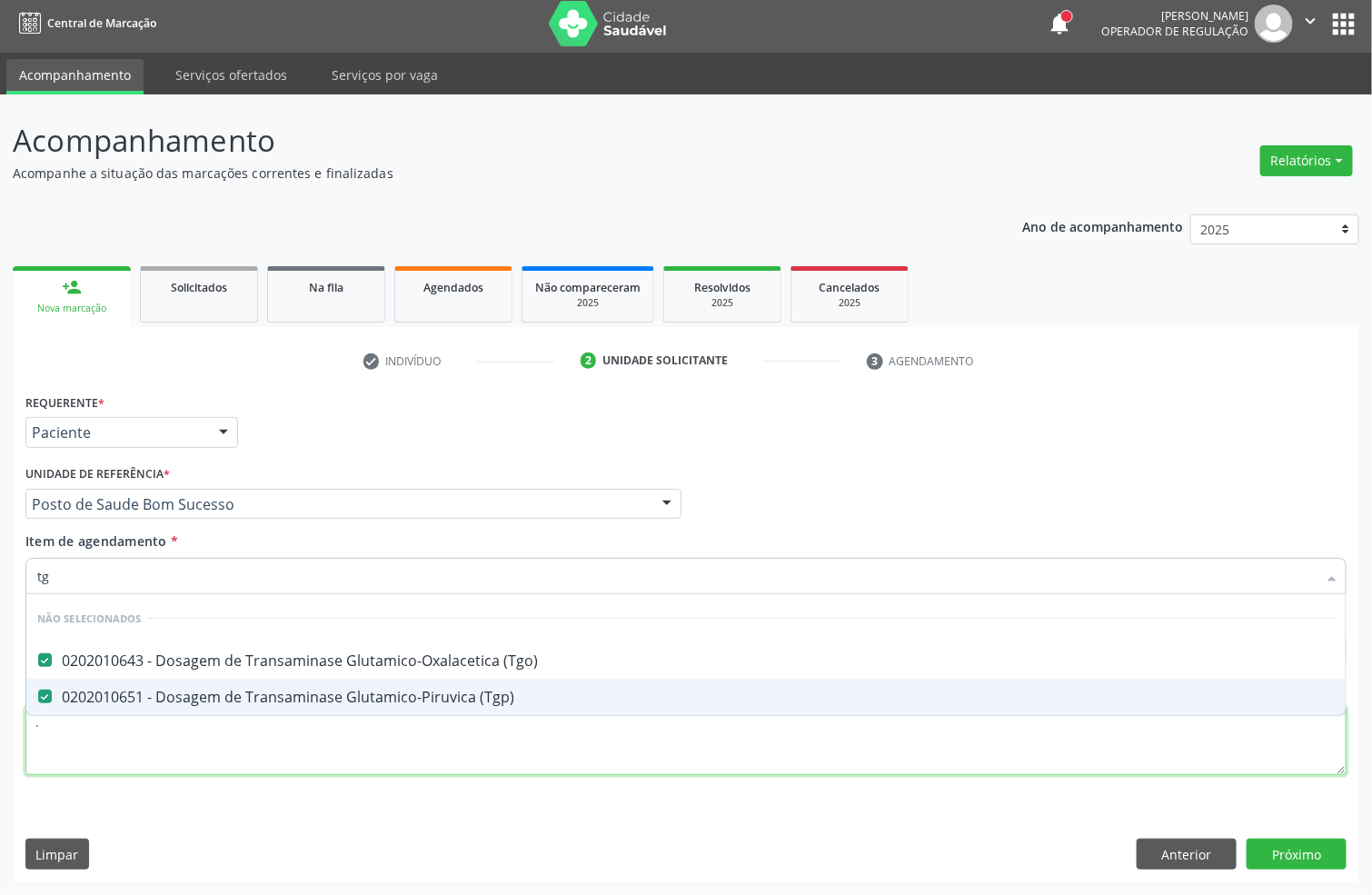
click at [1127, 733] on div "Requerente * Paciente Profissional de Saúde Paciente Nenhum resultado encontrad…" at bounding box center [686, 595] width 1321 height 411
click at [1127, 704] on div "0202010651 - Dosagem de Transaminase Glutamico-Piruvica (Tgp)" at bounding box center [685, 697] width 1297 height 15
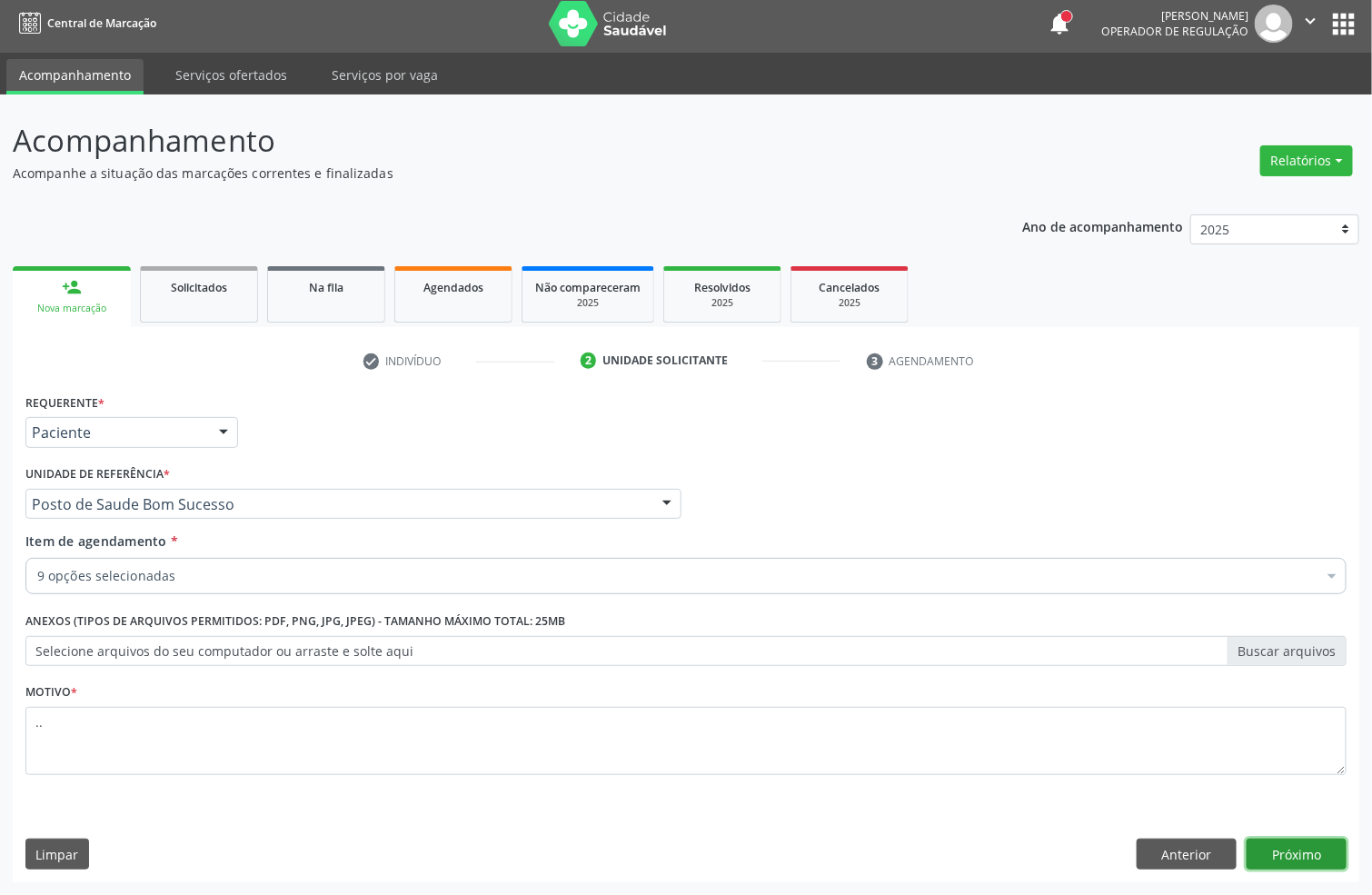
click at [1303, 852] on button "Próximo" at bounding box center [1296, 854] width 100 height 31
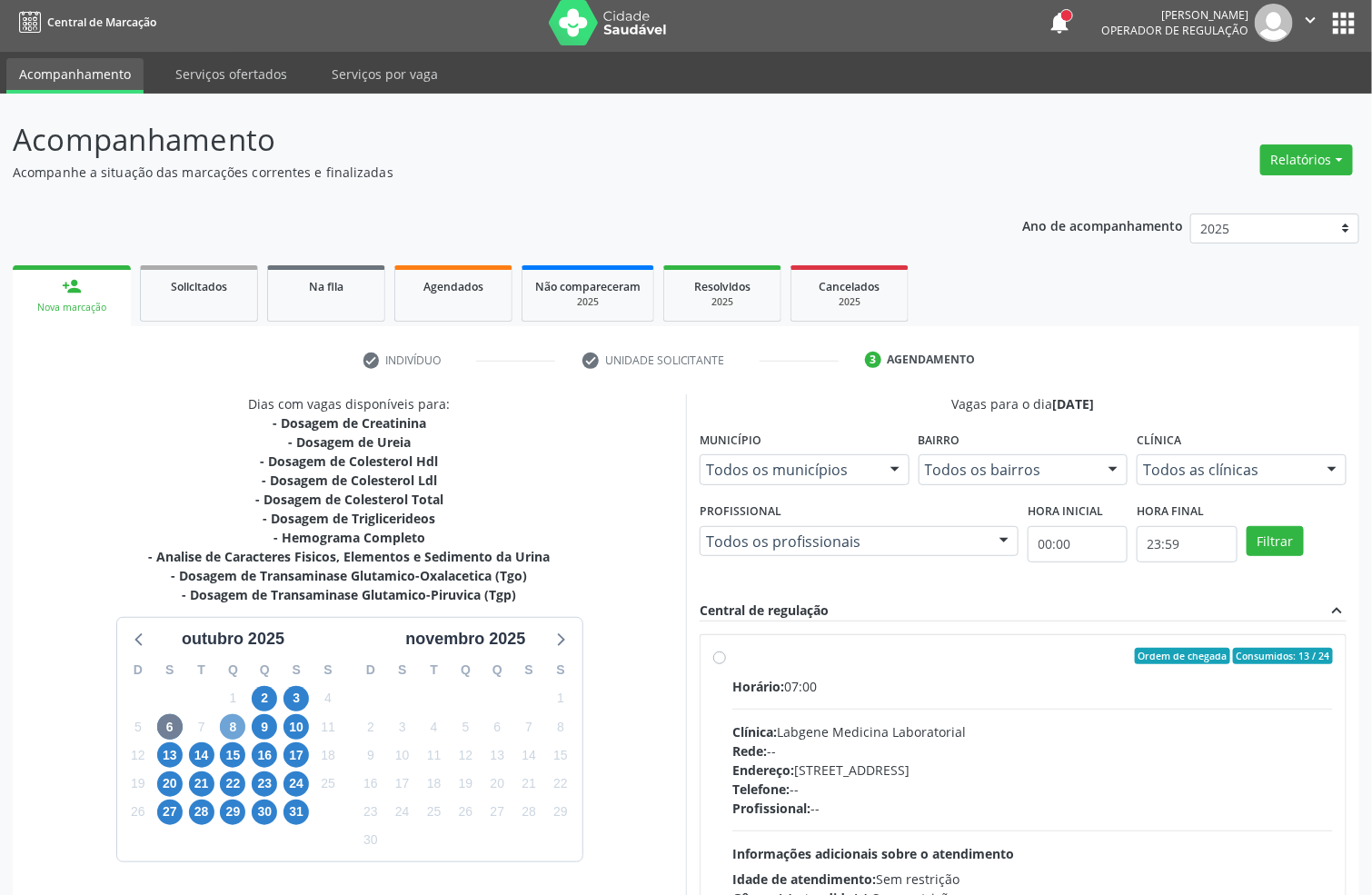
click at [231, 725] on span "8" at bounding box center [233, 727] width 26 height 26
click at [172, 727] on span "6" at bounding box center [171, 727] width 26 height 26
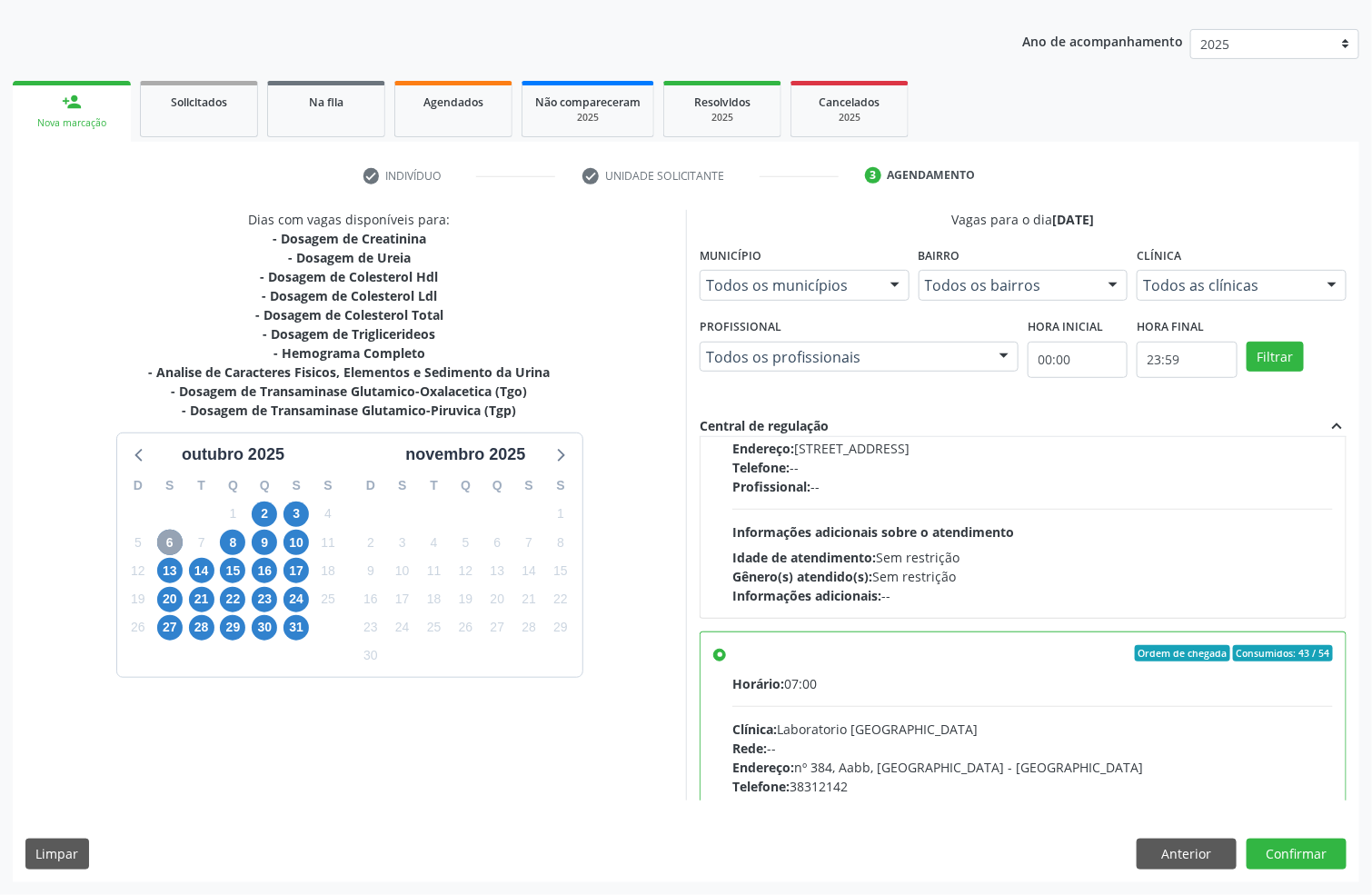
scroll to position [681, 0]
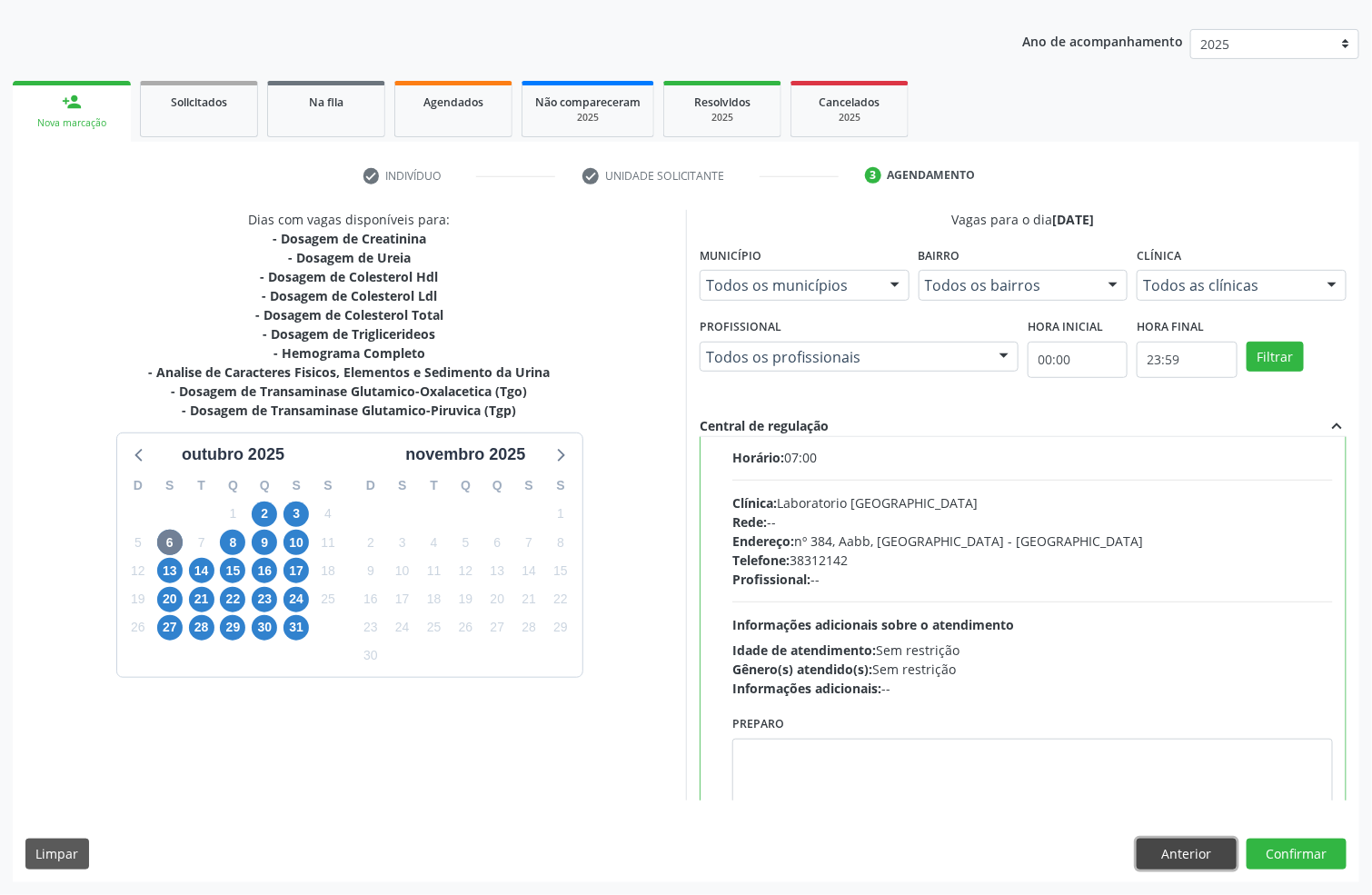
click at [1173, 849] on button "Anterior" at bounding box center [1187, 854] width 100 height 31
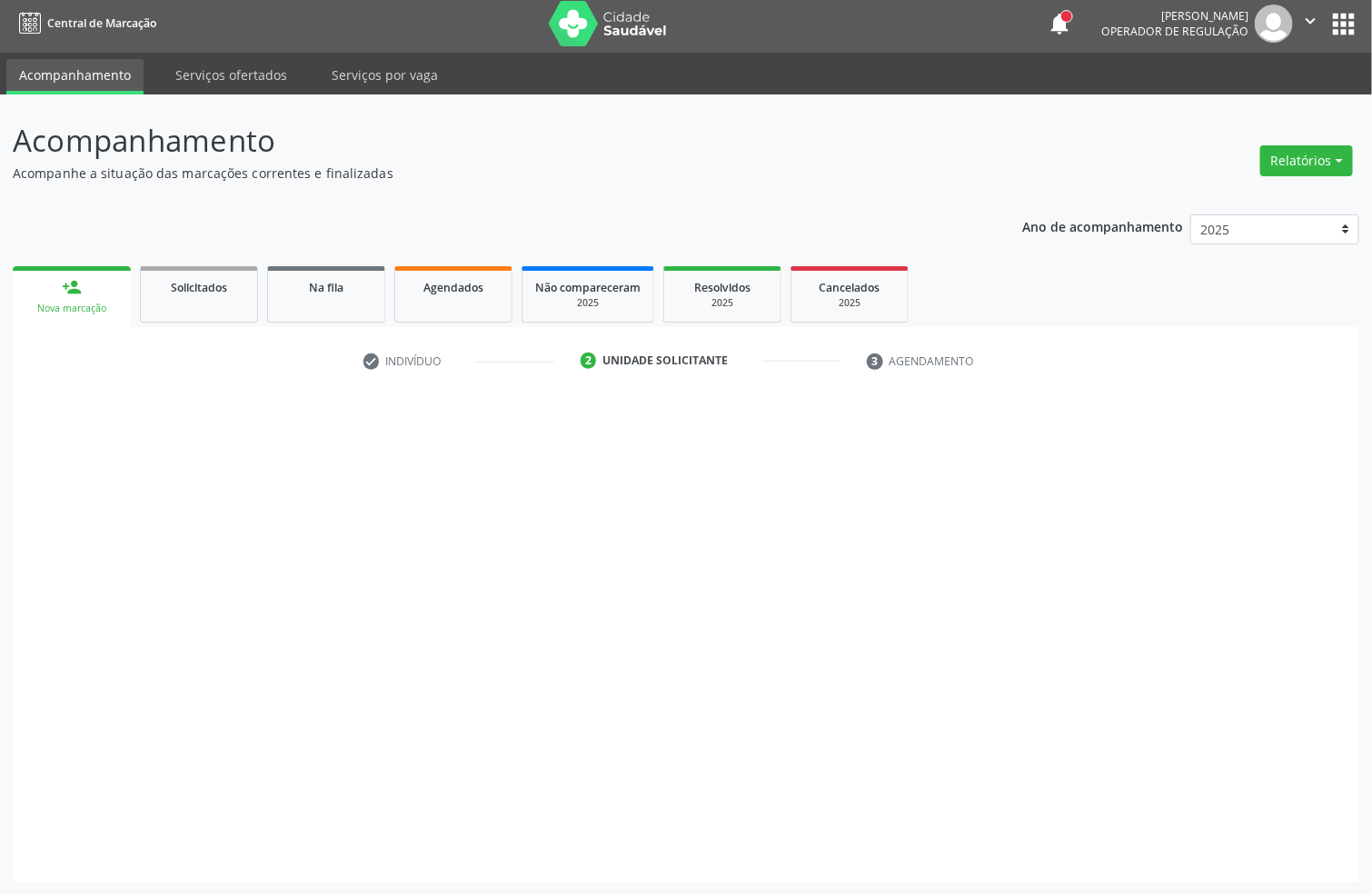
scroll to position [6, 0]
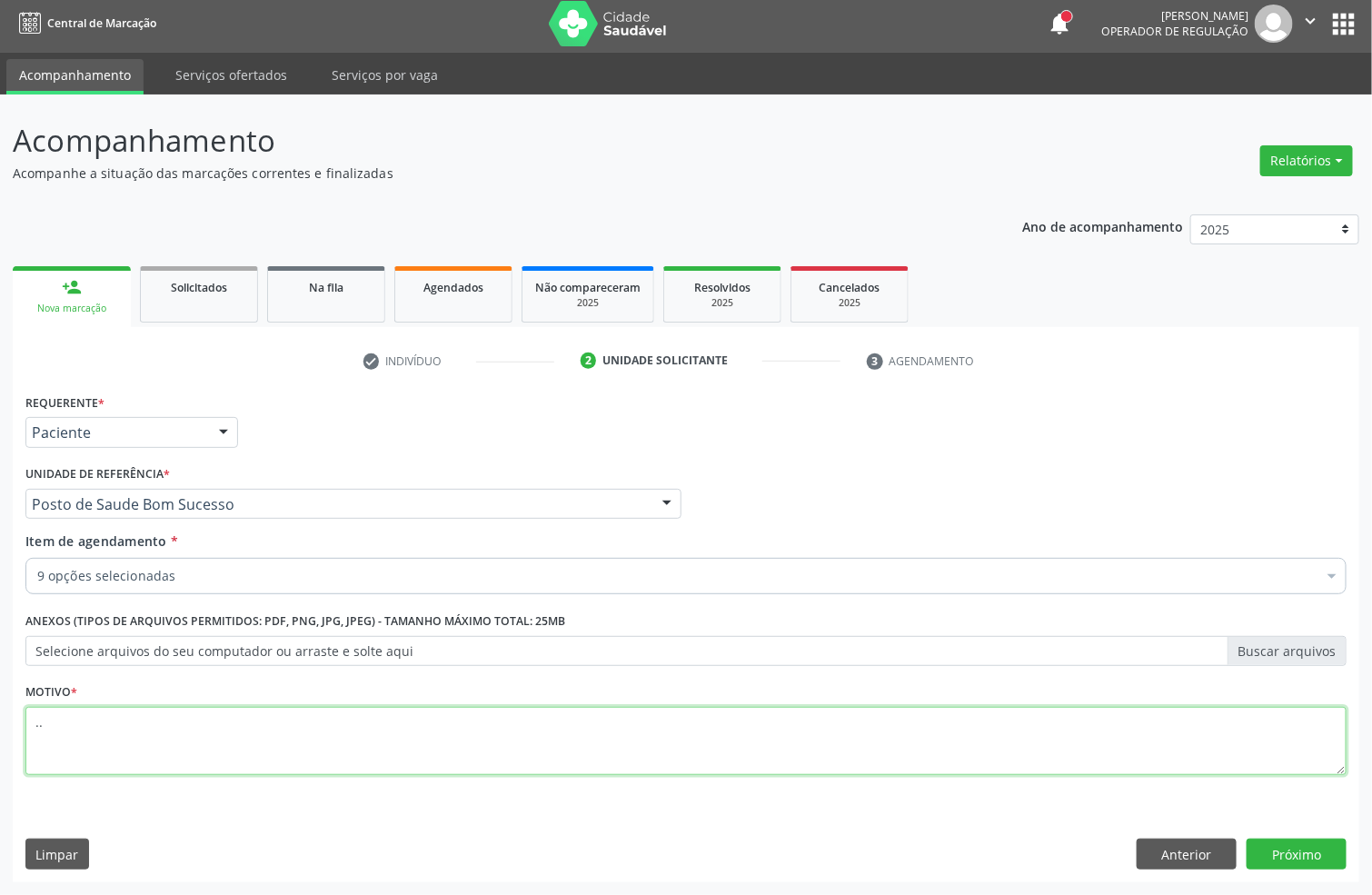
click at [362, 758] on textarea ".." at bounding box center [686, 741] width 1321 height 69
type textarea "."
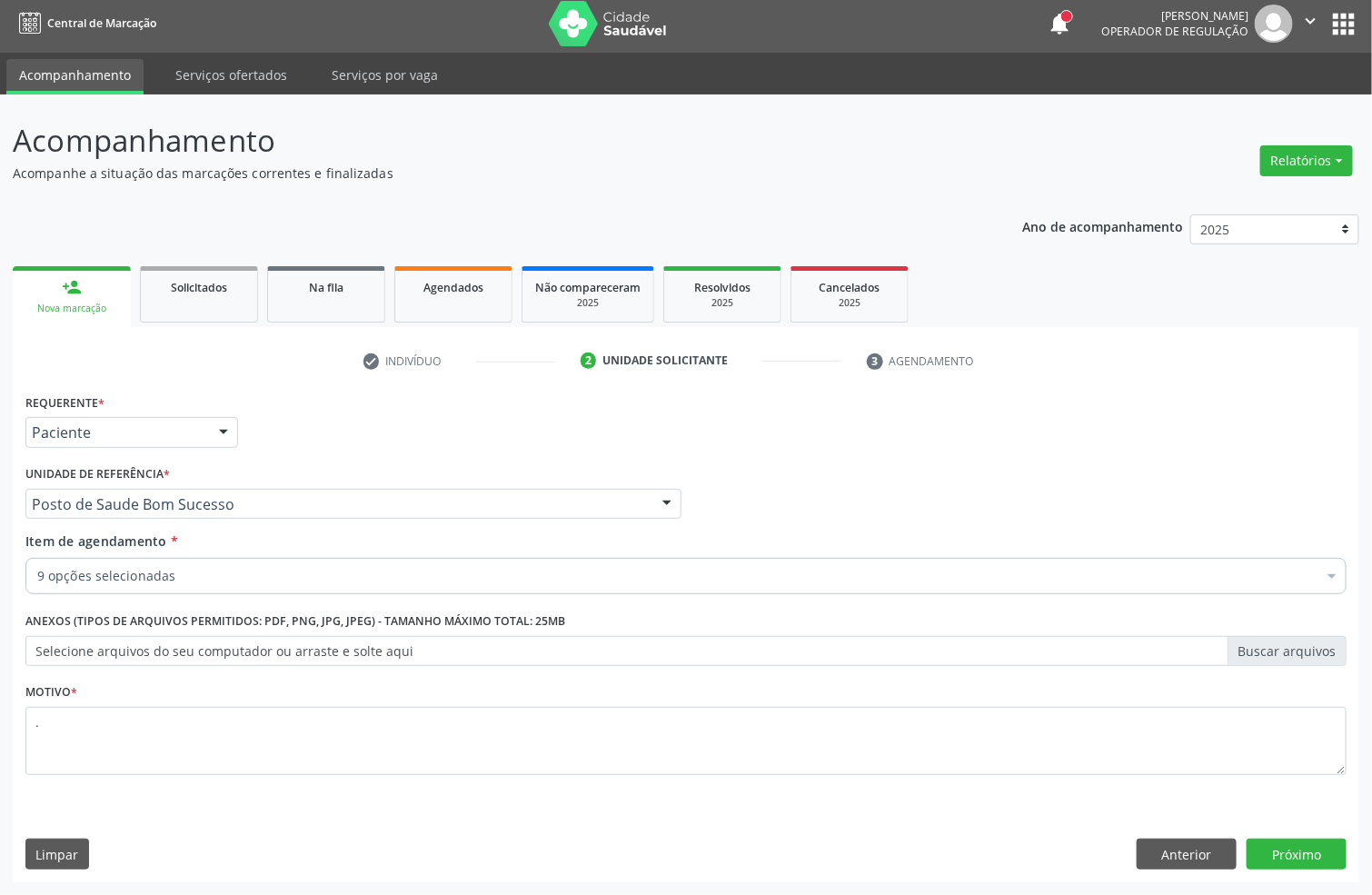
click at [284, 559] on div "9 opções selecionadas" at bounding box center [686, 575] width 1321 height 36
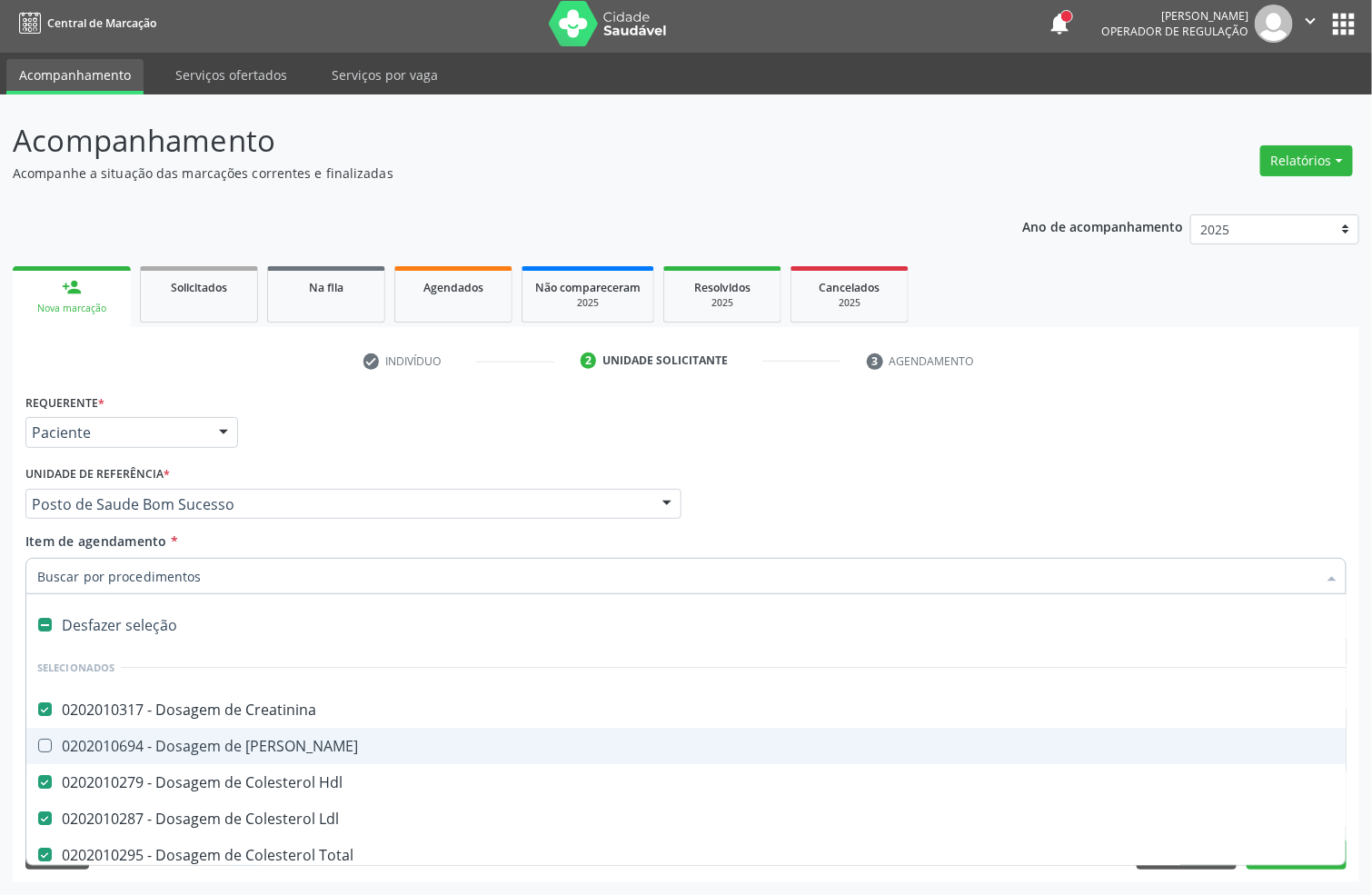
click at [278, 576] on input "Item de agendamento *" at bounding box center [677, 575] width 1280 height 36
click at [50, 738] on Ureia at bounding box center [44, 745] width 14 height 14
click at [38, 739] on Ureia "checkbox" at bounding box center [32, 745] width 12 height 12
checkbox Ureia "true"
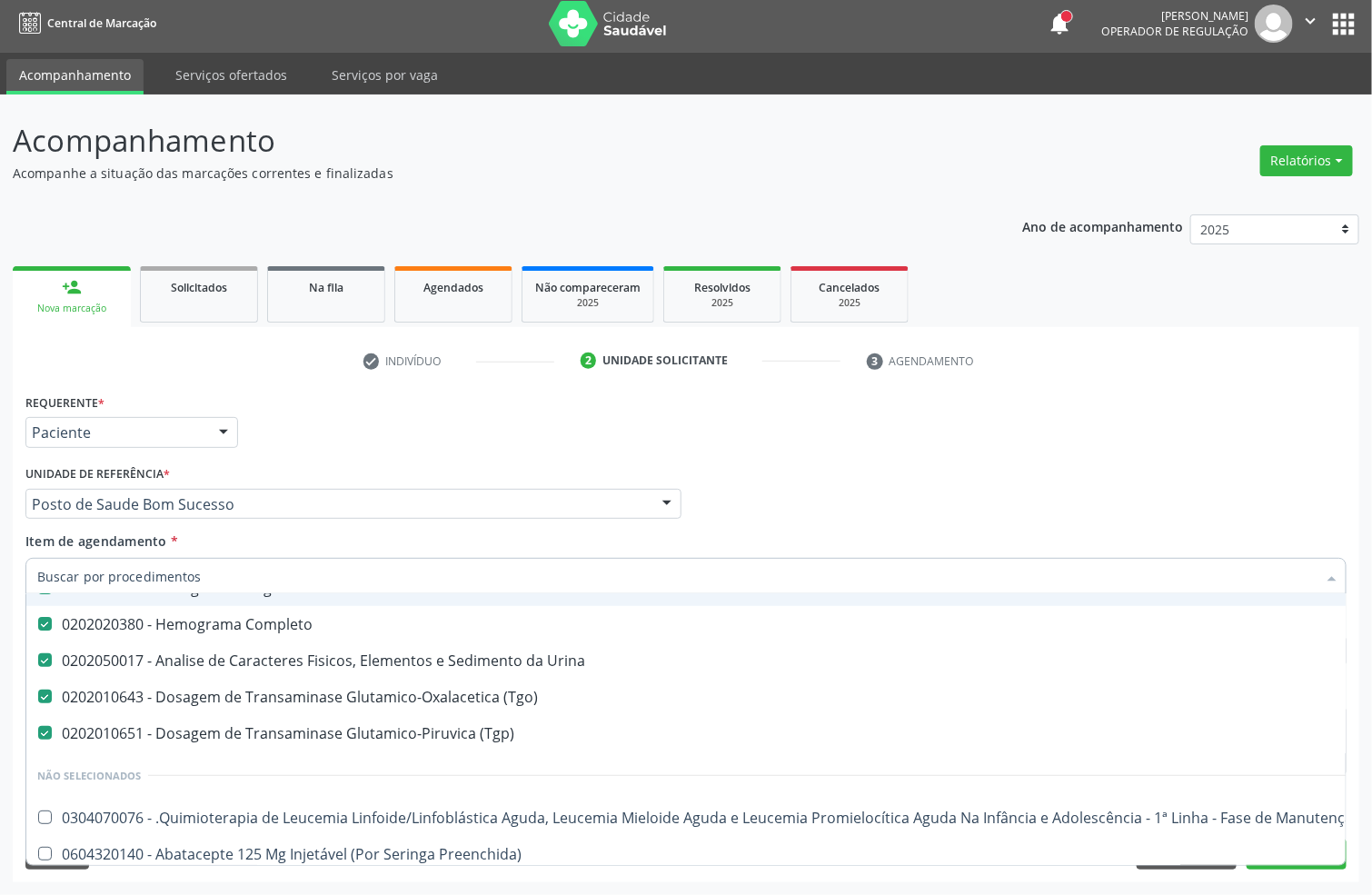
scroll to position [409, 0]
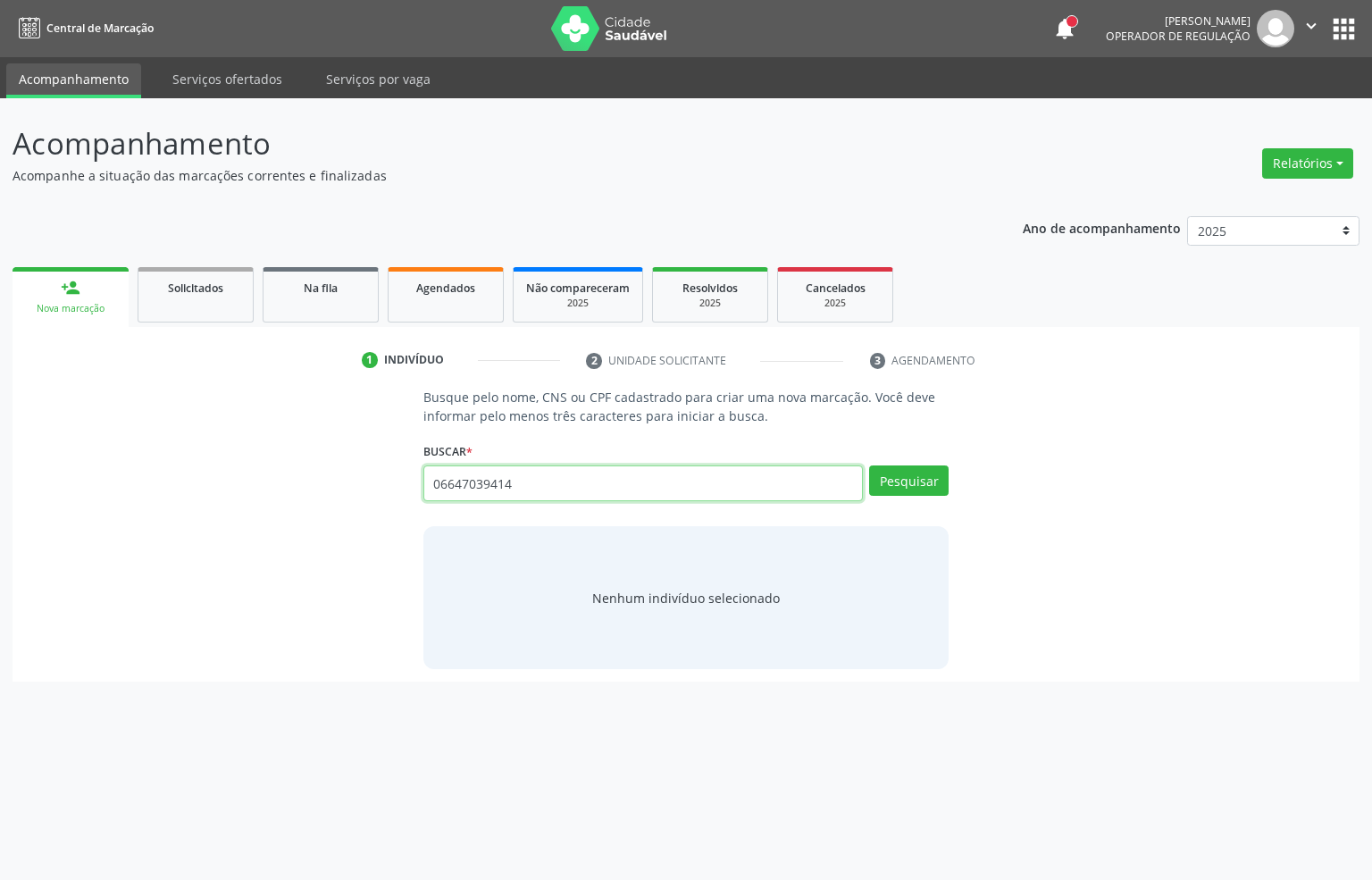
type input "06647039414"
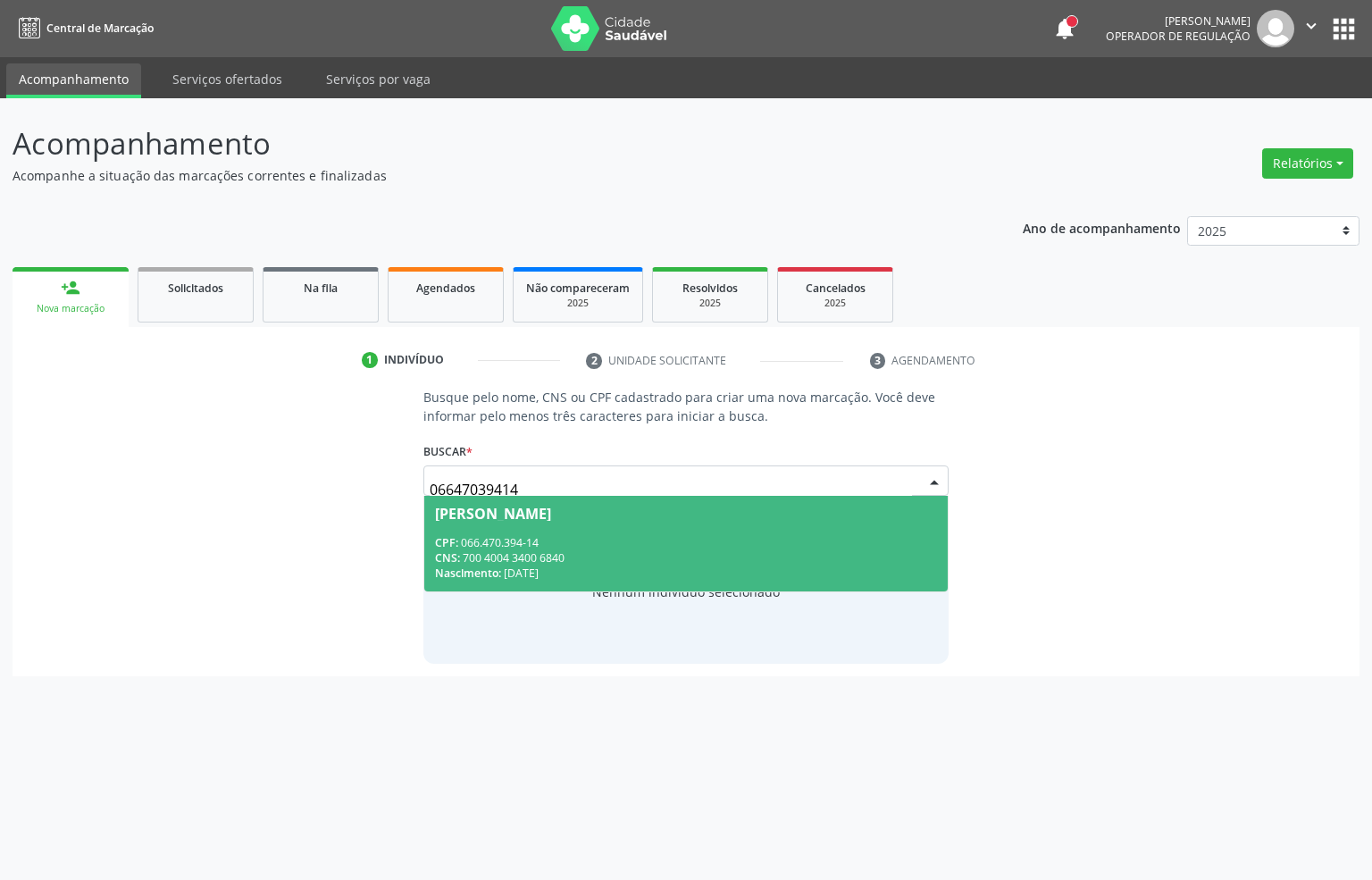
click at [536, 528] on span "Ana Carla Almeida Carneiro de Lima CPF: 066.470.394-14 CNS: 700 4004 3400 6840 …" at bounding box center [686, 543] width 525 height 95
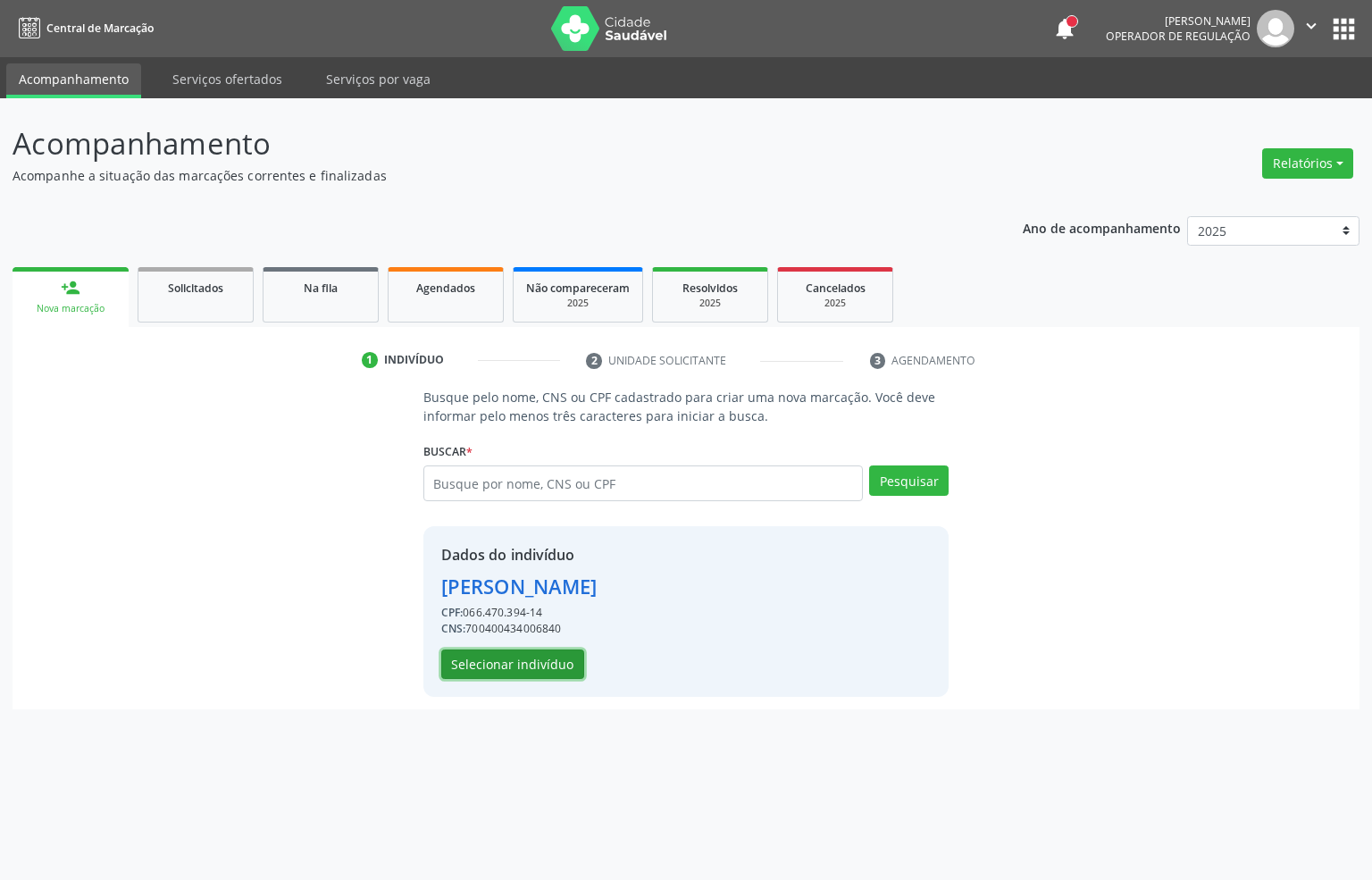
click at [544, 662] on button "Selecionar indivíduo" at bounding box center [513, 665] width 143 height 31
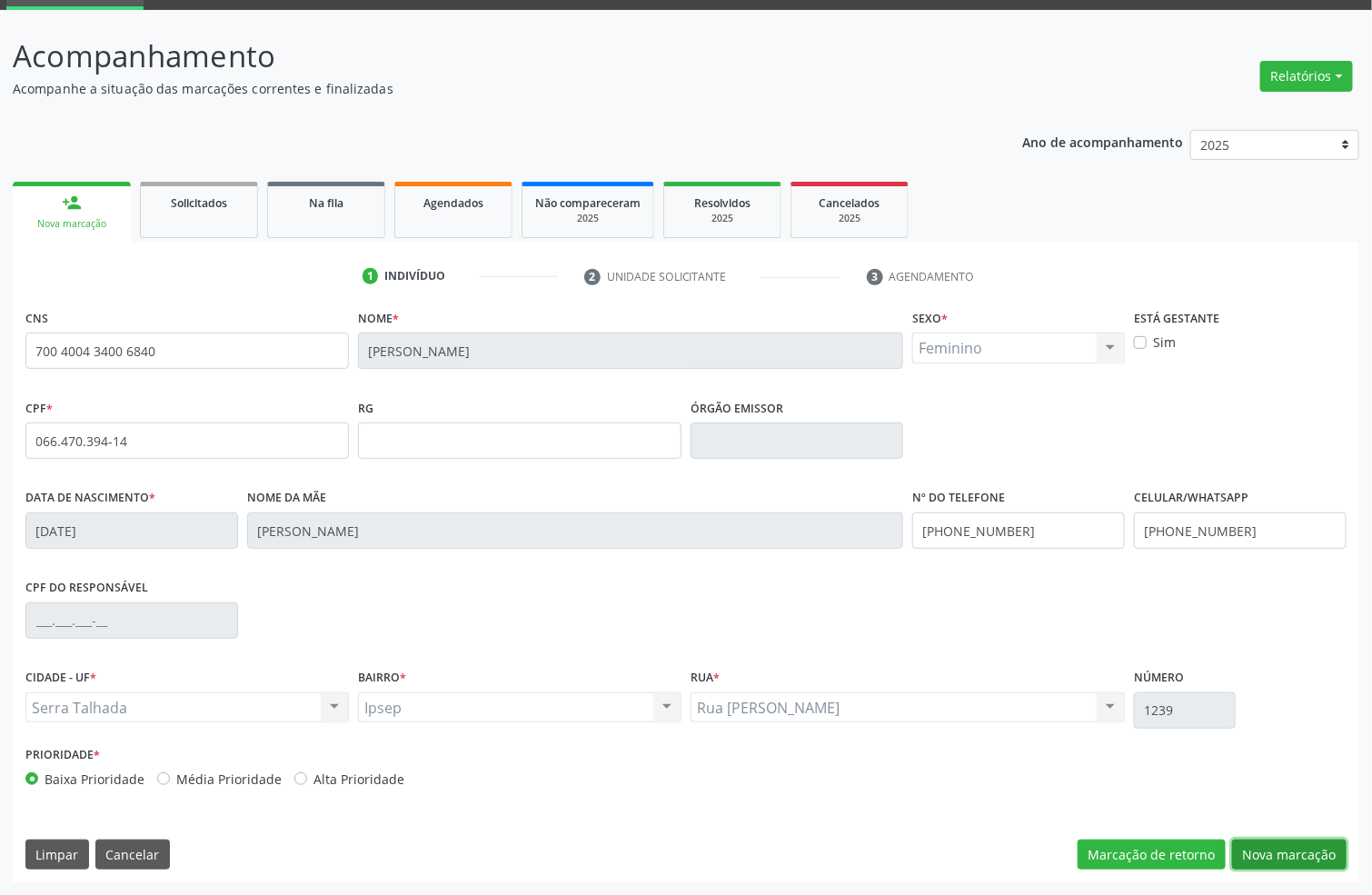
click at [1318, 854] on button "Nova marcação" at bounding box center [1289, 855] width 114 height 31
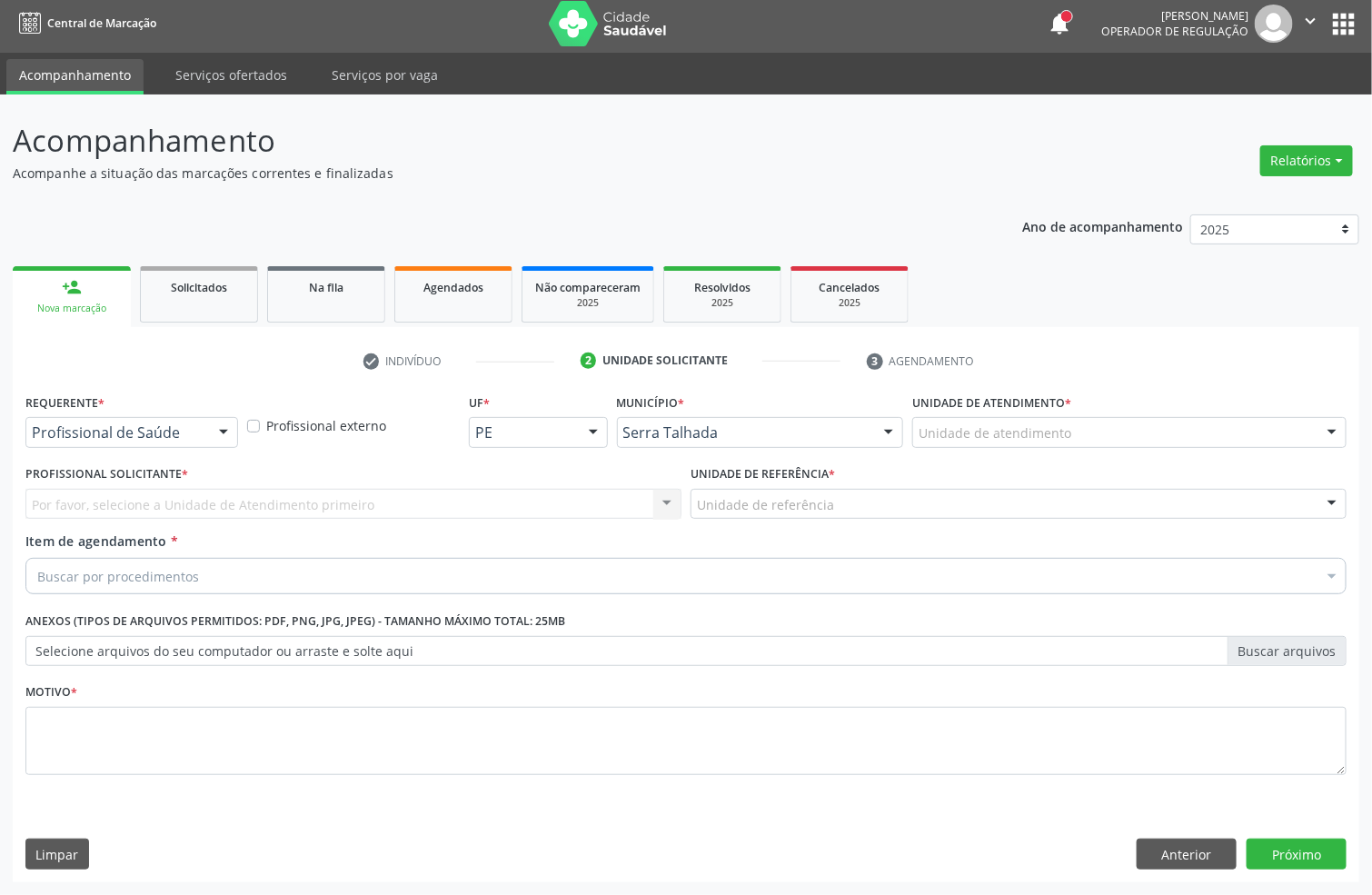
scroll to position [6, 0]
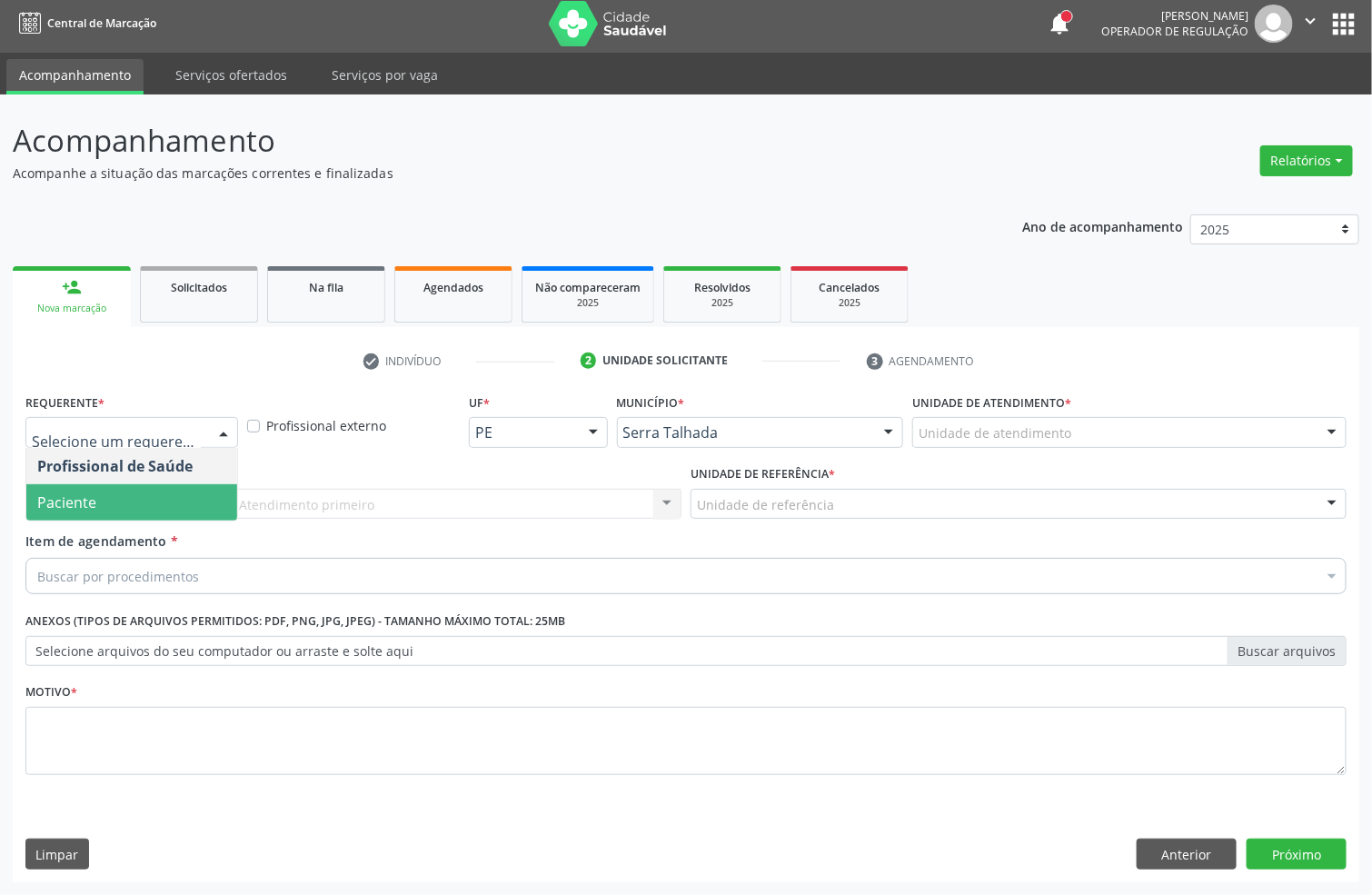
click at [131, 507] on span "Paciente" at bounding box center [132, 501] width 211 height 36
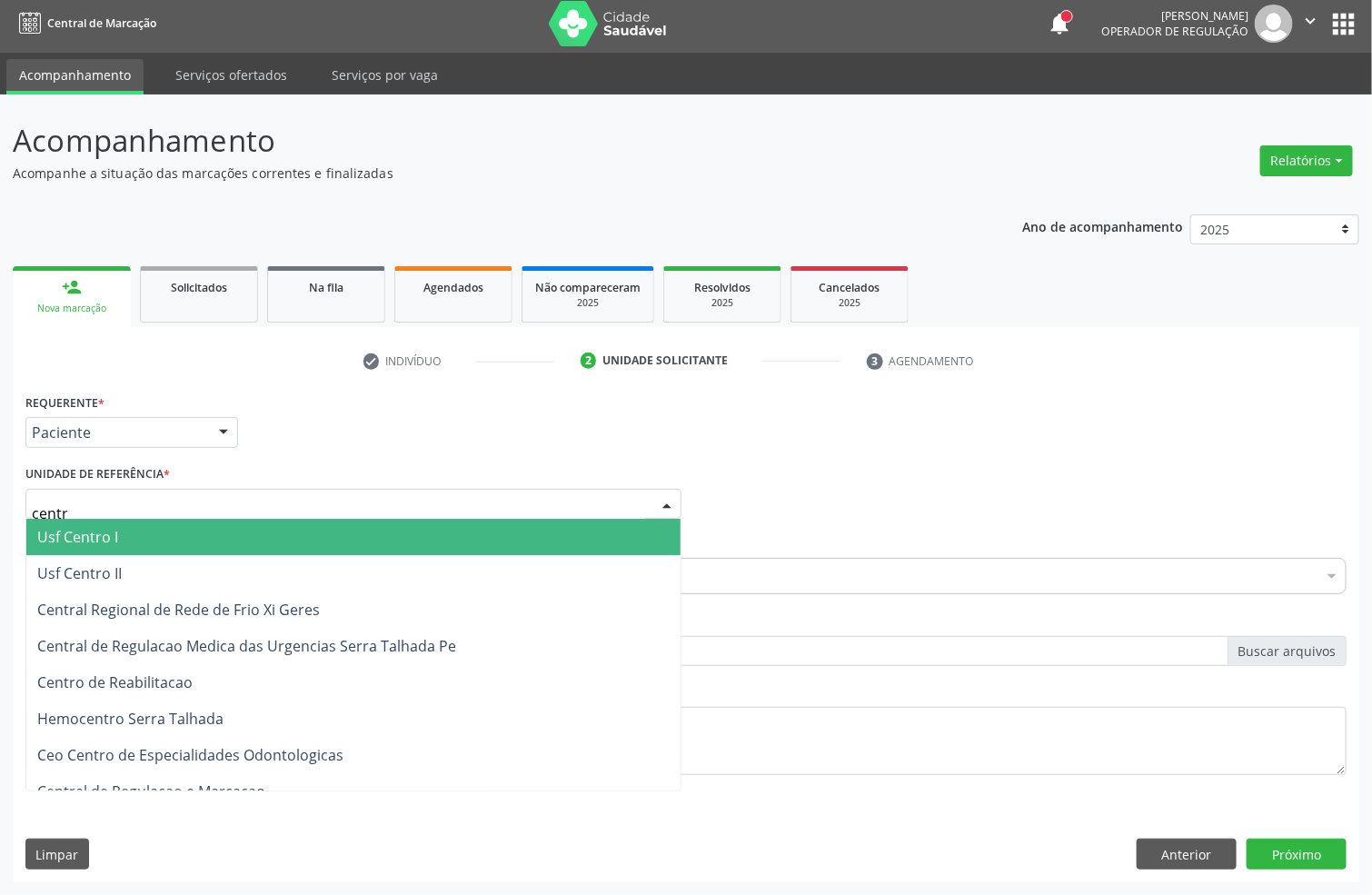
type input "centro"
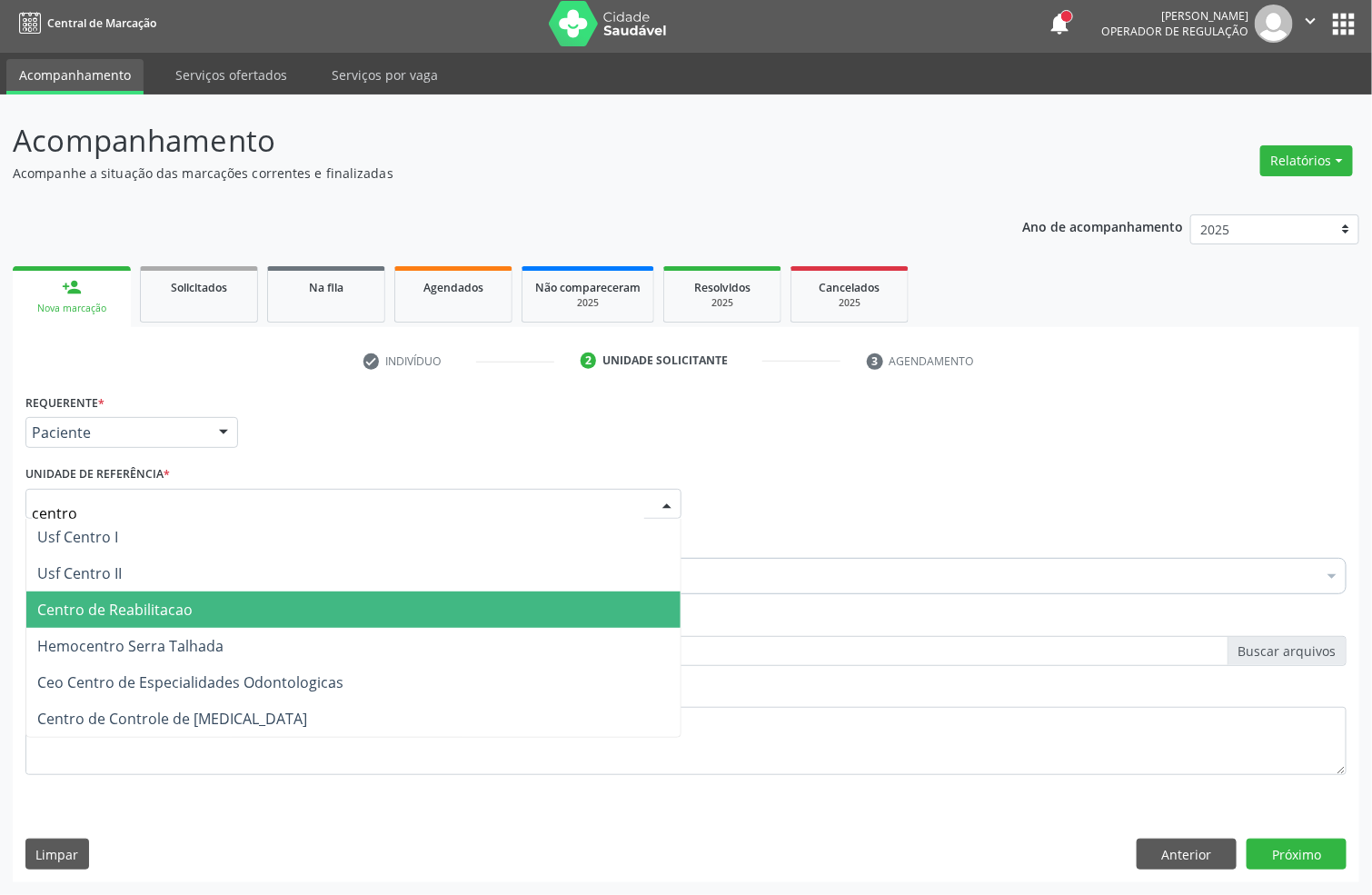
click at [248, 600] on span "Centro de Reabilitacao" at bounding box center [354, 609] width 655 height 36
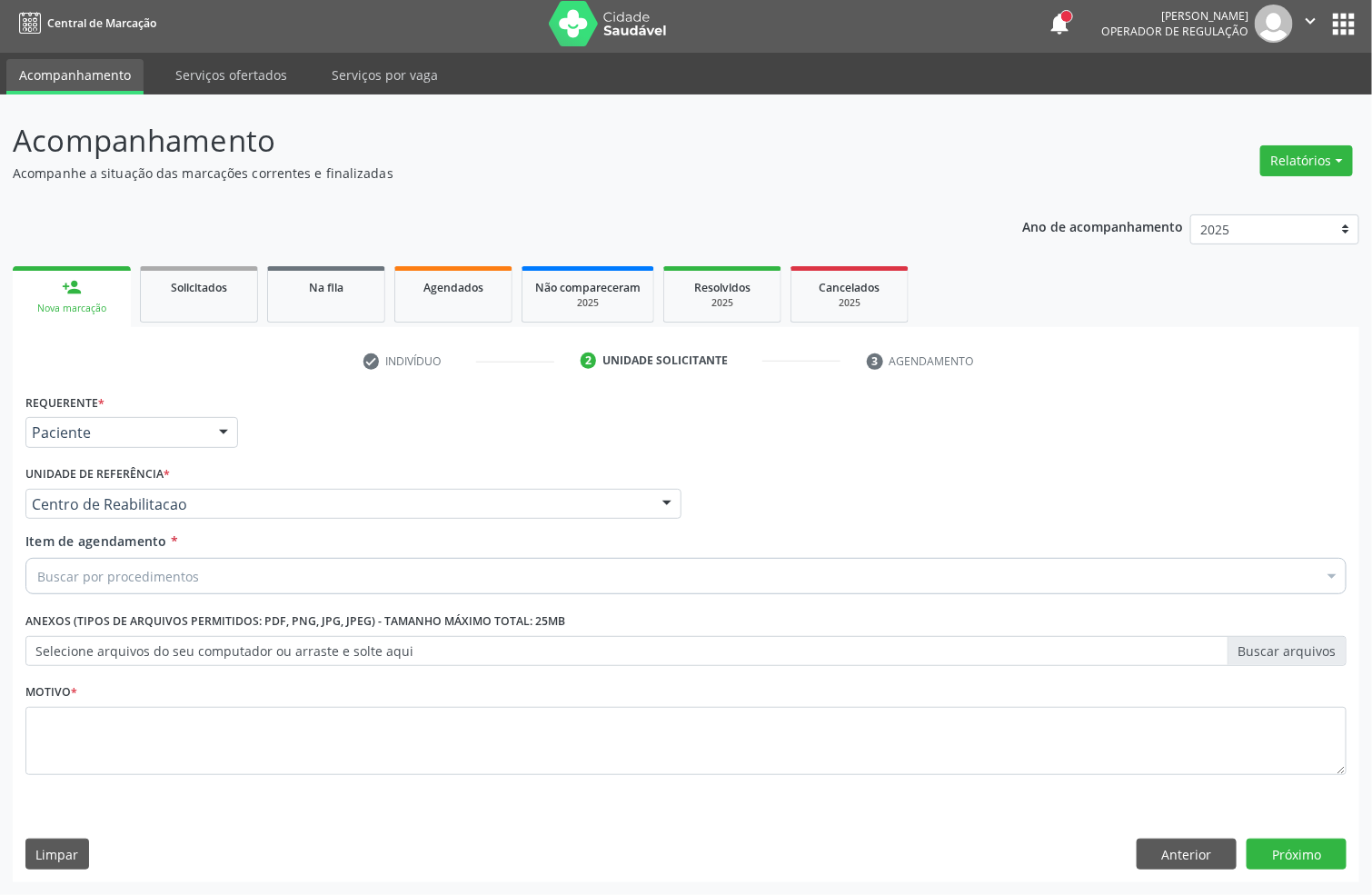
click at [246, 572] on div "Buscar por procedimentos" at bounding box center [686, 575] width 1321 height 36
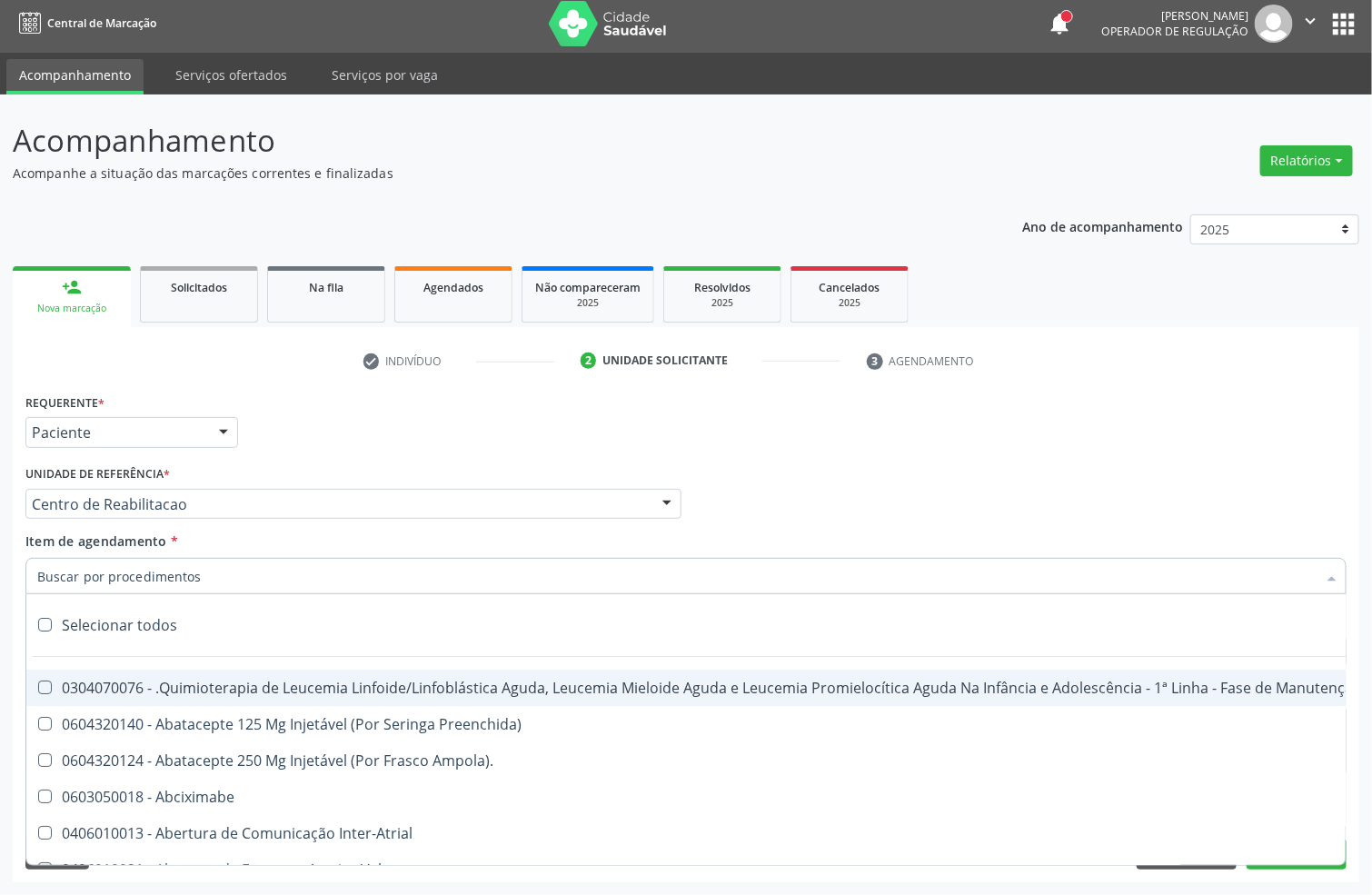
click at [248, 567] on input "Item de agendamento *" at bounding box center [677, 575] width 1280 height 36
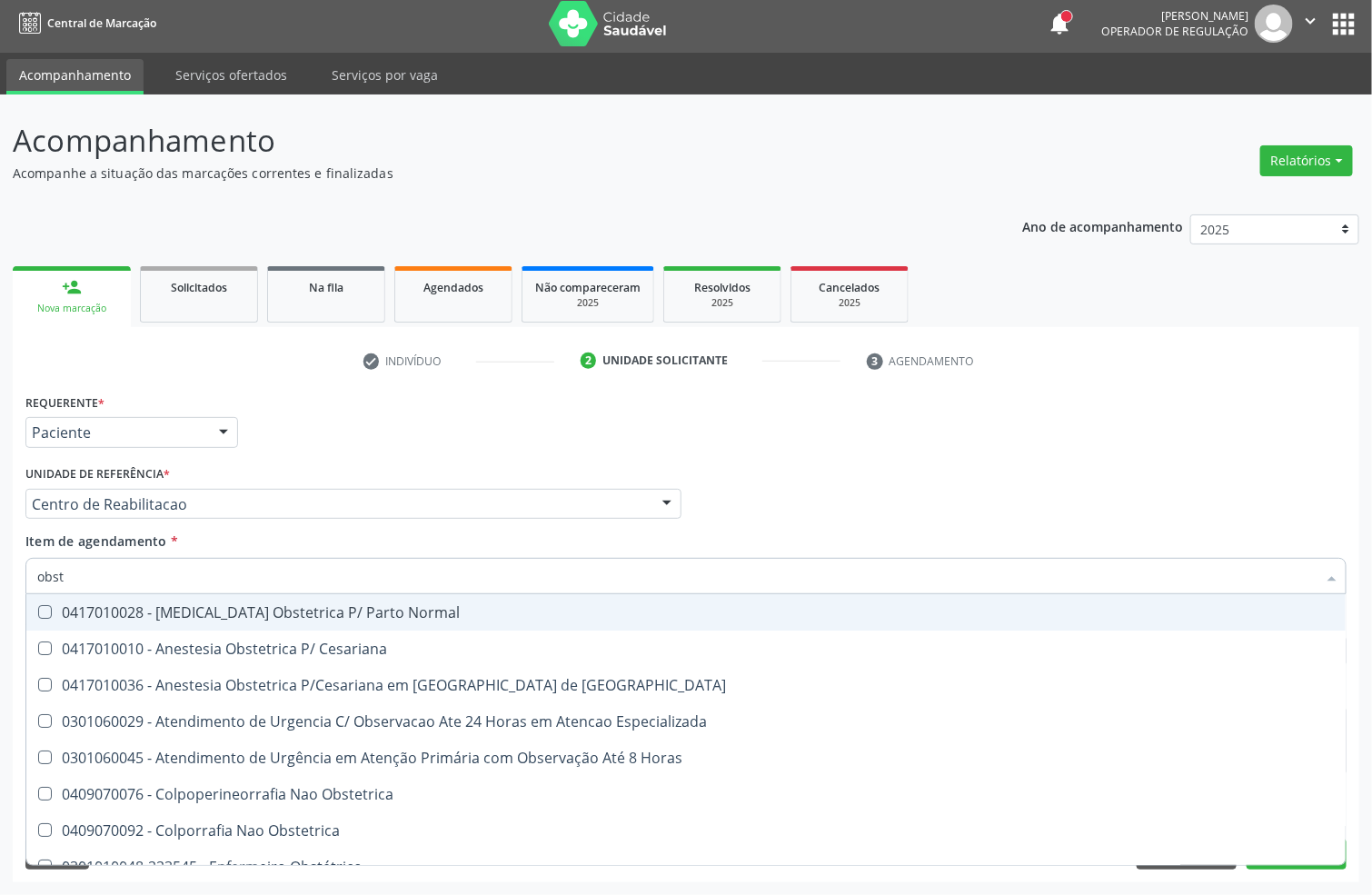
type input "obste"
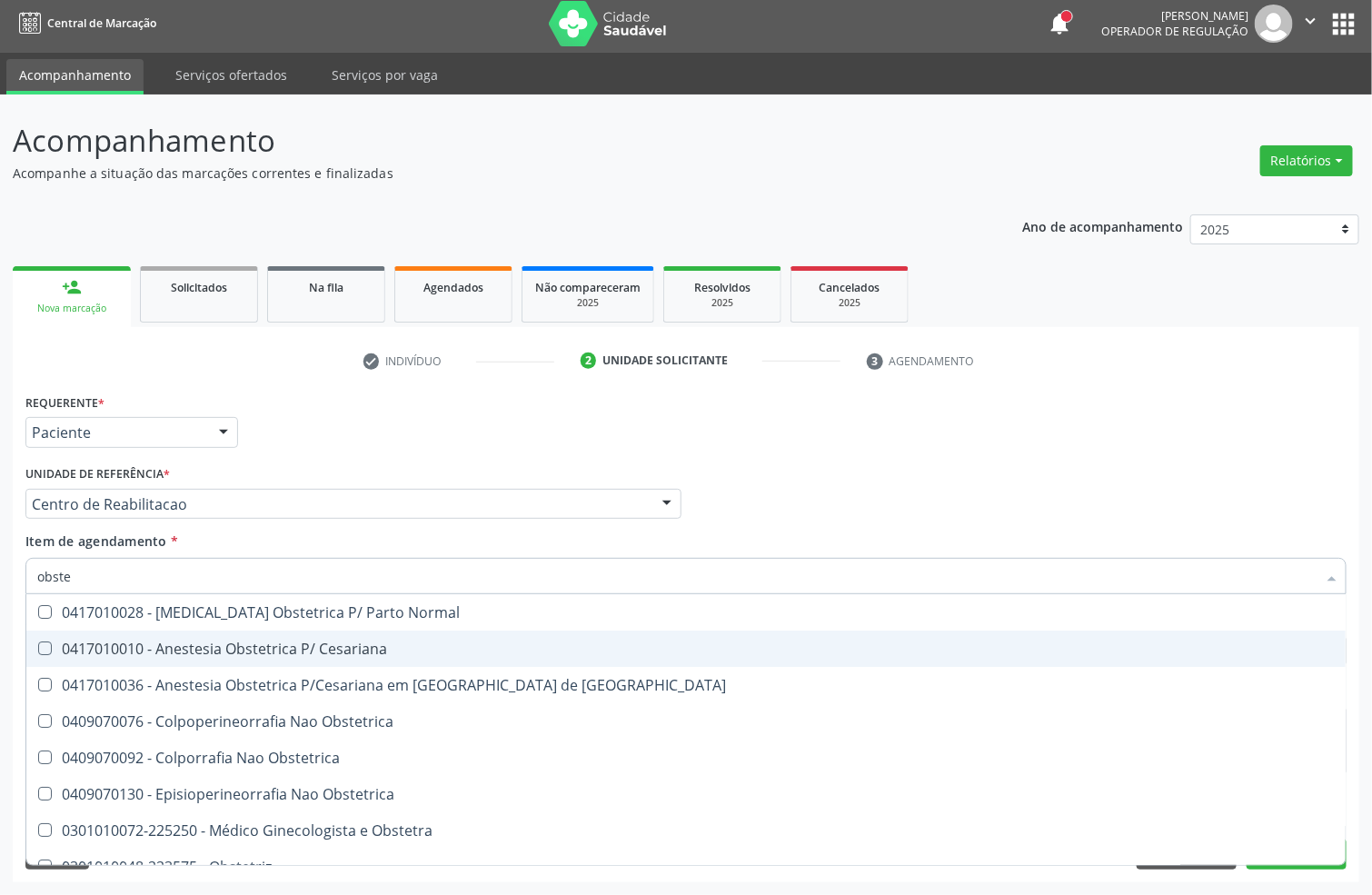
scroll to position [129, 0]
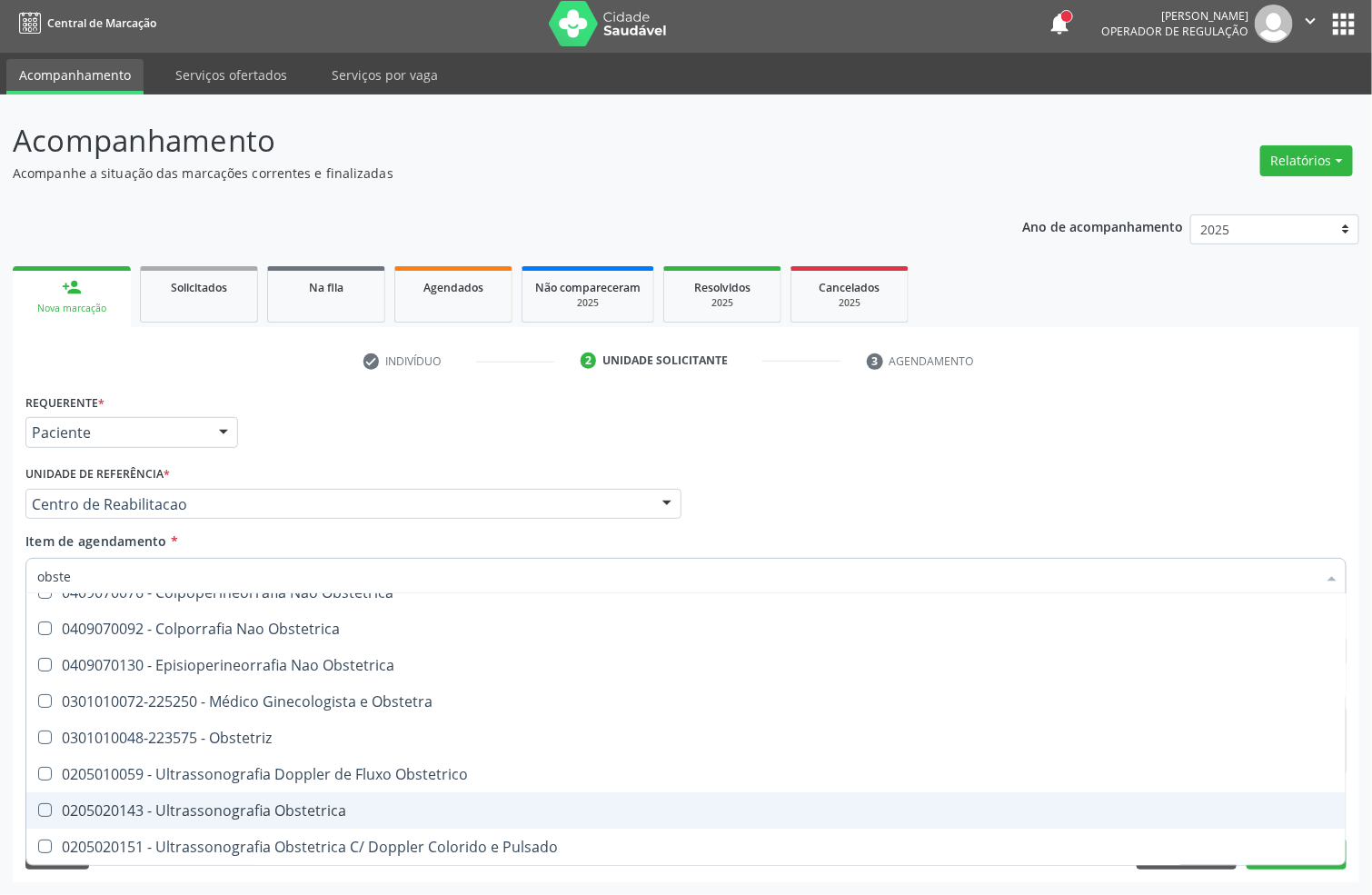
click at [242, 813] on div "0205020143 - Ultrassonografia Obstetrica" at bounding box center [685, 810] width 1297 height 15
checkbox Obstetrica "true"
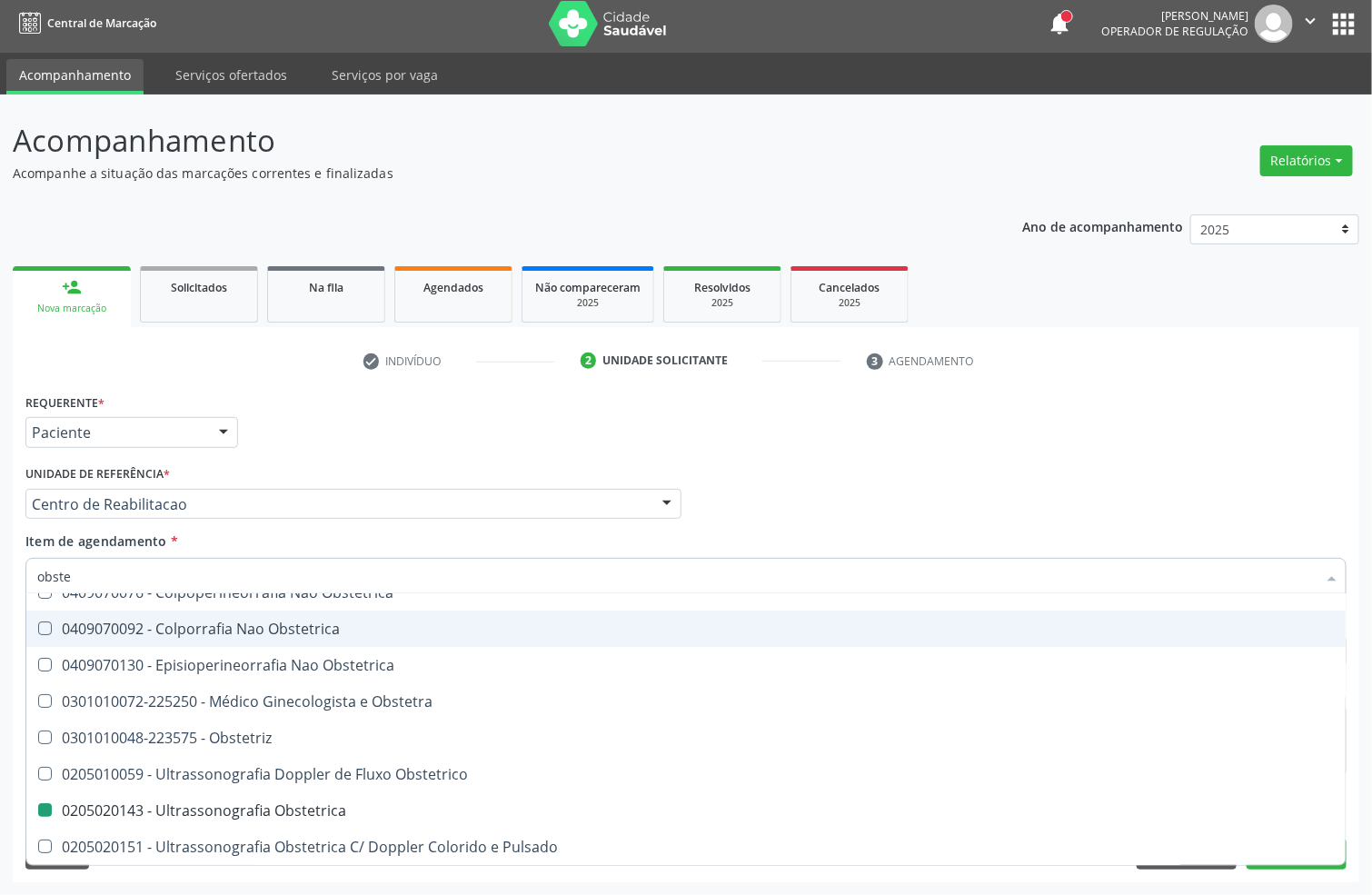
click at [988, 504] on div "Profissional Solicitante Por favor, selecione a Unidade de Atendimento primeiro…" at bounding box center [686, 496] width 1331 height 71
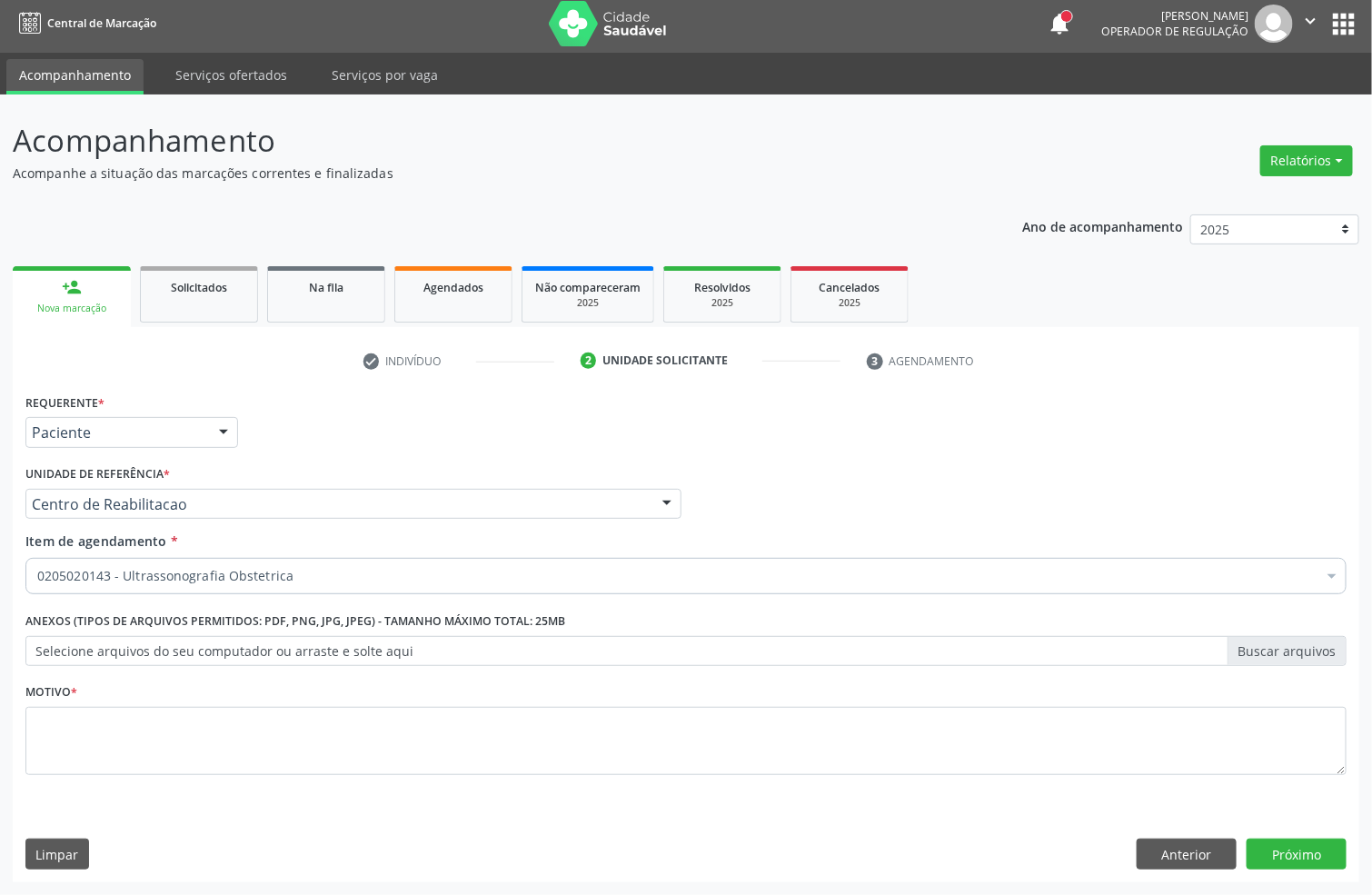
scroll to position [0, 0]
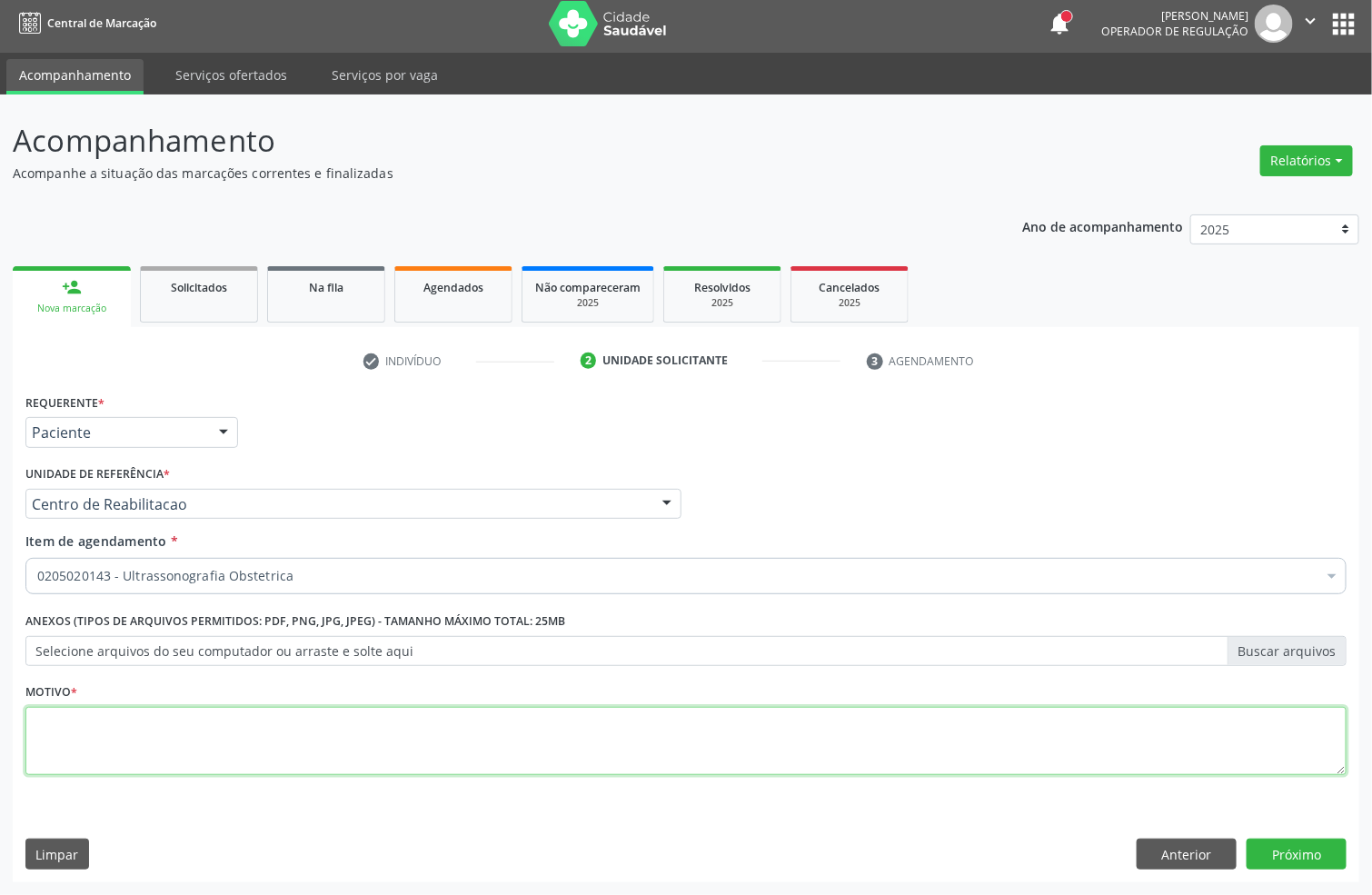
click at [254, 733] on textarea at bounding box center [686, 741] width 1321 height 69
type textarea "."
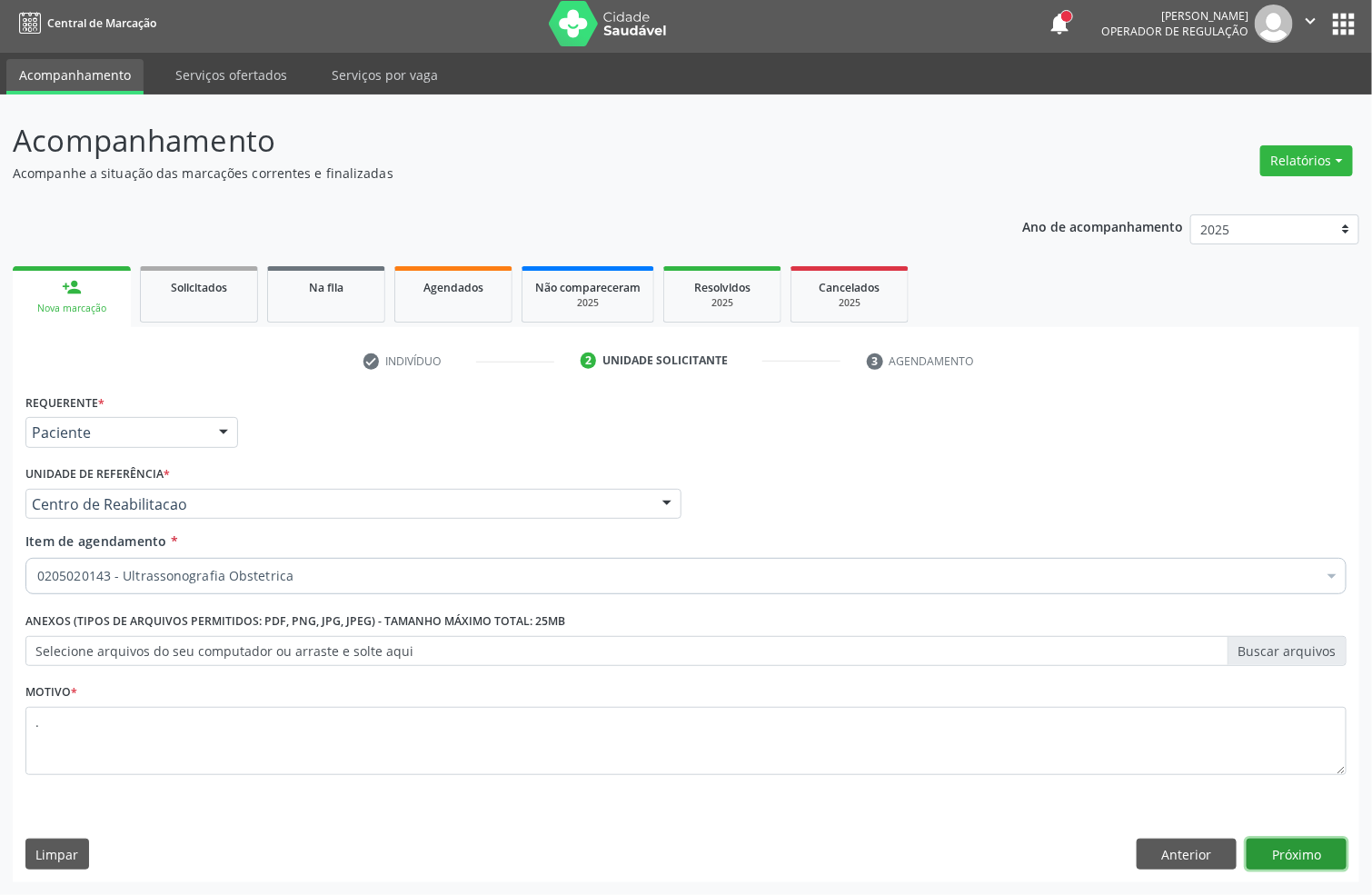
click at [1273, 856] on button "Próximo" at bounding box center [1296, 854] width 100 height 31
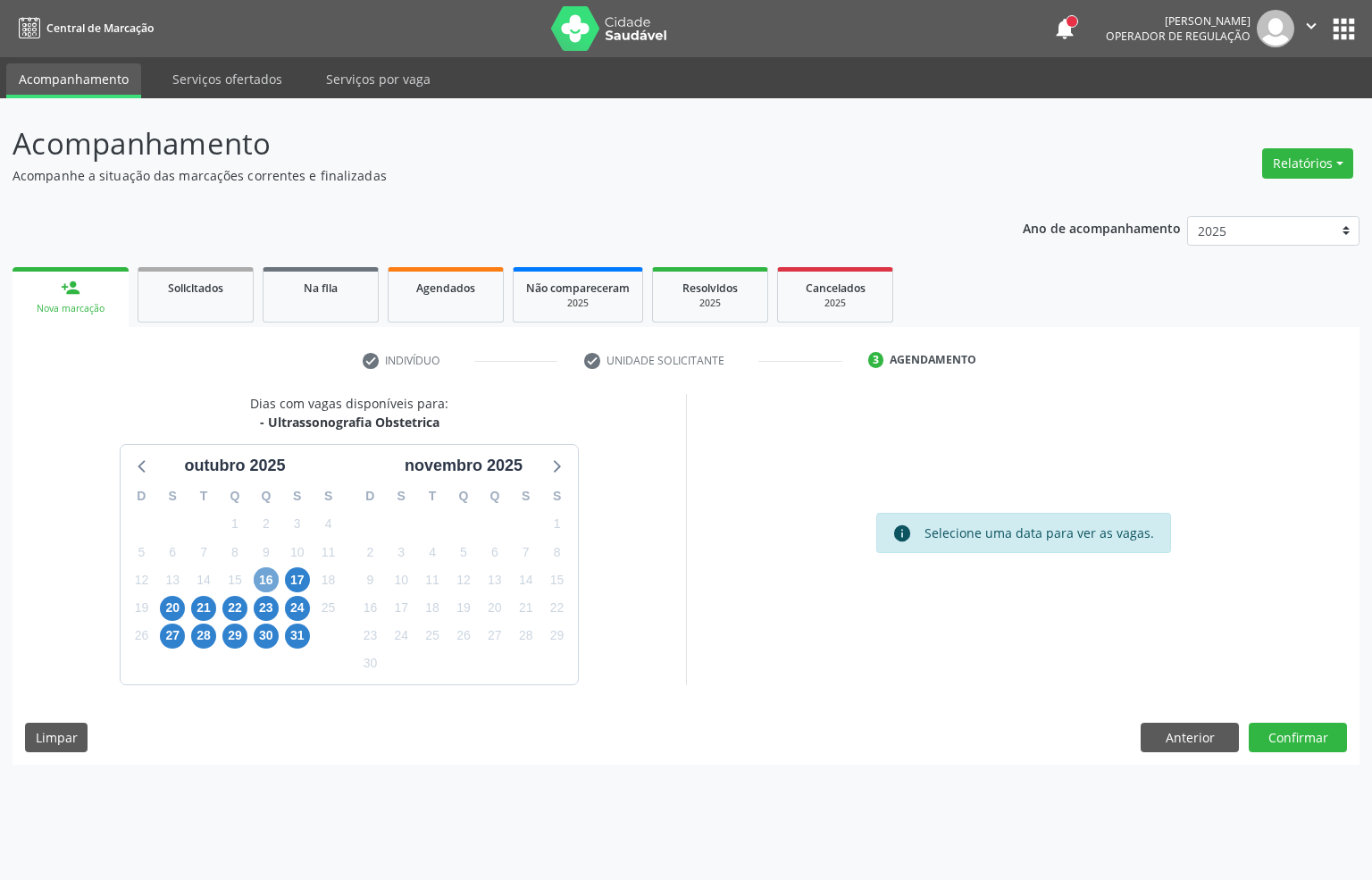
click at [271, 571] on span "16" at bounding box center [266, 580] width 25 height 25
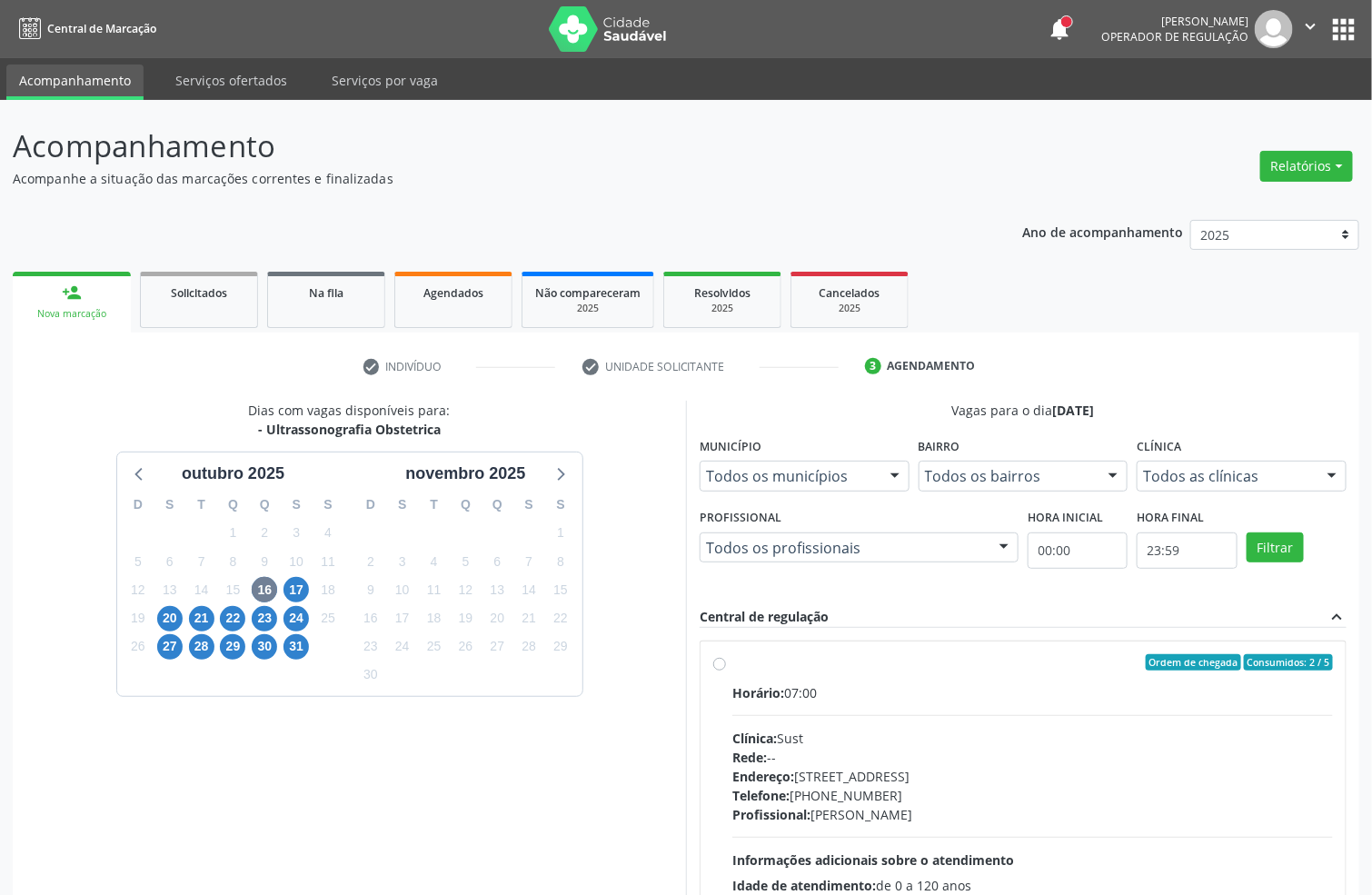
click at [1003, 718] on div "Horário: 07:00 Clínica: Sust Rede: -- Endereço: nº 730, N S Penha, Serra Talhad…" at bounding box center [1032, 807] width 600 height 250
click at [726, 670] on input "Ordem de chegada Consumidos: 2 / 5 Horário: 07:00 Clínica: Sust Rede: -- Endere…" at bounding box center [720, 663] width 13 height 17
radio input "true"
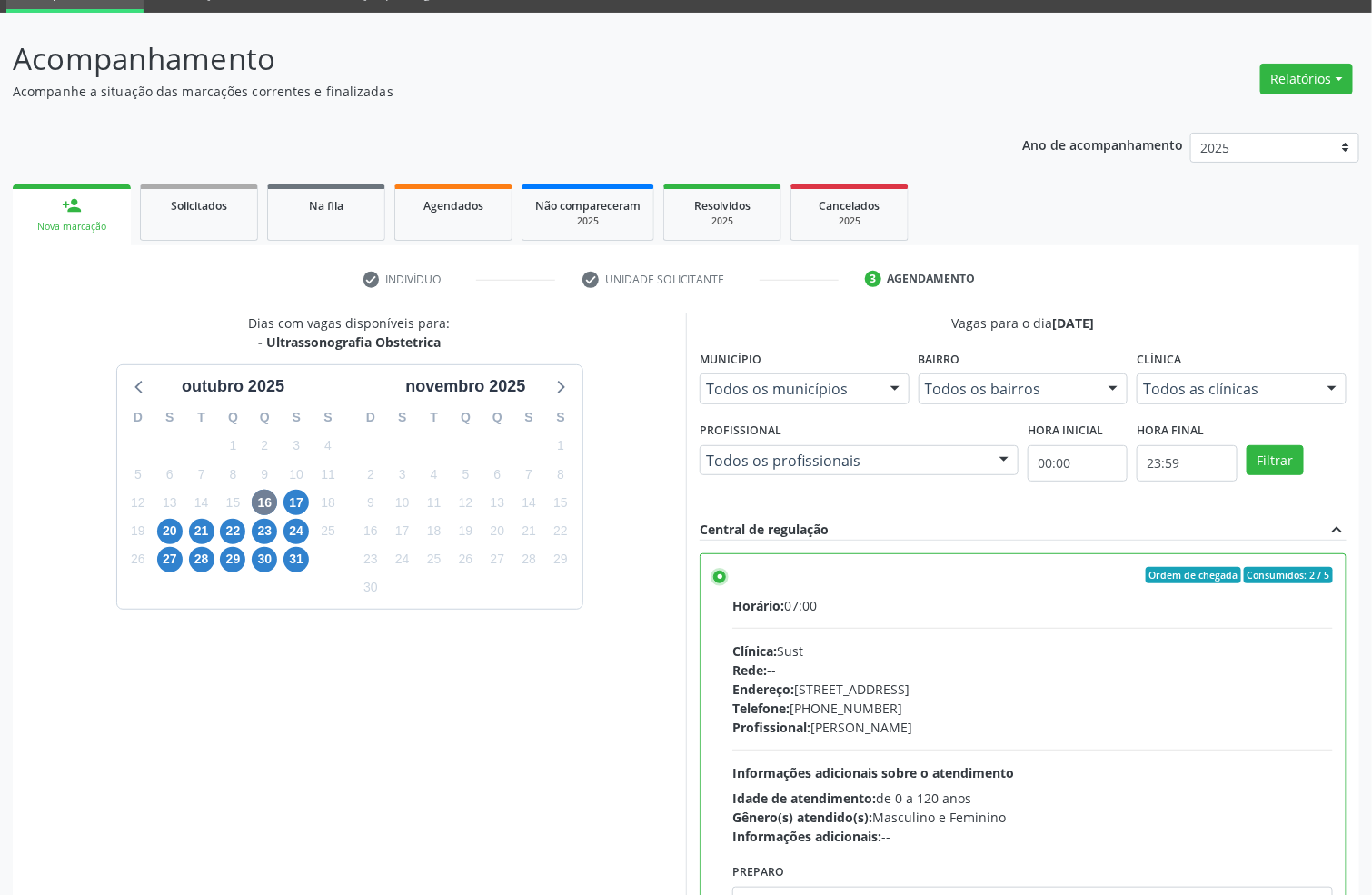
scroll to position [191, 0]
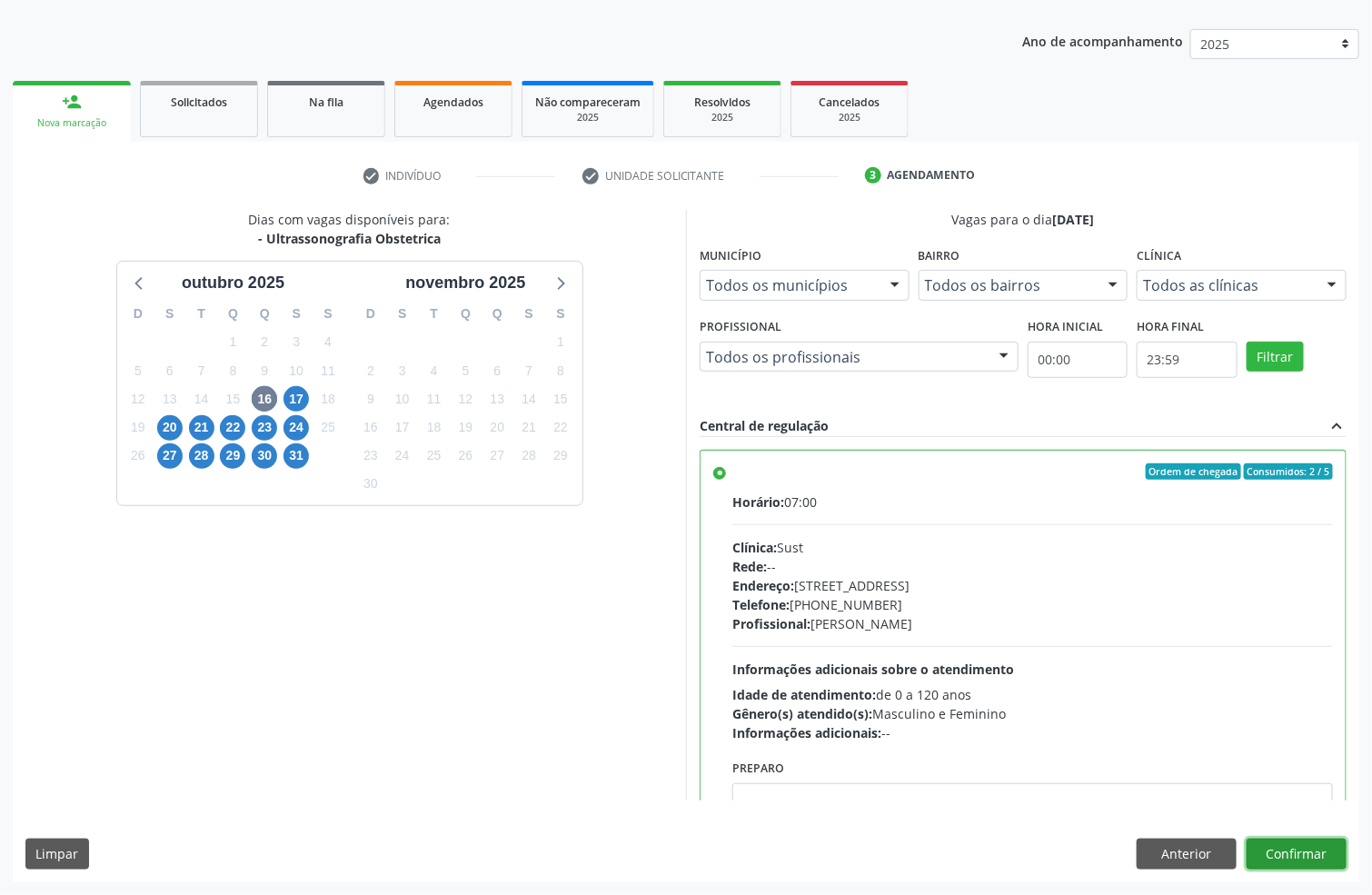
click at [1274, 852] on button "Confirmar" at bounding box center [1296, 854] width 100 height 31
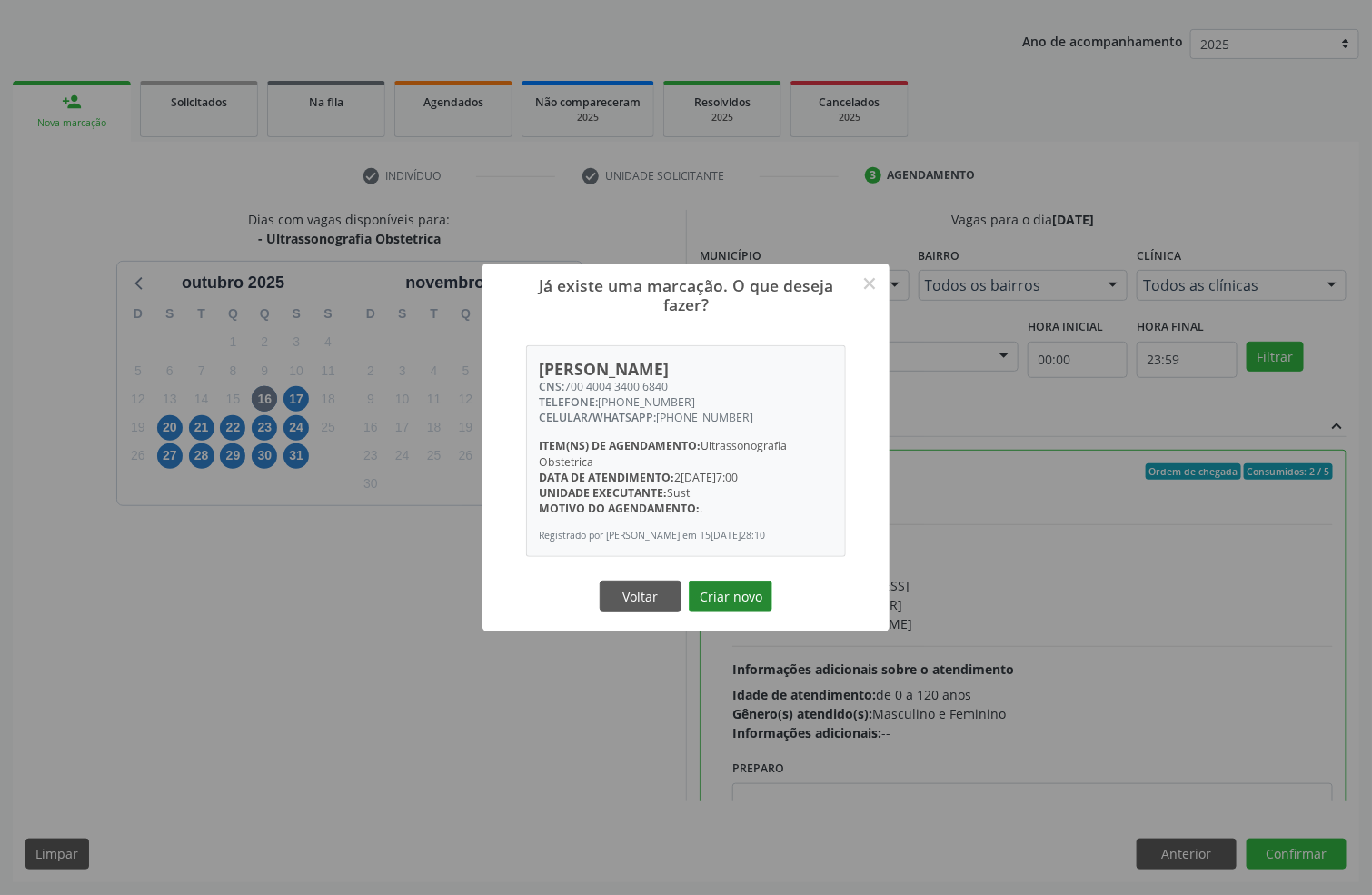
click at [710, 603] on button "Criar novo" at bounding box center [730, 596] width 84 height 31
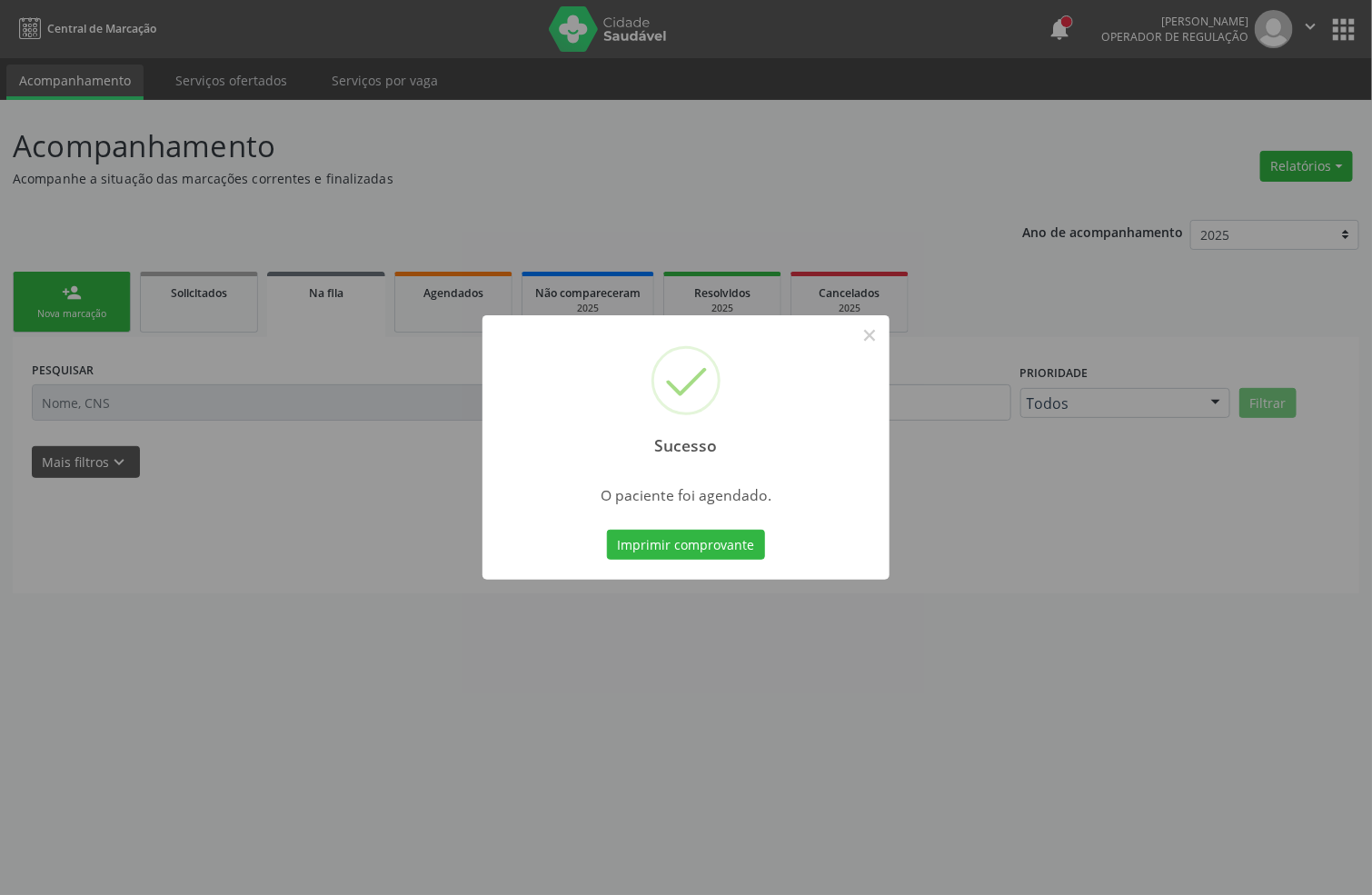
scroll to position [0, 0]
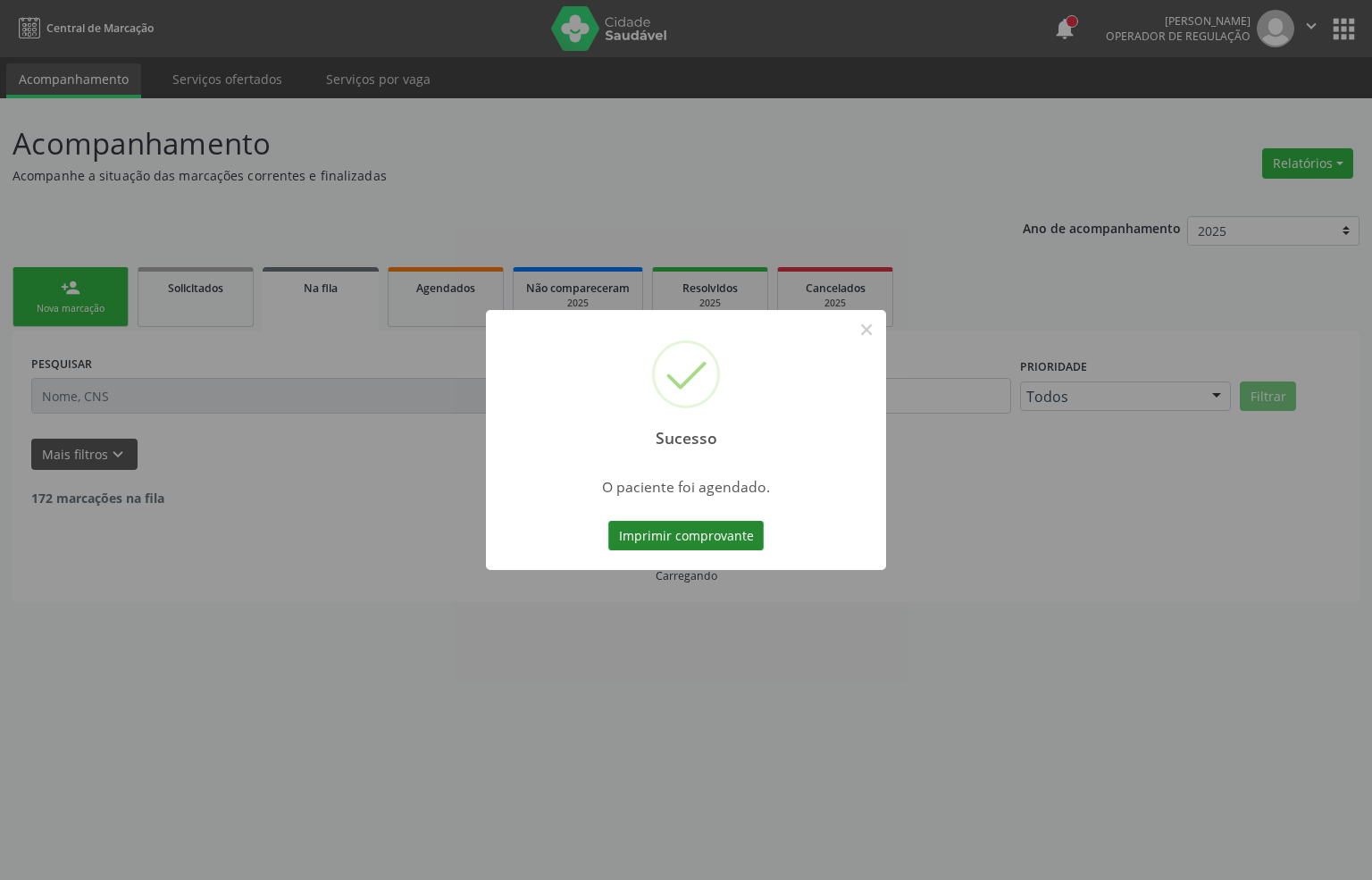
click at [746, 531] on button "Imprimir comprovante" at bounding box center [685, 537] width 155 height 31
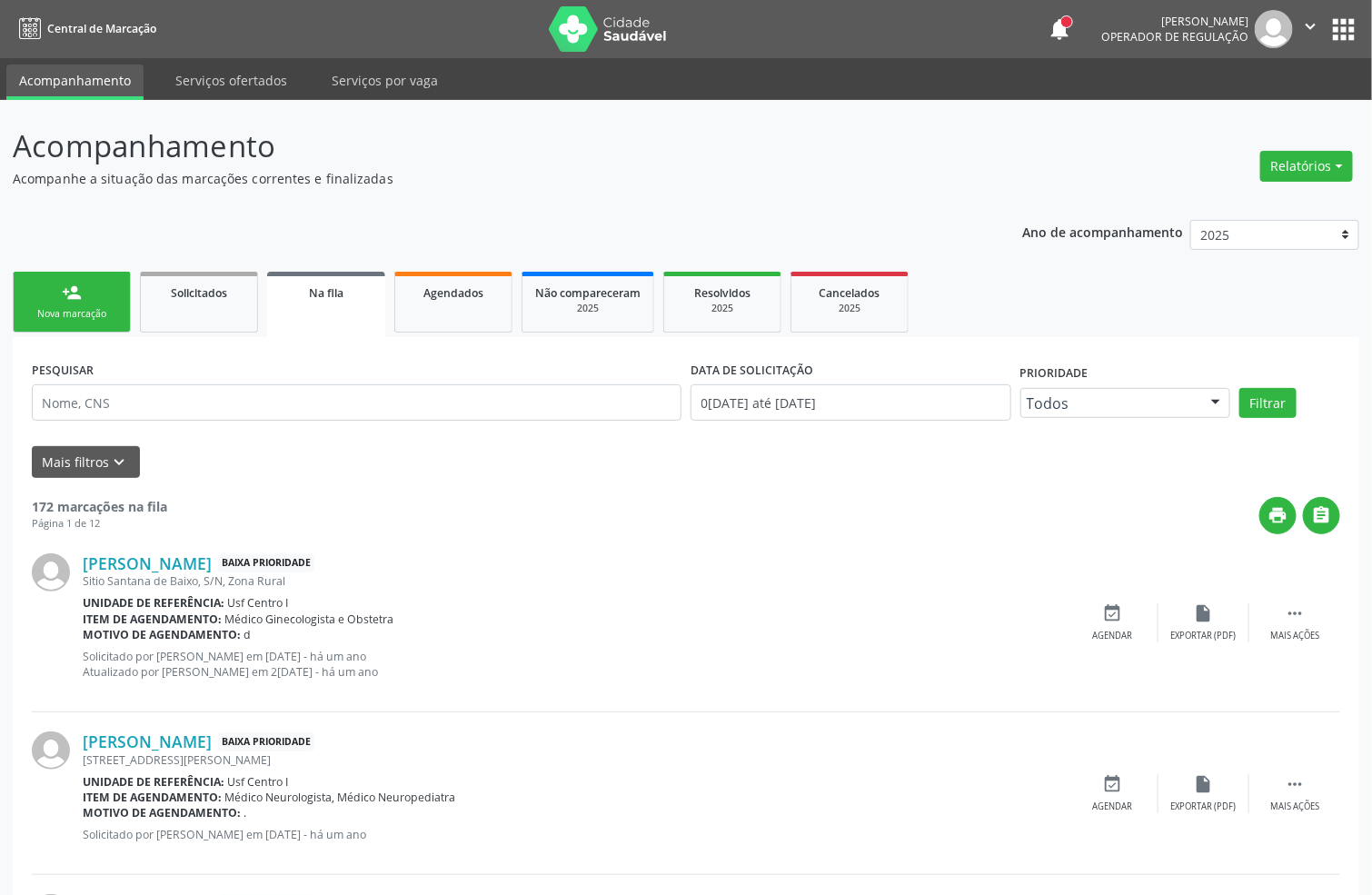
click at [71, 298] on div "person_add" at bounding box center [72, 293] width 20 height 20
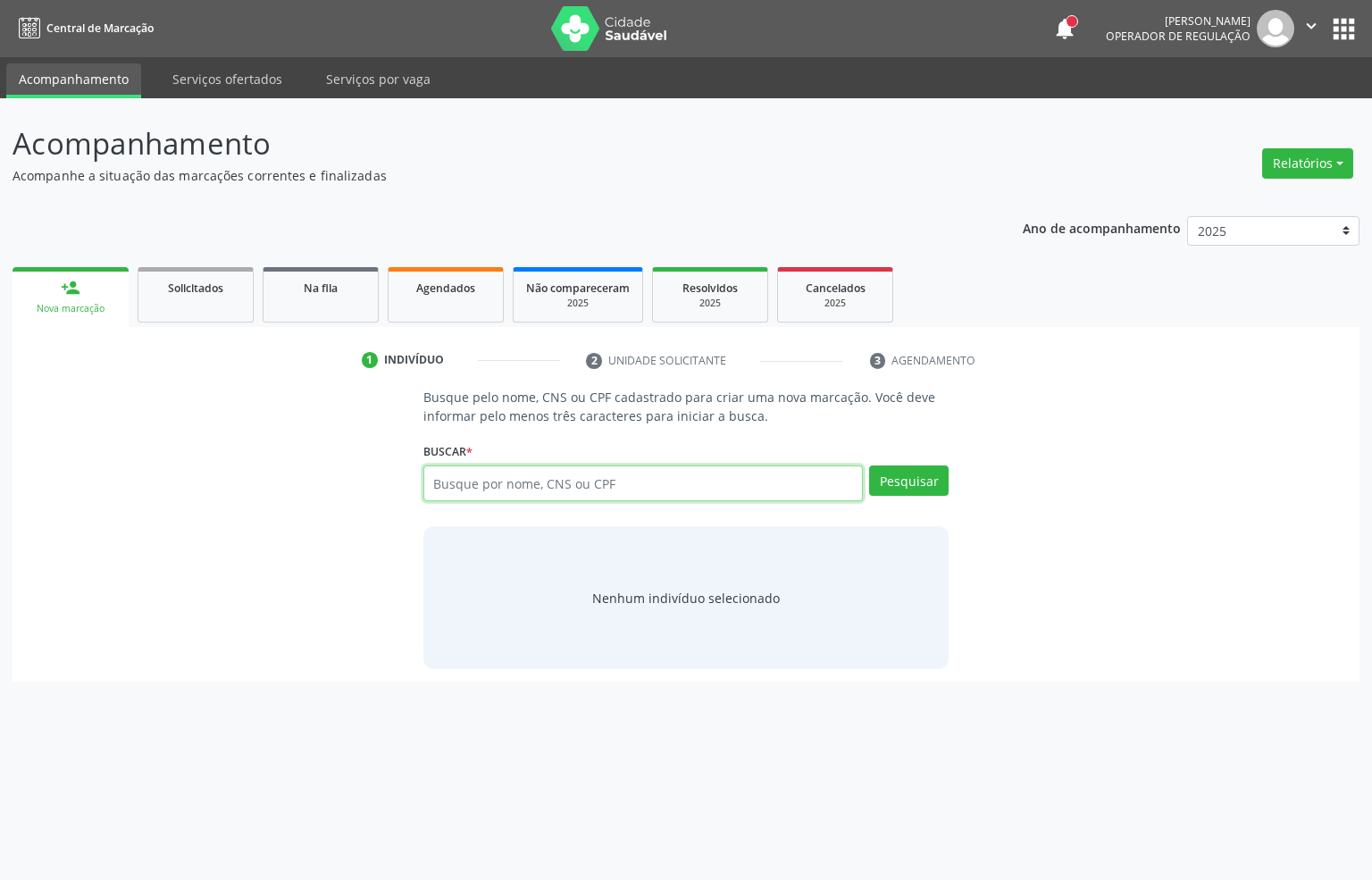
click at [627, 478] on input "text" at bounding box center [643, 482] width 440 height 35
type input "898004035358885"
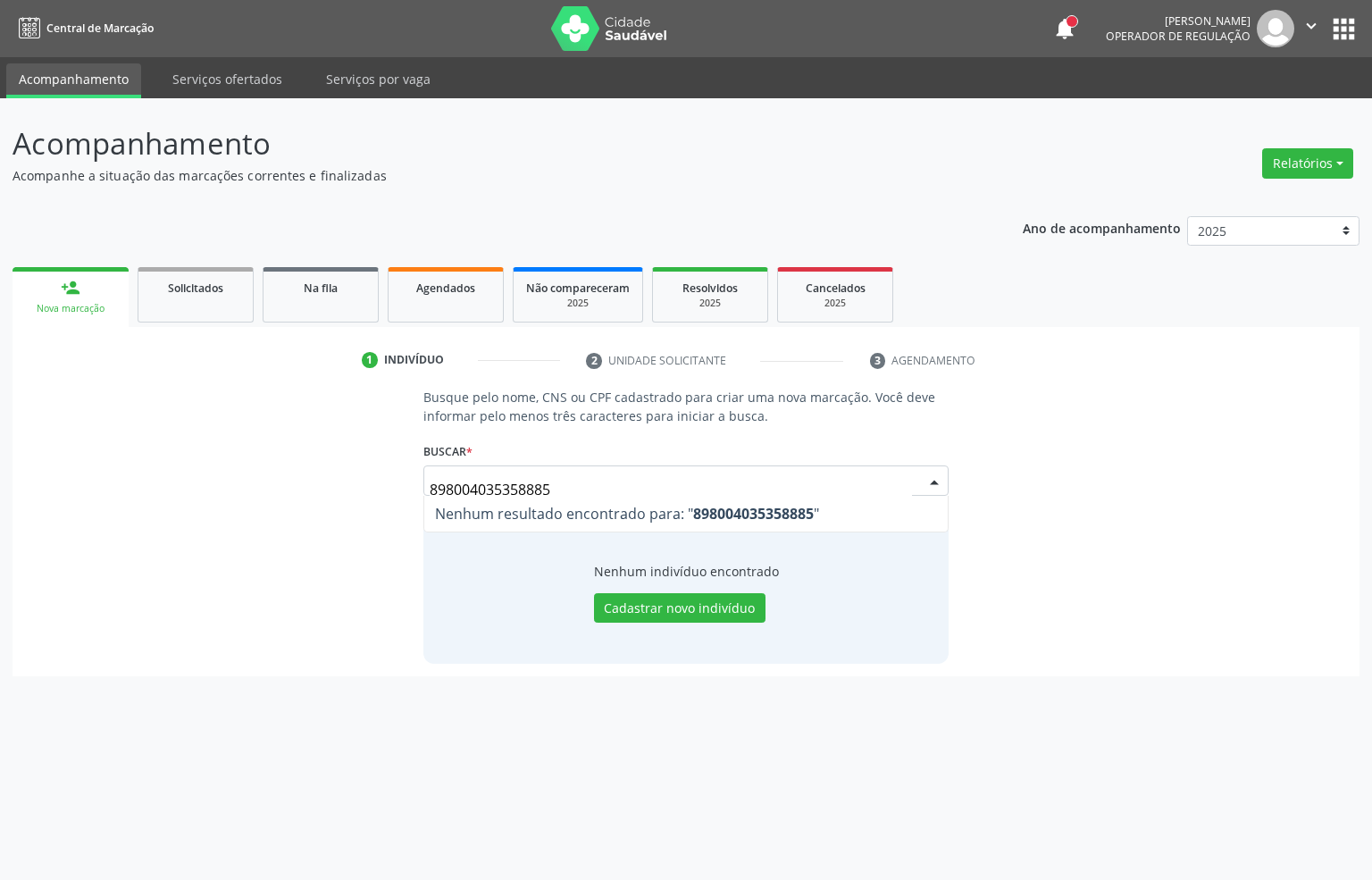
click at [64, 467] on div "Busque pelo nome, CNS ou CPF cadastrado para criar uma nova marcação. Você deve…" at bounding box center [686, 526] width 1322 height 276
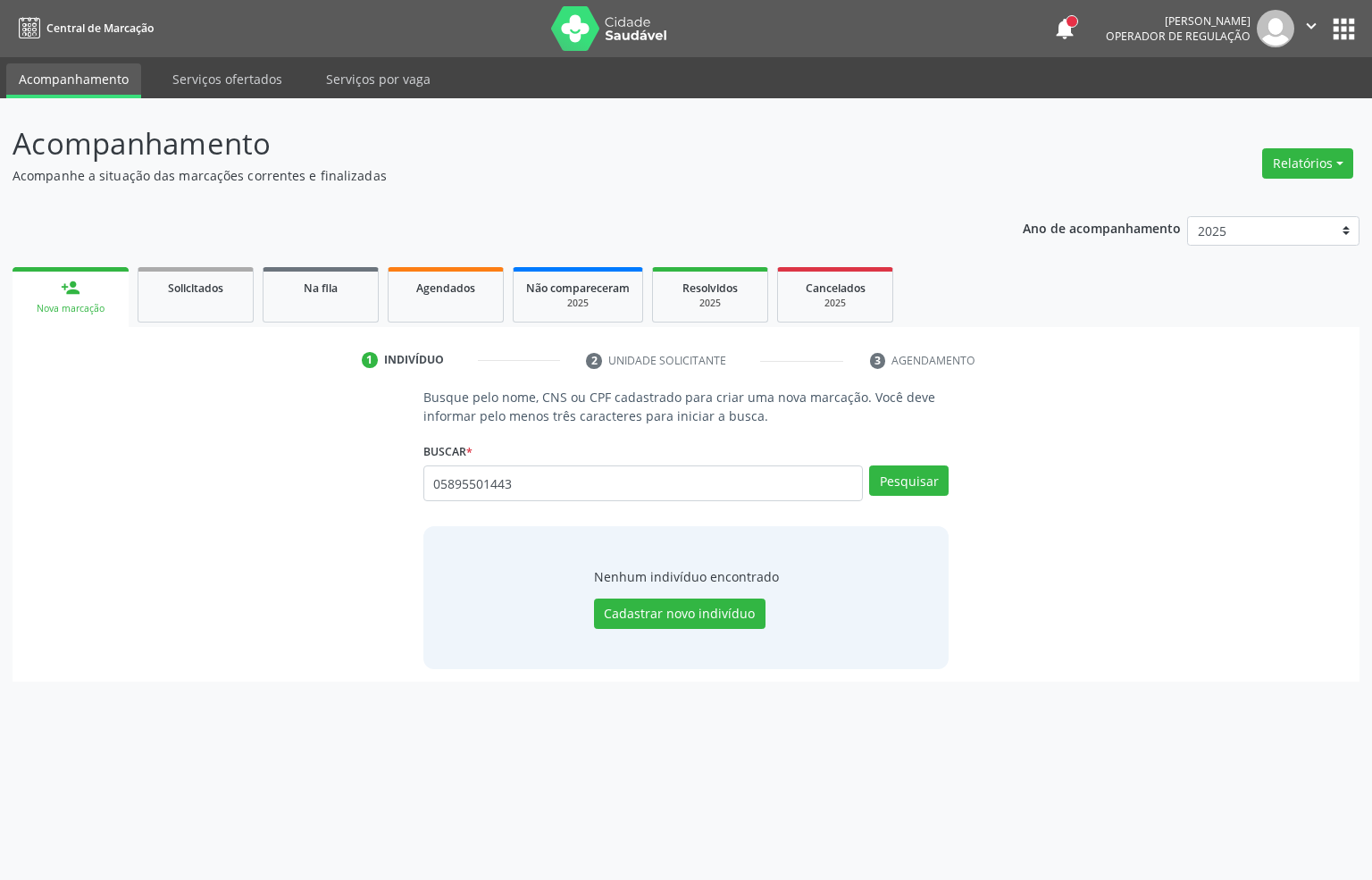
type input "05895501443"
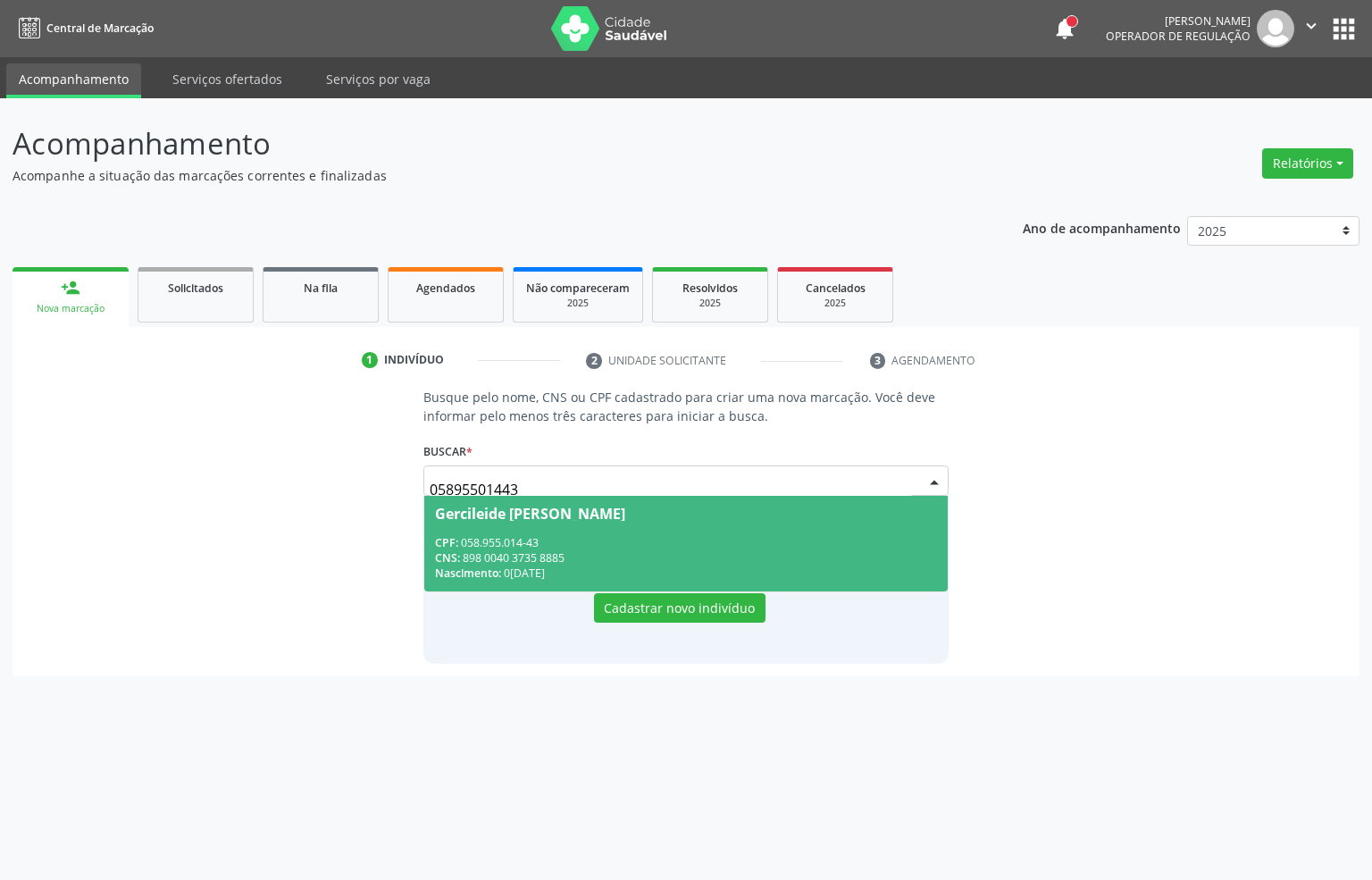
click at [469, 542] on div "CPF: 058.955.014-43" at bounding box center [686, 542] width 503 height 15
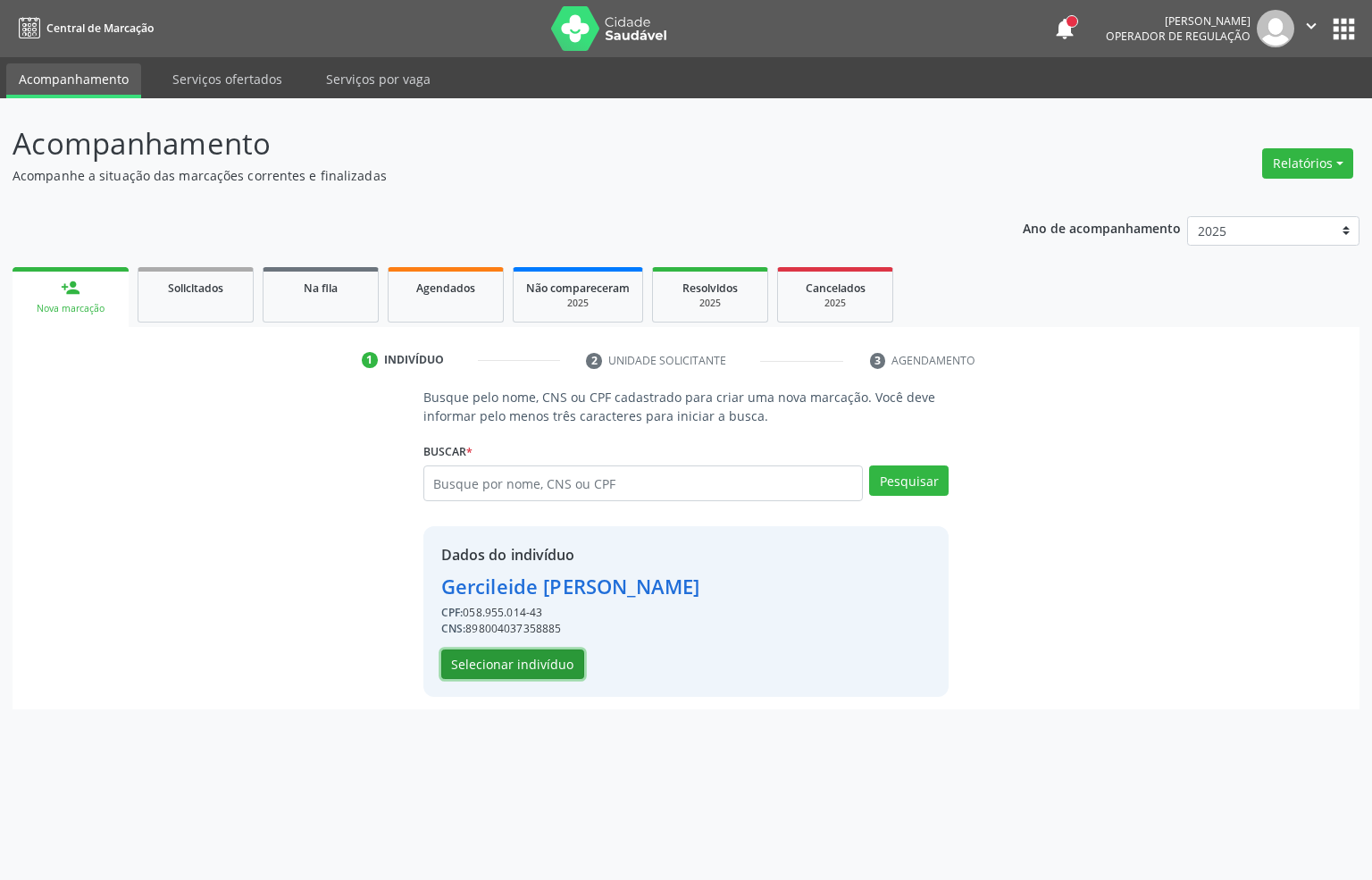
click at [541, 660] on button "Selecionar indivíduo" at bounding box center [513, 665] width 143 height 31
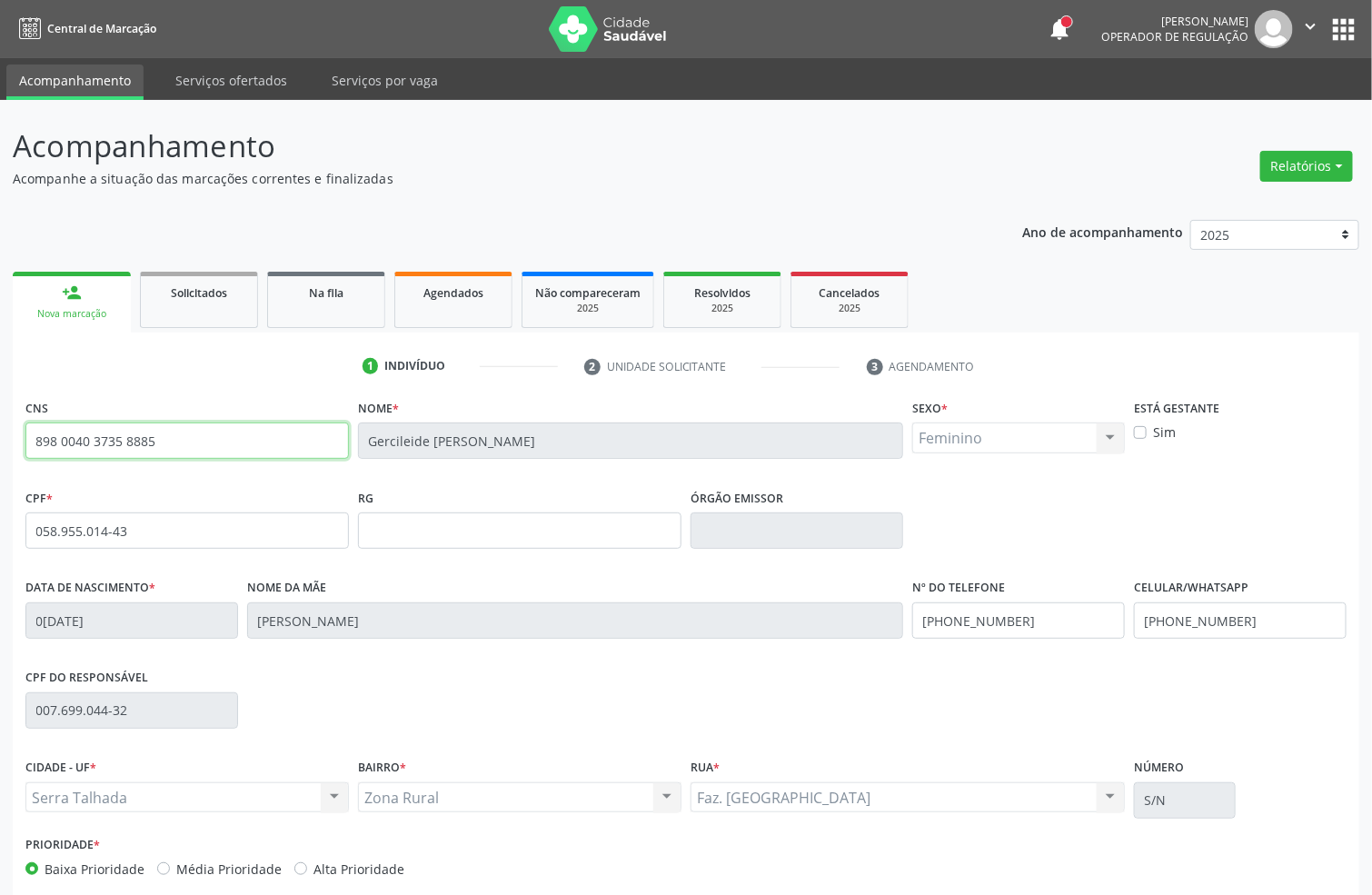
drag, startPoint x: 199, startPoint y: 445, endPoint x: 0, endPoint y: 442, distance: 199.0
click at [0, 444] on div "Acompanhamento Acompanhe a situação das marcações correntes e finalizadas Relat…" at bounding box center [686, 542] width 1372 height 885
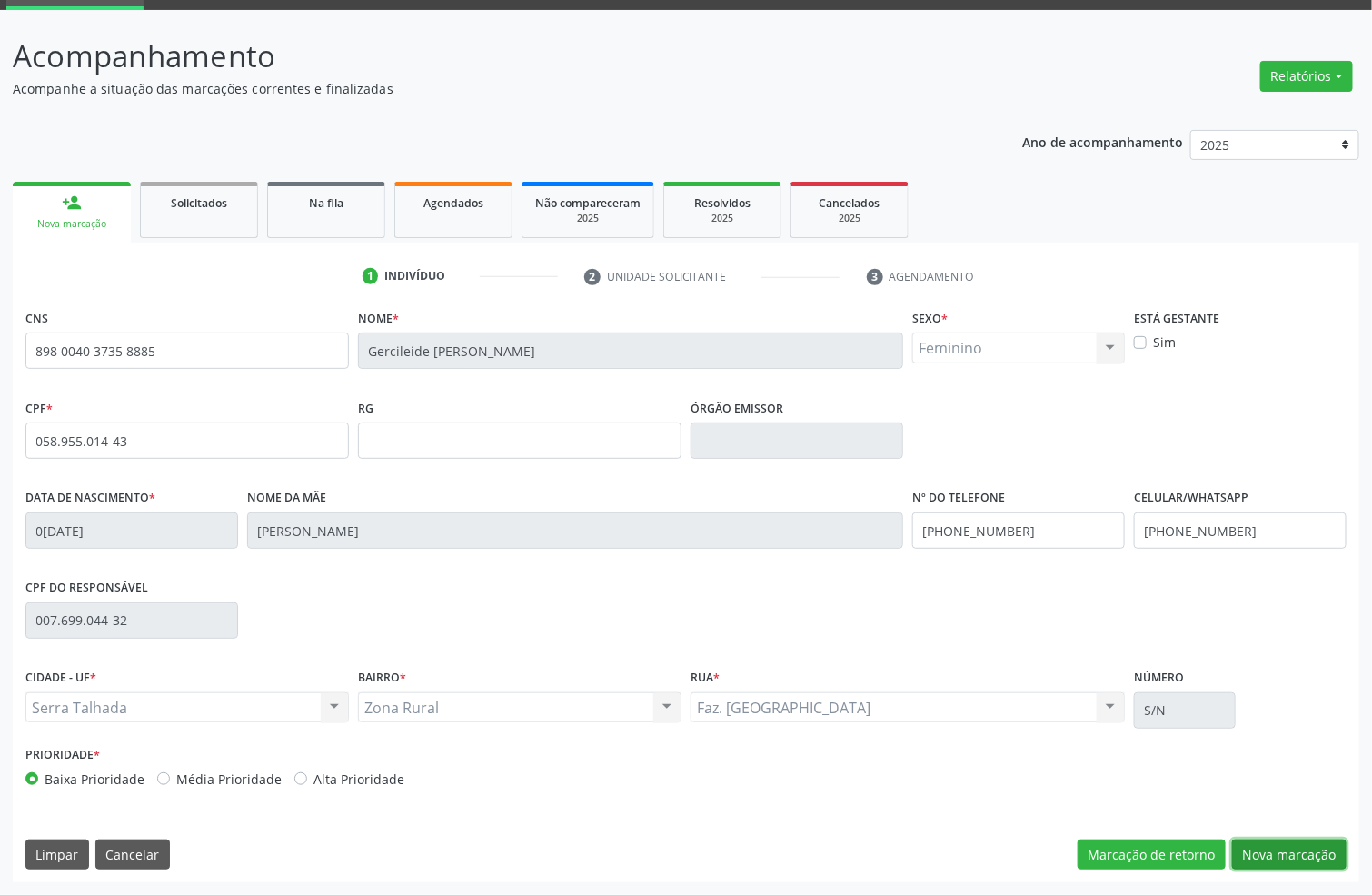
click at [1252, 841] on button "Nova marcação" at bounding box center [1289, 855] width 114 height 31
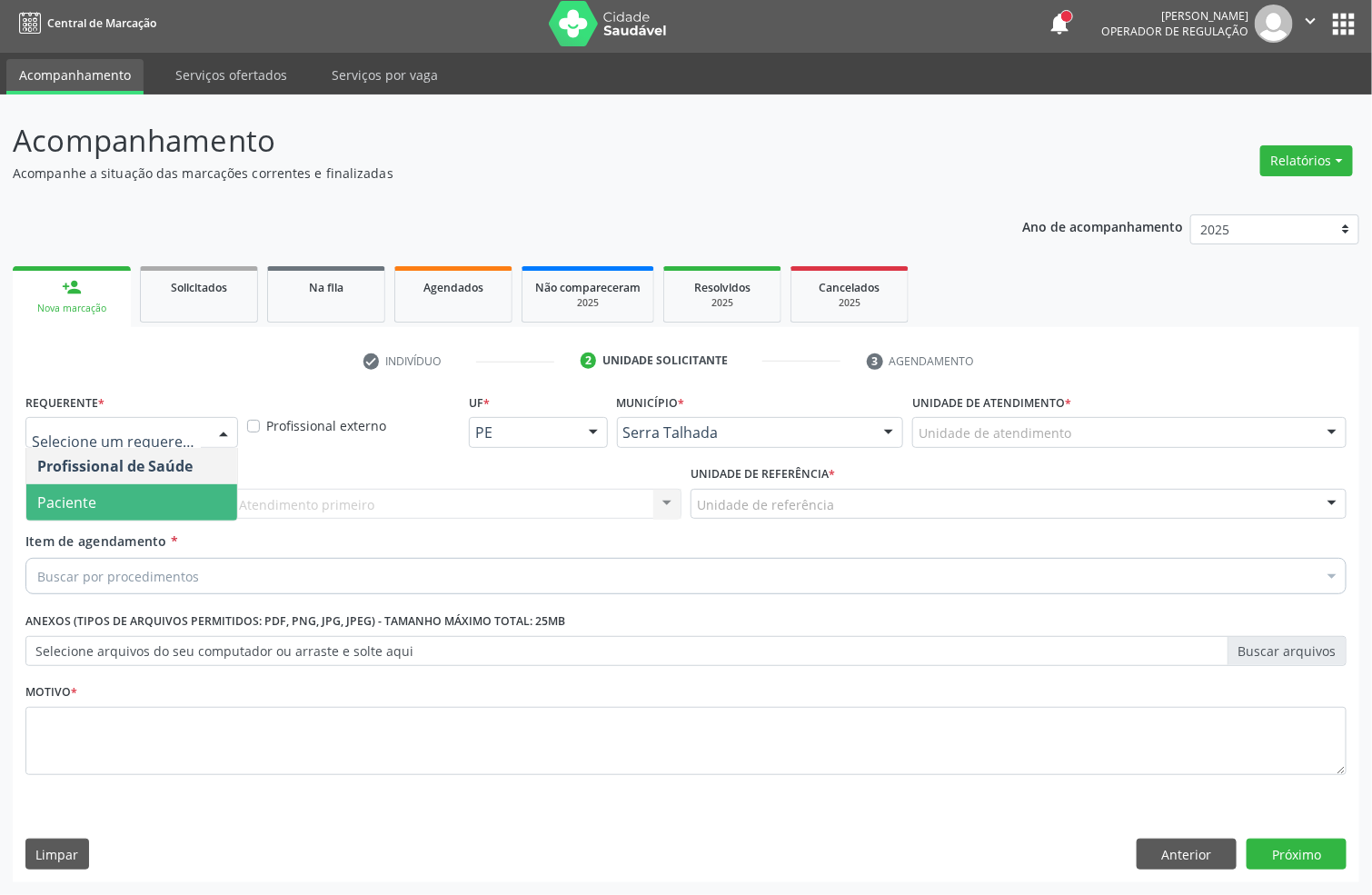
click at [169, 500] on span "Paciente" at bounding box center [132, 501] width 211 height 36
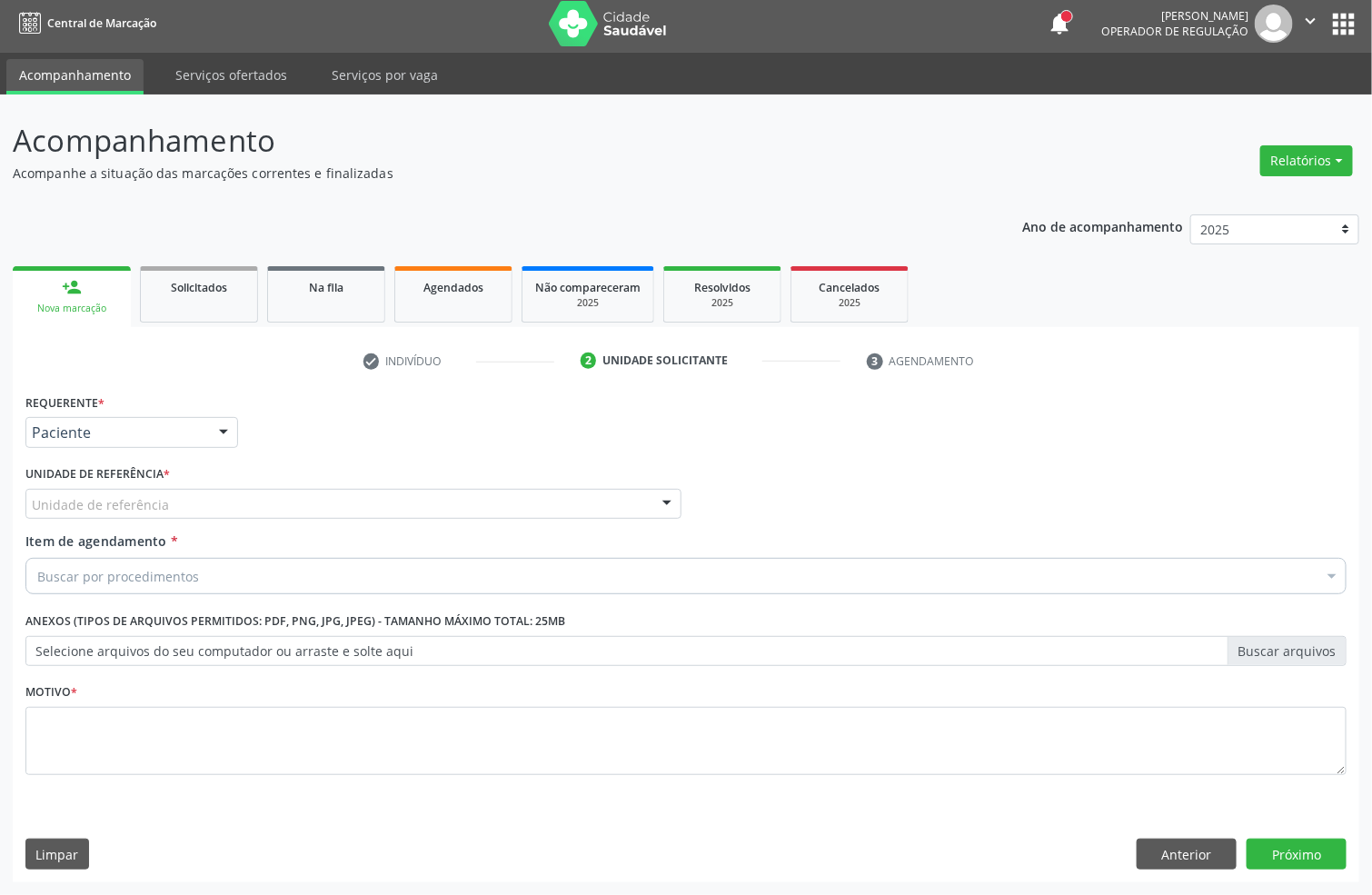
click at [200, 499] on div "Unidade de referência" at bounding box center [354, 504] width 656 height 31
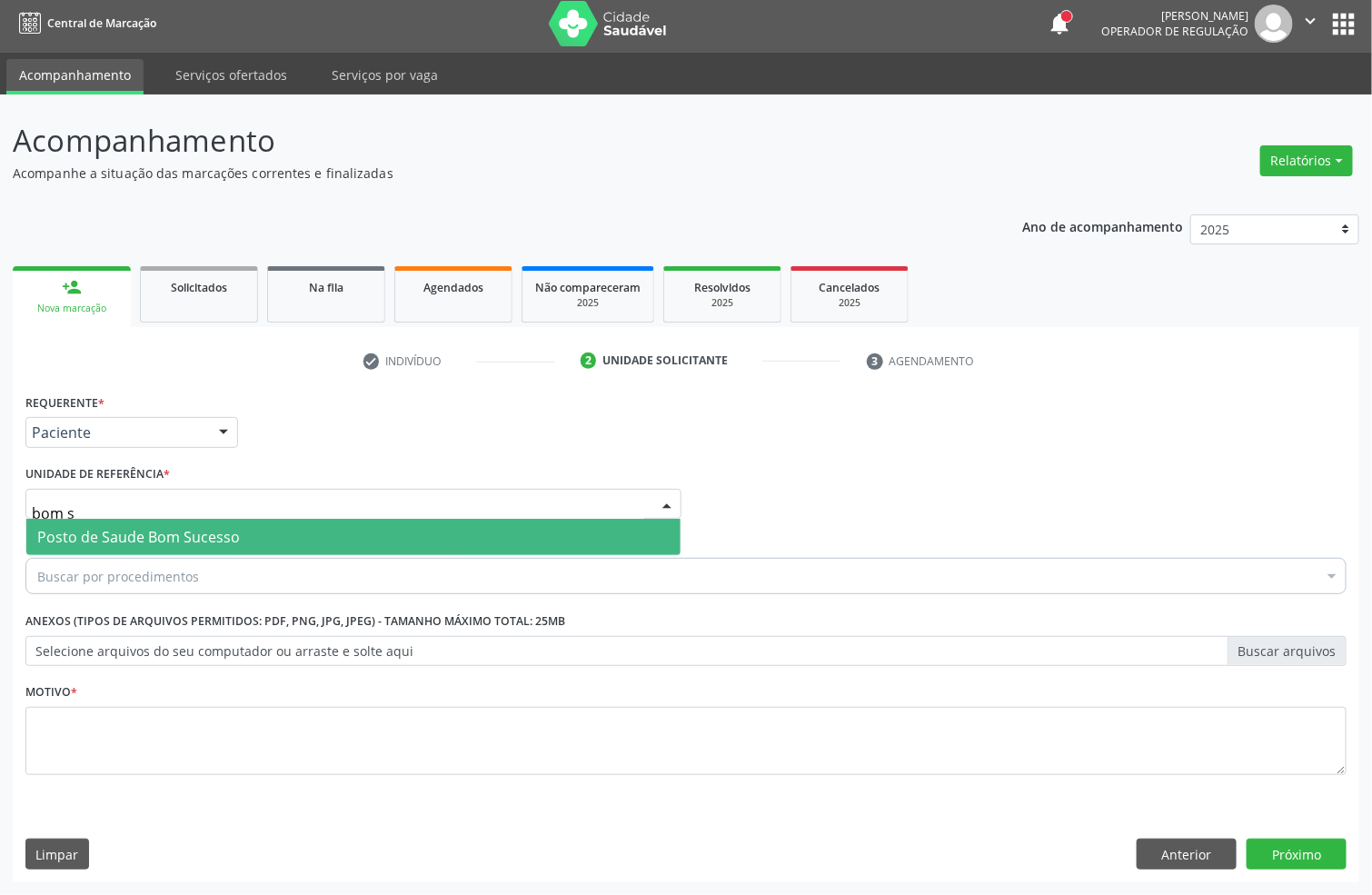
type input "bom su"
click at [277, 536] on span "Posto de Saude Bom Sucesso" at bounding box center [354, 536] width 655 height 36
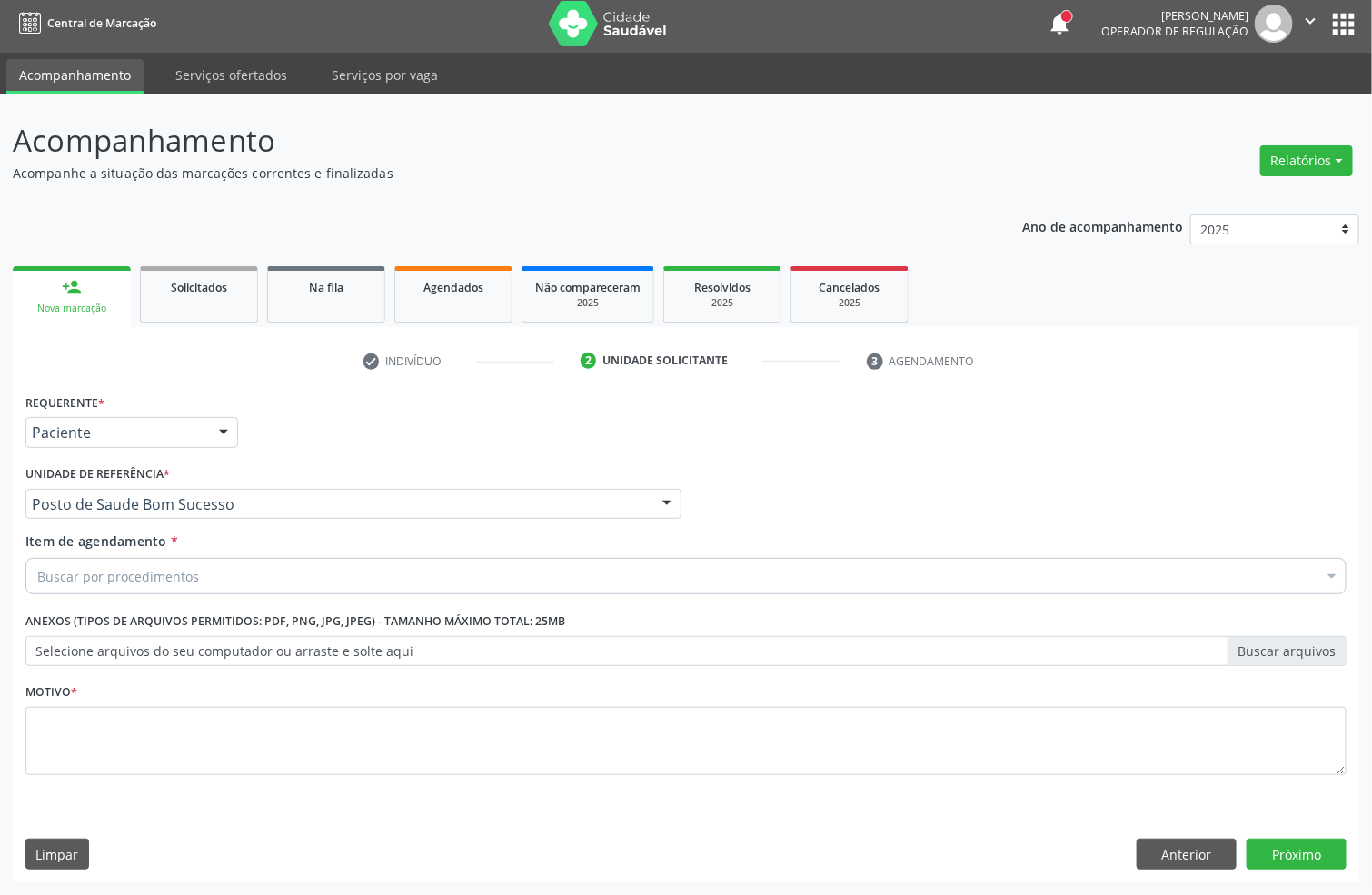
click at [268, 581] on div "Buscar por procedimentos" at bounding box center [686, 575] width 1321 height 36
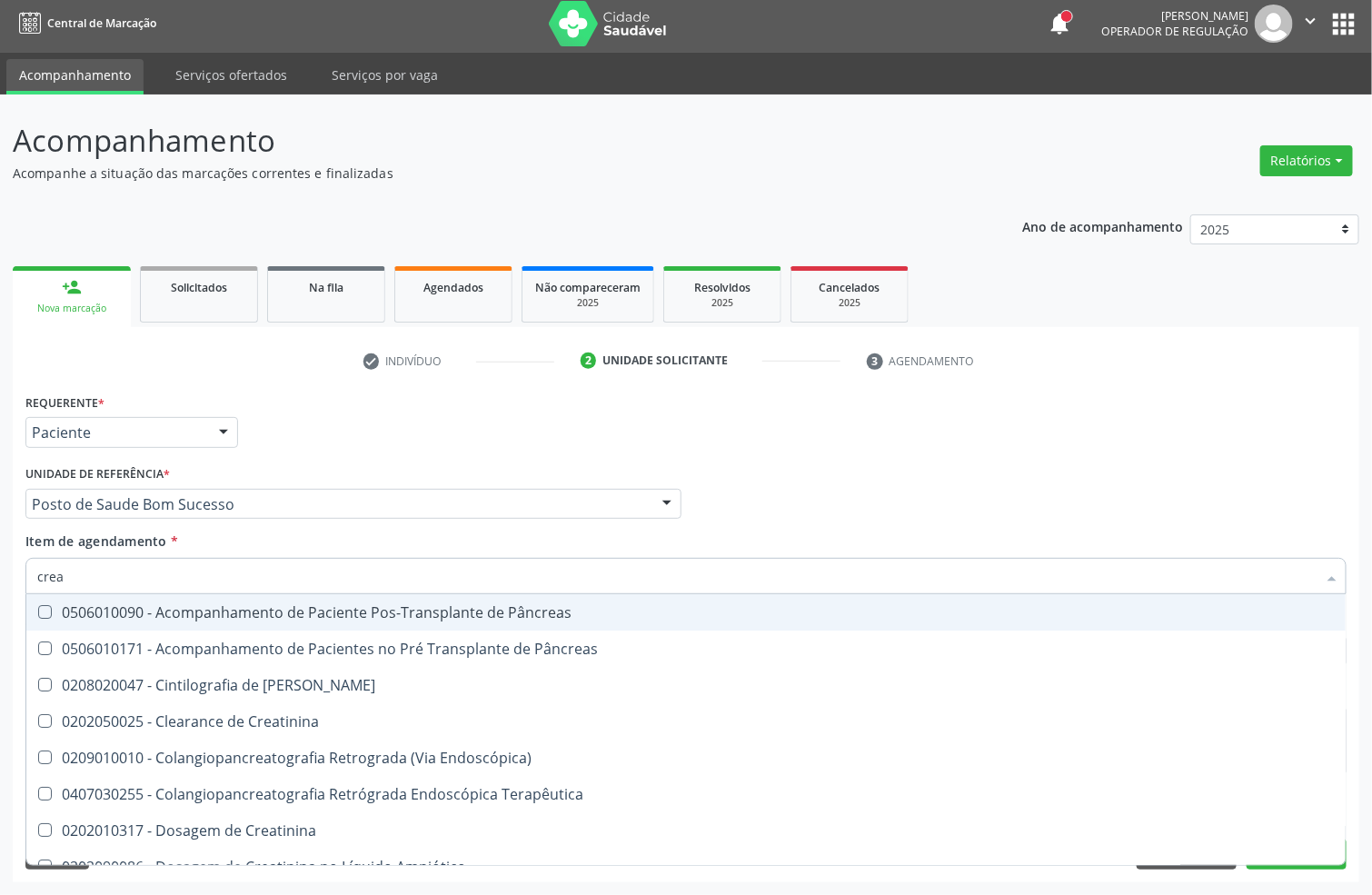
type input "creat"
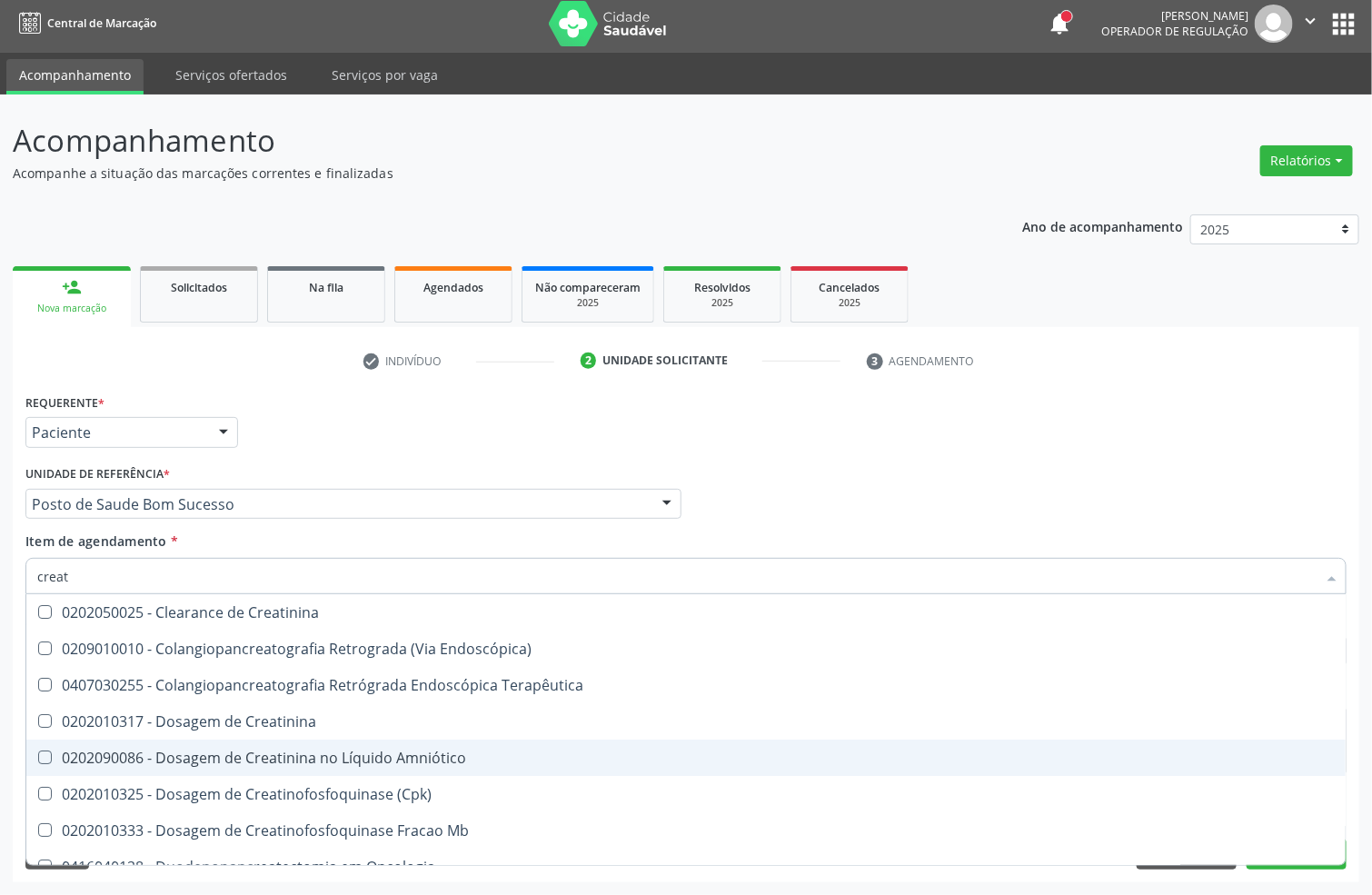
click at [135, 733] on span "0202010317 - Dosagem de Creatinina" at bounding box center [686, 721] width 1319 height 36
checkbox Creatinina "true"
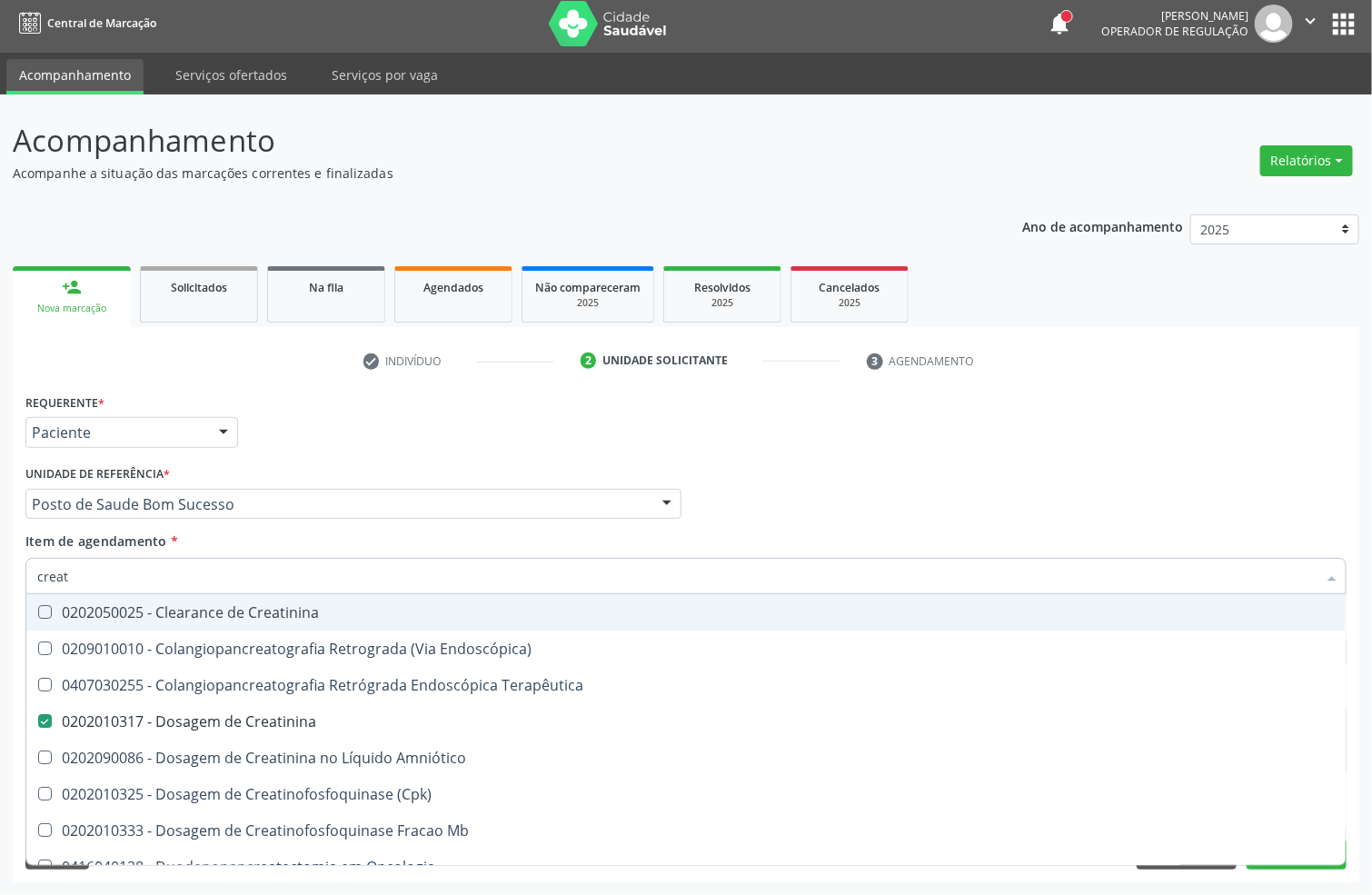
drag, startPoint x: 77, startPoint y: 575, endPoint x: 0, endPoint y: 548, distance: 81.6
click at [0, 565] on div "Acompanhamento Acompanhe a situação das marcações correntes e finalizadas Relat…" at bounding box center [686, 495] width 1372 height 800
type input "ur"
checkbox Creatinina "false"
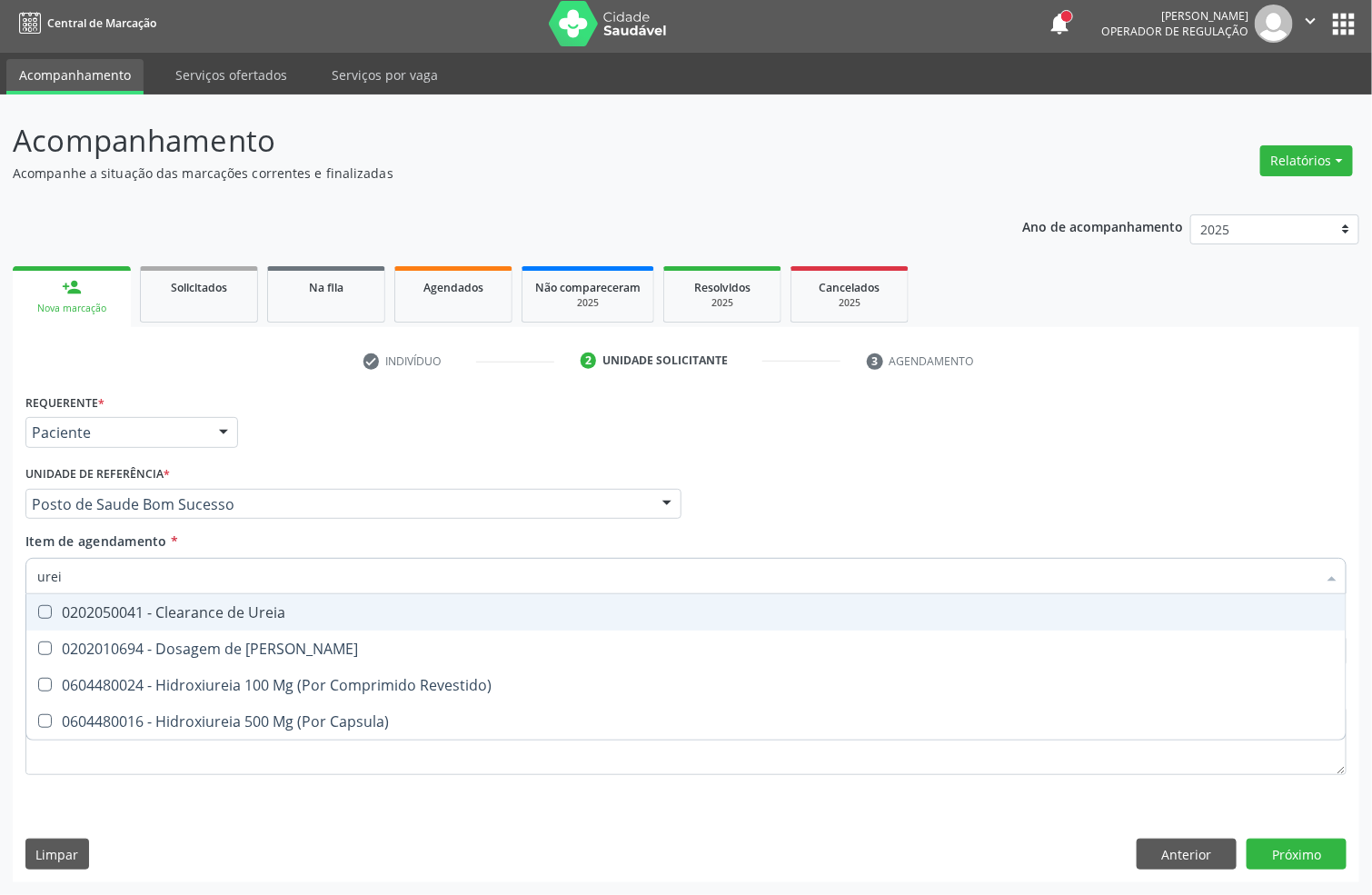
type input "ureia"
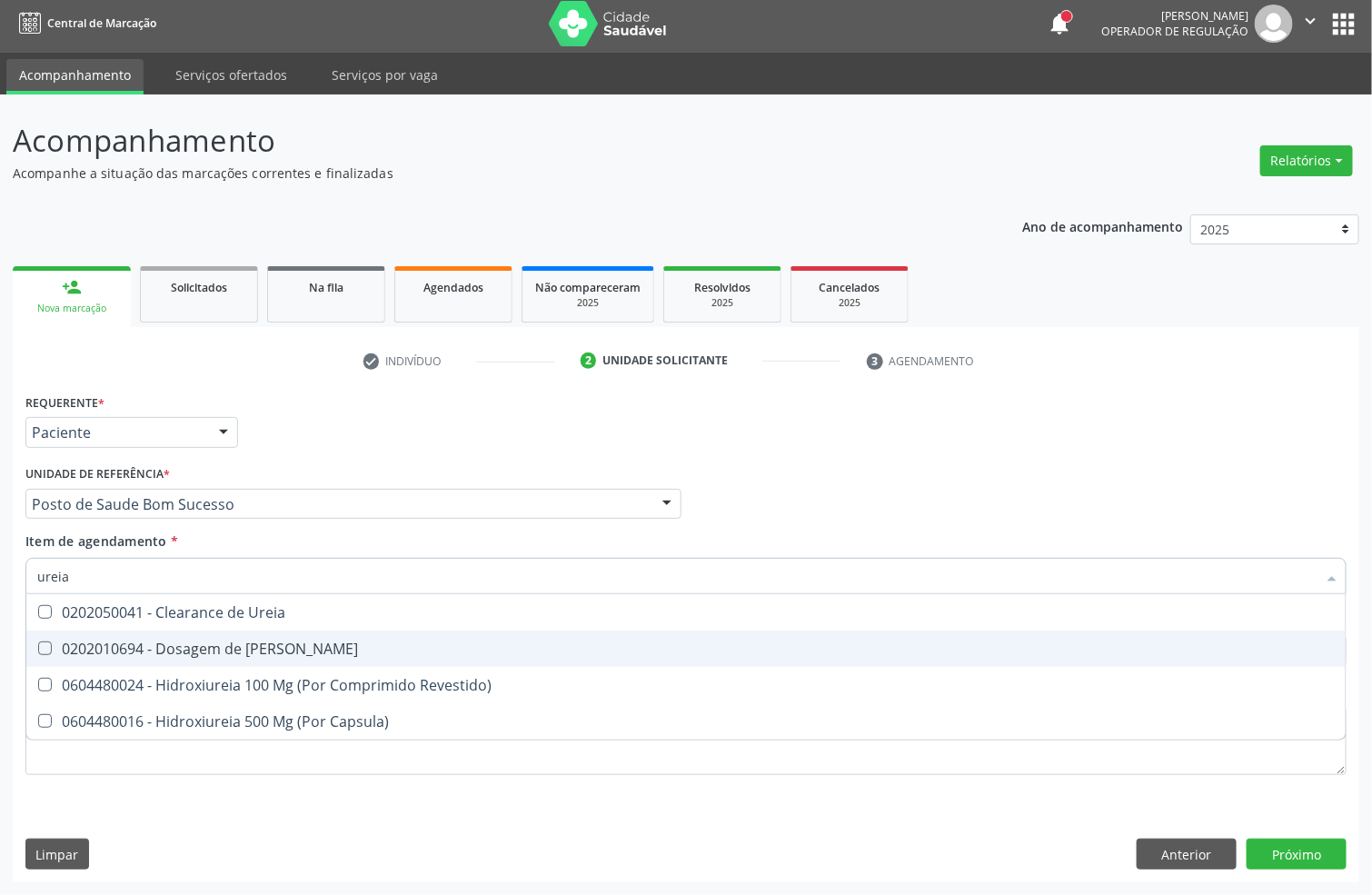
click at [101, 635] on span "0202010694 - Dosagem de [PERSON_NAME]" at bounding box center [686, 648] width 1319 height 36
checkbox Ureia "true"
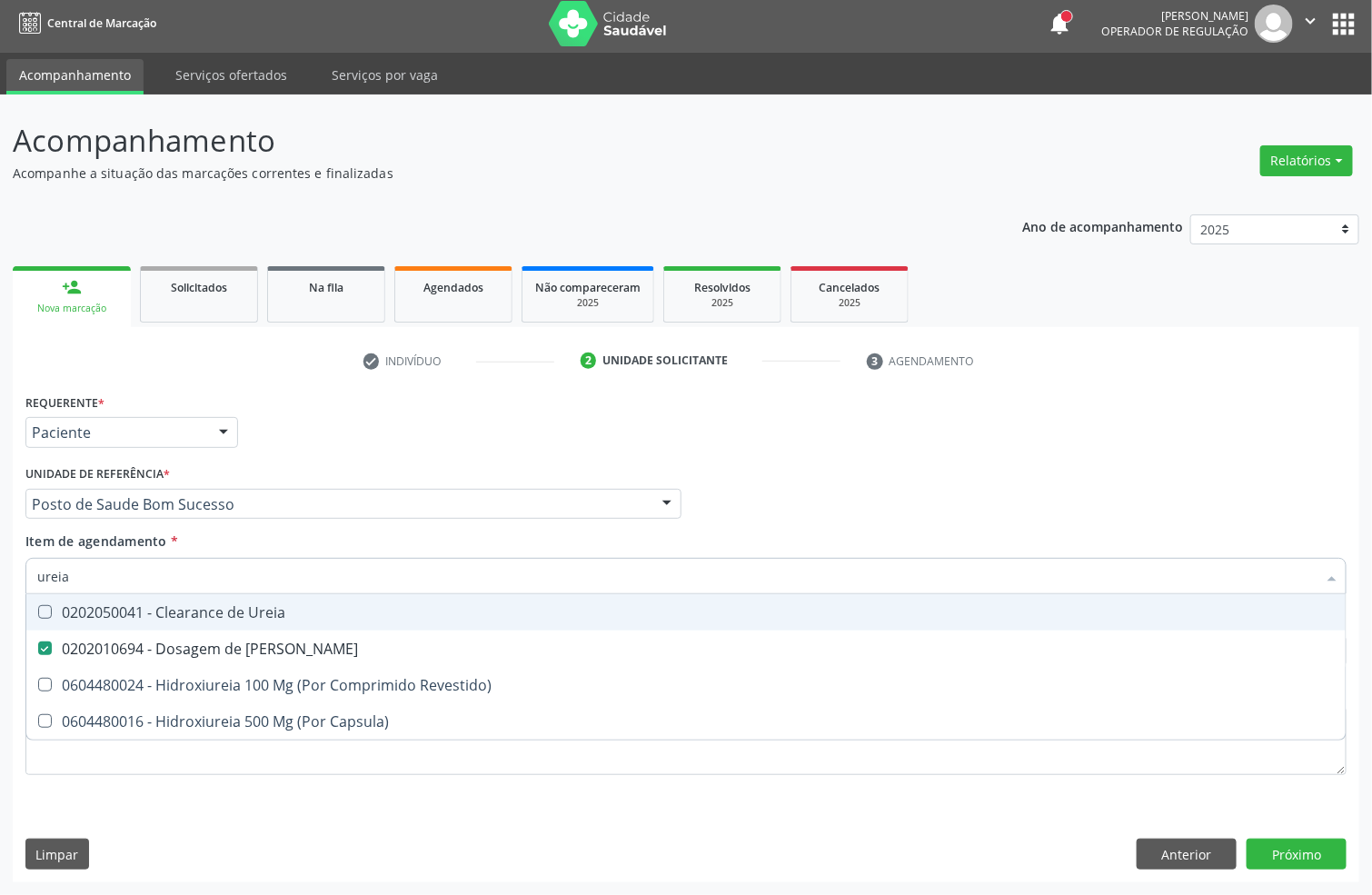
drag, startPoint x: 74, startPoint y: 576, endPoint x: 0, endPoint y: 564, distance: 75.0
click at [0, 579] on div "Acompanhamento Acompanhe a situação das marcações correntes e finalizadas Relat…" at bounding box center [686, 495] width 1372 height 800
type input "coles"
checkbox Ureia "false"
click at [254, 613] on div "0202010279 - Dosagem de Colesterol Hdl" at bounding box center [685, 612] width 1297 height 15
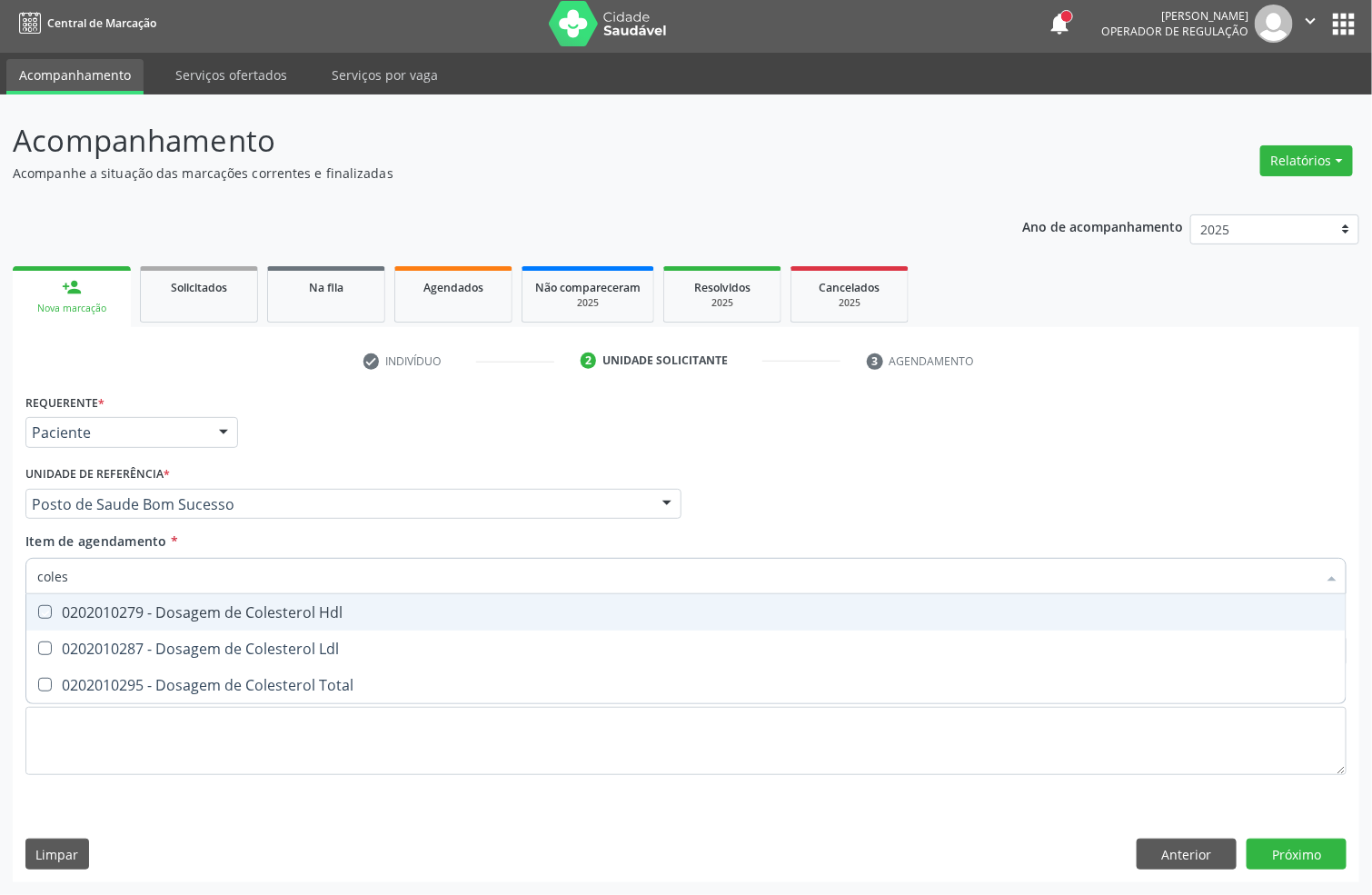
checkbox Hdl "true"
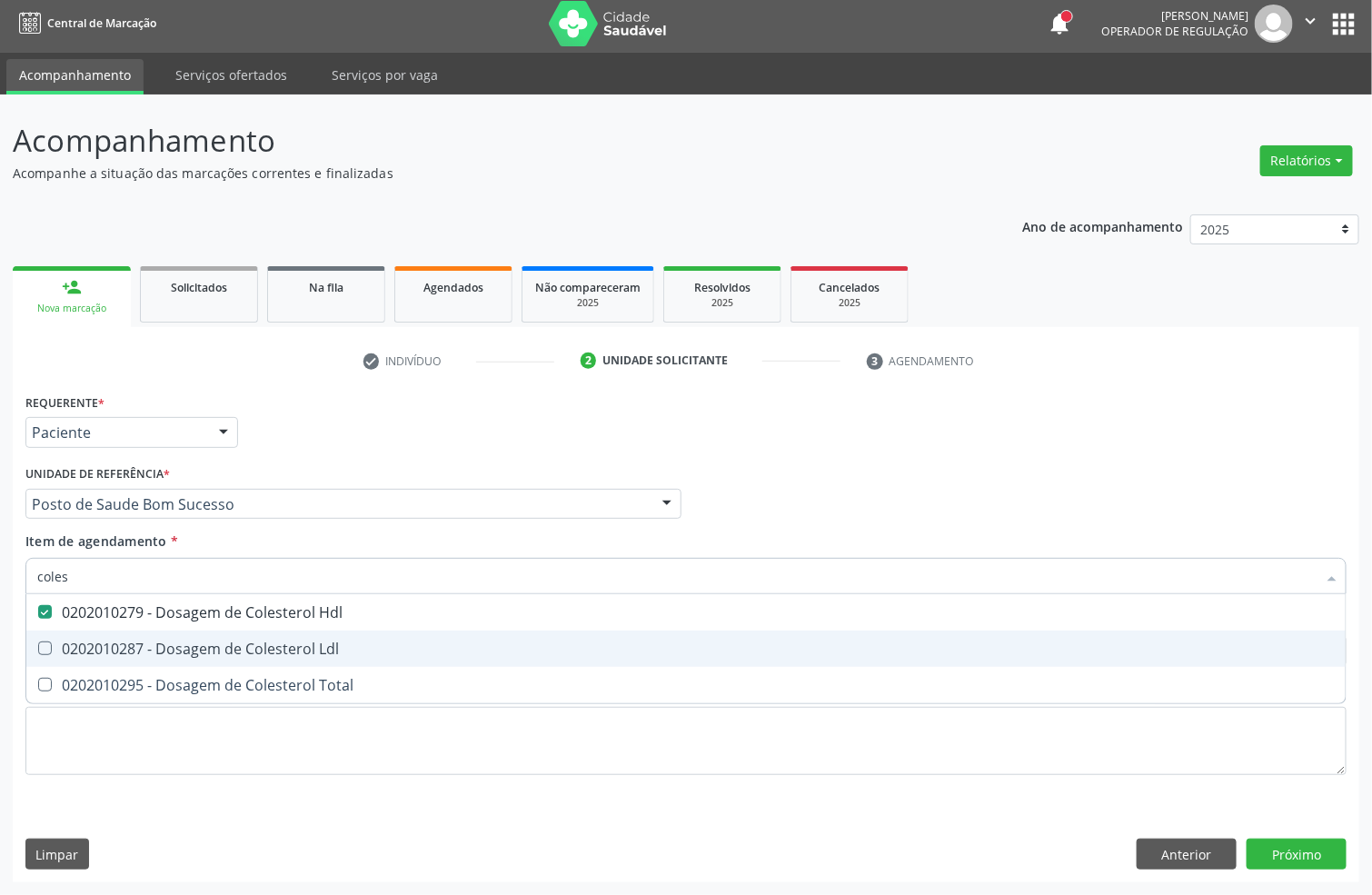
drag, startPoint x: 231, startPoint y: 644, endPoint x: 219, endPoint y: 676, distance: 34.2
click at [231, 646] on div "0202010287 - Dosagem de Colesterol Ldl" at bounding box center [685, 649] width 1297 height 15
checkbox Ldl "true"
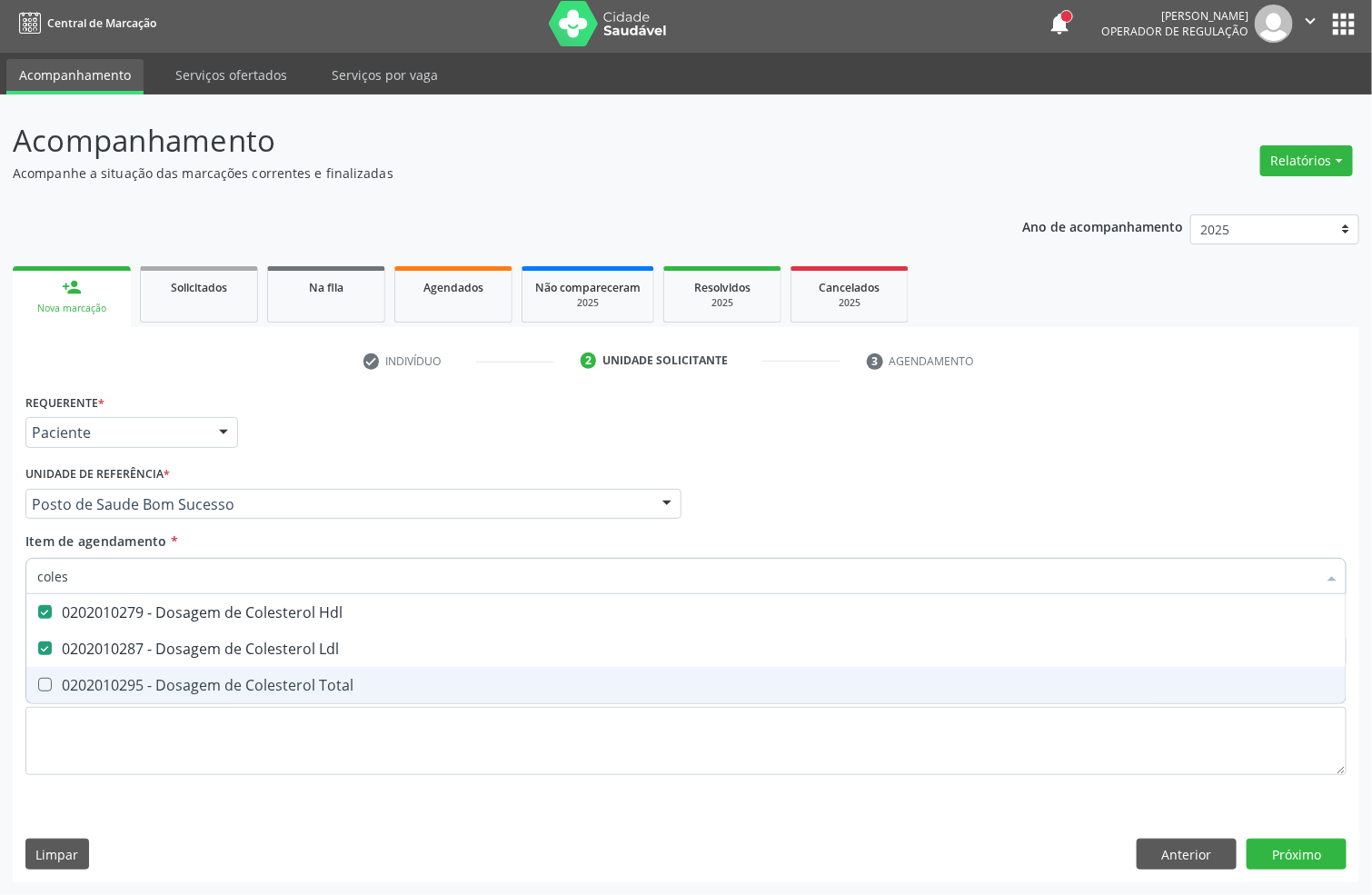
drag, startPoint x: 217, startPoint y: 677, endPoint x: 202, endPoint y: 595, distance: 83.4
click at [217, 677] on div "0202010295 - Dosagem de Colesterol Total" at bounding box center [685, 685] width 1297 height 15
checkbox Total "true"
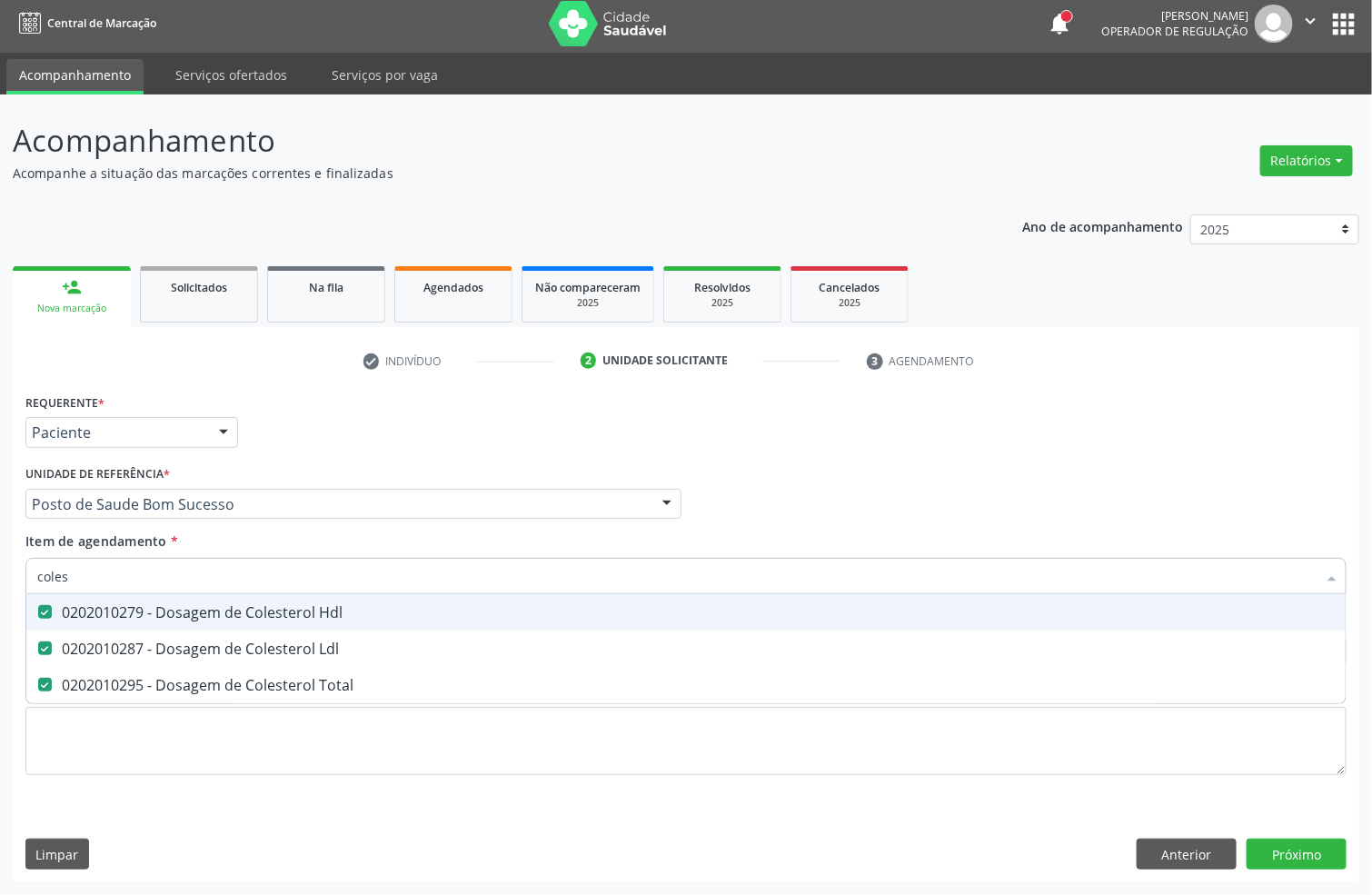
drag, startPoint x: 169, startPoint y: 573, endPoint x: 0, endPoint y: 533, distance: 173.7
click at [0, 603] on div "Acompanhamento Acompanhe a situação das marcações correntes e finalizadas Relat…" at bounding box center [686, 495] width 1372 height 800
type input "tg"
checkbox Hdl "false"
checkbox Ldl "false"
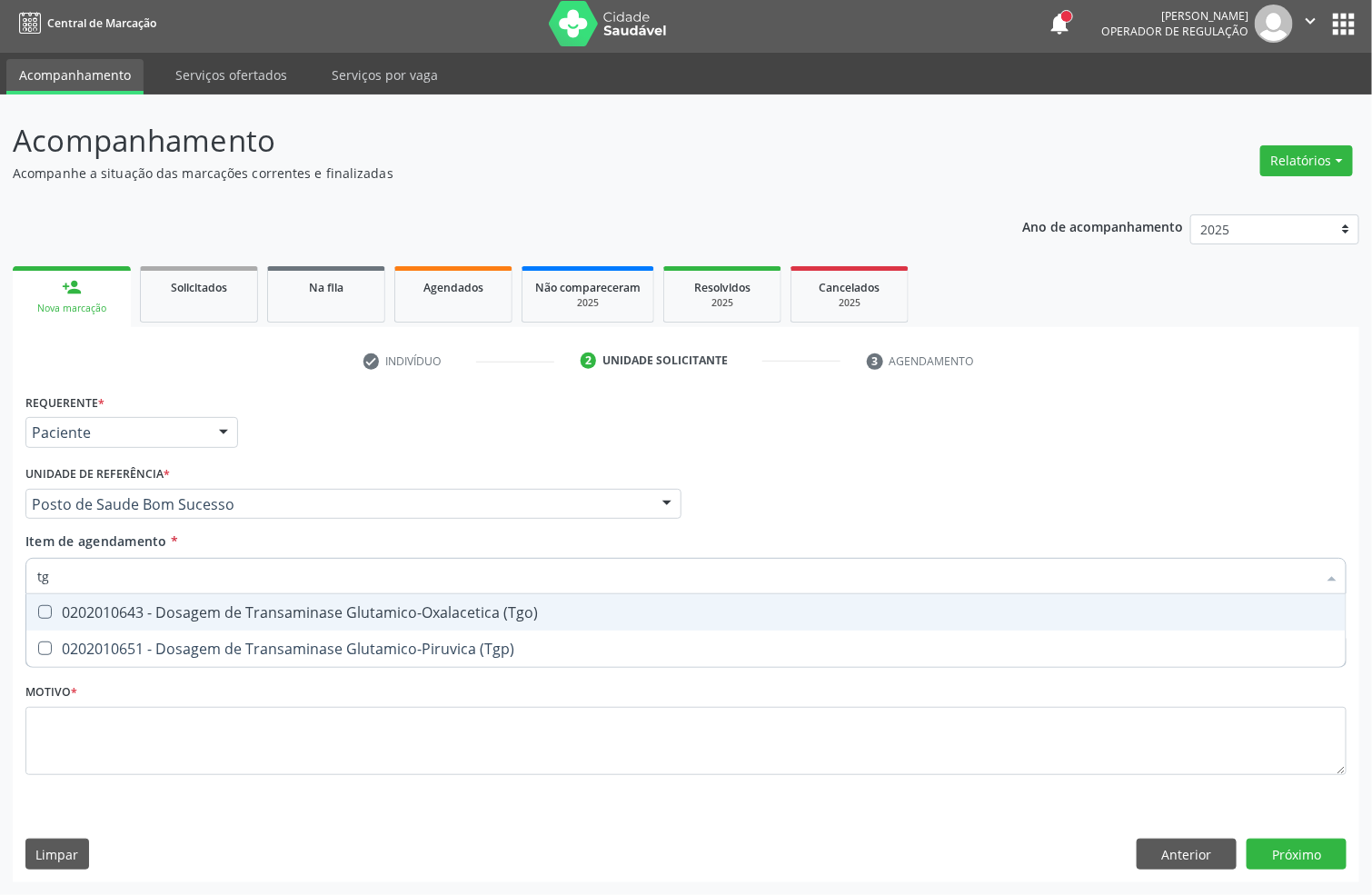
click at [287, 613] on div "0202010643 - Dosagem de Transaminase Glutamico-Oxalacetica (Tgo)" at bounding box center [685, 612] width 1297 height 15
checkbox \(Tgo\) "true"
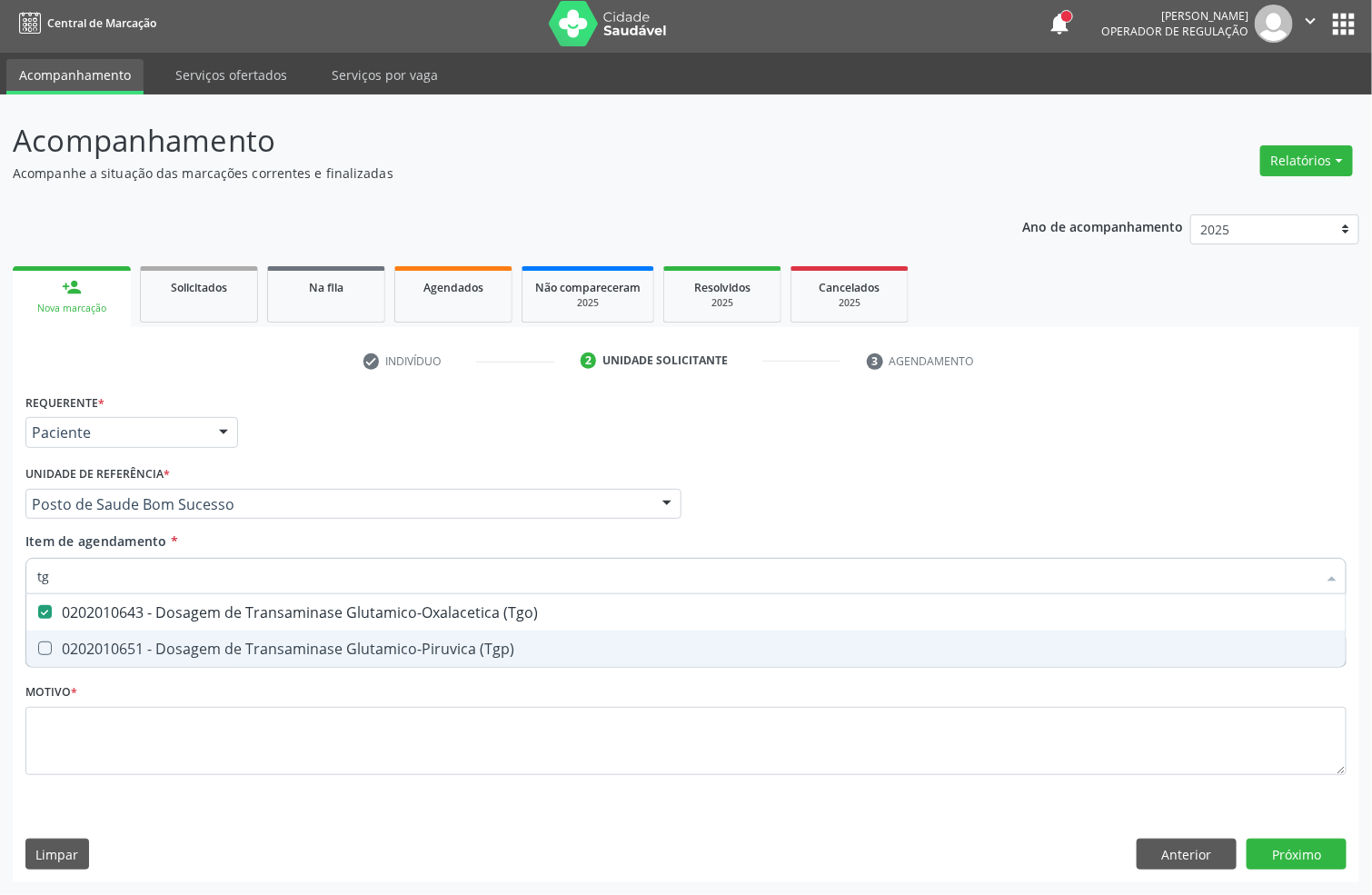
drag, startPoint x: 295, startPoint y: 644, endPoint x: 282, endPoint y: 621, distance: 26.4
click at [297, 644] on div "0202010651 - Dosagem de Transaminase Glutamico-Piruvica (Tgp)" at bounding box center [685, 649] width 1297 height 15
checkbox \(Tgp\) "true"
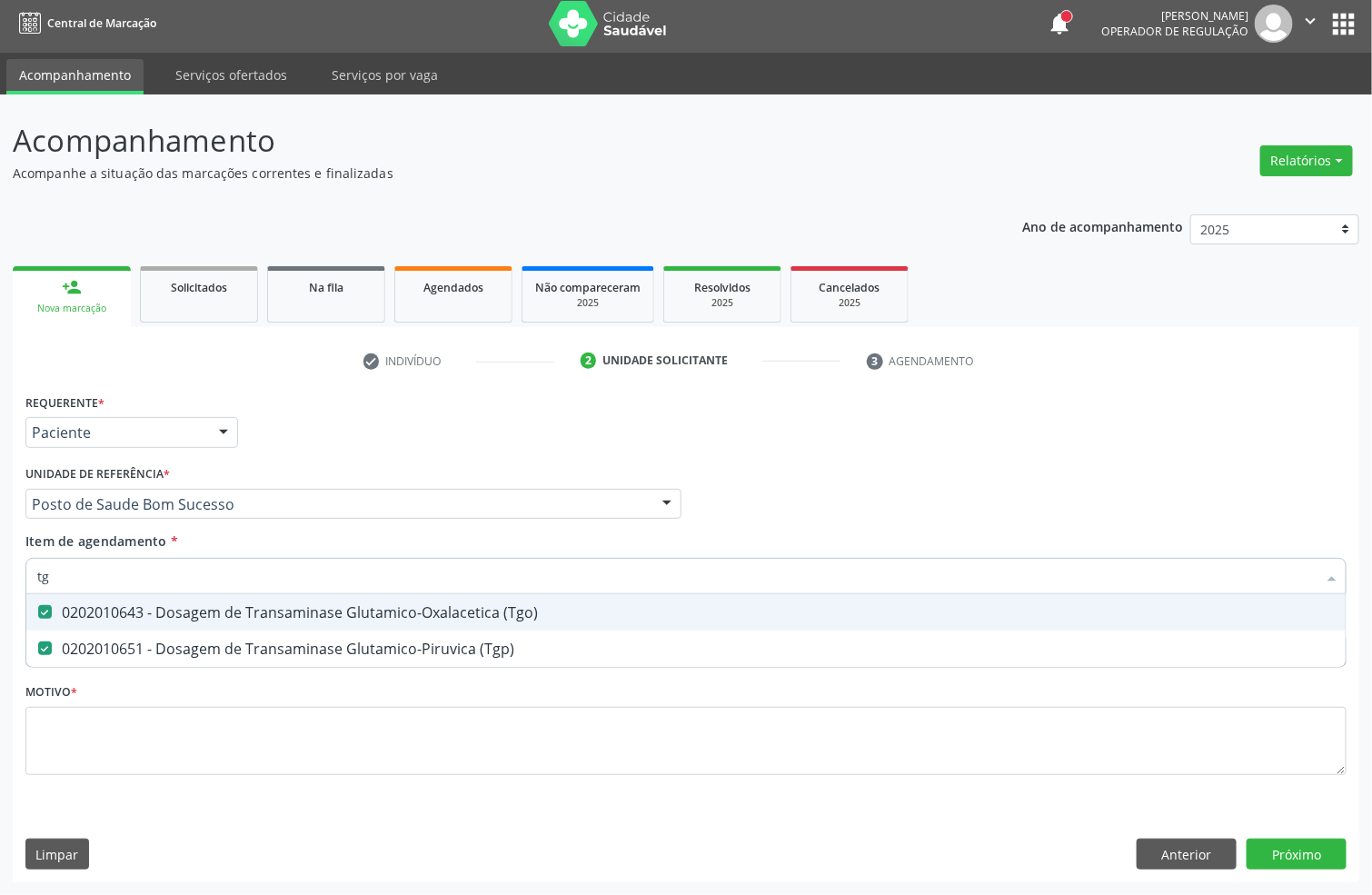
drag, startPoint x: 268, startPoint y: 570, endPoint x: 0, endPoint y: 573, distance: 268.0
click at [39, 573] on input "tg" at bounding box center [677, 575] width 1280 height 36
type input "trig"
checkbox \(Tgo\) "false"
checkbox \(Tgp\) "false"
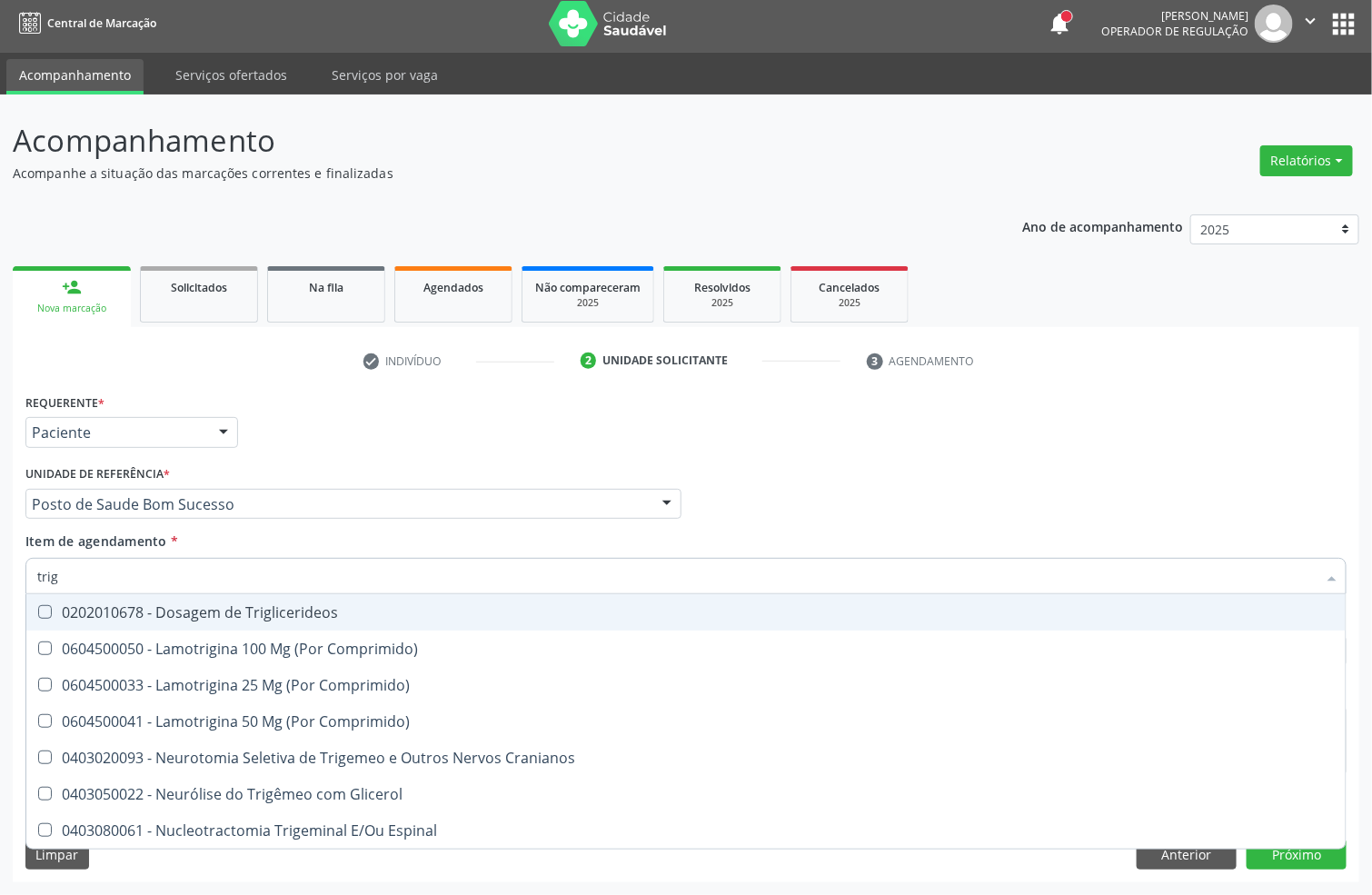
drag, startPoint x: 47, startPoint y: 600, endPoint x: 94, endPoint y: 572, distance: 54.7
click at [52, 598] on span "0202010678 - Dosagem de Triglicerideos" at bounding box center [686, 612] width 1319 height 36
checkbox Triglicerideos "true"
drag, startPoint x: 95, startPoint y: 571, endPoint x: 0, endPoint y: 677, distance: 142.3
click at [0, 622] on div "Acompanhamento Acompanhe a situação das marcações correntes e finalizadas Relat…" at bounding box center [686, 495] width 1372 height 800
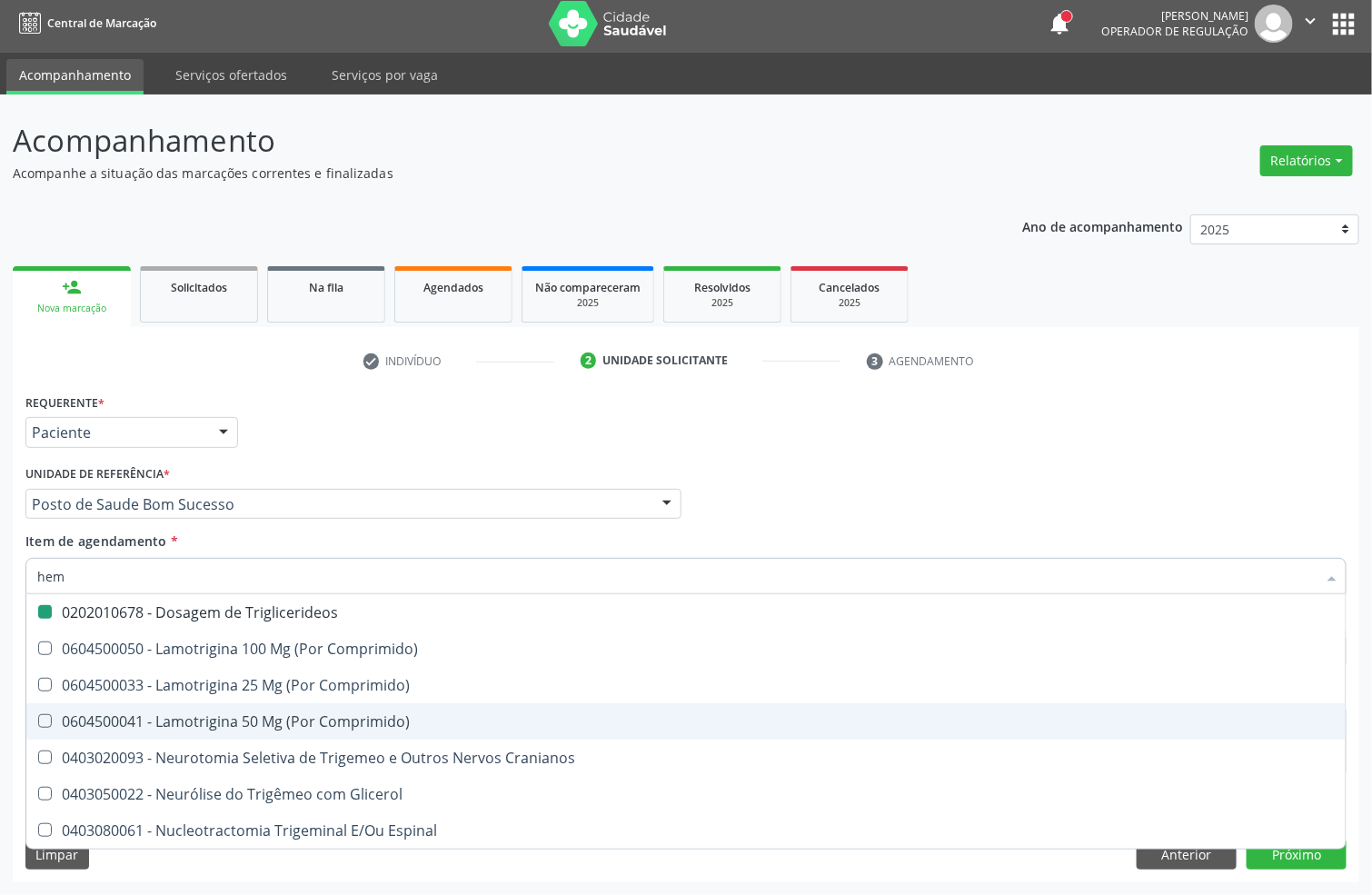
type input "hemo"
checkbox Triglicerideos "false"
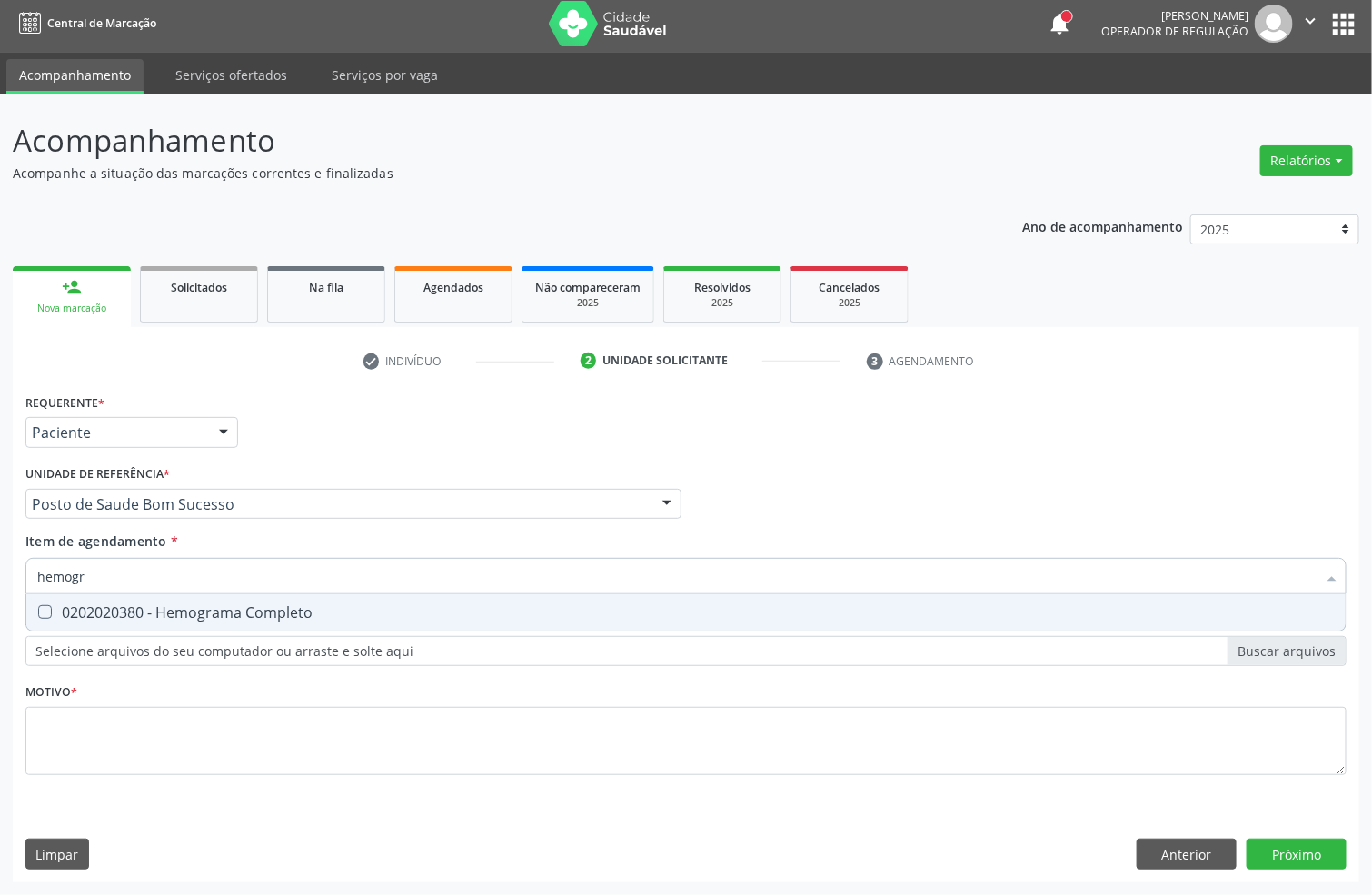
type input "hemogra"
drag, startPoint x: 172, startPoint y: 613, endPoint x: 181, endPoint y: 578, distance: 36.1
click at [174, 611] on div "0202020380 - Hemograma Completo" at bounding box center [685, 612] width 1297 height 15
checkbox Completo "true"
drag, startPoint x: 183, startPoint y: 571, endPoint x: 0, endPoint y: 559, distance: 183.4
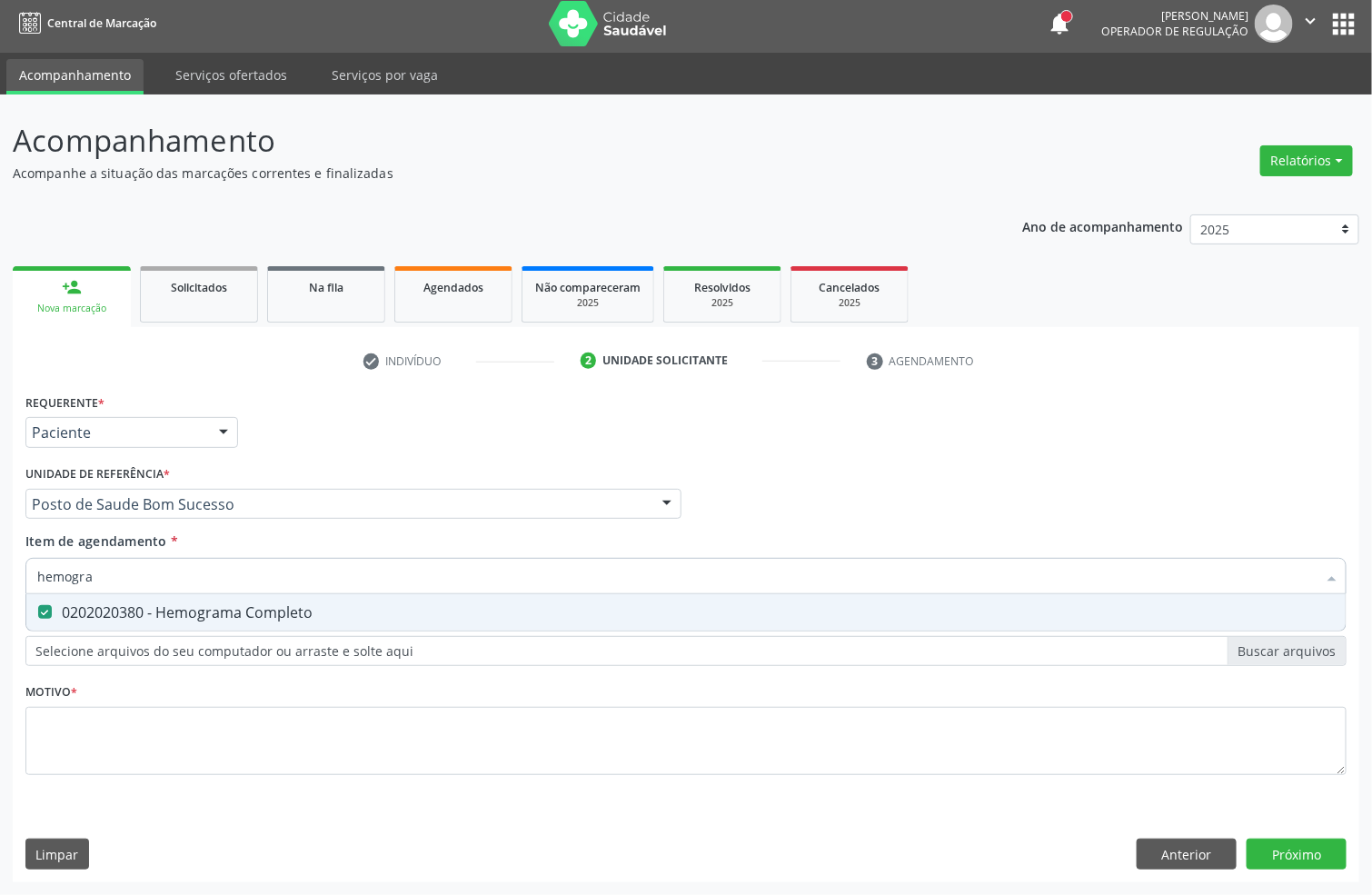
click at [15, 581] on div "Requerente * Paciente Profissional de Saúde Paciente Nenhum resultado encontrad…" at bounding box center [686, 635] width 1347 height 493
type input "urin"
checkbox Completo "false"
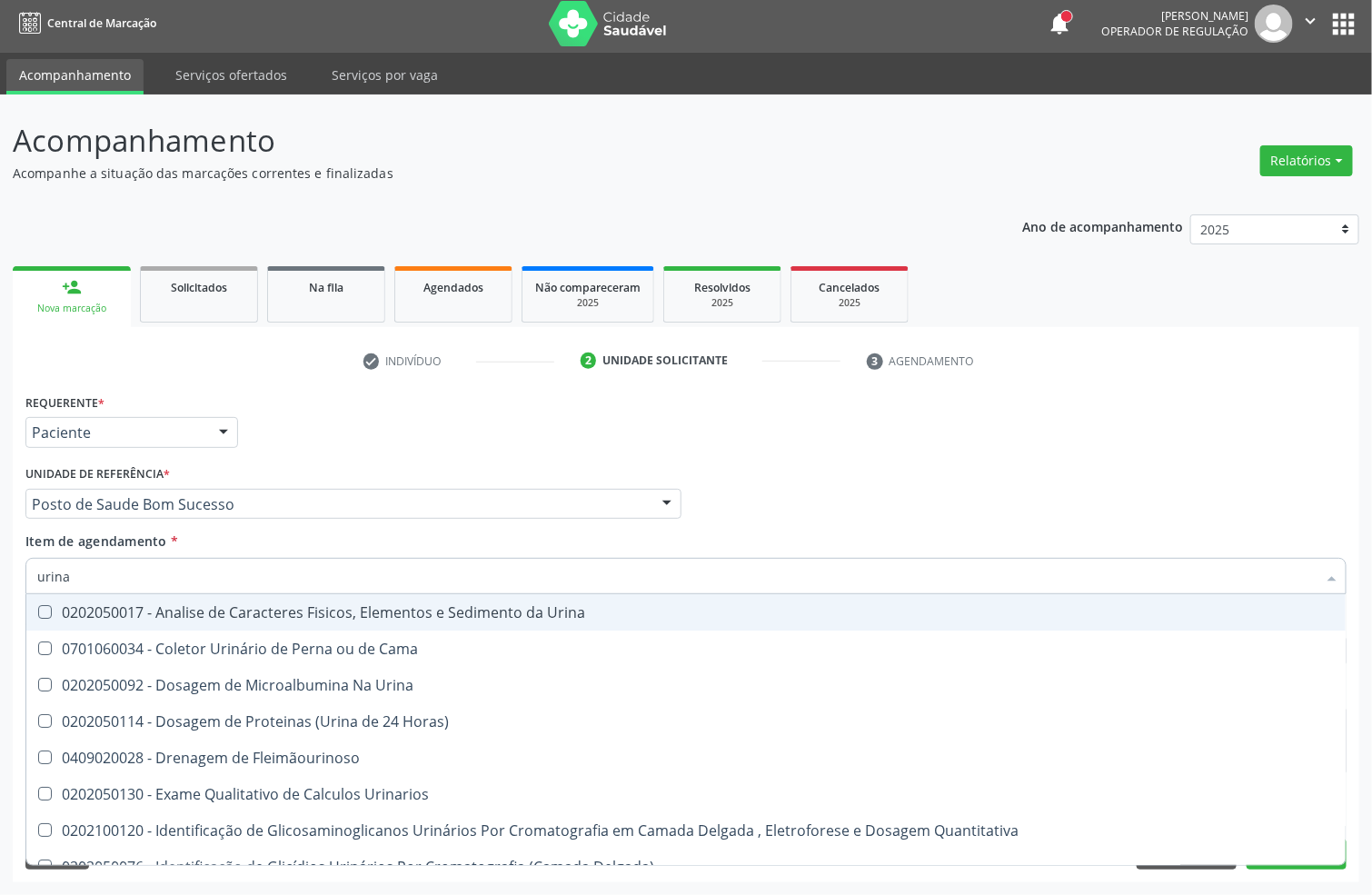
type input "urina"
click at [115, 622] on span "0202050017 - Analise de Caracteres Fisicos, Elementos e Sedimento da Urina" at bounding box center [686, 612] width 1319 height 36
checkbox Urina "true"
drag, startPoint x: 115, startPoint y: 589, endPoint x: 3, endPoint y: 603, distance: 112.9
click at [19, 603] on div "Requerente * Paciente Profissional de Saúde Paciente Nenhum resultado encontrad…" at bounding box center [686, 635] width 1347 height 493
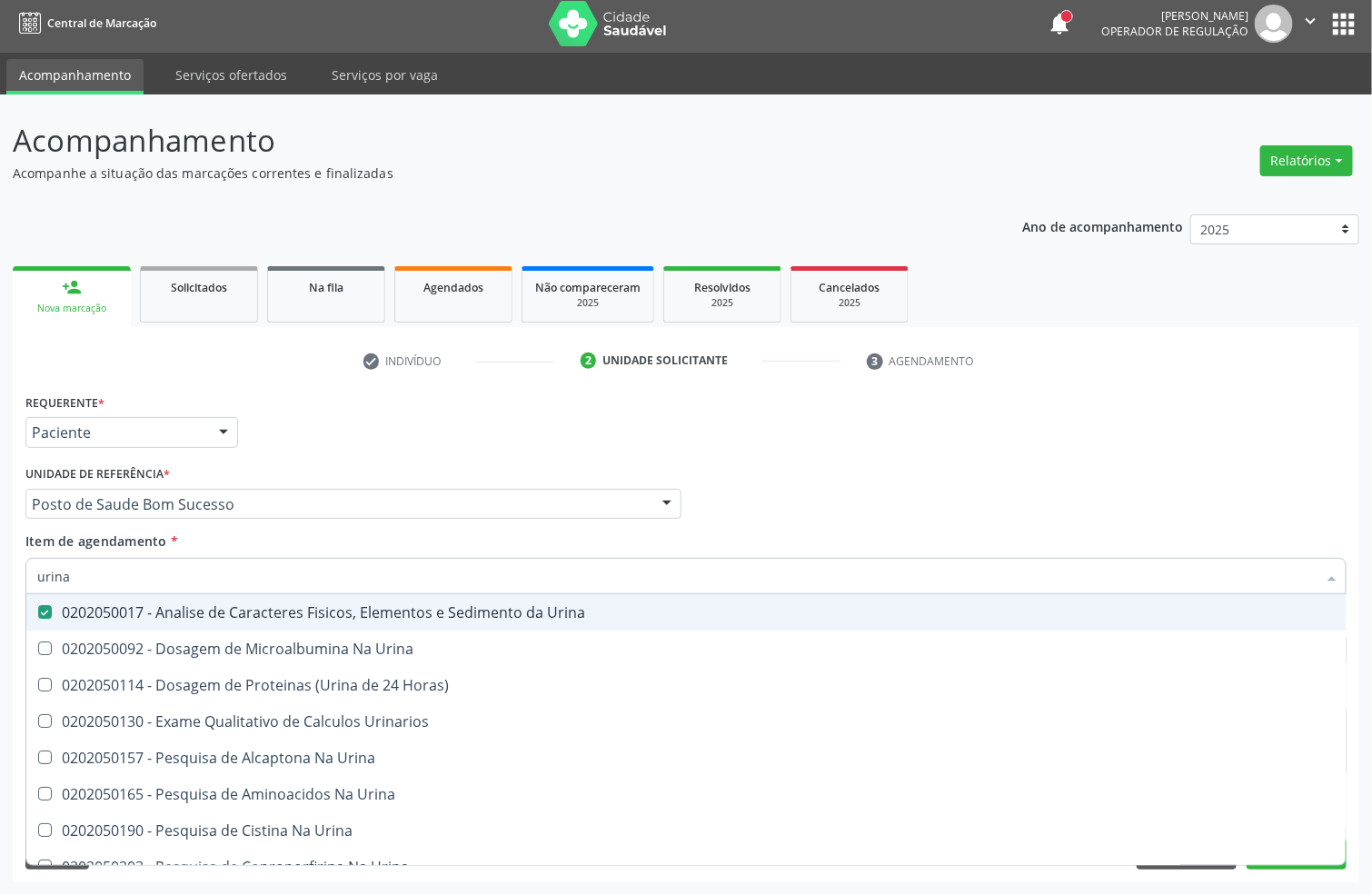
click at [1077, 499] on div "Profissional Solicitante Por favor, selecione a Unidade de Atendimento primeiro…" at bounding box center [686, 496] width 1331 height 71
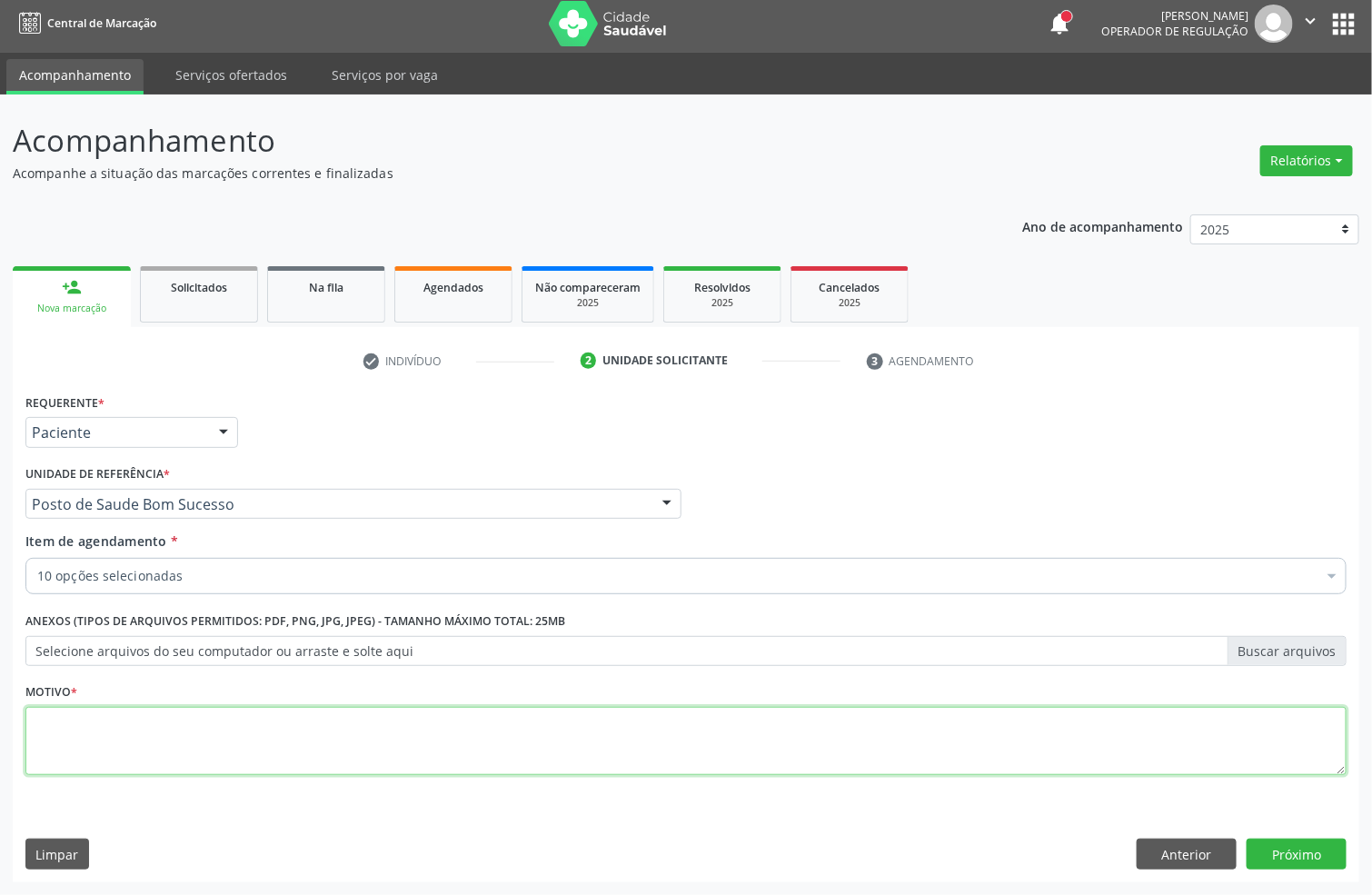
click at [620, 745] on textarea at bounding box center [686, 741] width 1321 height 69
type textarea "."
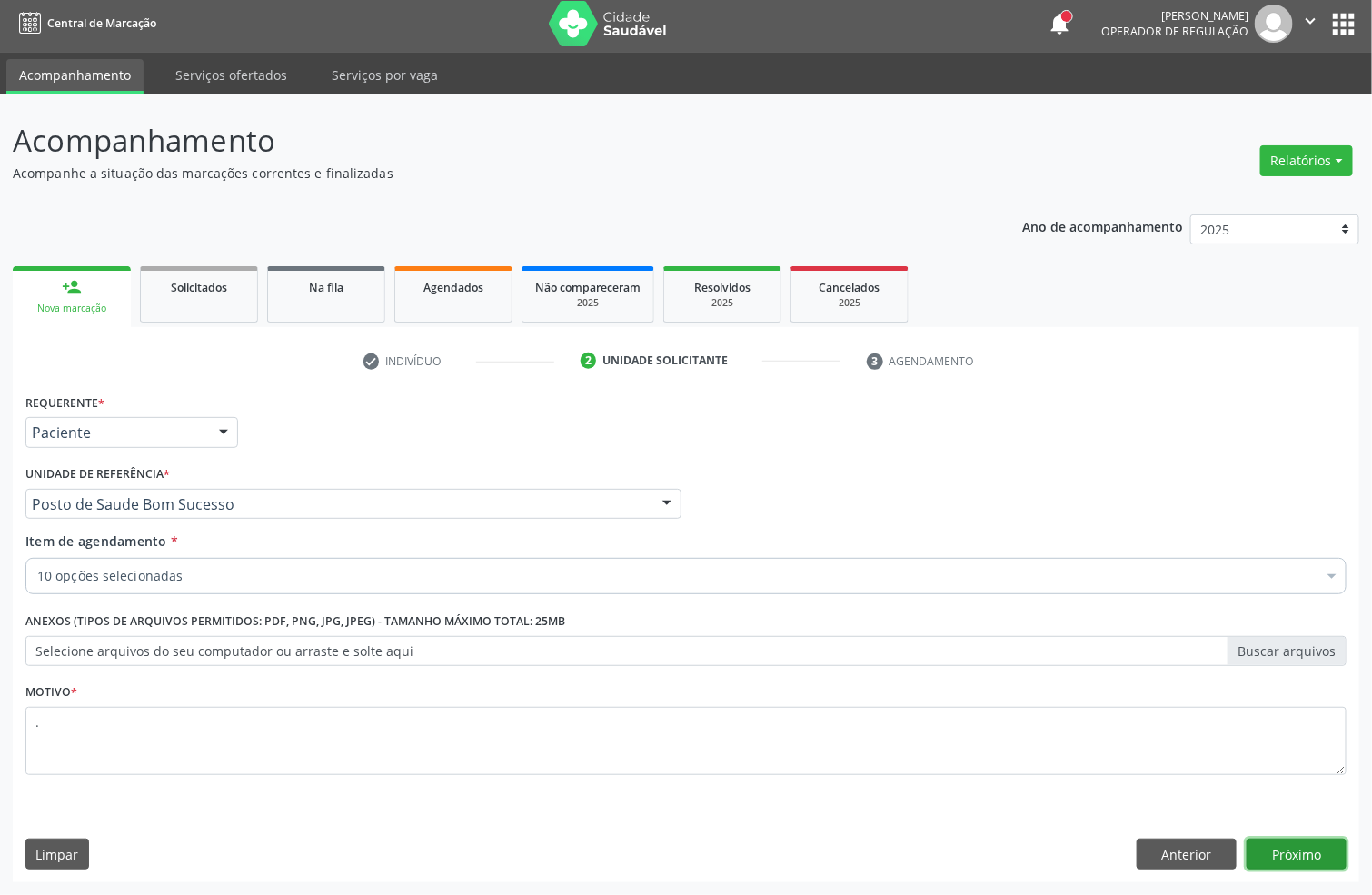
click at [1271, 849] on button "Próximo" at bounding box center [1296, 854] width 100 height 31
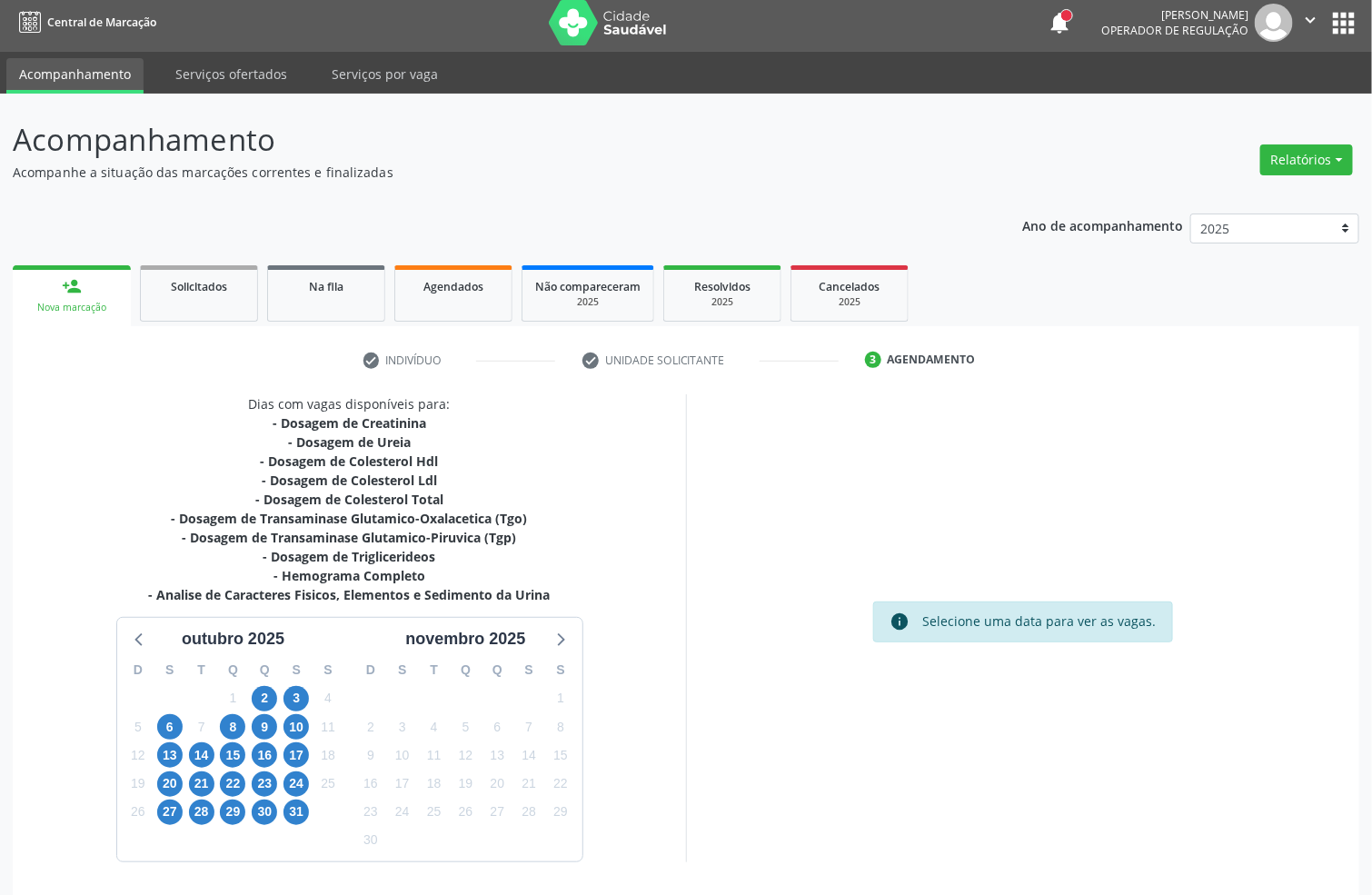
click at [163, 738] on div "6" at bounding box center [171, 727] width 26 height 29
click at [167, 731] on span "6" at bounding box center [171, 727] width 26 height 26
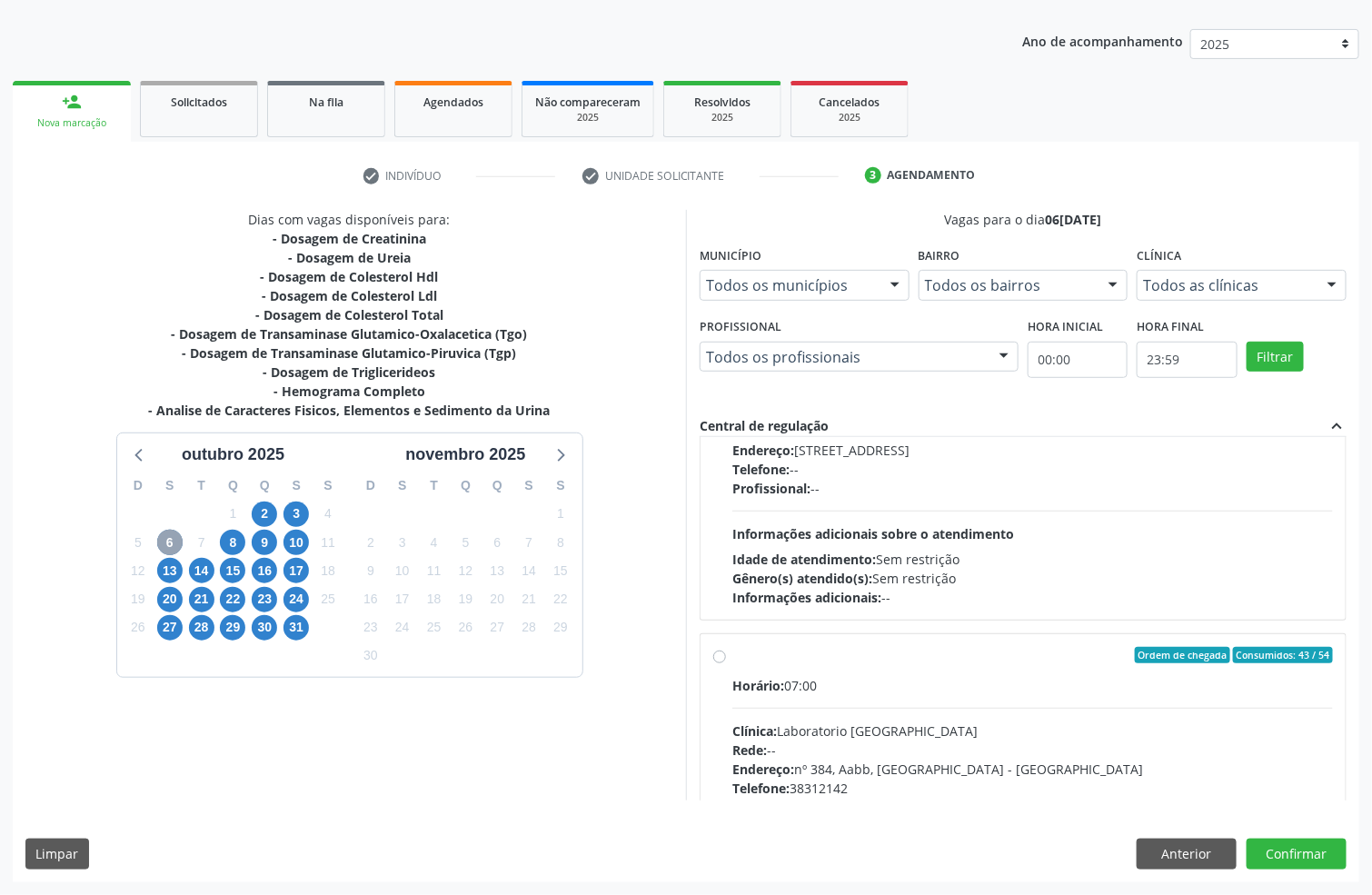
scroll to position [192, 0]
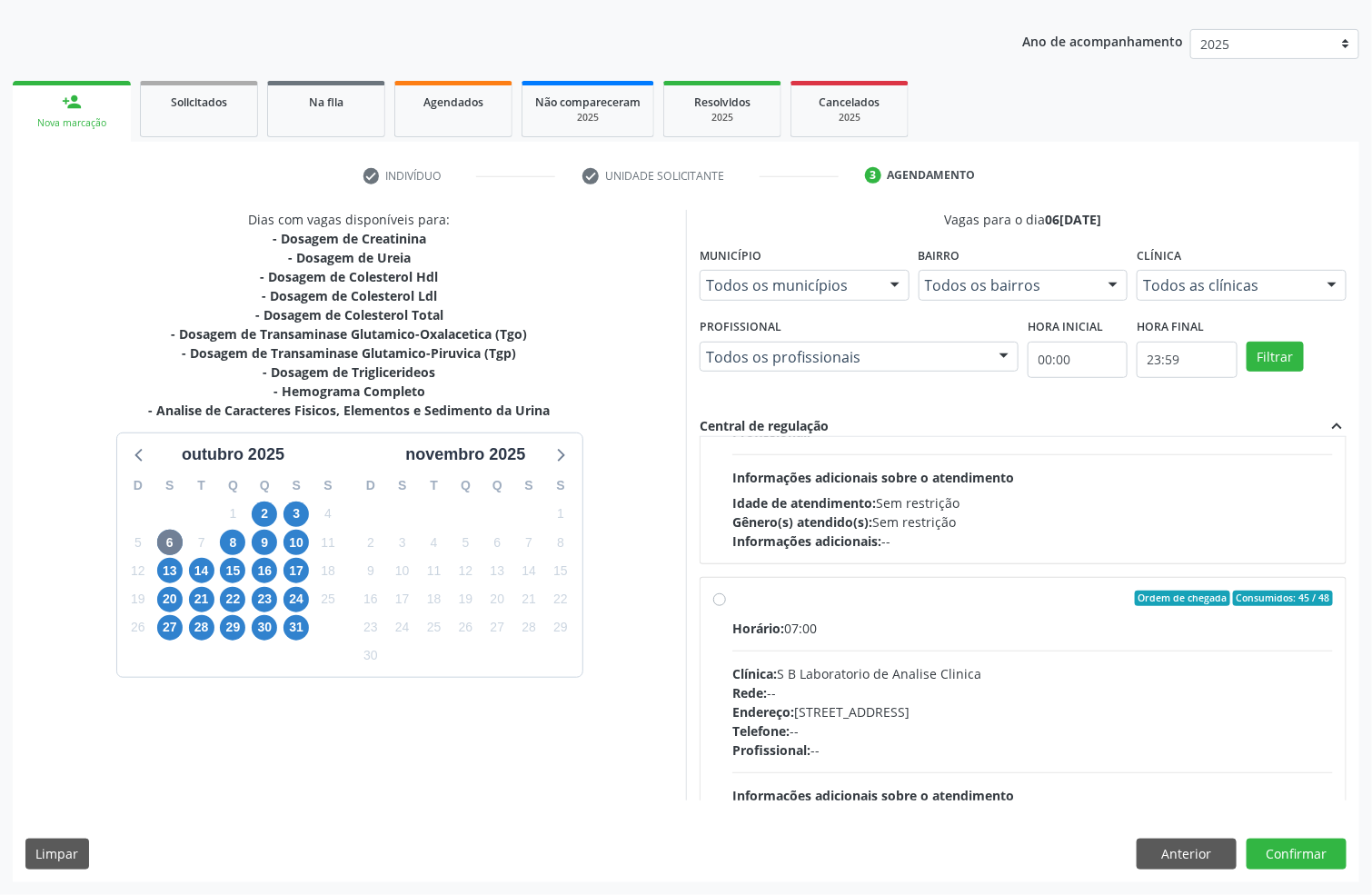
click at [1307, 454] on hr at bounding box center [1032, 454] width 600 height 1
click at [726, 288] on input "Ordem de chegada Consumidos: 13 / 24 Horário: 07:00 Clínica: Labgene Medicina L…" at bounding box center [720, 280] width 13 height 17
radio input "true"
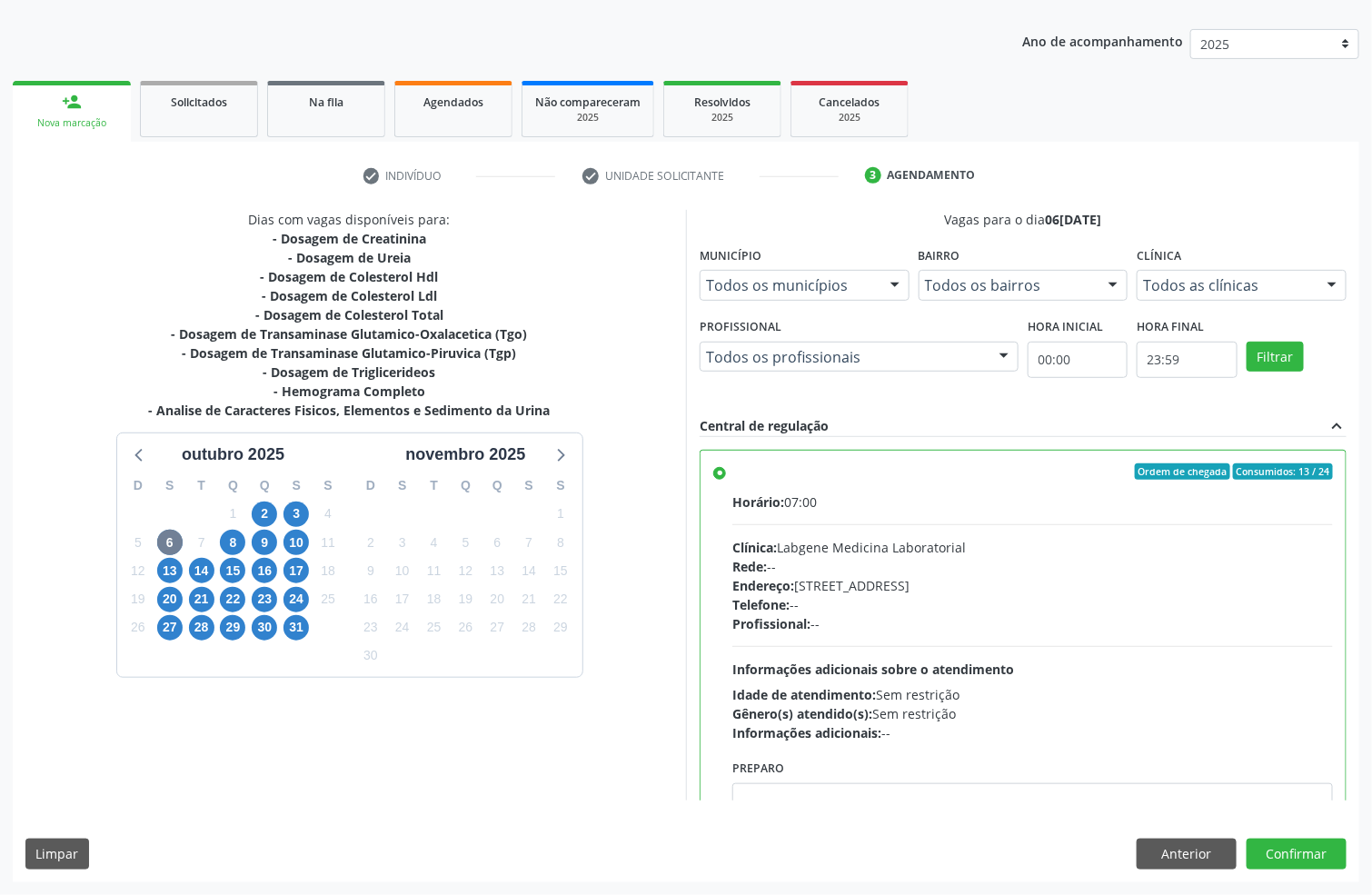
drag, startPoint x: 497, startPoint y: 334, endPoint x: 518, endPoint y: 358, distance: 31.9
click at [518, 358] on div "- Dosagem de Creatinina - Dosagem de Ureia - Dosagem de Colesterol Hdl - Dosage…" at bounding box center [350, 324] width 402 height 191
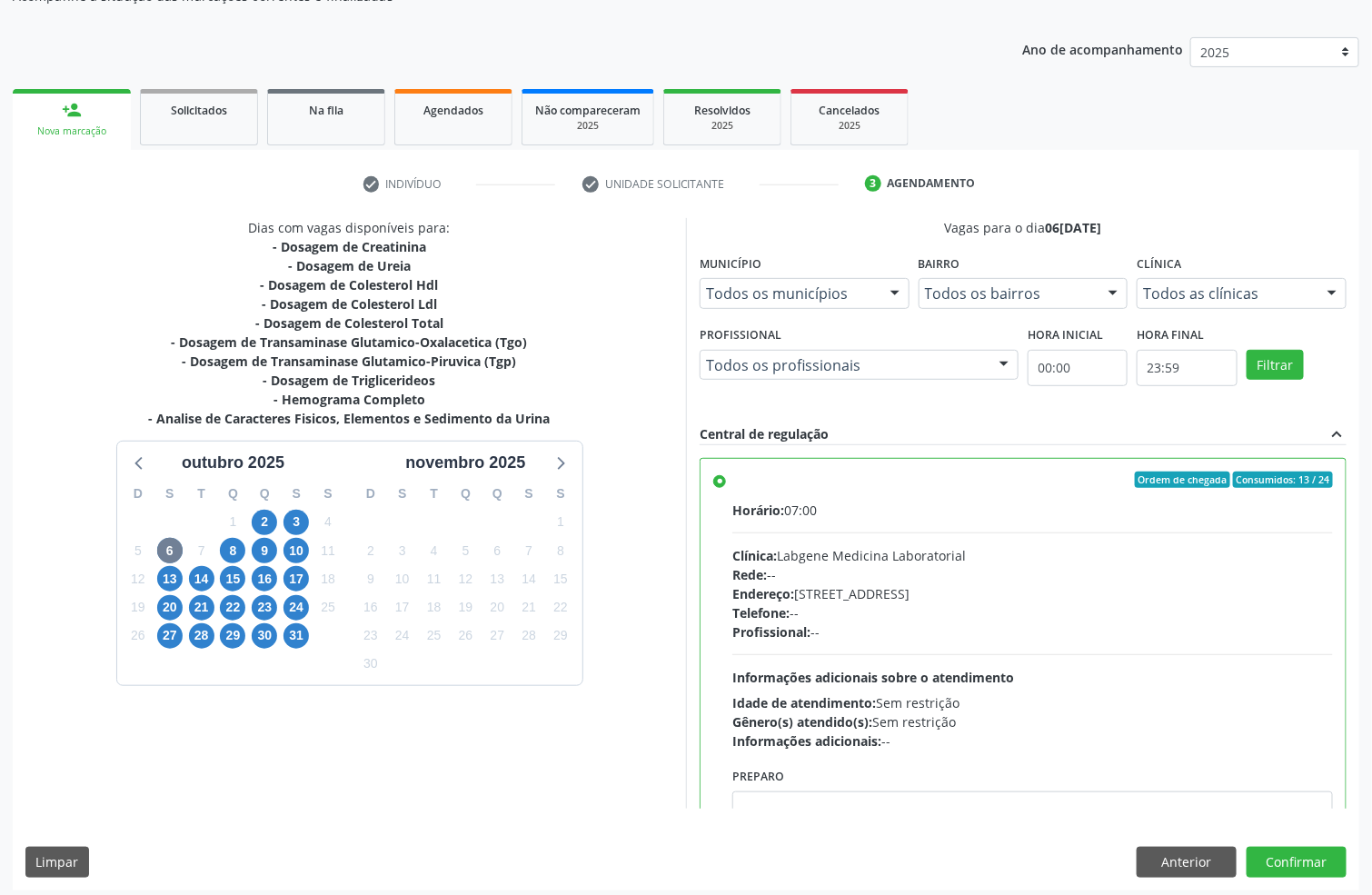
scroll to position [191, 0]
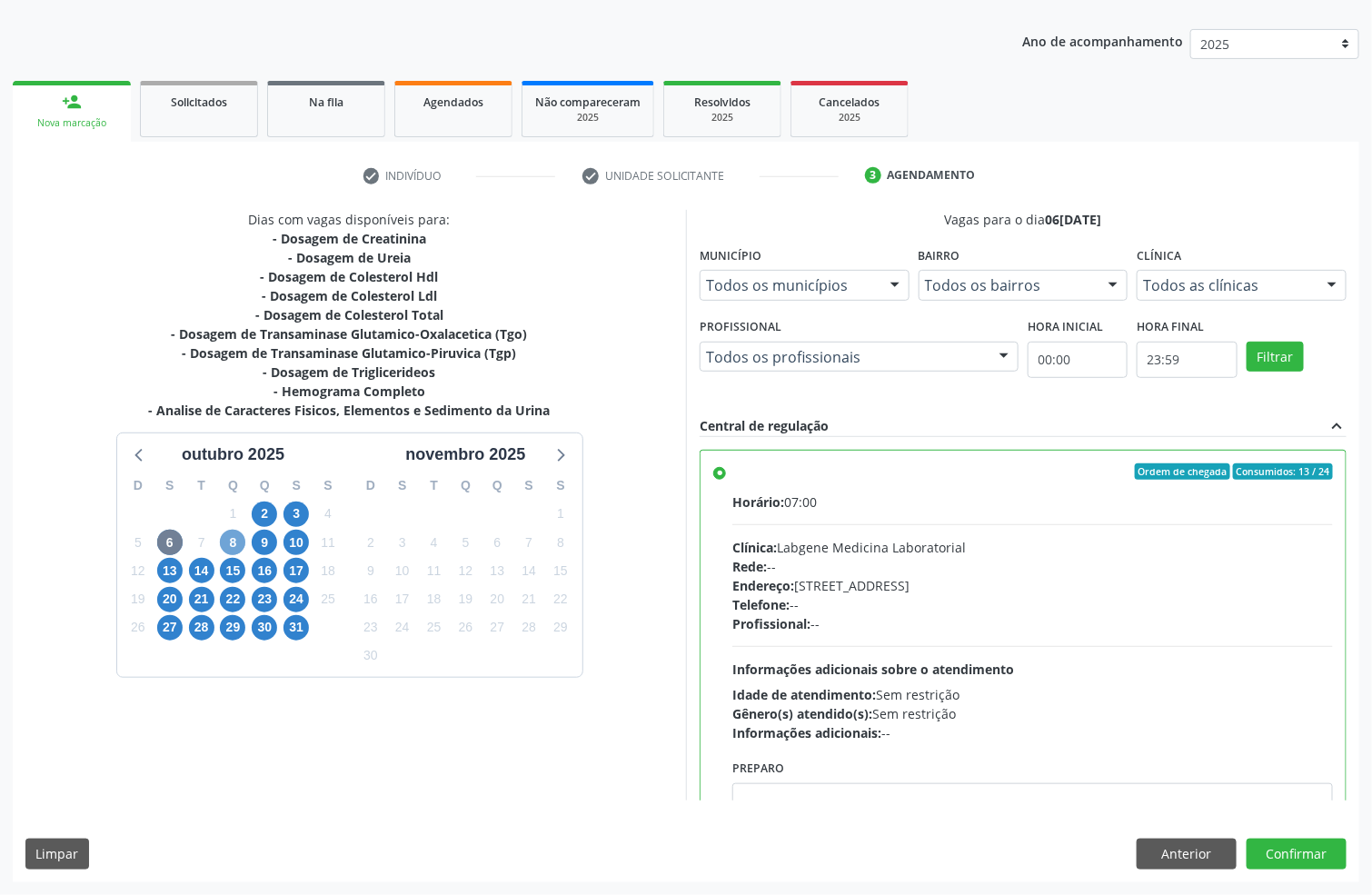
drag, startPoint x: 232, startPoint y: 548, endPoint x: 101, endPoint y: 570, distance: 132.8
click at [220, 548] on div "8" at bounding box center [233, 543] width 26 height 29
click at [166, 546] on span "6" at bounding box center [171, 543] width 26 height 26
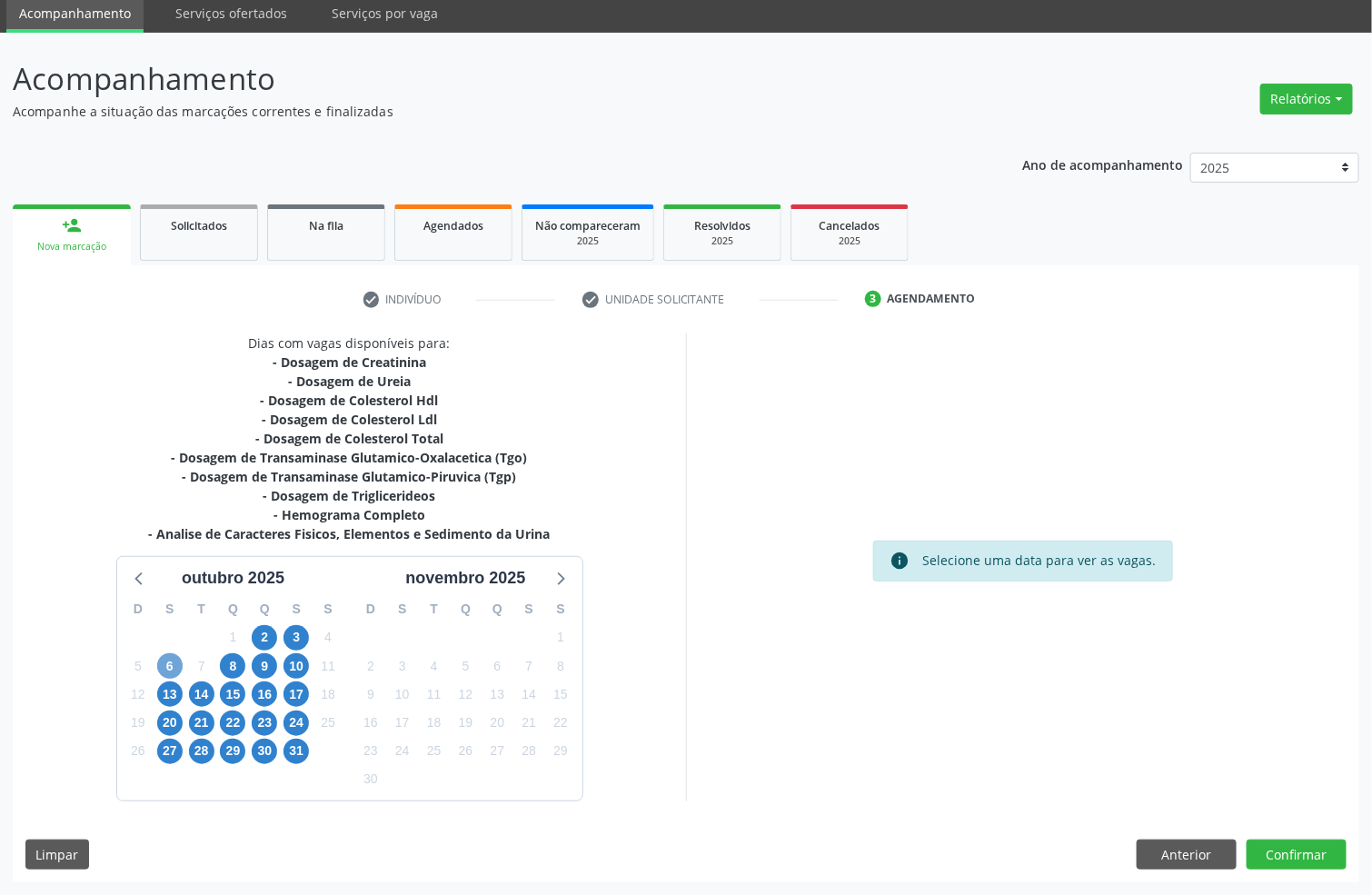
scroll to position [68, 0]
click at [227, 665] on span "8" at bounding box center [233, 666] width 26 height 26
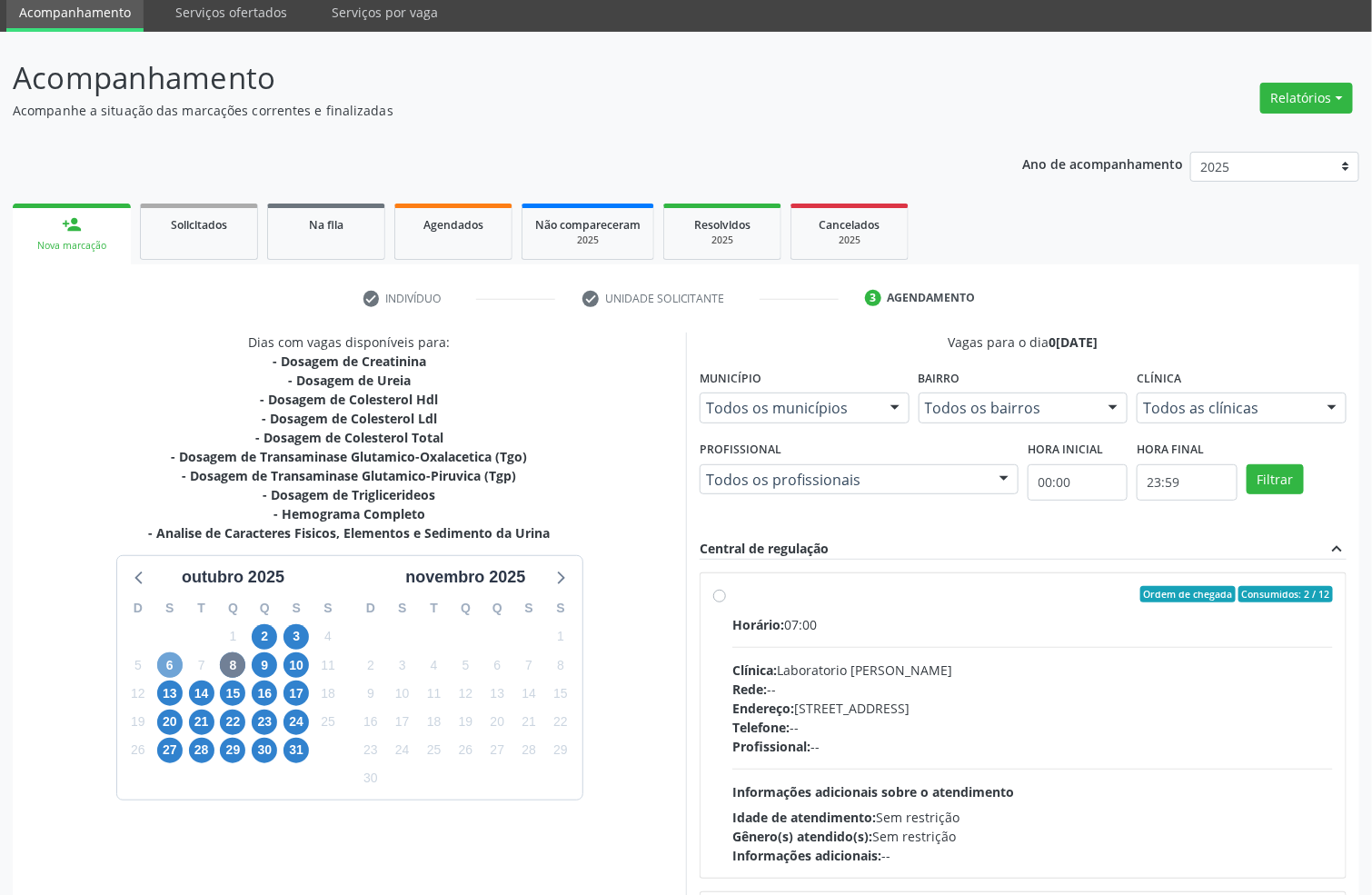
click at [167, 665] on span "6" at bounding box center [171, 665] width 26 height 26
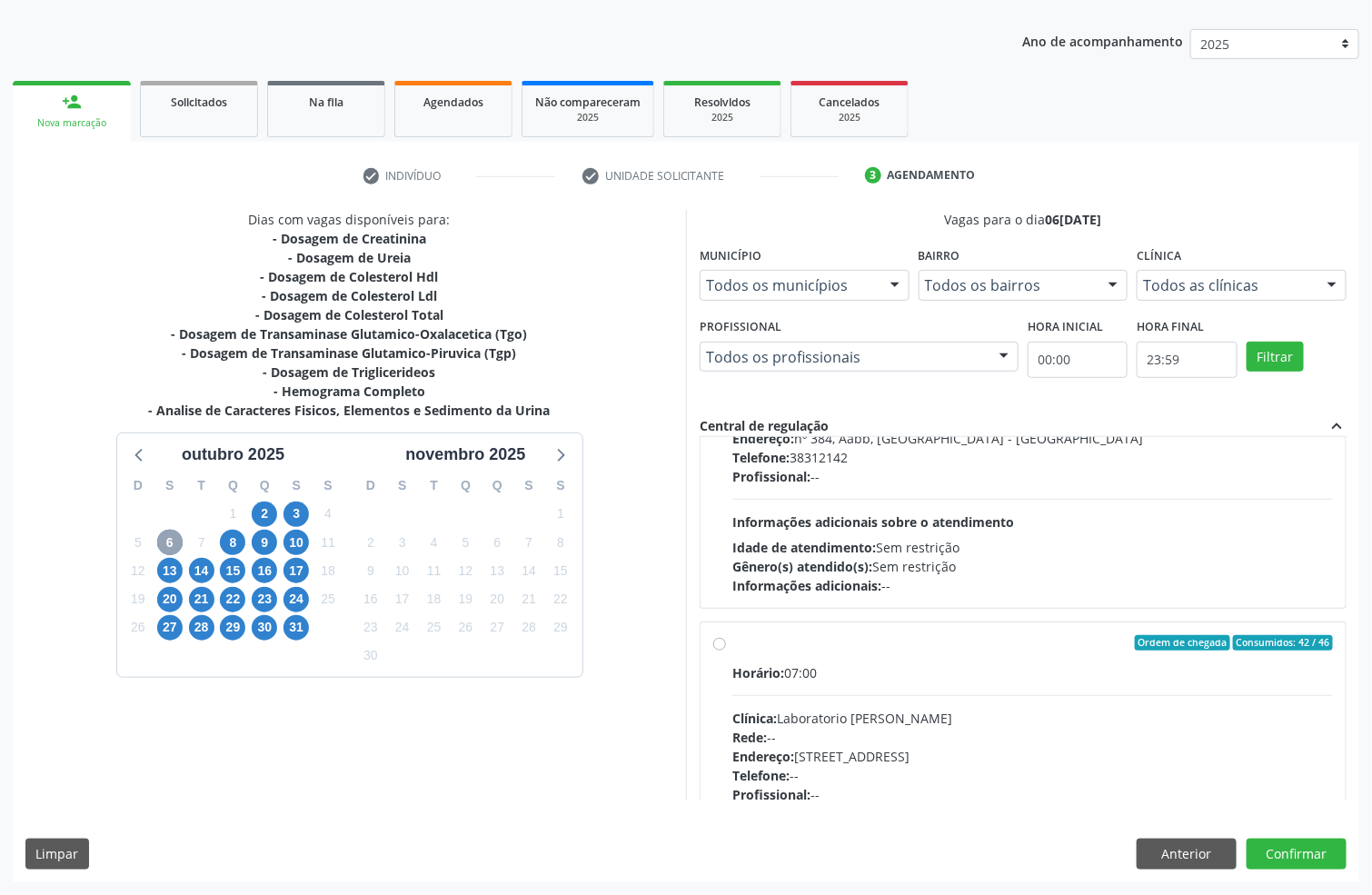
scroll to position [1052, 0]
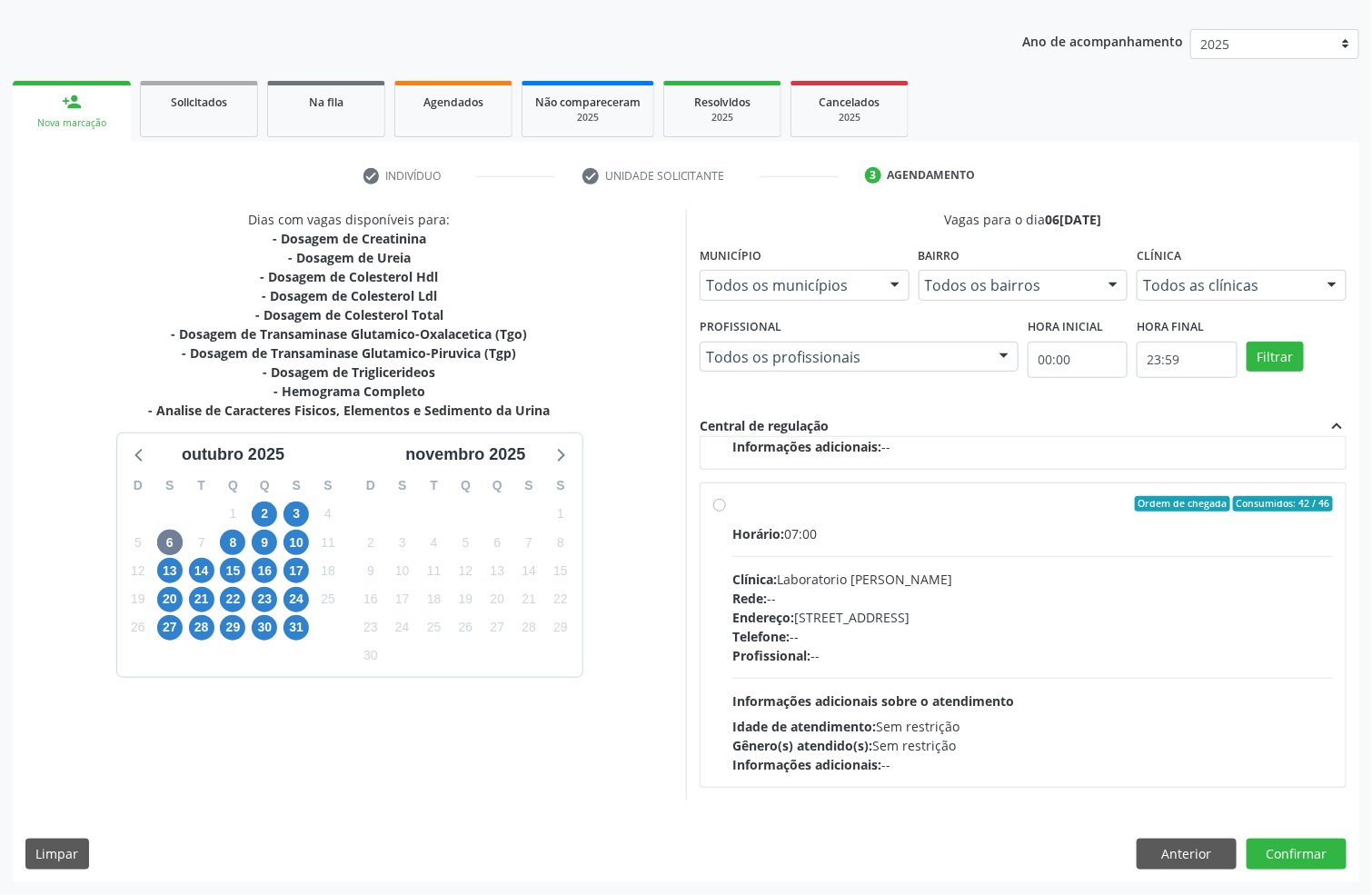
click at [976, 592] on div "Rede: --" at bounding box center [1032, 598] width 600 height 19
click at [726, 512] on input "Ordem de chegada Consumidos: 42 / 46 Horário: 07:00 Clínica: Laboratorio Jose P…" at bounding box center [720, 504] width 13 height 17
radio input "false"
radio input "true"
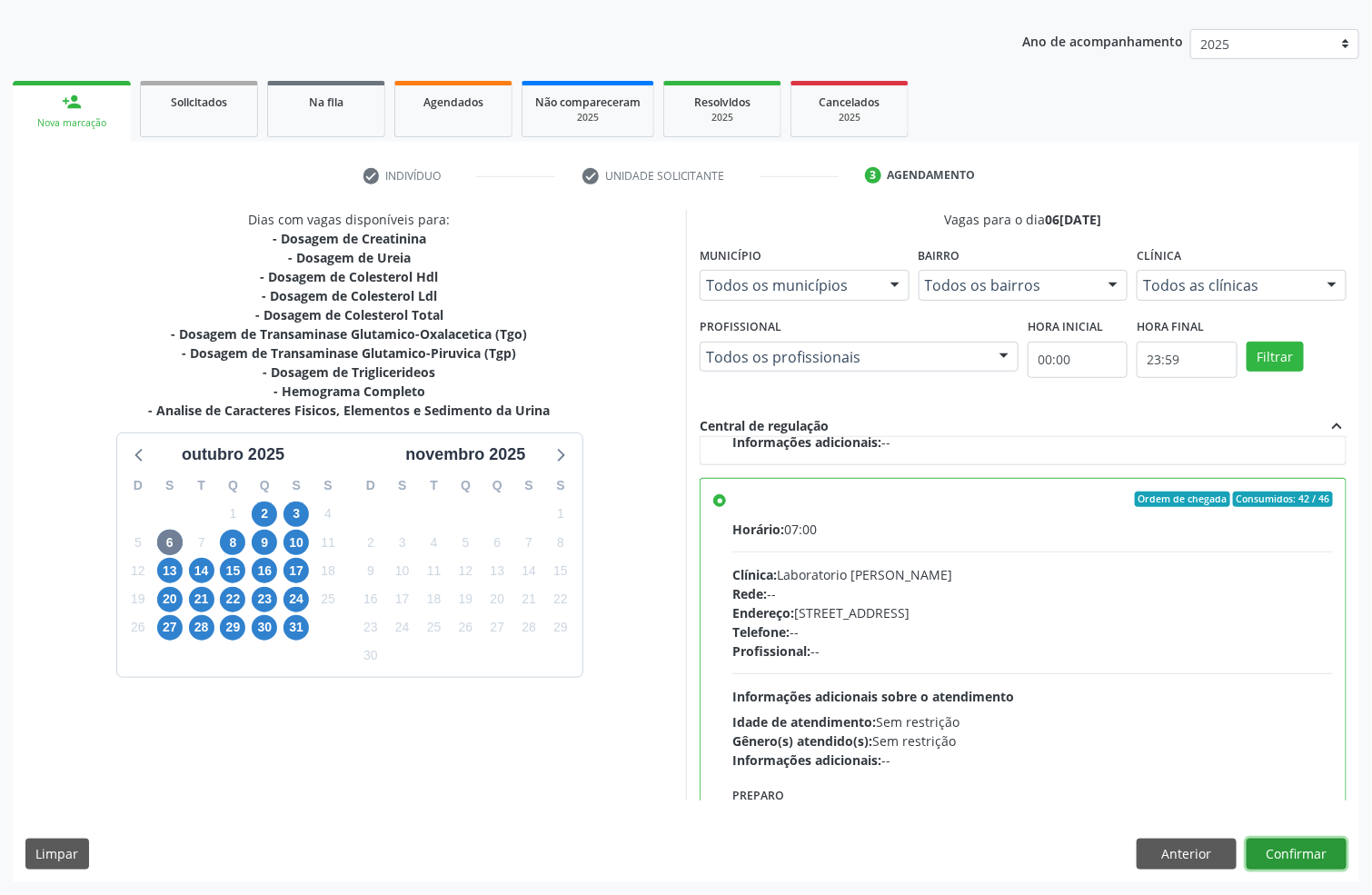
click at [1314, 858] on button "Confirmar" at bounding box center [1296, 854] width 100 height 31
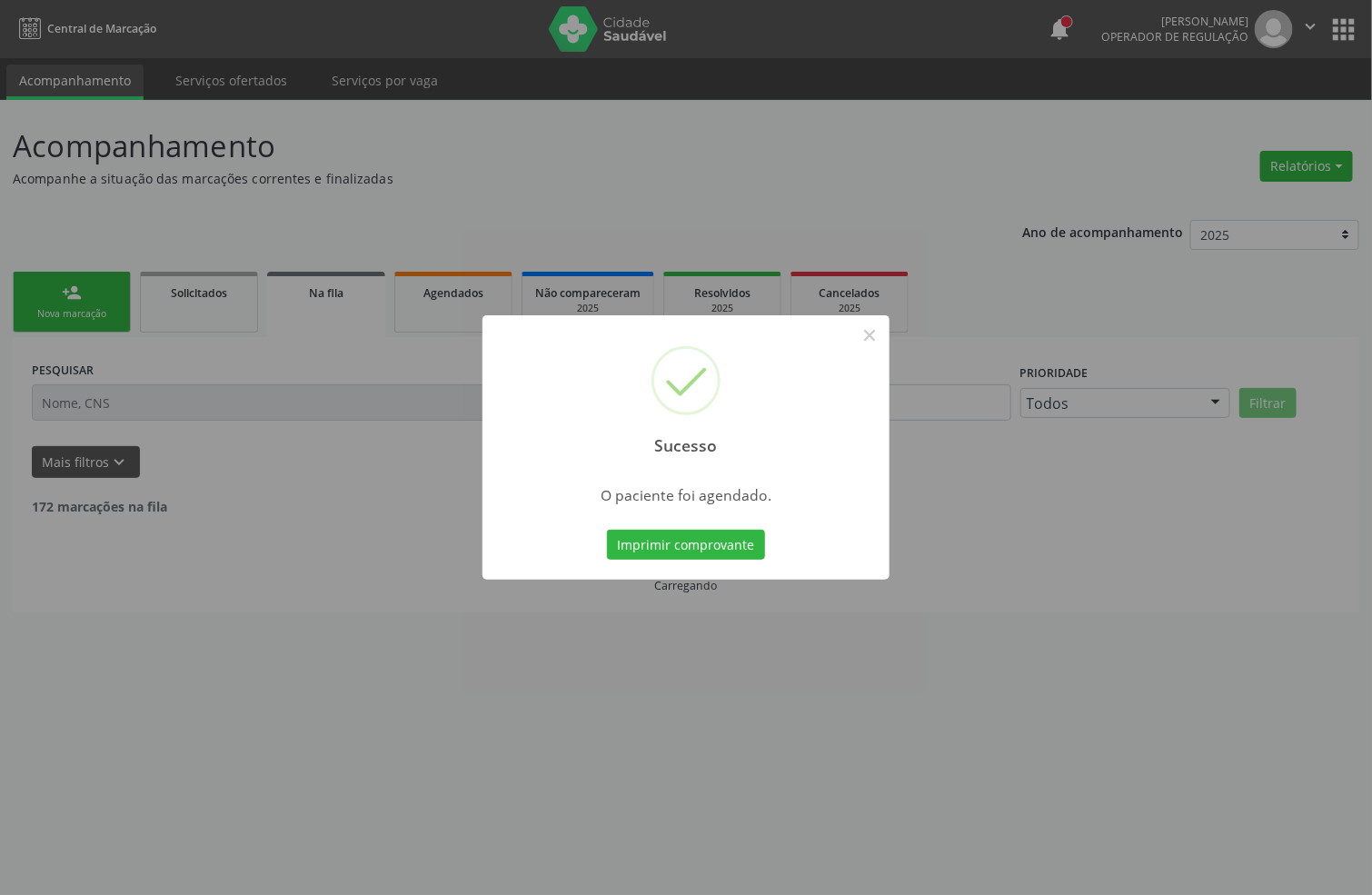
scroll to position [0, 0]
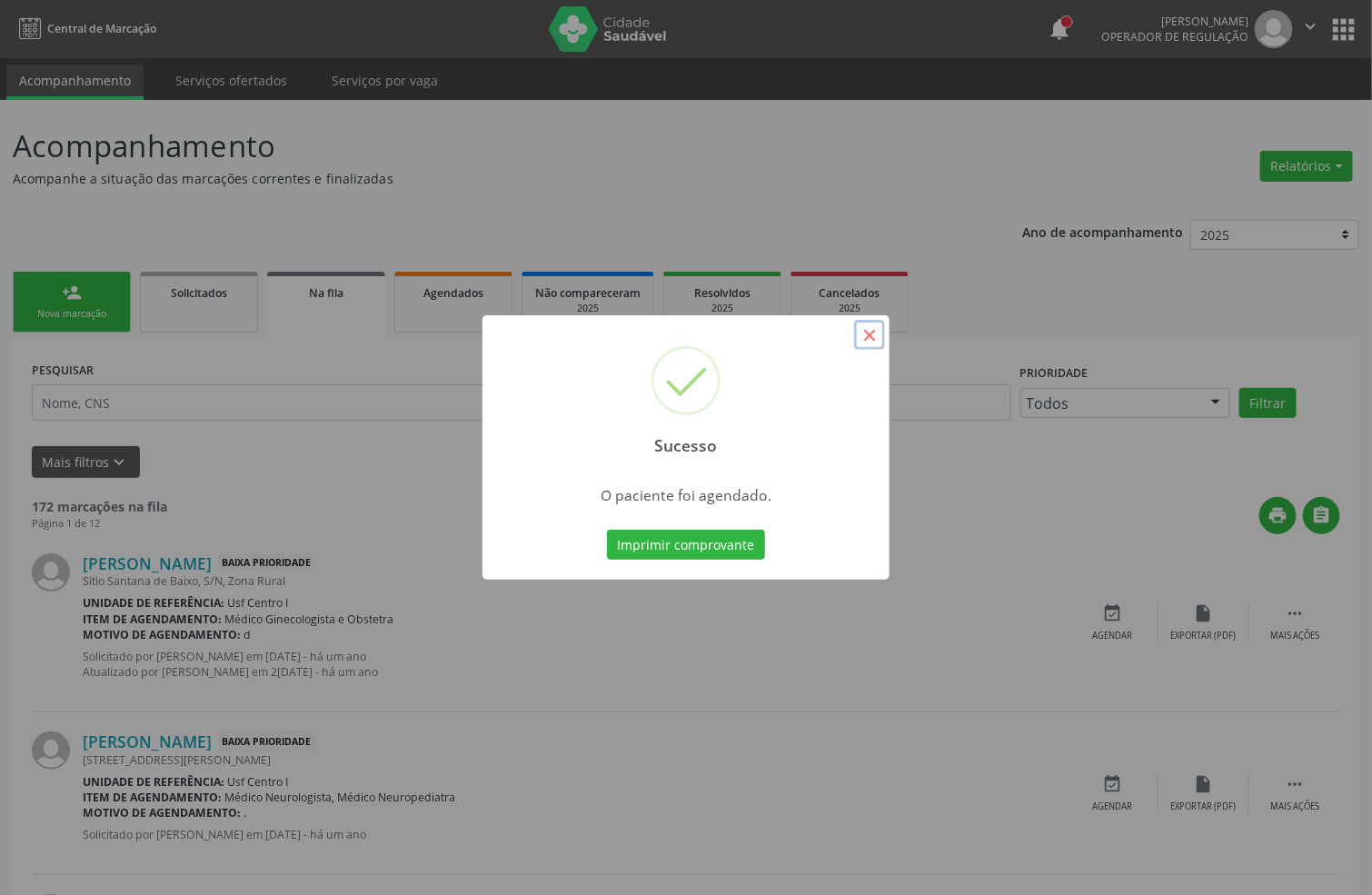
click at [868, 336] on button "×" at bounding box center [869, 336] width 31 height 31
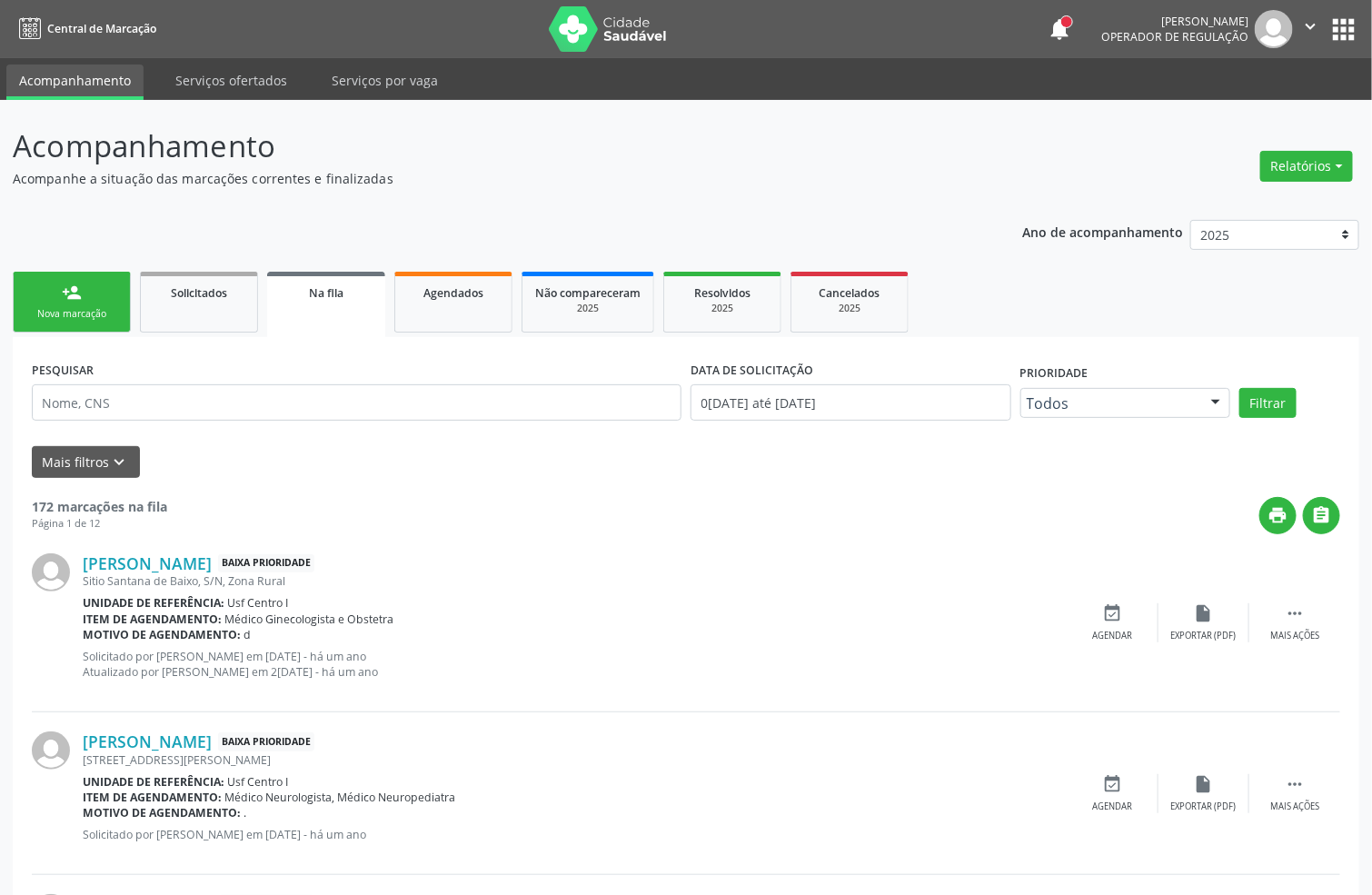
click at [79, 295] on div "person_add" at bounding box center [72, 293] width 20 height 20
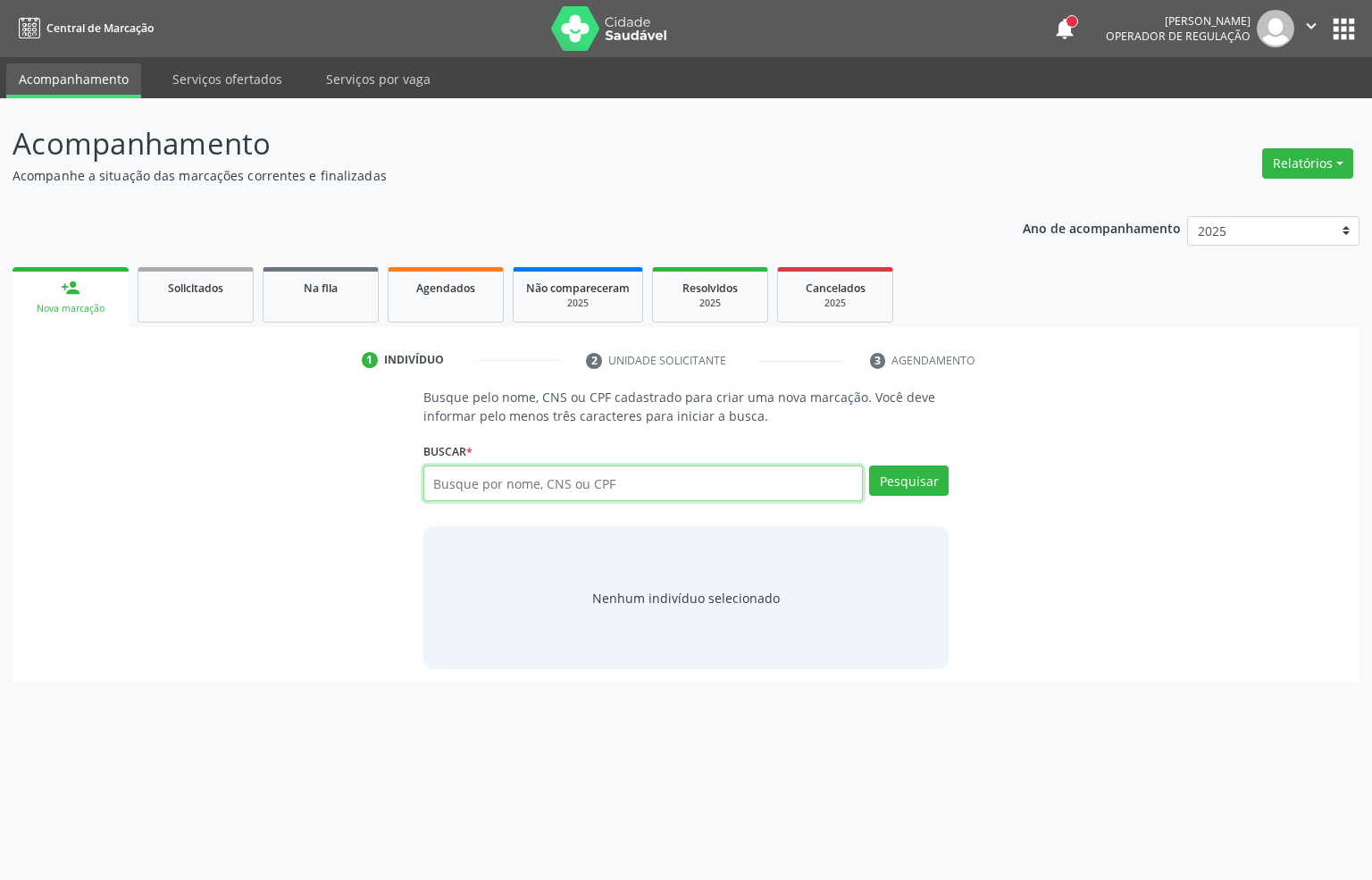
click at [438, 472] on input "text" at bounding box center [643, 482] width 440 height 35
paste input "898 0040 3735 8885"
type input "898 0040 3735 8885"
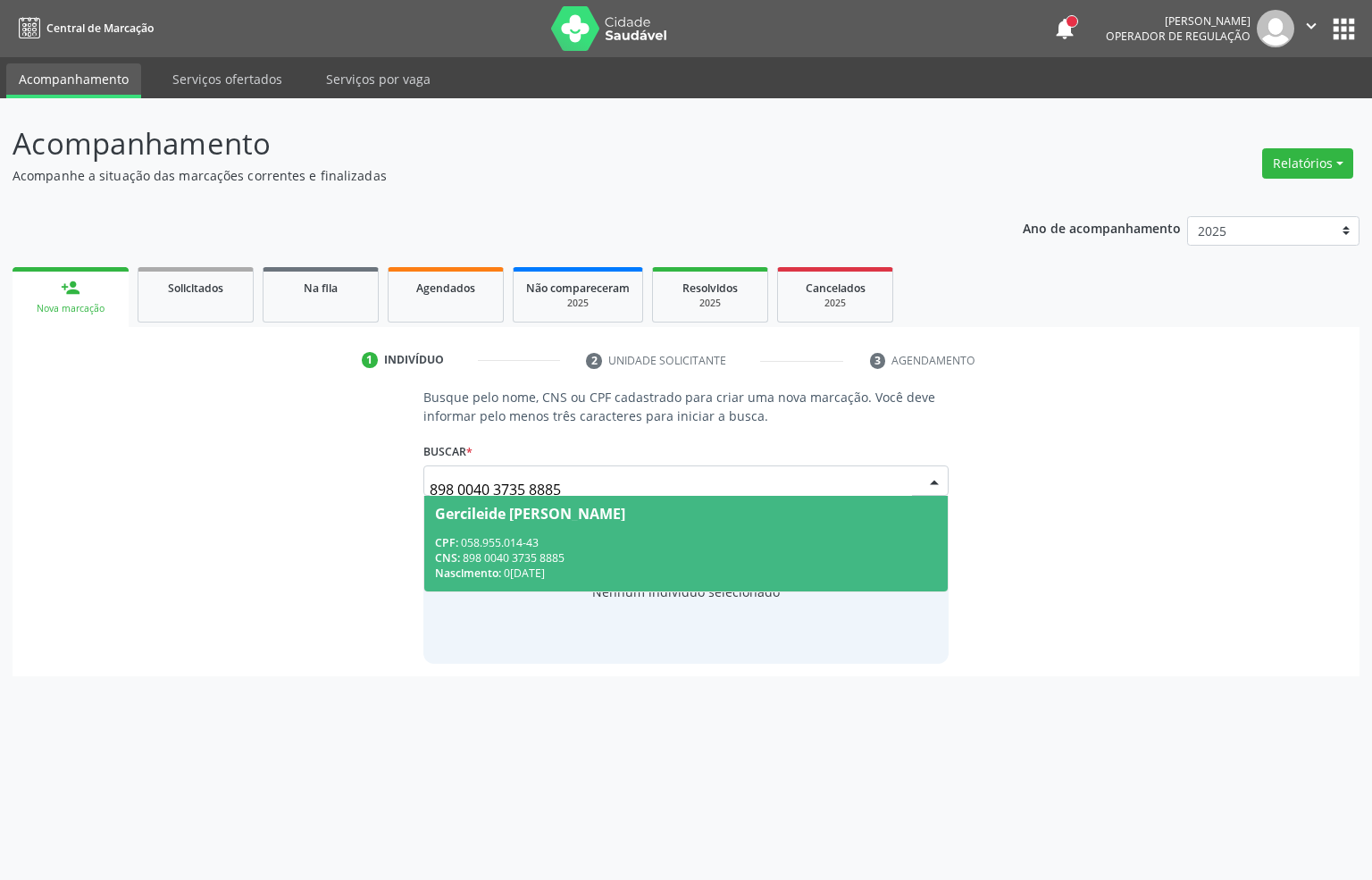
click at [454, 563] on span "CNS:" at bounding box center [448, 557] width 25 height 15
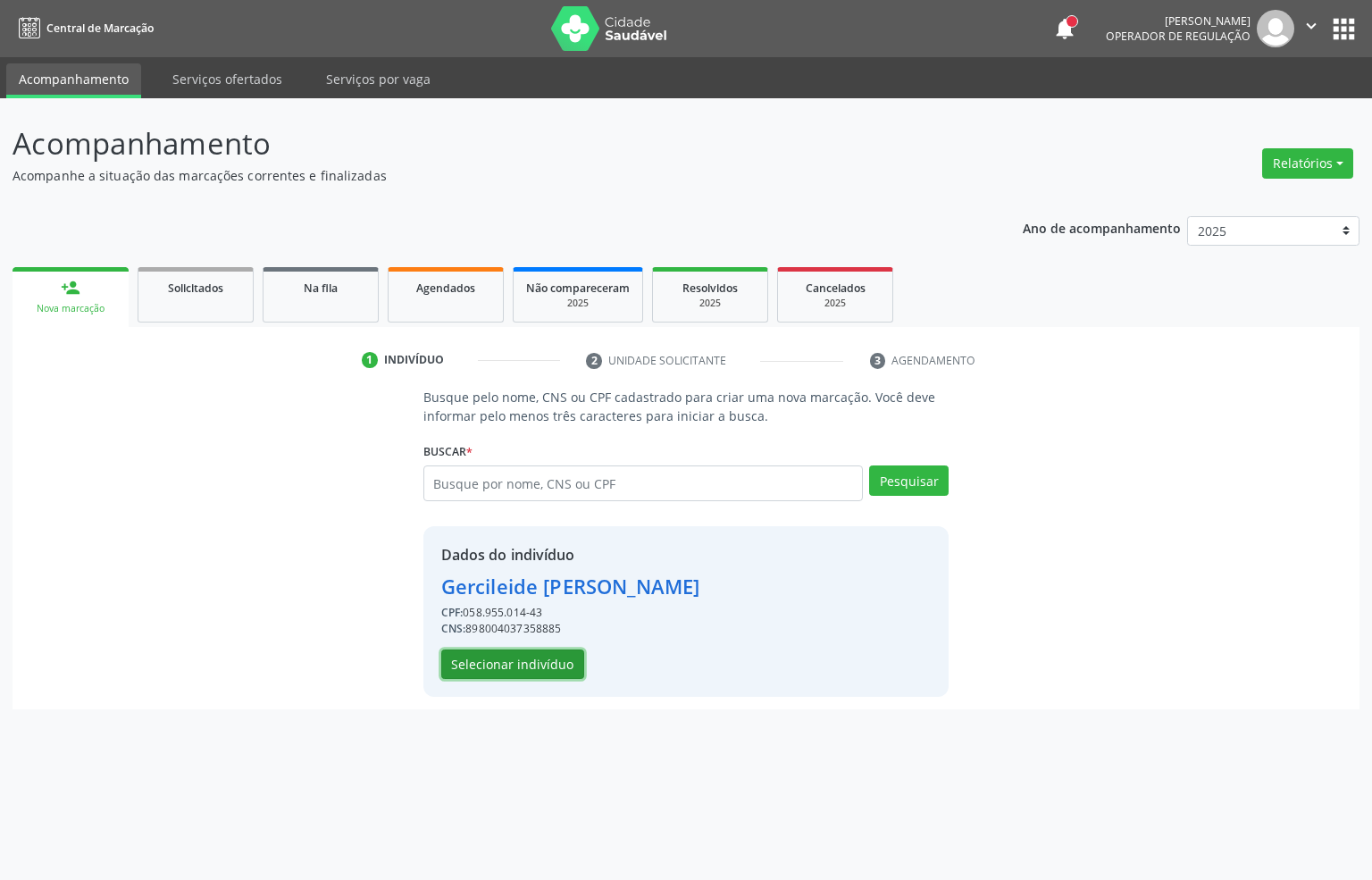
click at [477, 660] on button "Selecionar indivíduo" at bounding box center [513, 665] width 143 height 31
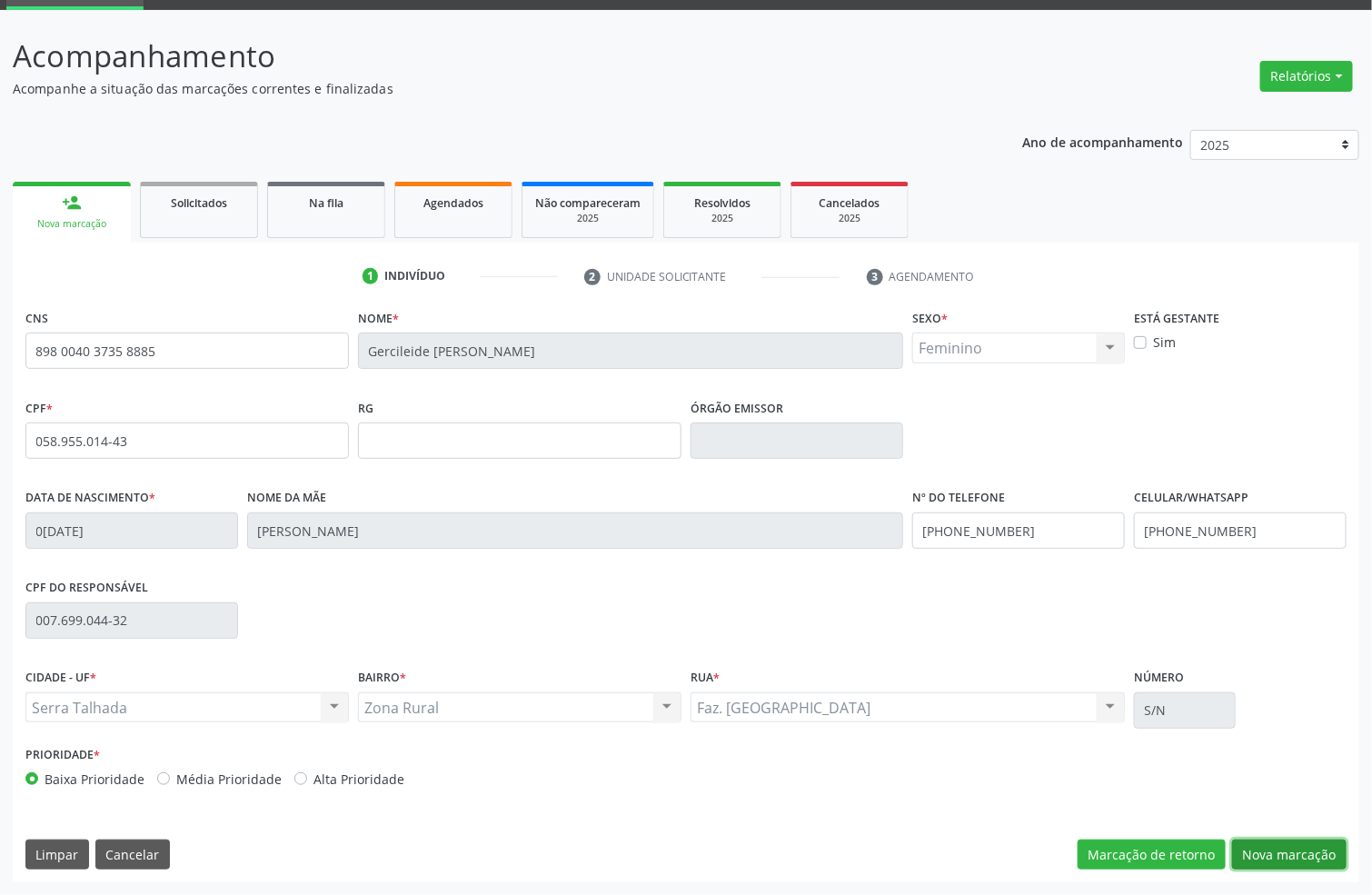
click at [1287, 854] on button "Nova marcação" at bounding box center [1289, 855] width 114 height 31
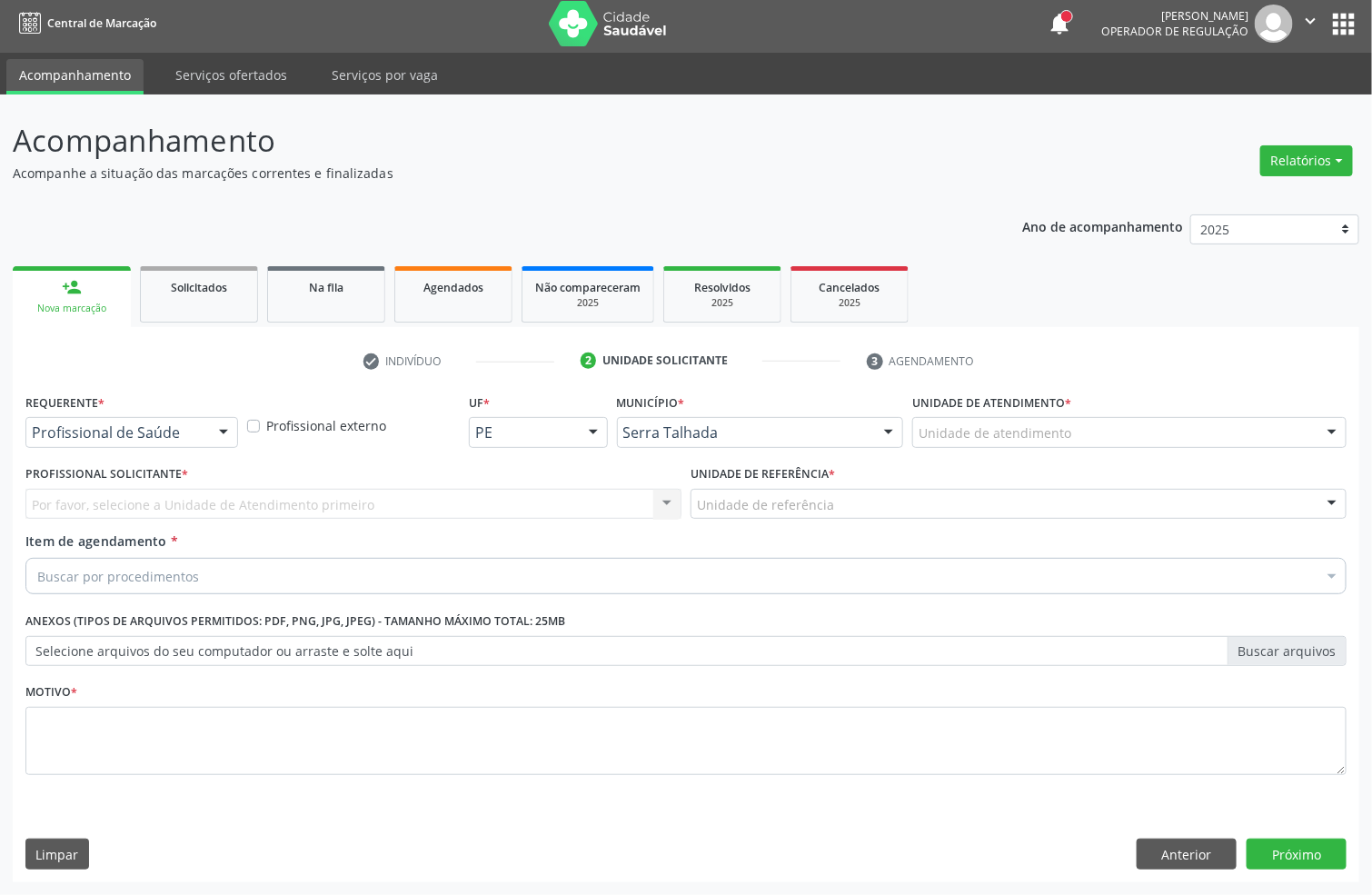
scroll to position [6, 0]
click at [157, 418] on div "Profissional de Saúde" at bounding box center [132, 432] width 213 height 31
click at [156, 472] on span "Profissional de Saúde" at bounding box center [114, 466] width 156 height 20
click at [159, 561] on div "Buscar por procedimentos" at bounding box center [686, 575] width 1321 height 36
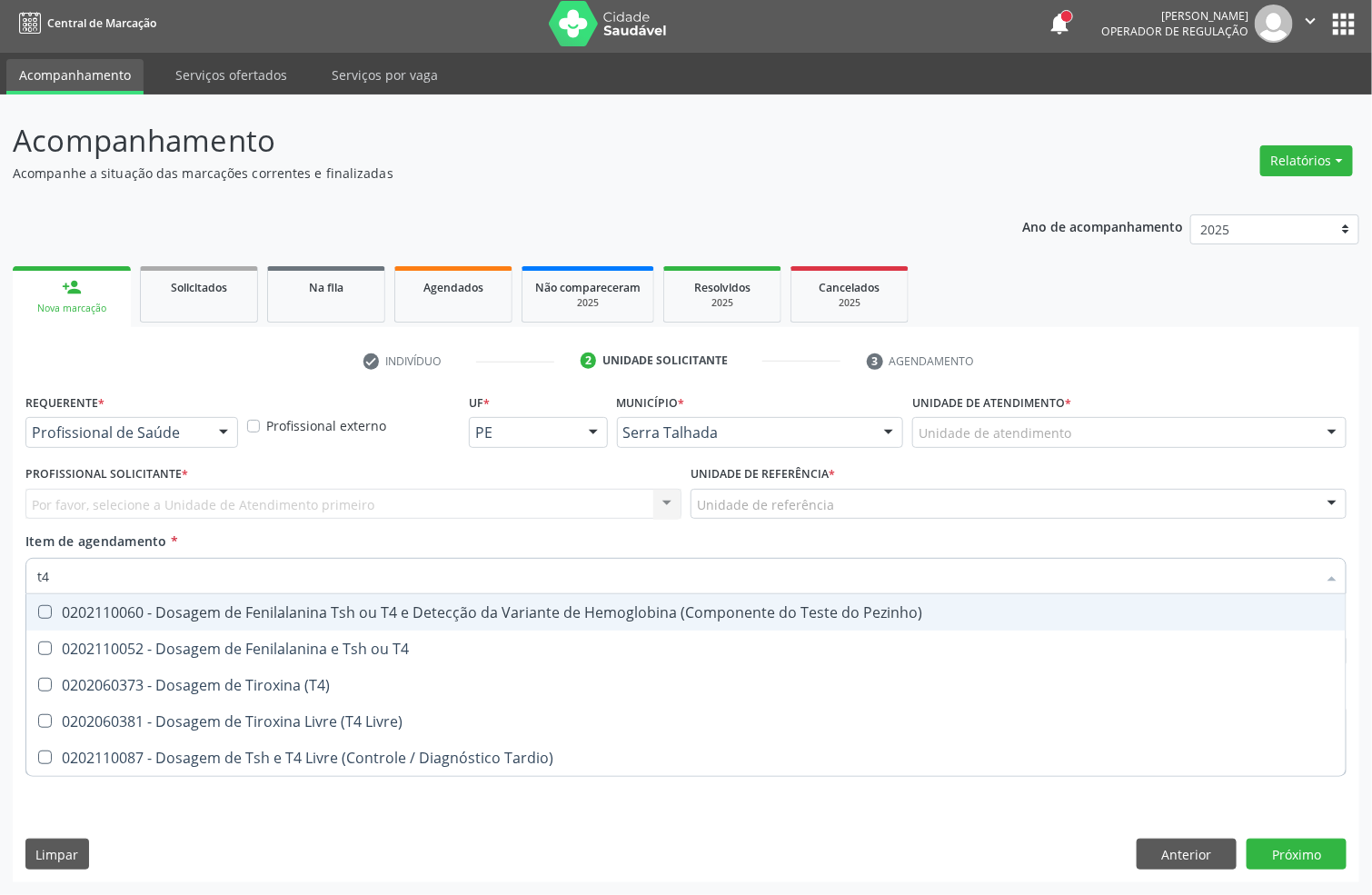
type input "t4"
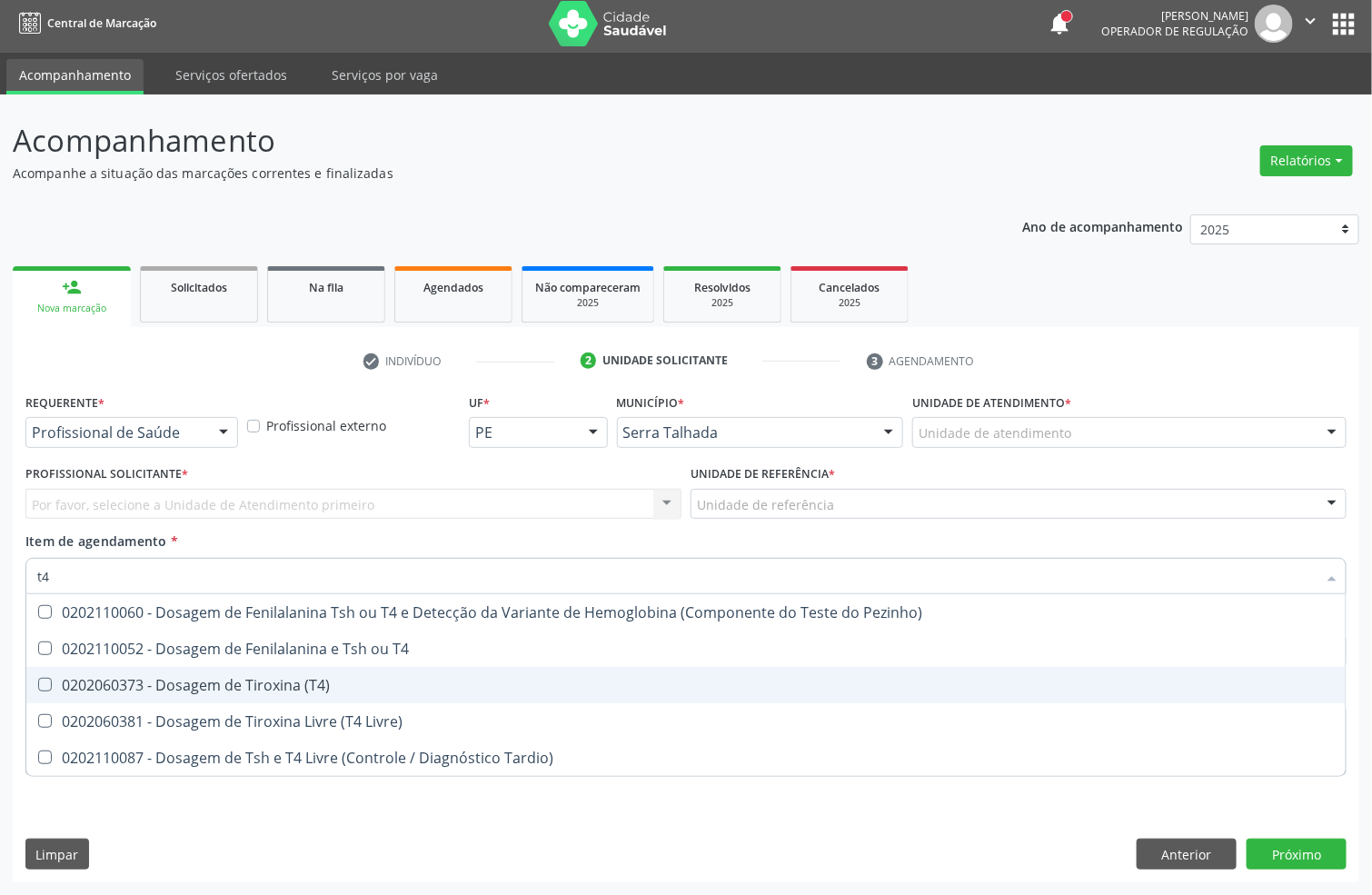
click at [79, 679] on div "0202060373 - Dosagem de Tiroxina (T4)" at bounding box center [685, 685] width 1297 height 15
checkbox \(T4\) "true"
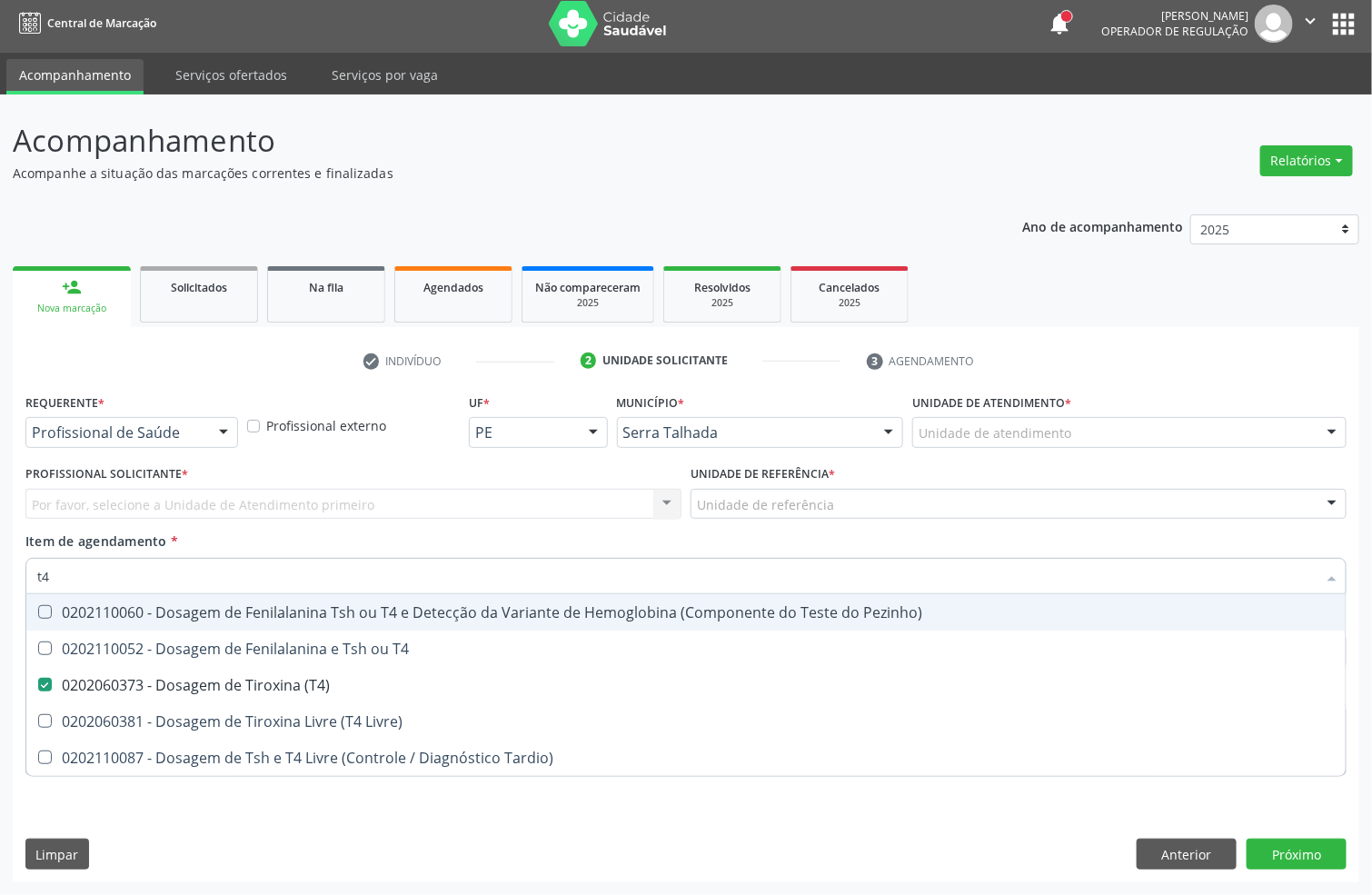
drag, startPoint x: 66, startPoint y: 583, endPoint x: 0, endPoint y: 477, distance: 124.9
click at [0, 493] on div "Acompanhamento Acompanhe a situação das marcações correntes e finalizadas Relat…" at bounding box center [686, 495] width 1372 height 800
type input "tsh"
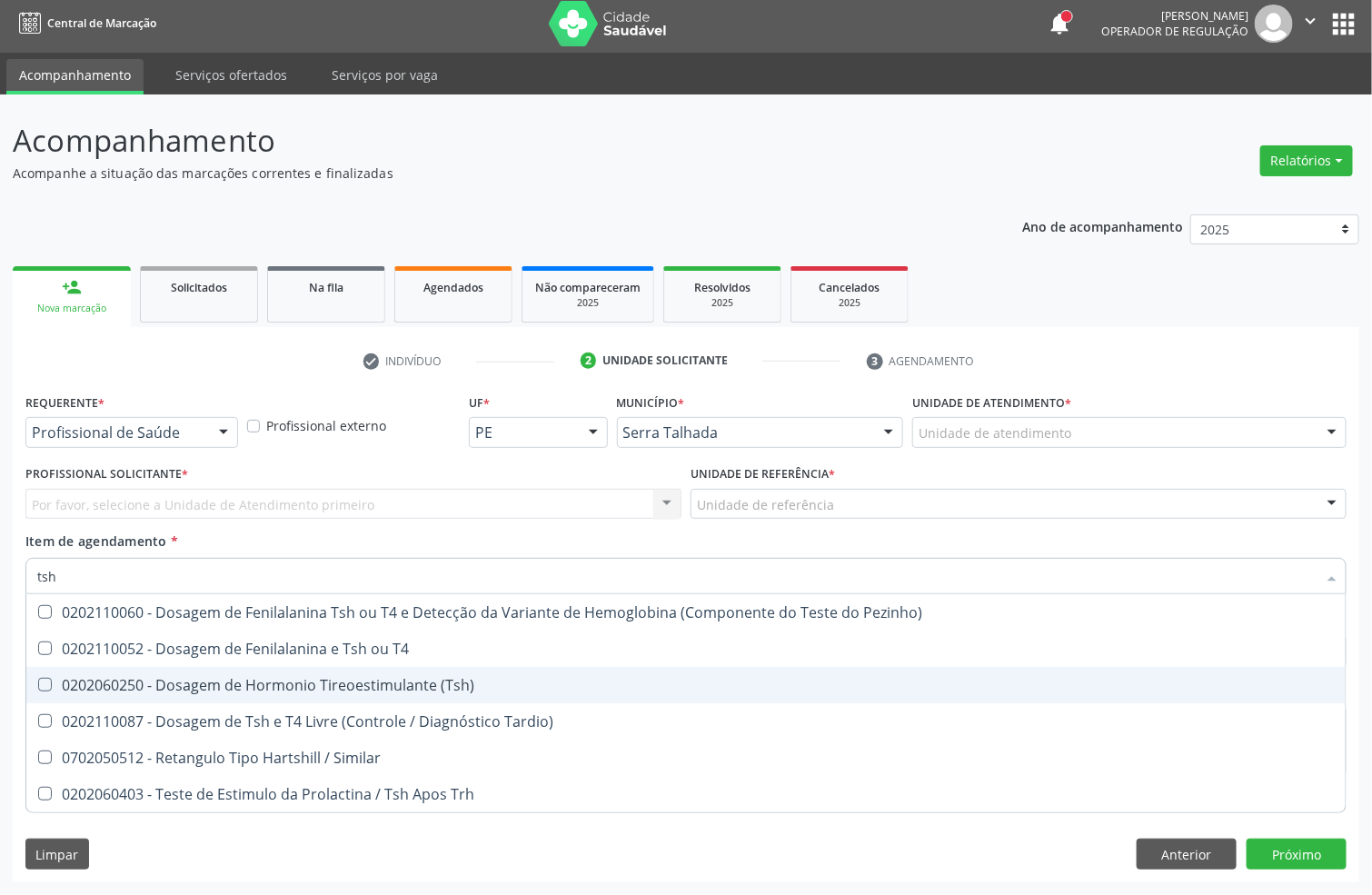
click at [57, 689] on div "0202060250 - Dosagem de Hormonio Tireoestimulante (Tsh)" at bounding box center [685, 685] width 1297 height 15
checkbox \(Tsh\) "true"
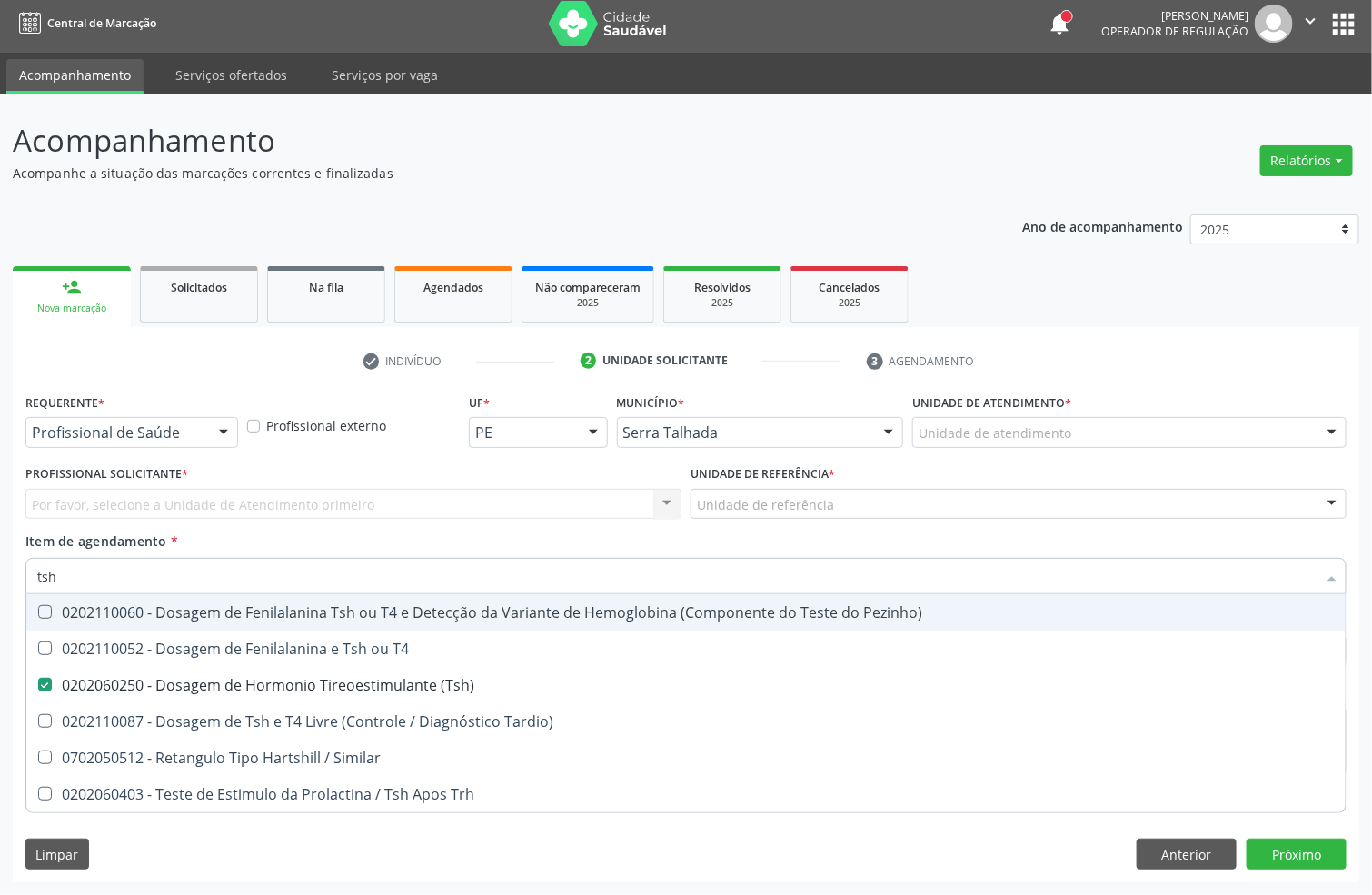
drag, startPoint x: 75, startPoint y: 582, endPoint x: 0, endPoint y: 578, distance: 75.1
click at [0, 579] on div "Acompanhamento Acompanhe a situação das marcações correntes e finalizadas Relat…" at bounding box center [686, 495] width 1372 height 800
type input "he"
checkbox \(Tsh\) "false"
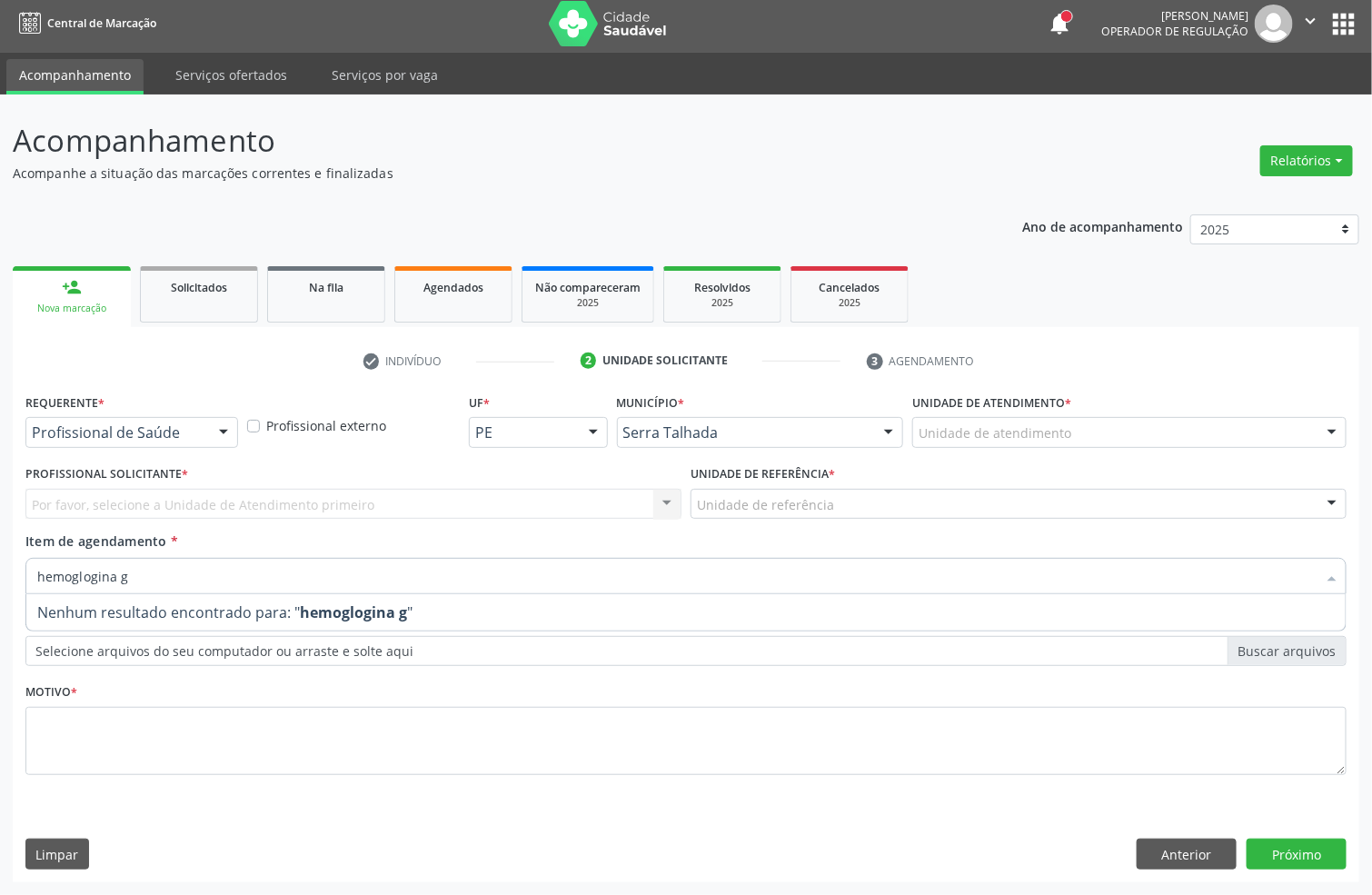
click at [95, 572] on input "hemoglogina g" at bounding box center [677, 575] width 1280 height 36
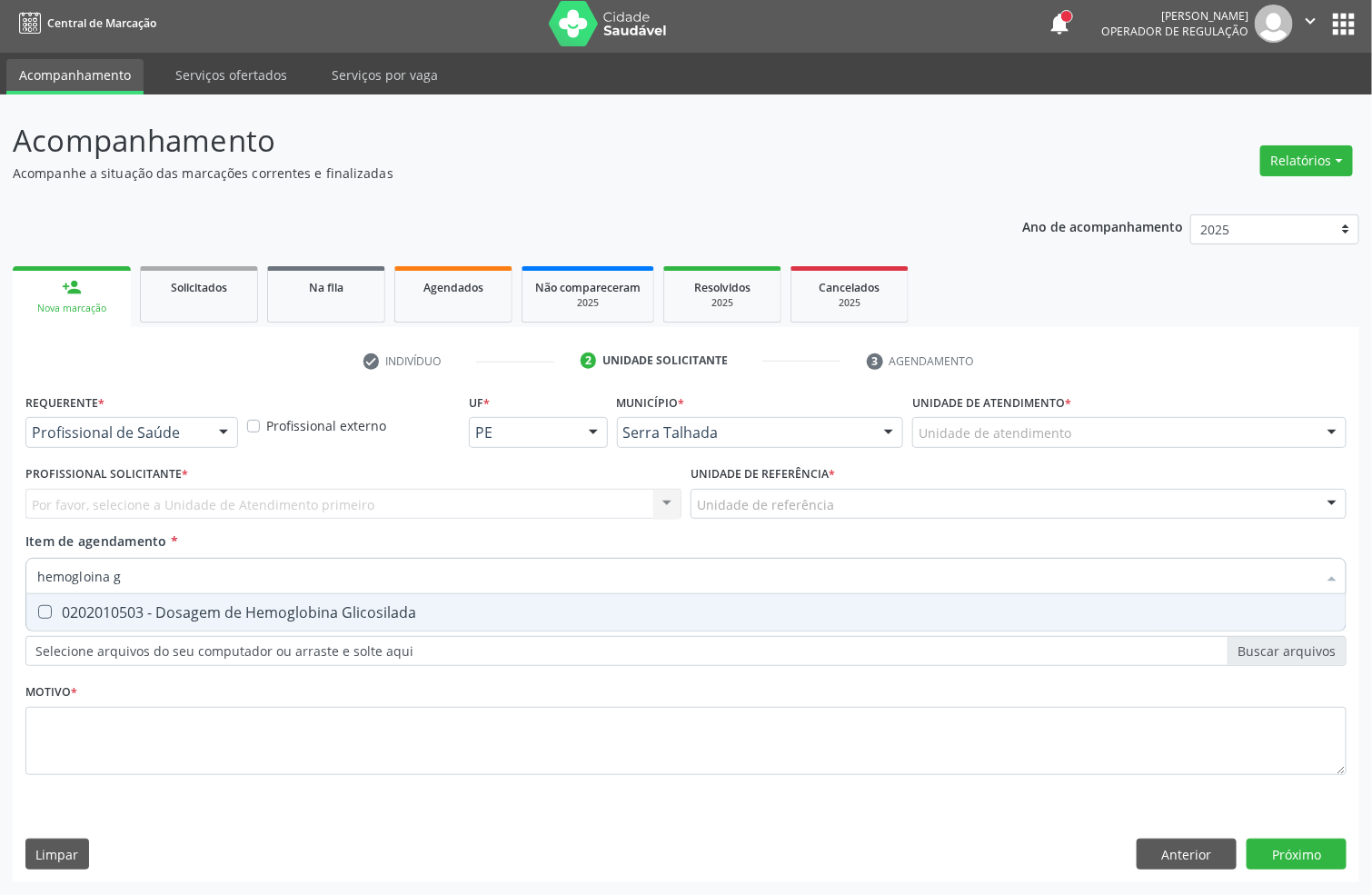
type input "hemoglobina g"
click at [54, 611] on div "0202010503 - Dosagem de Hemoglobina Glicosilada" at bounding box center [685, 612] width 1297 height 15
checkbox Glicosilada "true"
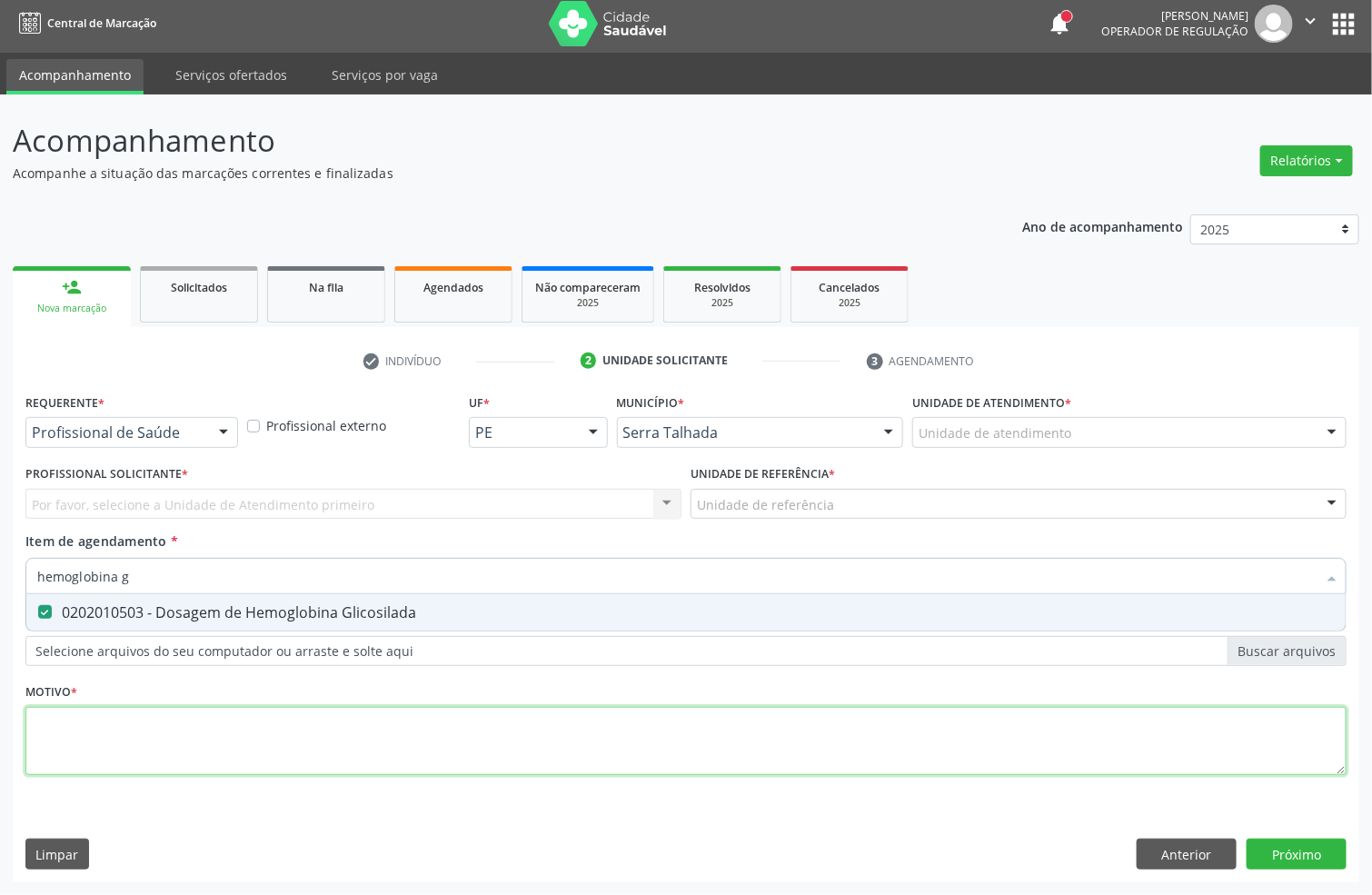
click at [89, 721] on div "Requerente * Profissional de Saúde Profissional de Saúde Paciente Nenhum result…" at bounding box center [686, 595] width 1321 height 411
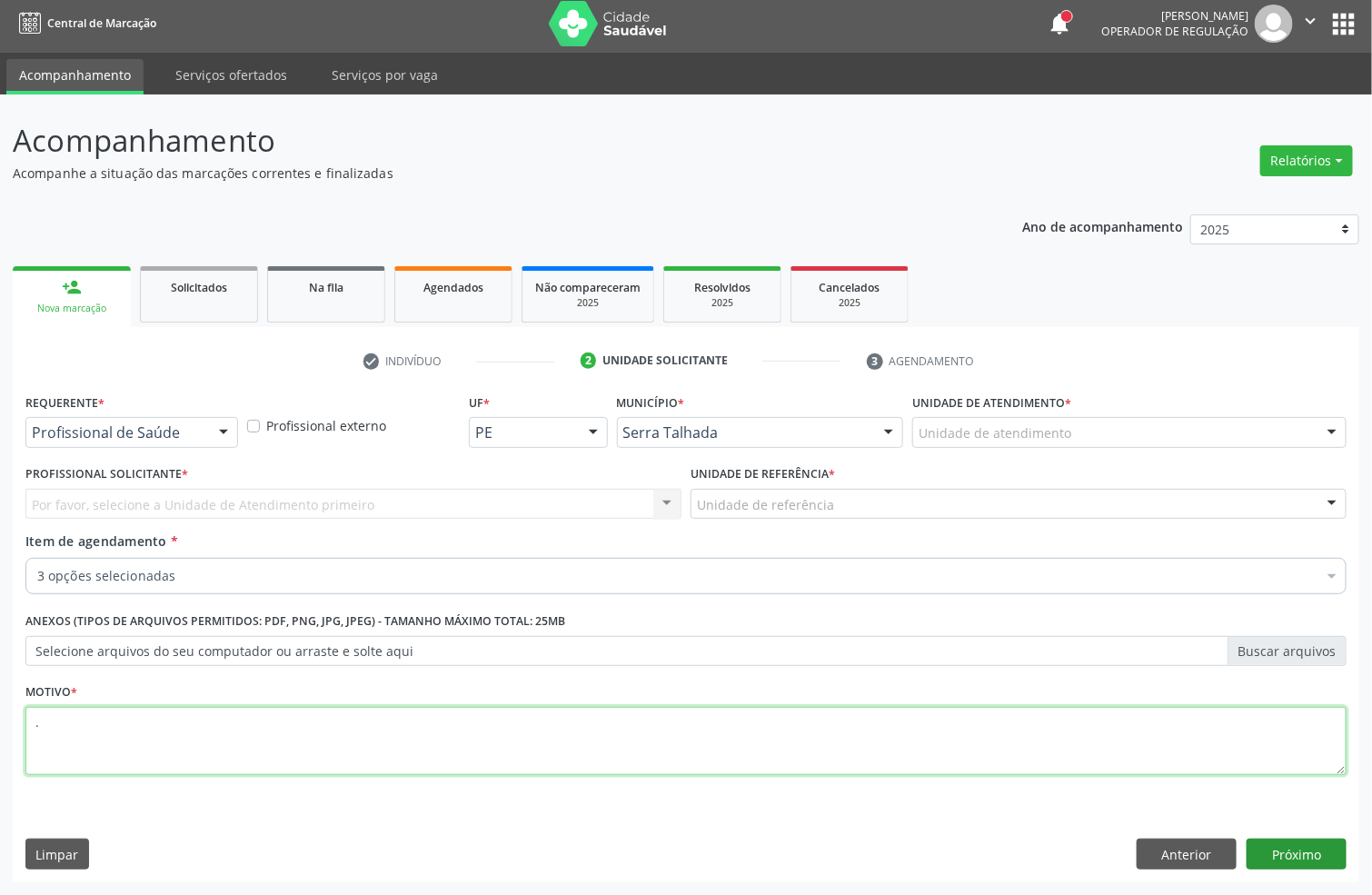
type textarea "."
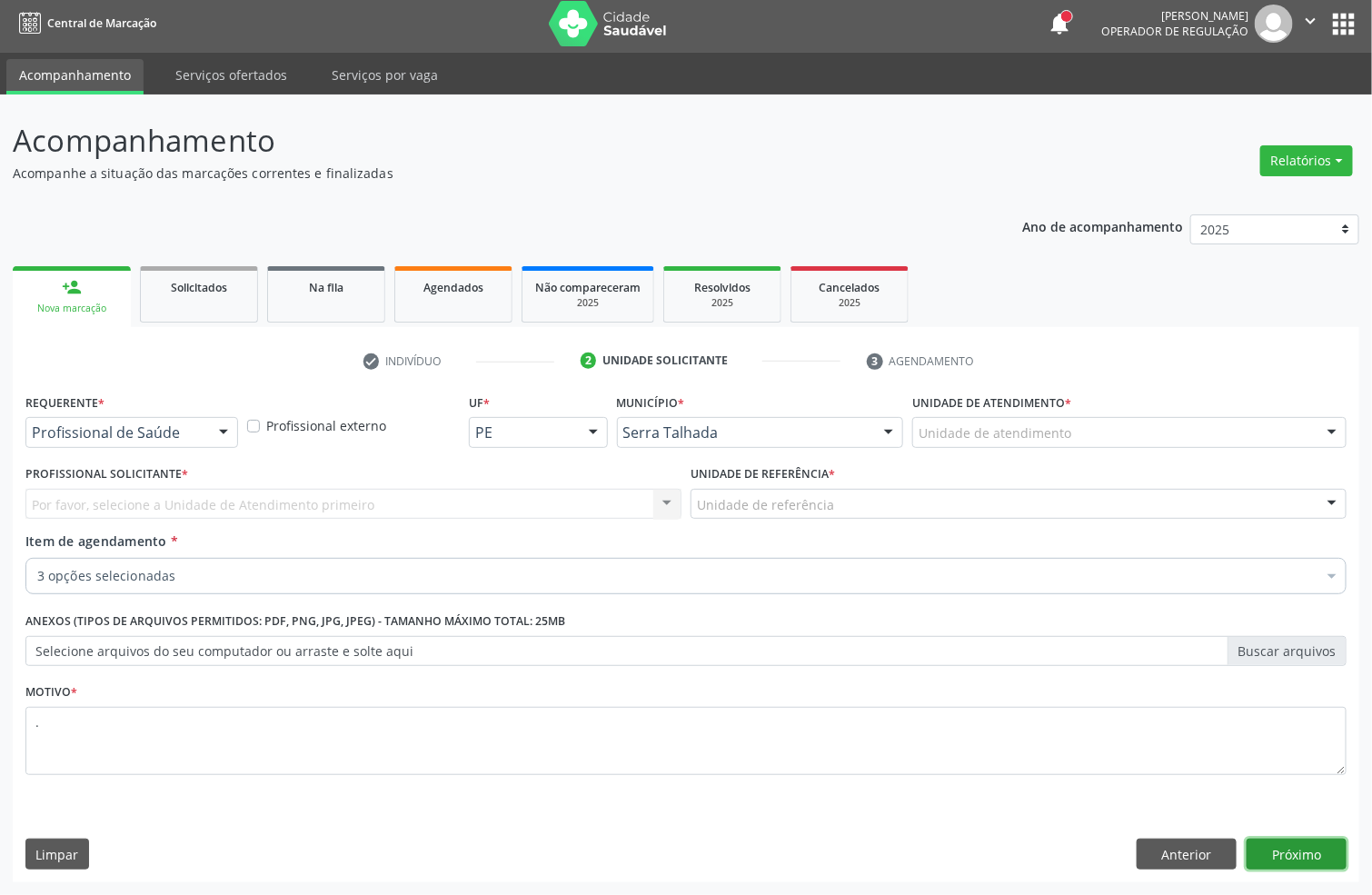
click at [1290, 840] on button "Próximo" at bounding box center [1296, 854] width 100 height 31
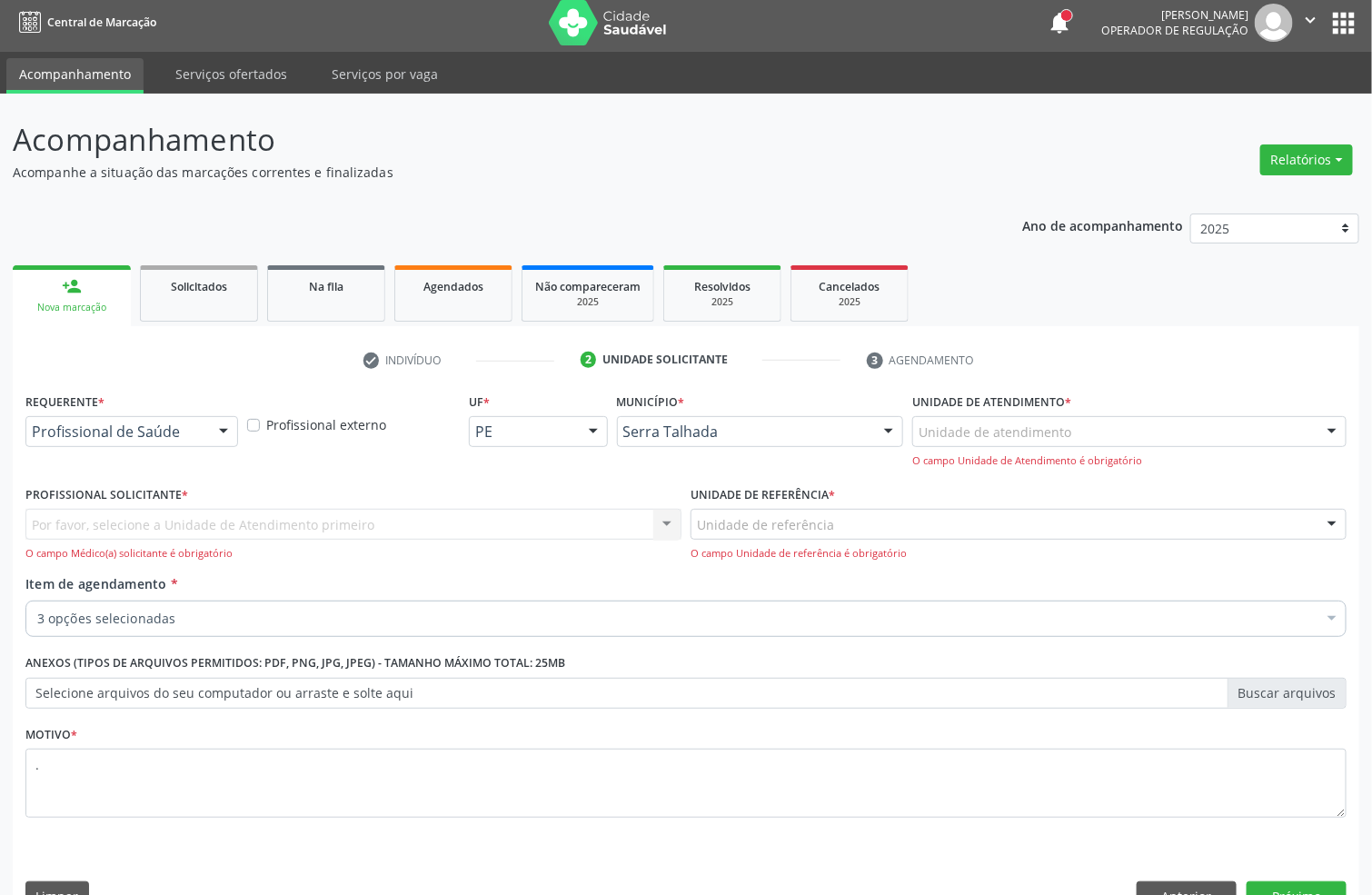
click at [148, 526] on div "Por favor, selecione a Unidade de Atendimento primeiro Nenhum resultado encontr…" at bounding box center [354, 535] width 656 height 52
click at [166, 418] on div at bounding box center [132, 431] width 213 height 31
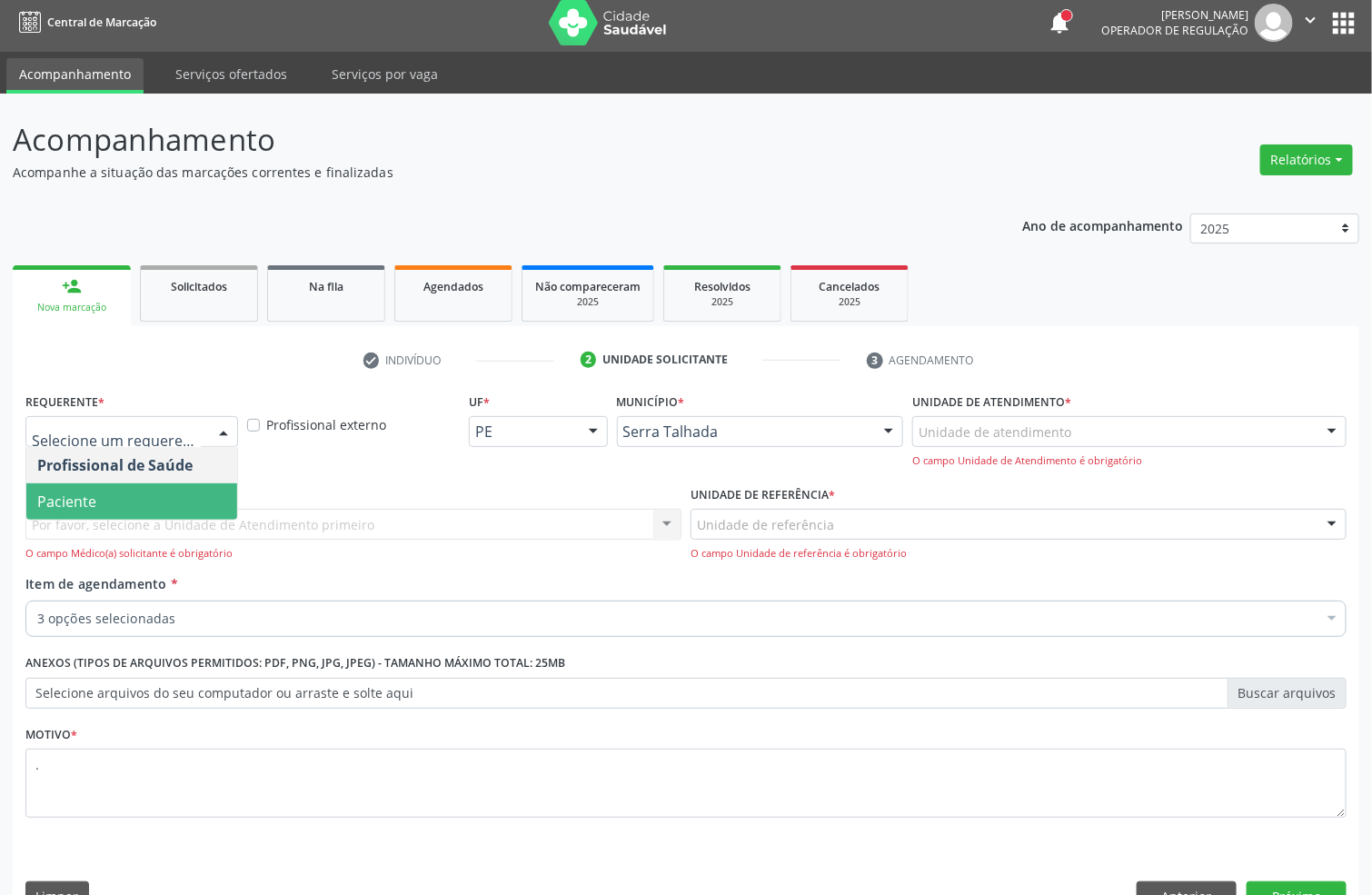
click at [167, 490] on span "Paciente" at bounding box center [132, 500] width 211 height 36
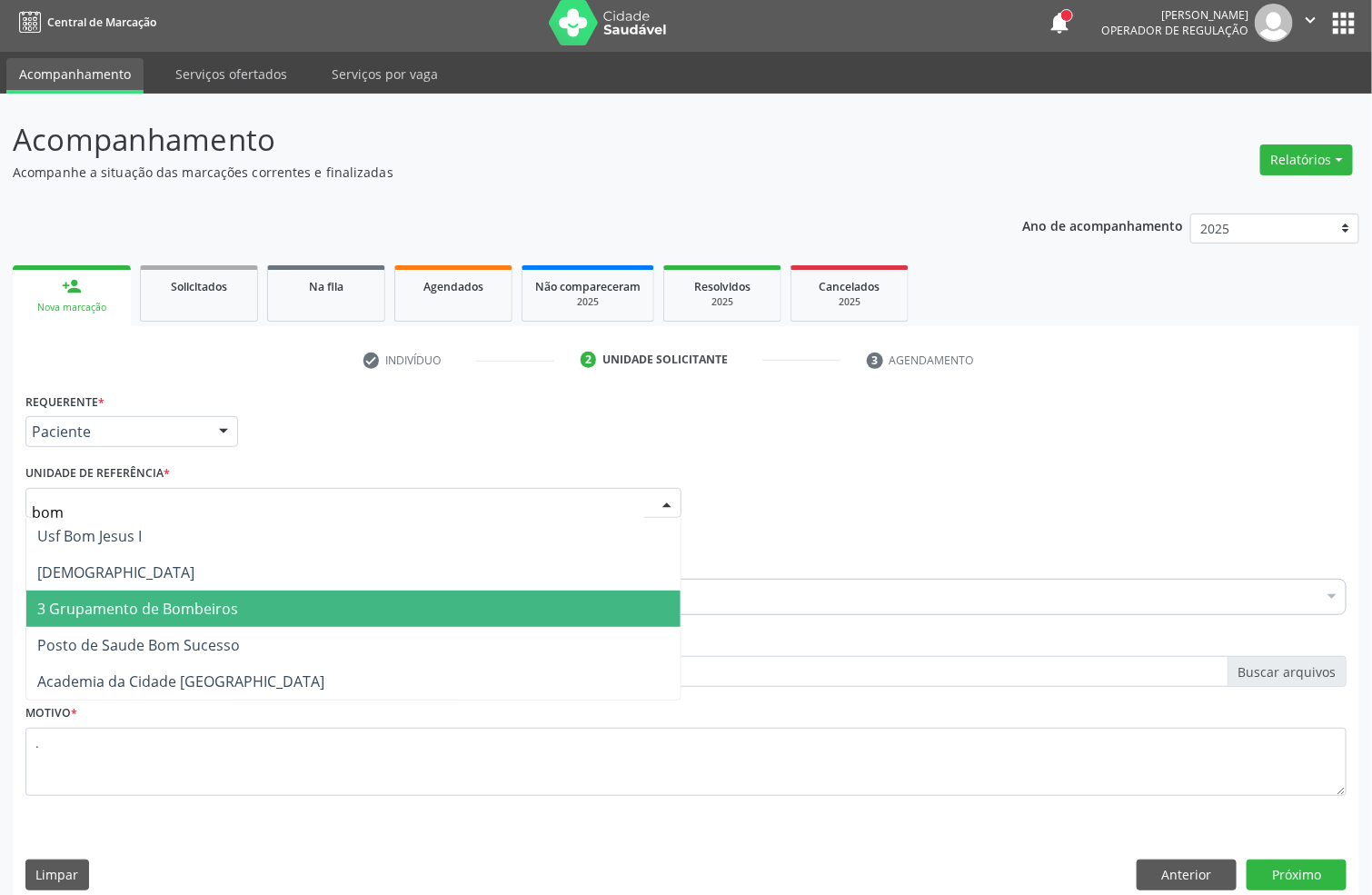
type input "bom"
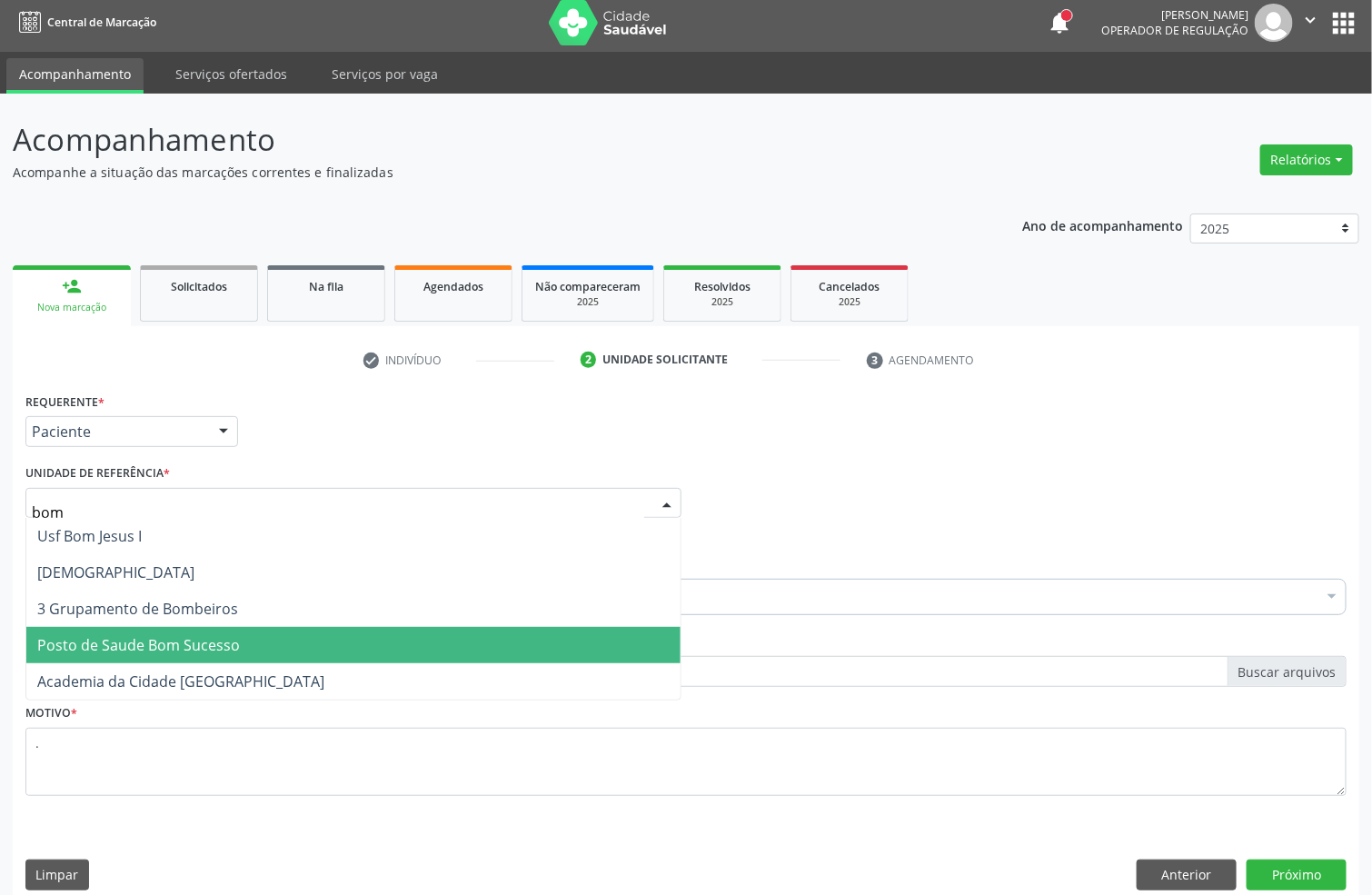
click at [124, 641] on span "Posto de Saude Bom Sucesso" at bounding box center [138, 645] width 203 height 20
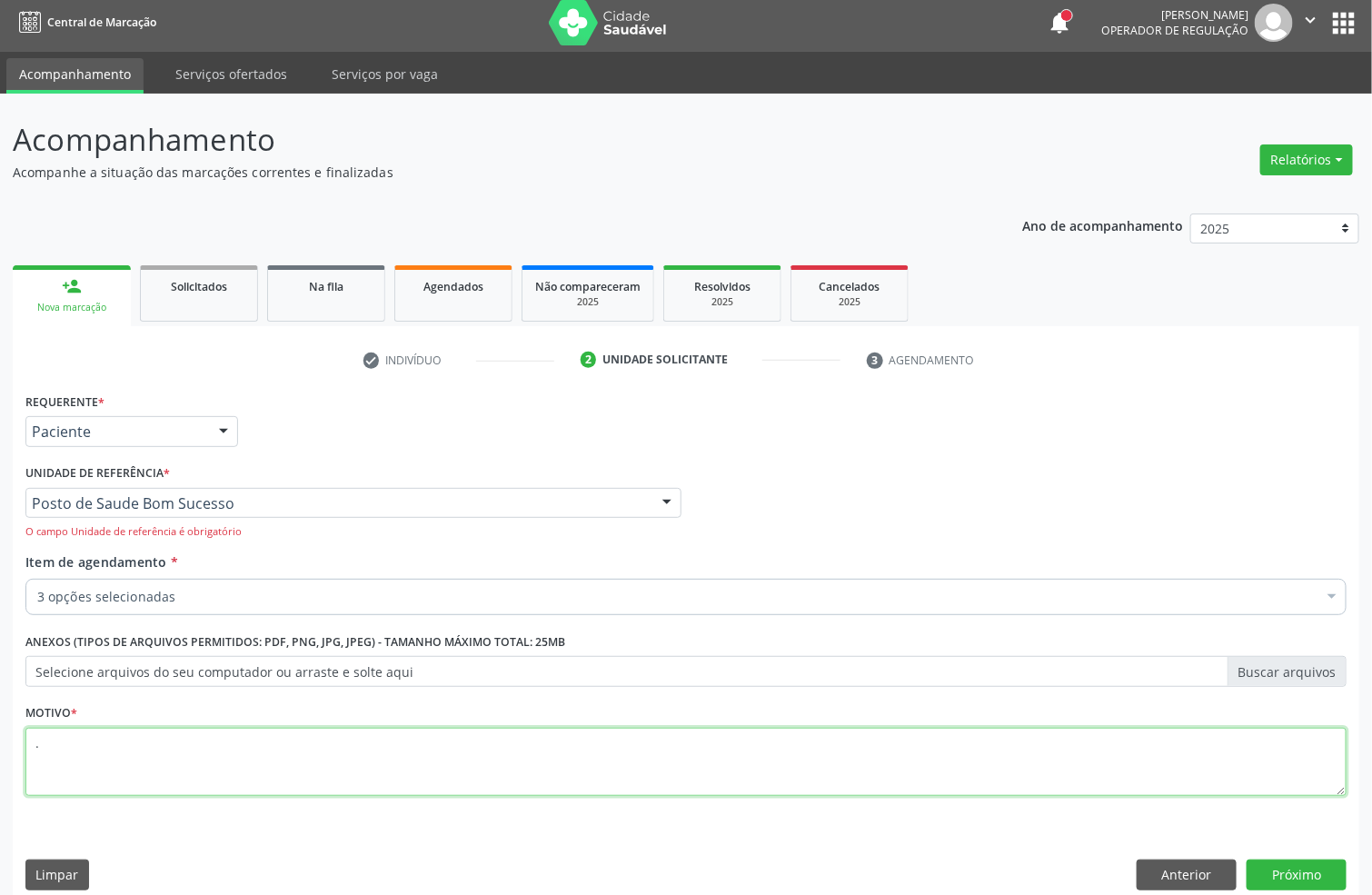
click at [464, 785] on textarea "." at bounding box center [686, 761] width 1321 height 69
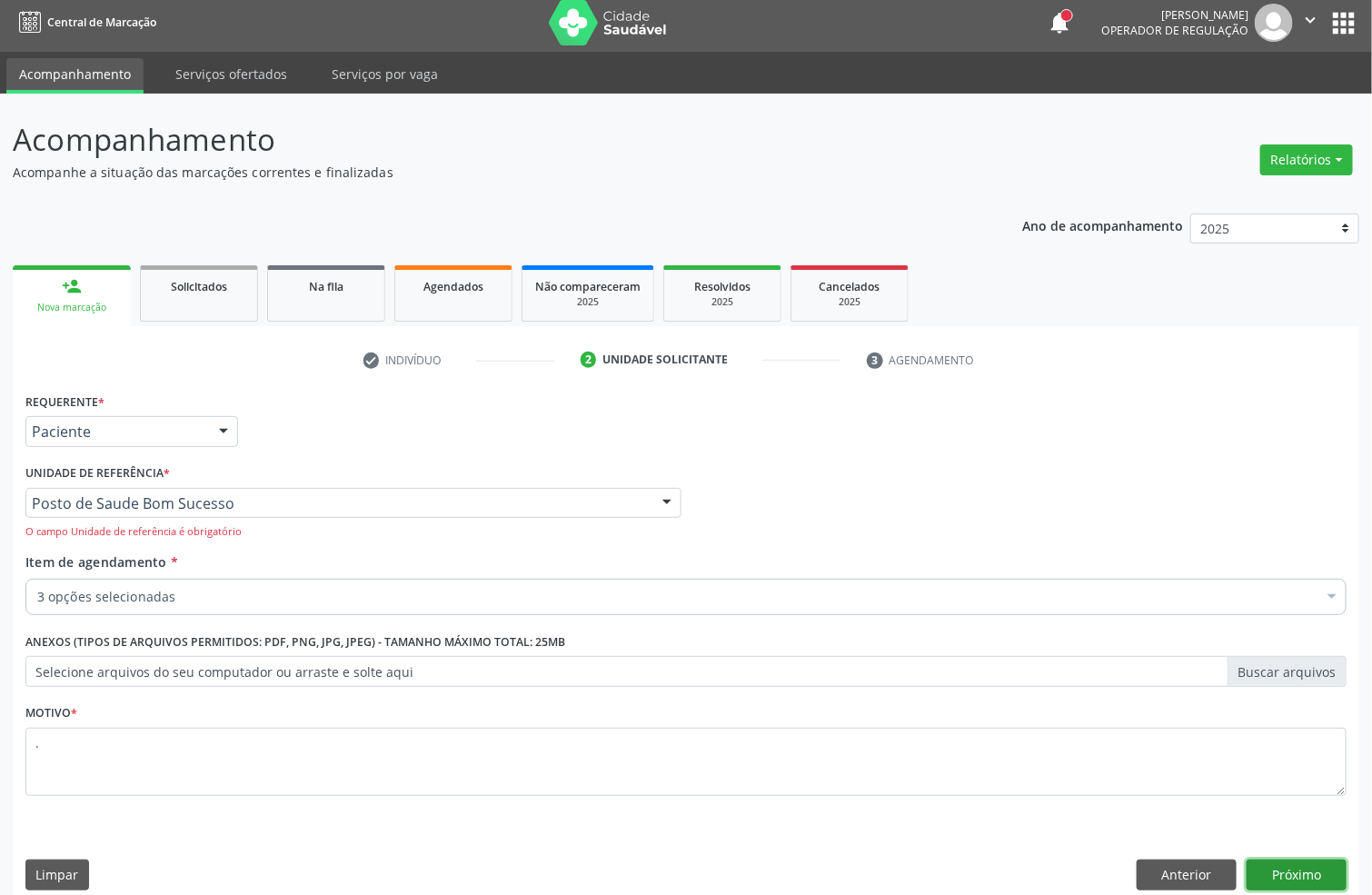
click at [1322, 873] on button "Próximo" at bounding box center [1296, 875] width 100 height 31
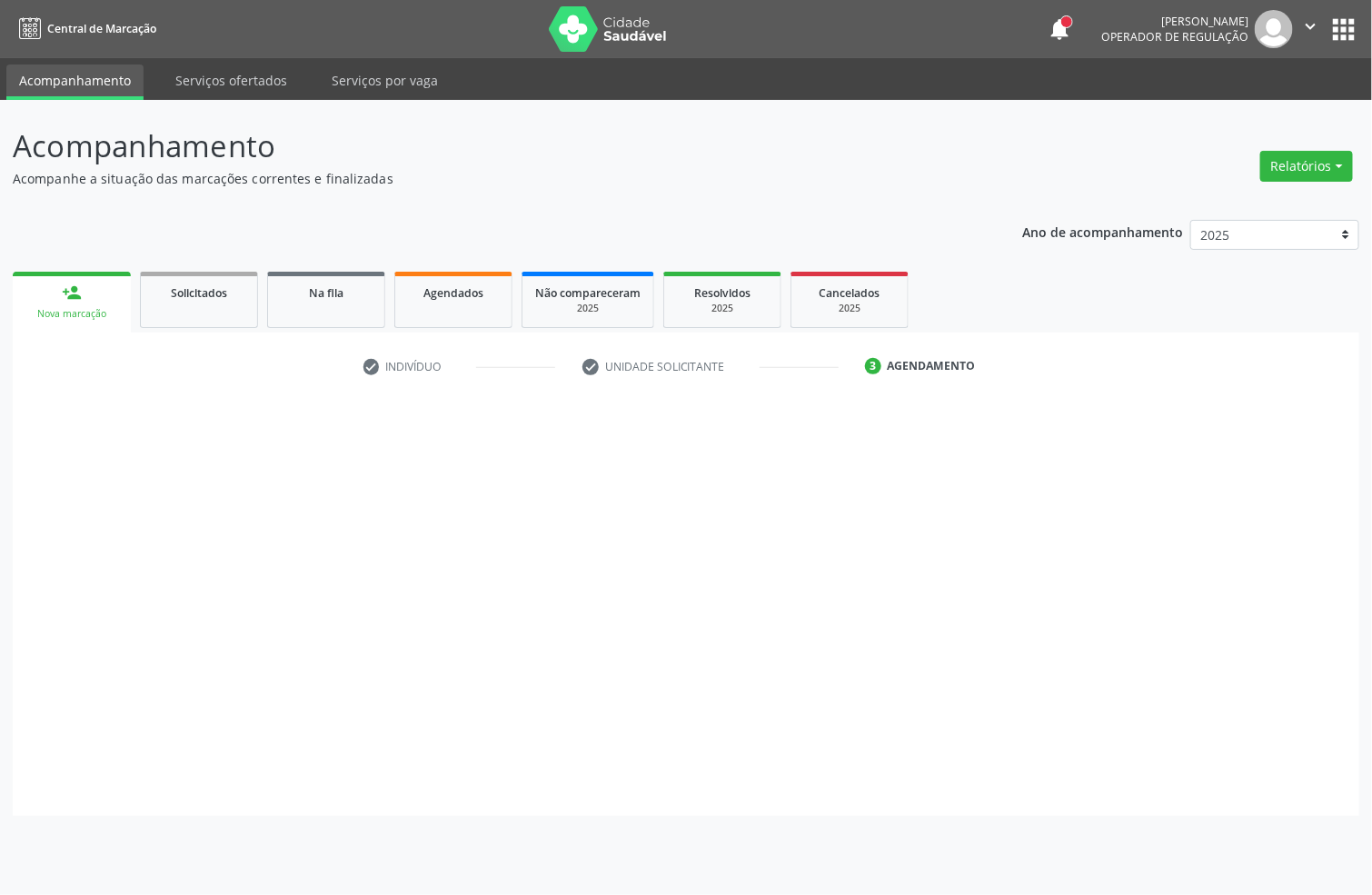
scroll to position [0, 0]
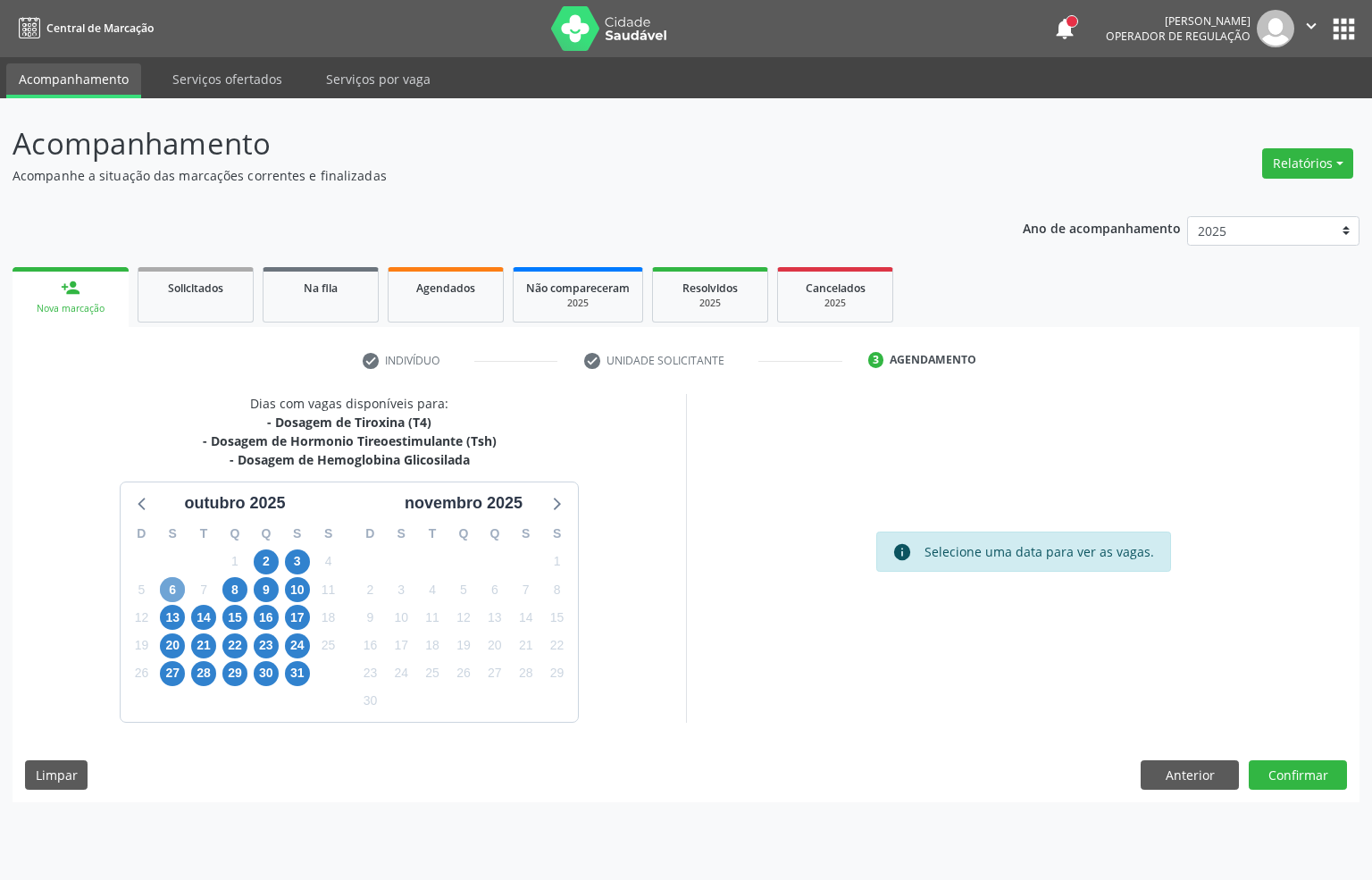
click at [180, 588] on span "6" at bounding box center [172, 590] width 25 height 25
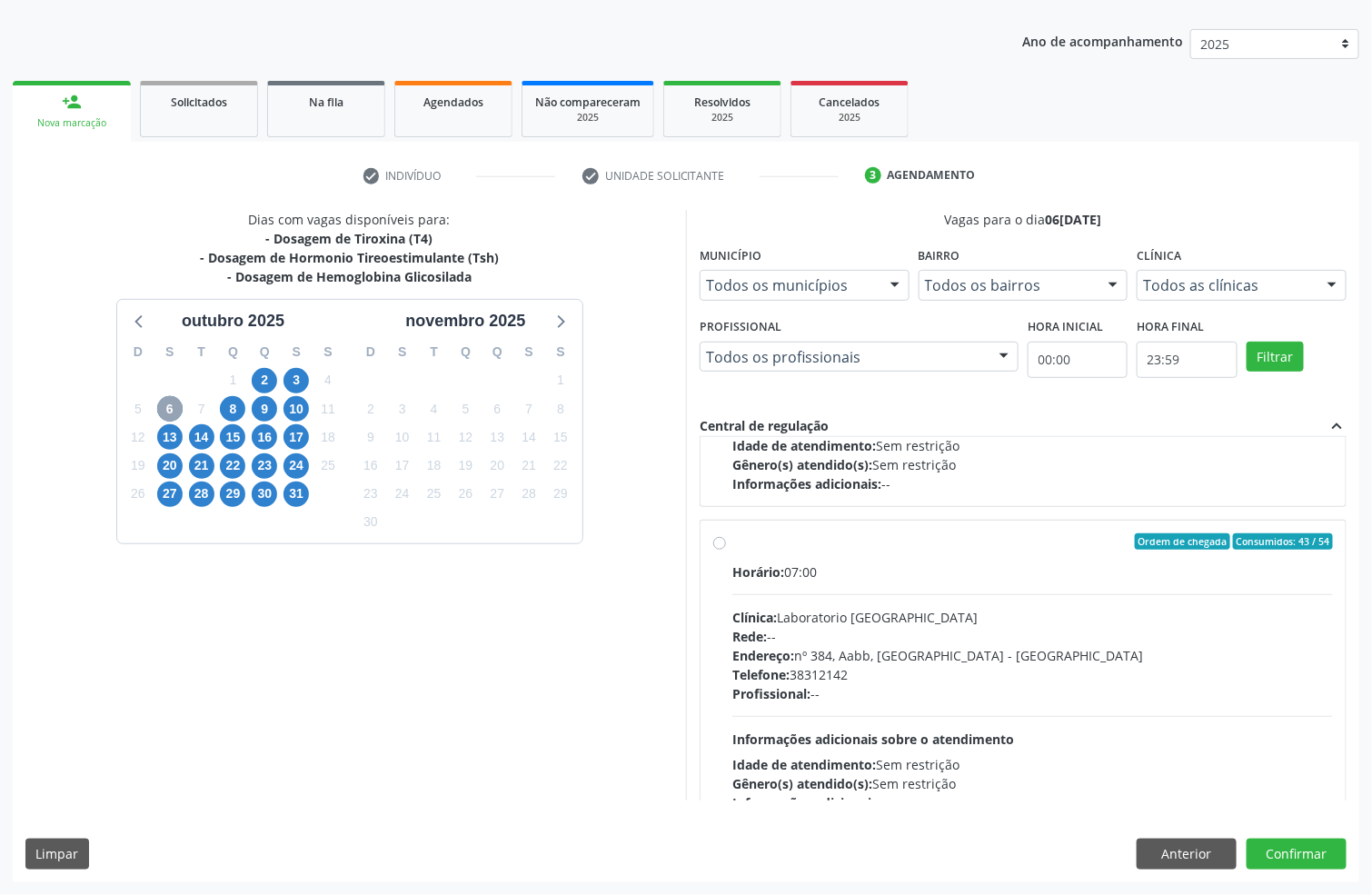
scroll to position [575, 0]
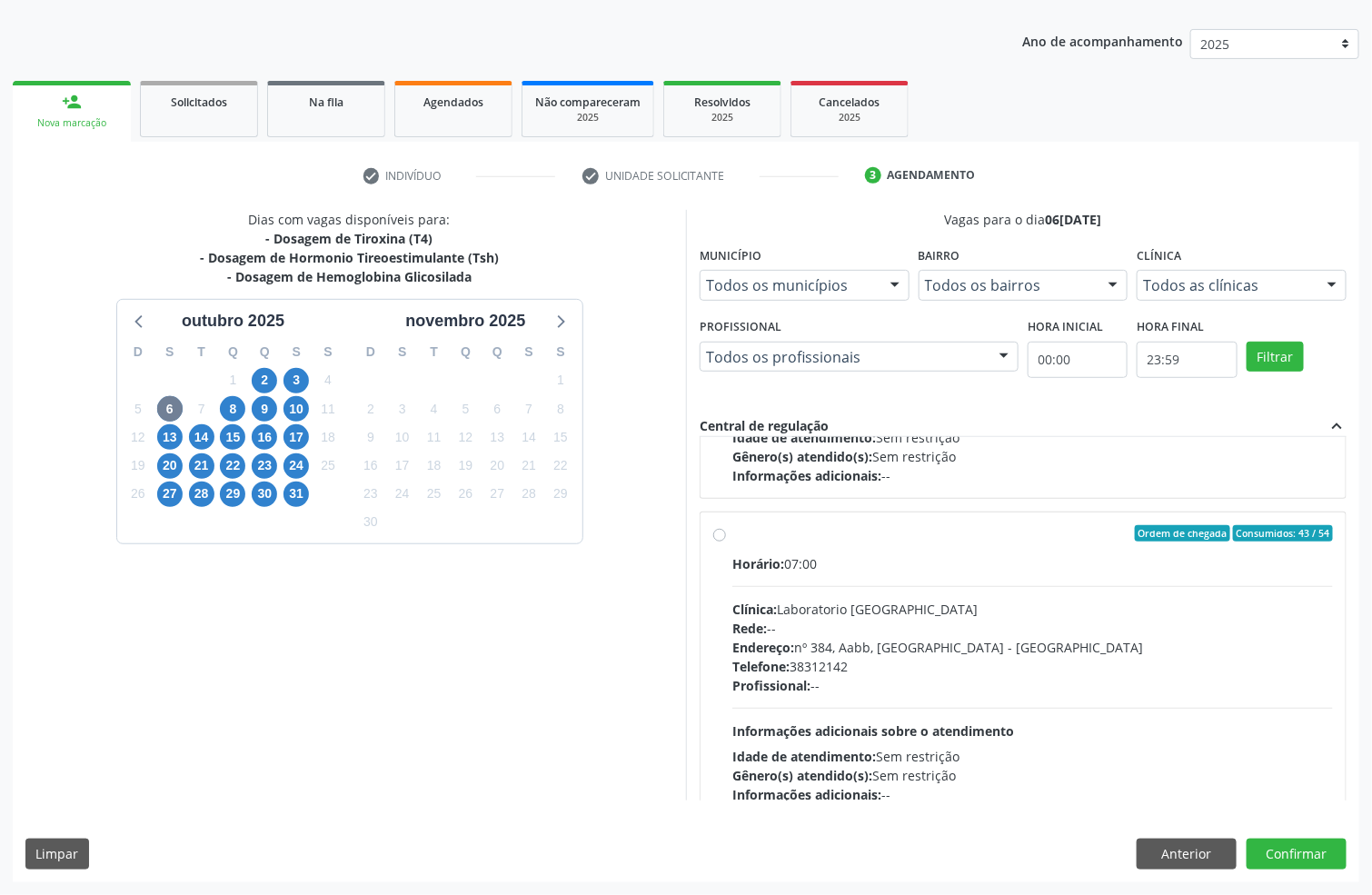
click at [1047, 654] on div "Endereço: nº 384, Aabb, Serra Talhada - PE" at bounding box center [1032, 647] width 600 height 19
click at [726, 541] on input "Ordem de chegada Consumidos: 43 / 54 Horário: 07:00 Clínica: Laboratorio Sao Fr…" at bounding box center [720, 534] width 13 height 17
radio input "true"
click at [1276, 856] on button "Confirmar" at bounding box center [1296, 854] width 100 height 31
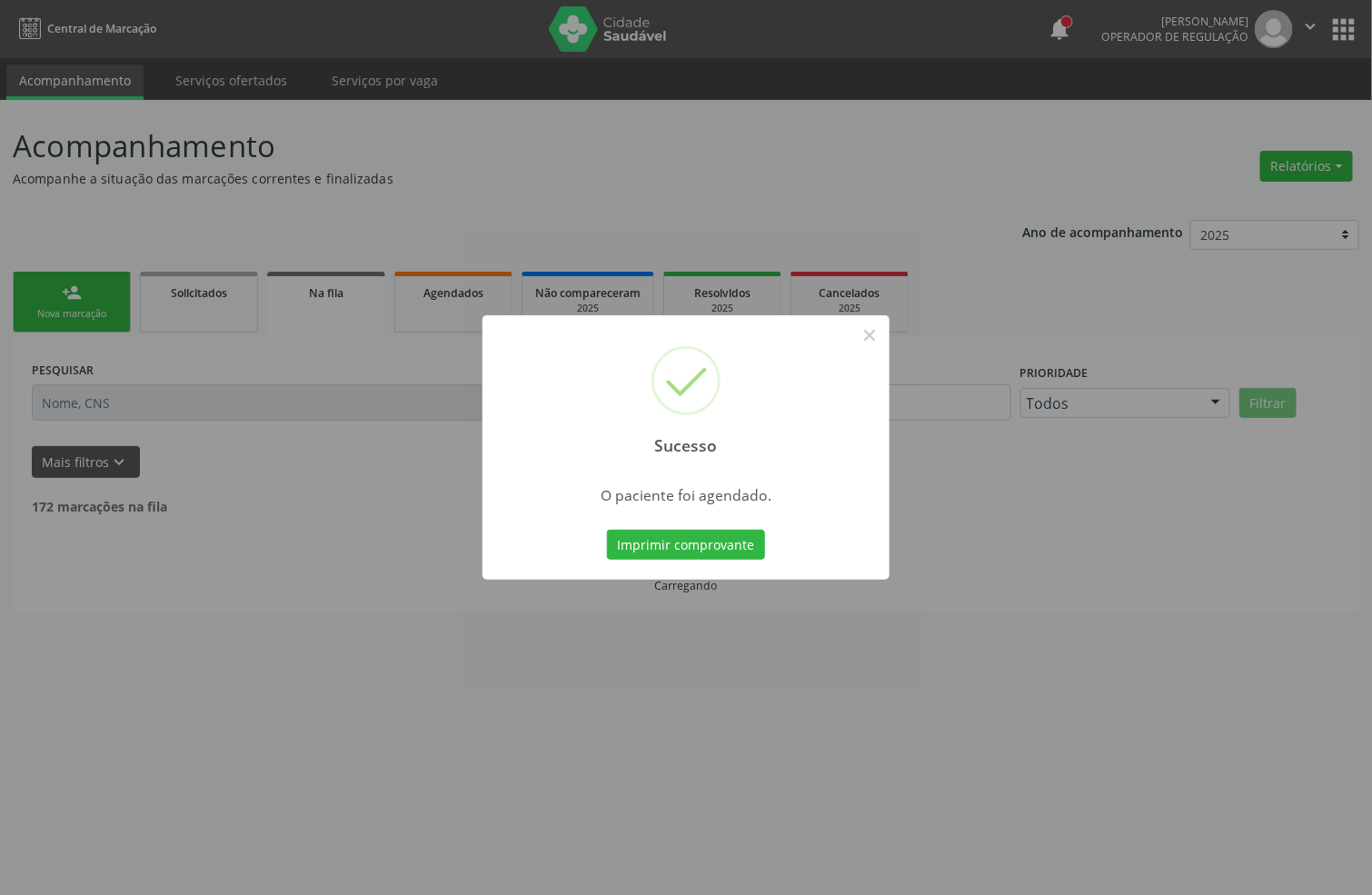
scroll to position [0, 0]
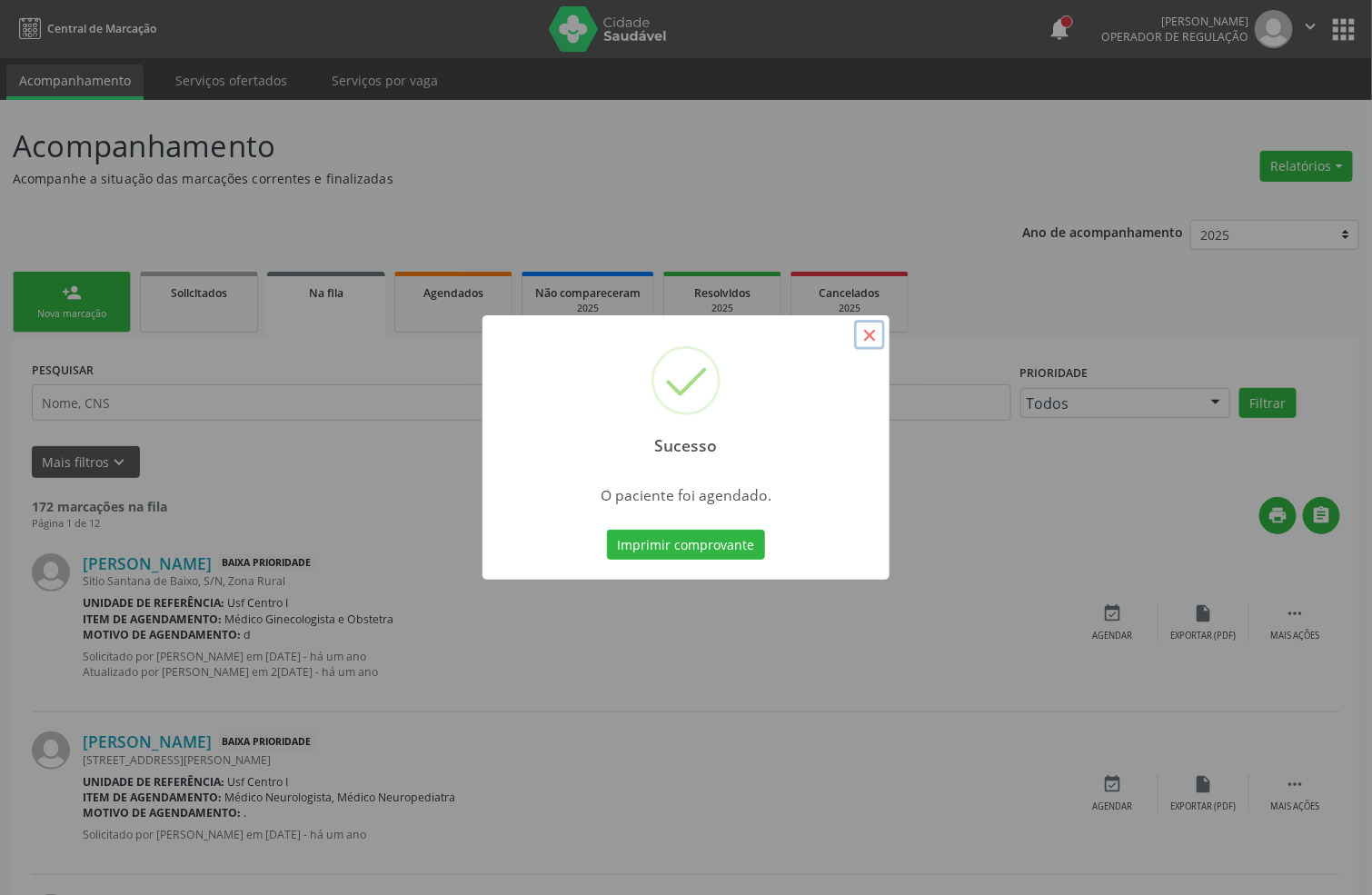
click at [868, 334] on button "×" at bounding box center [869, 336] width 31 height 31
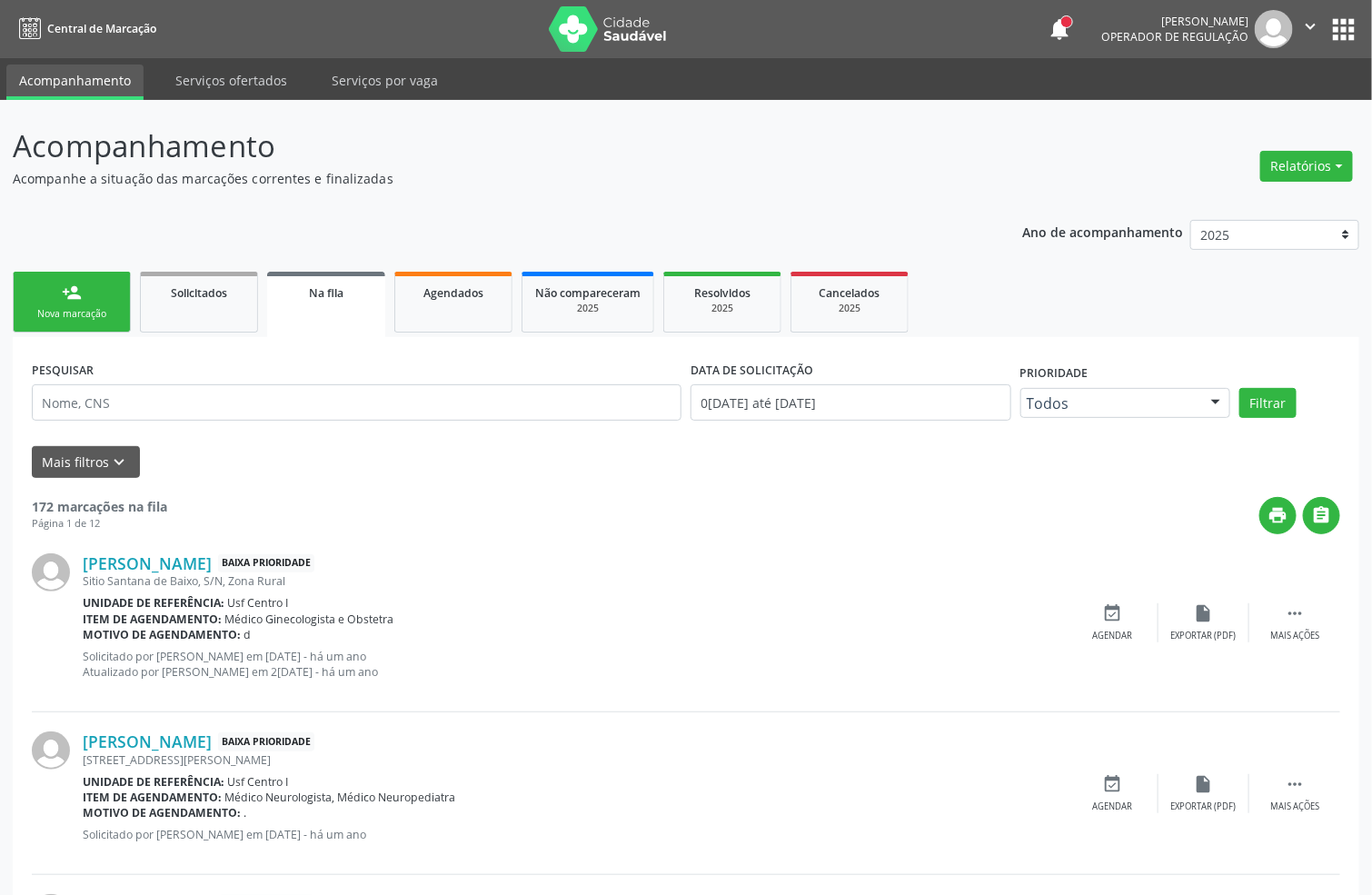
click at [79, 312] on div "Nova marcação" at bounding box center [72, 313] width 91 height 14
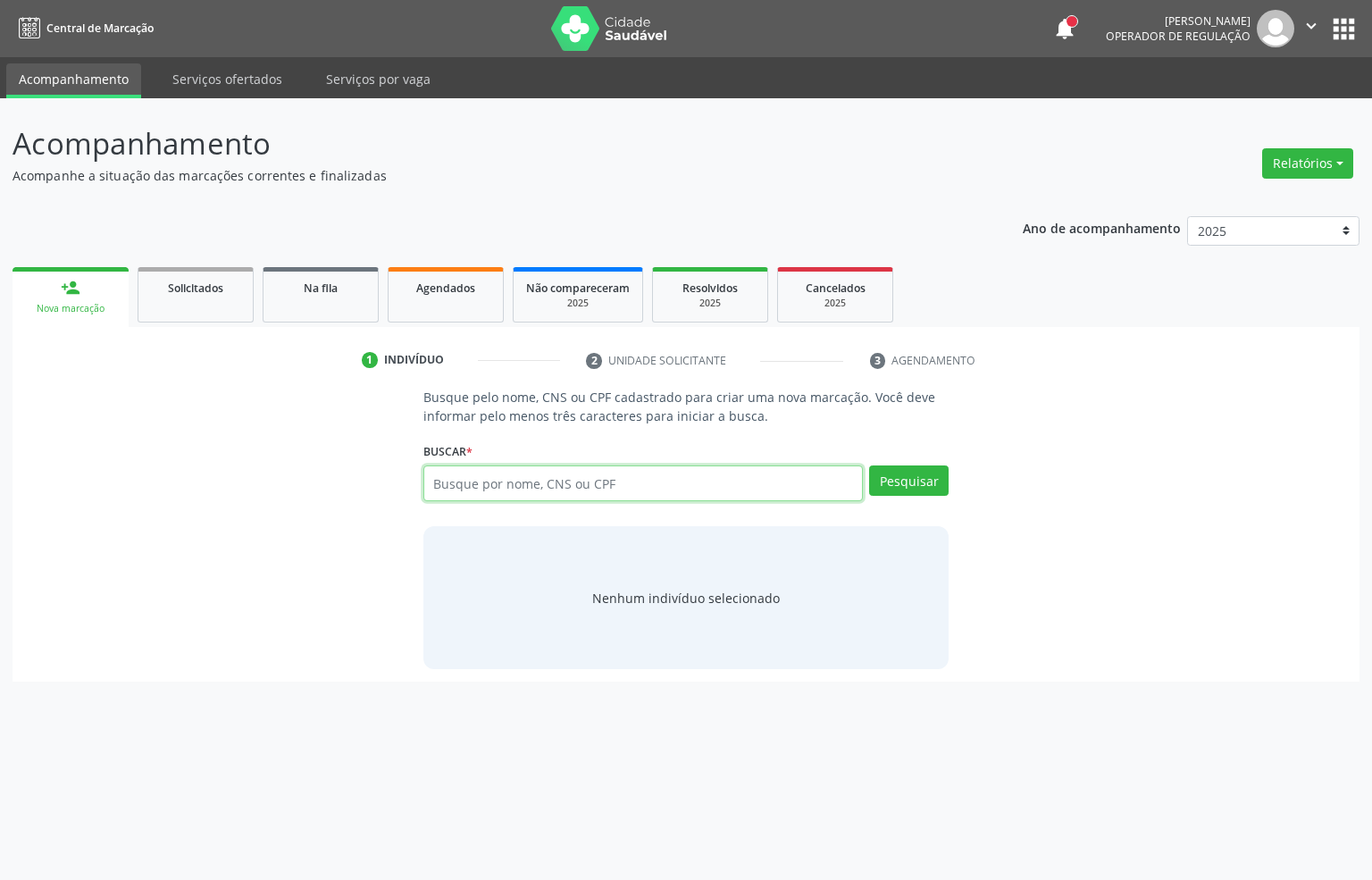
click at [619, 490] on input "text" at bounding box center [643, 482] width 440 height 35
click at [598, 482] on input "text" at bounding box center [643, 482] width 440 height 35
click at [593, 478] on input "text" at bounding box center [643, 482] width 440 height 35
type input "02867388481"
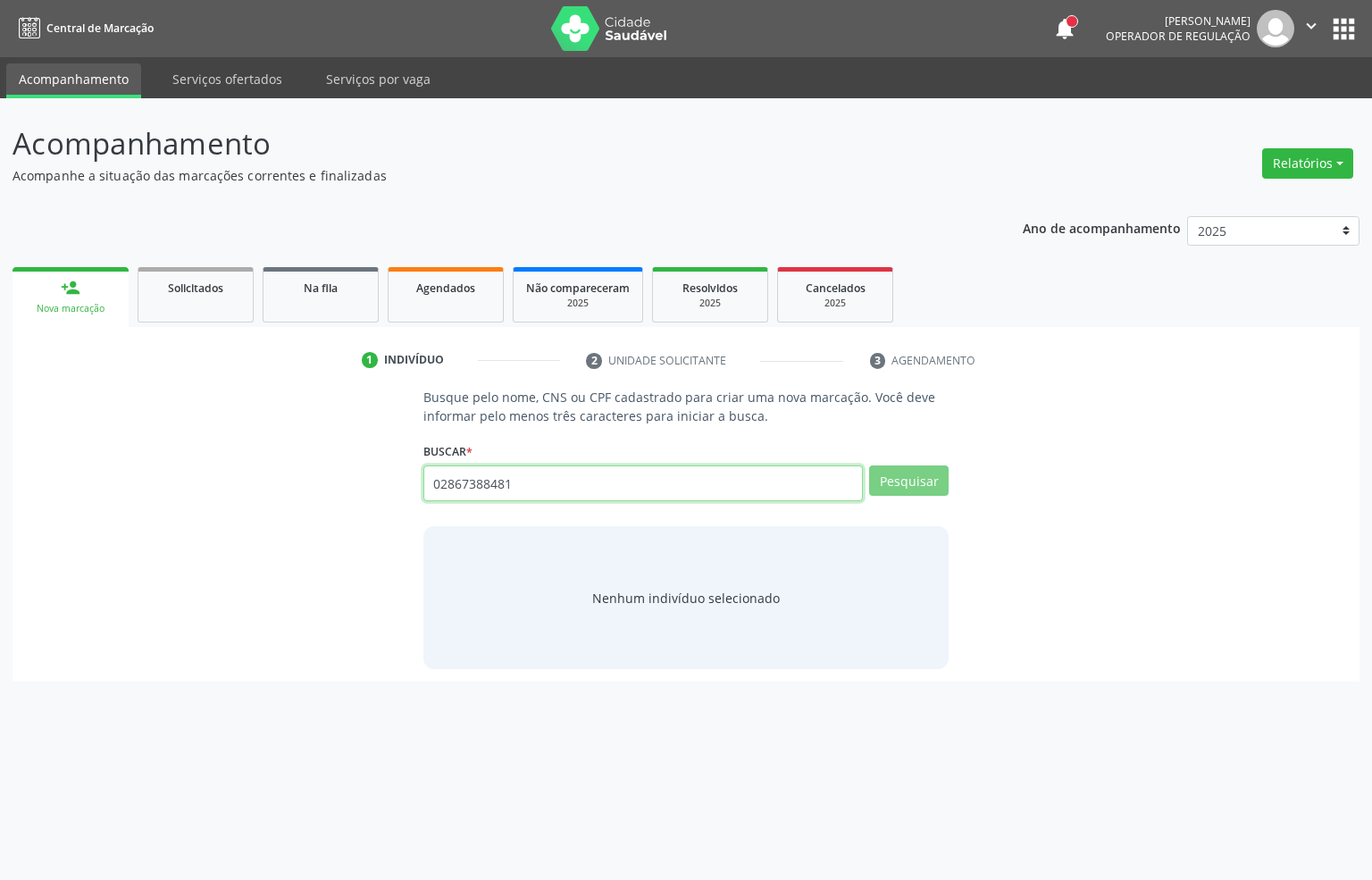
type input "02867388481"
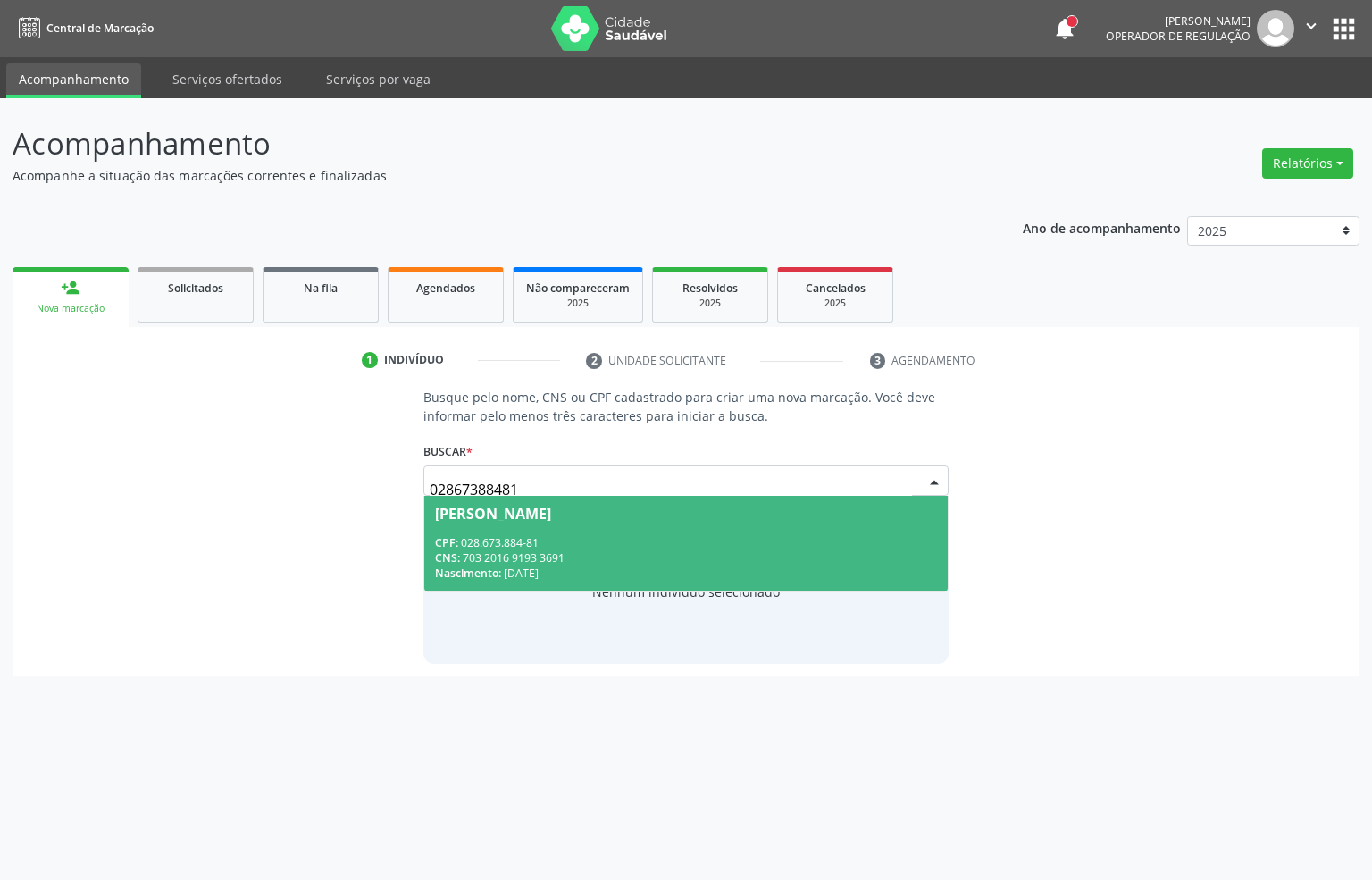
click at [544, 538] on div "CPF: 028.673.884-81" at bounding box center [686, 542] width 503 height 15
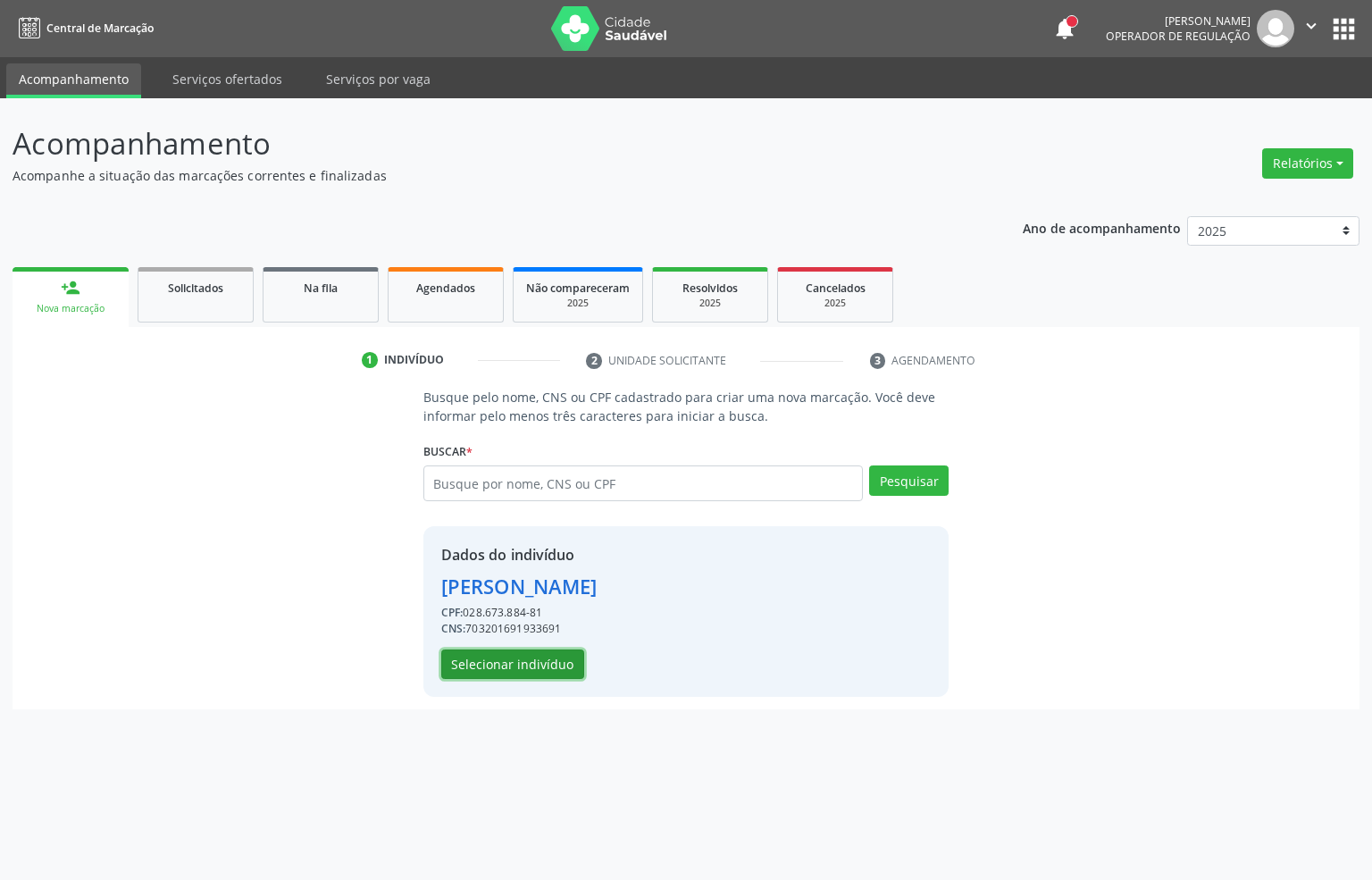
click at [494, 670] on button "Selecionar indivíduo" at bounding box center [513, 665] width 143 height 31
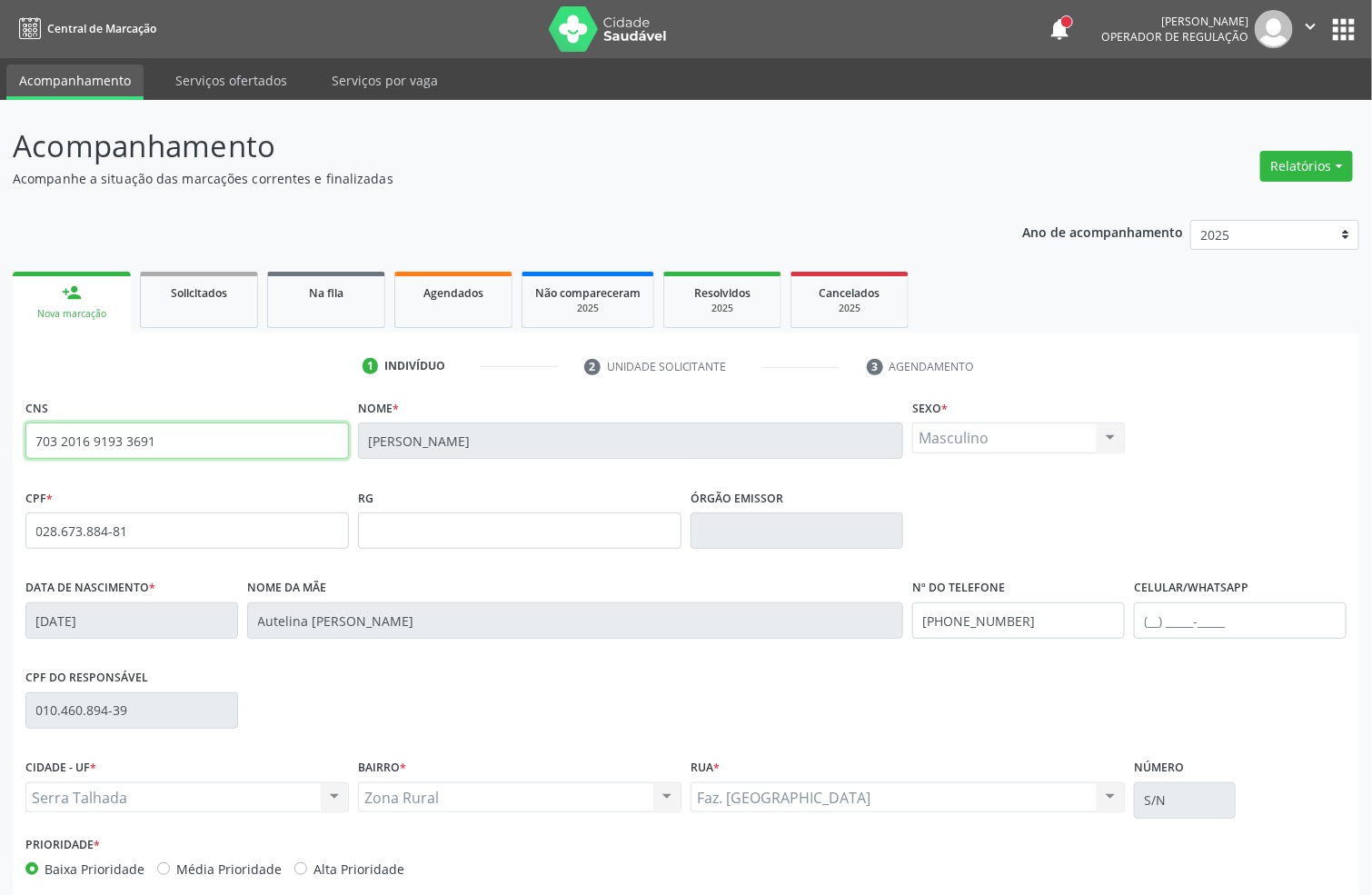
drag, startPoint x: 216, startPoint y: 451, endPoint x: 0, endPoint y: 451, distance: 216.0
click at [0, 451] on div "Acompanhamento Acompanhe a situação das marcações correntes e finalizadas Relat…" at bounding box center [686, 542] width 1372 height 885
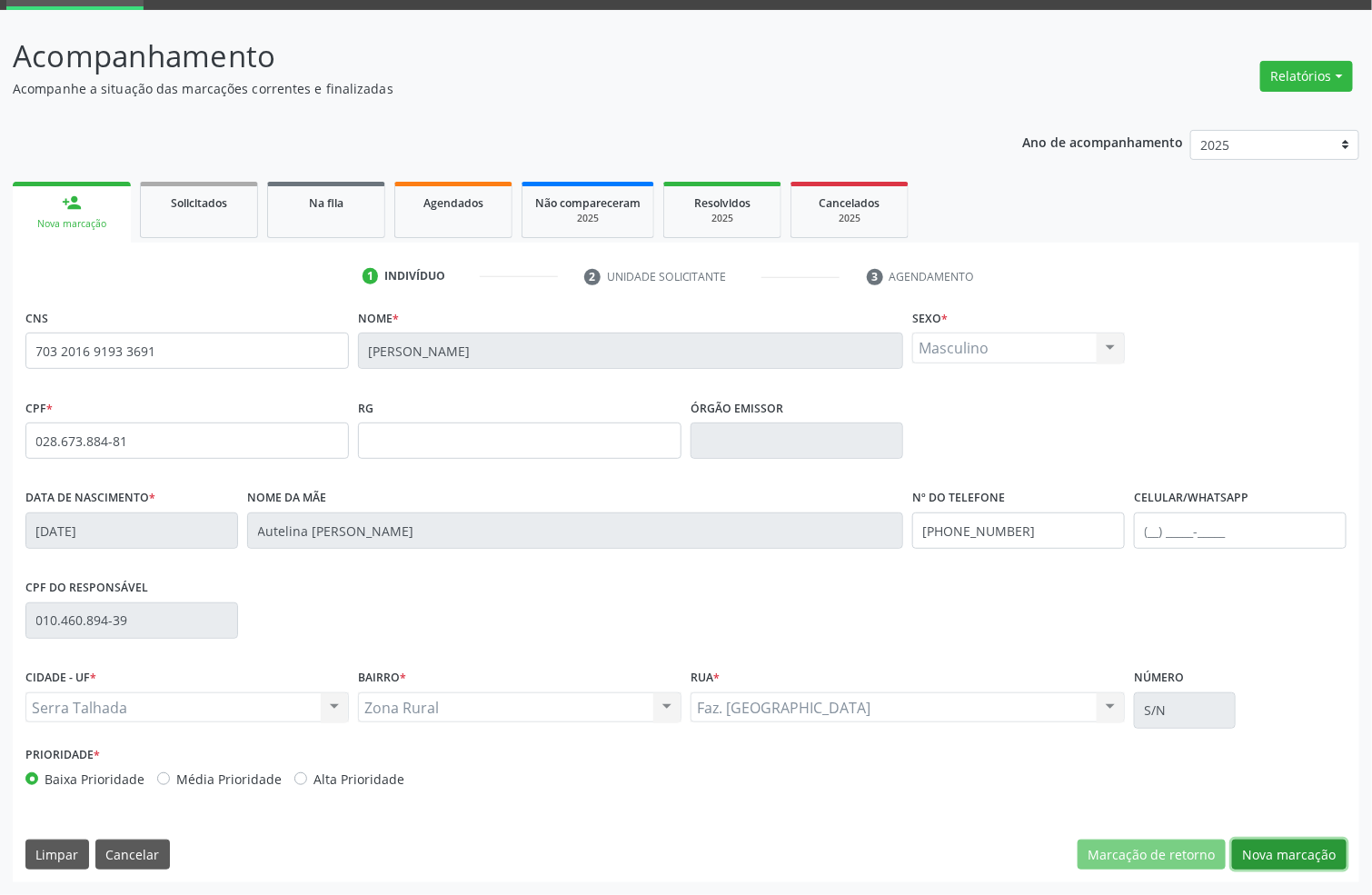
click at [1285, 854] on button "Nova marcação" at bounding box center [1289, 855] width 114 height 31
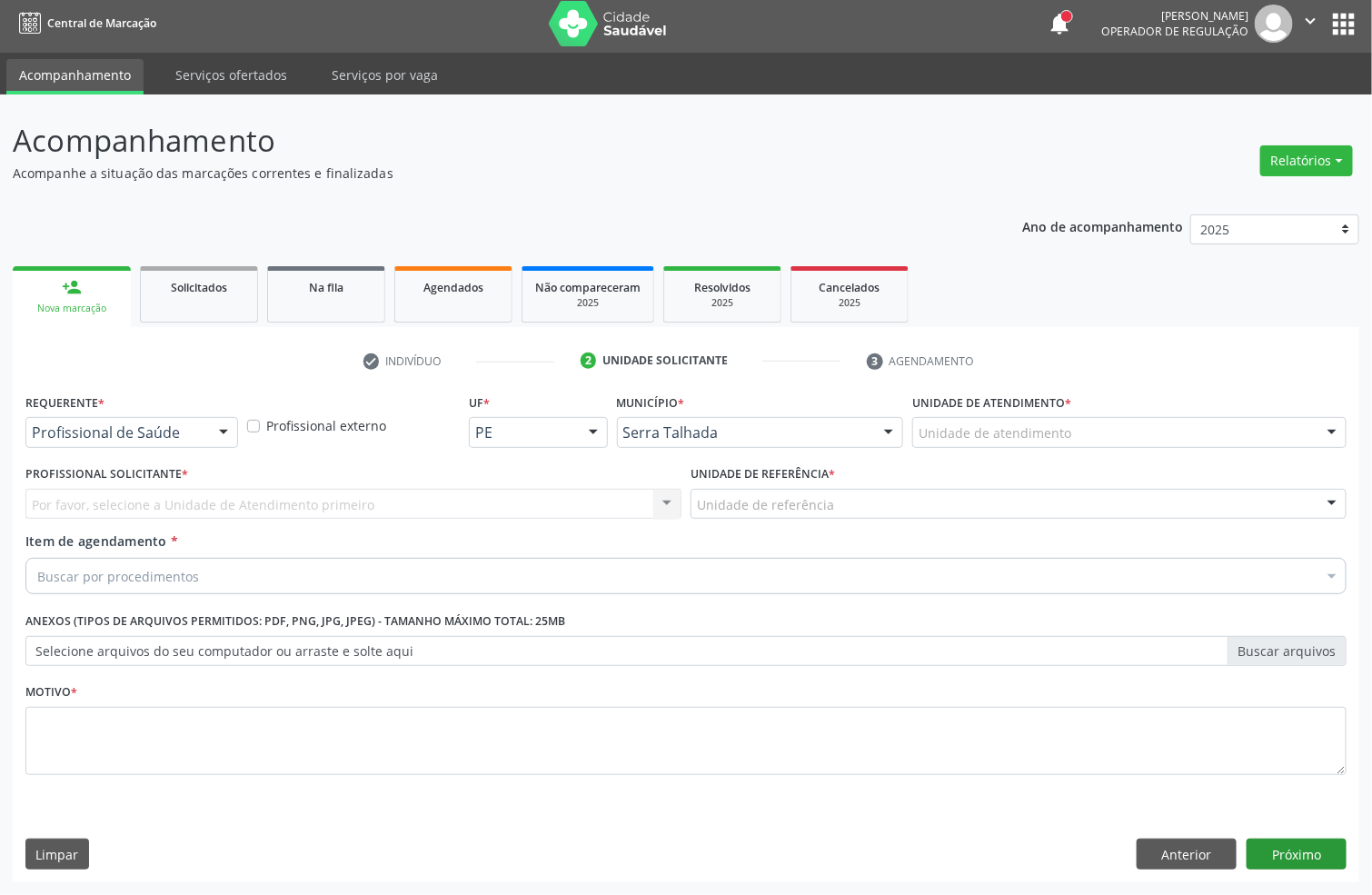
scroll to position [6, 0]
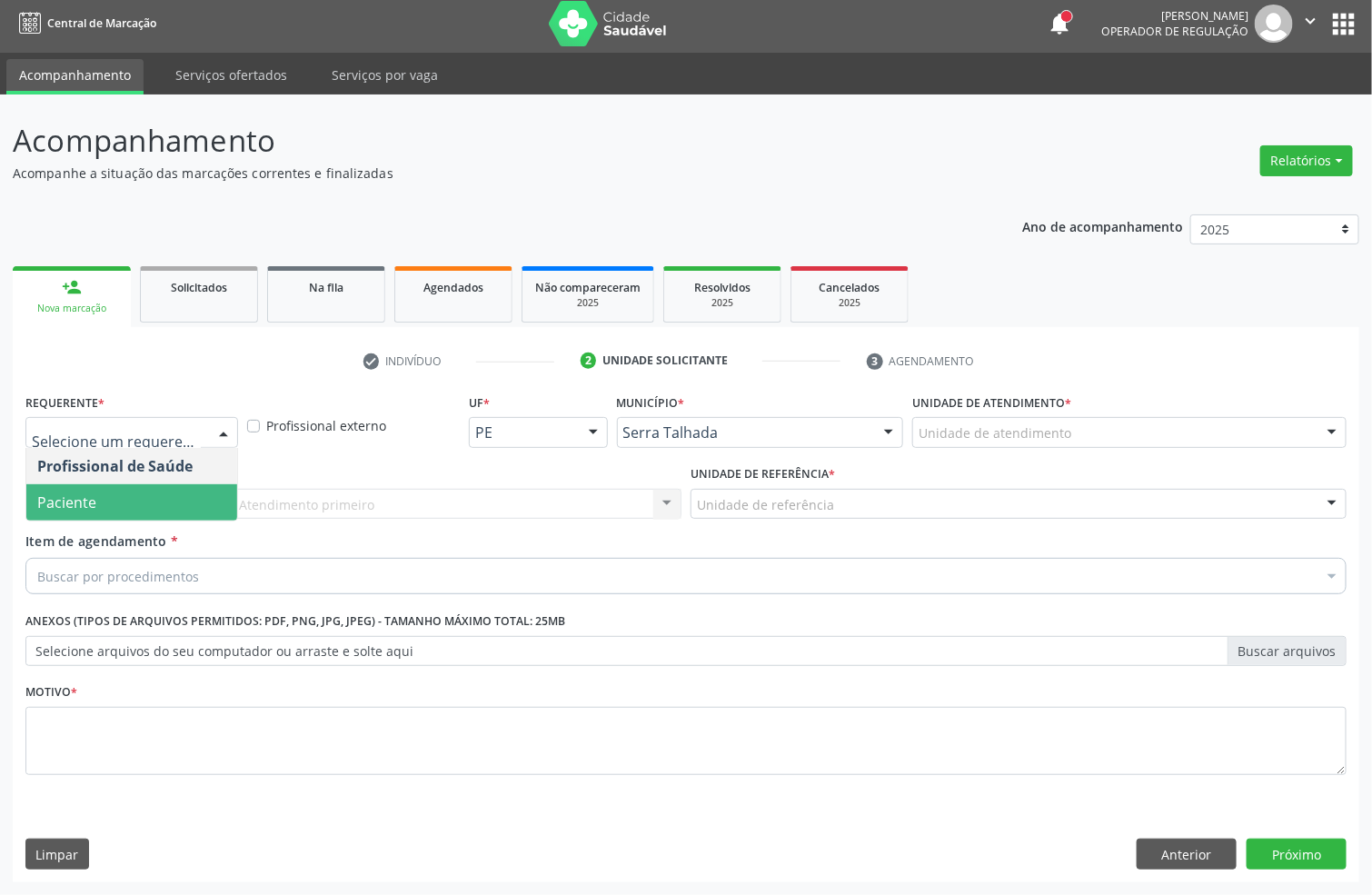
click at [128, 490] on span "Paciente" at bounding box center [132, 501] width 211 height 36
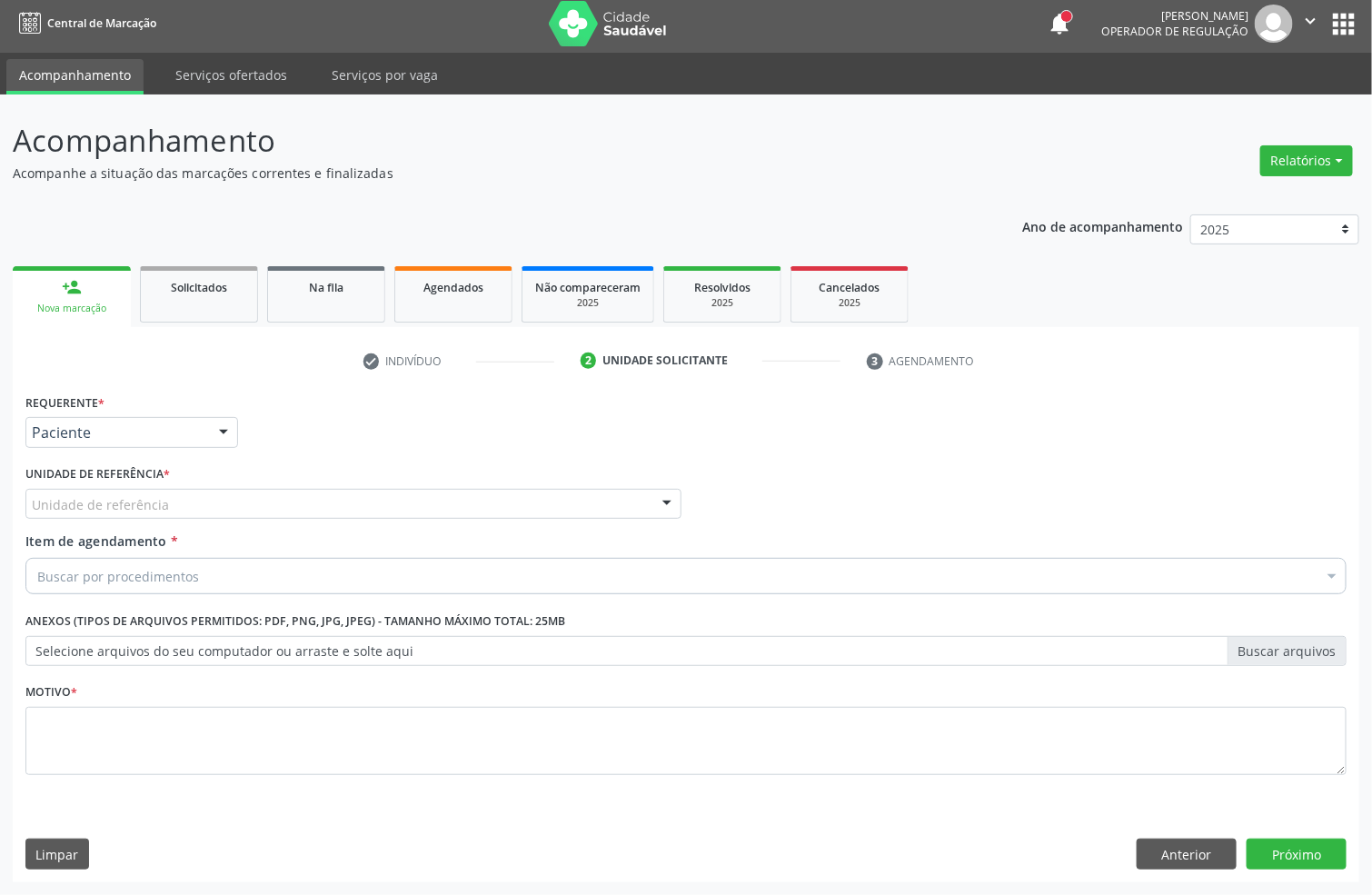
click at [128, 490] on div "Unidade de referência" at bounding box center [354, 504] width 656 height 31
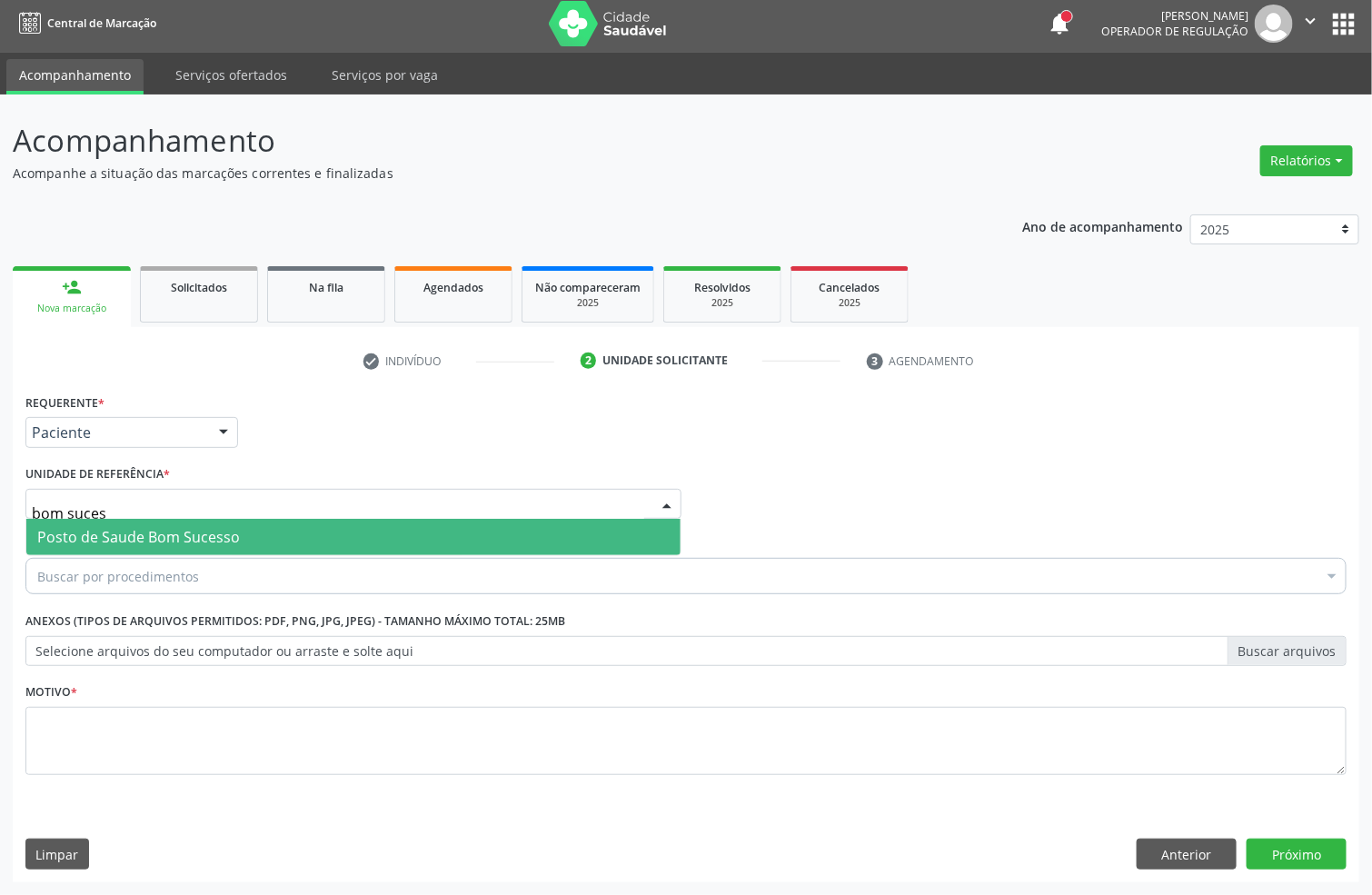
type input "bom sucess"
click at [101, 536] on span "Posto de Saude Bom Sucesso" at bounding box center [138, 537] width 203 height 20
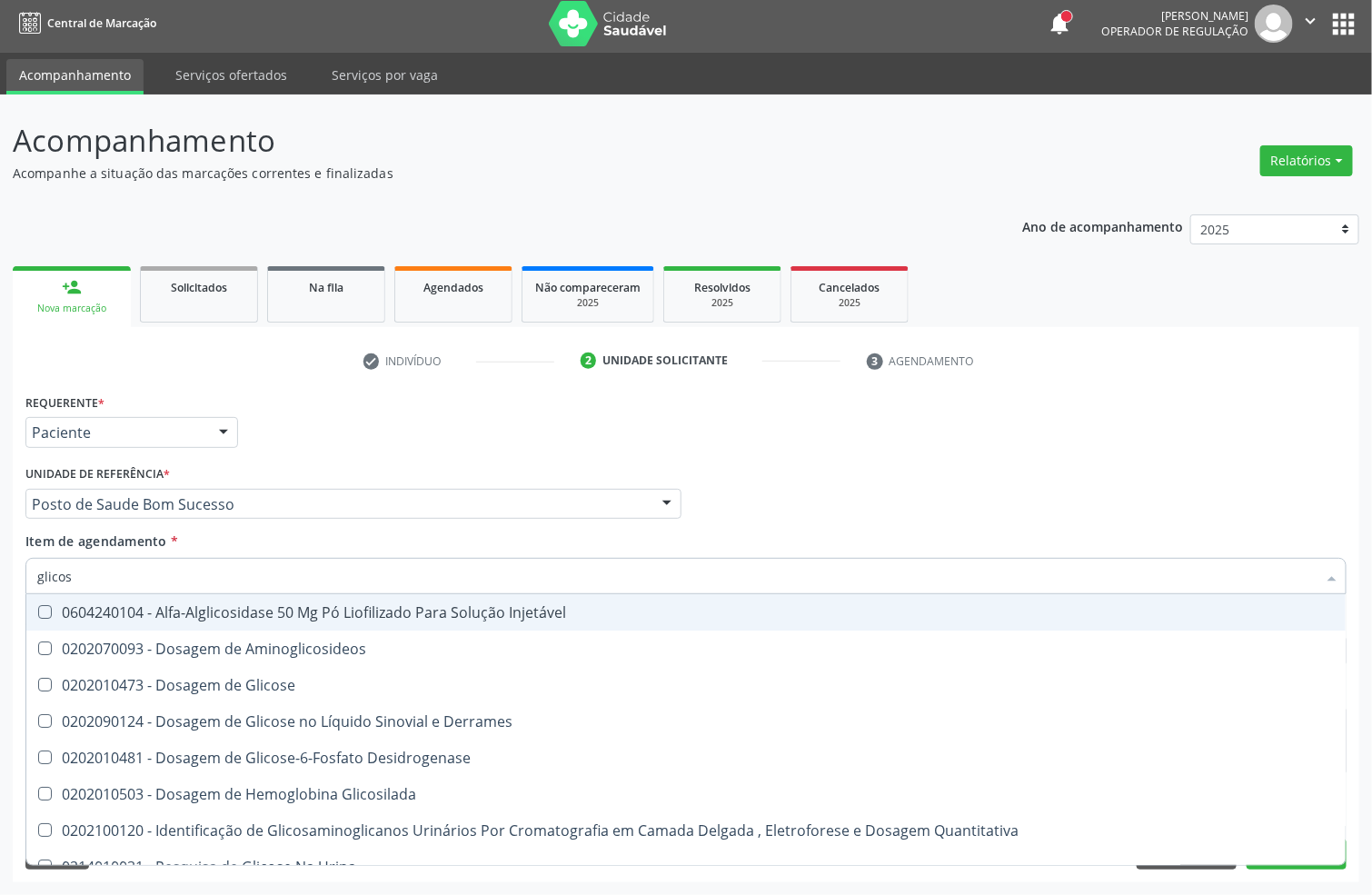
type input "glicose"
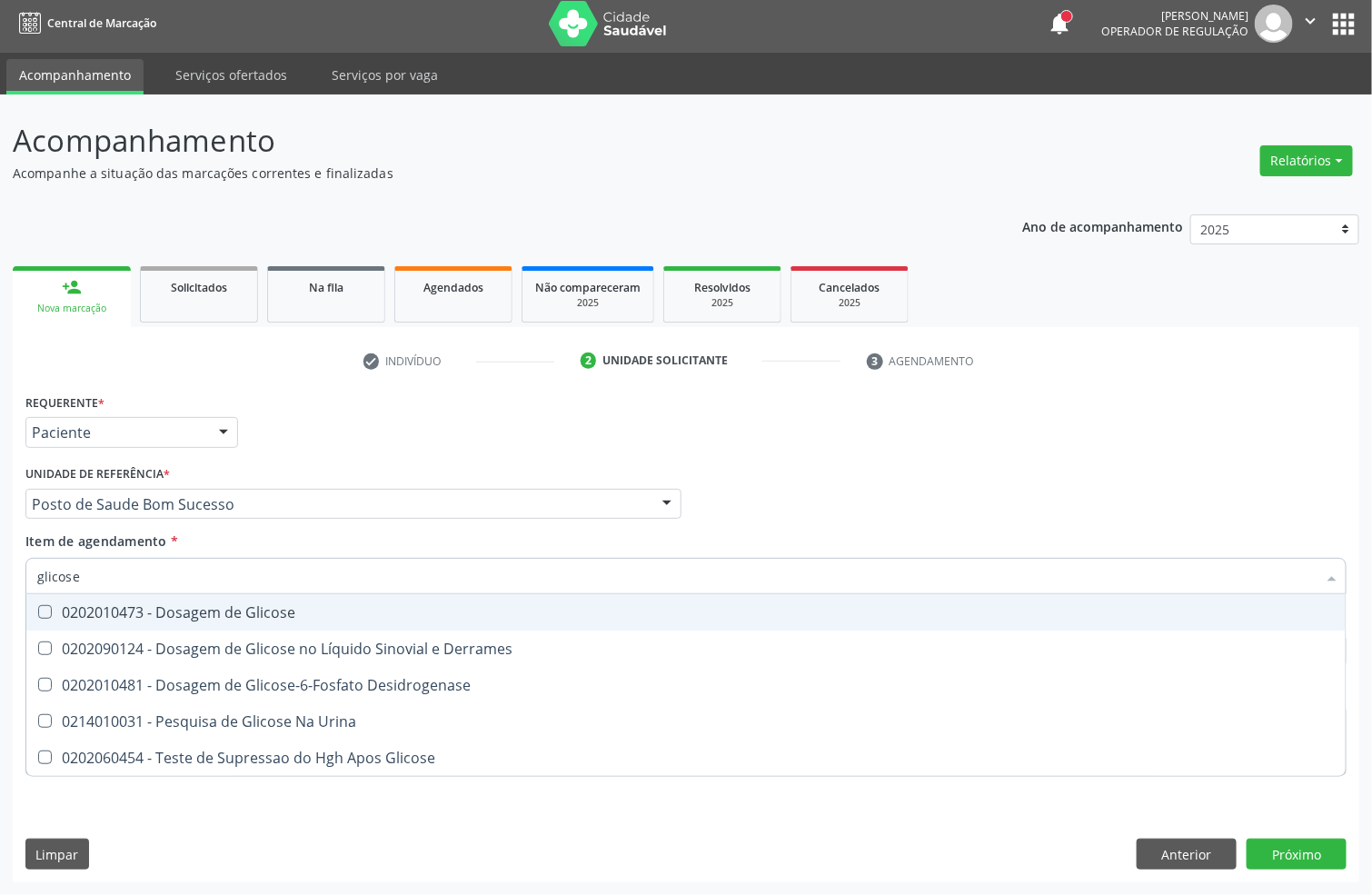
click at [98, 606] on div "0202010473 - Dosagem de Glicose" at bounding box center [685, 612] width 1297 height 15
checkbox Glicose "true"
drag, startPoint x: 32, startPoint y: 581, endPoint x: 0, endPoint y: 581, distance: 32.0
click at [0, 581] on div "Acompanhamento Acompanhe a situação das marcações correntes e finalizadas Relat…" at bounding box center [686, 495] width 1372 height 800
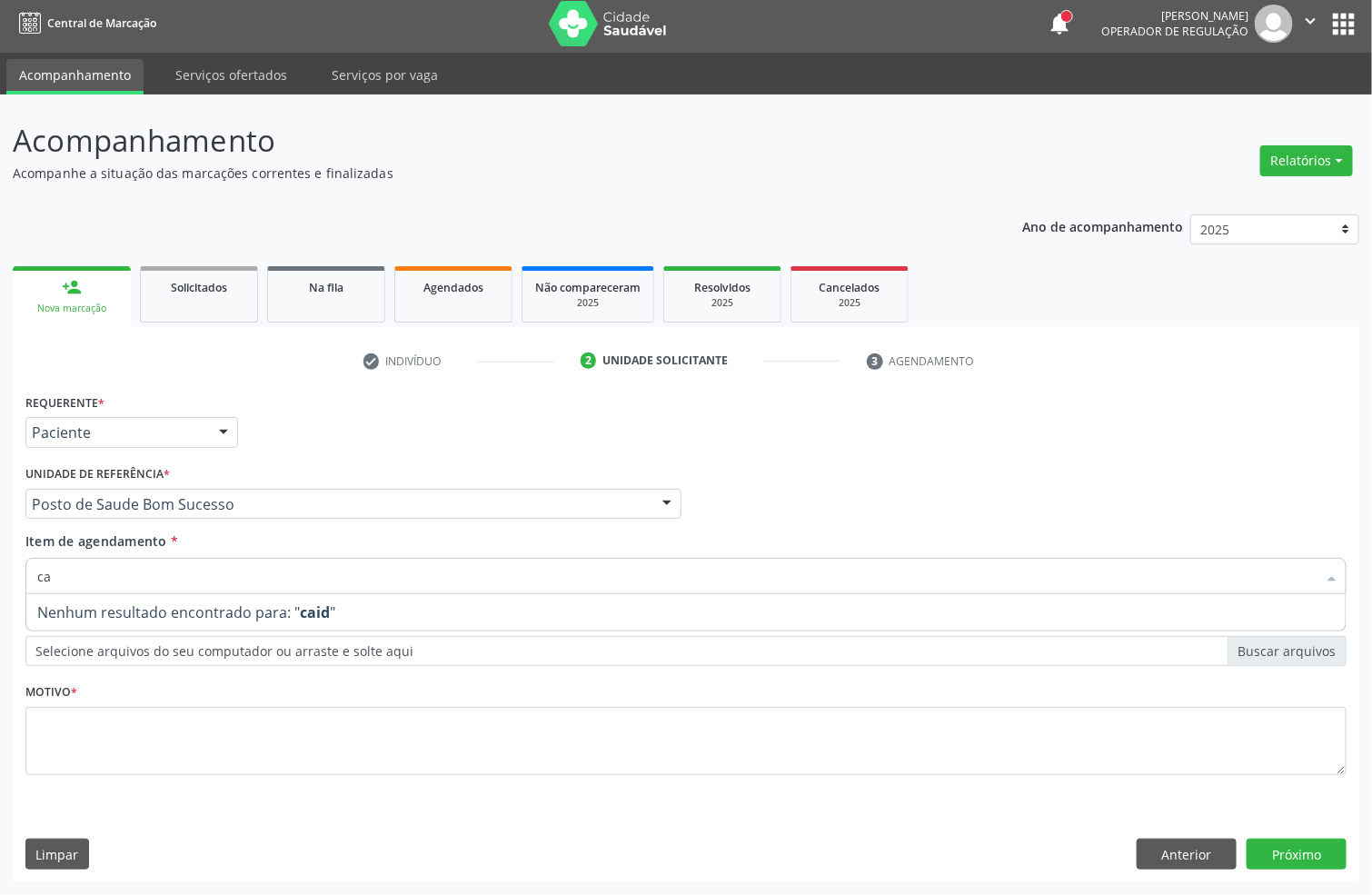
type input "c"
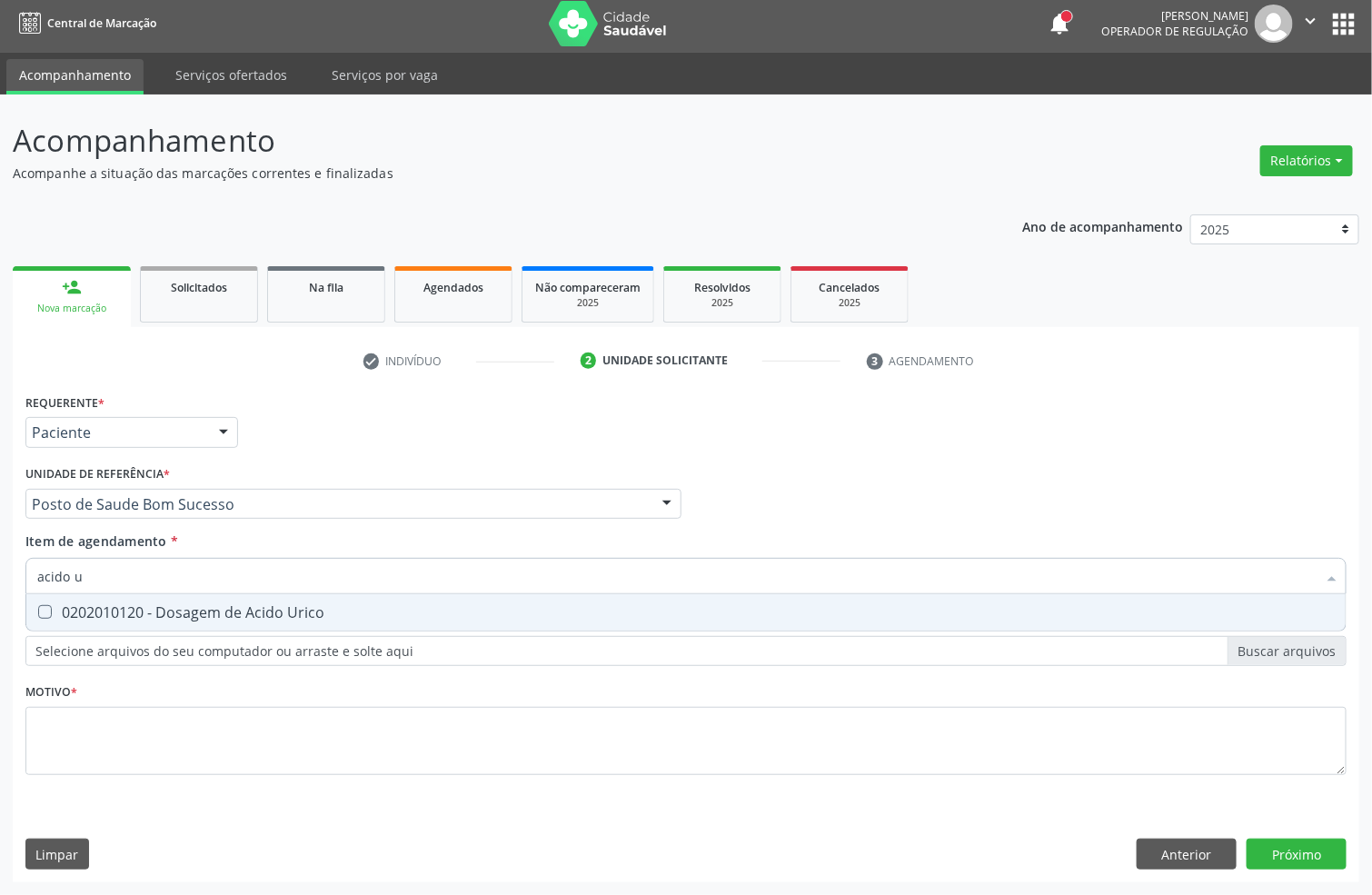
type input "acido u"
click at [53, 605] on div "0202010120 - Dosagem de Acido Urico" at bounding box center [685, 612] width 1297 height 15
checkbox Urico "true"
drag, startPoint x: 25, startPoint y: 583, endPoint x: 0, endPoint y: 581, distance: 25.1
click at [0, 583] on div "Acompanhamento Acompanhe a situação das marcações correntes e finalizadas Relat…" at bounding box center [686, 495] width 1372 height 800
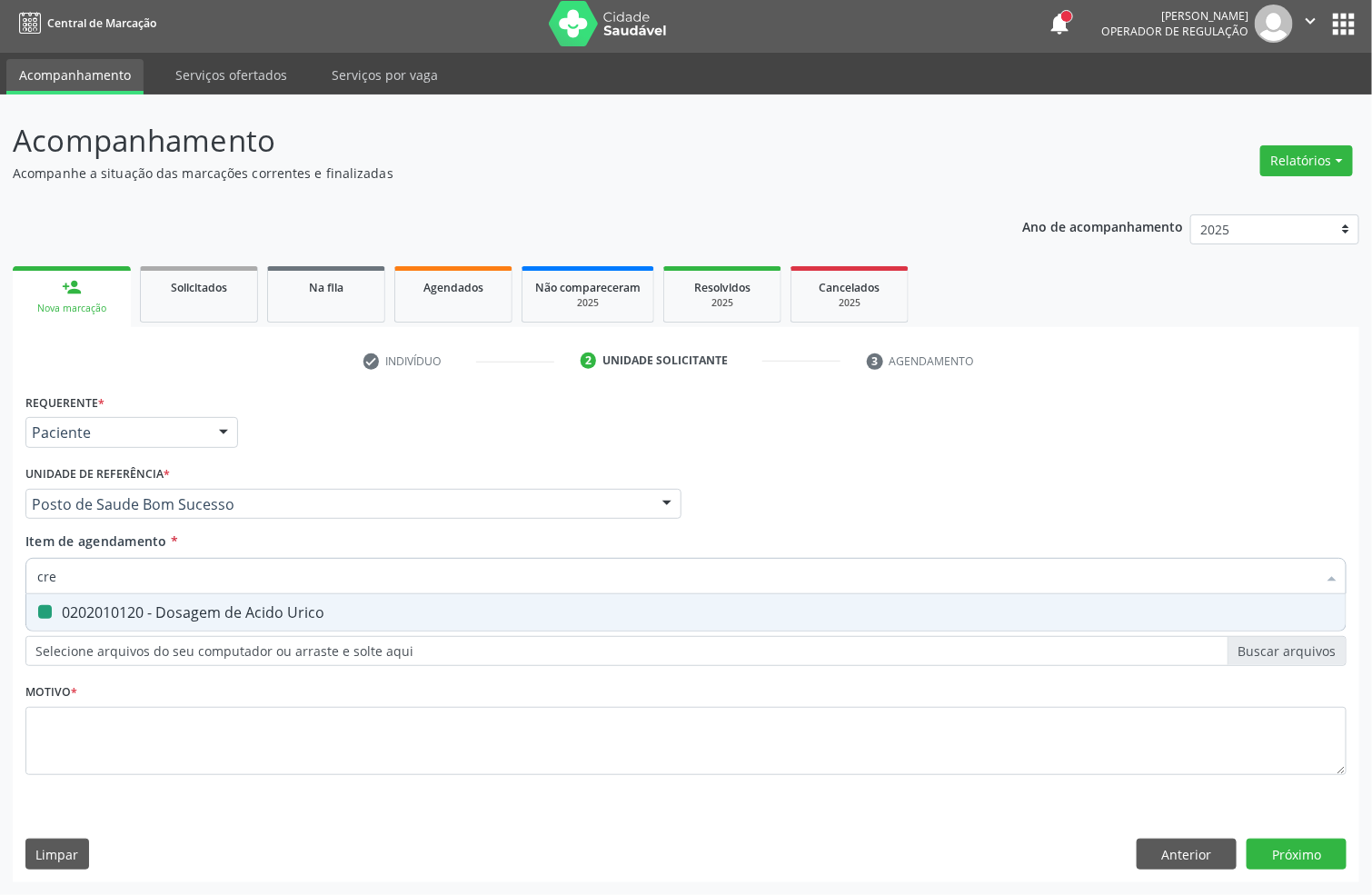
type input "crea"
checkbox Urico "false"
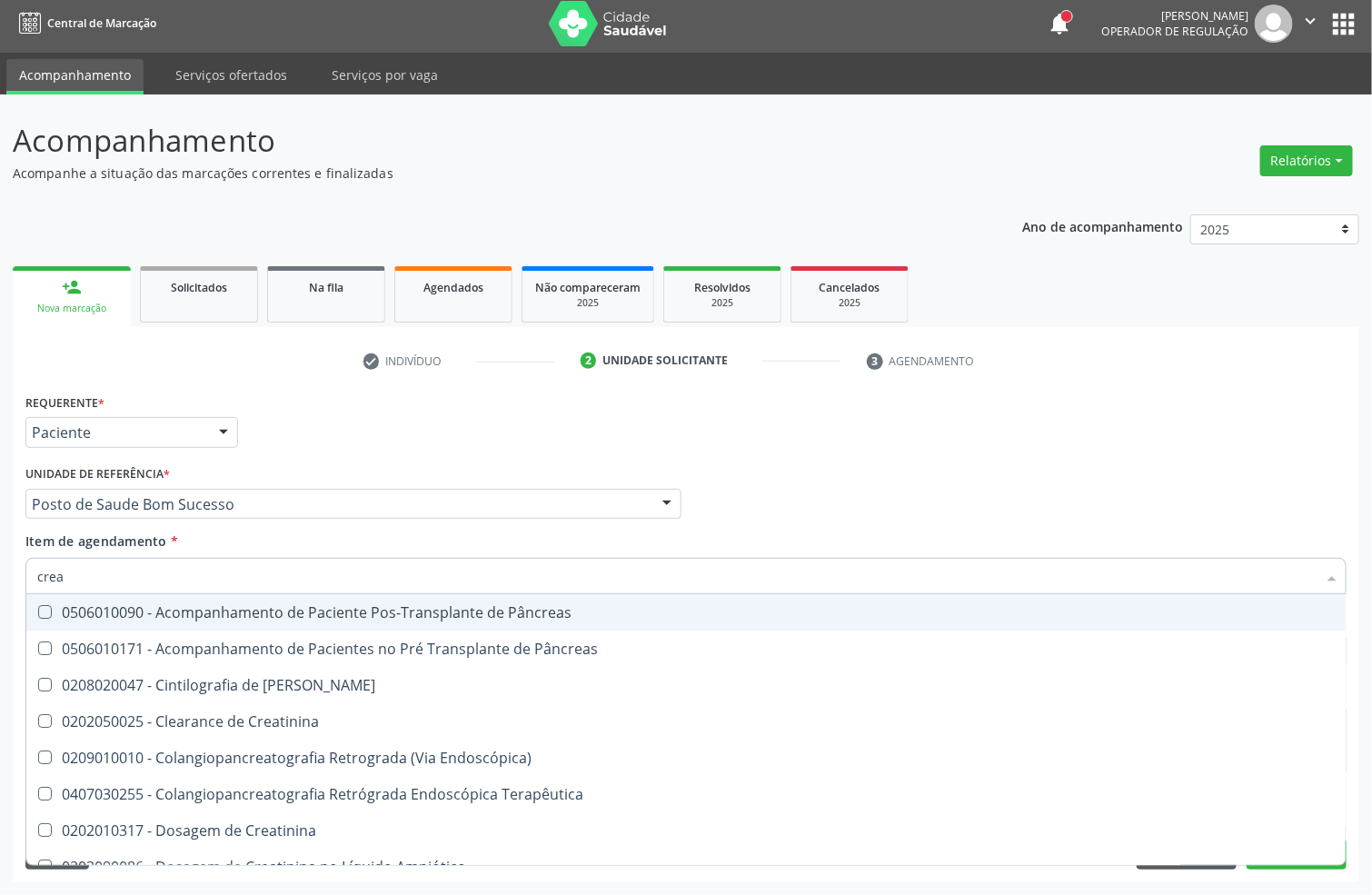
type input "creat"
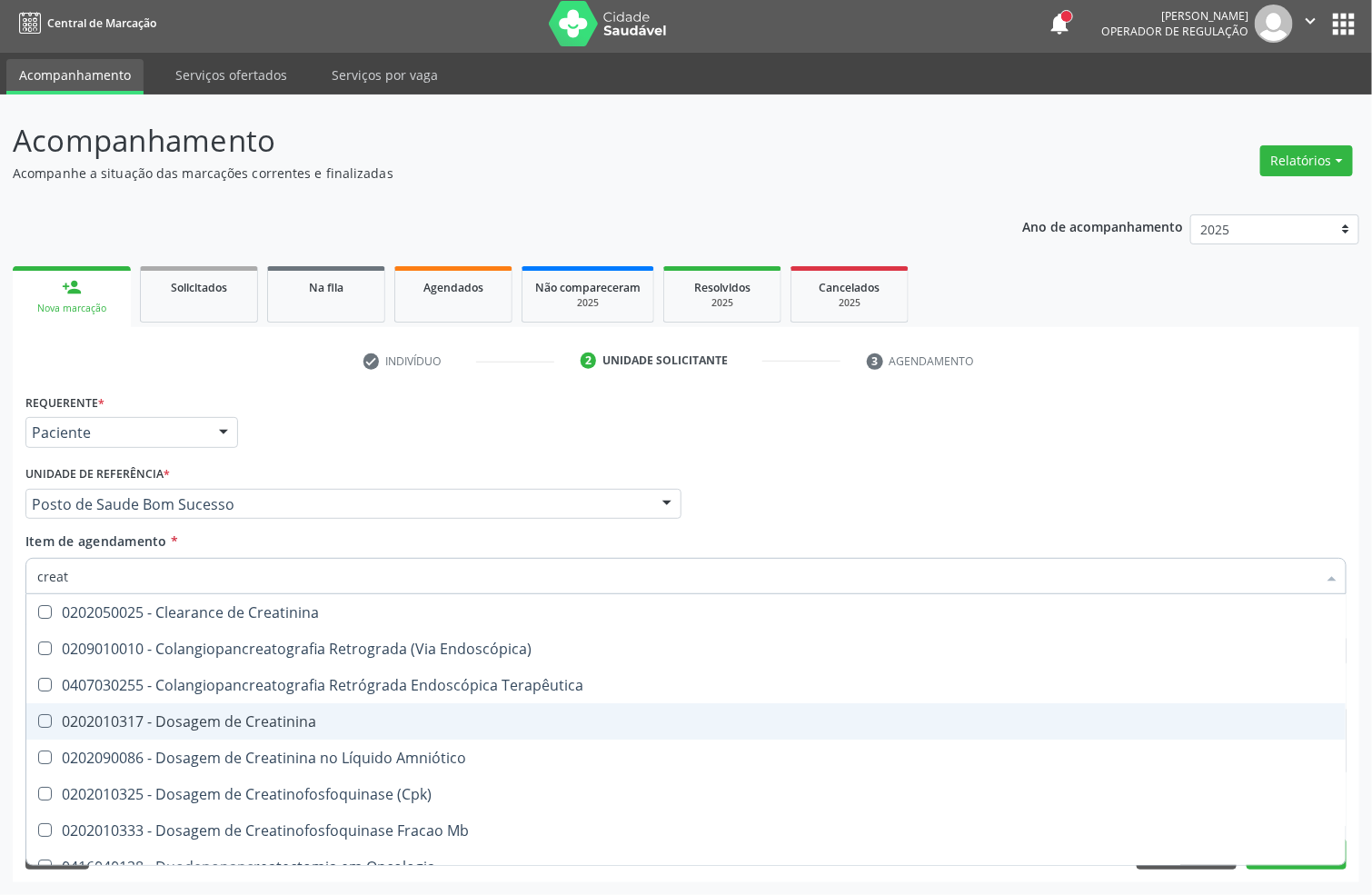
click at [103, 714] on div "0202010317 - Dosagem de Creatinina" at bounding box center [685, 722] width 1297 height 15
checkbox Creatinina "true"
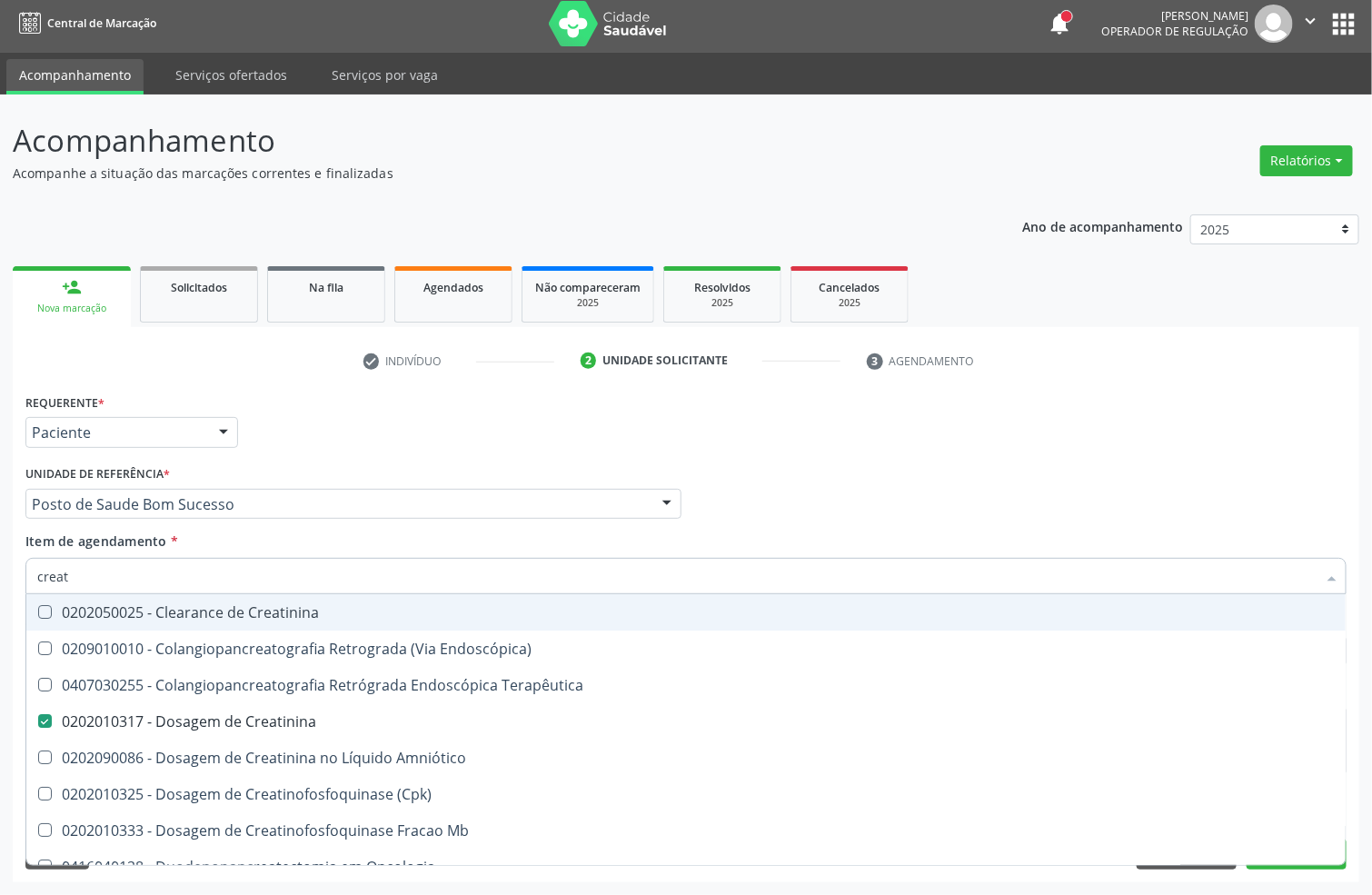
drag, startPoint x: 99, startPoint y: 565, endPoint x: 0, endPoint y: 557, distance: 99.3
click at [0, 557] on div "Acompanhamento Acompanhe a situação das marcações correntes e finalizadas Relat…" at bounding box center [686, 495] width 1372 height 800
type input "urei"
checkbox Creatinina "false"
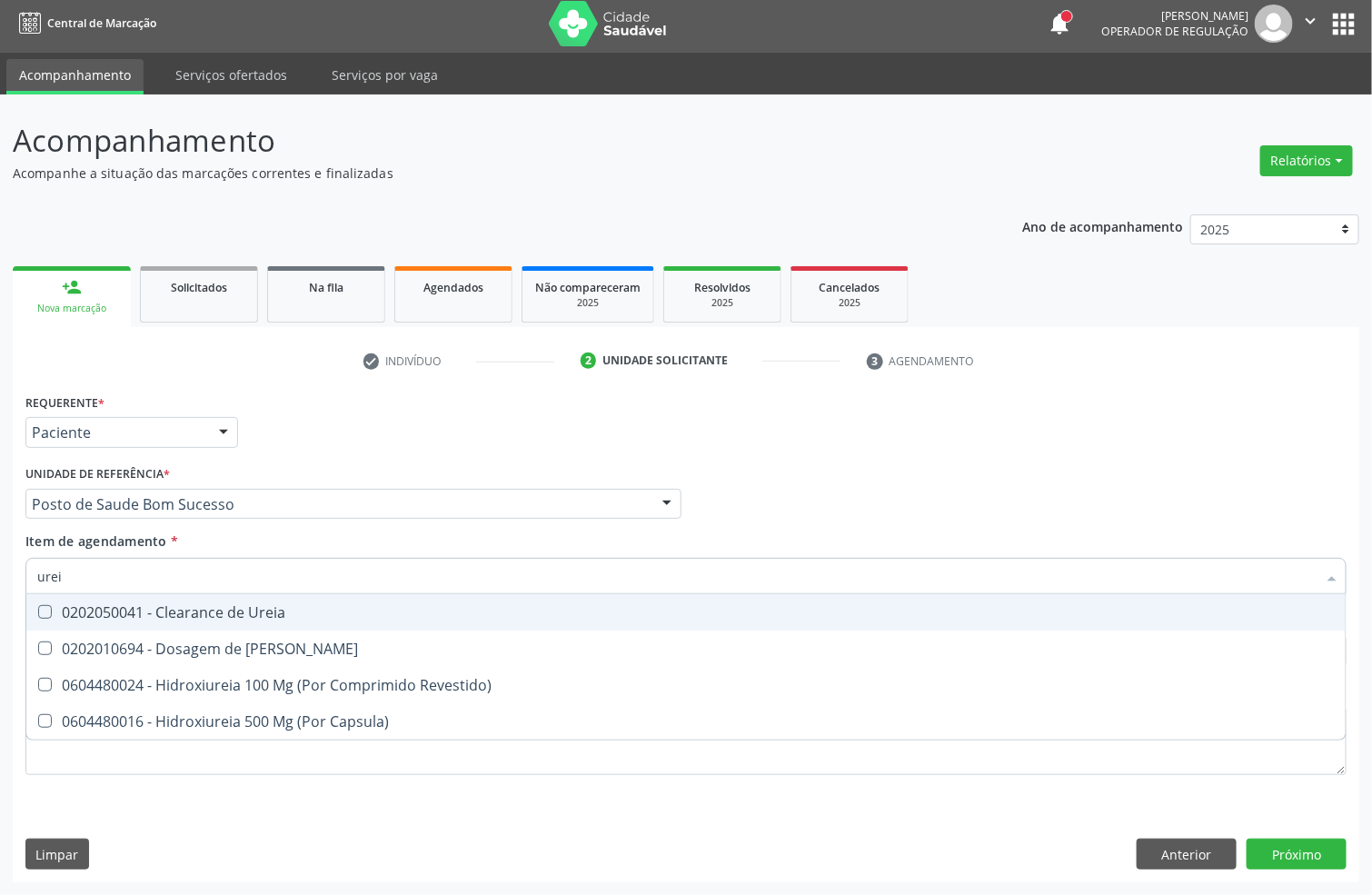
type input "ureia"
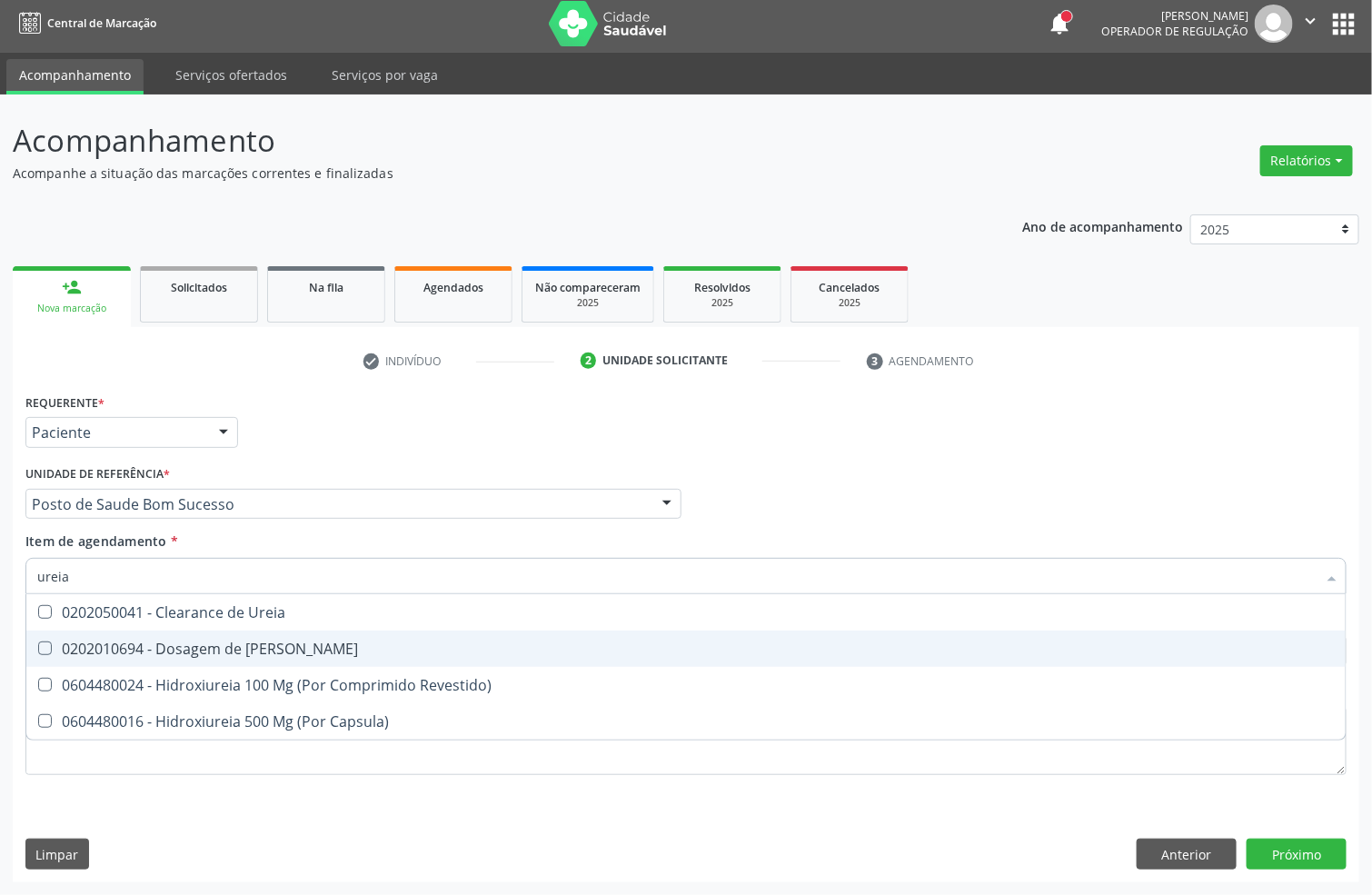
click at [276, 642] on div "0202010694 - Dosagem de [PERSON_NAME]" at bounding box center [685, 649] width 1297 height 15
checkbox Ureia "true"
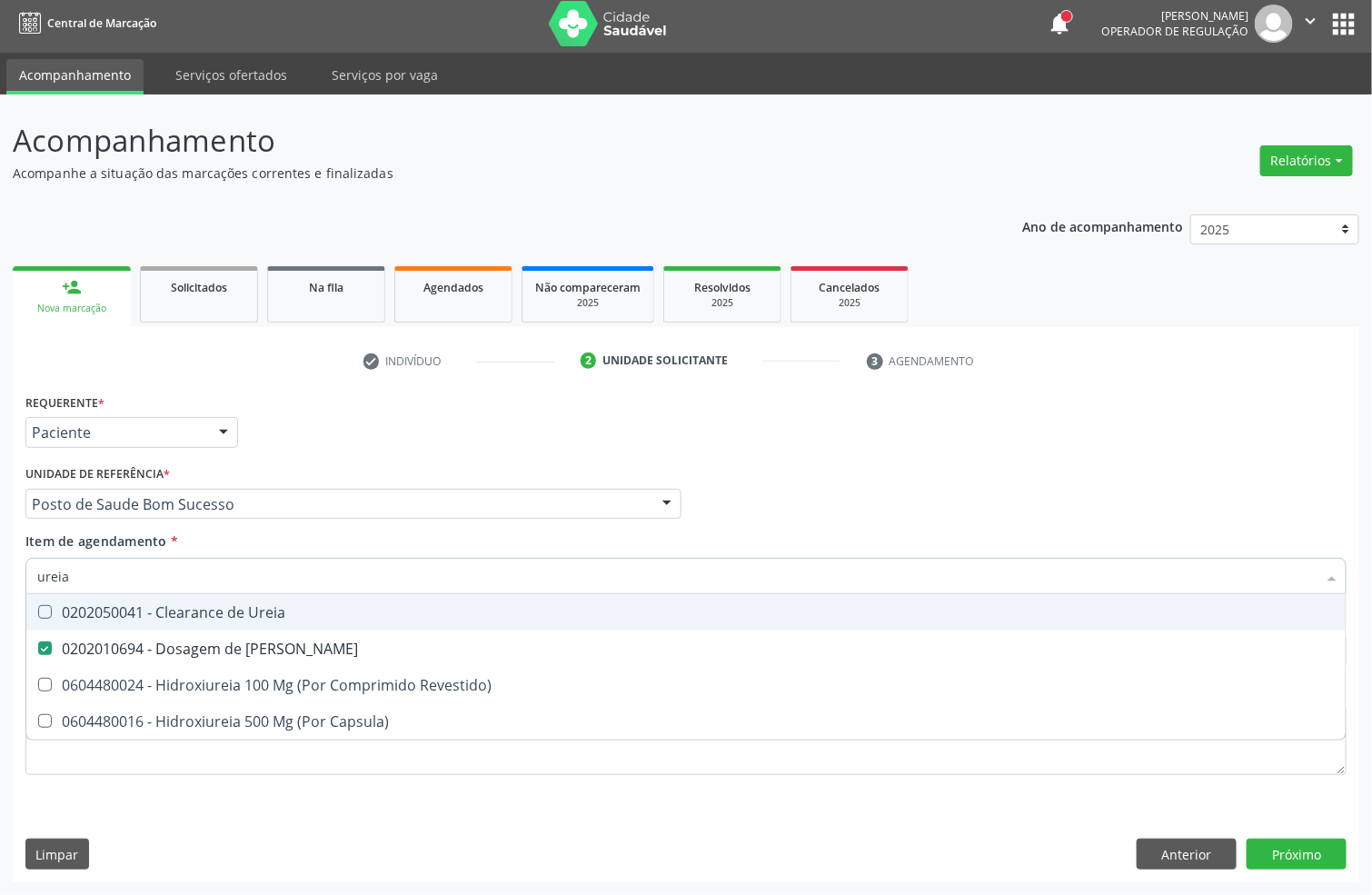
drag, startPoint x: 180, startPoint y: 578, endPoint x: 0, endPoint y: 663, distance: 199.1
click at [0, 658] on div "Acompanhamento Acompanhe a situação das marcações correntes e finalizadas Relat…" at bounding box center [686, 495] width 1372 height 800
type input "coles"
checkbox Ureia "false"
click at [61, 606] on div "0202010279 - Dosagem de Colesterol Hdl" at bounding box center [685, 612] width 1297 height 15
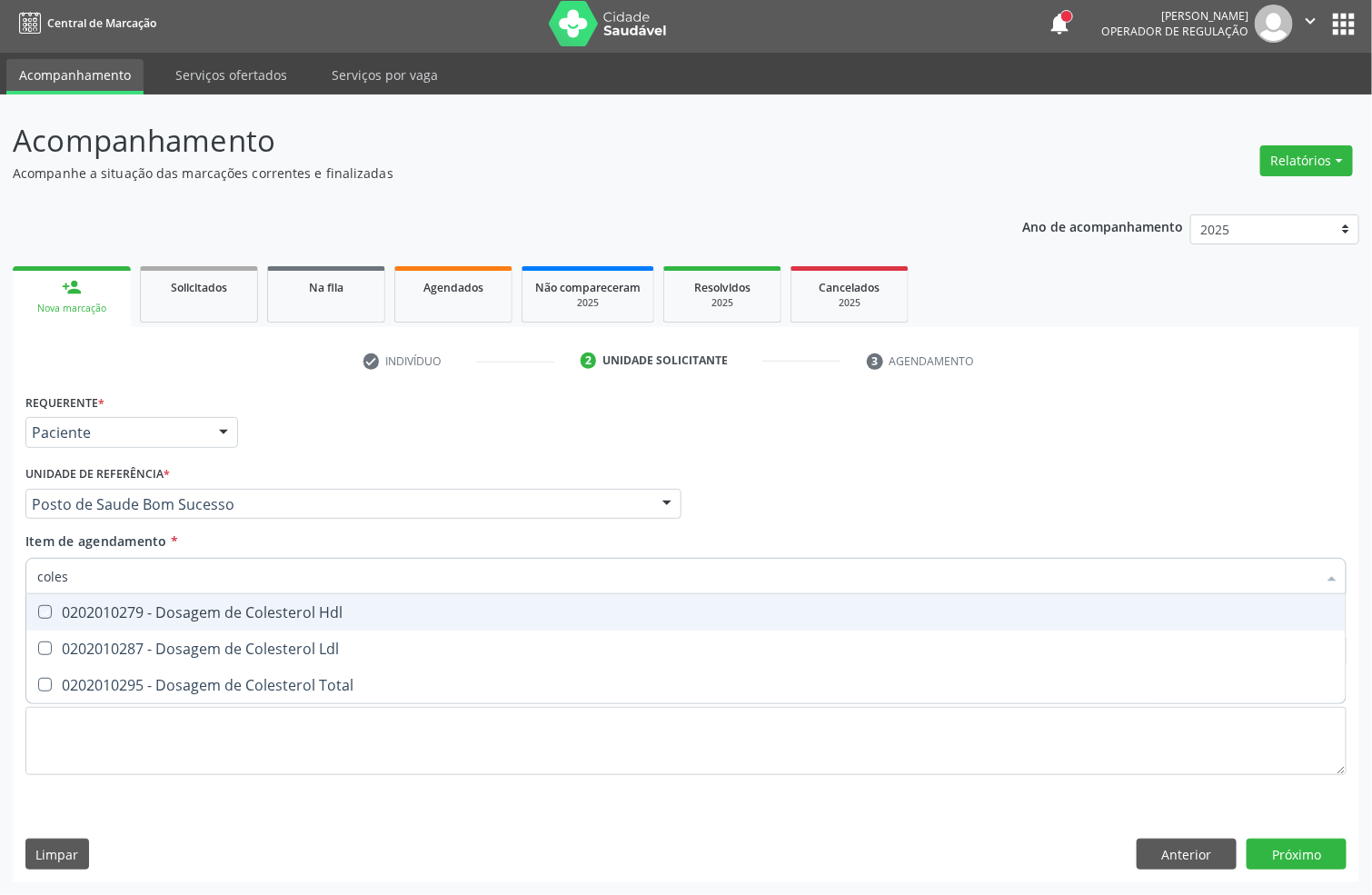
checkbox Hdl "true"
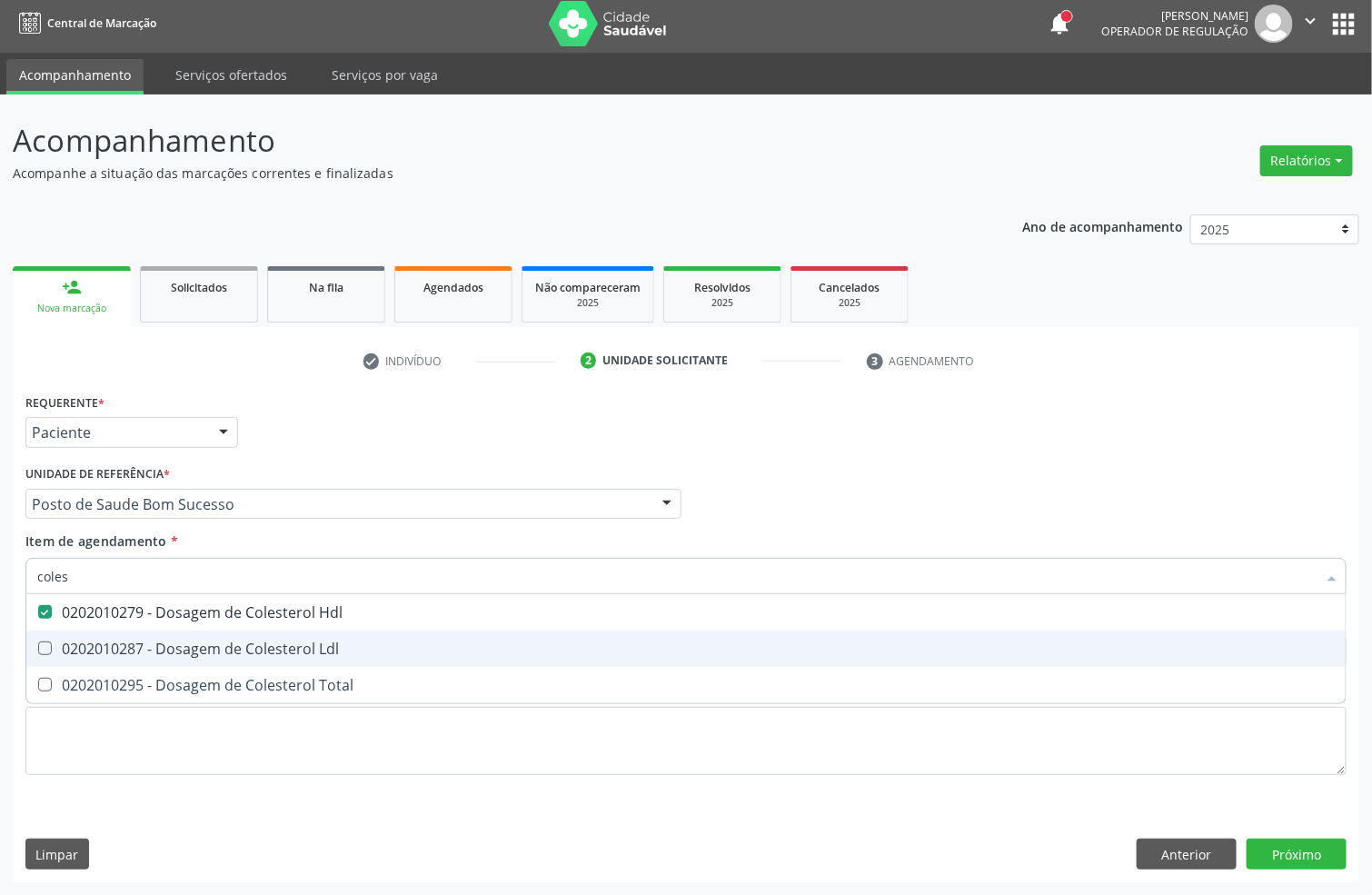
click at [65, 646] on div "0202010287 - Dosagem de Colesterol Ldl" at bounding box center [685, 649] width 1297 height 15
checkbox Ldl "true"
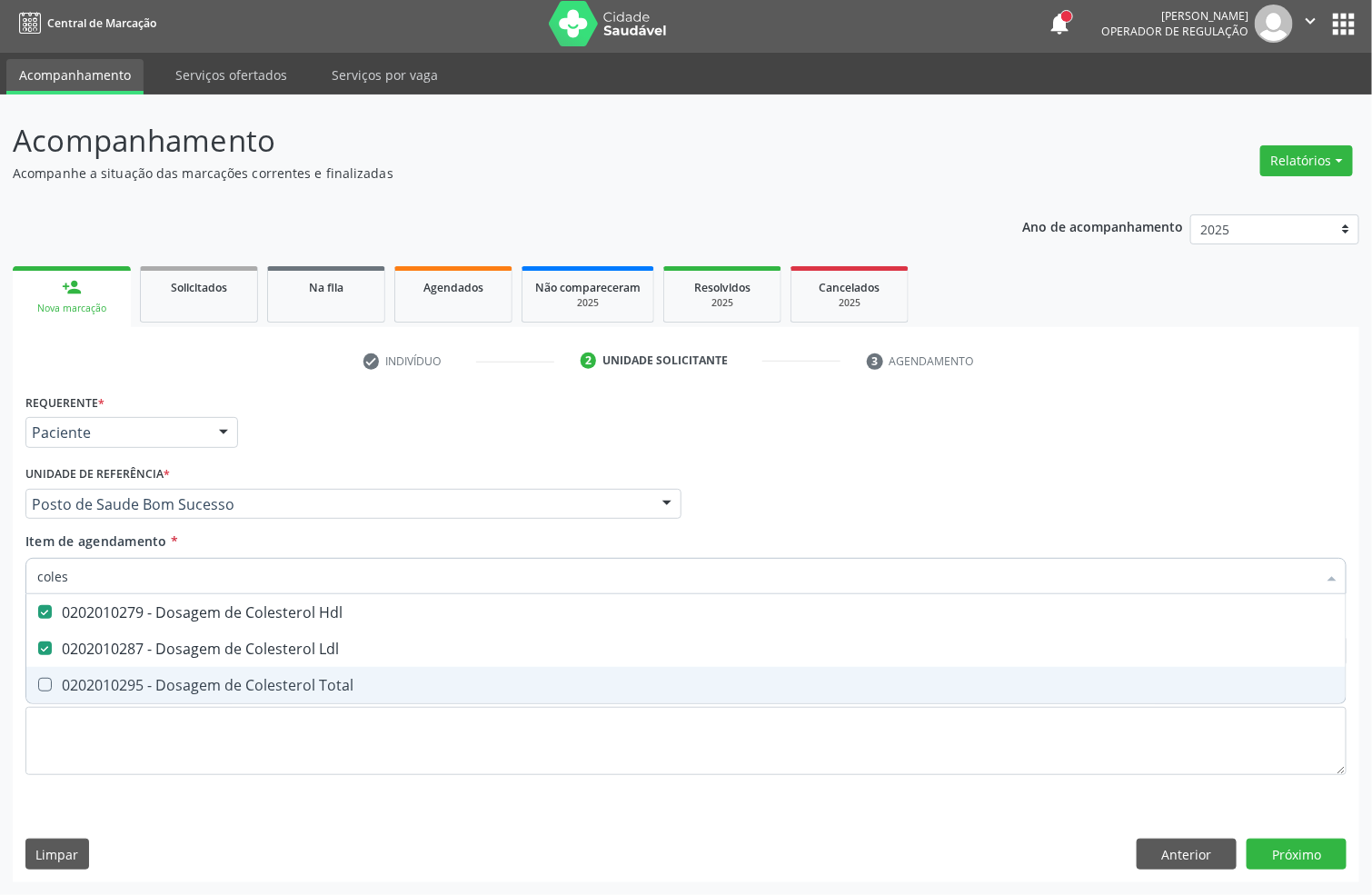
drag, startPoint x: 65, startPoint y: 674, endPoint x: 77, endPoint y: 595, distance: 79.9
click at [65, 677] on div "0202010295 - Dosagem de Colesterol Total" at bounding box center [685, 685] width 1297 height 15
checkbox Total "true"
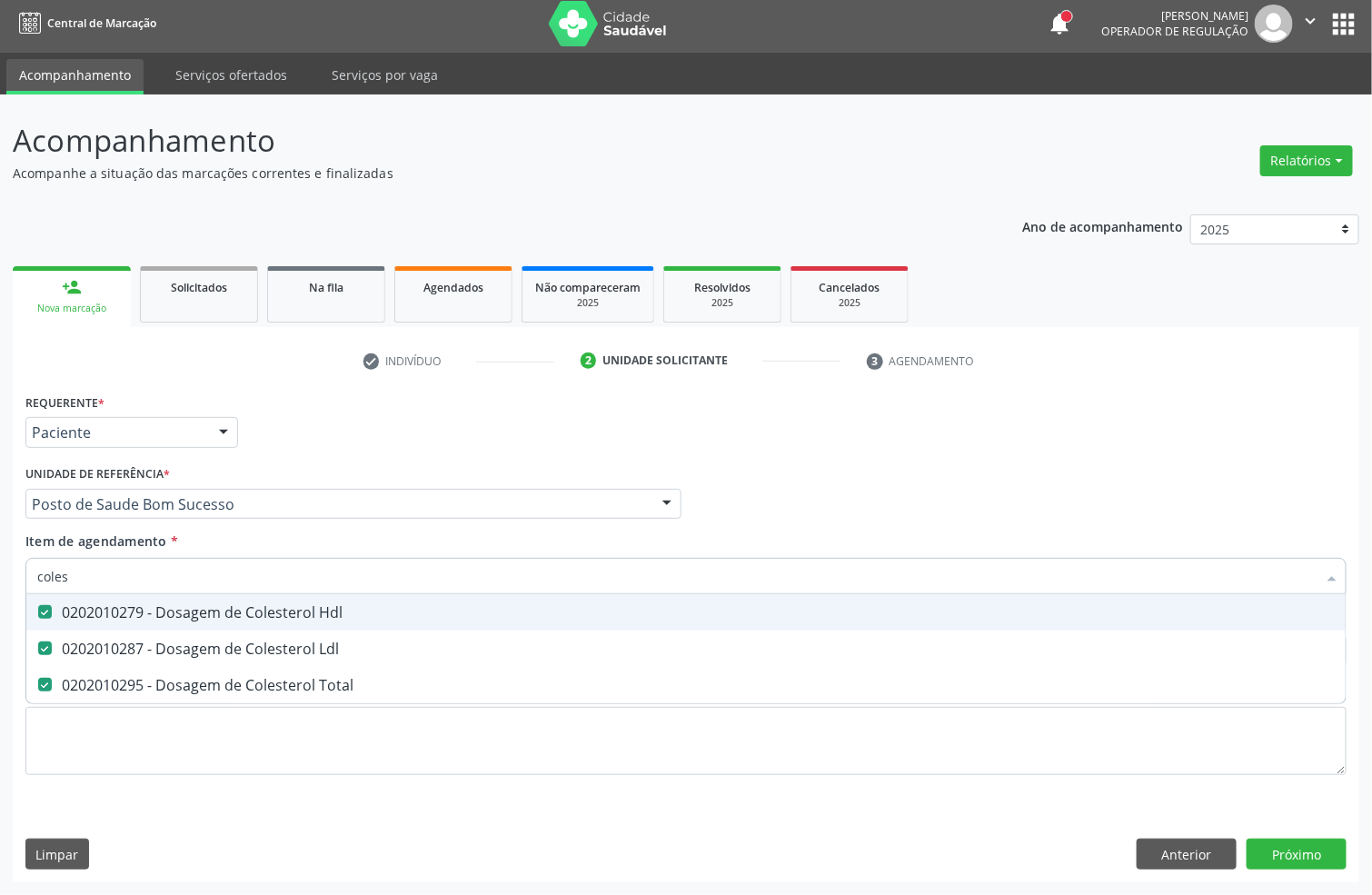
drag, startPoint x: 33, startPoint y: 568, endPoint x: 0, endPoint y: 568, distance: 33.0
click at [0, 568] on div "Acompanhamento Acompanhe a situação das marcações correntes e finalizadas Relat…" at bounding box center [686, 495] width 1372 height 800
type input "tri"
checkbox Hdl "false"
checkbox Ldl "false"
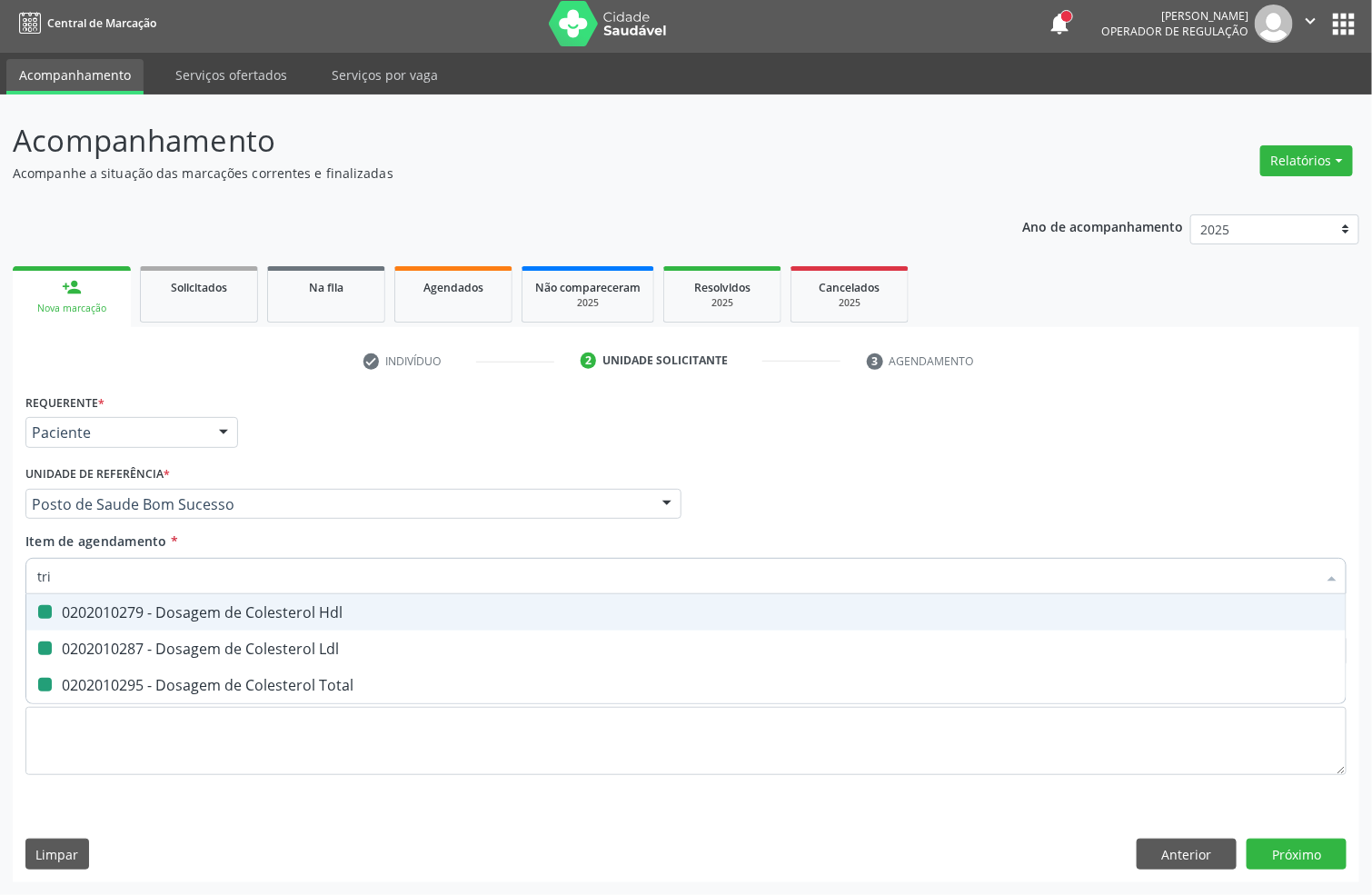
checkbox Total "false"
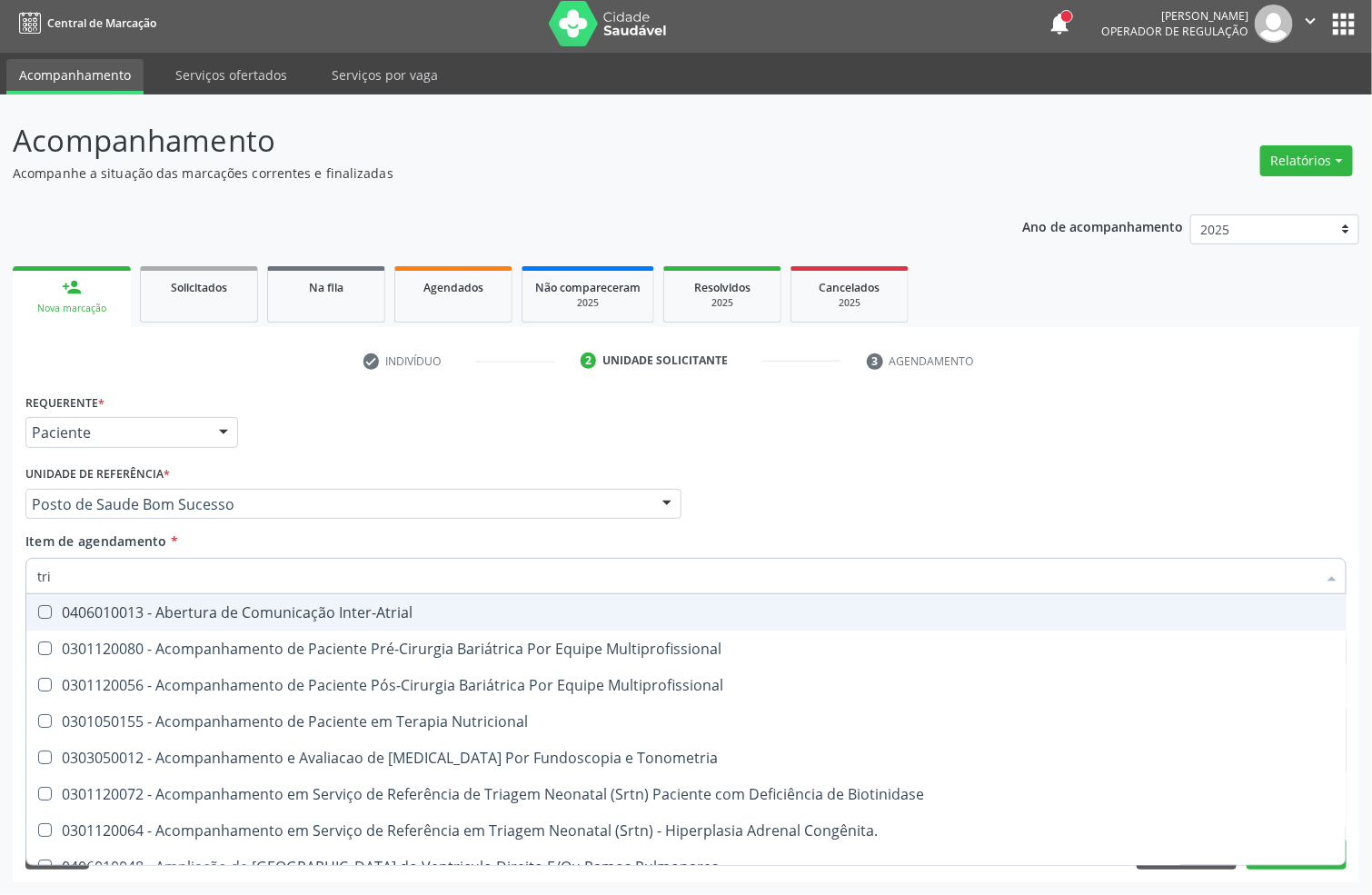
type input "trig"
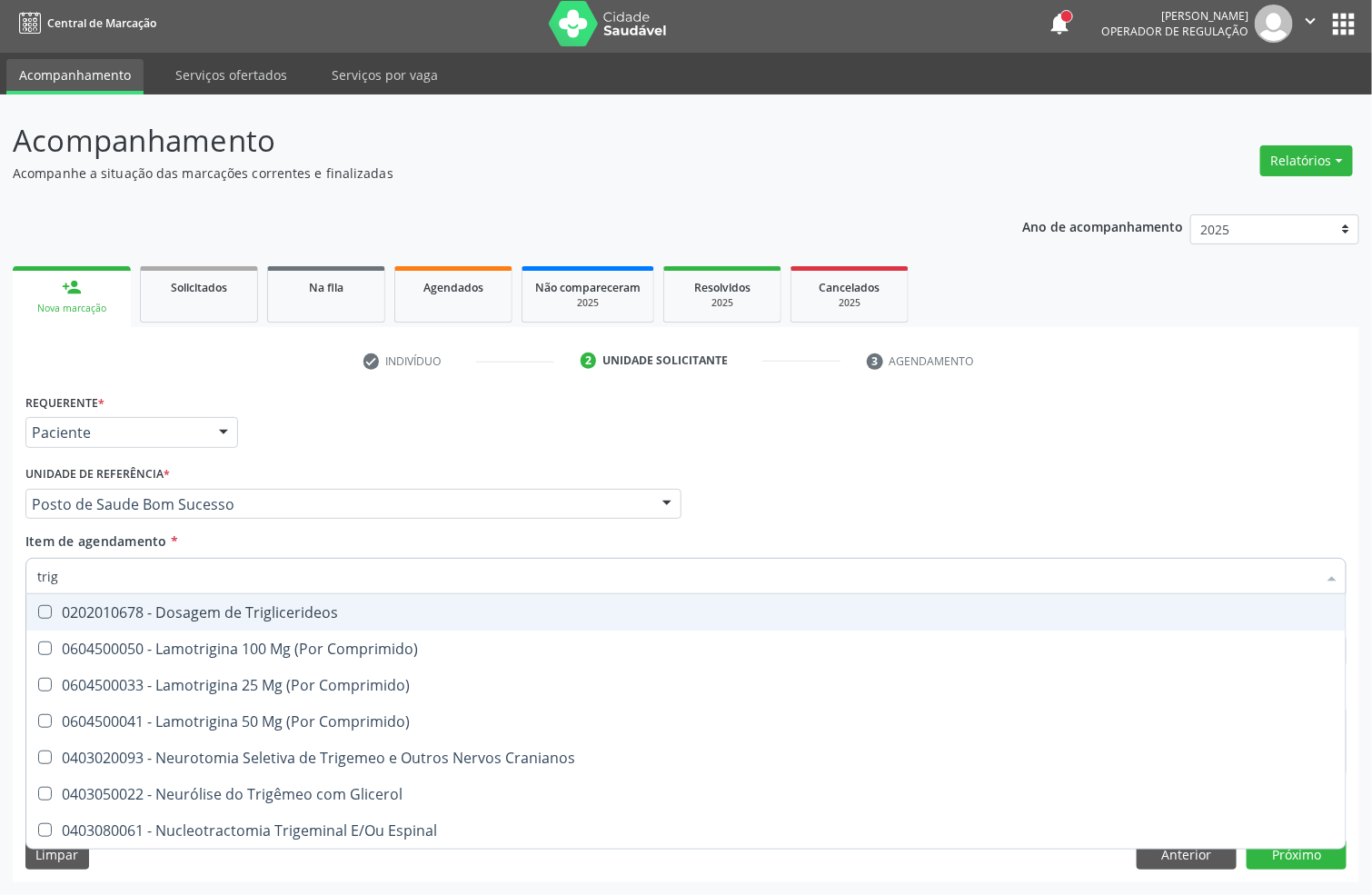
click at [44, 605] on Triglicerideos at bounding box center [44, 611] width 14 height 14
click at [38, 606] on Triglicerideos "checkbox" at bounding box center [32, 611] width 12 height 12
checkbox Triglicerideos "true"
drag, startPoint x: 36, startPoint y: 573, endPoint x: 0, endPoint y: 573, distance: 36.0
click at [0, 573] on div "Acompanhamento Acompanhe a situação das marcações correntes e finalizadas Relat…" at bounding box center [686, 495] width 1372 height 800
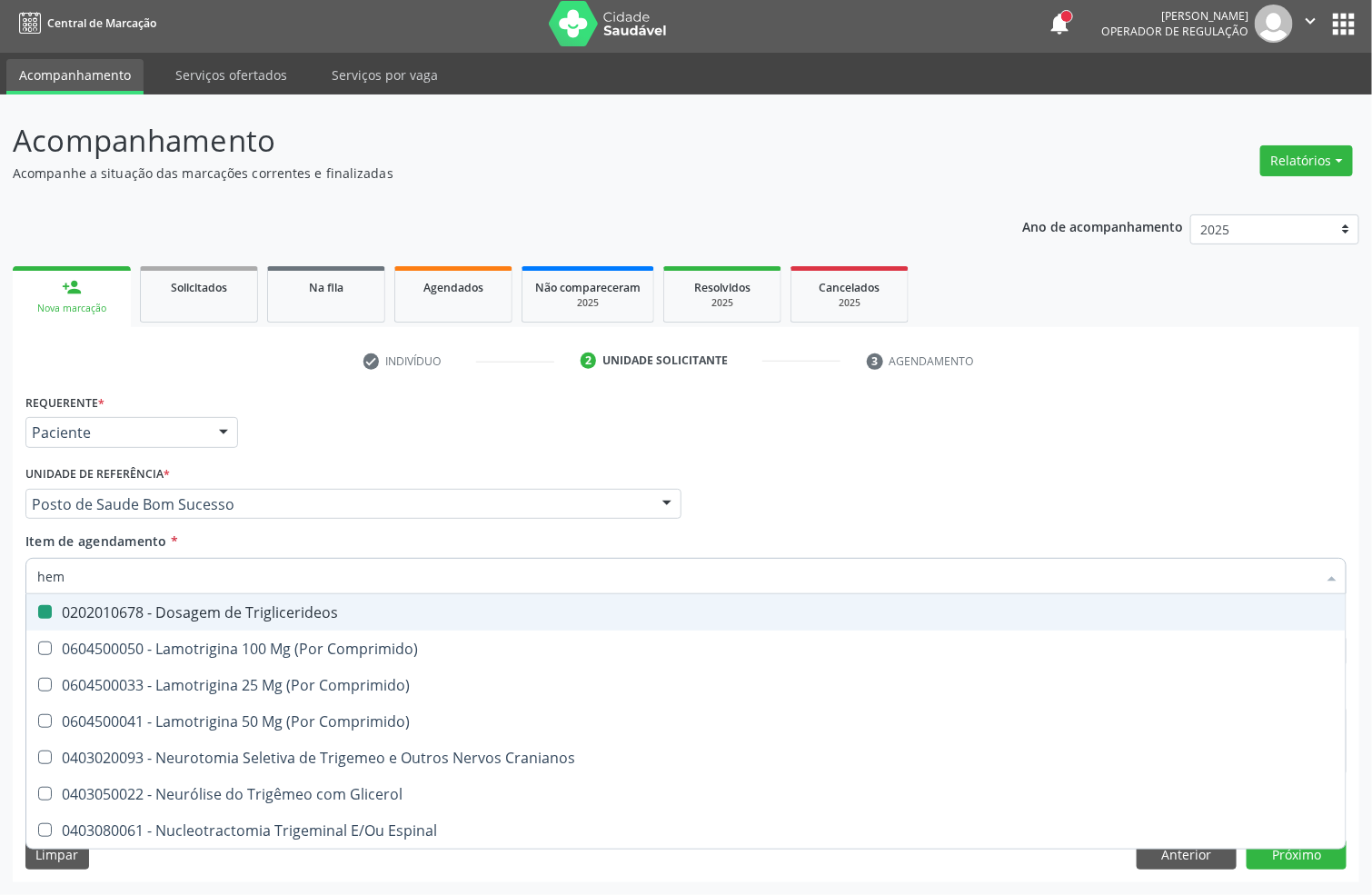
type input "hemo"
checkbox Triglicerideos "false"
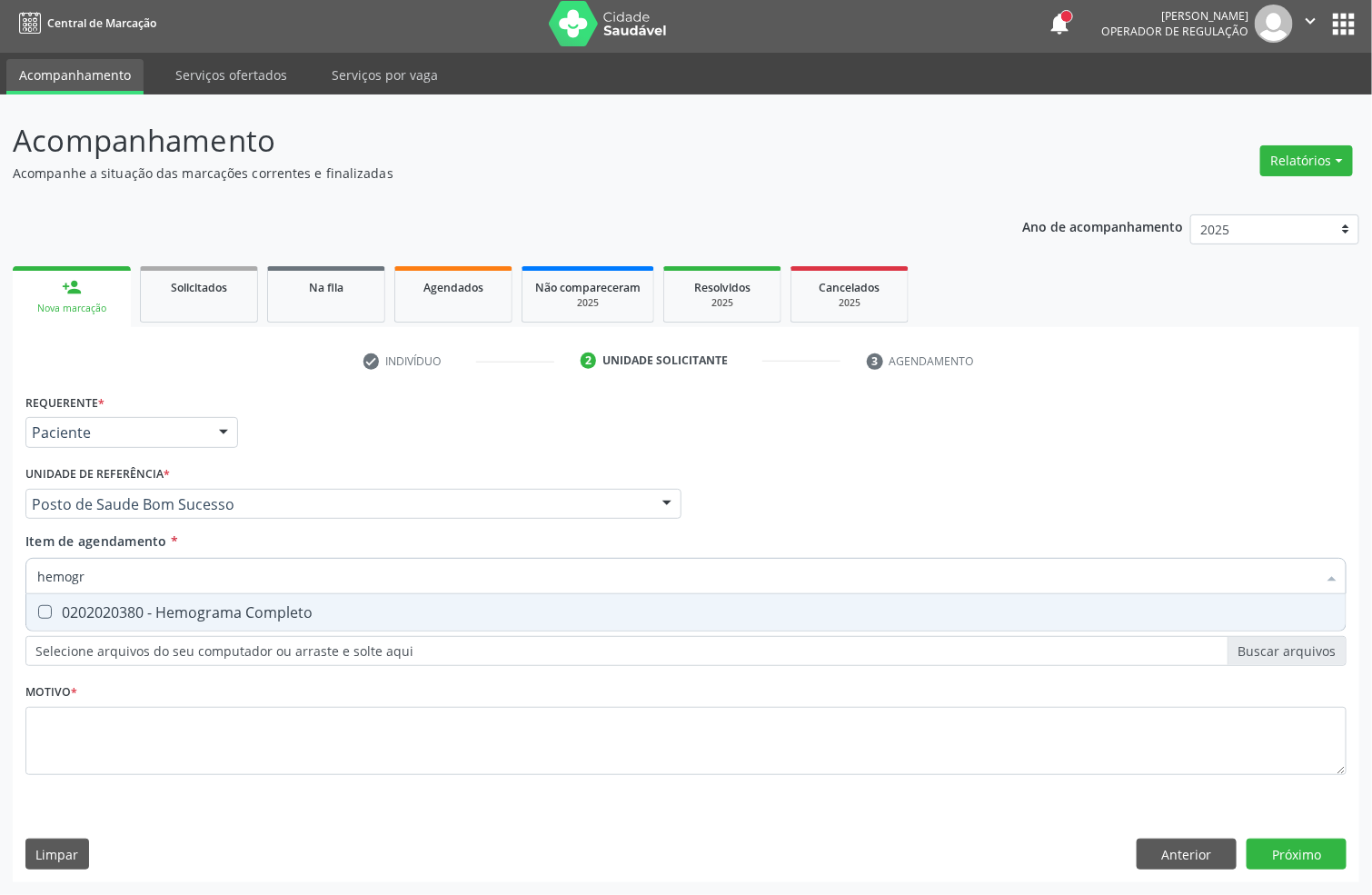
type input "hemogra"
click at [101, 598] on span "0202020380 - Hemograma Completo" at bounding box center [686, 612] width 1319 height 36
checkbox Completo "true"
click at [0, 583] on div "Acompanhamento Acompanhe a situação das marcações correntes e finalizadas Relat…" at bounding box center [686, 495] width 1372 height 800
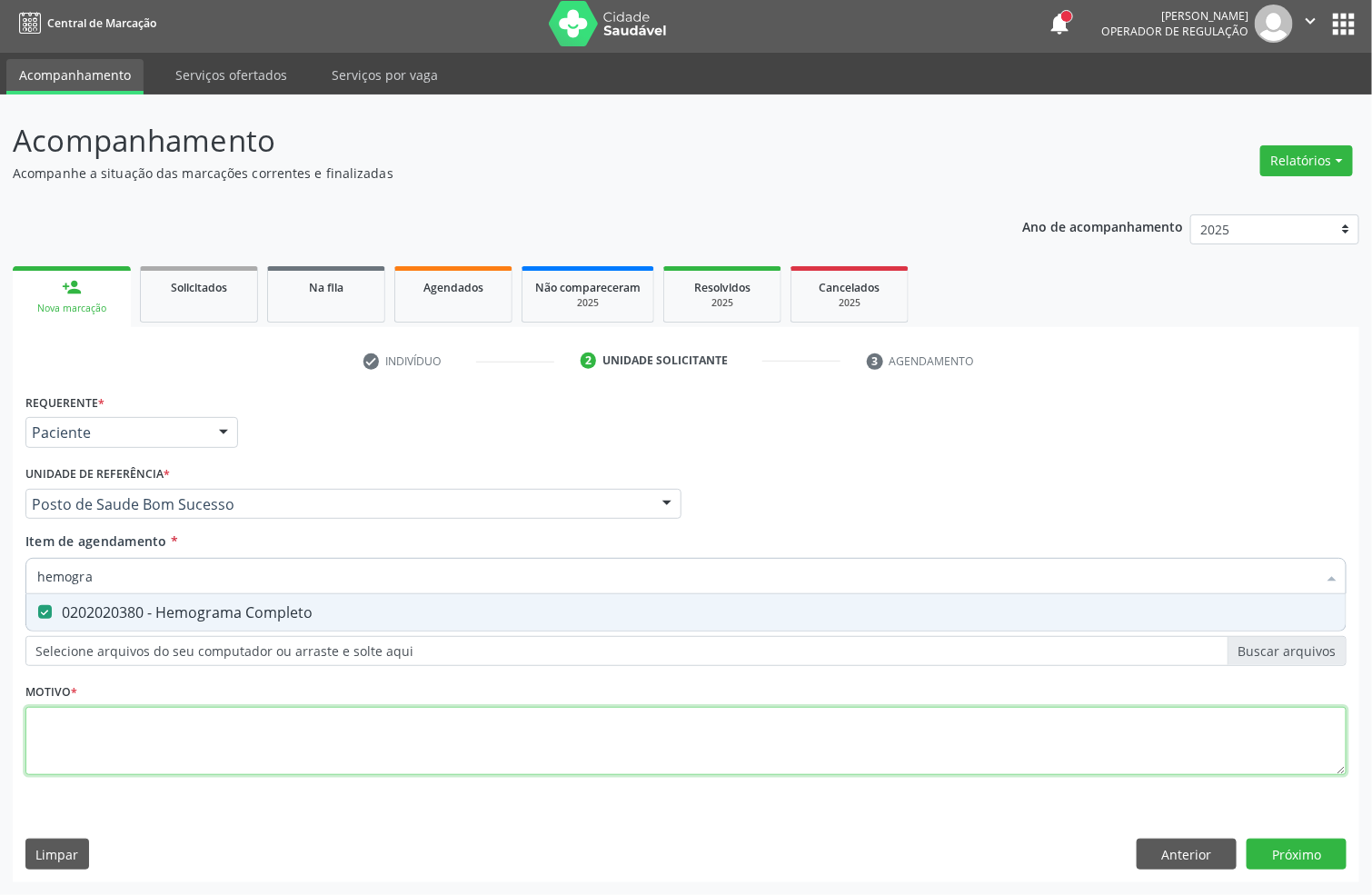
click at [148, 756] on div "Requerente * Paciente Profissional de Saúde Paciente Nenhum resultado encontrad…" at bounding box center [686, 595] width 1321 height 411
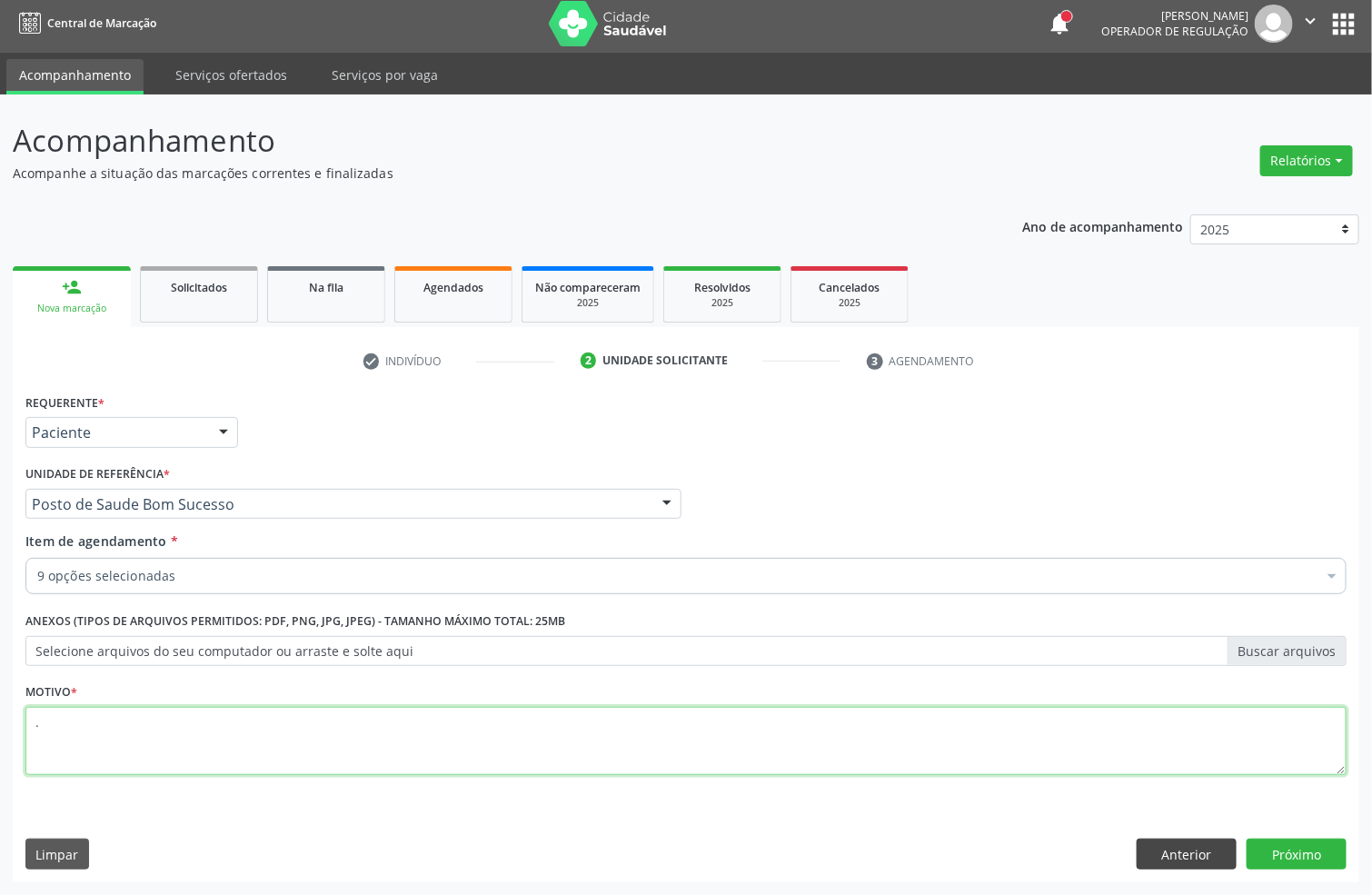
type textarea "."
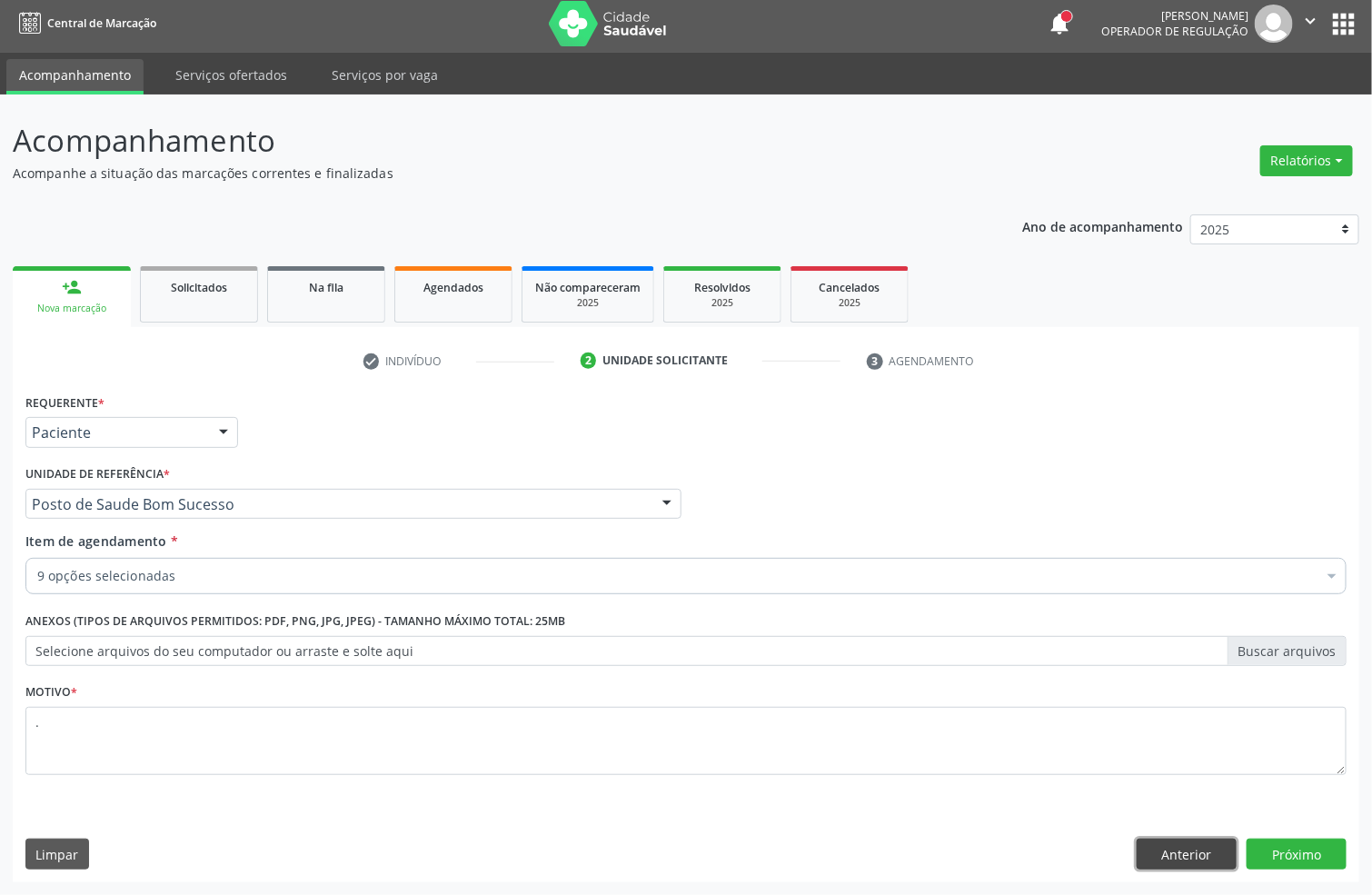
click at [1170, 849] on button "Anterior" at bounding box center [1187, 854] width 100 height 31
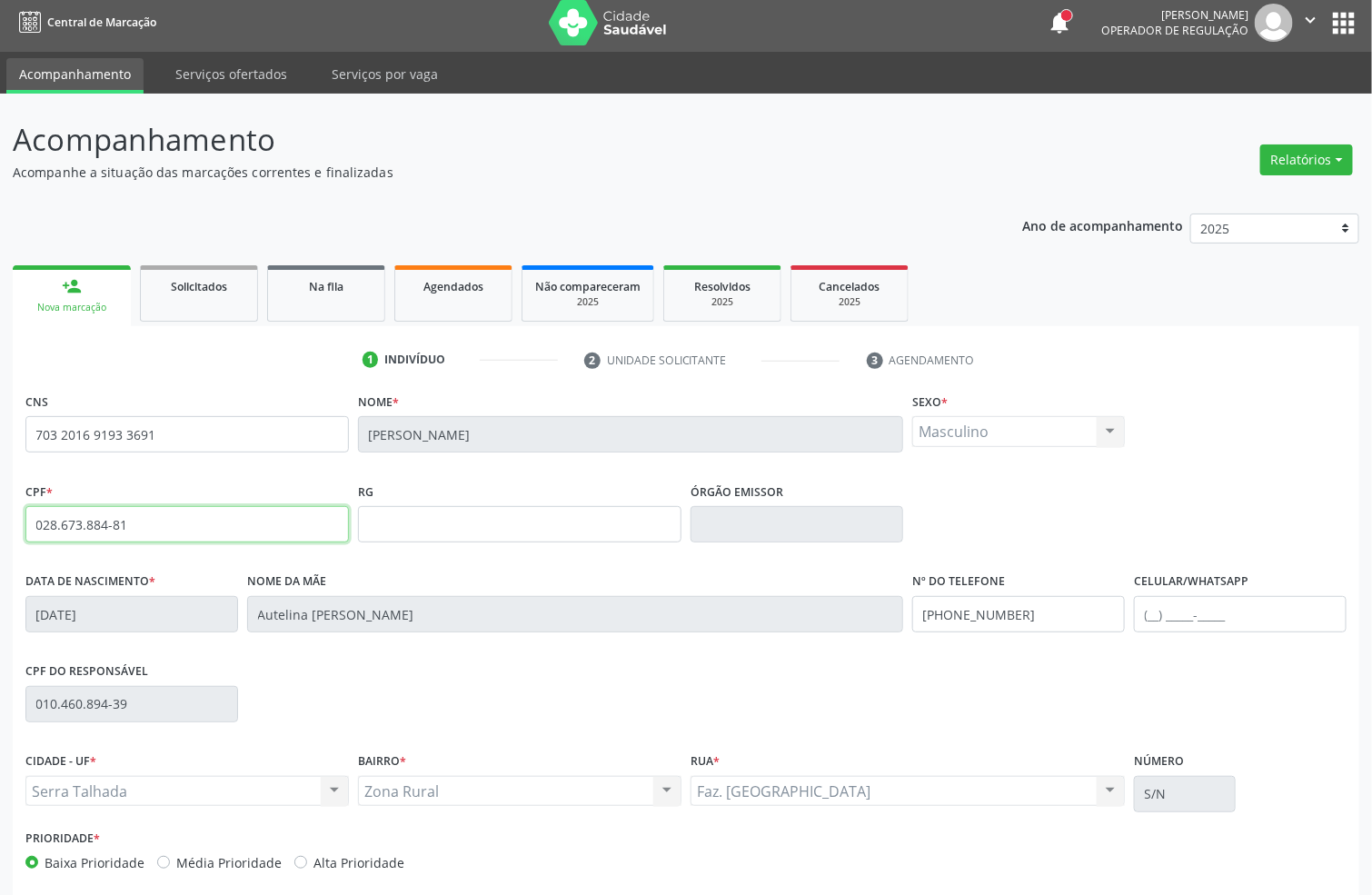
click at [0, 587] on div "Acompanhamento Acompanhe a situação das marcações correntes e finalizadas Relat…" at bounding box center [686, 536] width 1372 height 885
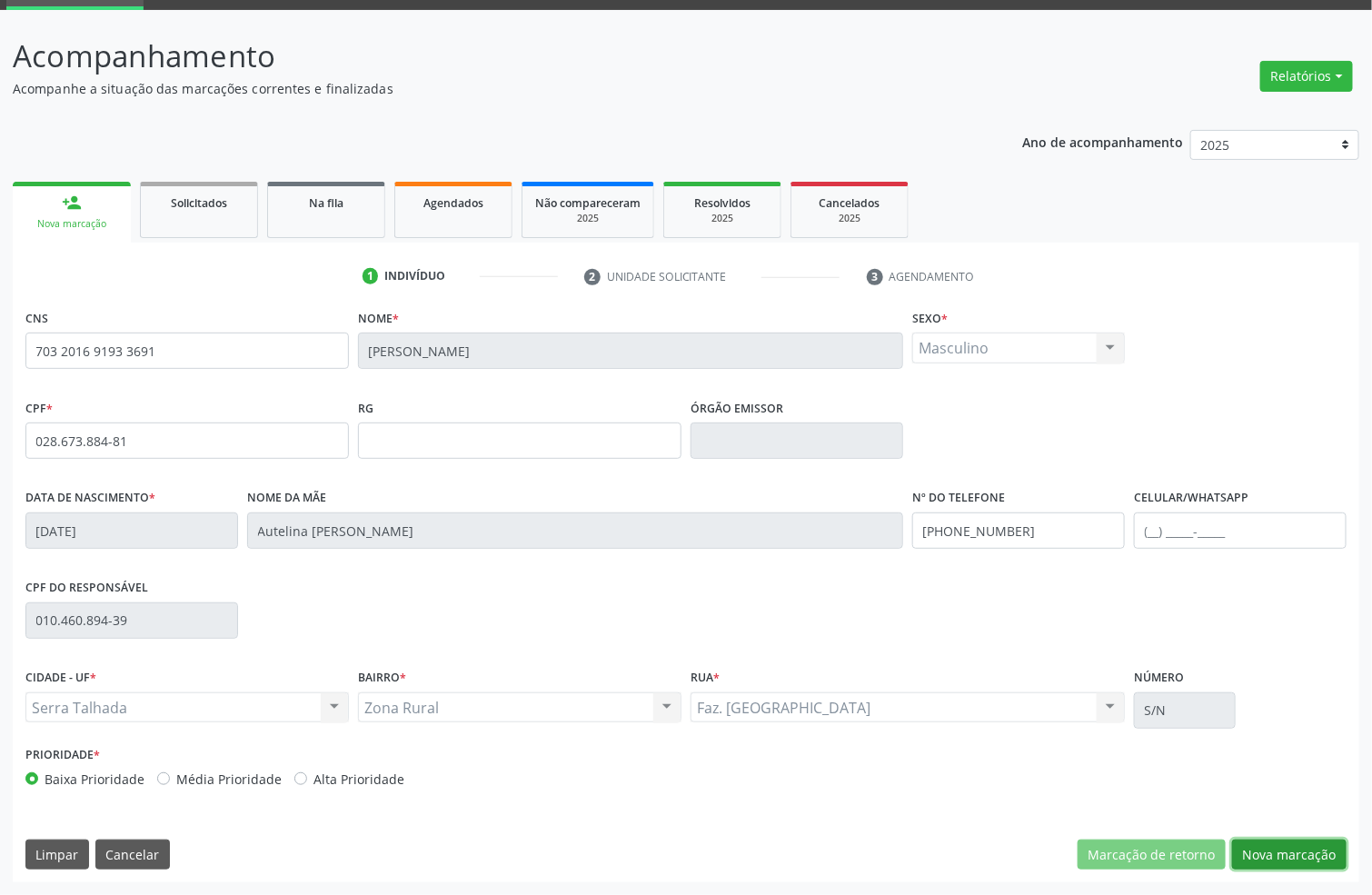
click at [1319, 849] on button "Nova marcação" at bounding box center [1289, 855] width 114 height 31
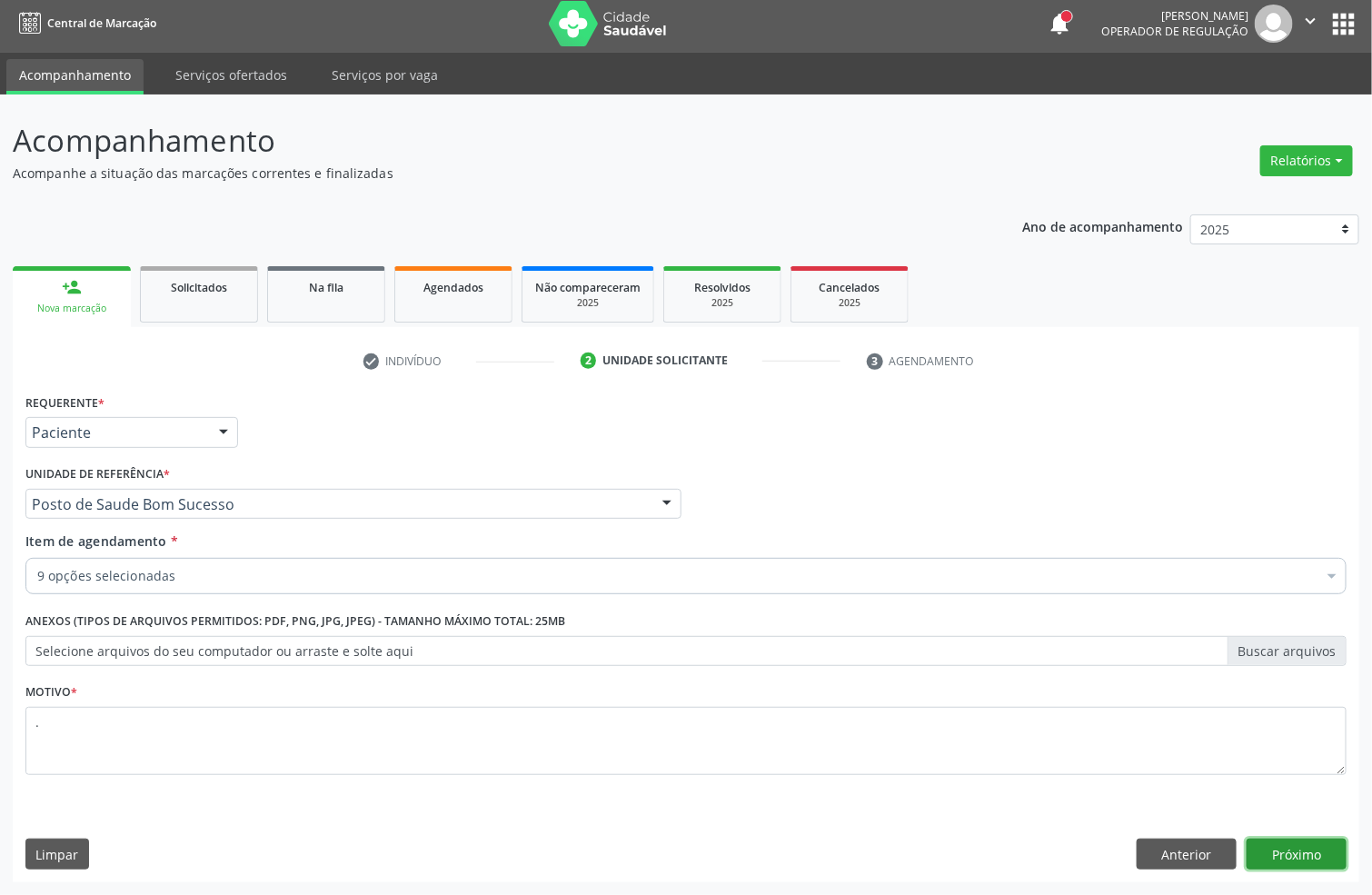
click at [1291, 853] on button "Próximo" at bounding box center [1296, 854] width 100 height 31
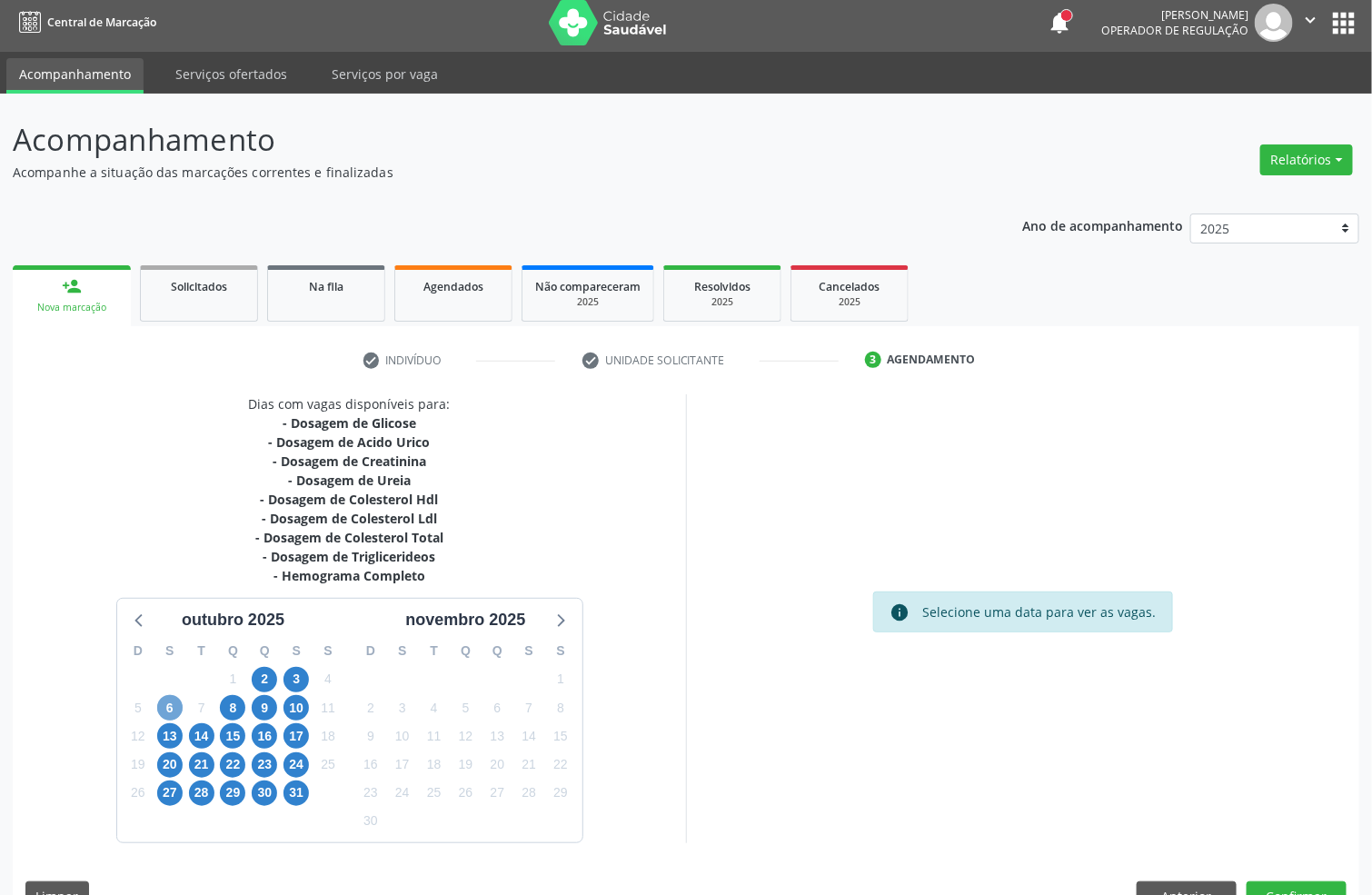
click at [177, 707] on span "6" at bounding box center [171, 708] width 26 height 26
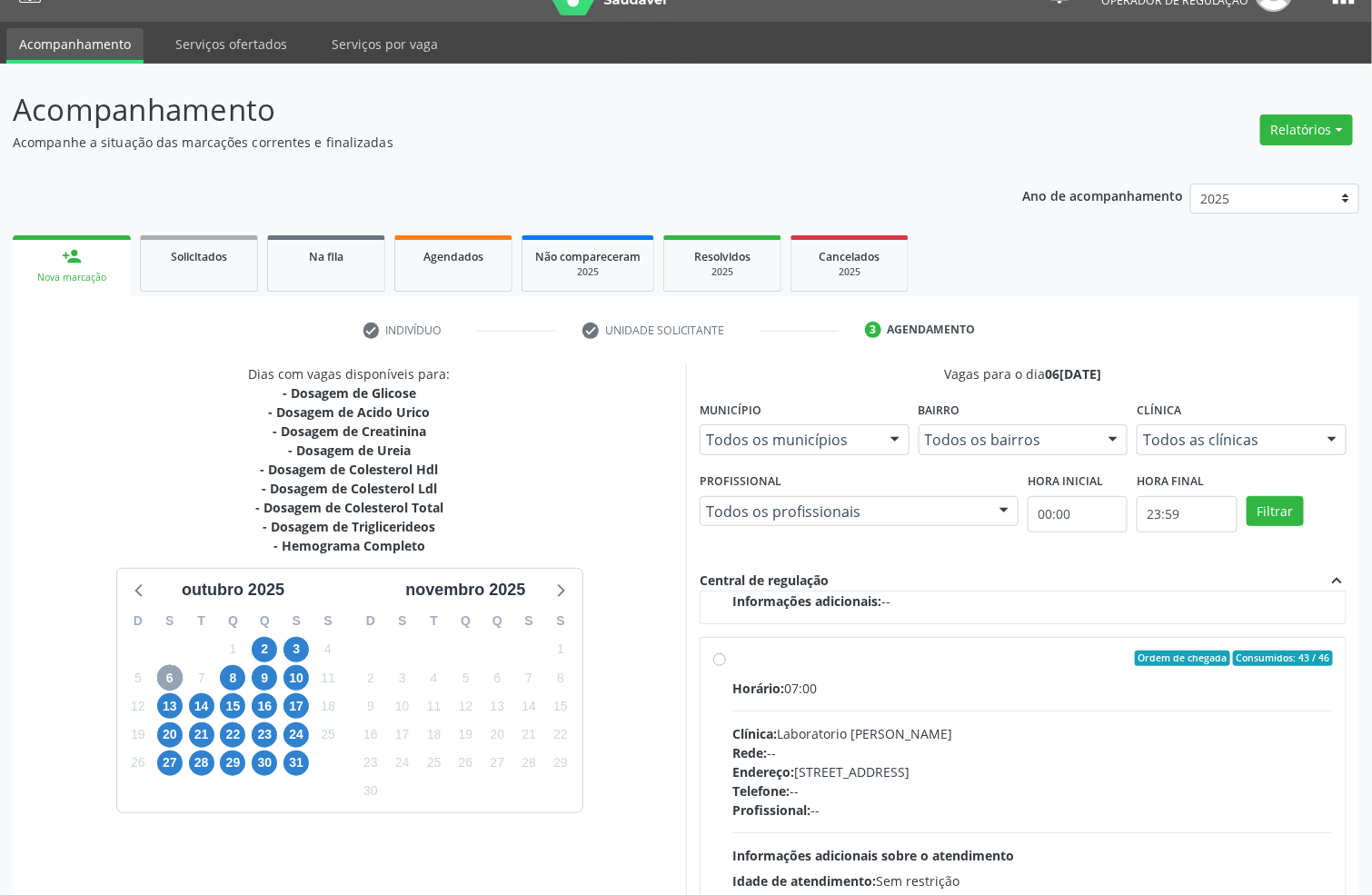
scroll to position [191, 0]
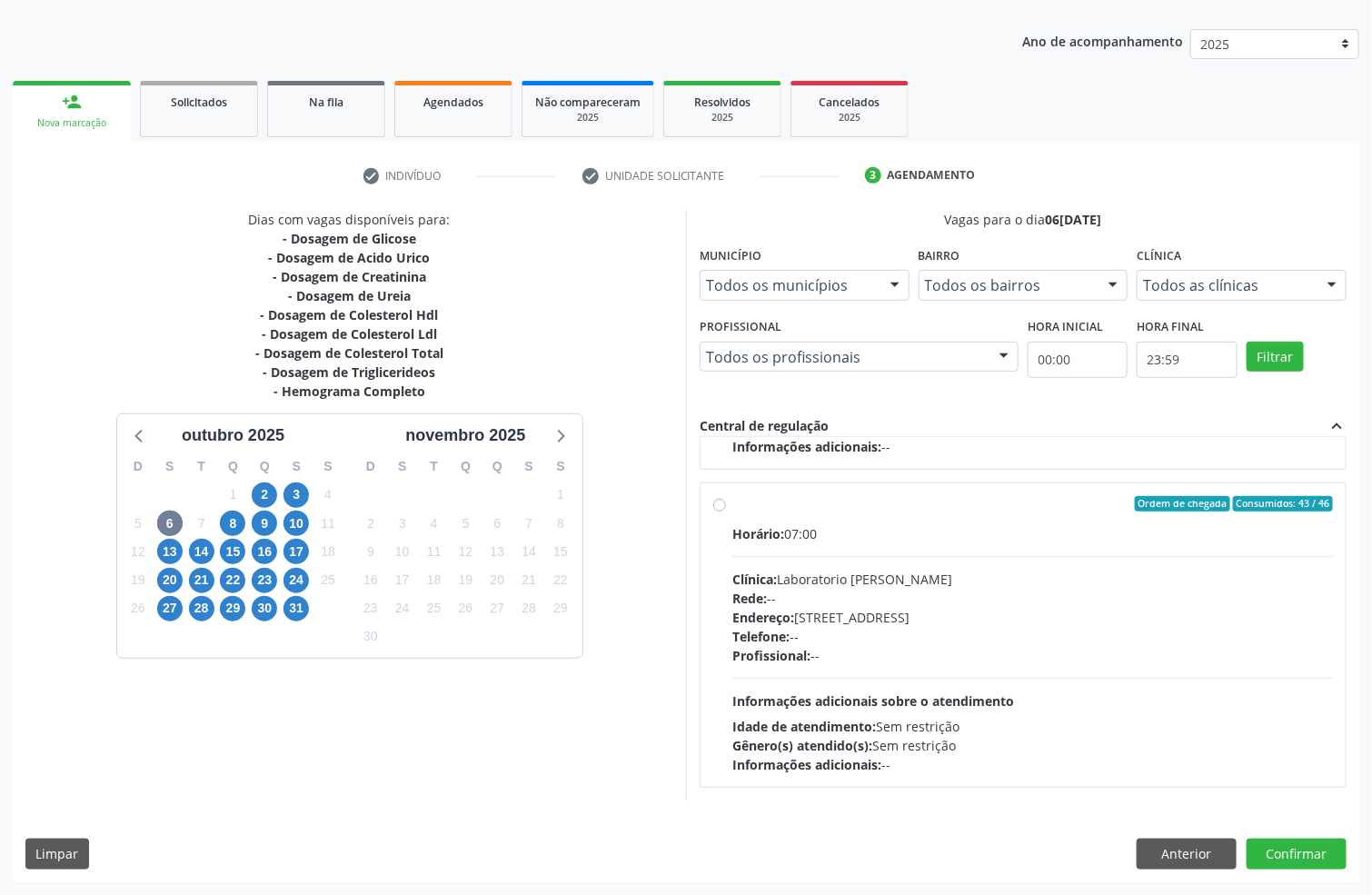
click at [1049, 695] on div "Horário: 07:00 Clínica: Laboratorio Jose Paulo Terto Rede: -- Endereço: Casa, n…" at bounding box center [1032, 649] width 600 height 250
click at [726, 512] on input "Ordem de chegada Consumidos: 43 / 46 Horário: 07:00 Clínica: Laboratorio Jose P…" at bounding box center [720, 504] width 13 height 17
radio input "true"
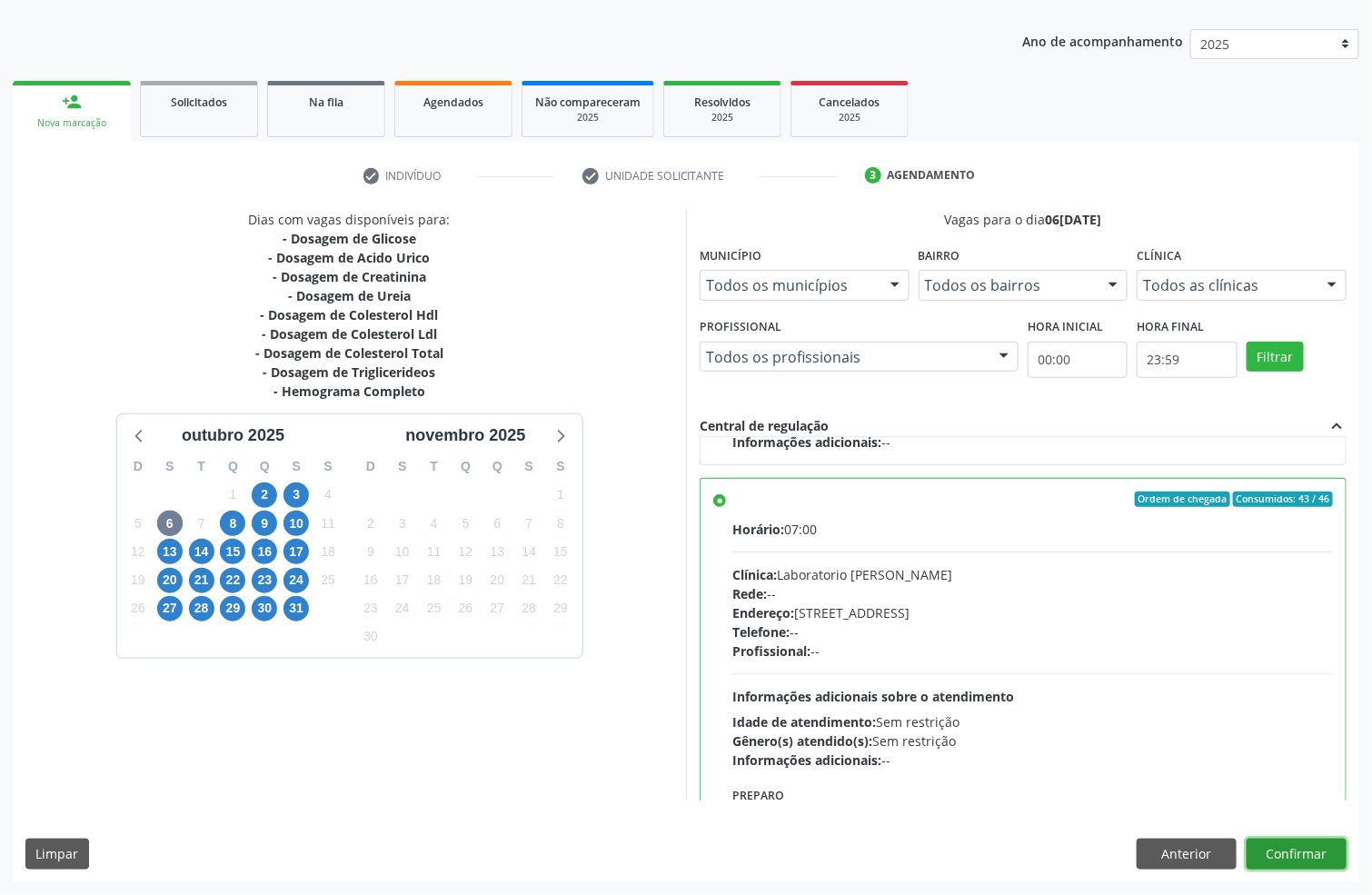
click at [1271, 848] on button "Confirmar" at bounding box center [1296, 854] width 100 height 31
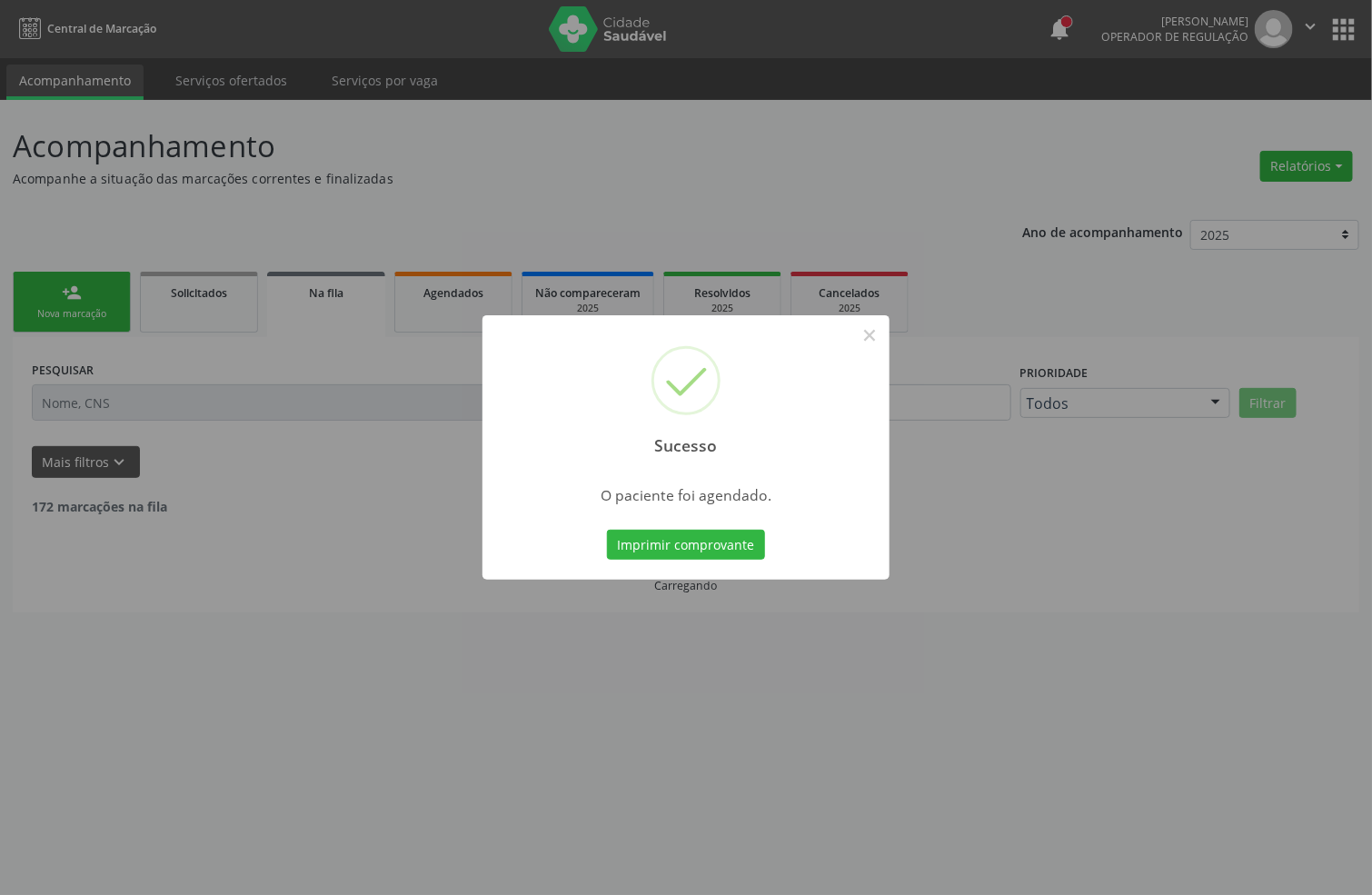
scroll to position [0, 0]
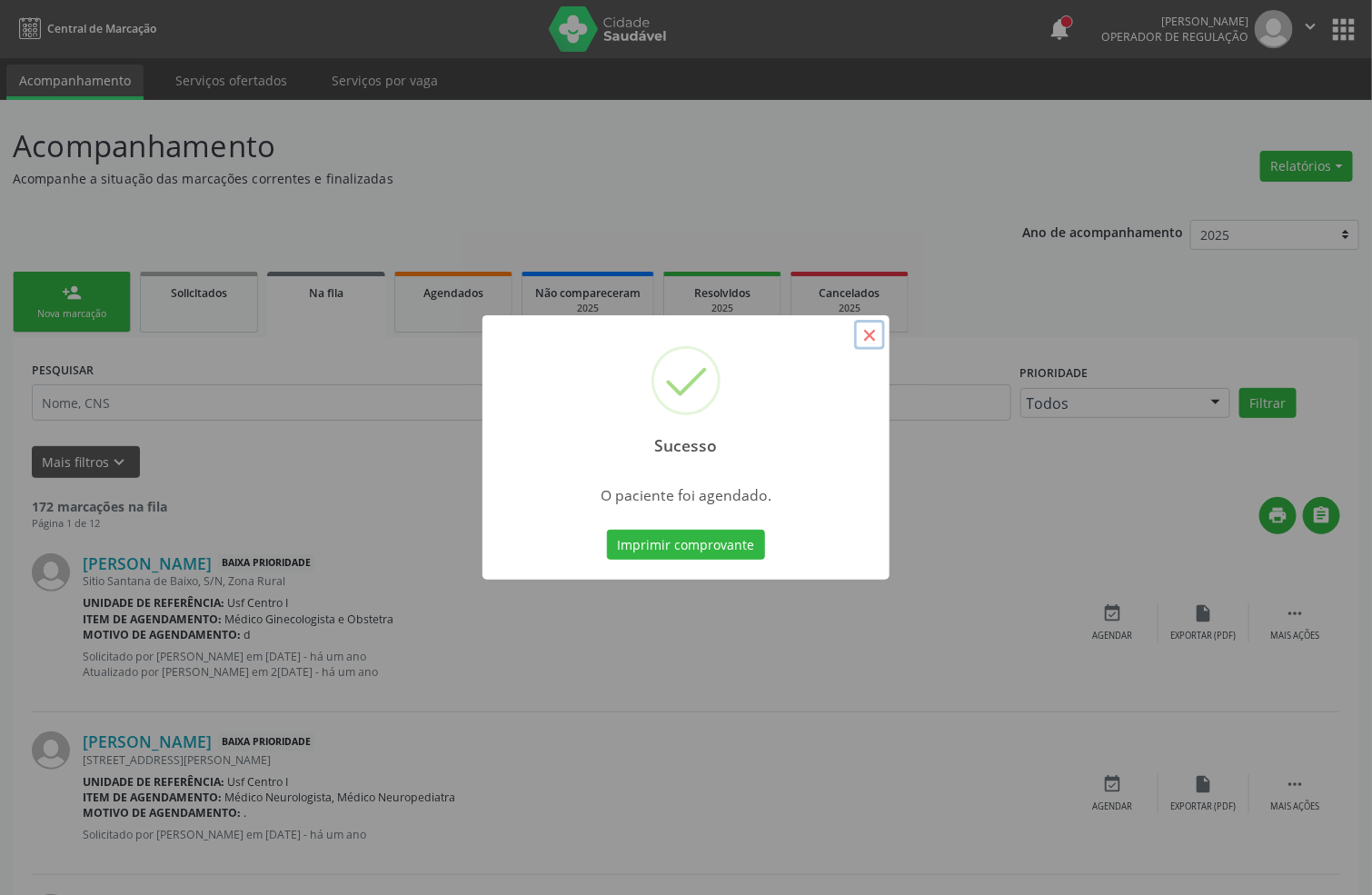
click at [865, 338] on button "×" at bounding box center [869, 336] width 31 height 31
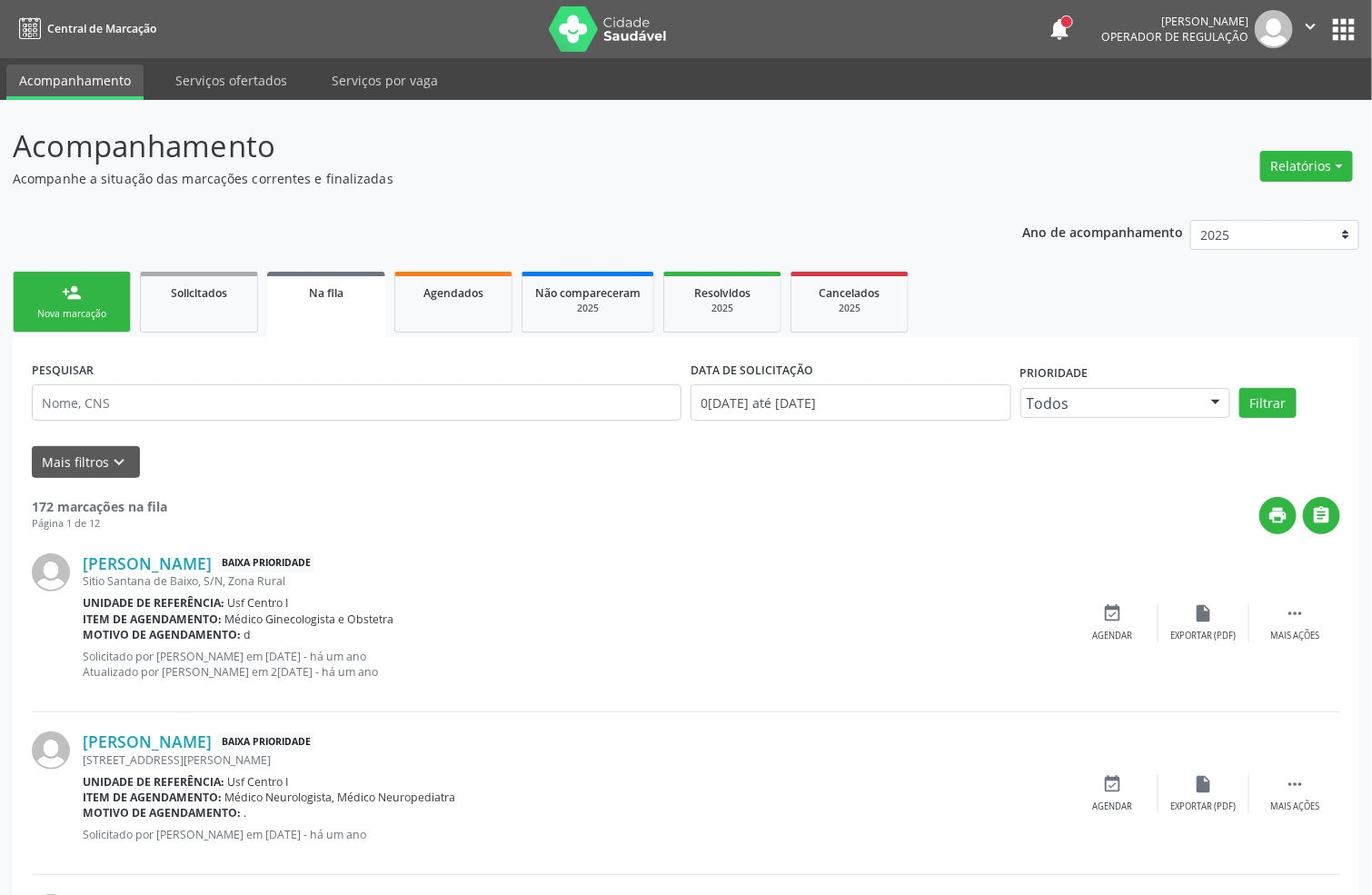
click at [68, 316] on div "Nova marcação" at bounding box center [72, 313] width 91 height 14
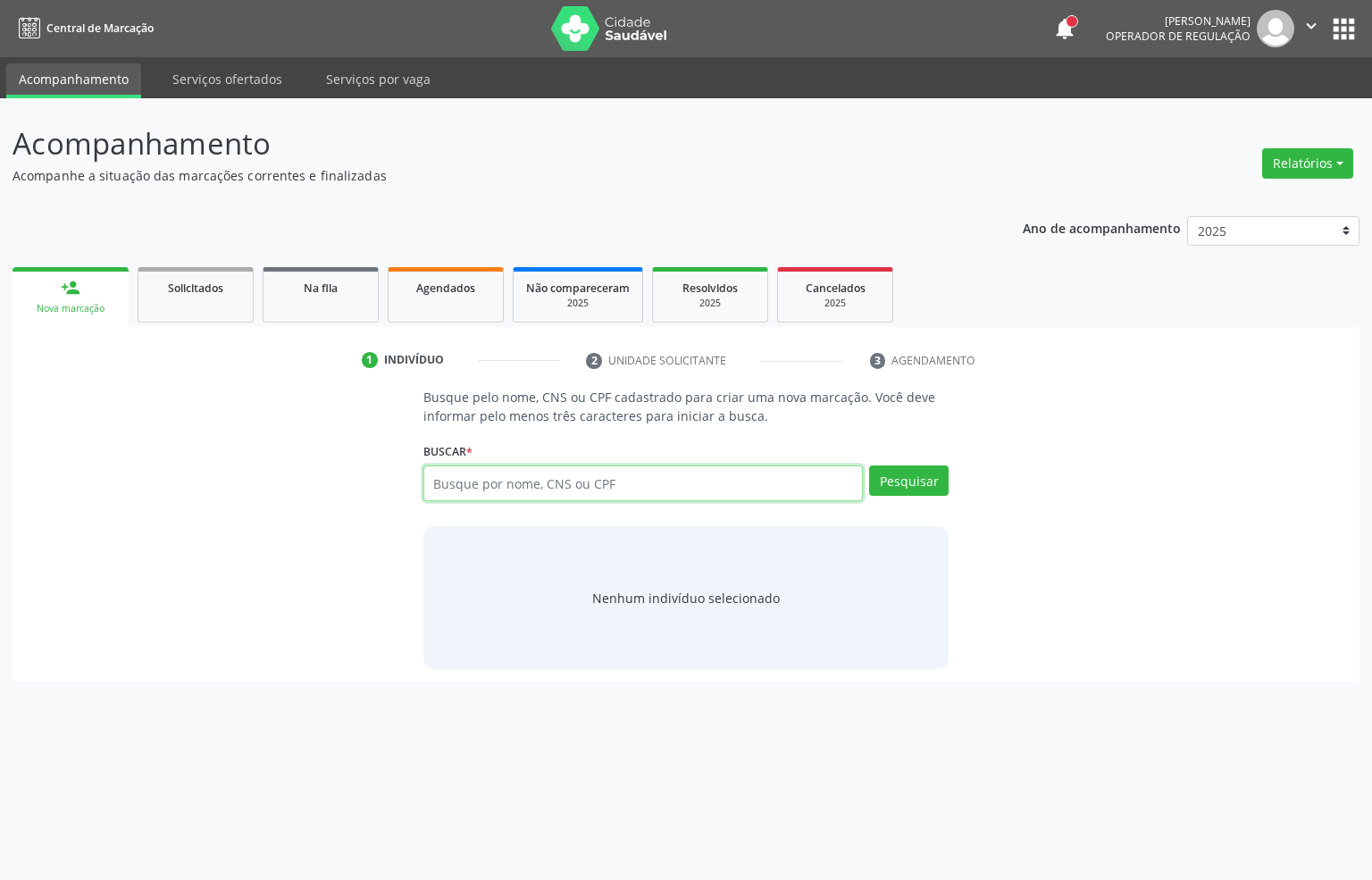
click at [469, 490] on input "text" at bounding box center [643, 482] width 440 height 35
paste input "028.673.884-81"
type input "028.673.884-81"
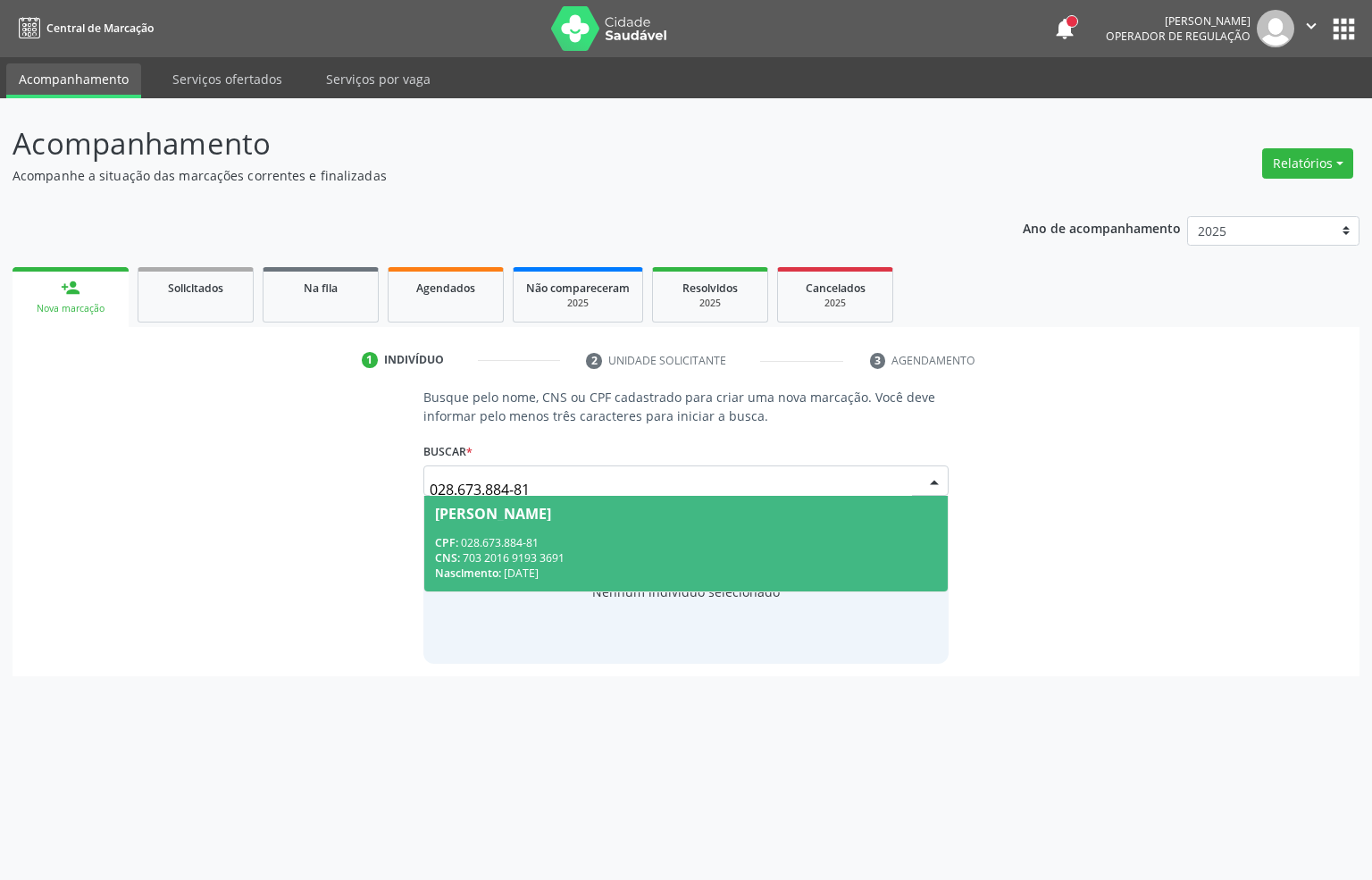
click at [419, 536] on div "Busque pelo nome, CNS ou CPF cadastrado para criar uma nova marcação. Você deve…" at bounding box center [686, 526] width 551 height 276
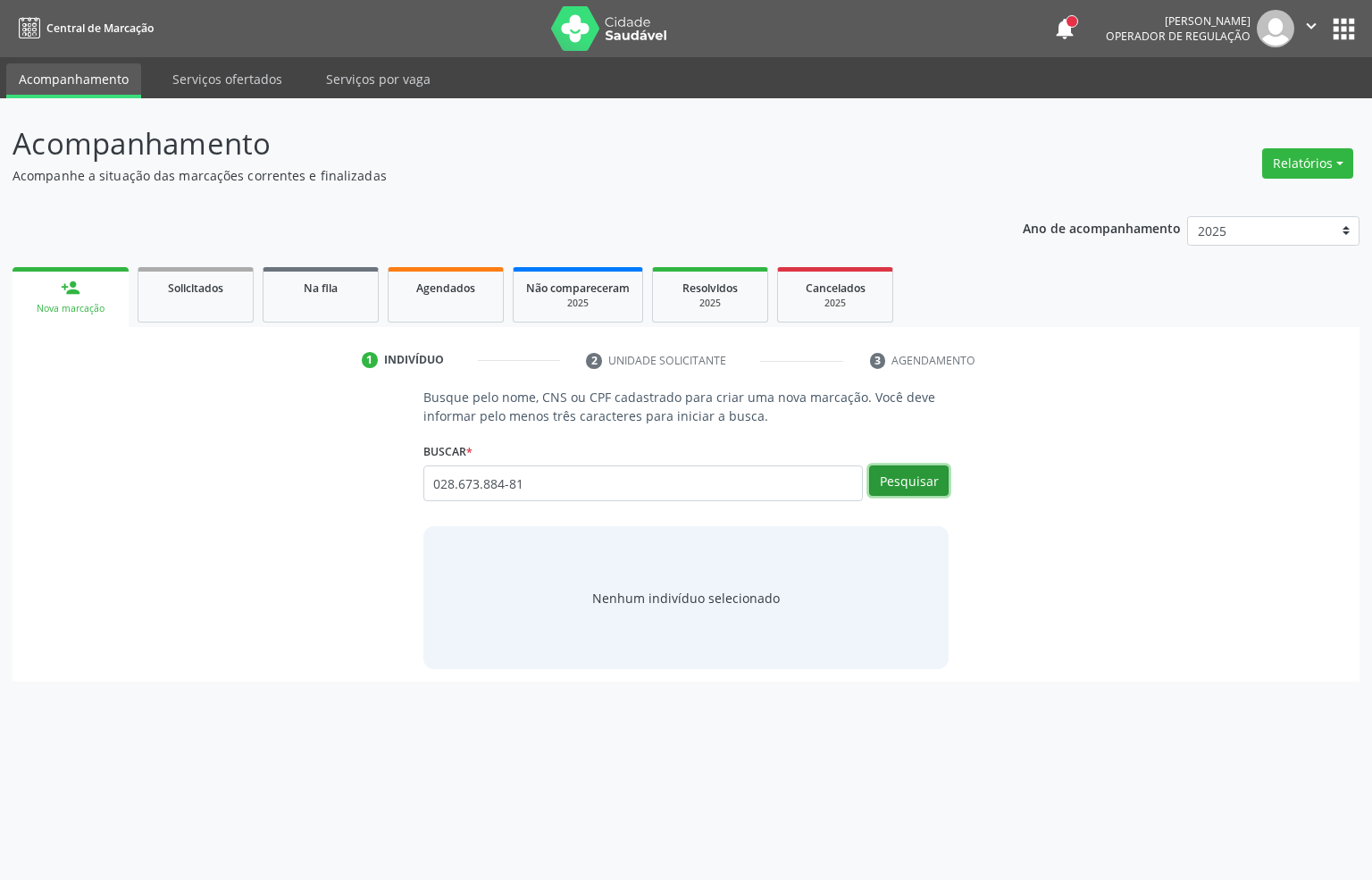
click at [871, 475] on button "Pesquisar" at bounding box center [909, 480] width 80 height 31
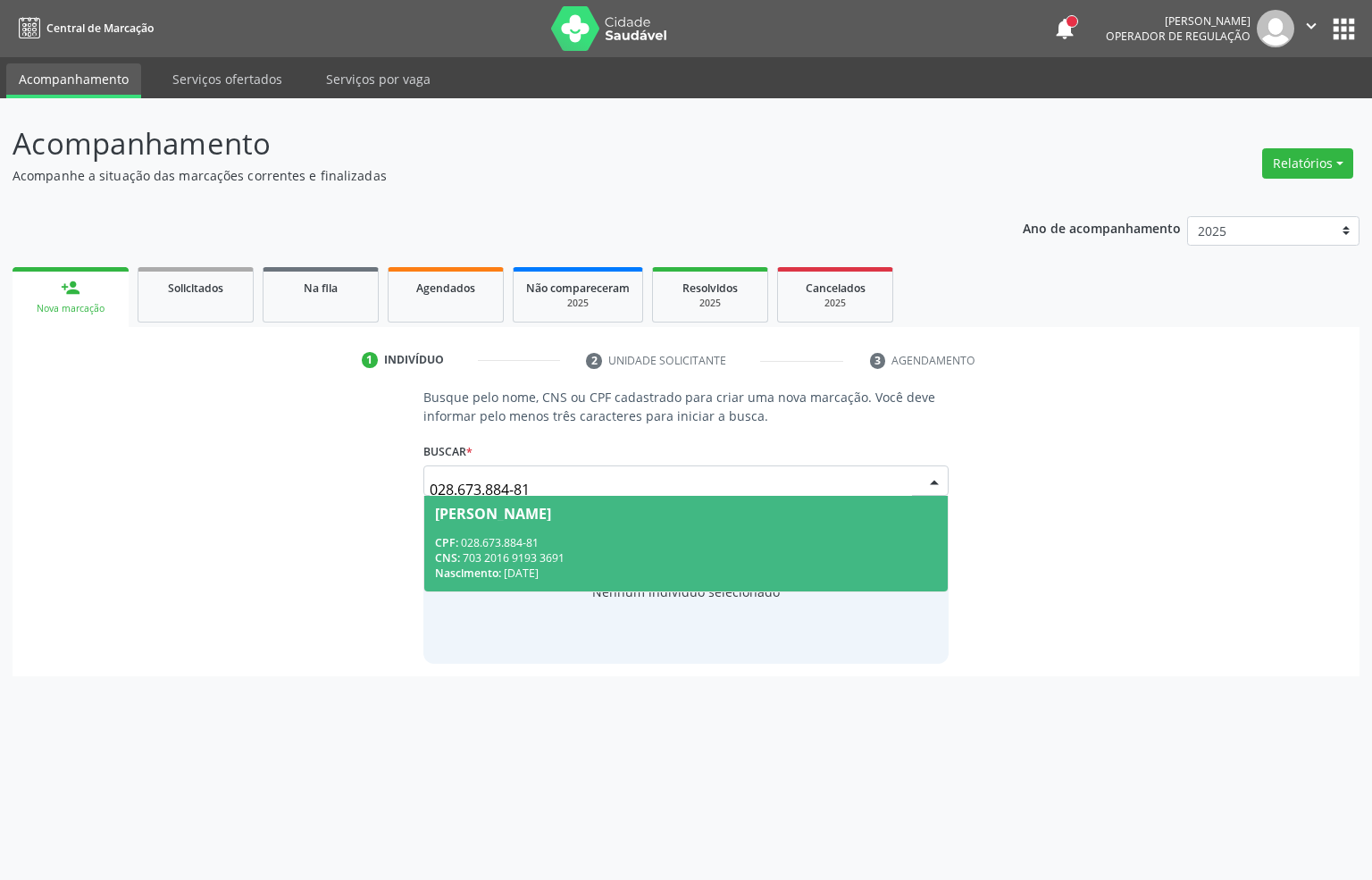
click at [641, 524] on span "Augusto Gomes de Lima CPF: 028.673.884-81 CNS: 703 2016 9193 3691 Nascimento: 0…" at bounding box center [686, 543] width 525 height 95
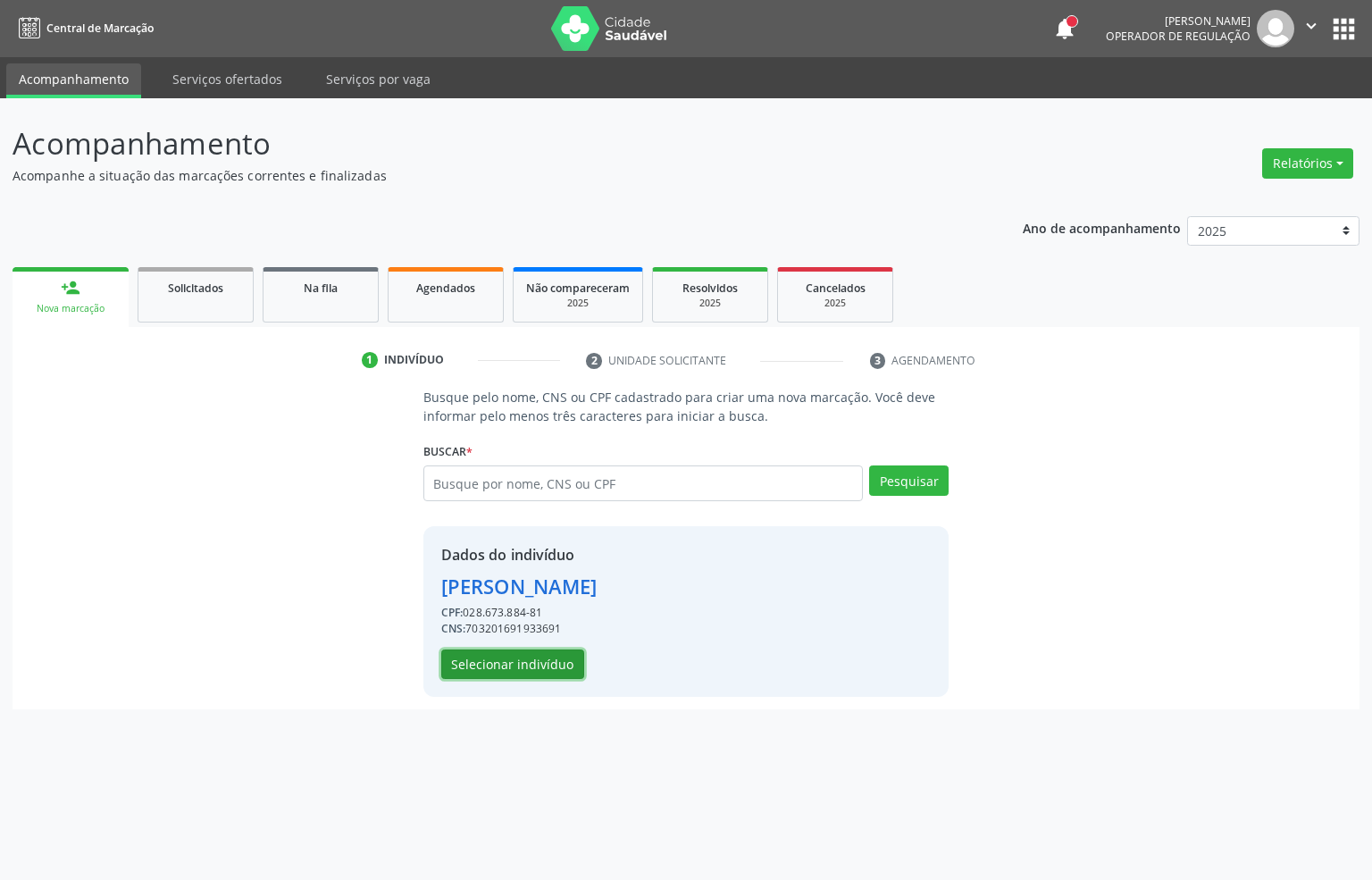
click at [513, 662] on button "Selecionar indivíduo" at bounding box center [513, 665] width 143 height 31
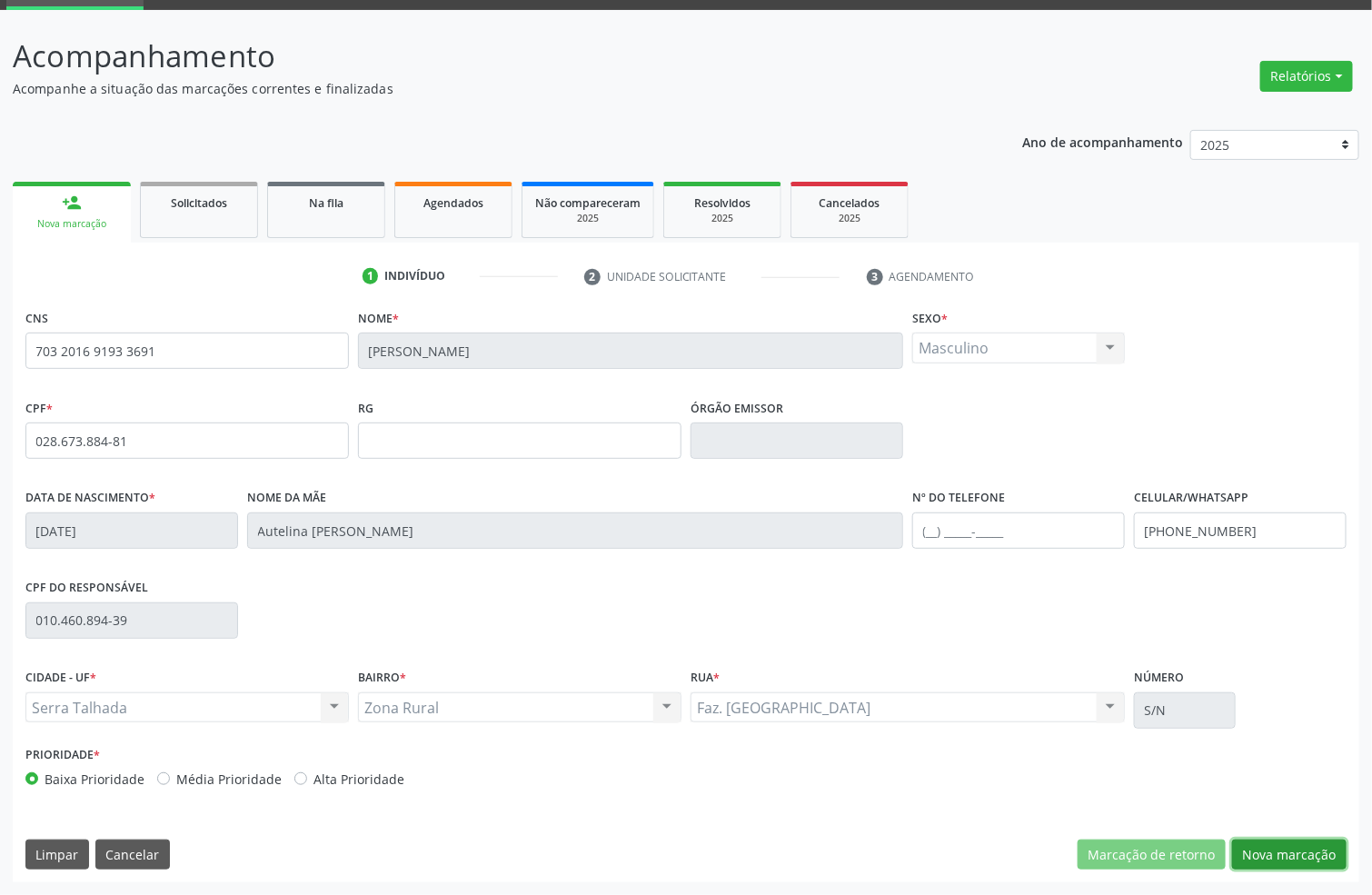
click at [1315, 845] on button "Nova marcação" at bounding box center [1289, 855] width 114 height 31
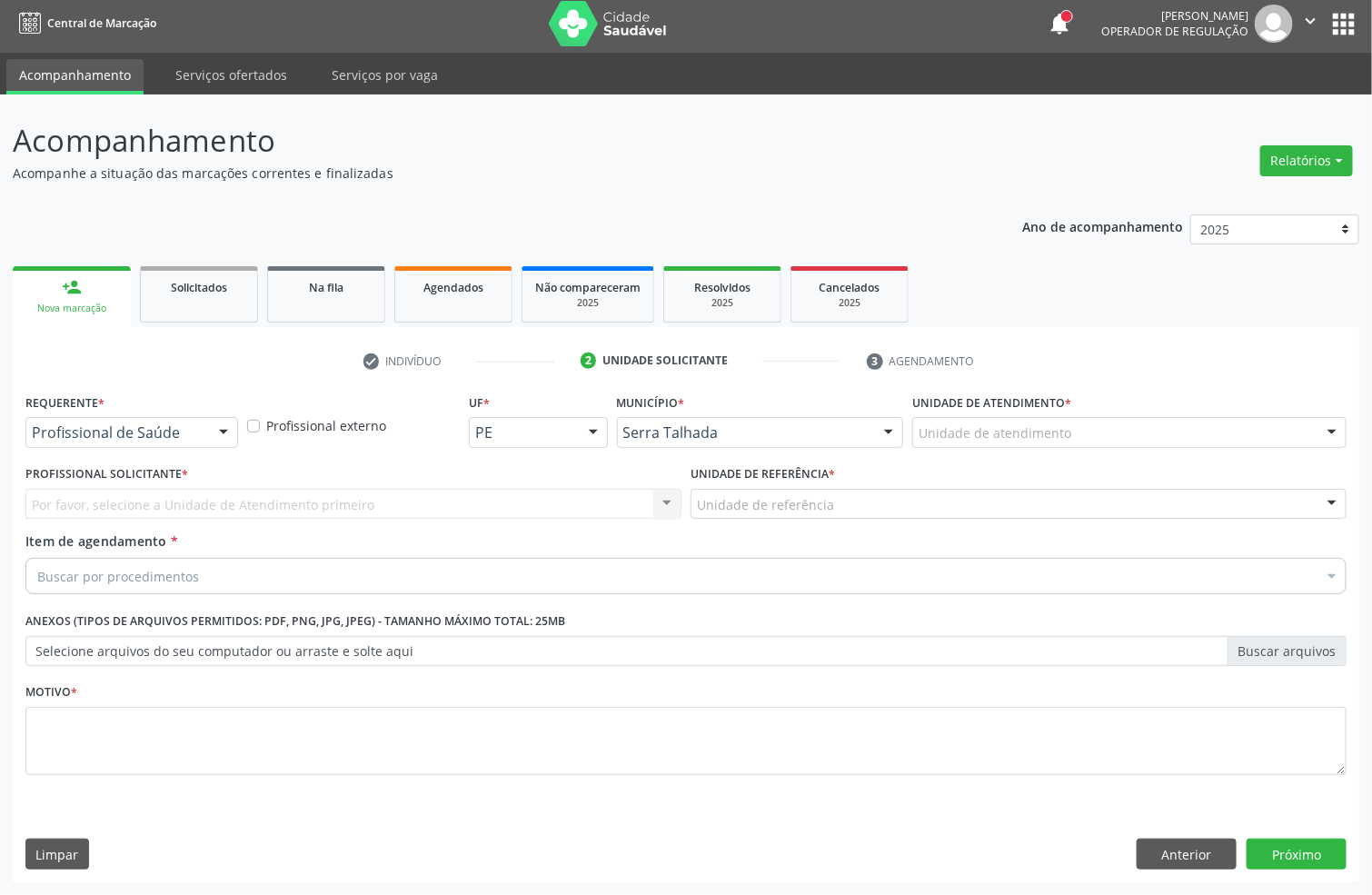
scroll to position [6, 0]
click at [202, 428] on div "Profissional de Saúde" at bounding box center [132, 432] width 213 height 31
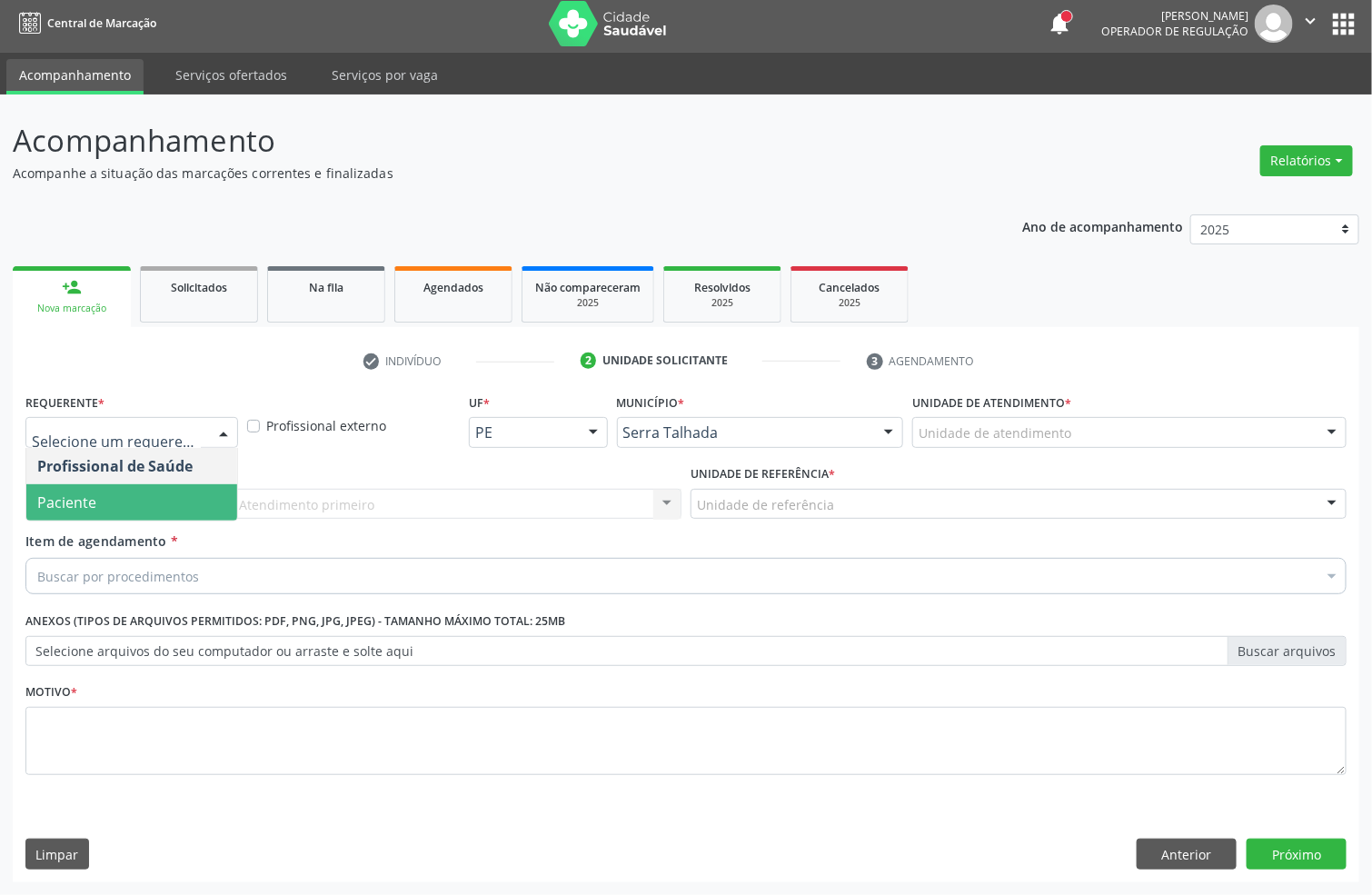
click at [174, 505] on span "Paciente" at bounding box center [132, 501] width 211 height 36
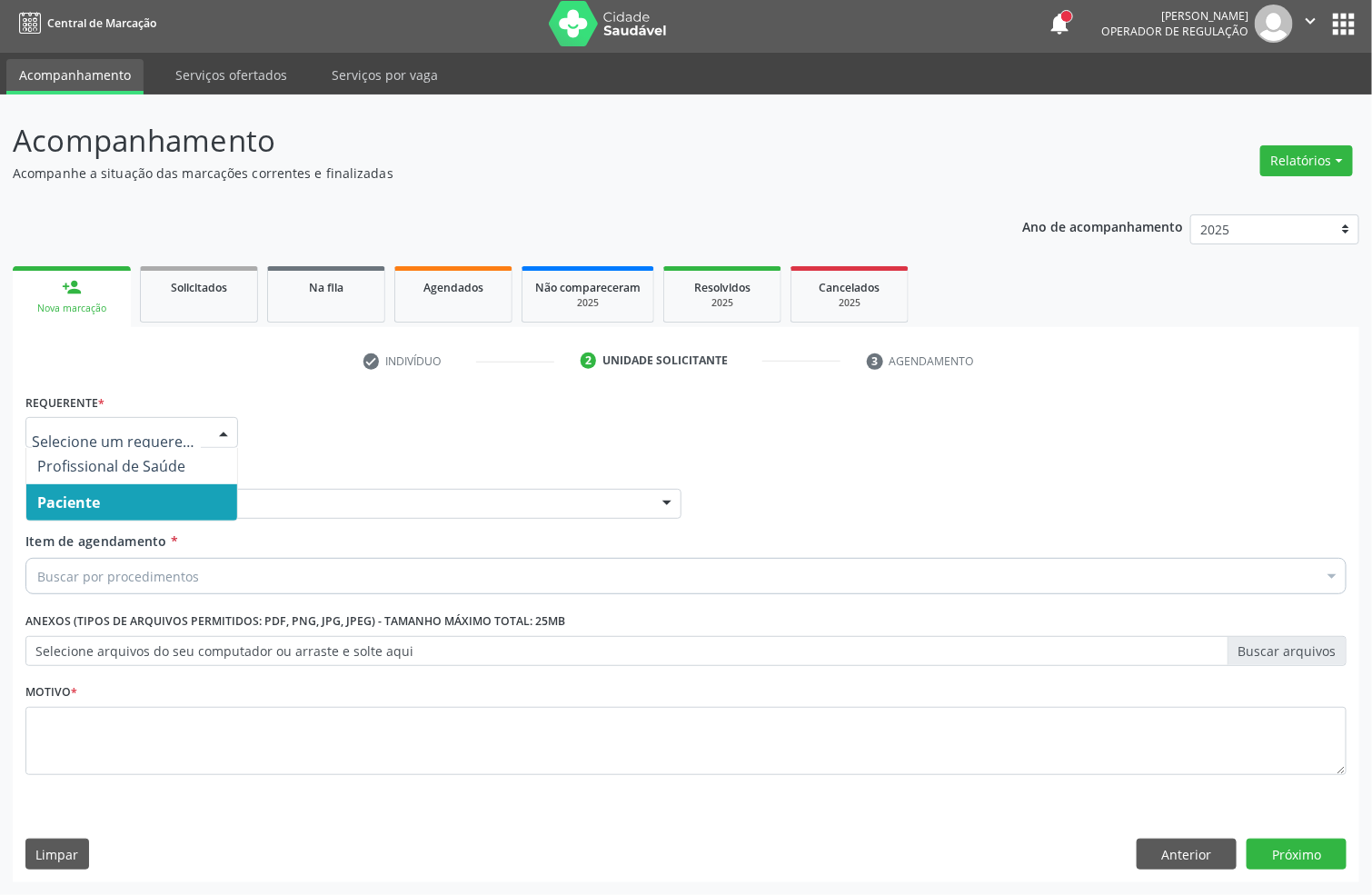
click at [129, 494] on span "Paciente" at bounding box center [132, 501] width 211 height 36
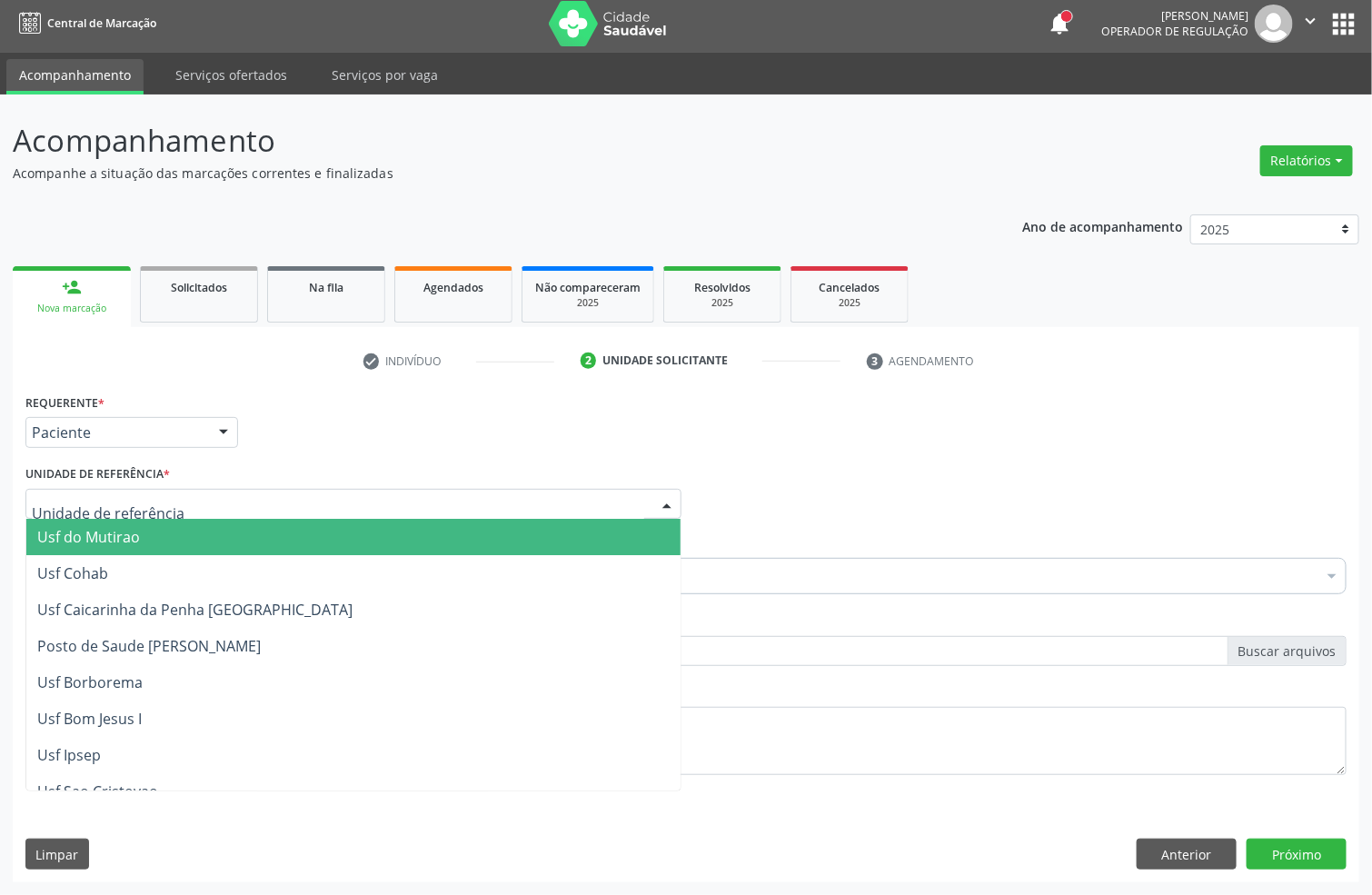
click at [174, 512] on div at bounding box center [354, 504] width 656 height 31
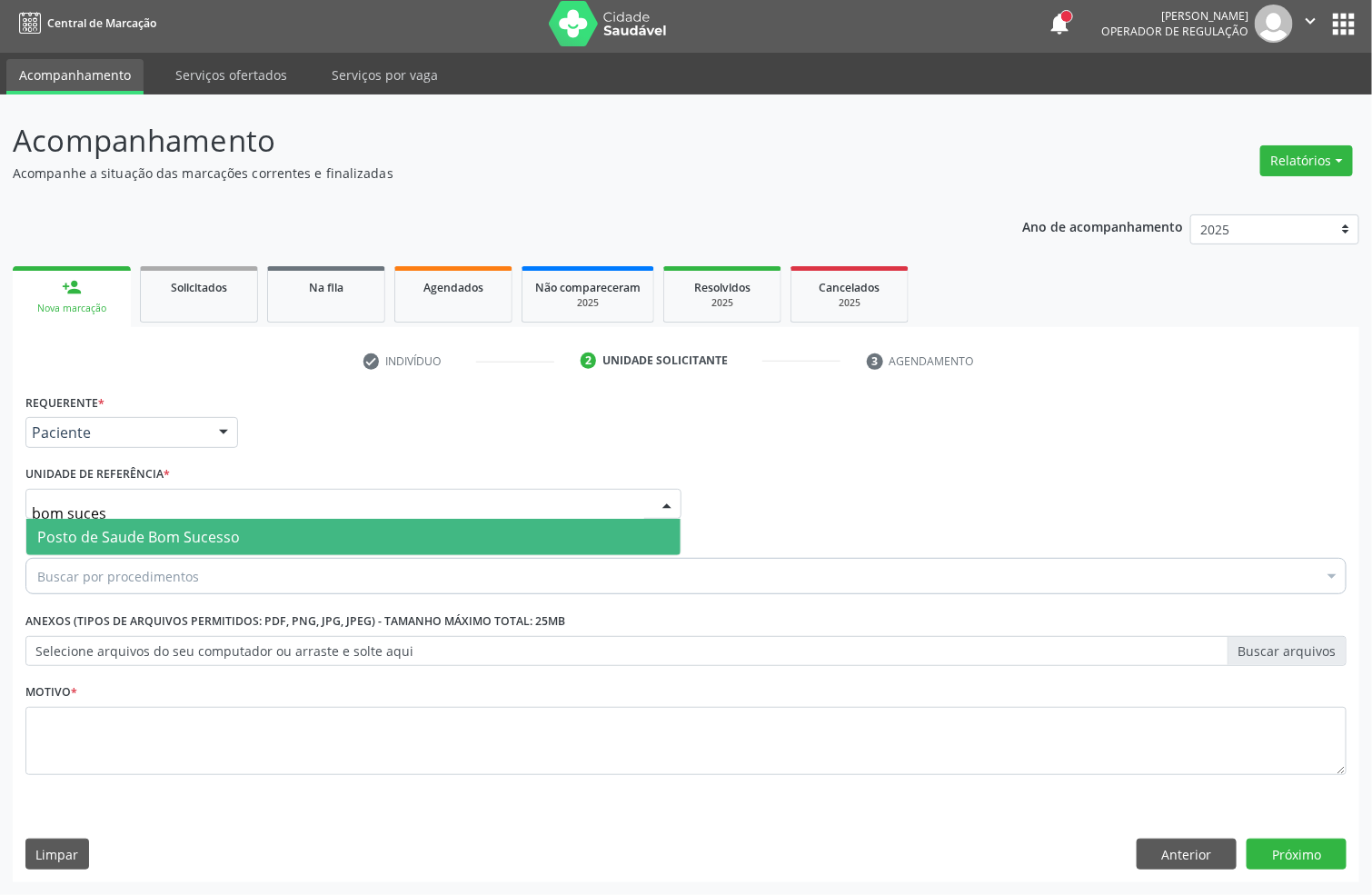
type input "bom sucess"
click at [206, 536] on span "Posto de Saude Bom Sucesso" at bounding box center [138, 537] width 203 height 20
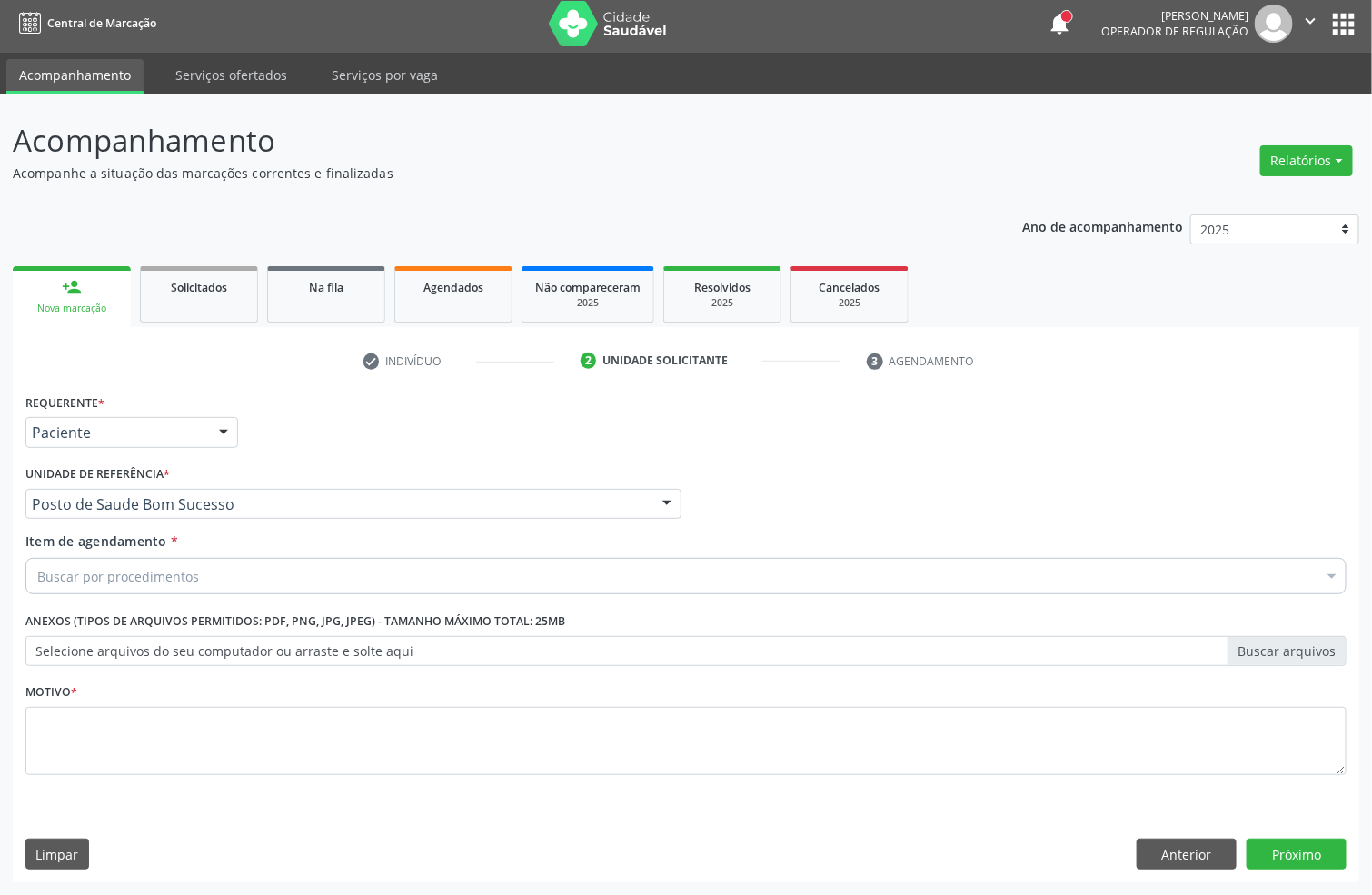
click at [200, 564] on div "Buscar por procedimentos" at bounding box center [686, 575] width 1321 height 36
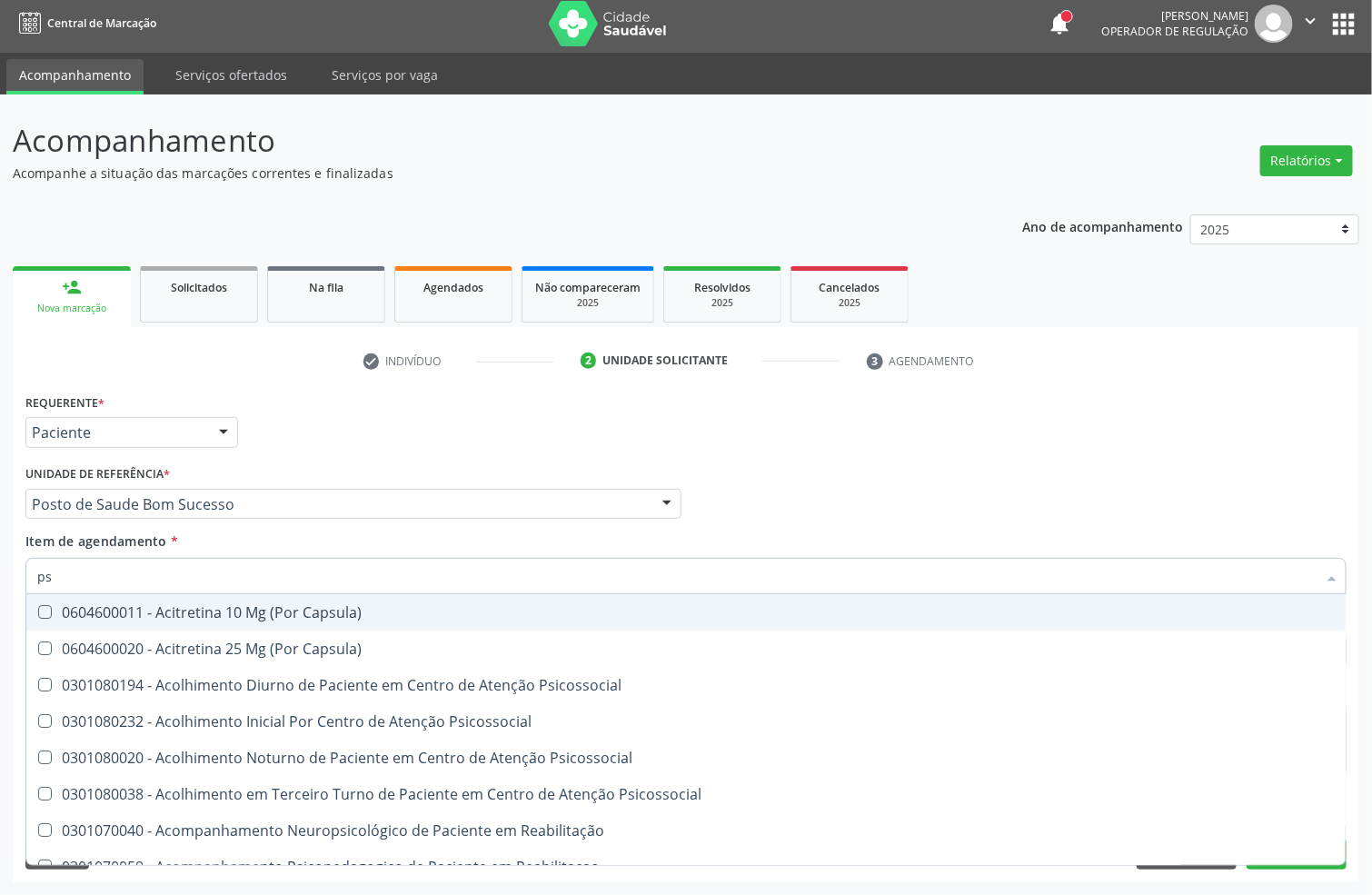
type input "psa"
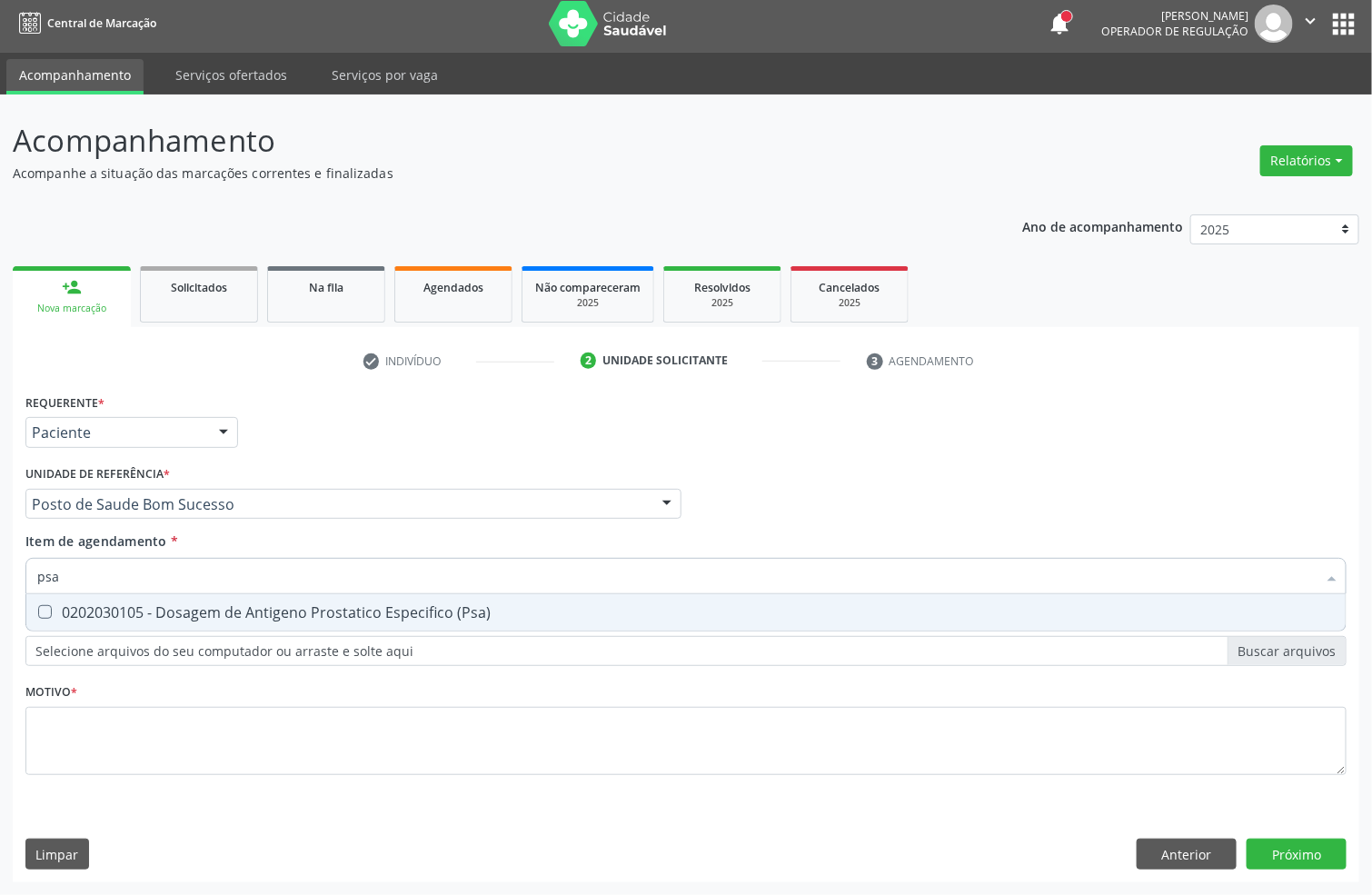
click at [145, 610] on div "0202030105 - Dosagem de Antigeno Prostatico Especifico (Psa)" at bounding box center [685, 612] width 1297 height 15
checkbox \(Psa\) "true"
drag, startPoint x: 85, startPoint y: 562, endPoint x: 0, endPoint y: 603, distance: 94.4
click at [0, 595] on div "Acompanhamento Acompanhe a situação das marcações correntes e finalizadas Relat…" at bounding box center [686, 495] width 1372 height 800
type input "hem"
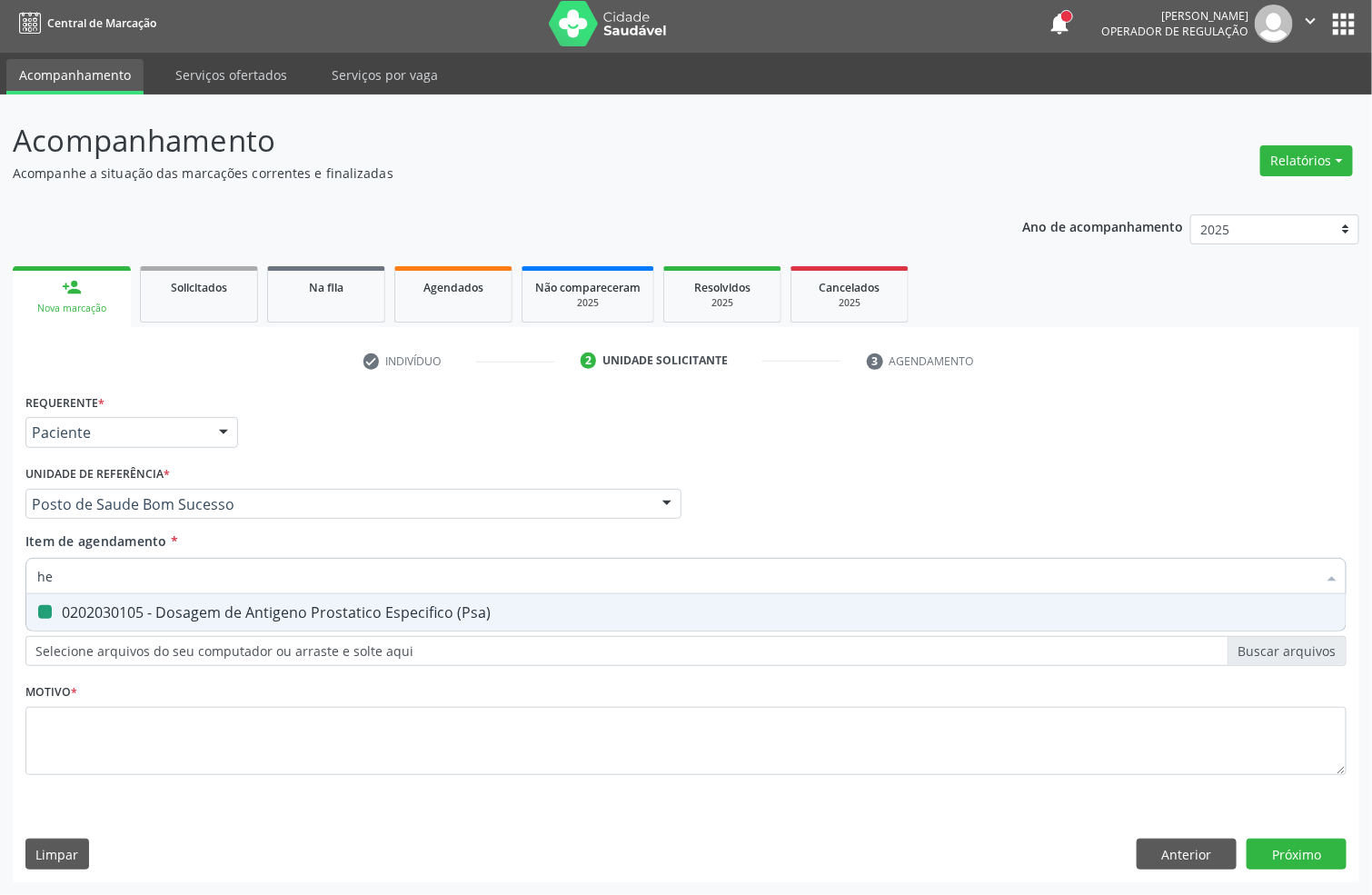
checkbox \(Psa\) "false"
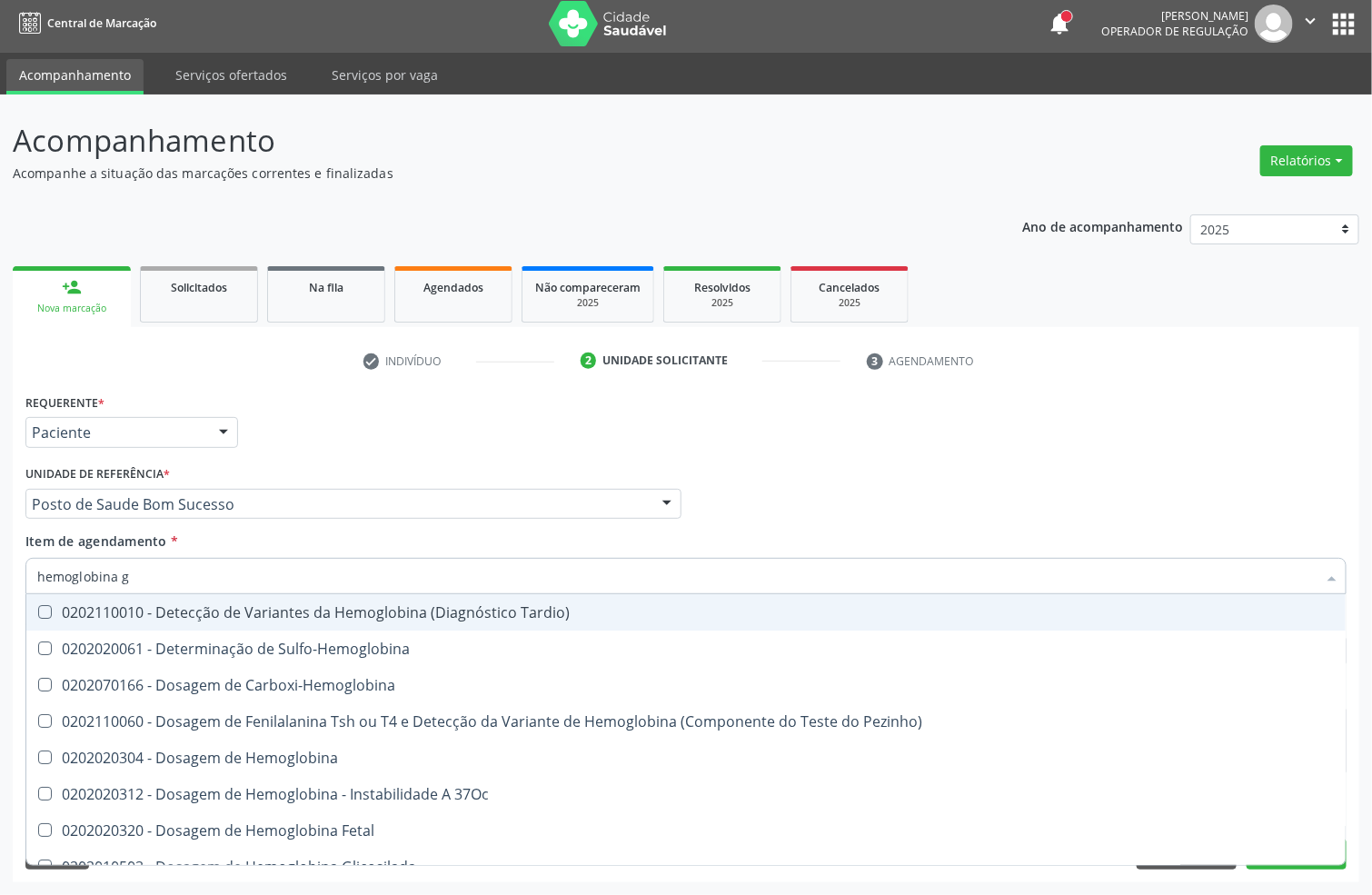
type input "hemoglobina g"
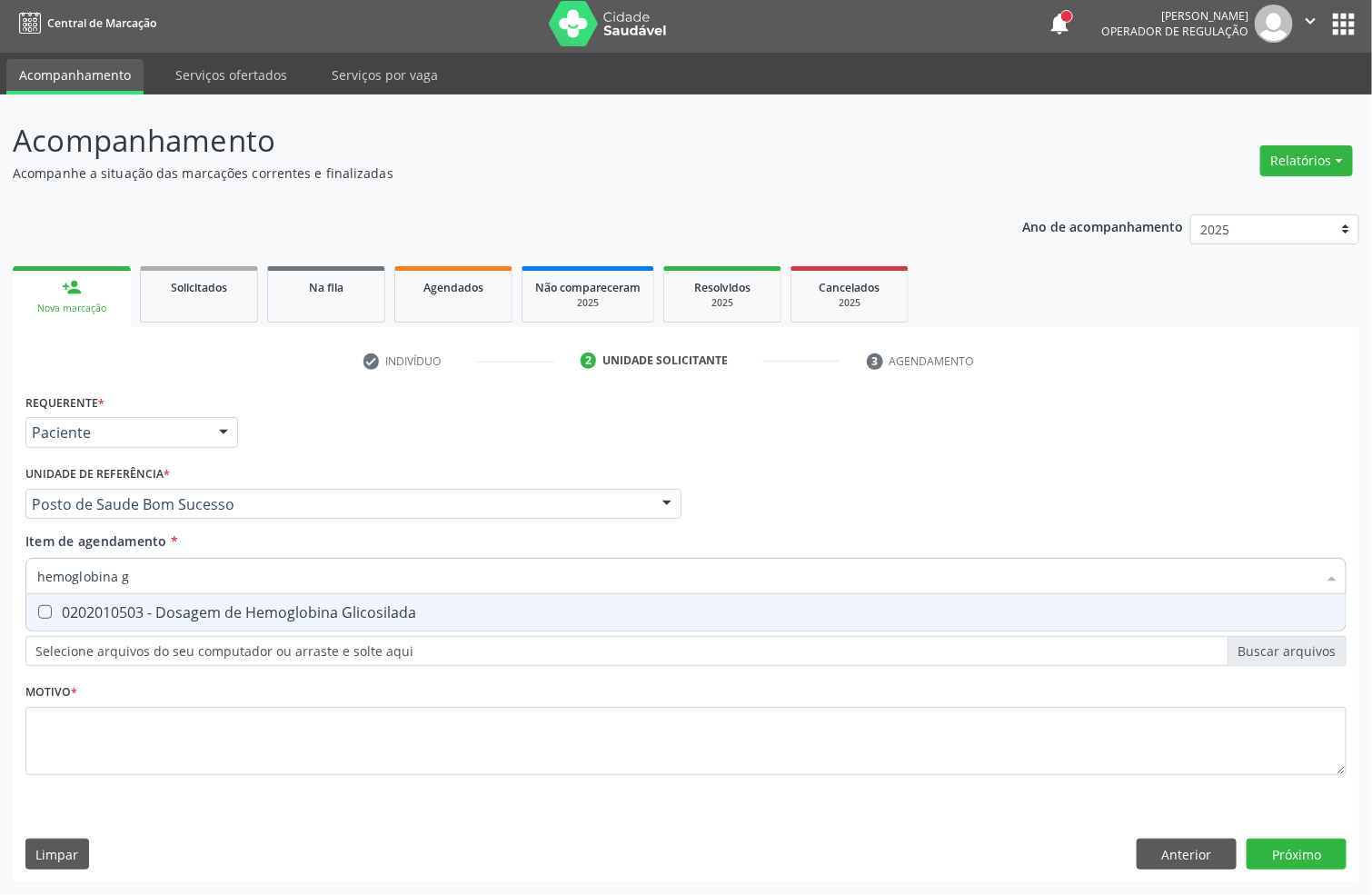
click at [82, 605] on div "0202010503 - Dosagem de Hemoglobina Glicosilada" at bounding box center [685, 612] width 1297 height 15
checkbox Glicosilada "true"
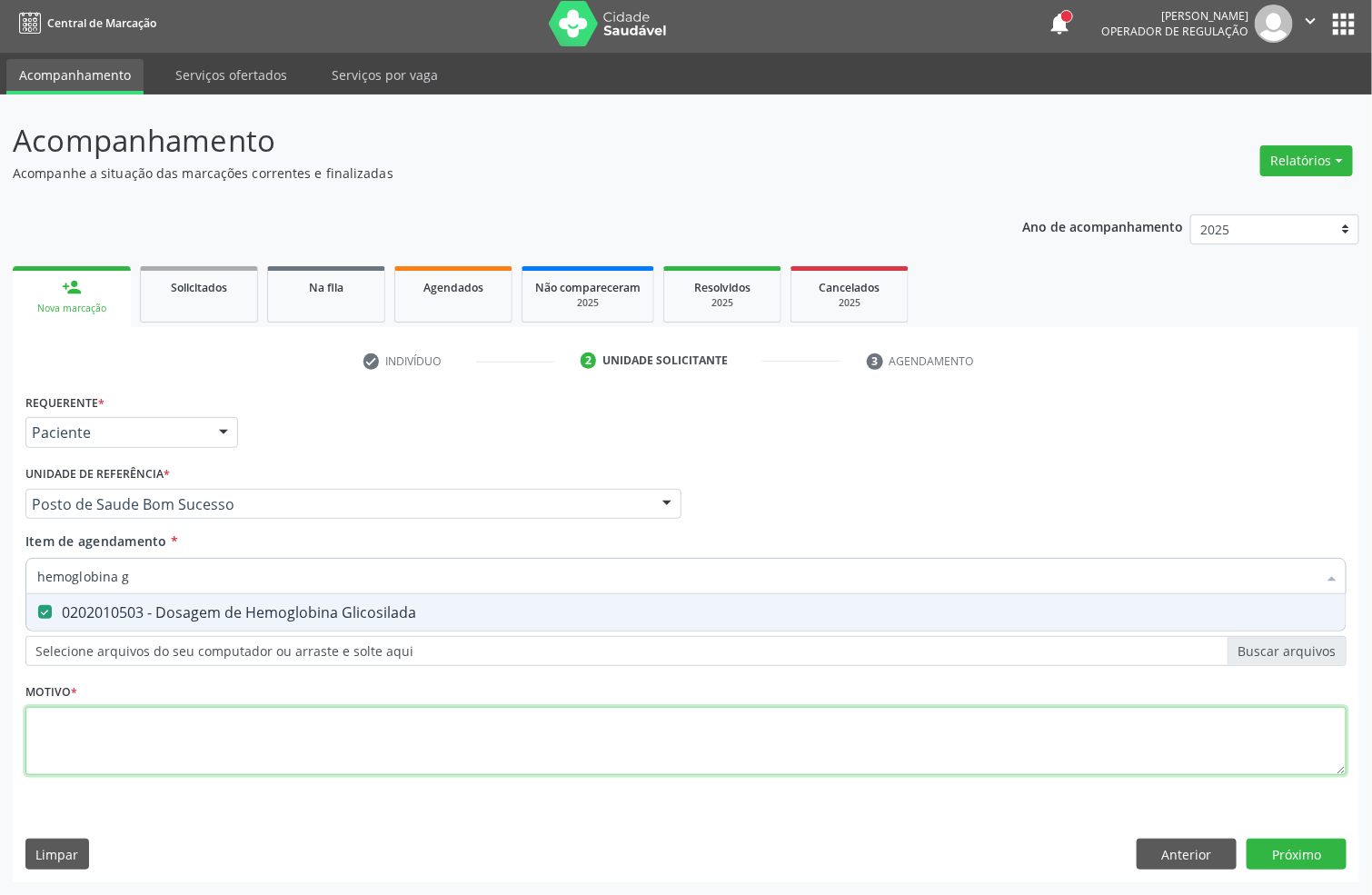
click at [110, 748] on div "Requerente * Paciente Profissional de Saúde Paciente Nenhum resultado encontrad…" at bounding box center [686, 595] width 1321 height 411
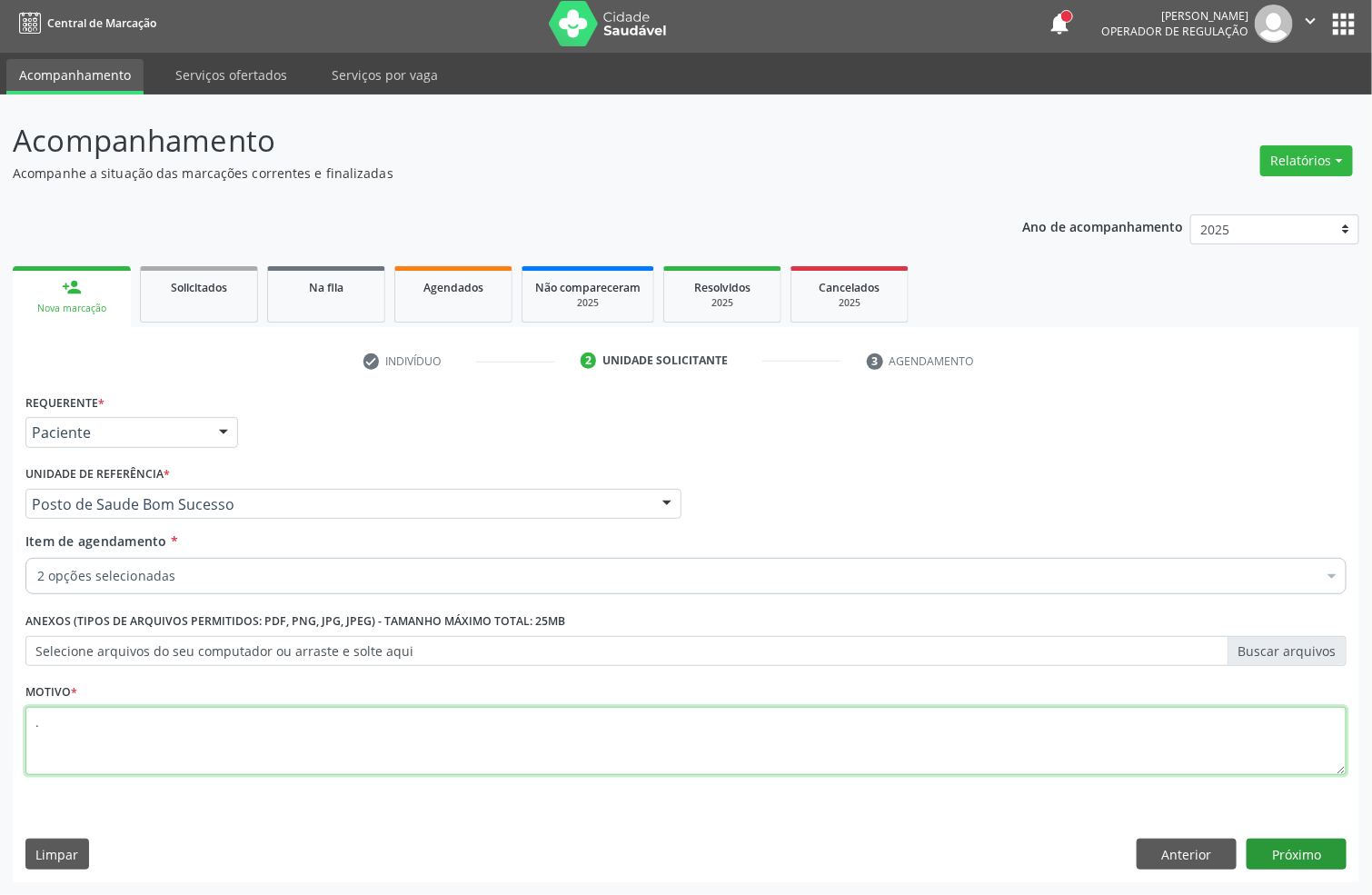
type textarea "."
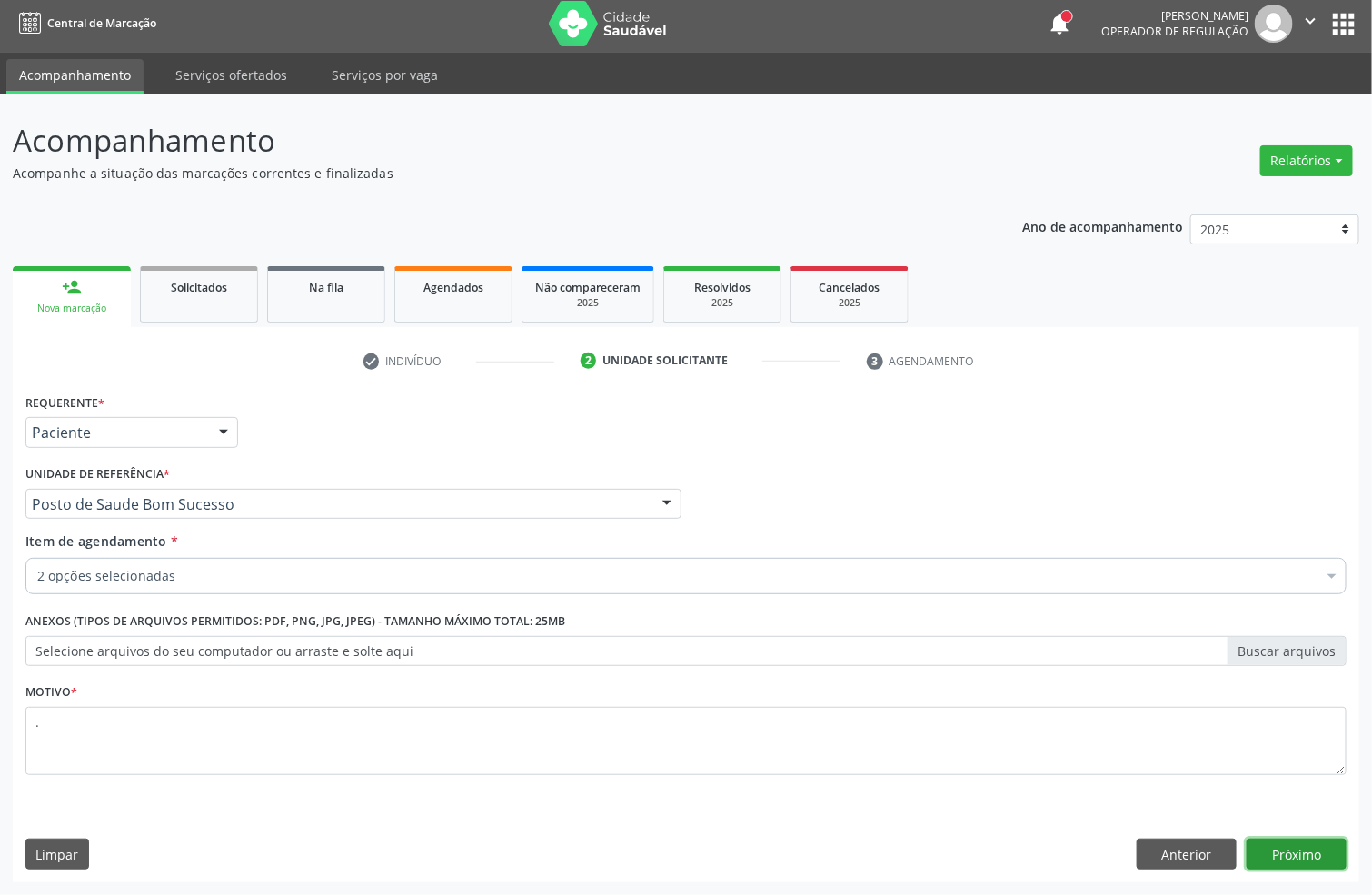
click at [1283, 841] on button "Próximo" at bounding box center [1296, 854] width 100 height 31
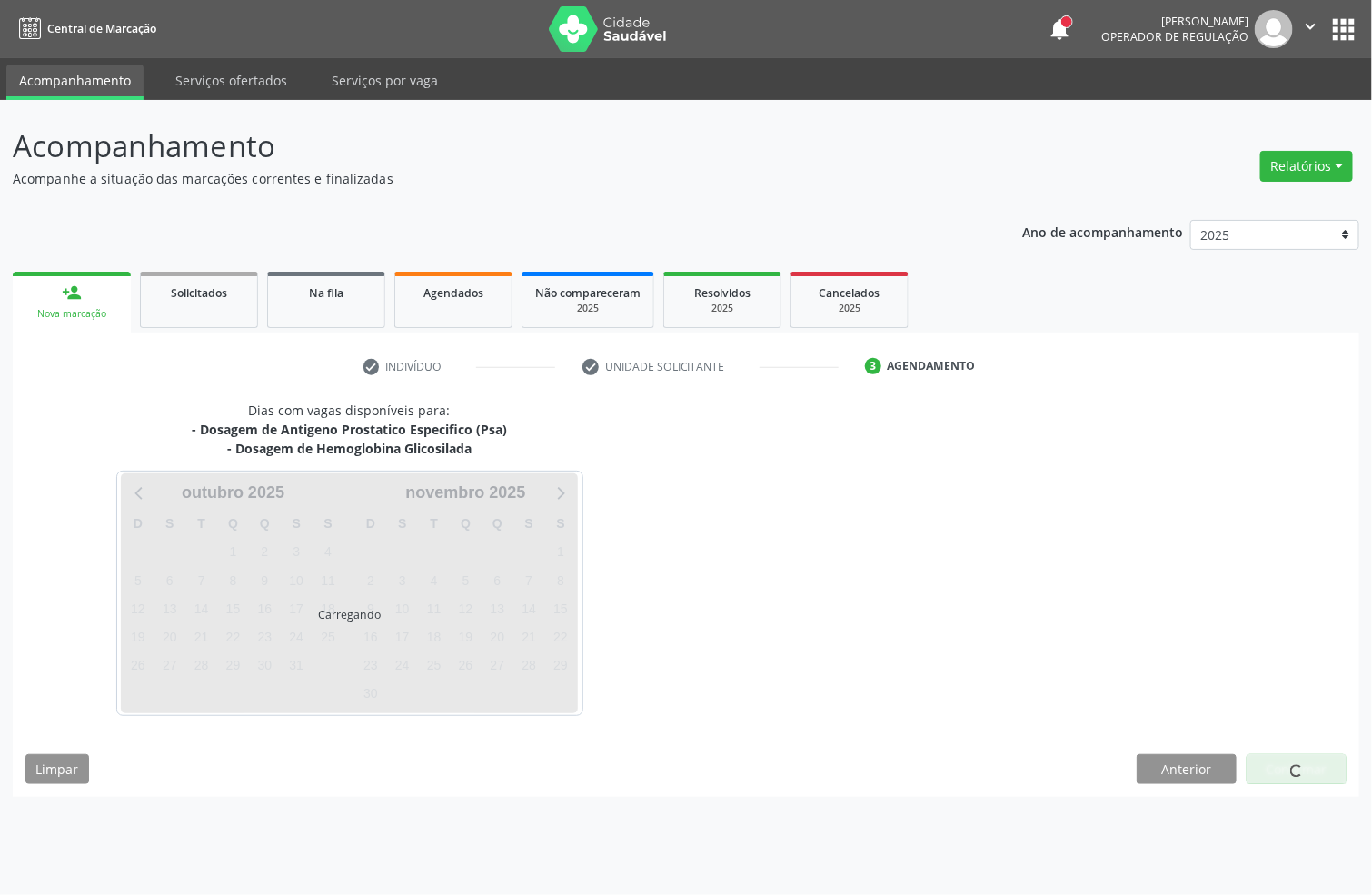
scroll to position [0, 0]
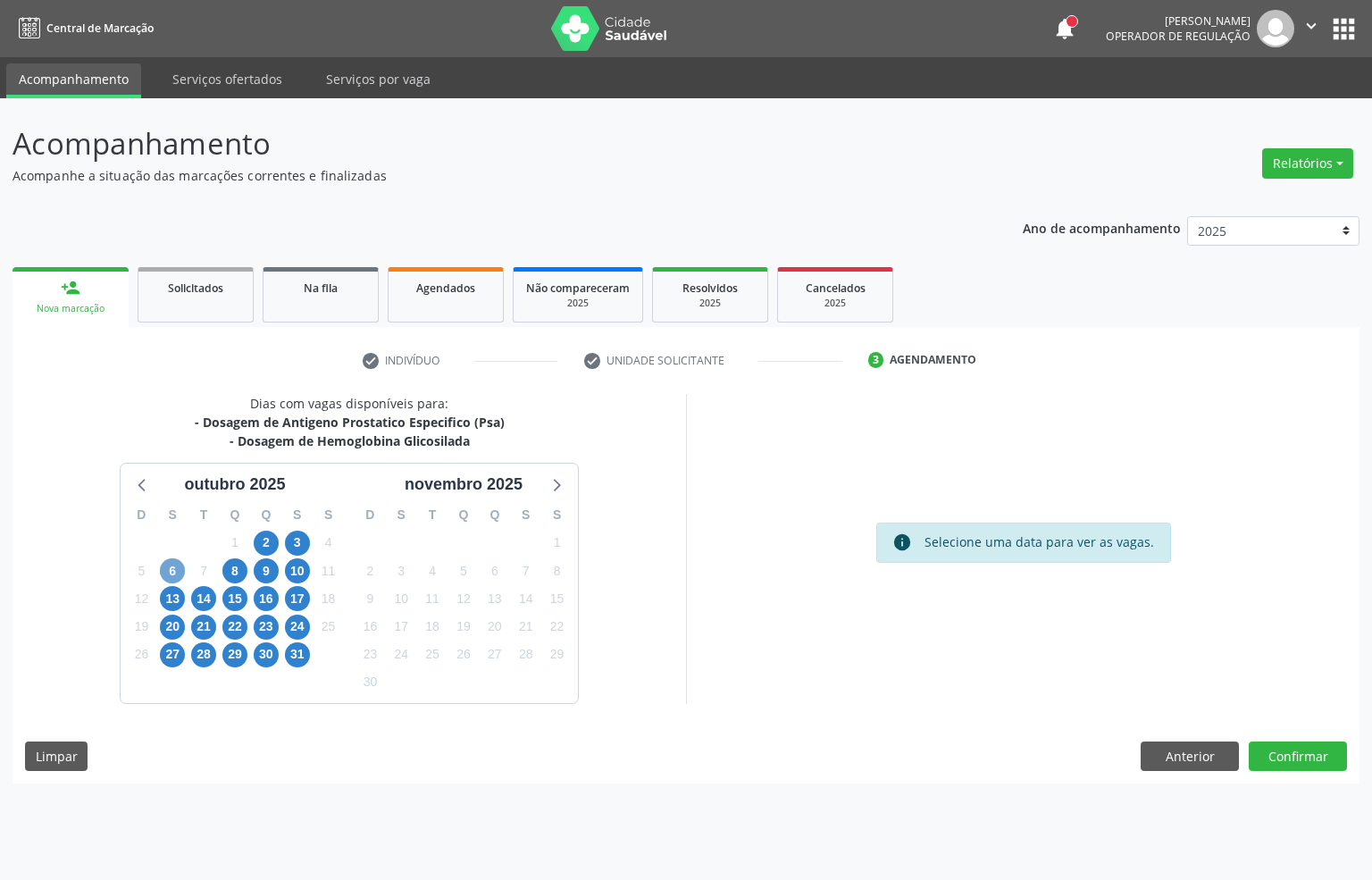
click at [166, 574] on span "6" at bounding box center [172, 571] width 25 height 25
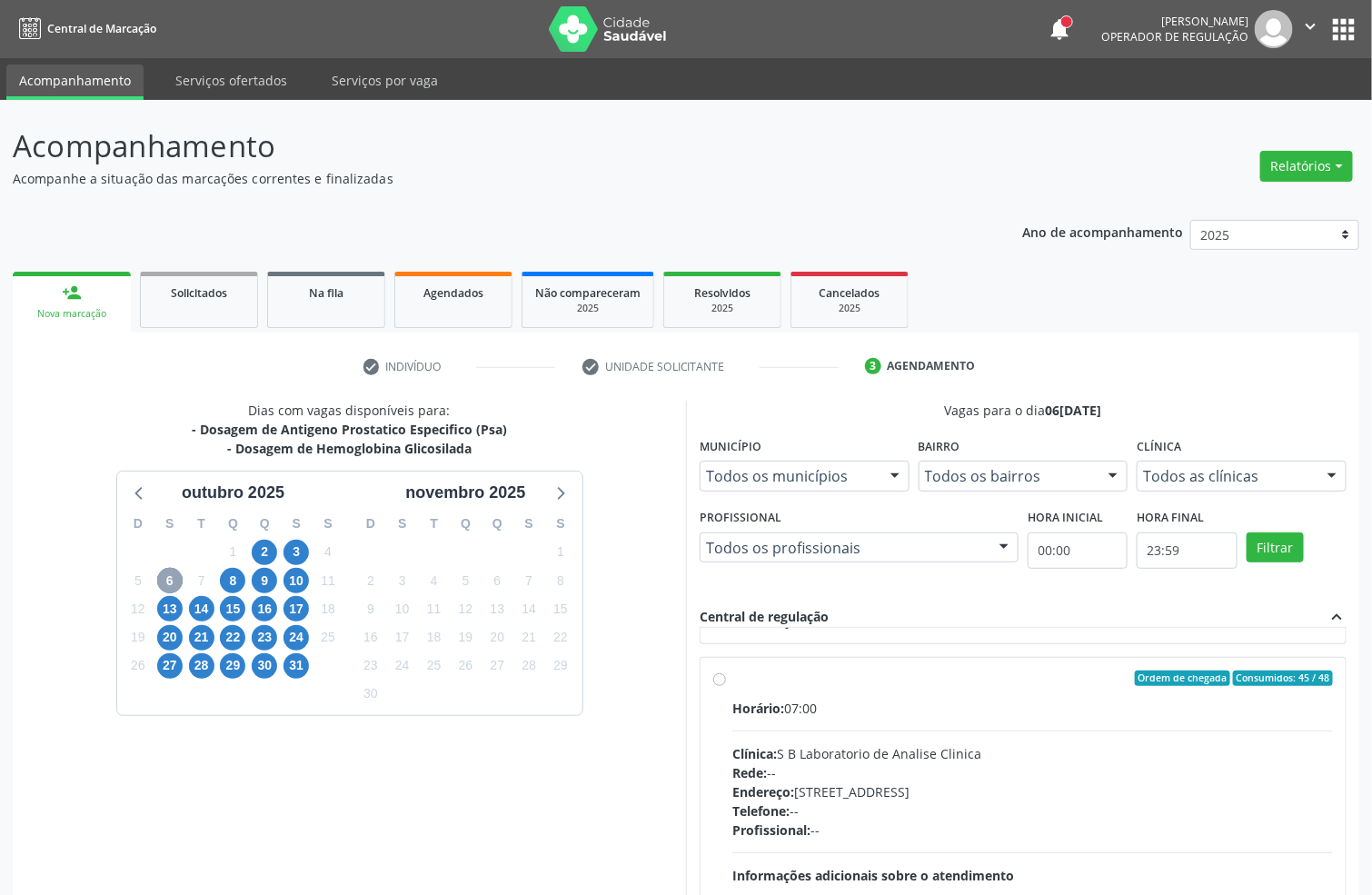
scroll to position [608, 0]
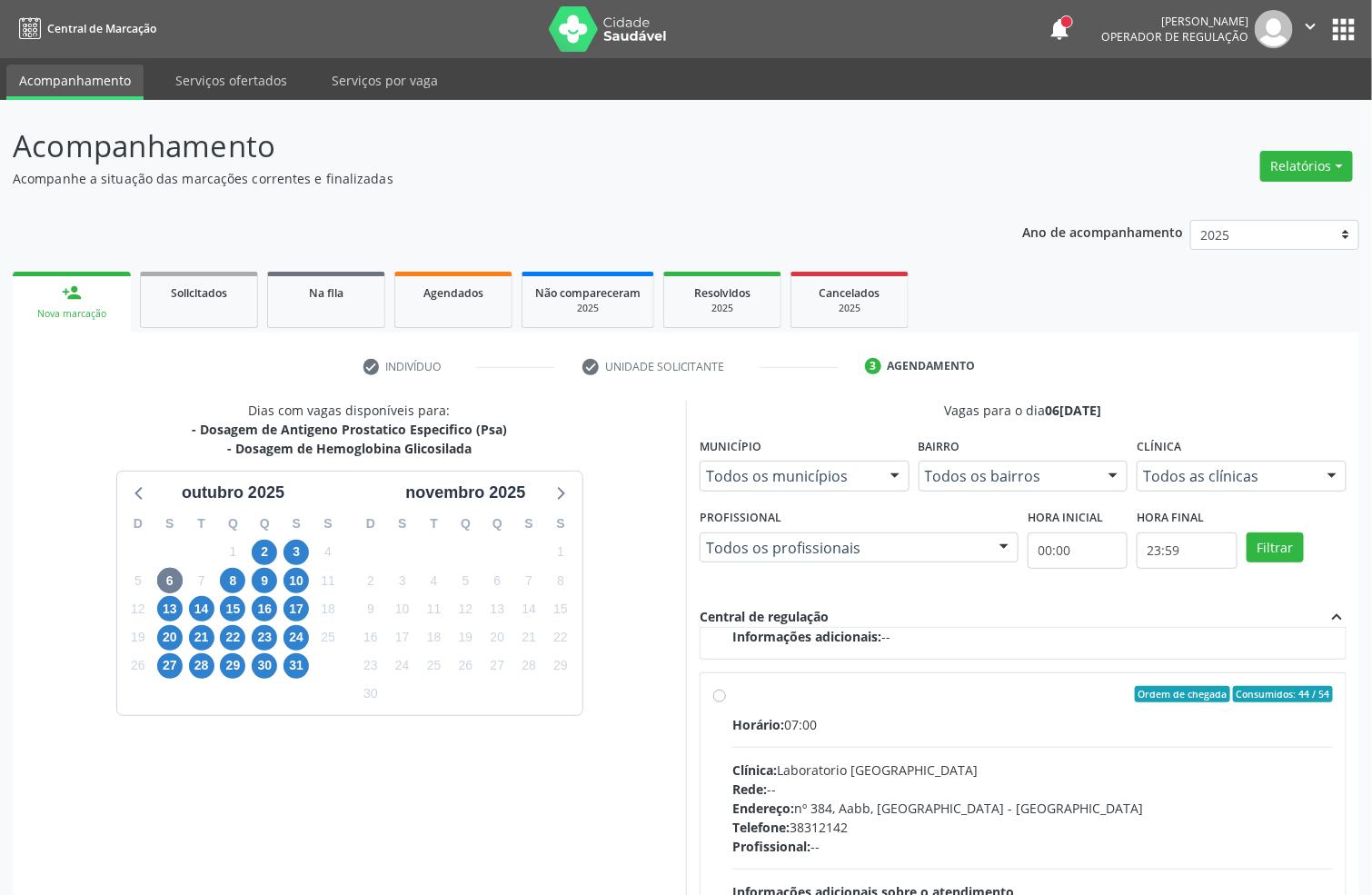
click at [889, 738] on div "Horário: 07:00 Clínica: Laboratorio Sao Francisco Rede: -- Endereço: nº 384, Aa…" at bounding box center [1032, 840] width 600 height 250
click at [726, 702] on input "Ordem de chegada Consumidos: 44 / 54 Horário: 07:00 Clínica: Laboratorio Sao Fr…" at bounding box center [720, 694] width 13 height 17
radio input "true"
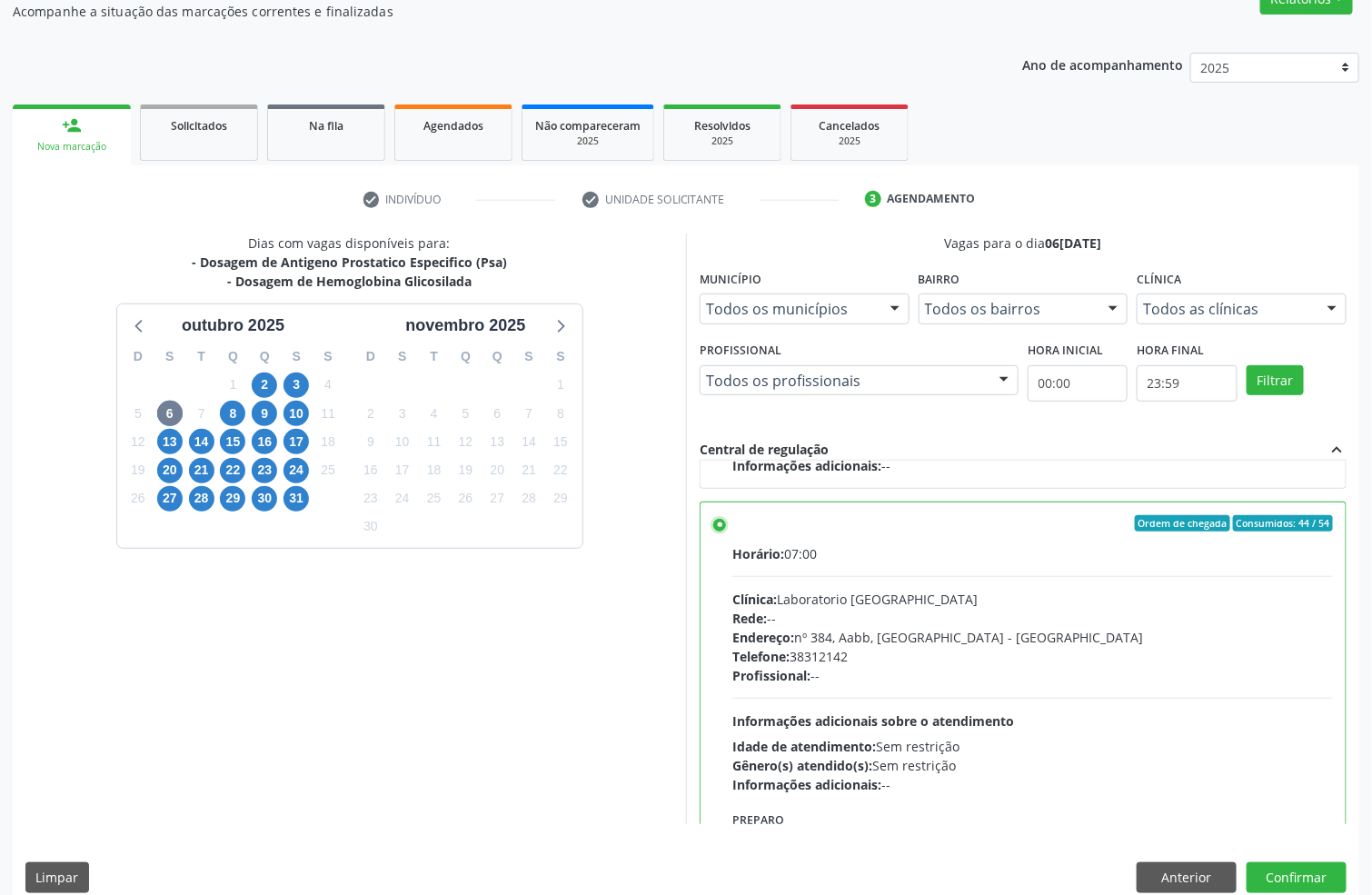
scroll to position [191, 0]
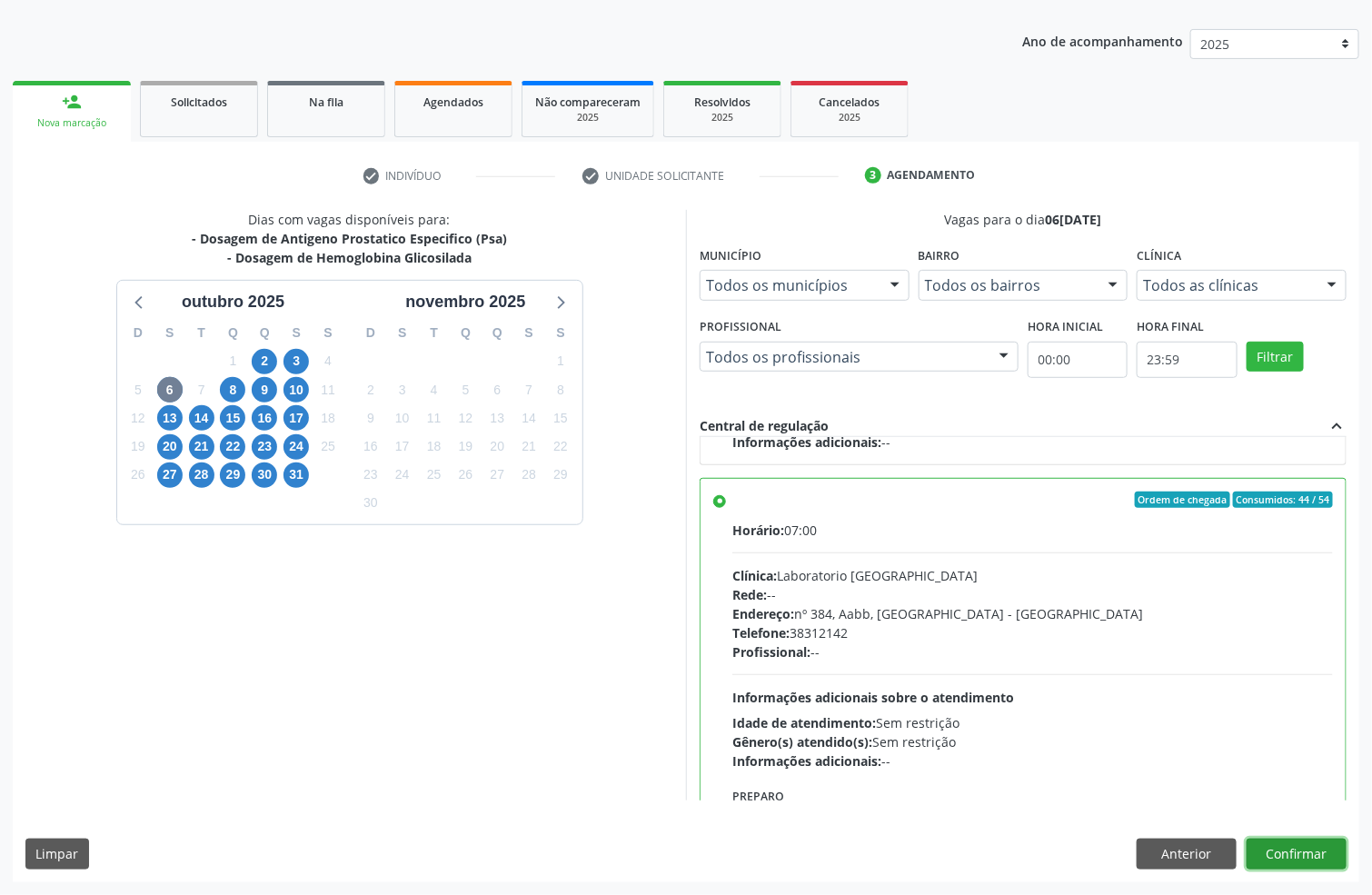
click at [1291, 852] on button "Confirmar" at bounding box center [1296, 854] width 100 height 31
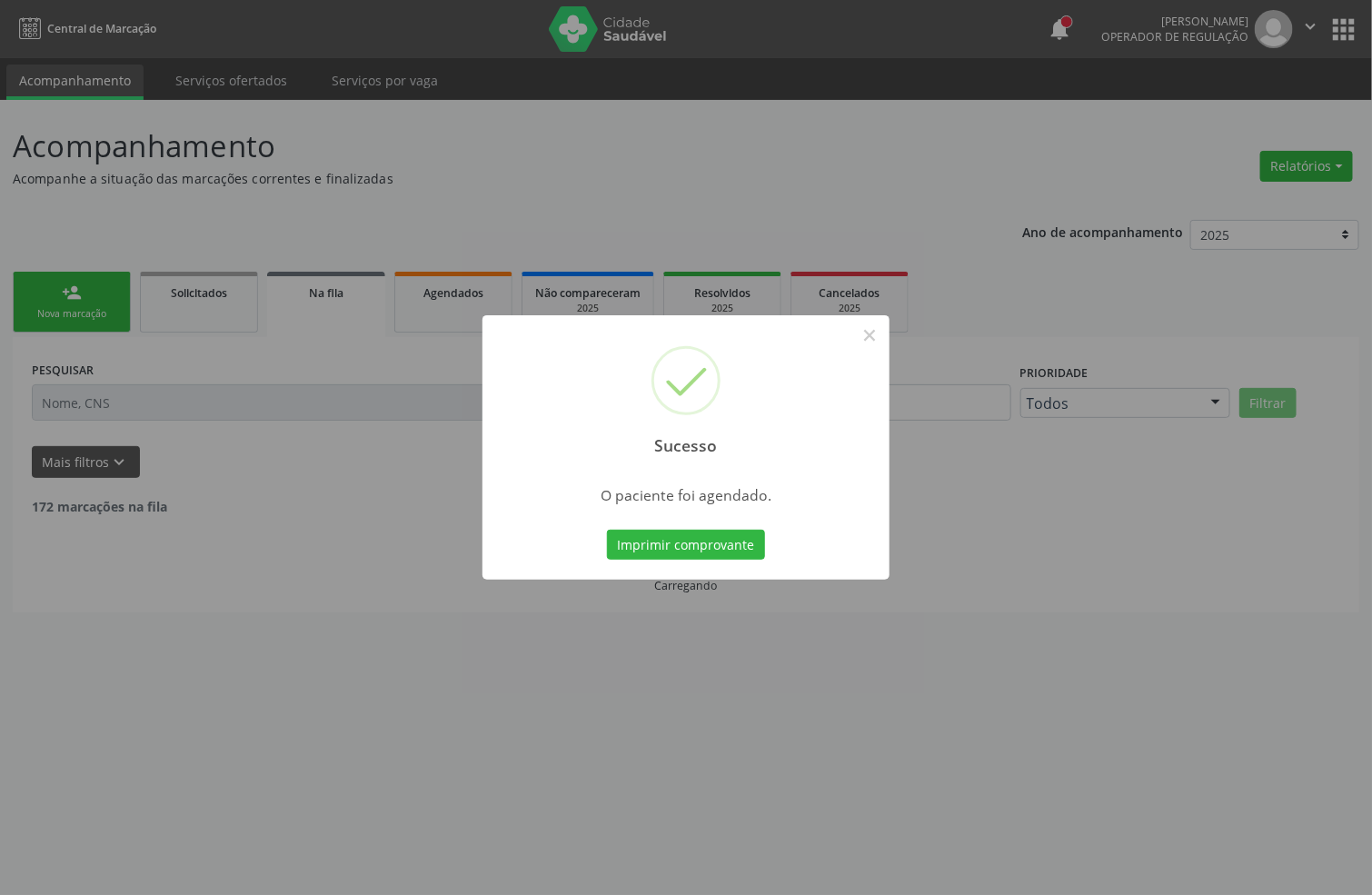
scroll to position [0, 0]
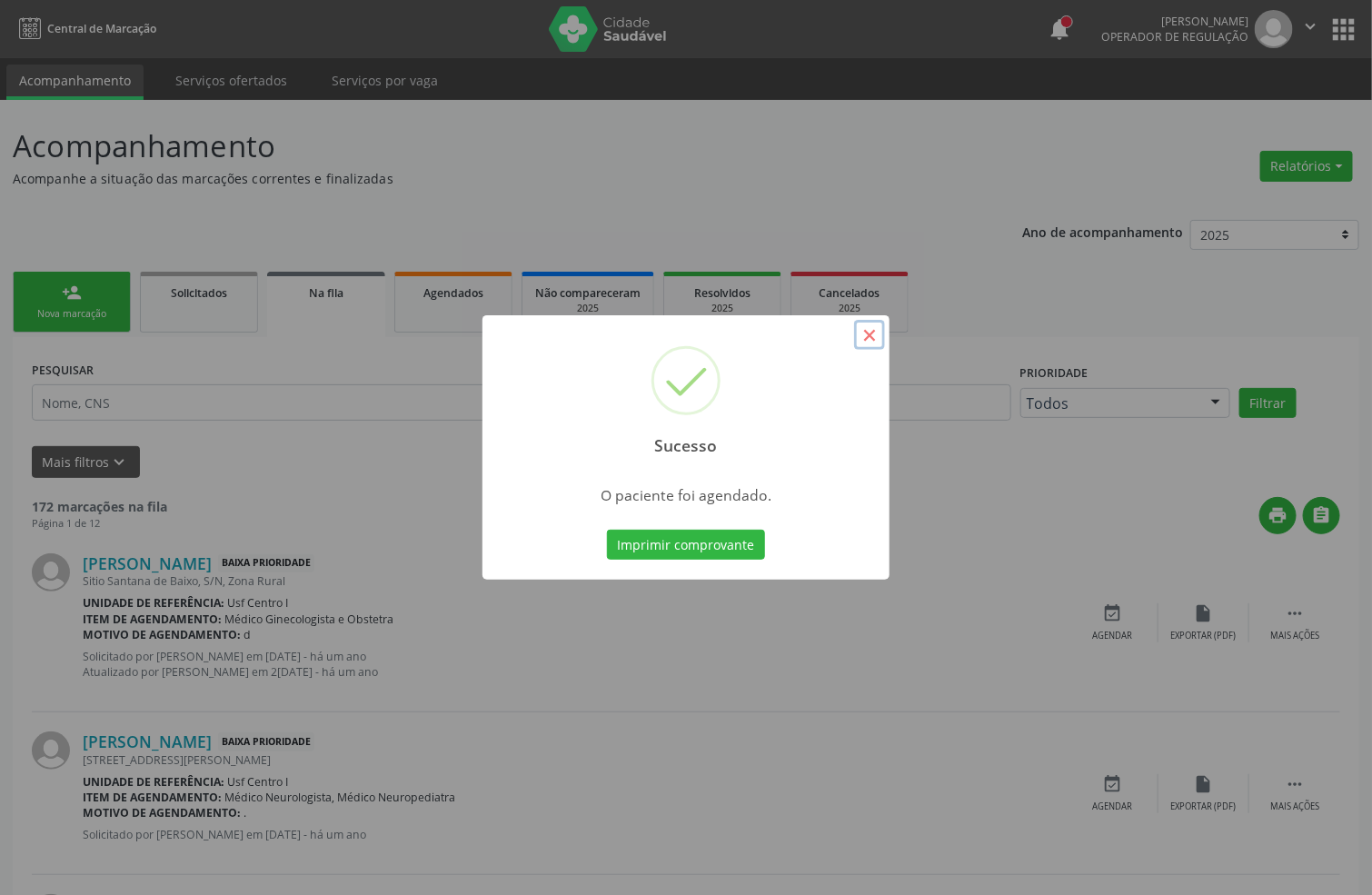
click at [873, 333] on button "×" at bounding box center [869, 336] width 31 height 31
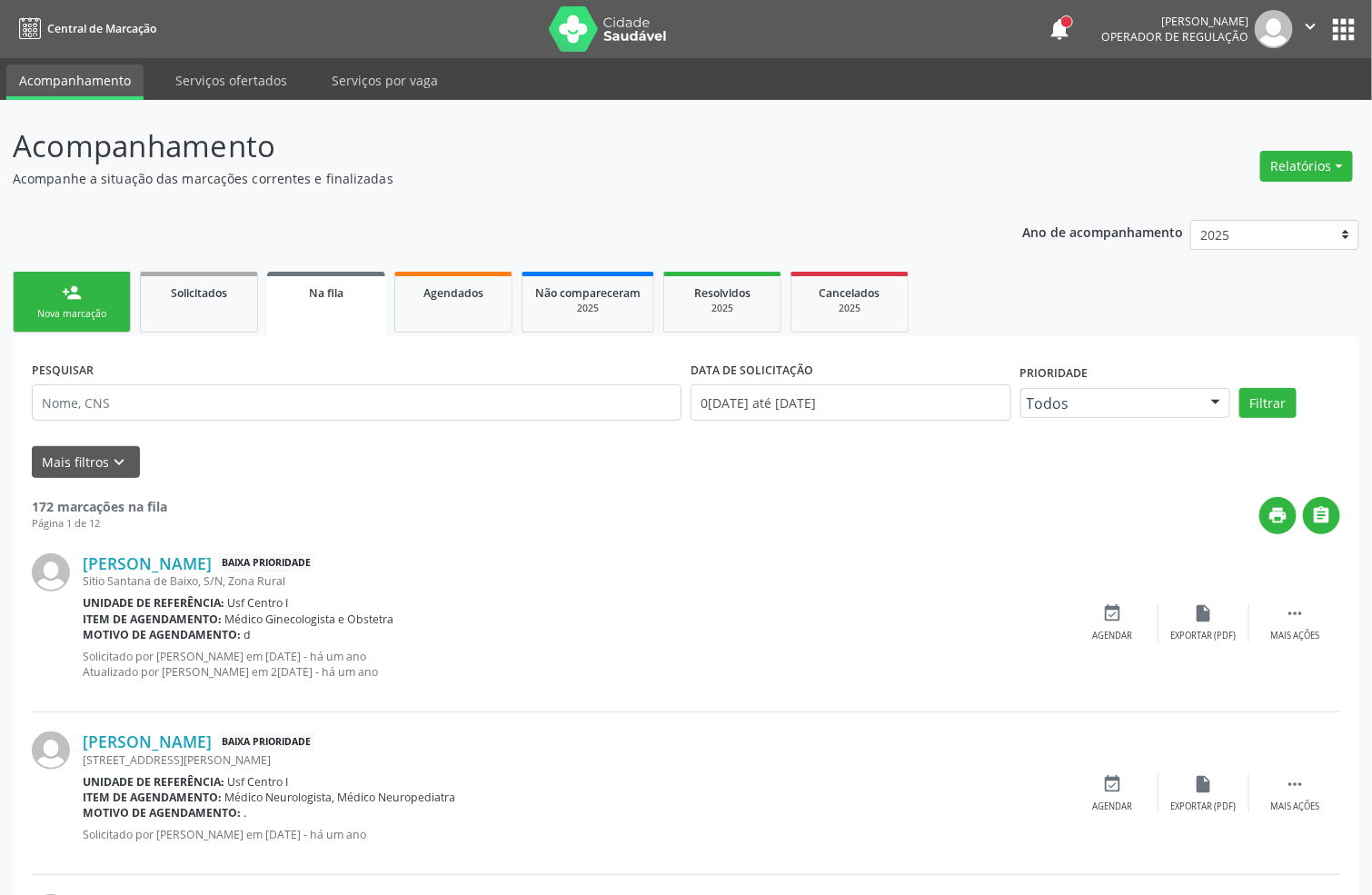
click at [90, 289] on link "person_add Nova marcação" at bounding box center [72, 302] width 118 height 61
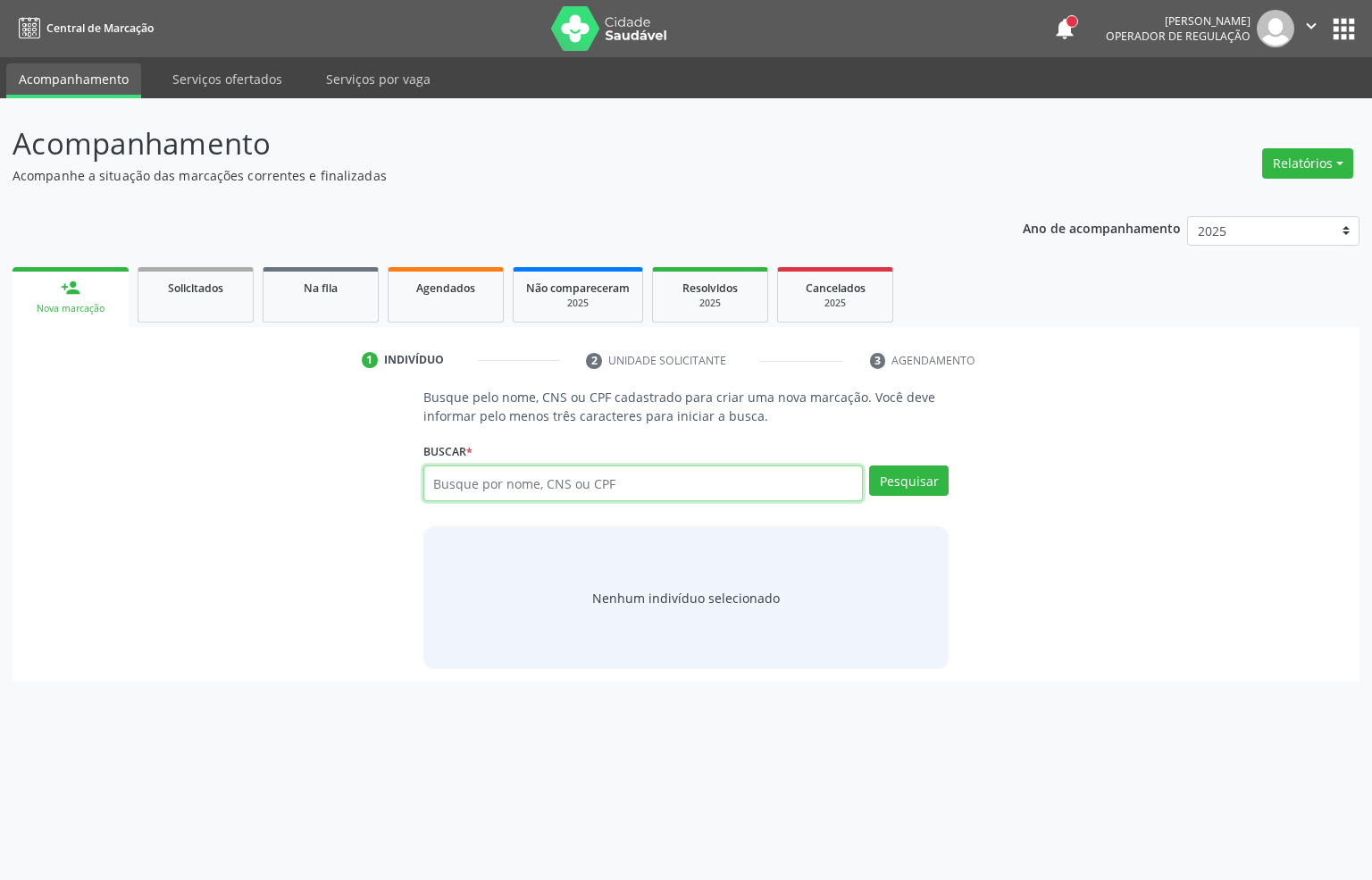
click at [505, 483] on input "text" at bounding box center [643, 482] width 440 height 35
click at [499, 474] on input "text" at bounding box center [643, 482] width 440 height 35
click at [502, 480] on input "text" at bounding box center [643, 482] width 440 height 35
type input "898006322294069"
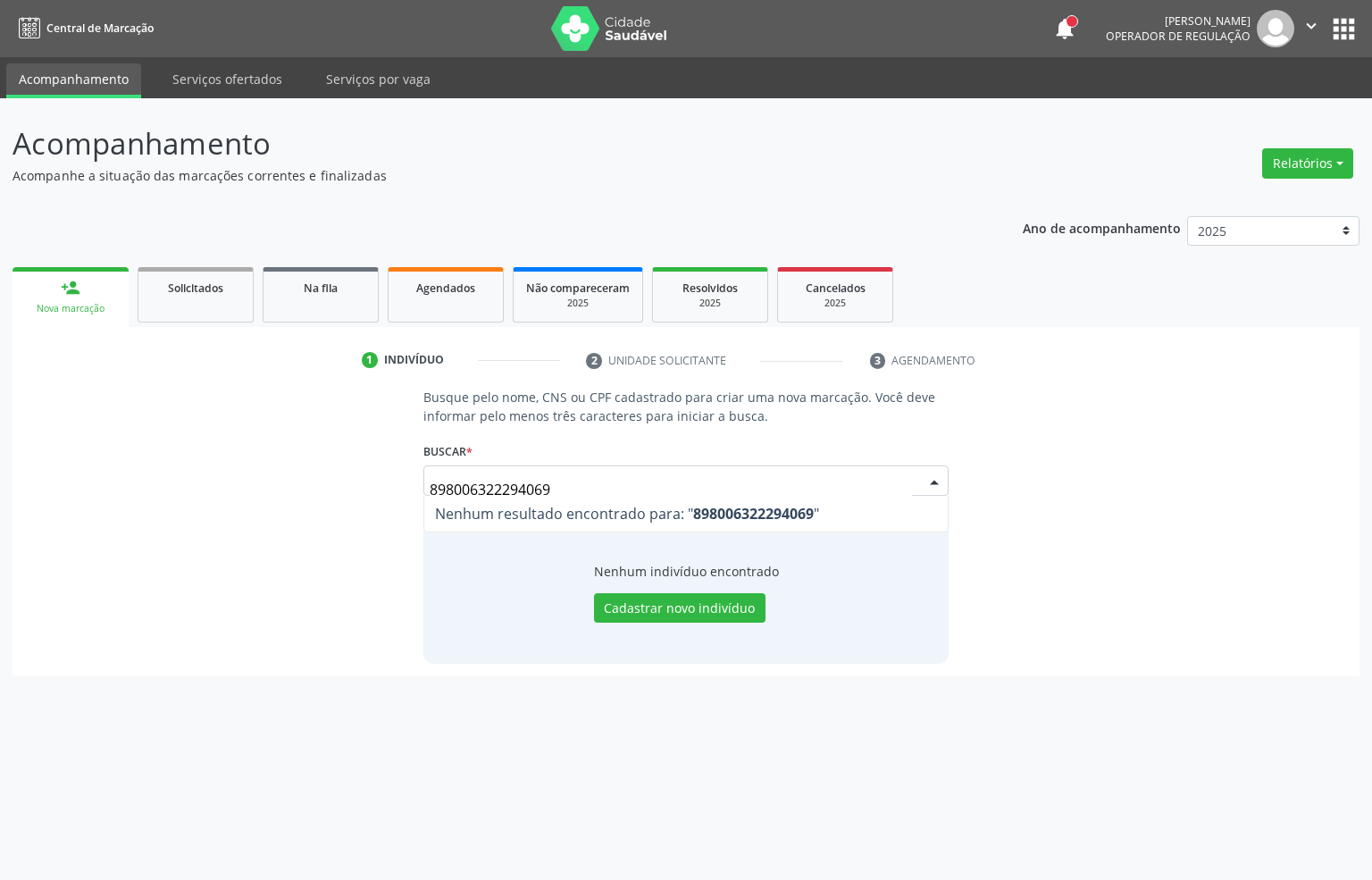
drag, startPoint x: 563, startPoint y: 478, endPoint x: 0, endPoint y: 479, distance: 563.0
click at [0, 479] on div "Acompanhamento Acompanhe a situação das marcações correntes e finalizadas Relat…" at bounding box center [686, 488] width 1372 height 781
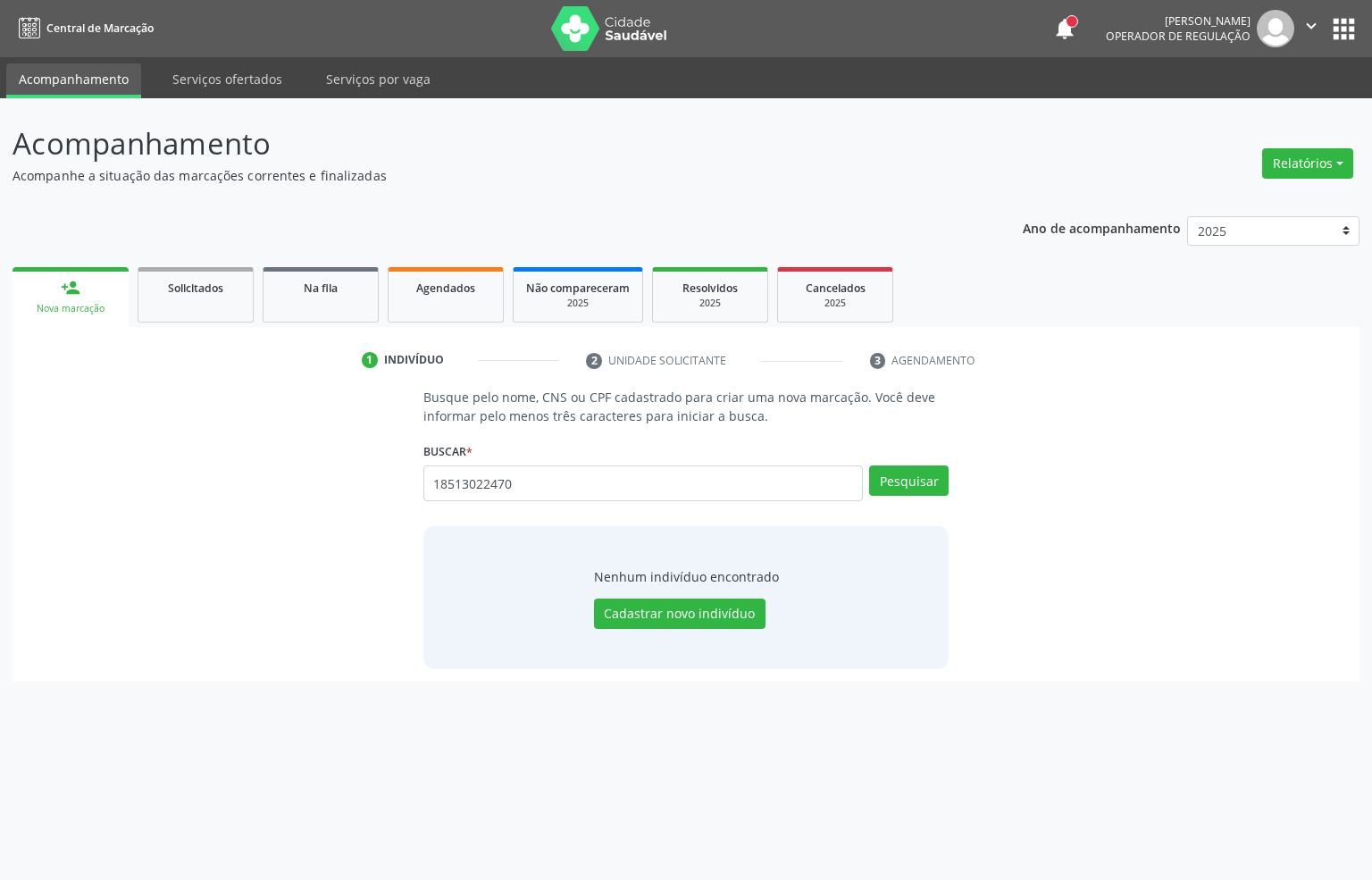
type input "18513022470"
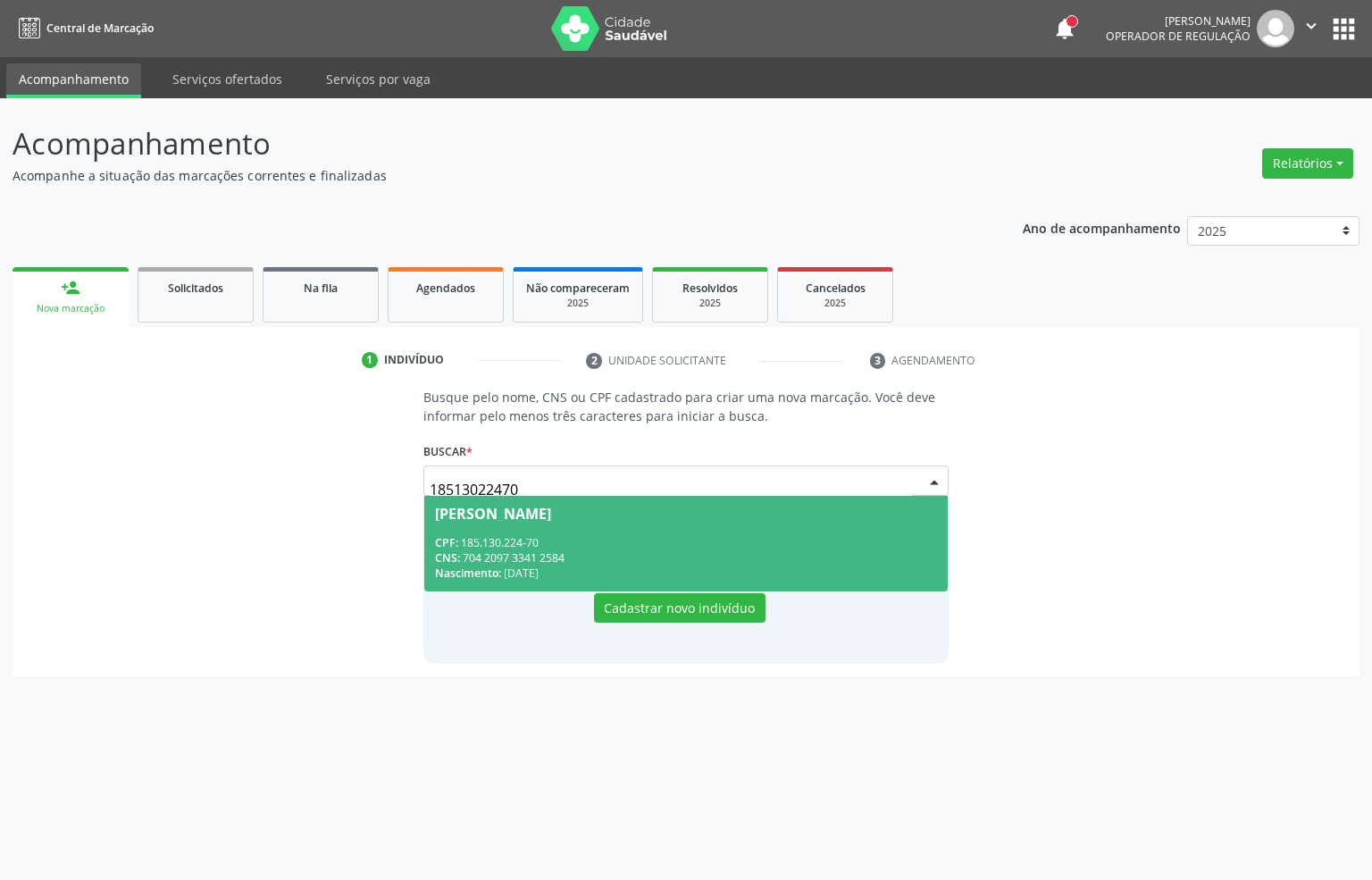
drag, startPoint x: 536, startPoint y: 505, endPoint x: 521, endPoint y: 537, distance: 35.3
click at [536, 508] on div "Luiz Luige de Lima Silva" at bounding box center [493, 514] width 116 height 15
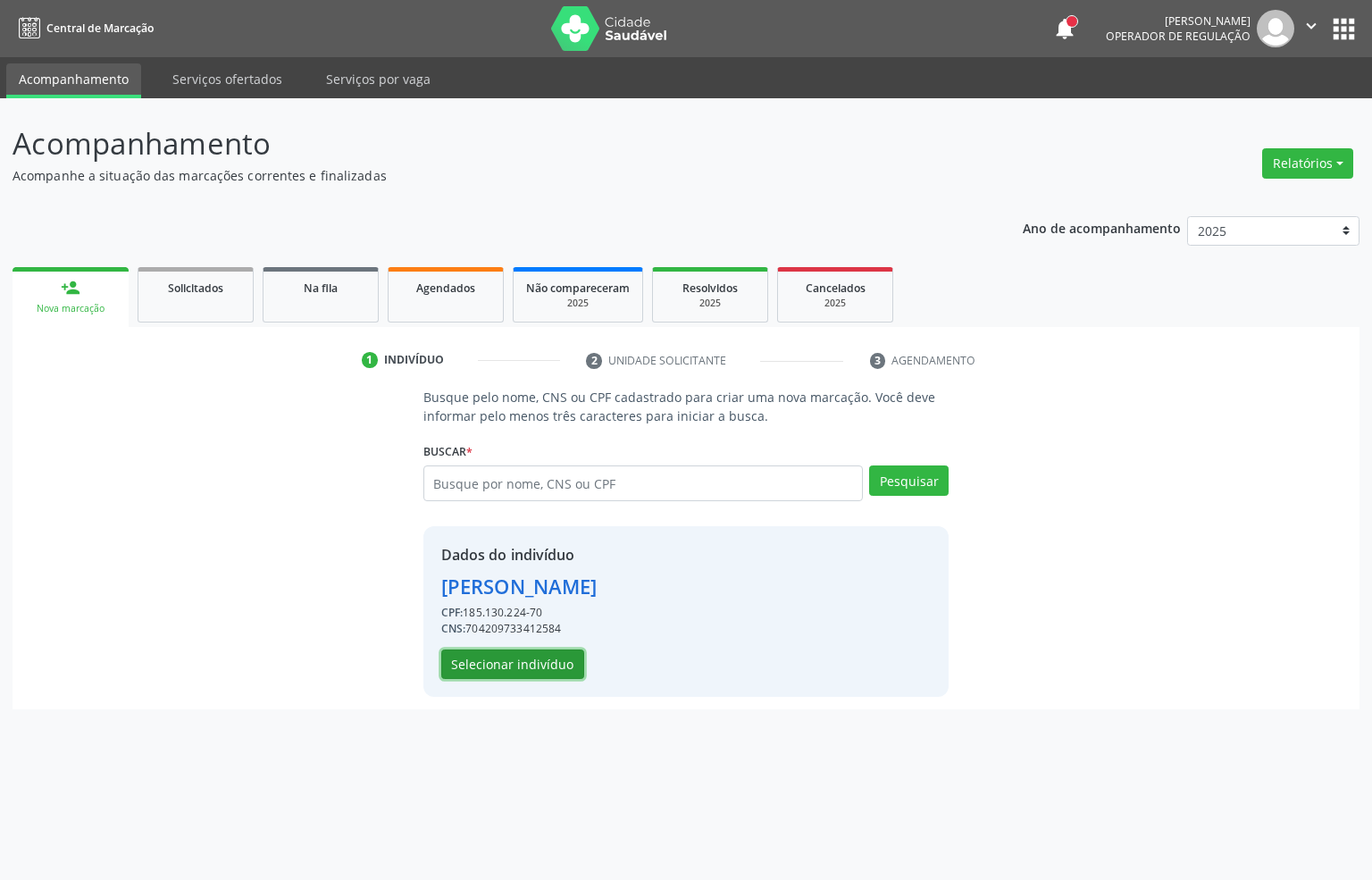
click at [485, 650] on button "Selecionar indivíduo" at bounding box center [513, 665] width 143 height 31
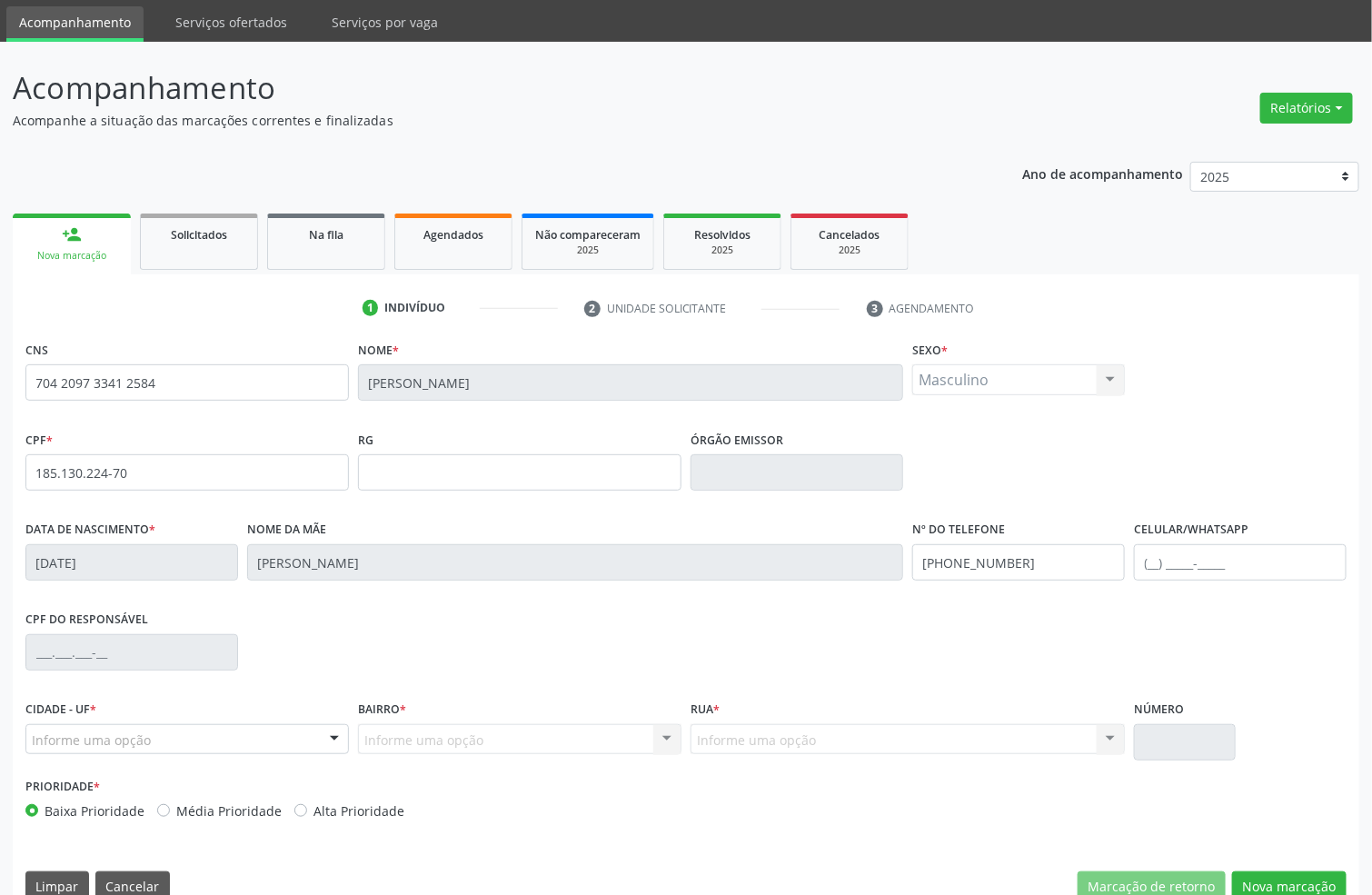
scroll to position [90, 0]
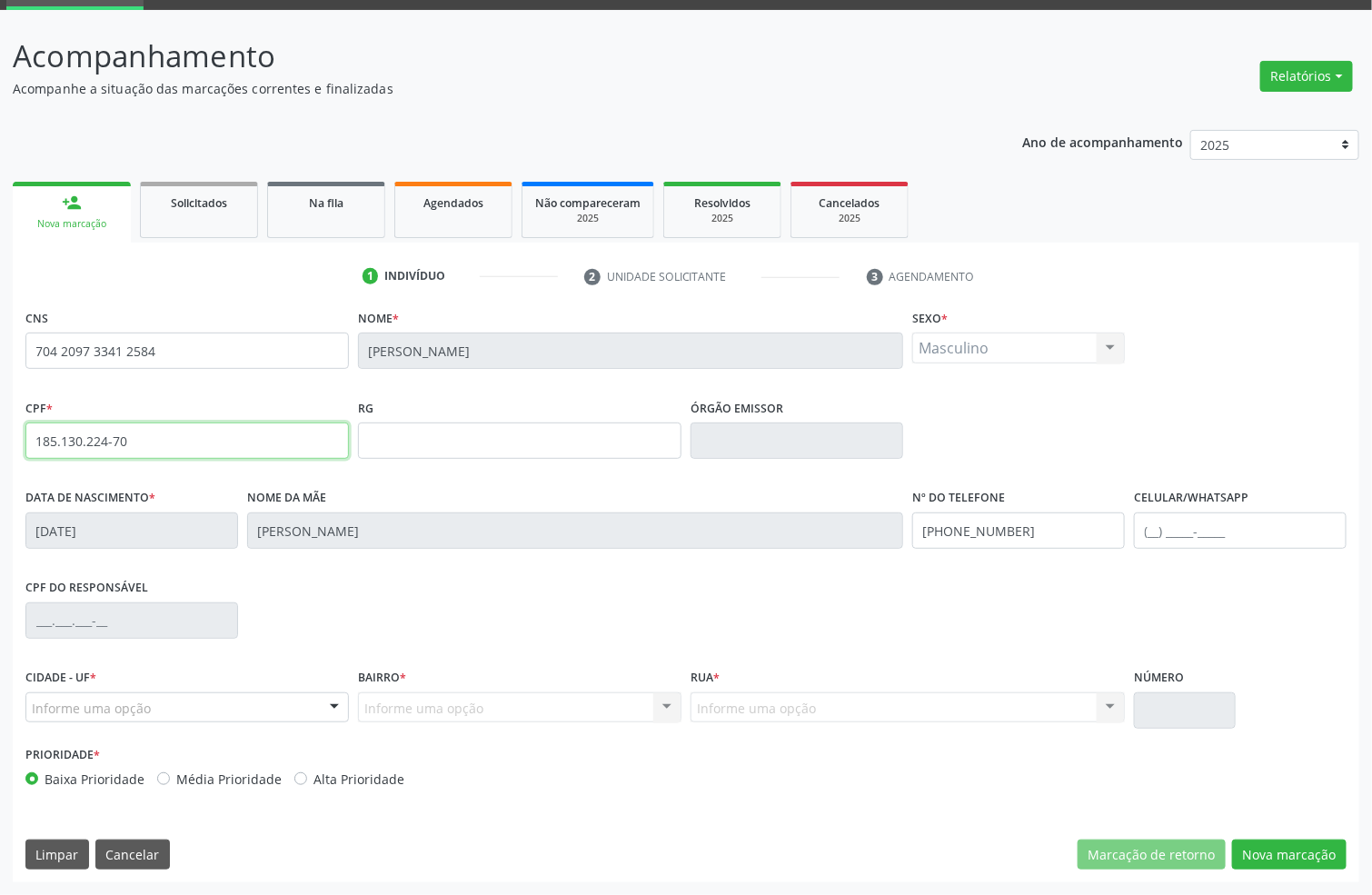
drag, startPoint x: 6, startPoint y: 440, endPoint x: 0, endPoint y: 395, distance: 45.4
click at [0, 425] on div "Acompanhamento Acompanhe a situação das marcações correntes e finalizadas Relat…" at bounding box center [686, 453] width 1372 height 885
click at [1274, 852] on button "Nova marcação" at bounding box center [1289, 855] width 114 height 31
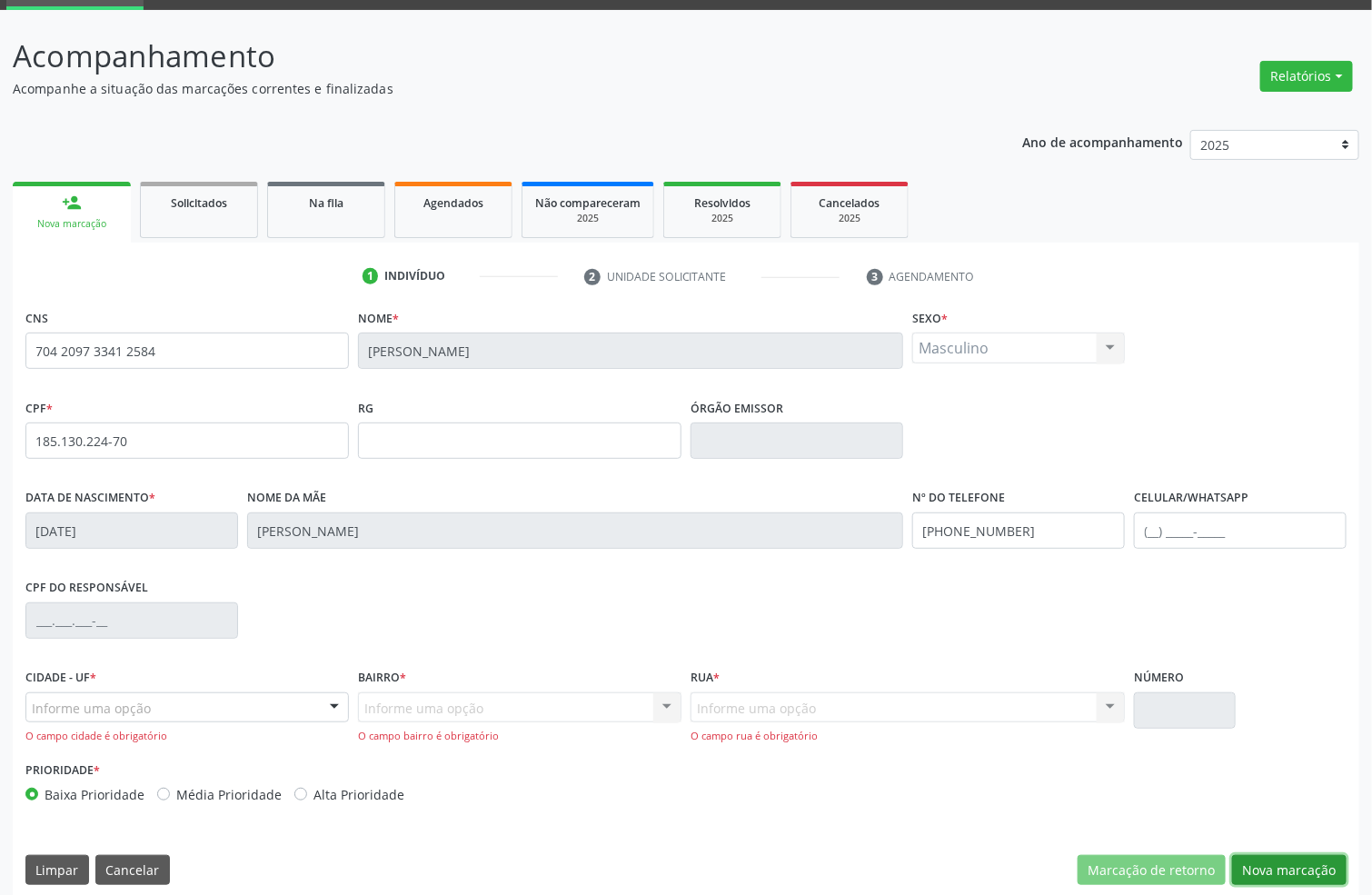
click at [1293, 862] on button "Nova marcação" at bounding box center [1289, 870] width 114 height 31
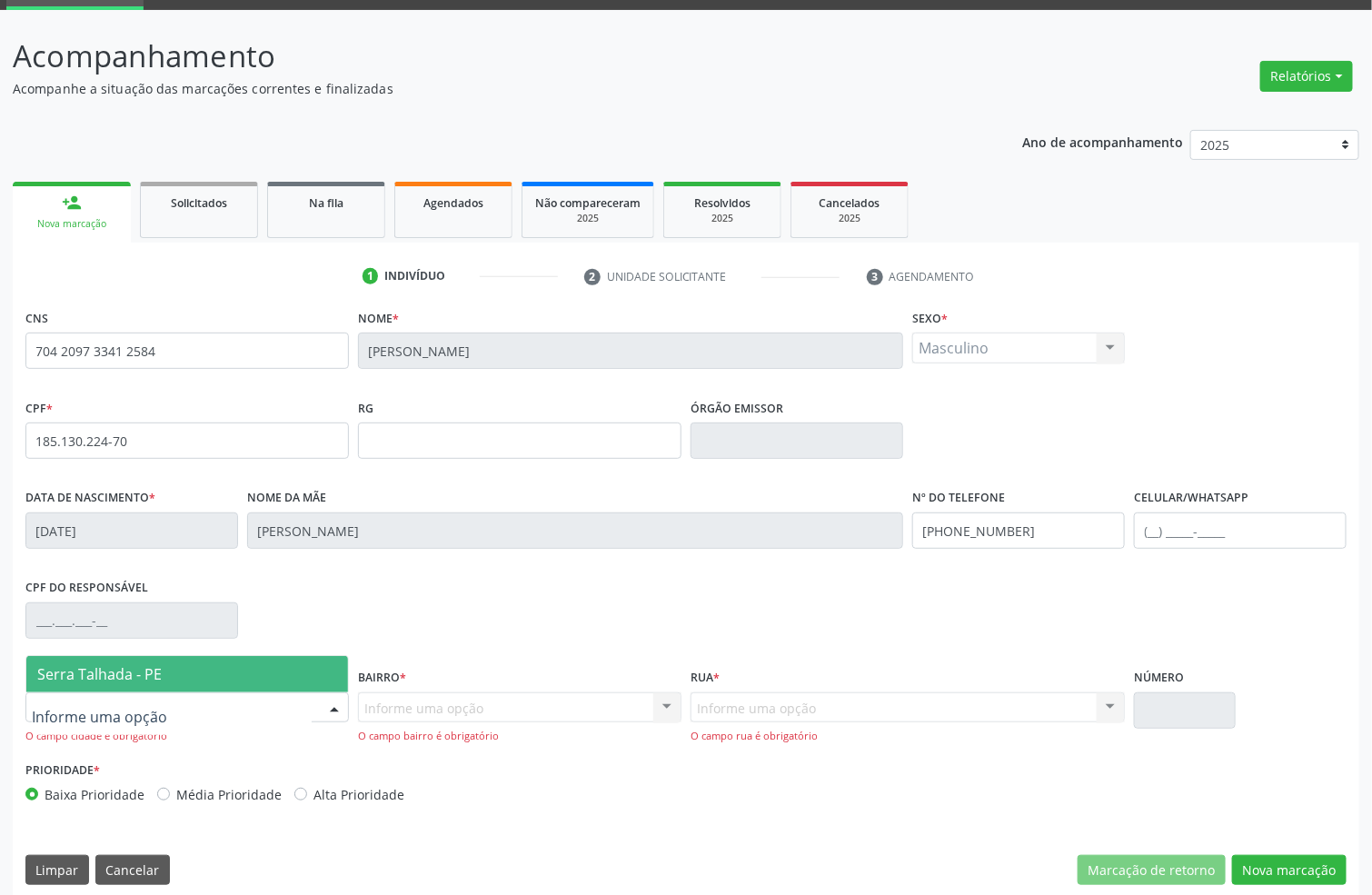
click at [120, 665] on span "Serra Talhada - PE" at bounding box center [99, 674] width 124 height 20
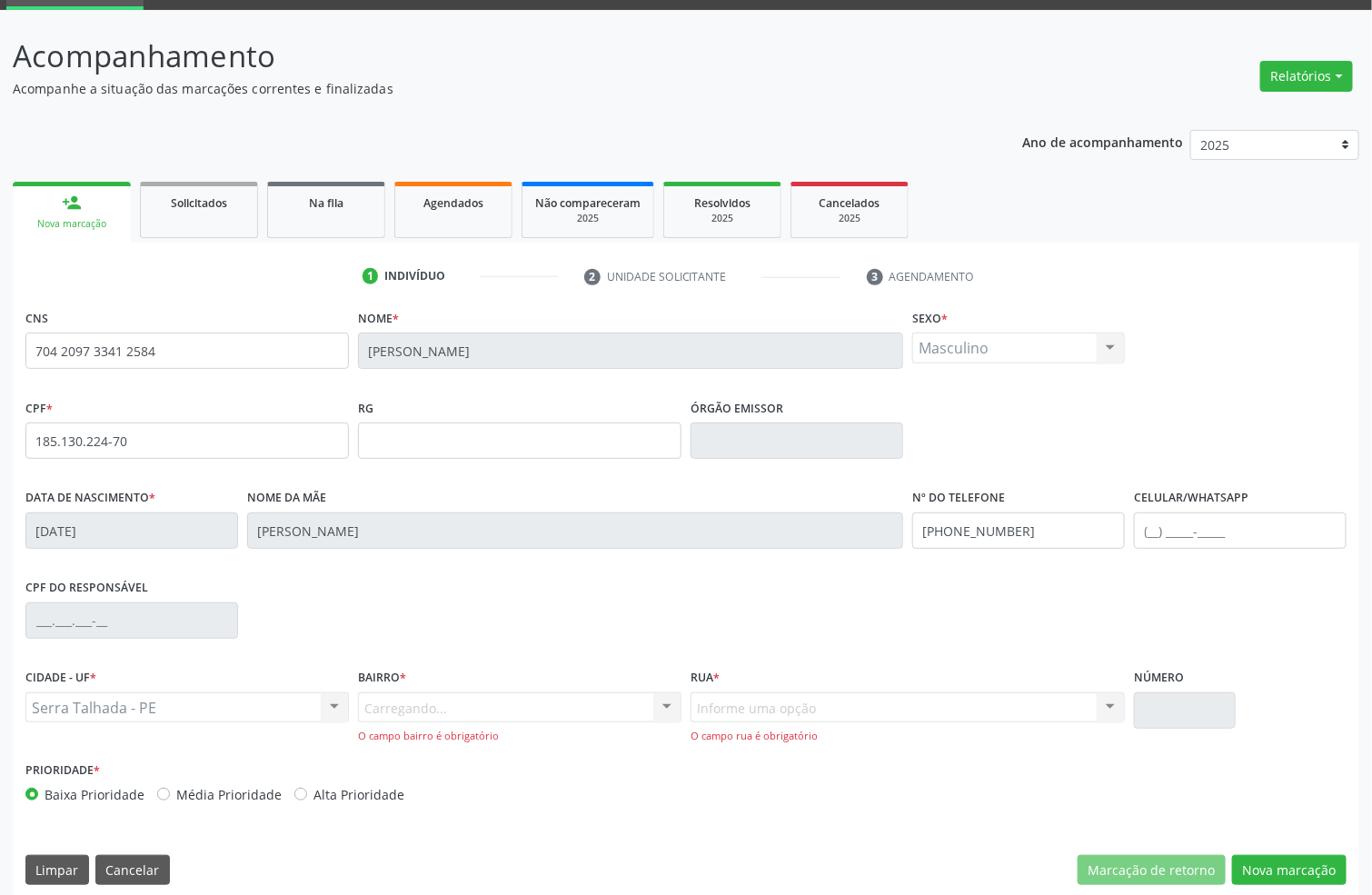
click at [412, 710] on div "Carregando... Nenhum resultado encontrado para: " " Nenhuma opção encontrada. D…" at bounding box center [519, 718] width 324 height 52
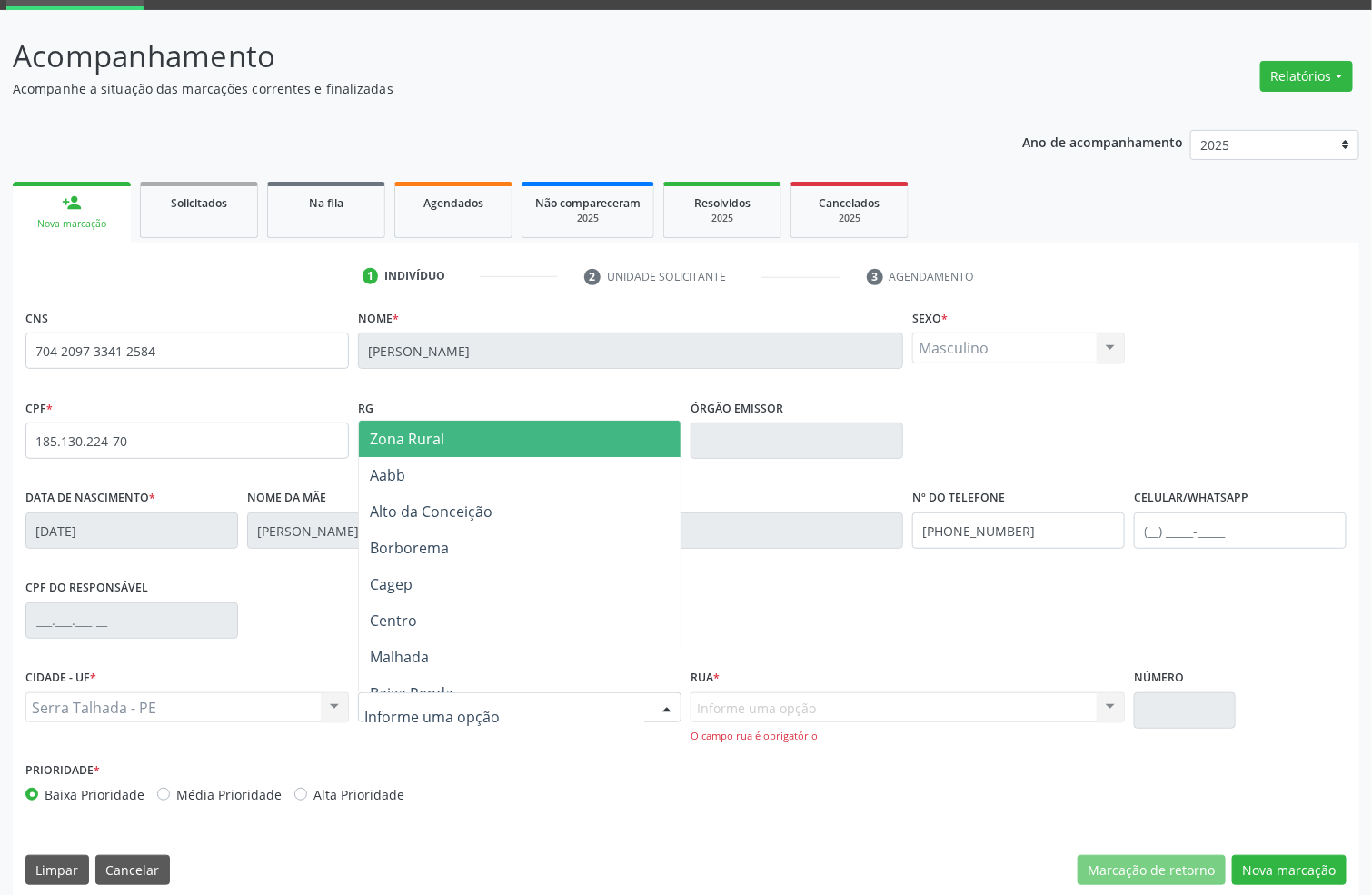
click at [454, 450] on span "Zona Rural" at bounding box center [519, 438] width 322 height 36
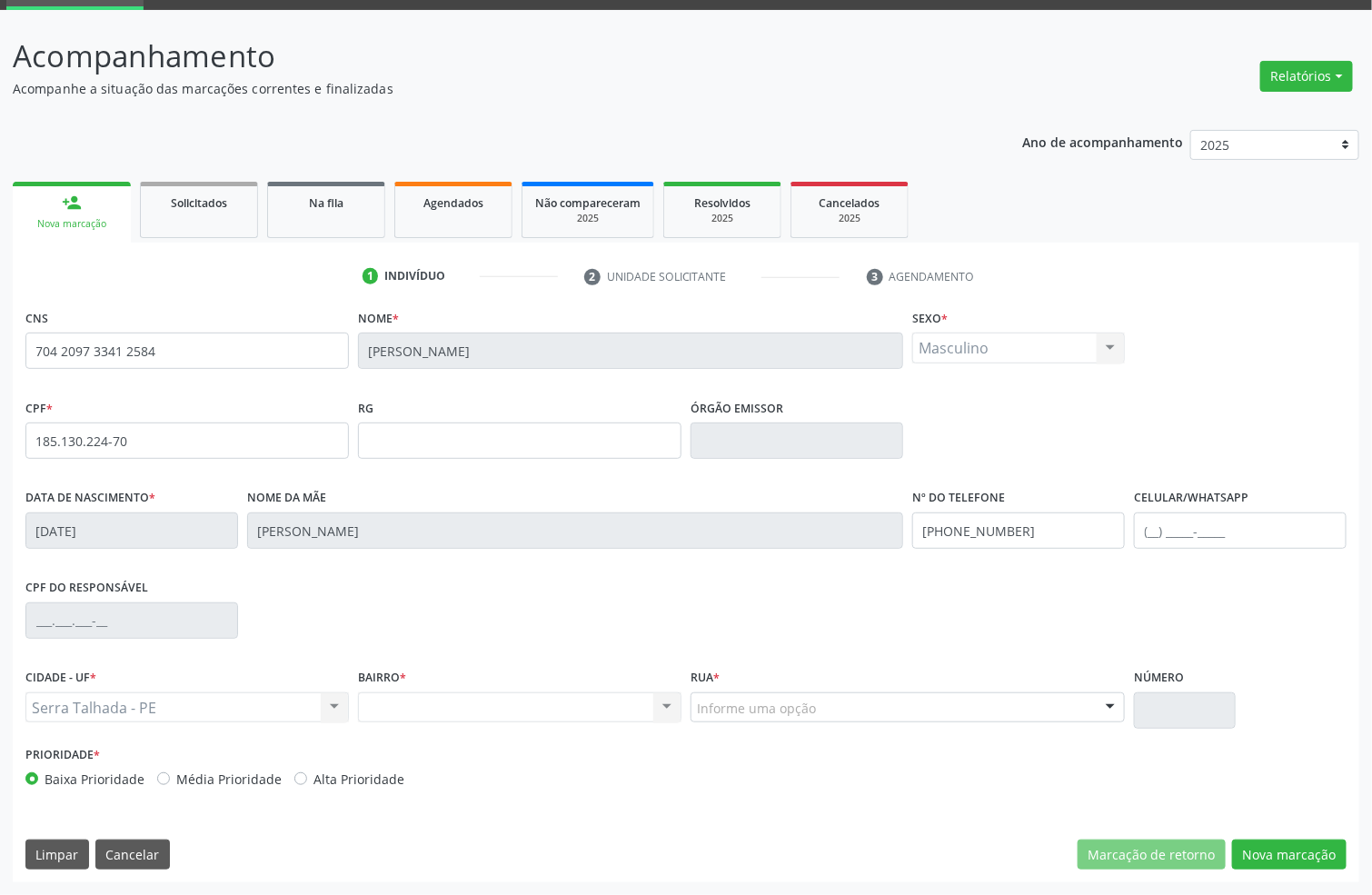
click at [972, 703] on div "Informe uma opção" at bounding box center [907, 708] width 434 height 31
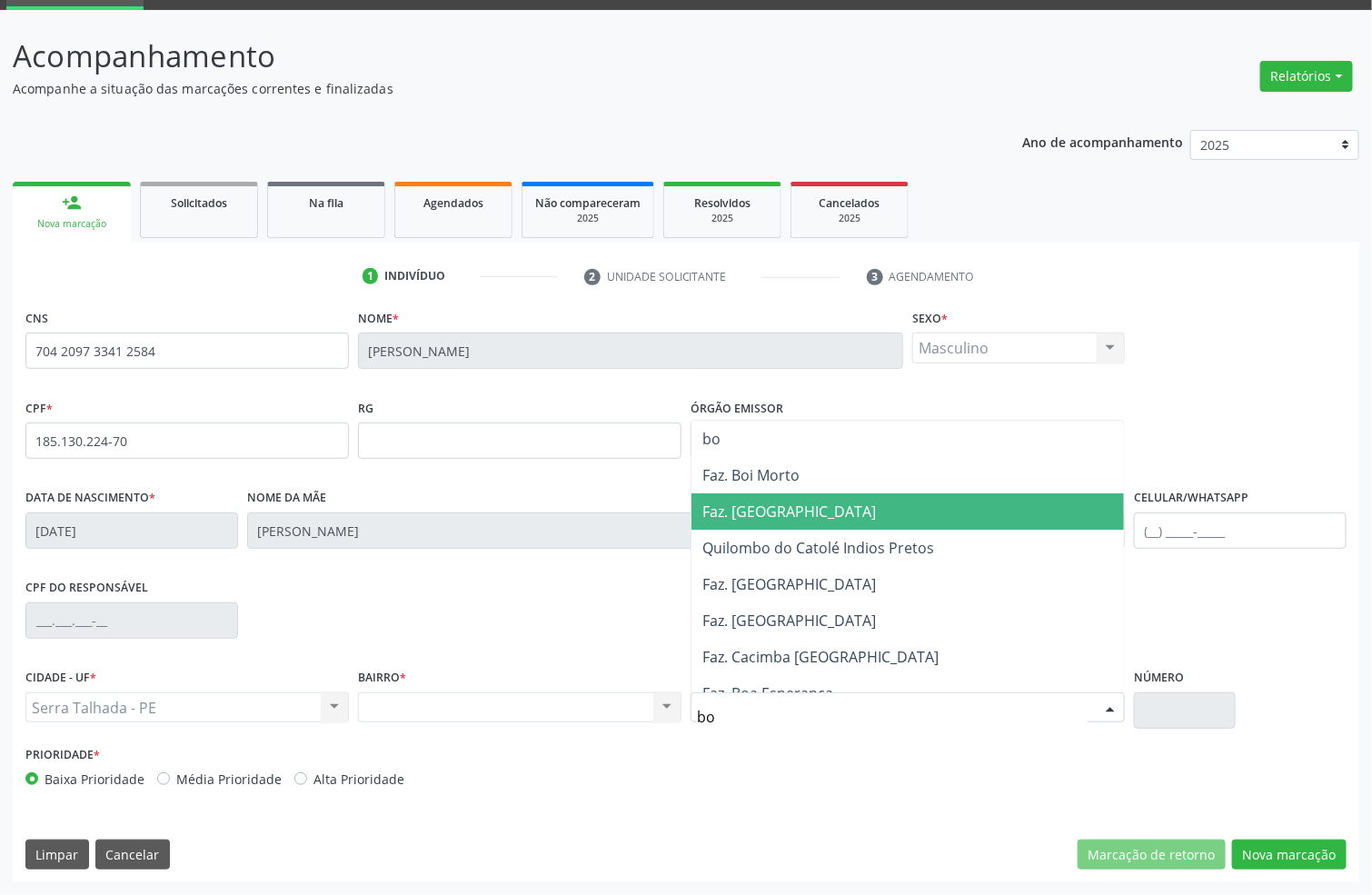
type input "bom"
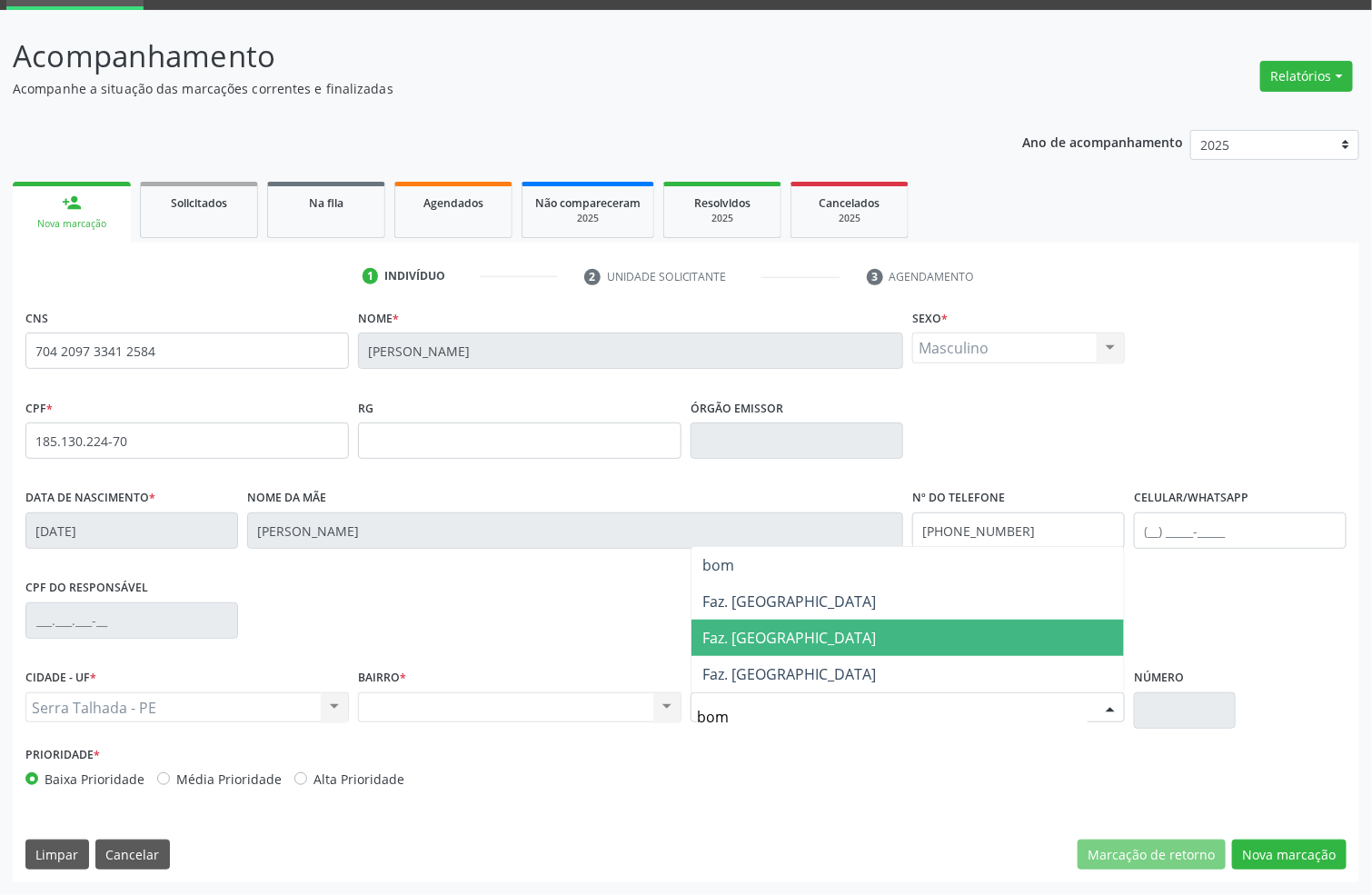
click at [854, 625] on span "Faz. [GEOGRAPHIC_DATA]" at bounding box center [907, 637] width 432 height 36
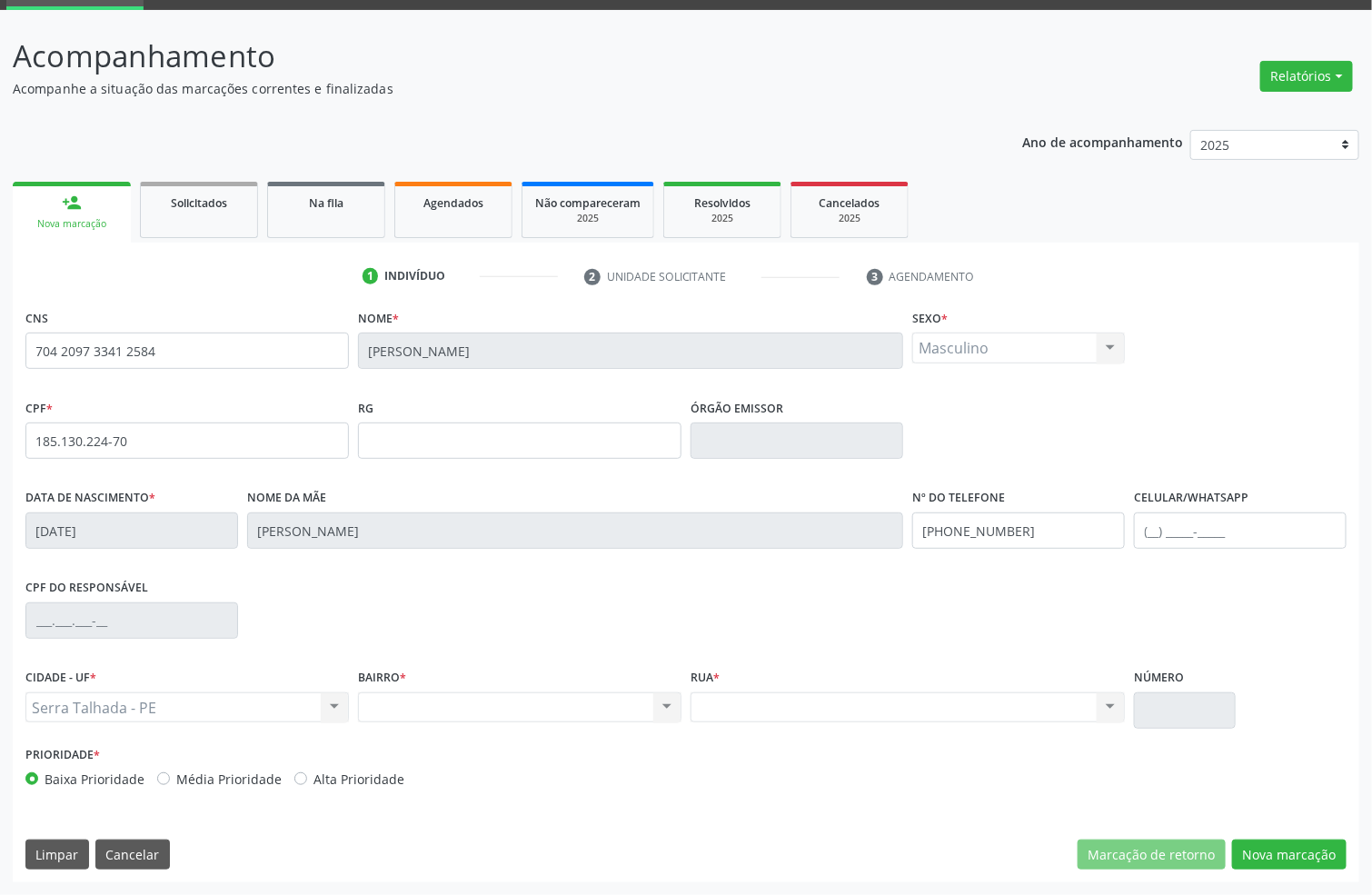
drag, startPoint x: 1162, startPoint y: 720, endPoint x: 1197, endPoint y: 755, distance: 49.5
click at [1165, 728] on div "Número" at bounding box center [1185, 702] width 111 height 77
click at [1339, 848] on button "Nova marcação" at bounding box center [1289, 855] width 114 height 31
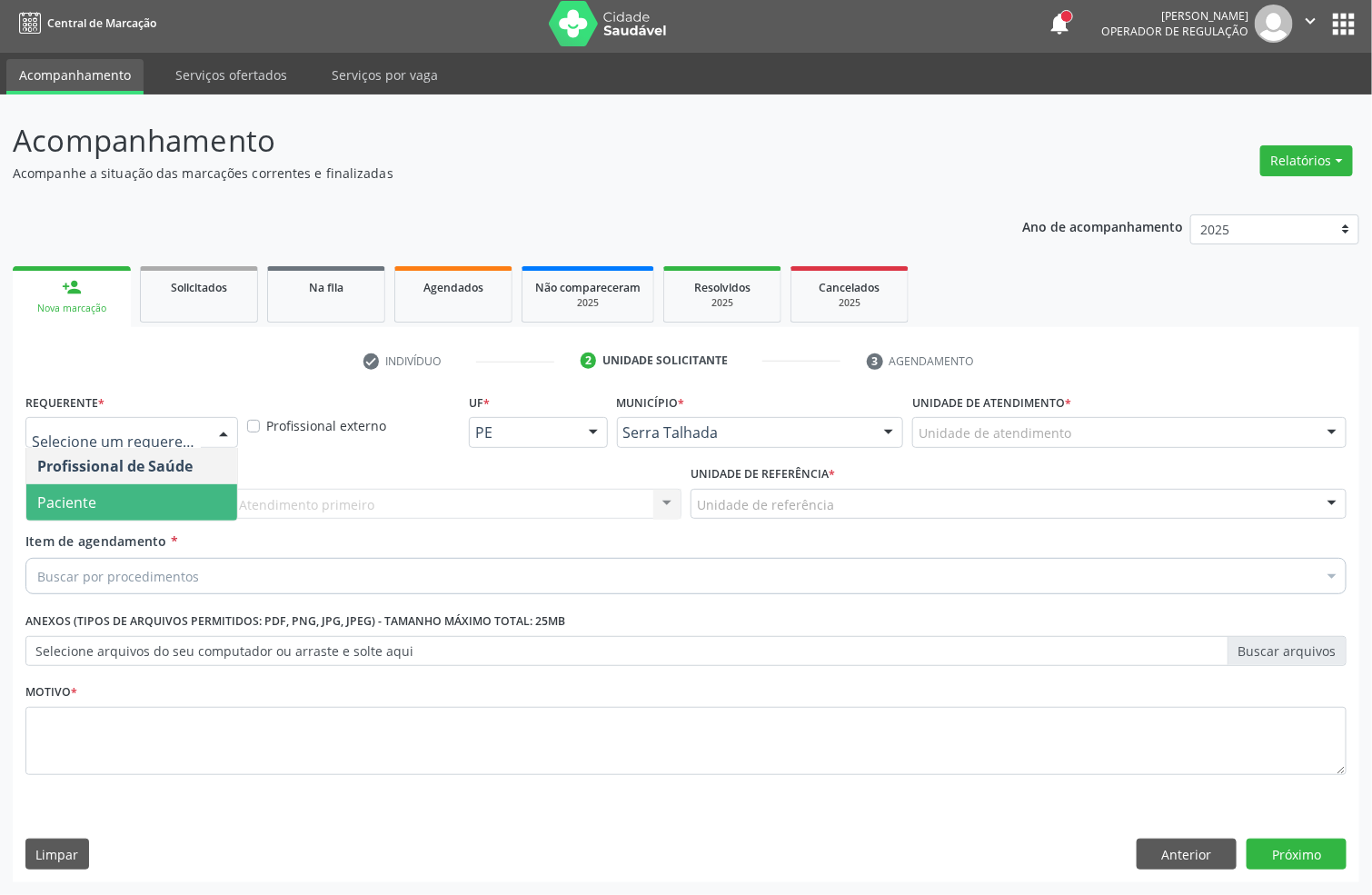
click at [146, 496] on span "Paciente" at bounding box center [132, 501] width 211 height 36
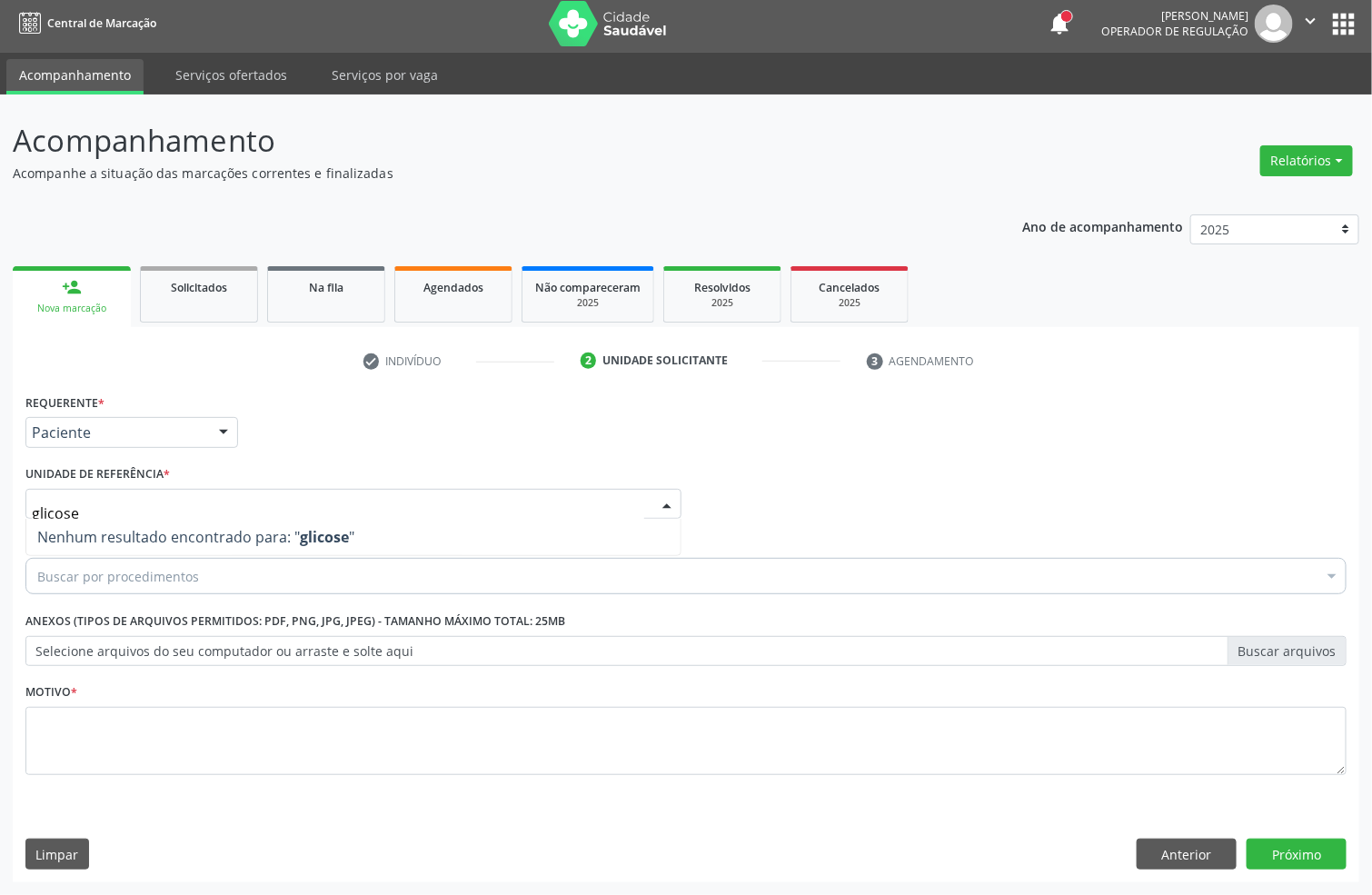
drag, startPoint x: 151, startPoint y: 502, endPoint x: 0, endPoint y: 715, distance: 261.1
click at [0, 709] on div "Acompanhamento Acompanhe a situação das marcações correntes e finalizadas Relat…" at bounding box center [686, 495] width 1372 height 800
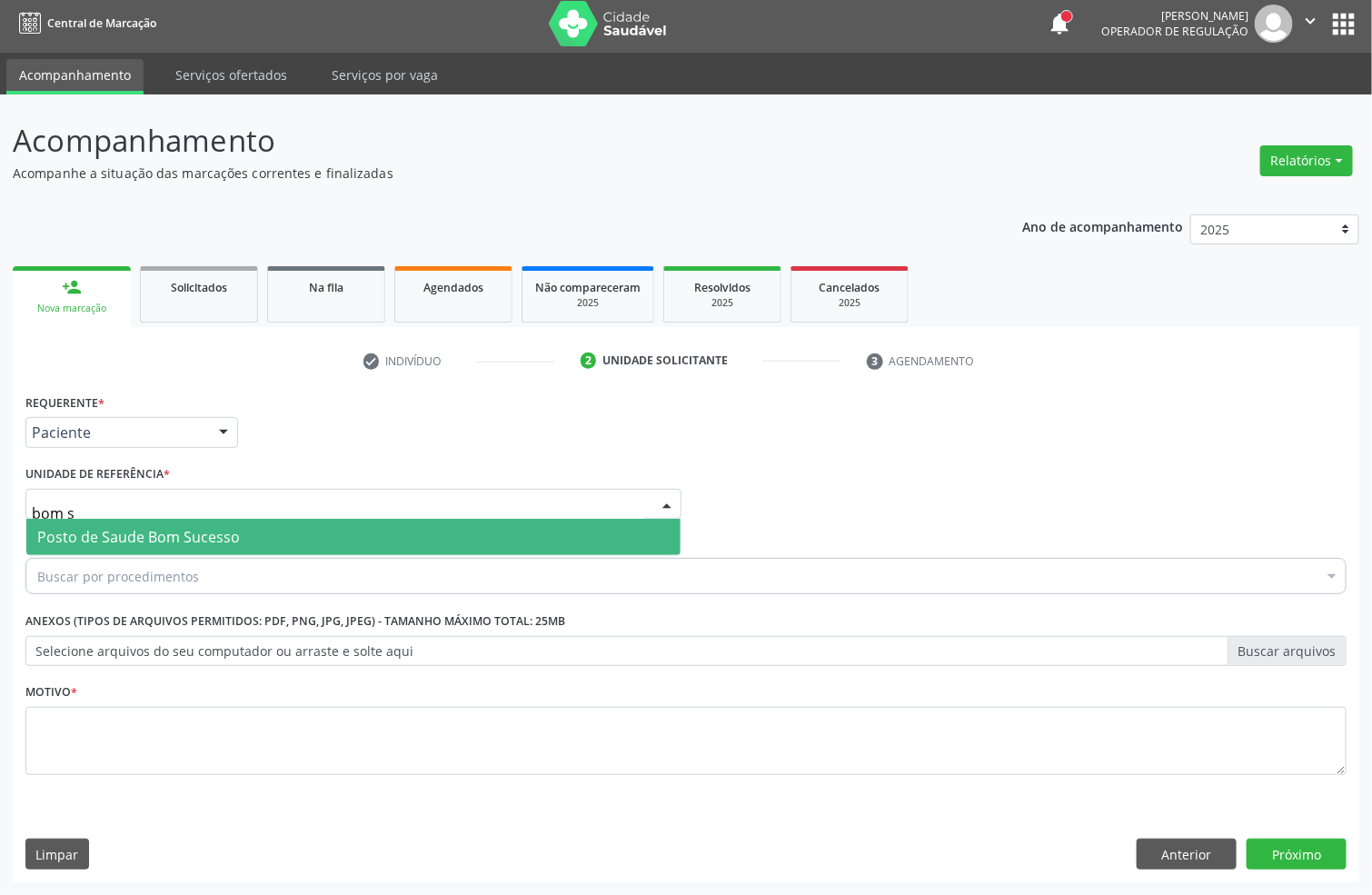
type input "bom su"
click at [254, 526] on span "Posto de Saude Bom Sucesso" at bounding box center [354, 536] width 655 height 36
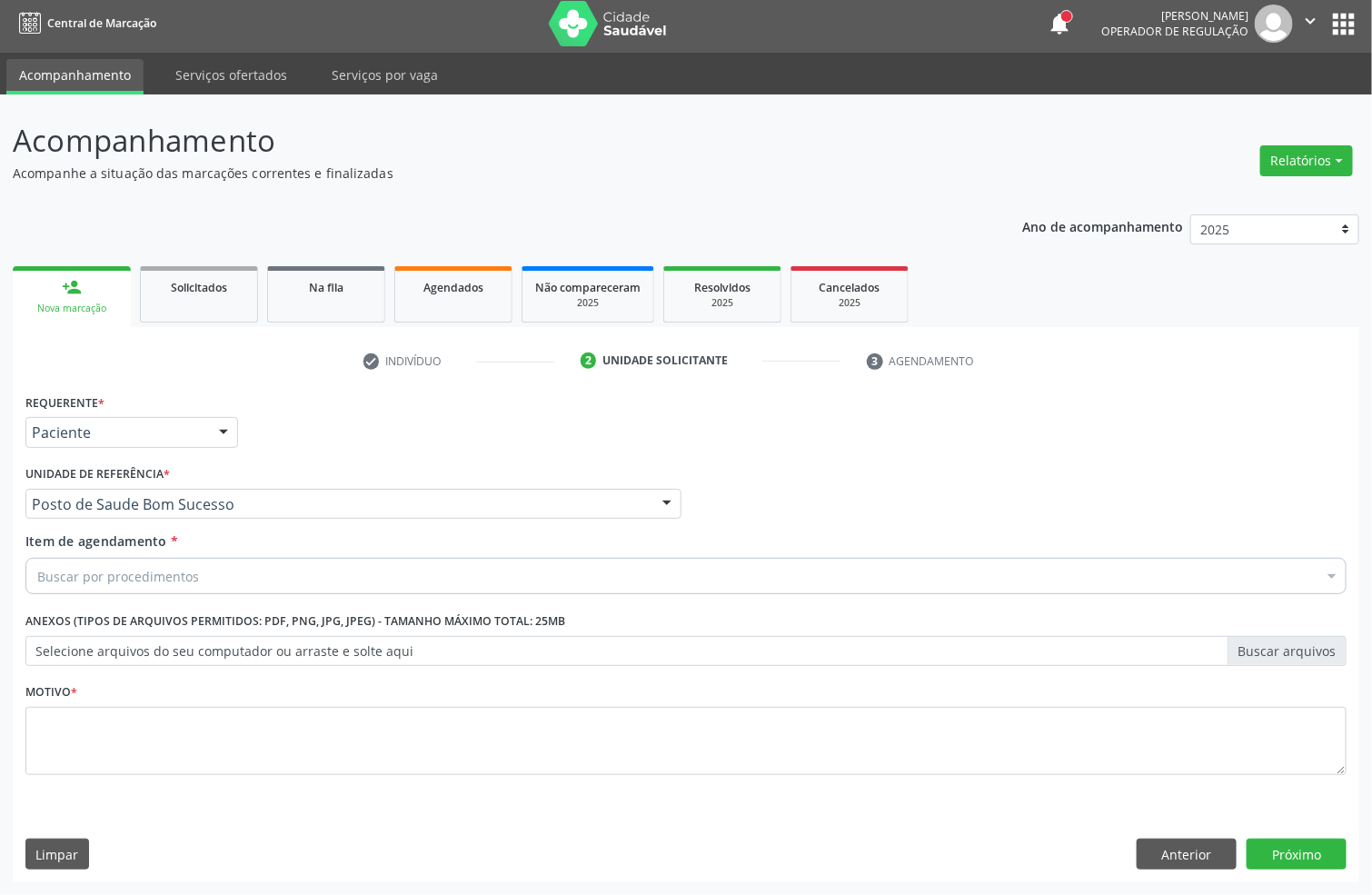
click at [210, 572] on div "Buscar por procedimentos" at bounding box center [686, 575] width 1321 height 36
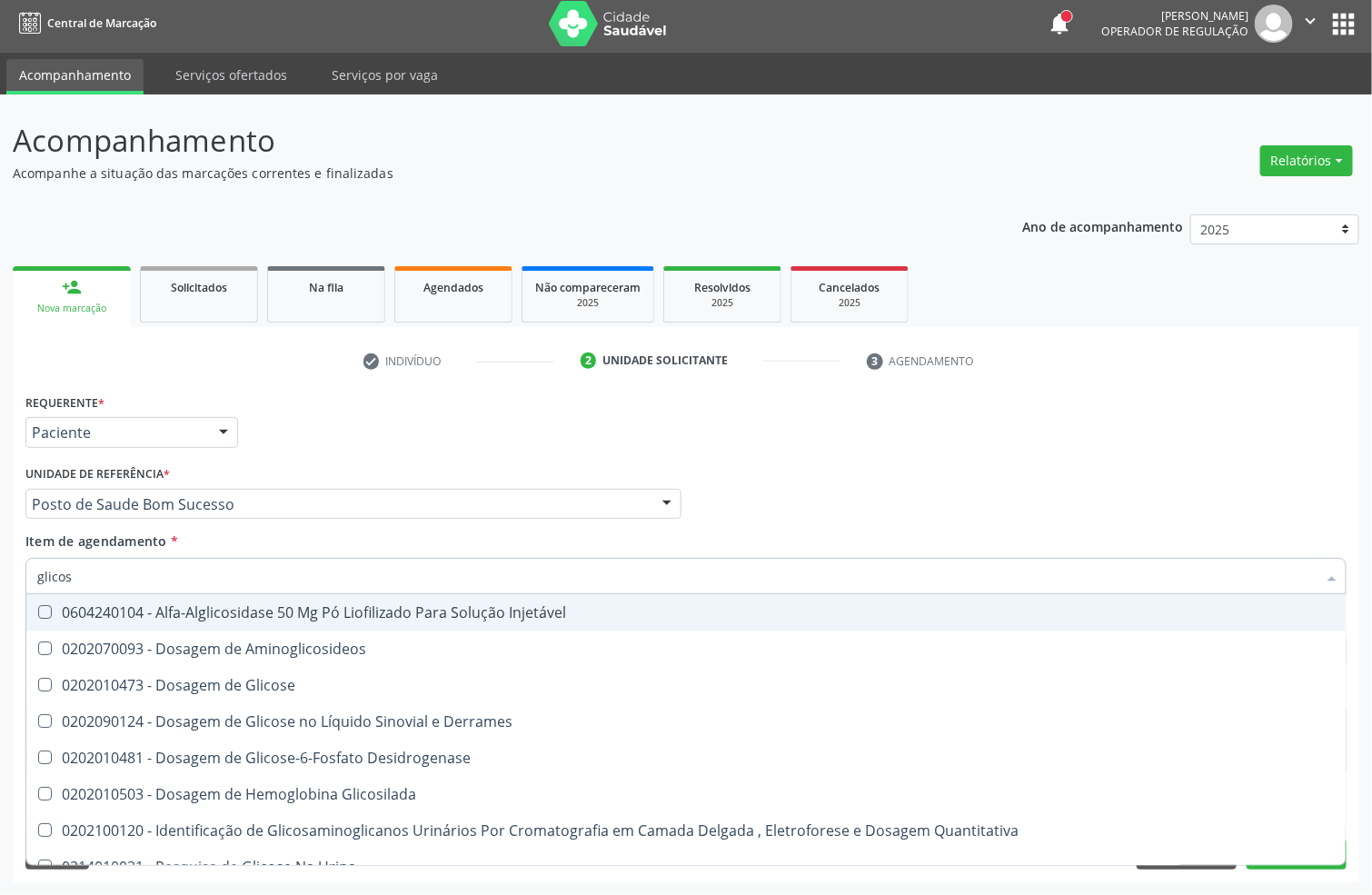
type input "glicose"
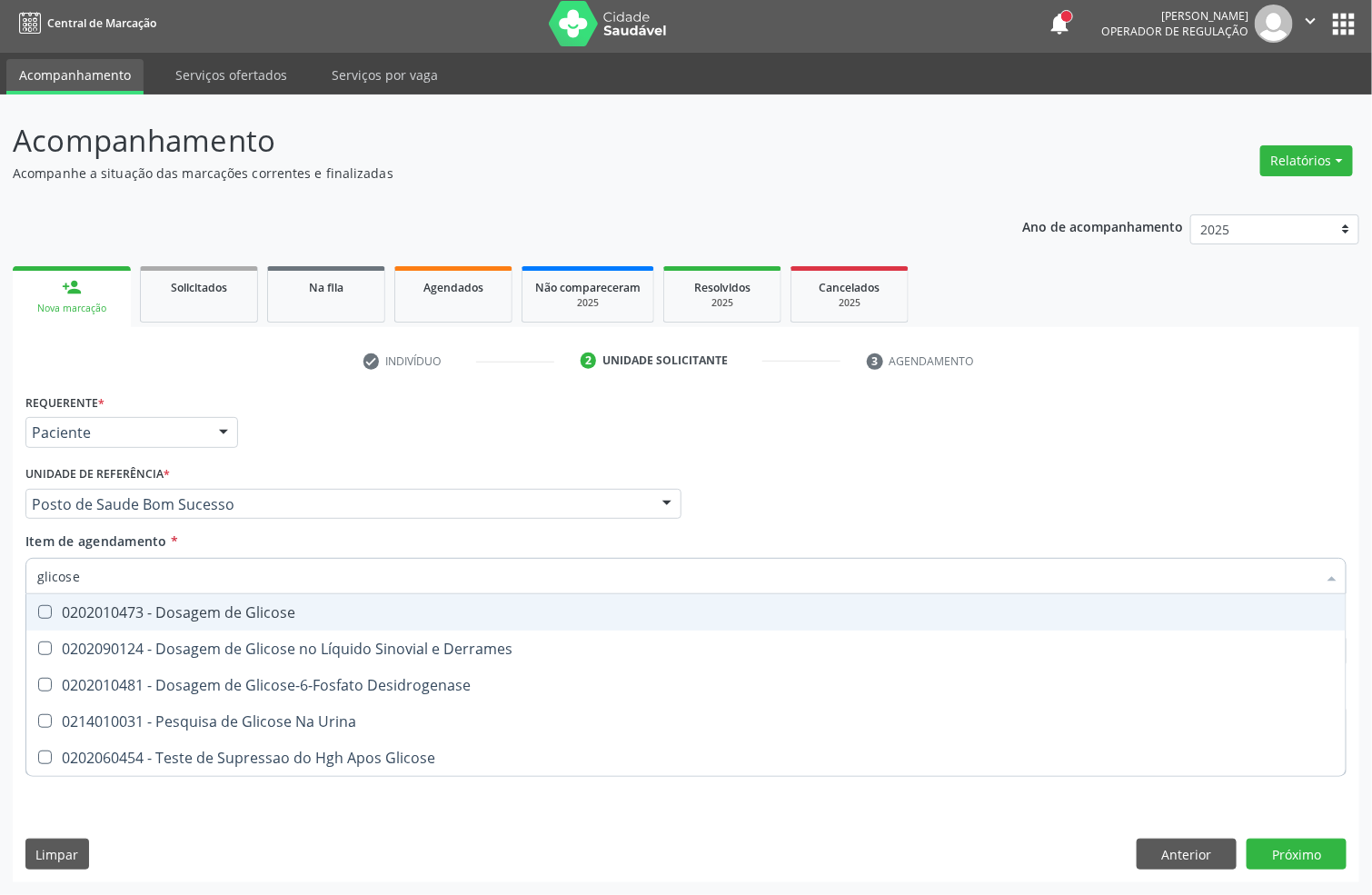
click at [230, 598] on span "0202010473 - Dosagem de Glicose" at bounding box center [686, 612] width 1319 height 36
checkbox Glicose "true"
drag, startPoint x: 41, startPoint y: 573, endPoint x: 0, endPoint y: 562, distance: 42.4
click at [0, 573] on div "Acompanhamento Acompanhe a situação das marcações correntes e finalizadas Relat…" at bounding box center [686, 495] width 1372 height 800
type input "creat"
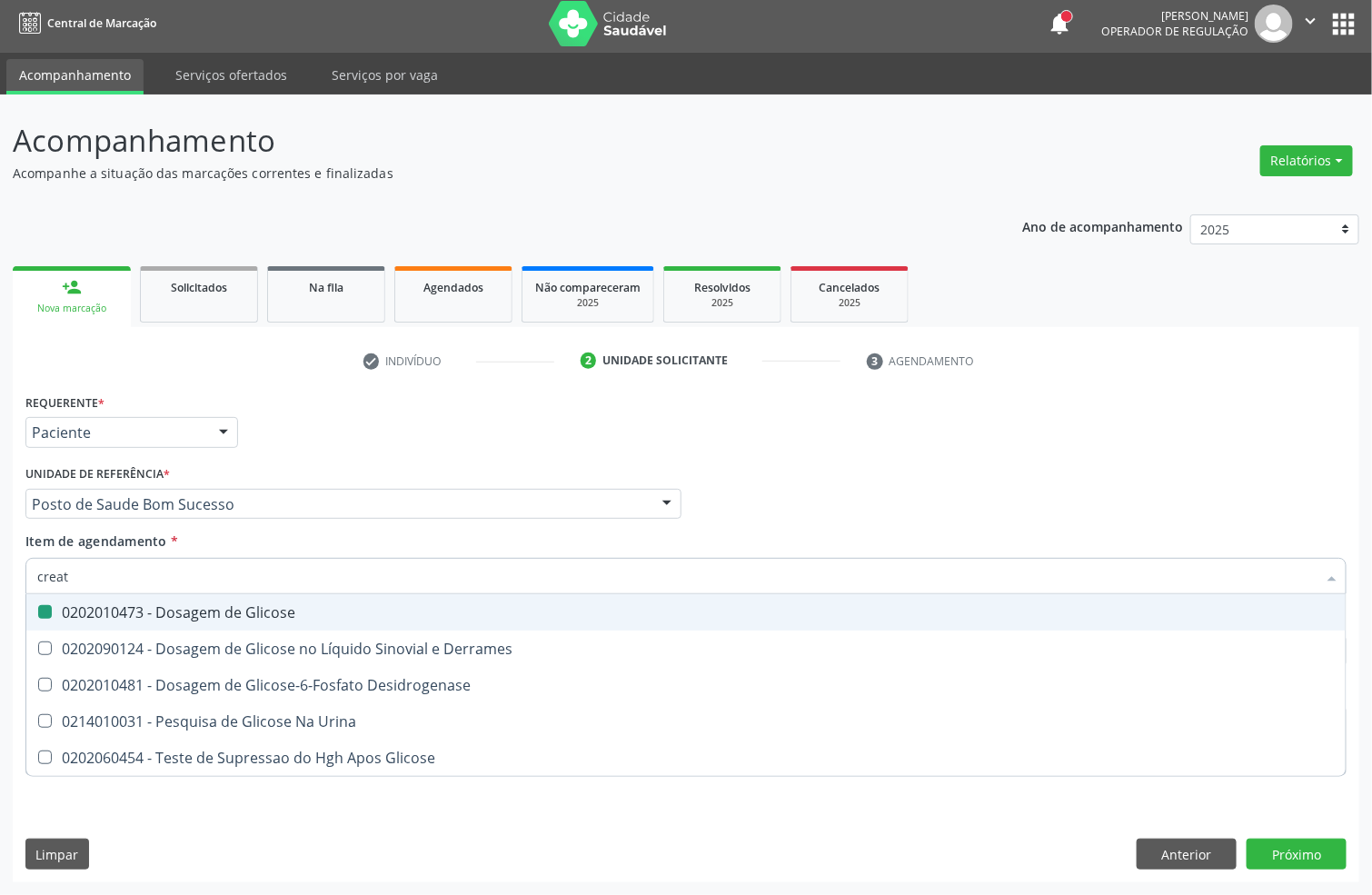
checkbox Glicose "false"
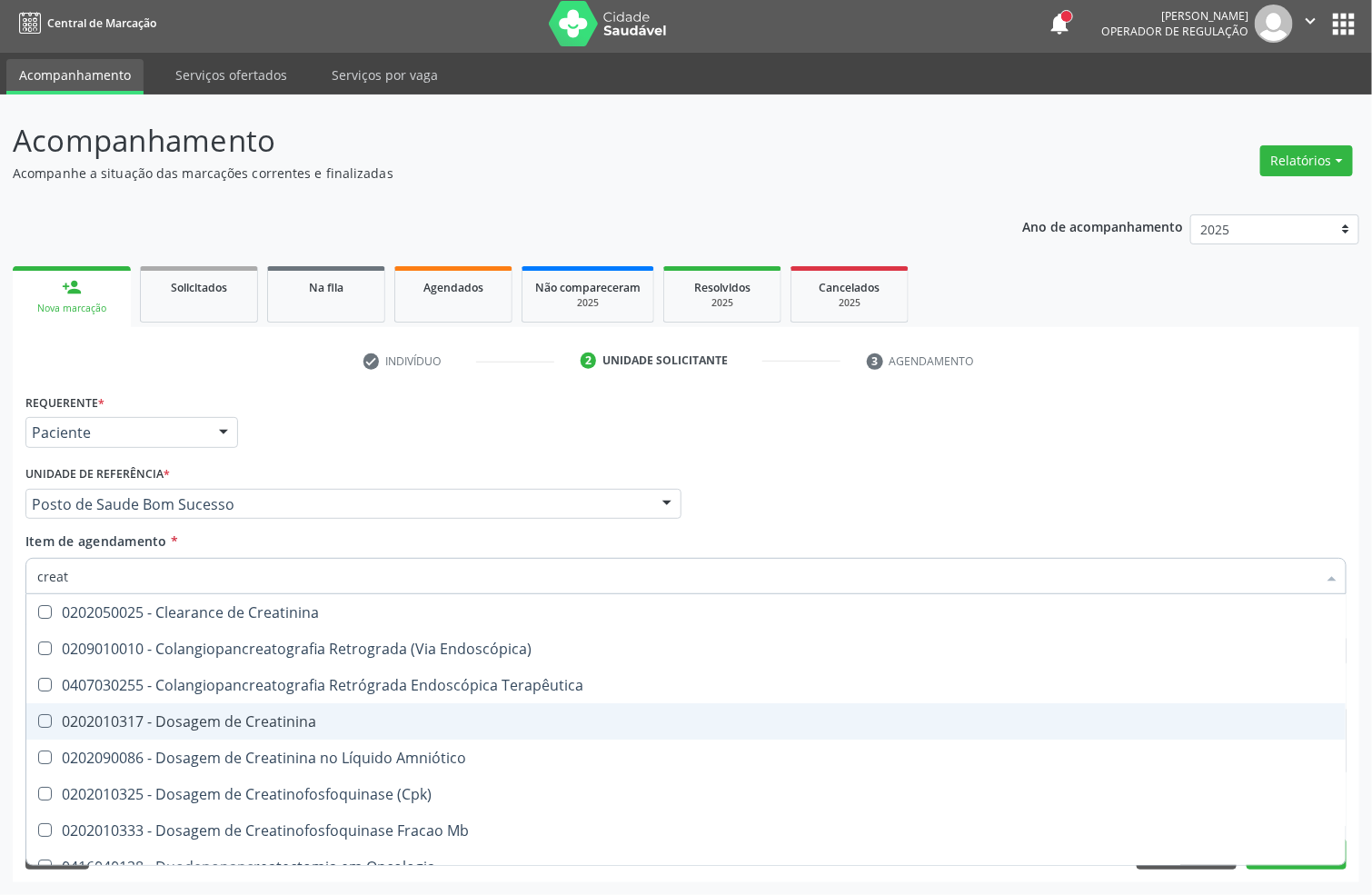
drag, startPoint x: 58, startPoint y: 723, endPoint x: 58, endPoint y: 707, distance: 16.0
click at [58, 717] on div "0202010317 - Dosagem de Creatinina" at bounding box center [685, 722] width 1297 height 15
checkbox Creatinina "true"
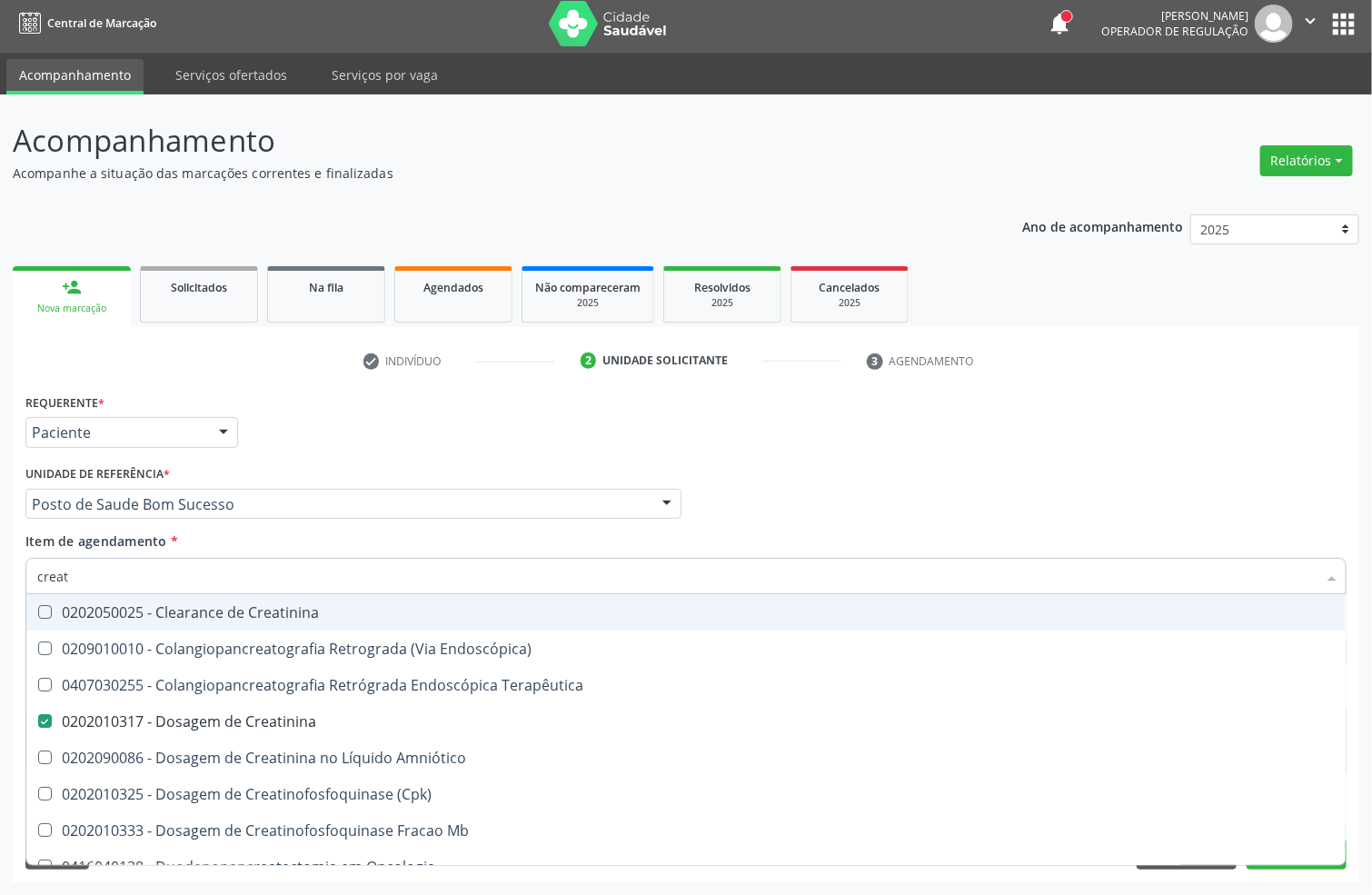
drag, startPoint x: 19, startPoint y: 572, endPoint x: 0, endPoint y: 572, distance: 19.0
click at [0, 572] on div "Acompanhamento Acompanhe a situação das marcações correntes e finalizadas Relat…" at bounding box center [686, 495] width 1372 height 800
type input "ure"
checkbox Creatinina "false"
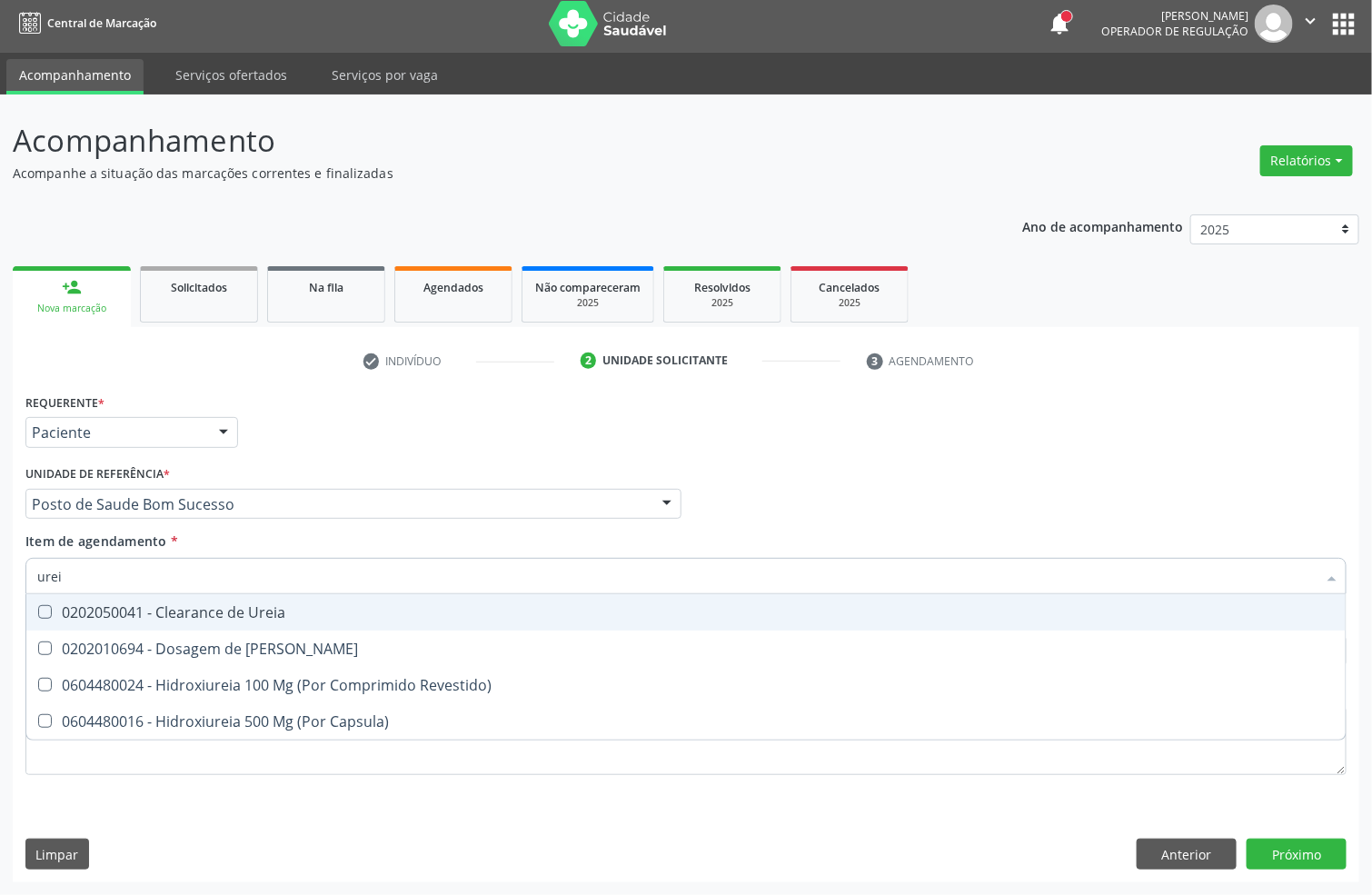
type input "ureia"
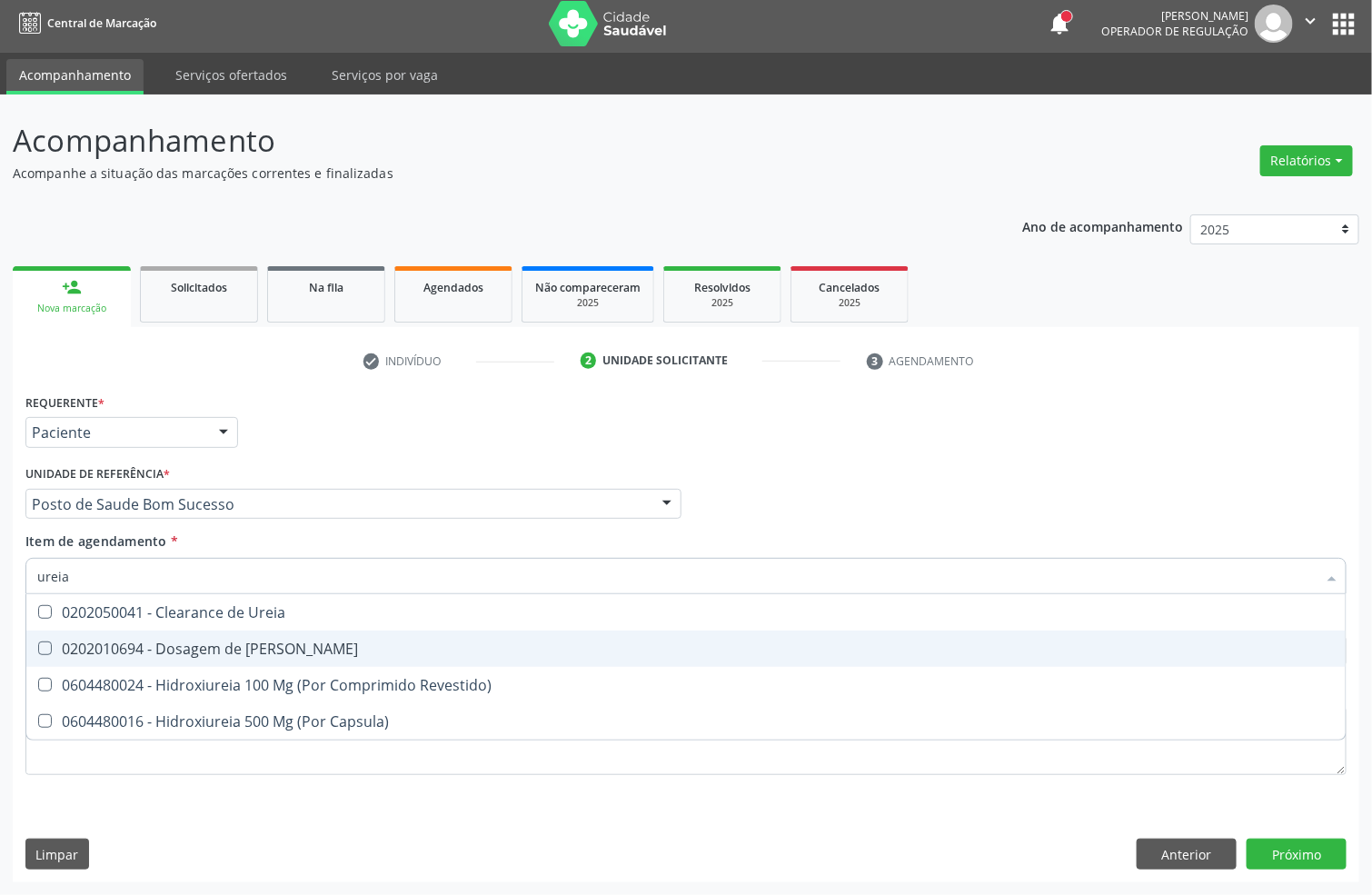
click at [54, 630] on span "0202010694 - Dosagem de [PERSON_NAME]" at bounding box center [686, 648] width 1319 height 36
checkbox Ureia "true"
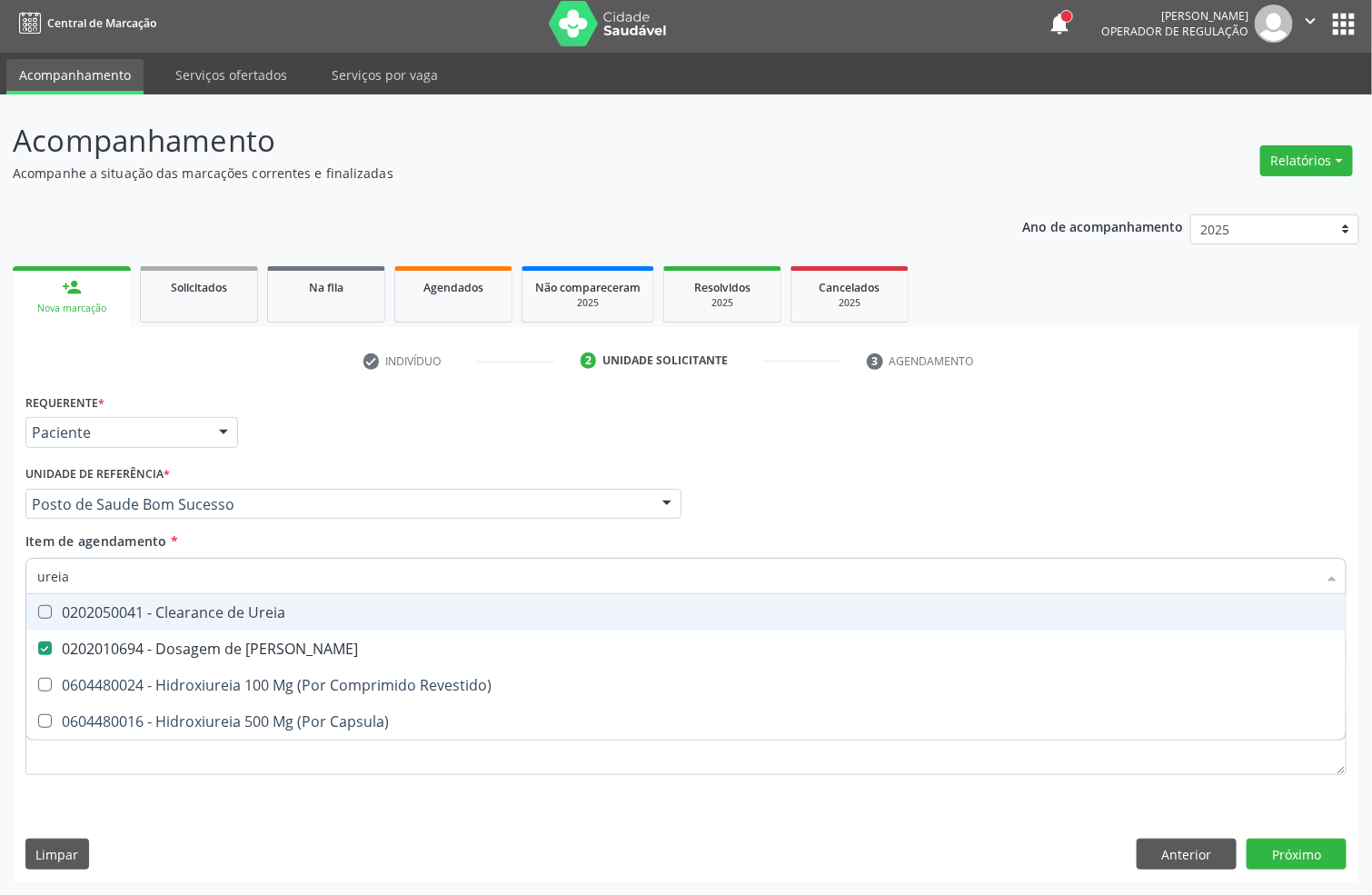
click at [0, 571] on div "Acompanhamento Acompanhe a situação das marcações correntes e finalizadas Relat…" at bounding box center [686, 495] width 1372 height 800
type input "cole"
checkbox Ureia "false"
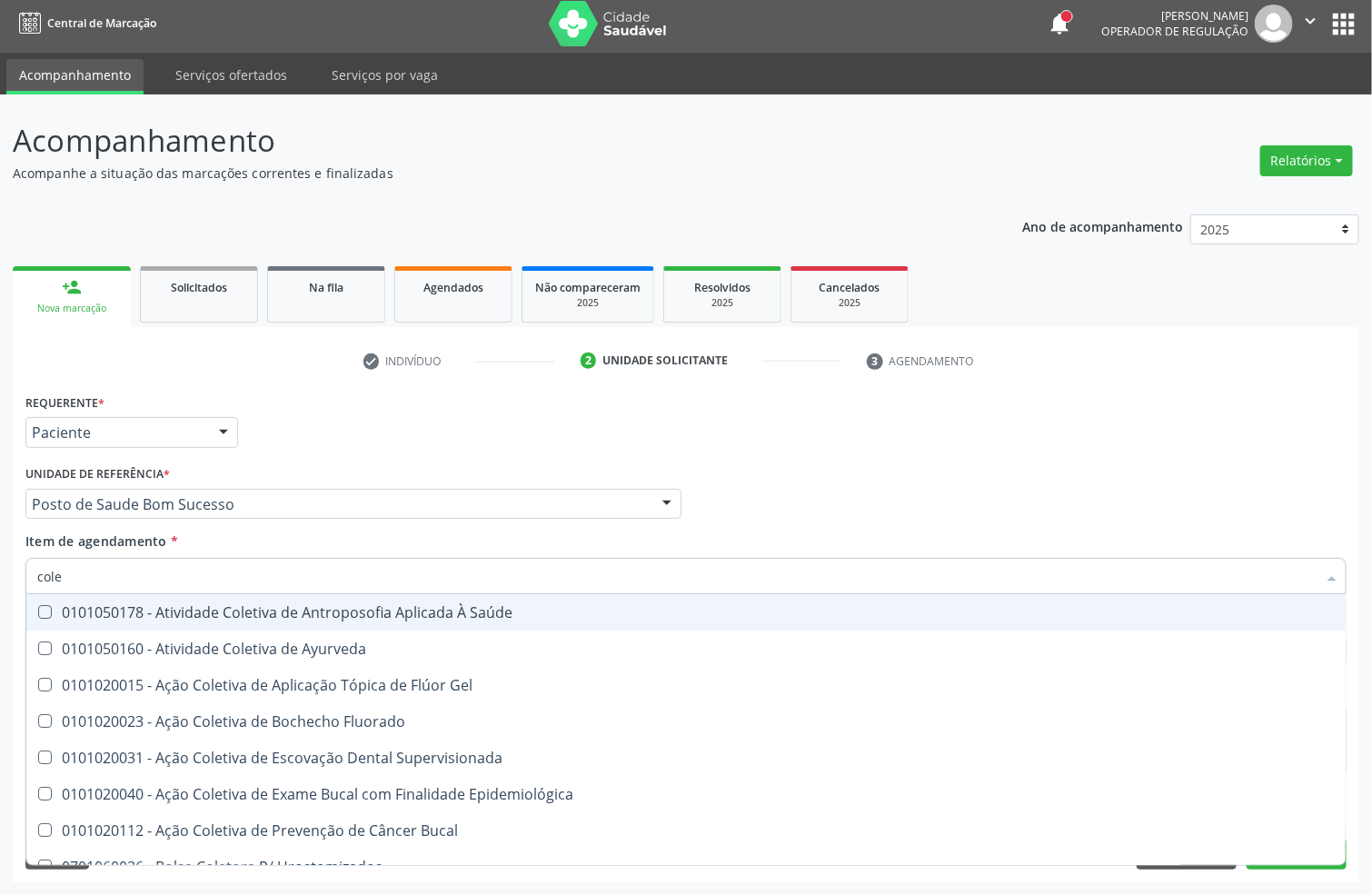
type input "coles"
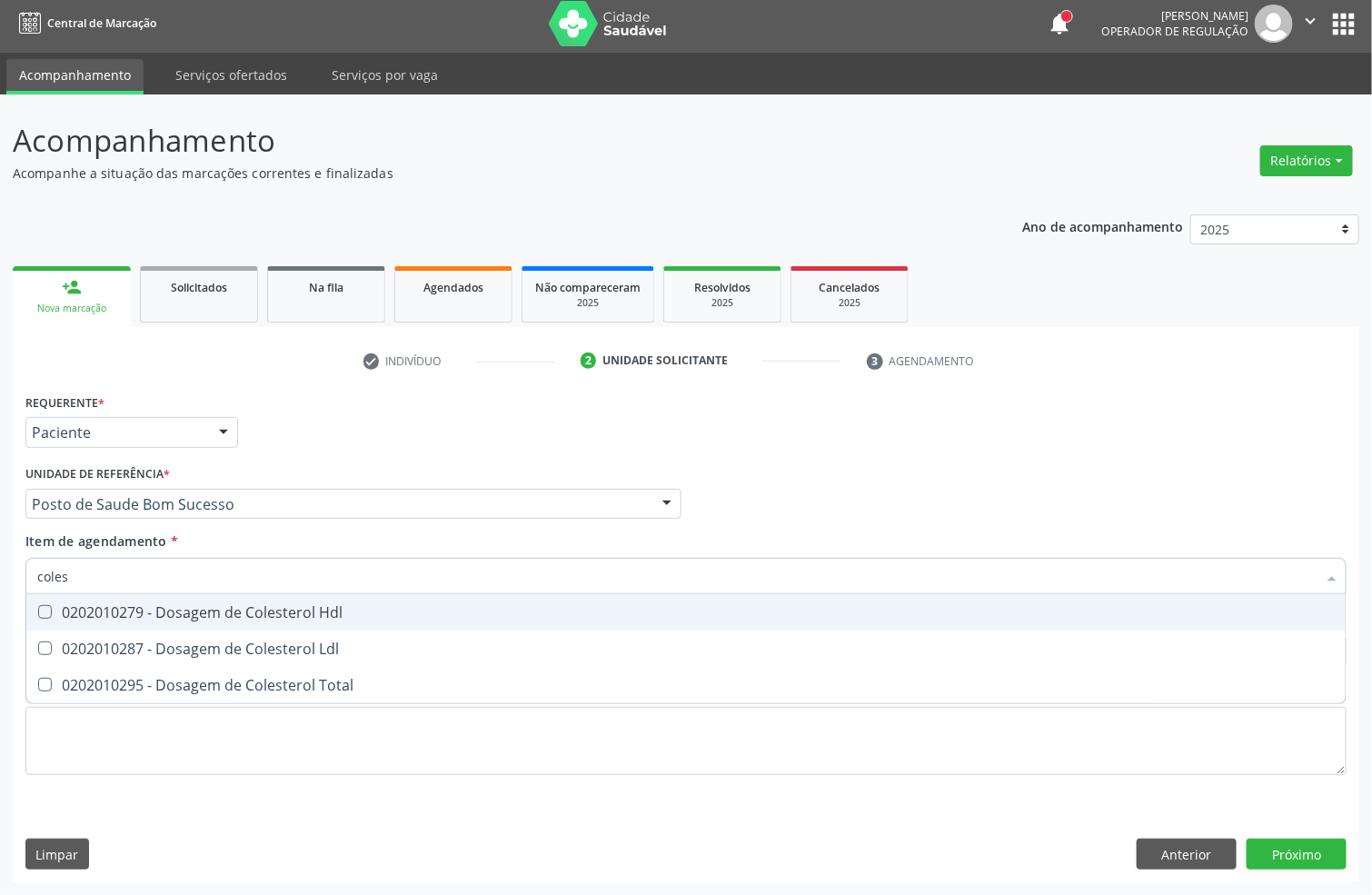
click at [53, 619] on span "0202010279 - Dosagem de Colesterol Hdl" at bounding box center [686, 612] width 1319 height 36
checkbox Hdl "true"
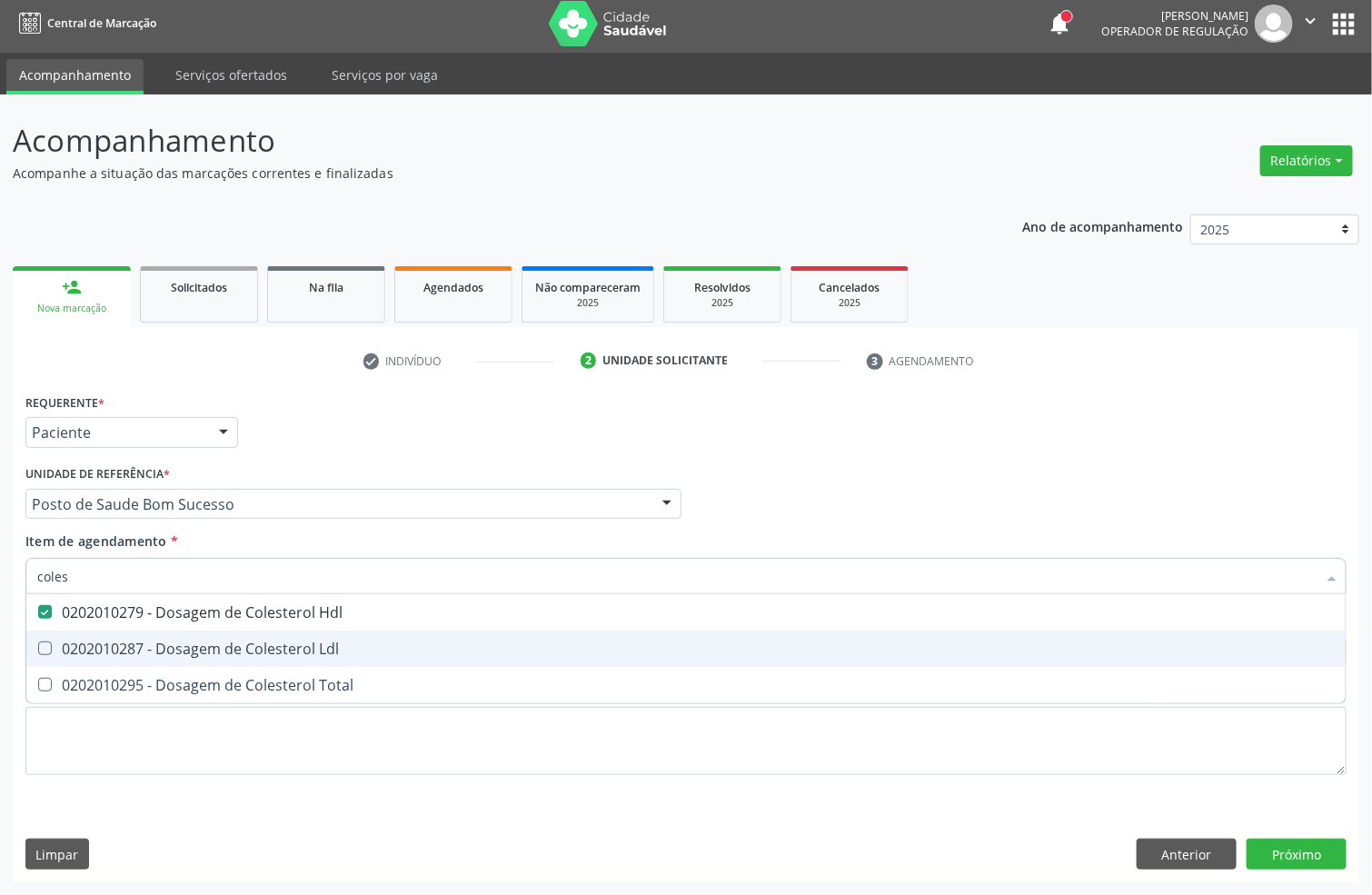
click at [69, 650] on div "0202010287 - Dosagem de Colesterol Ldl" at bounding box center [685, 649] width 1297 height 15
checkbox Ldl "true"
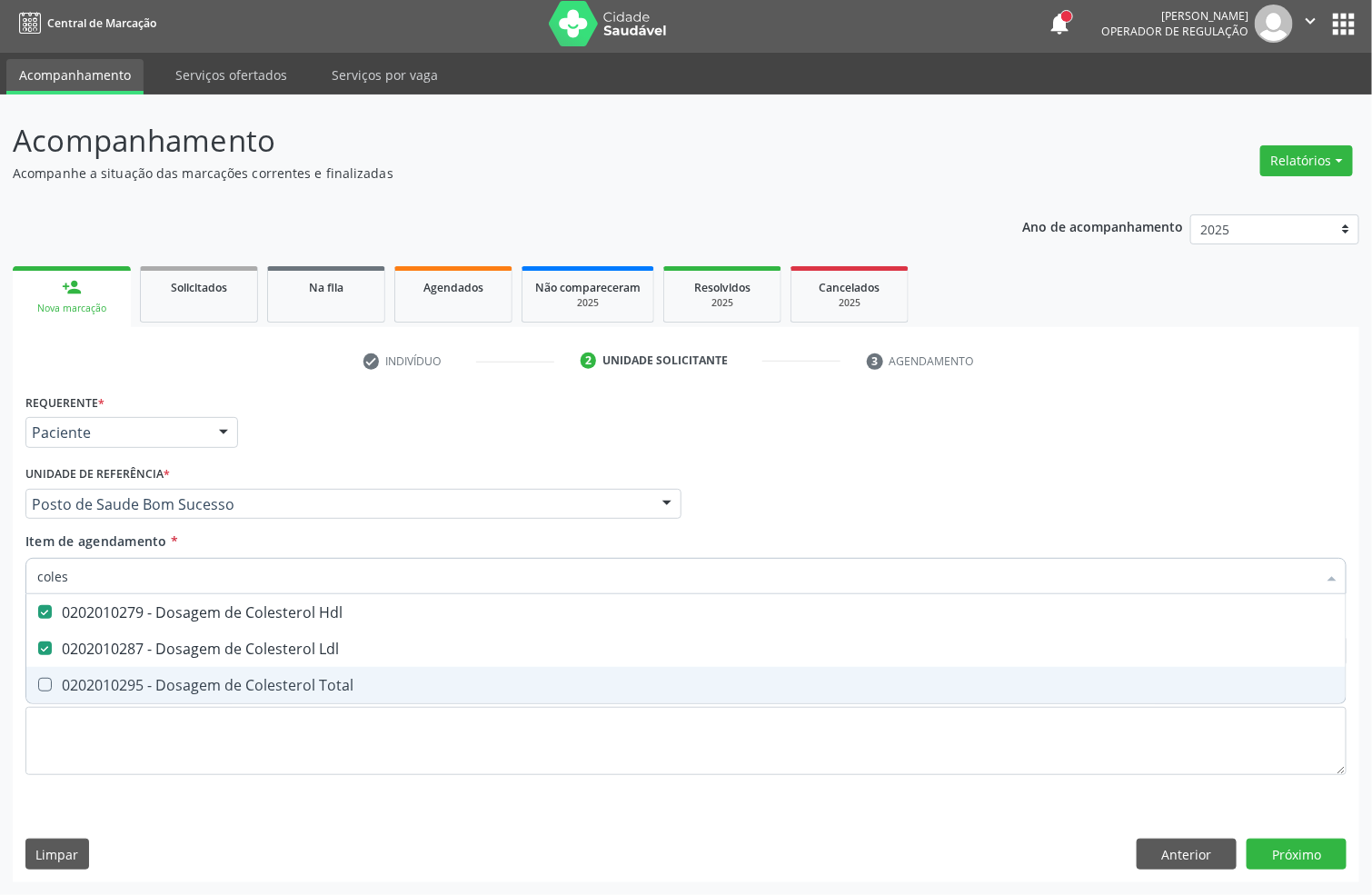
click at [71, 677] on div "0202010295 - Dosagem de Colesterol Total" at bounding box center [685, 685] width 1297 height 15
checkbox Total "true"
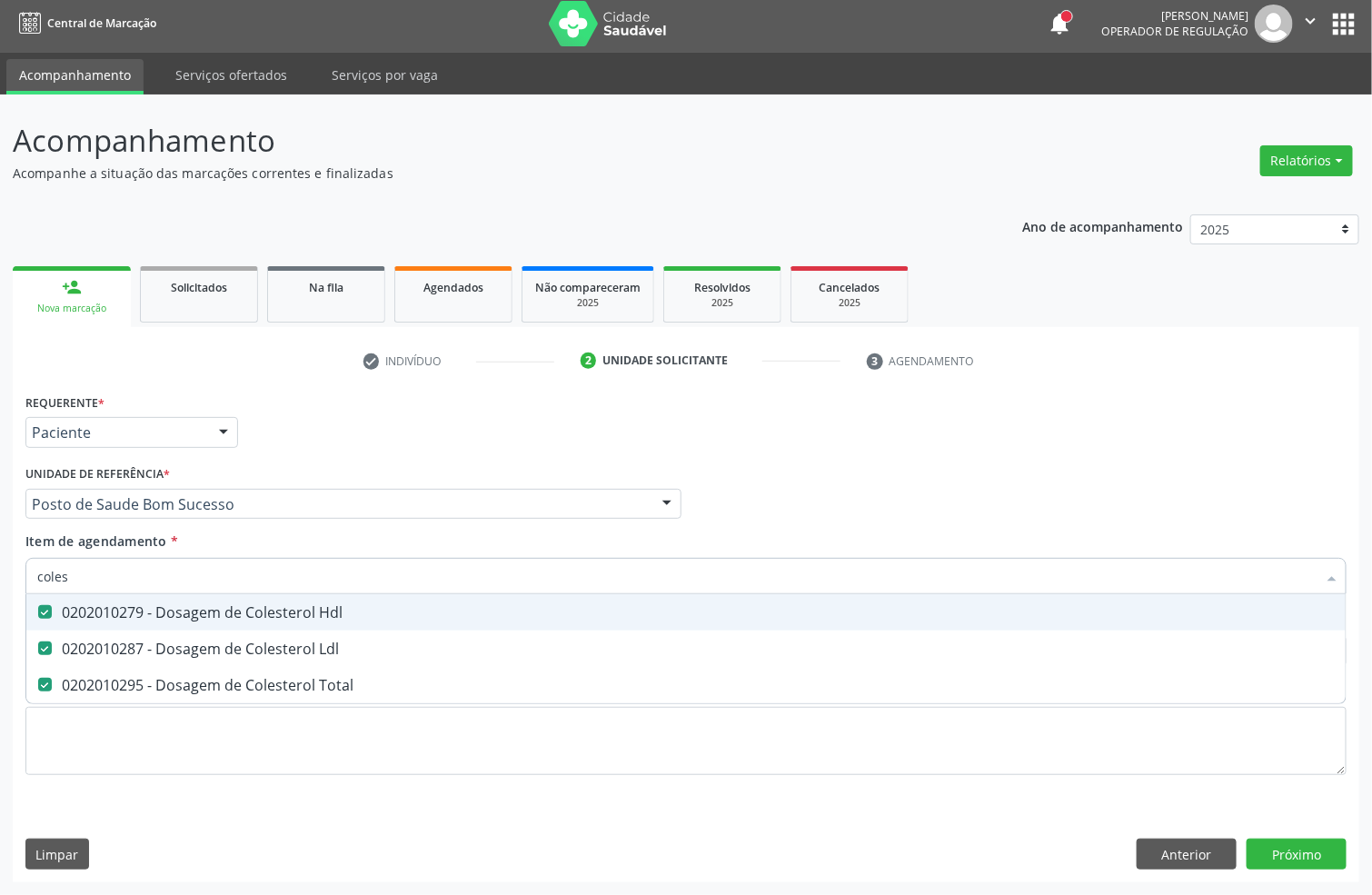
drag, startPoint x: 82, startPoint y: 582, endPoint x: 0, endPoint y: 567, distance: 83.4
click at [0, 567] on div "Acompanhamento Acompanhe a situação das marcações correntes e finalizadas Relat…" at bounding box center [686, 495] width 1372 height 800
type input "tg"
checkbox Hdl "false"
checkbox Ldl "false"
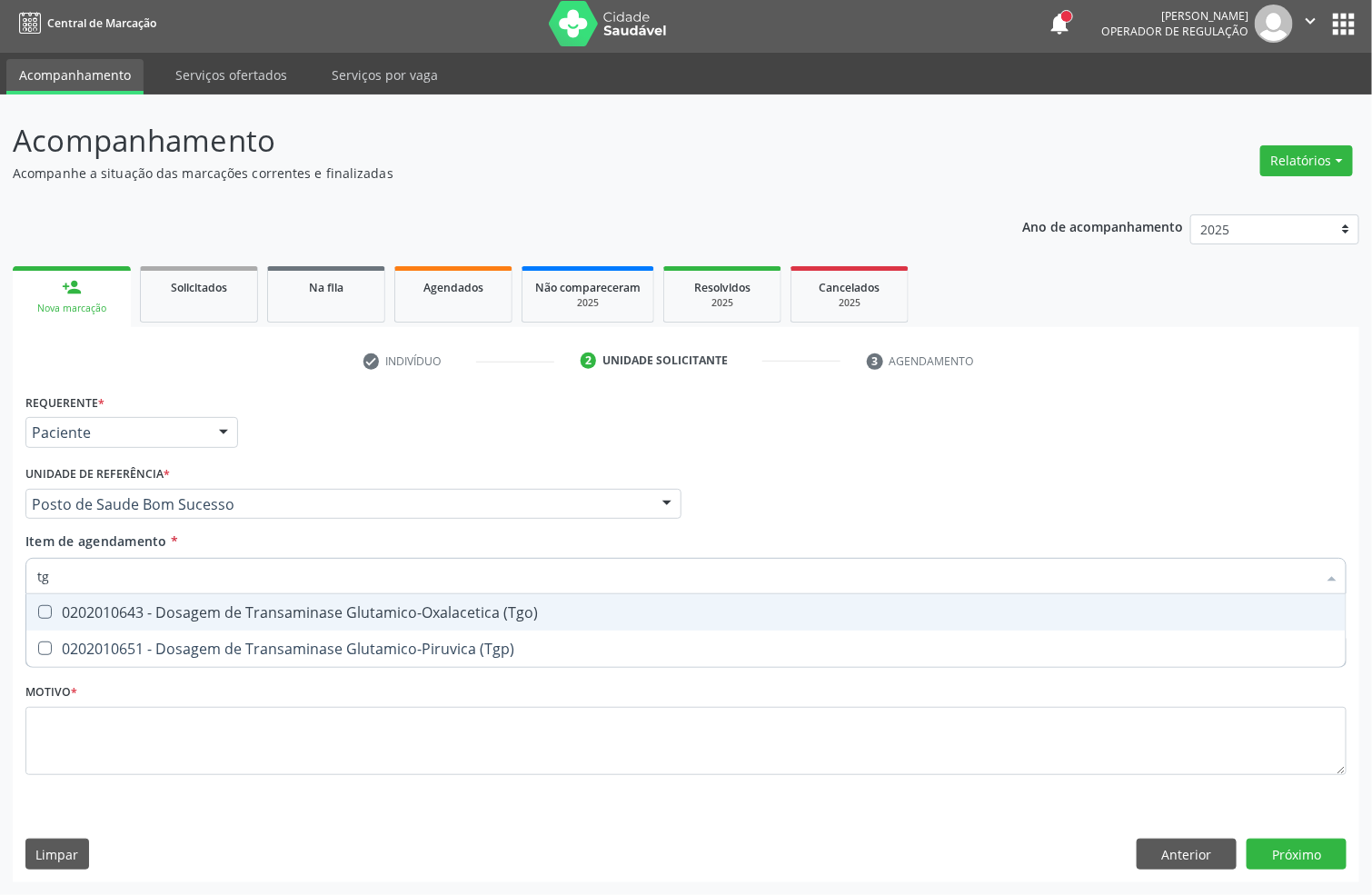
click at [197, 610] on div "0202010643 - Dosagem de Transaminase Glutamico-Oxalacetica (Tgo)" at bounding box center [685, 612] width 1297 height 15
checkbox \(Tgo\) "true"
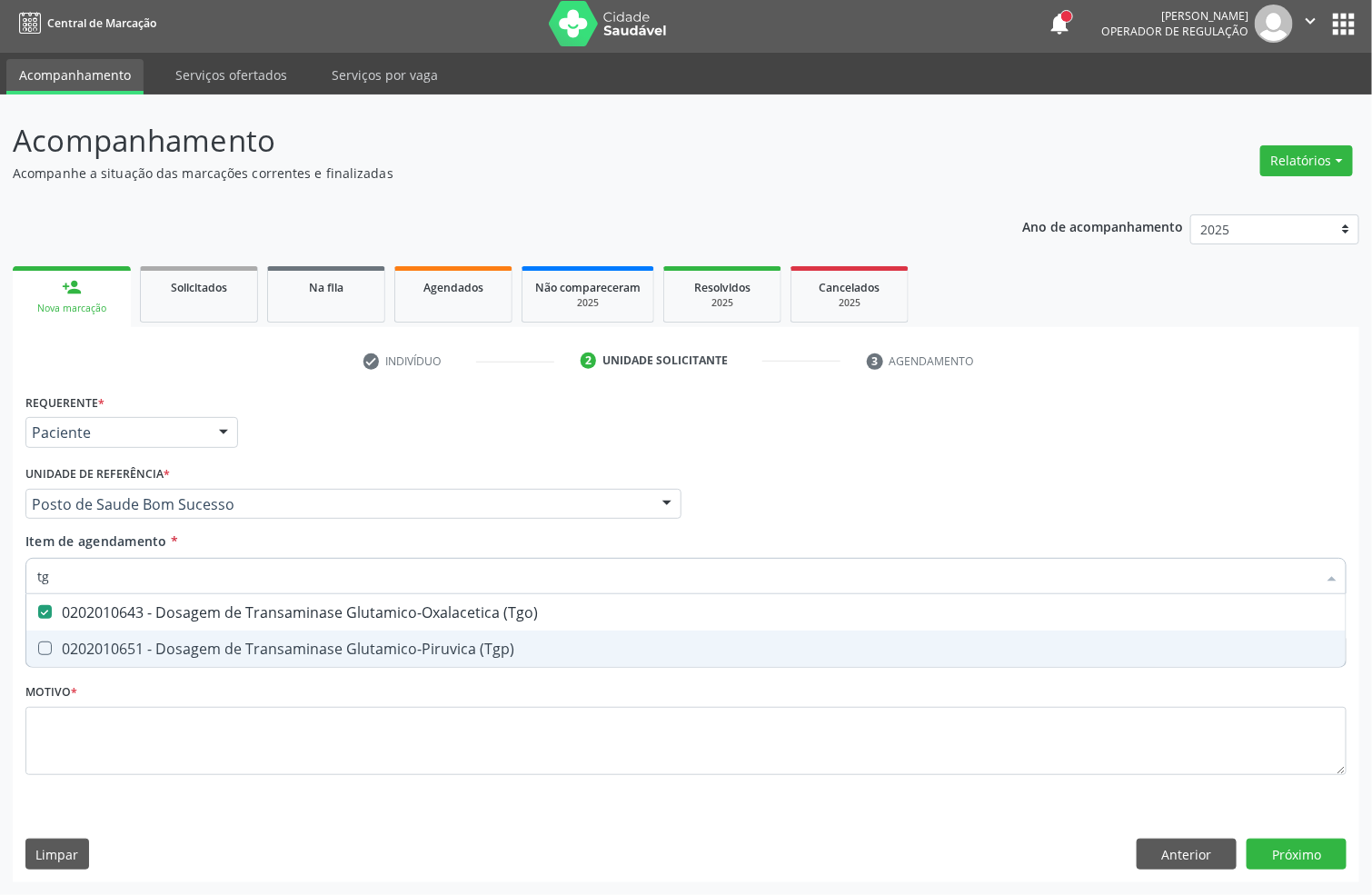
click at [195, 635] on span "0202010651 - Dosagem de Transaminase Glutamico-Piruvica (Tgp)" at bounding box center [686, 648] width 1319 height 36
checkbox \(Tgp\) "true"
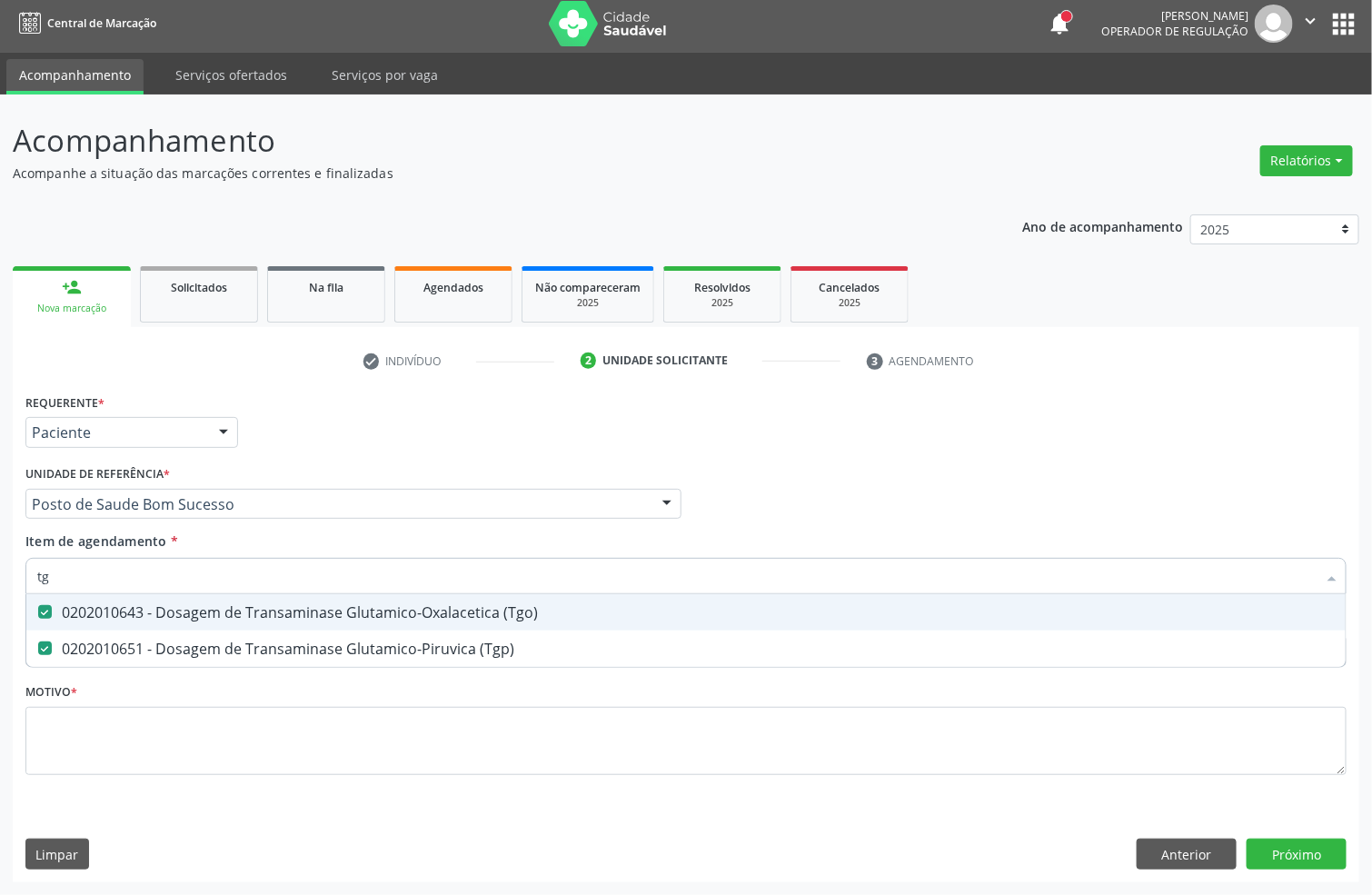
type input "tg"
click at [0, 548] on div "Acompanhamento Acompanhe a situação das marcações correntes e finalizadas Relat…" at bounding box center [686, 495] width 1372 height 800
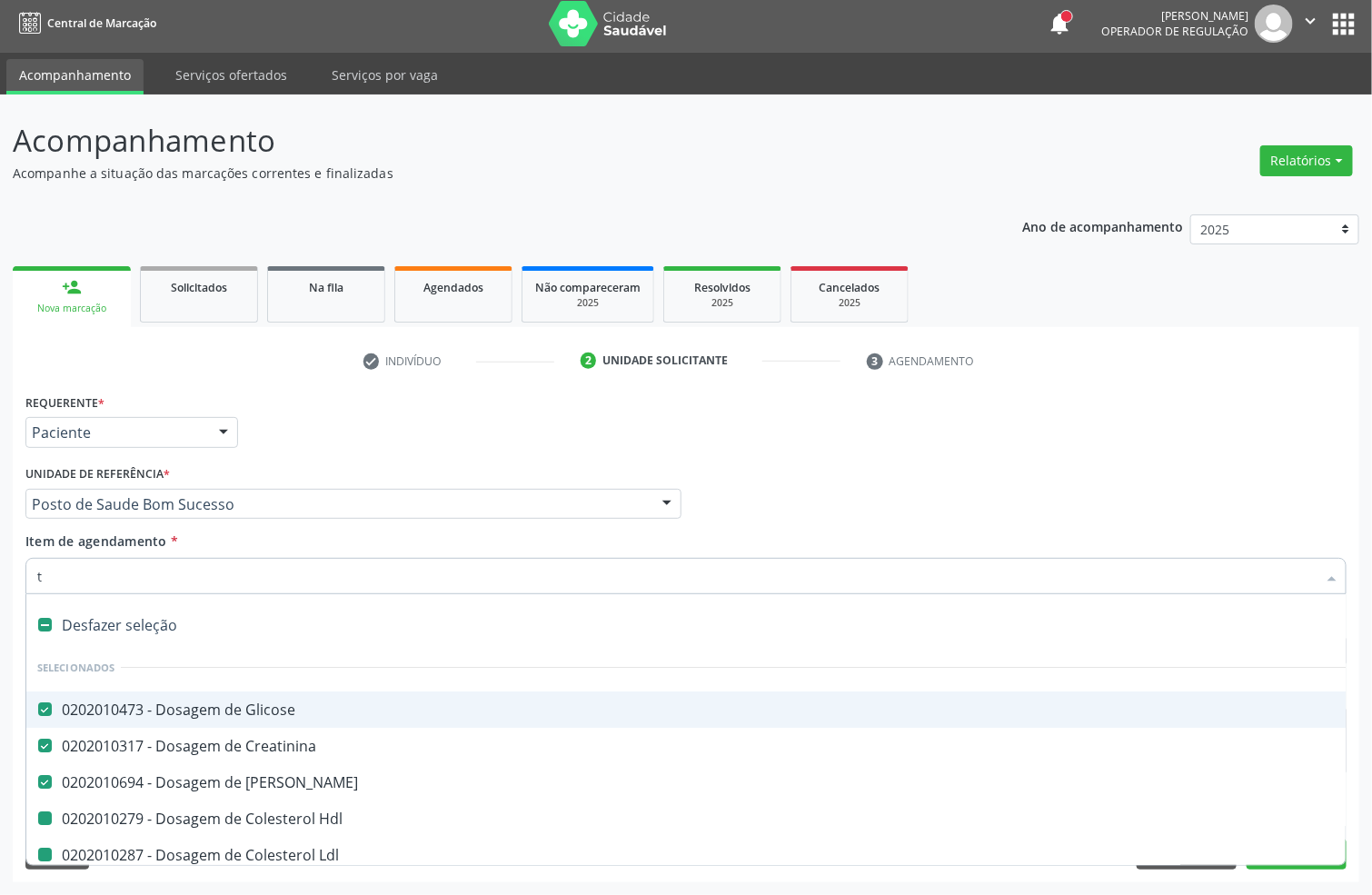
type input "tr"
checkbox Hdl "false"
checkbox Ldl "false"
checkbox Total "false"
checkbox \(Tgp\) "false"
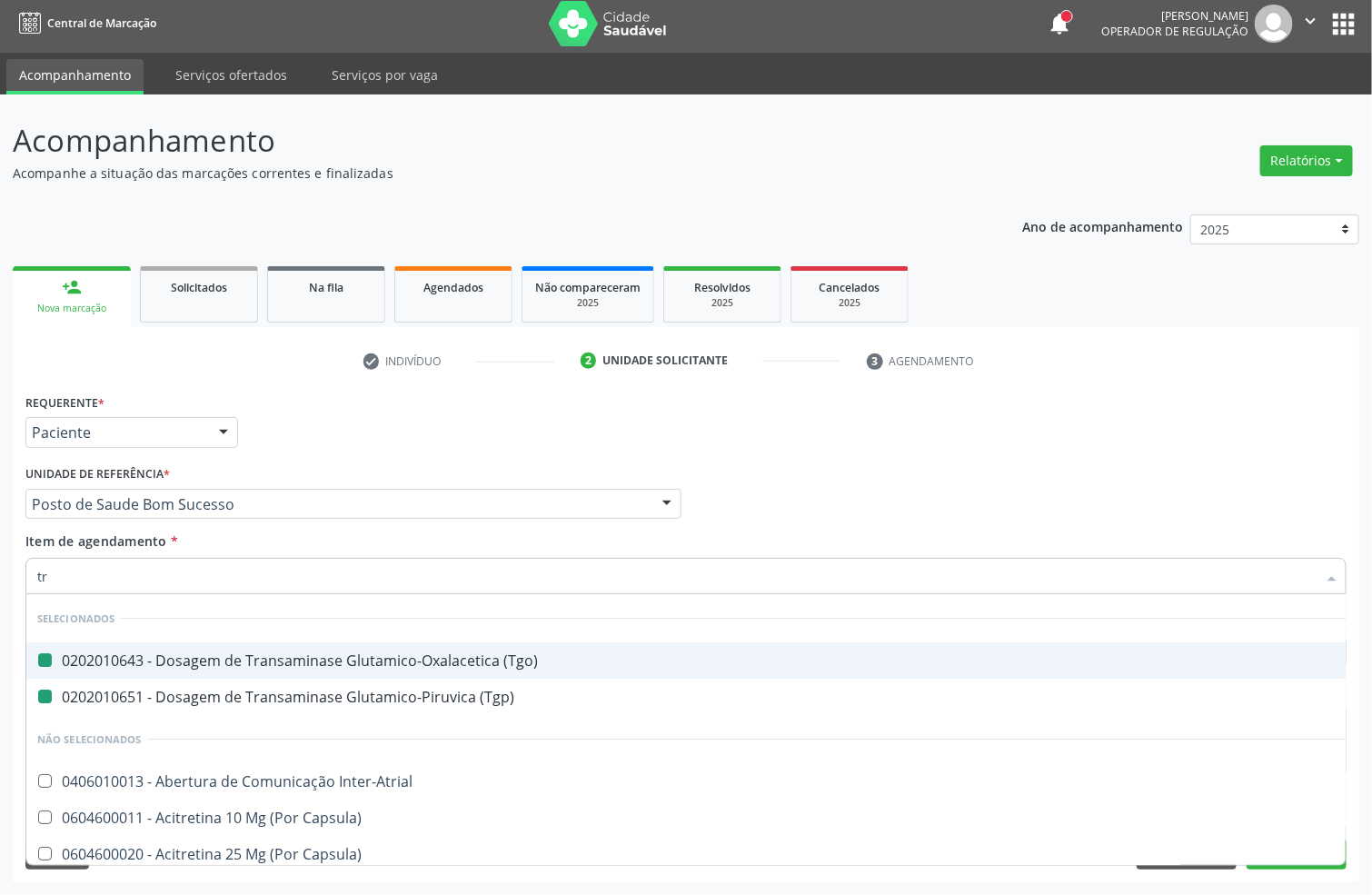
type input "tri"
checkbox \(Tgo\) "false"
checkbox \(Tgp\) "false"
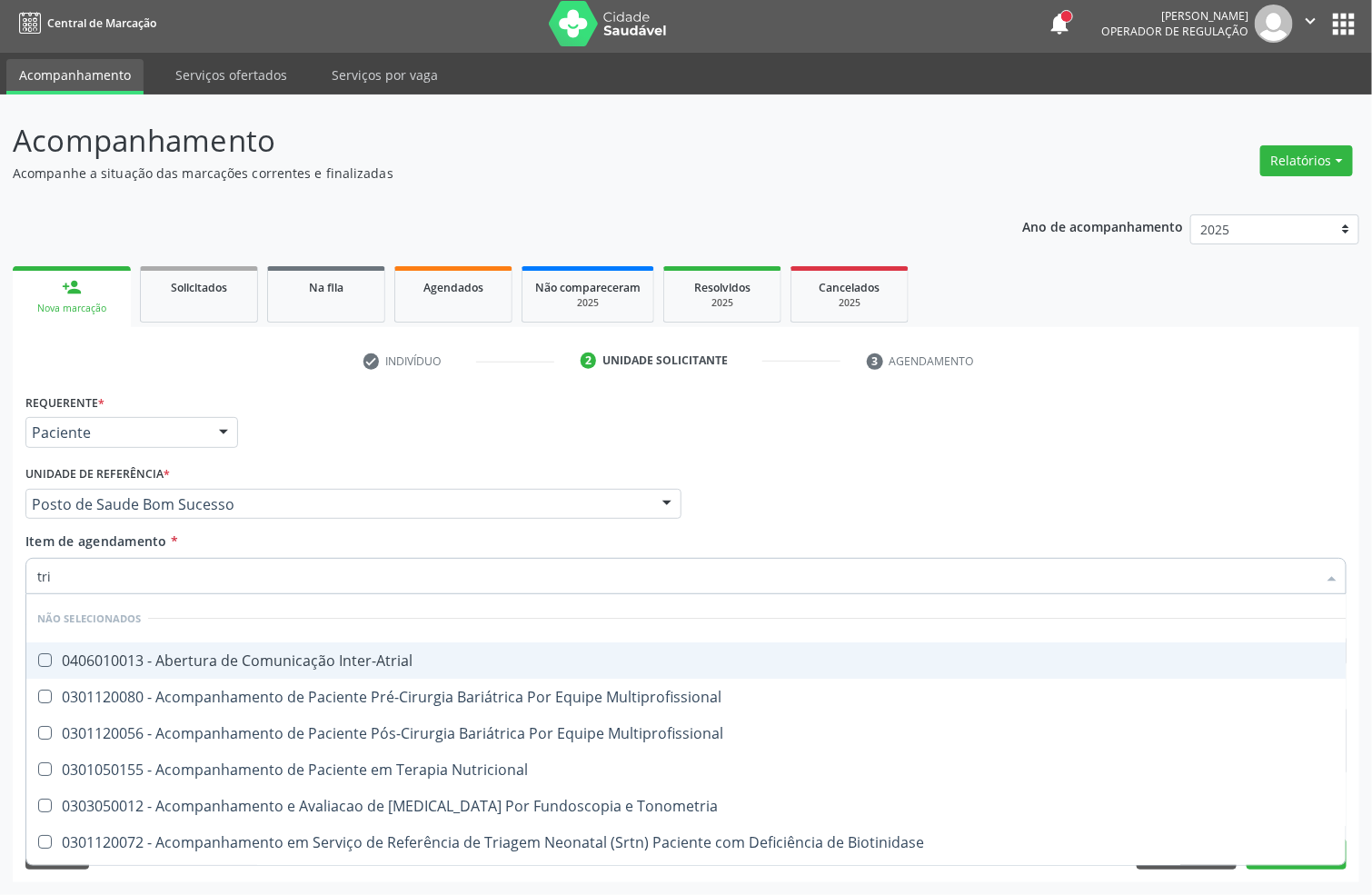
type input "trig"
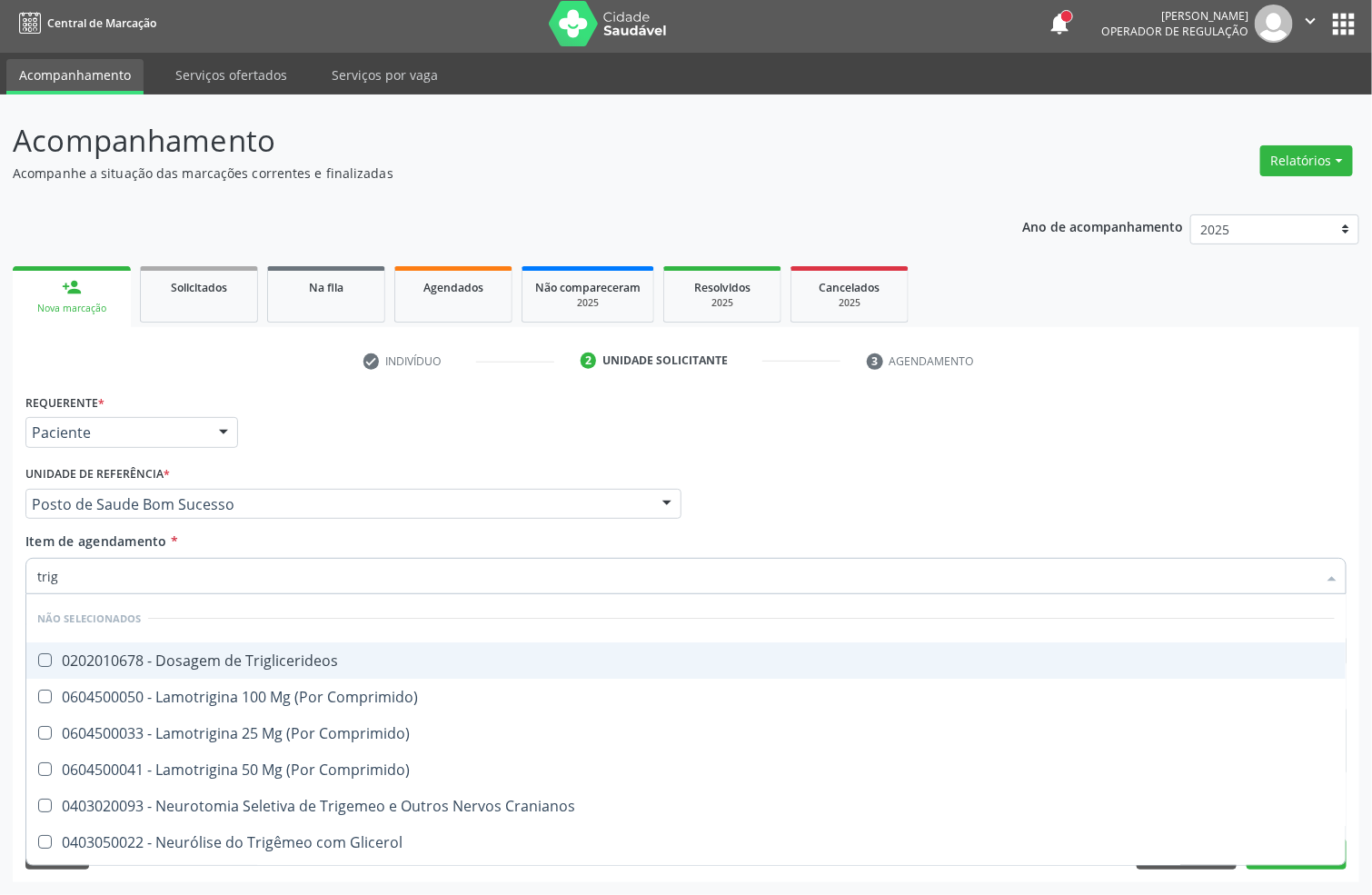
click at [99, 663] on div "0202010678 - Dosagem de Triglicerideos" at bounding box center [685, 661] width 1297 height 15
checkbox Triglicerideos "true"
drag, startPoint x: 103, startPoint y: 587, endPoint x: 0, endPoint y: 586, distance: 103.0
click at [0, 587] on div "Acompanhamento Acompanhe a situação das marcações correntes e finalizadas Relat…" at bounding box center [686, 495] width 1372 height 800
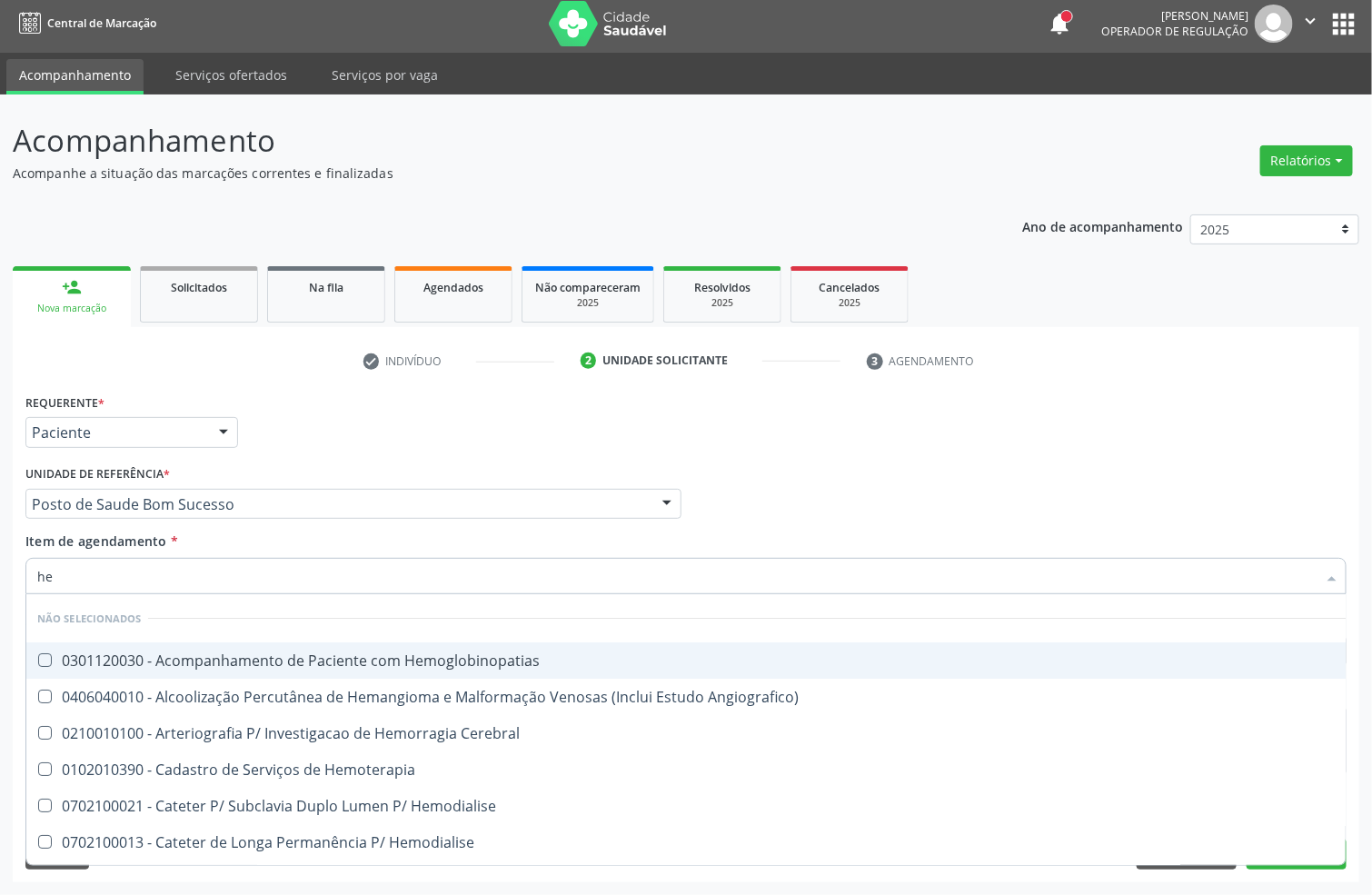
type input "hem"
checkbox Hemoglobinopatias "false"
type input "hemogra"
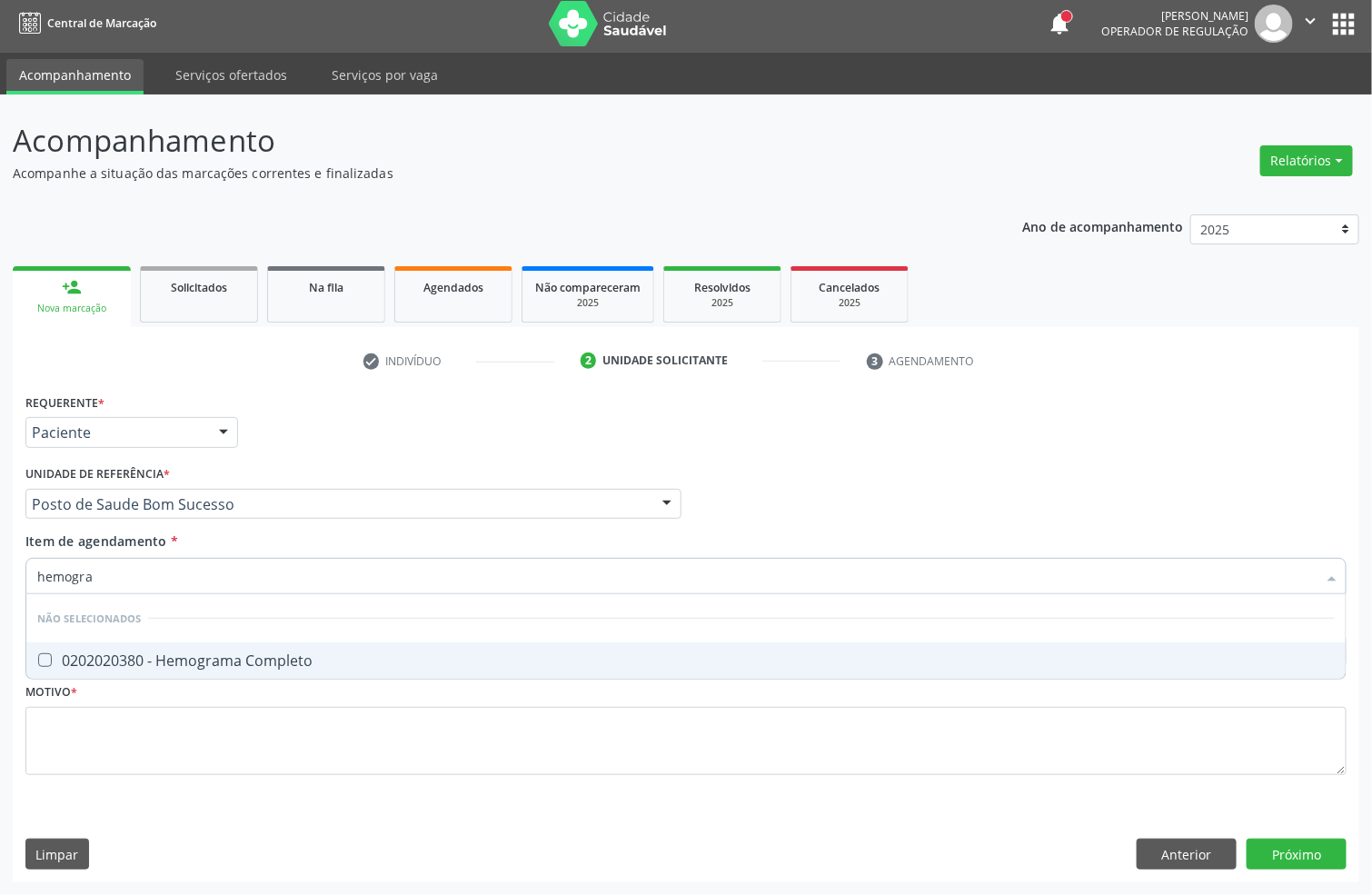
drag, startPoint x: 64, startPoint y: 652, endPoint x: 83, endPoint y: 598, distance: 57.2
click at [64, 654] on div "0202020380 - Hemograma Completo" at bounding box center [685, 661] width 1297 height 15
checkbox Completo "true"
drag, startPoint x: 101, startPoint y: 575, endPoint x: 0, endPoint y: 567, distance: 101.3
click at [0, 567] on div "Acompanhamento Acompanhe a situação das marcações correntes e finalizadas Relat…" at bounding box center [686, 495] width 1372 height 800
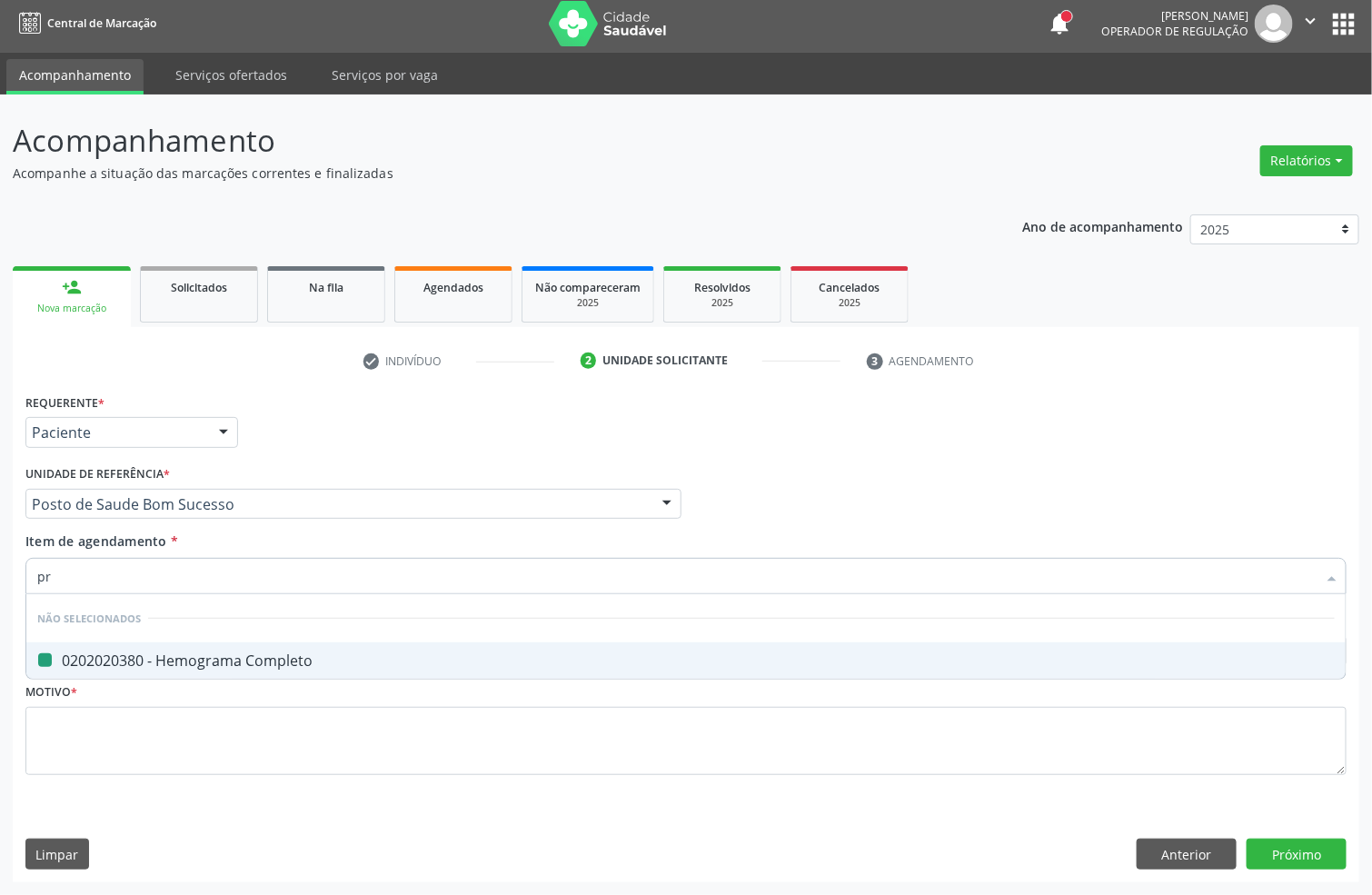
type input "pro"
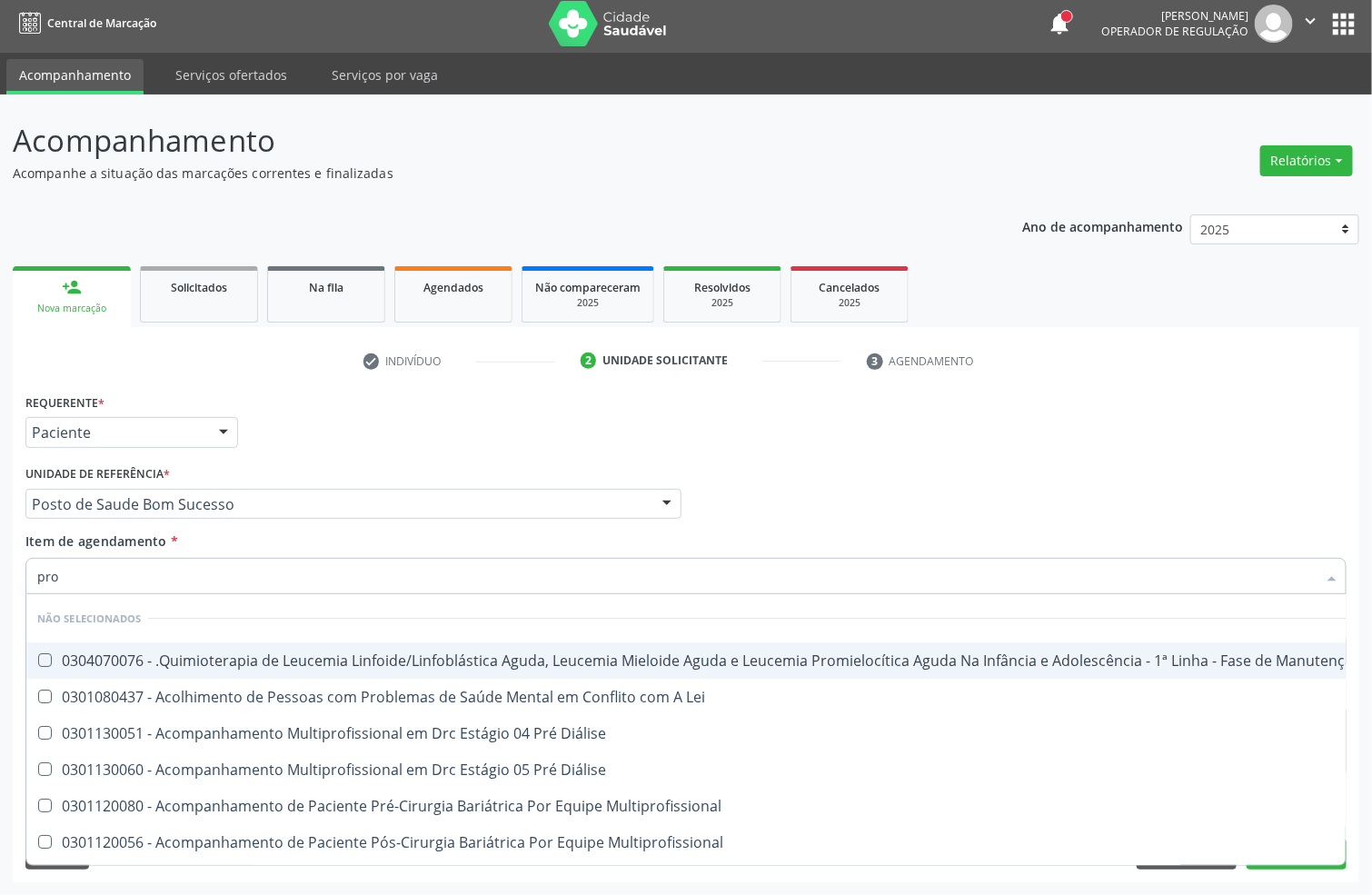
checkbox Manutenção "false"
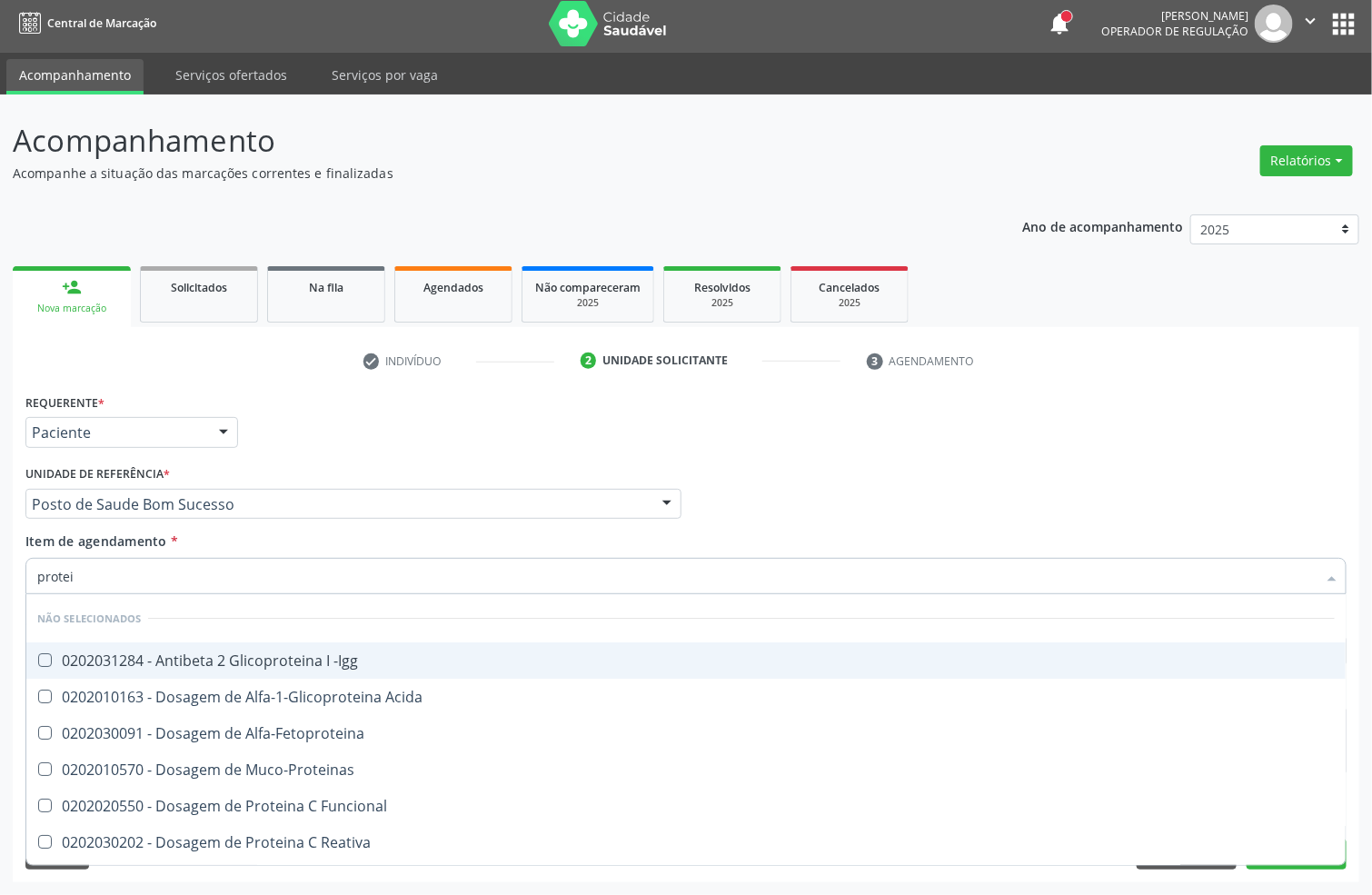
type input "protein"
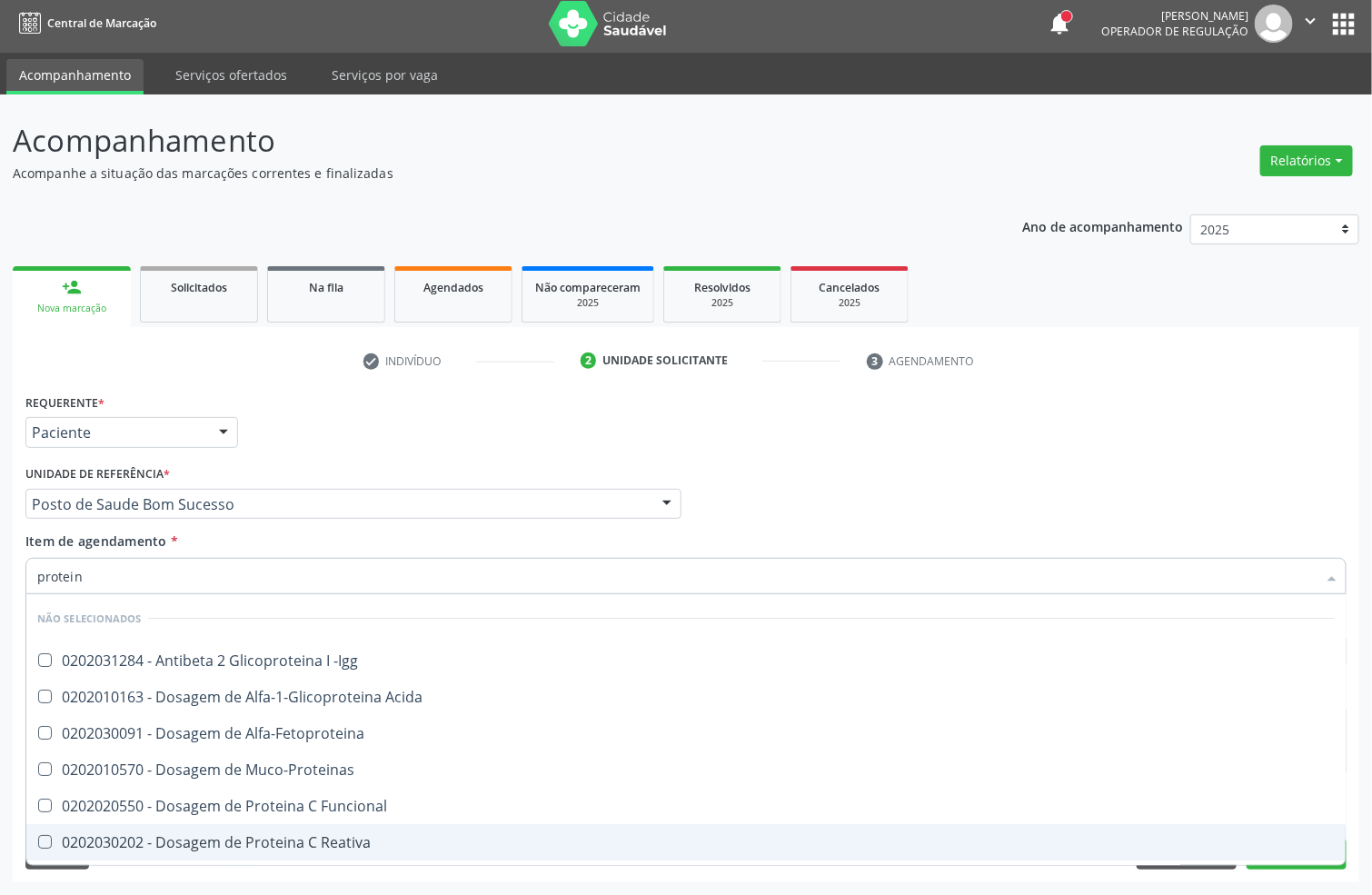
drag, startPoint x: 160, startPoint y: 841, endPoint x: 159, endPoint y: 827, distance: 14.0
click at [159, 840] on div "0202030202 - Dosagem de Proteina C Reativa" at bounding box center [685, 842] width 1297 height 15
checkbox Reativa "true"
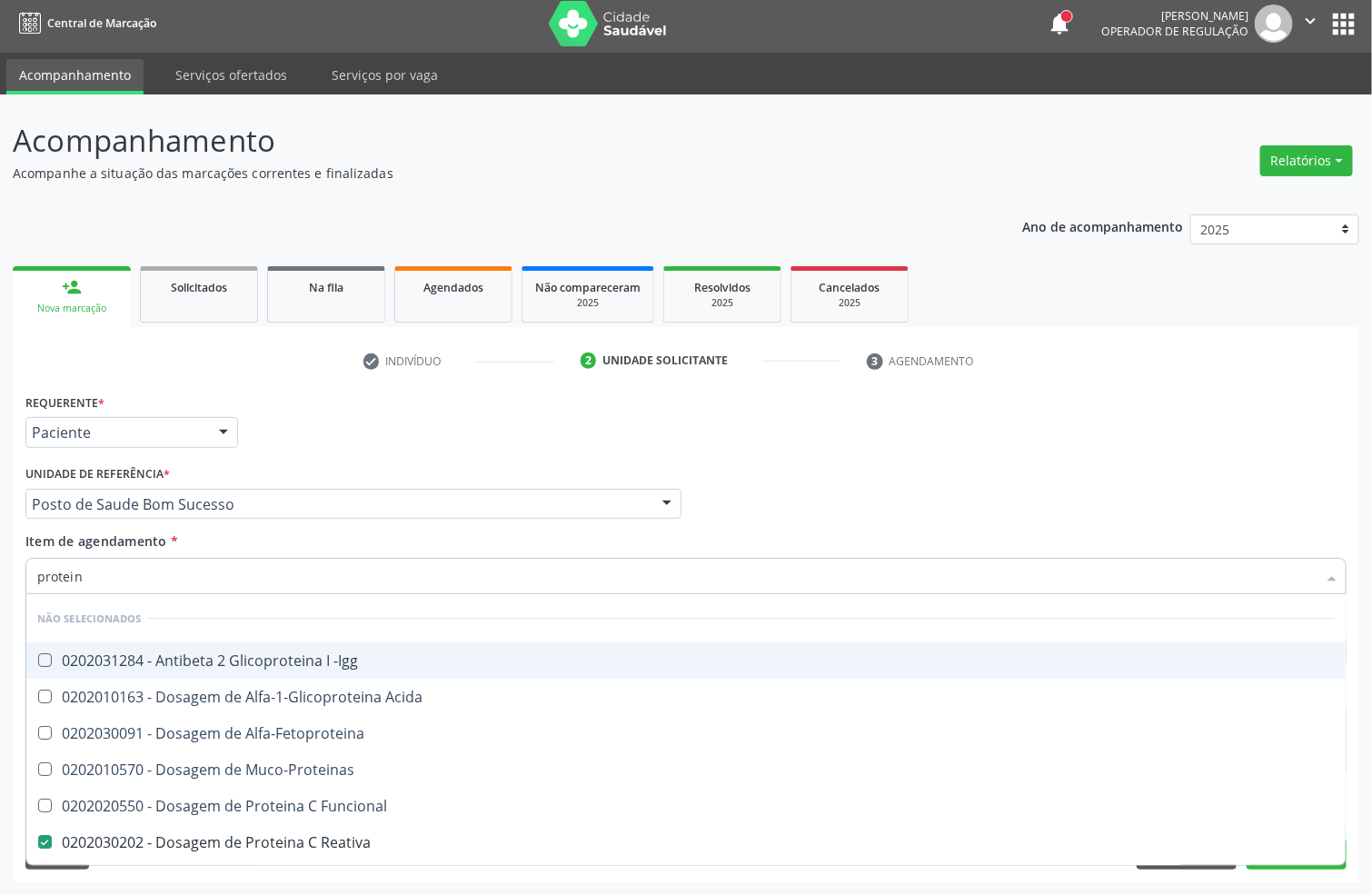
click at [0, 578] on div "Acompanhamento Acompanhe a situação das marcações correntes e finalizadas Relat…" at bounding box center [686, 495] width 1372 height 800
type input "urina"
checkbox -Igg "false"
checkbox Alfa-Fetoproteina "false"
checkbox Reativa "false"
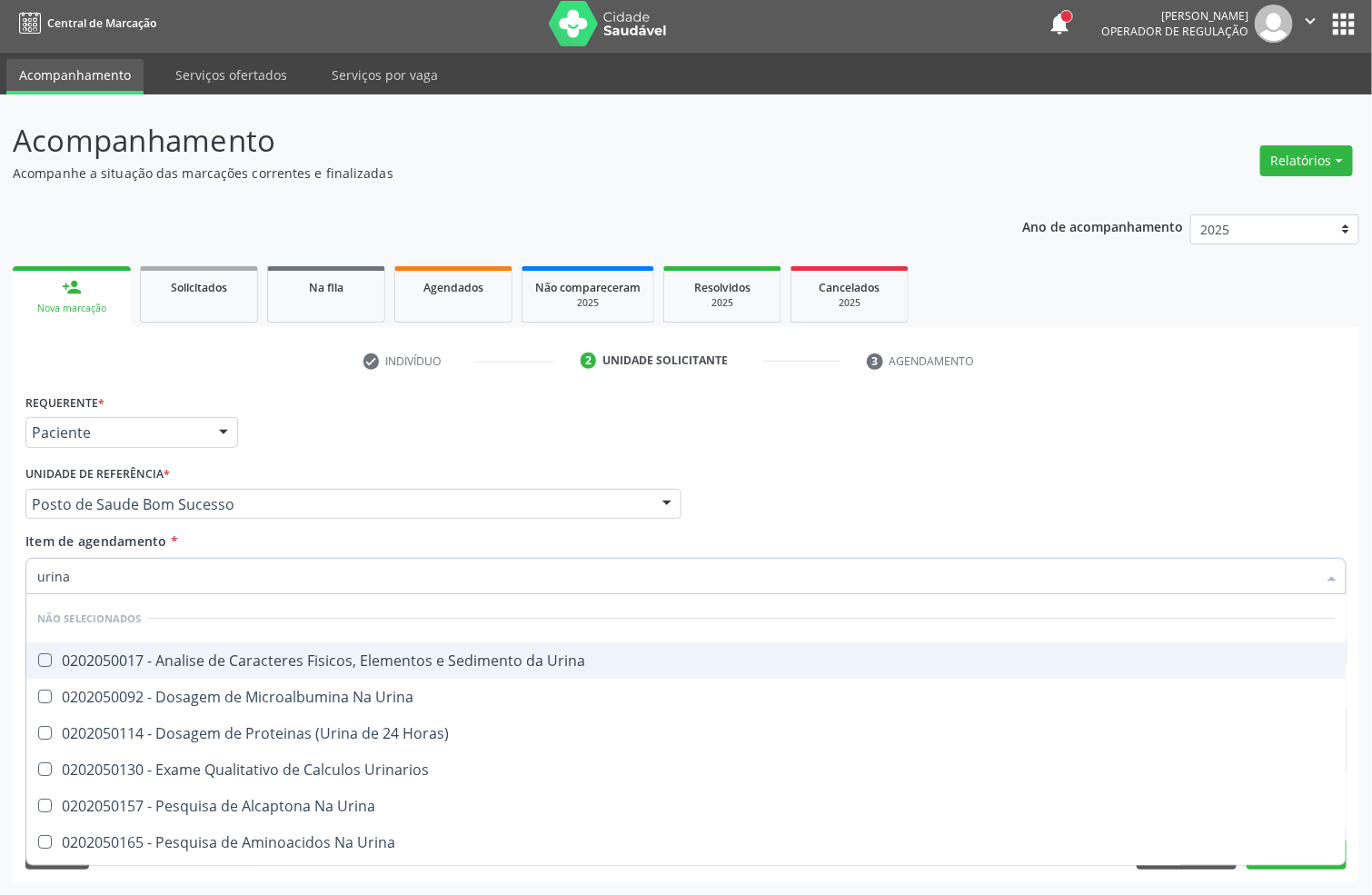
type input "urina"
drag, startPoint x: 103, startPoint y: 665, endPoint x: 103, endPoint y: 654, distance: 11.0
click at [103, 662] on div "0202050017 - Analise de Caracteres Fisicos, Elementos e Sedimento da Urina" at bounding box center [685, 661] width 1297 height 15
checkbox Urina "true"
drag, startPoint x: 0, startPoint y: 559, endPoint x: 0, endPoint y: 548, distance: 11.0
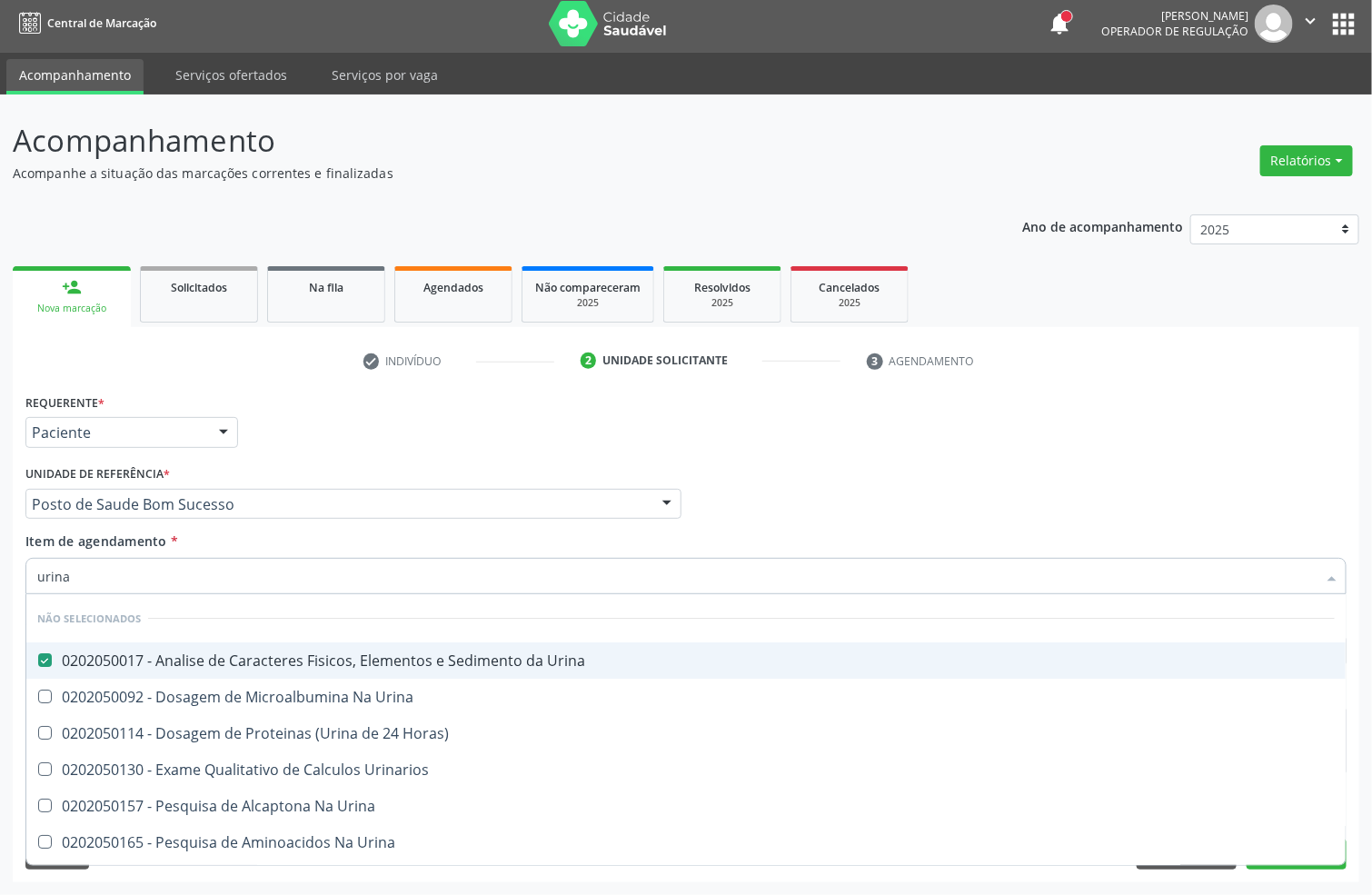
click at [0, 556] on div "Acompanhamento Acompanhe a situação das marcações correntes e finalizadas Relat…" at bounding box center [686, 495] width 1372 height 800
type input "pa"
checkbox Urina "false"
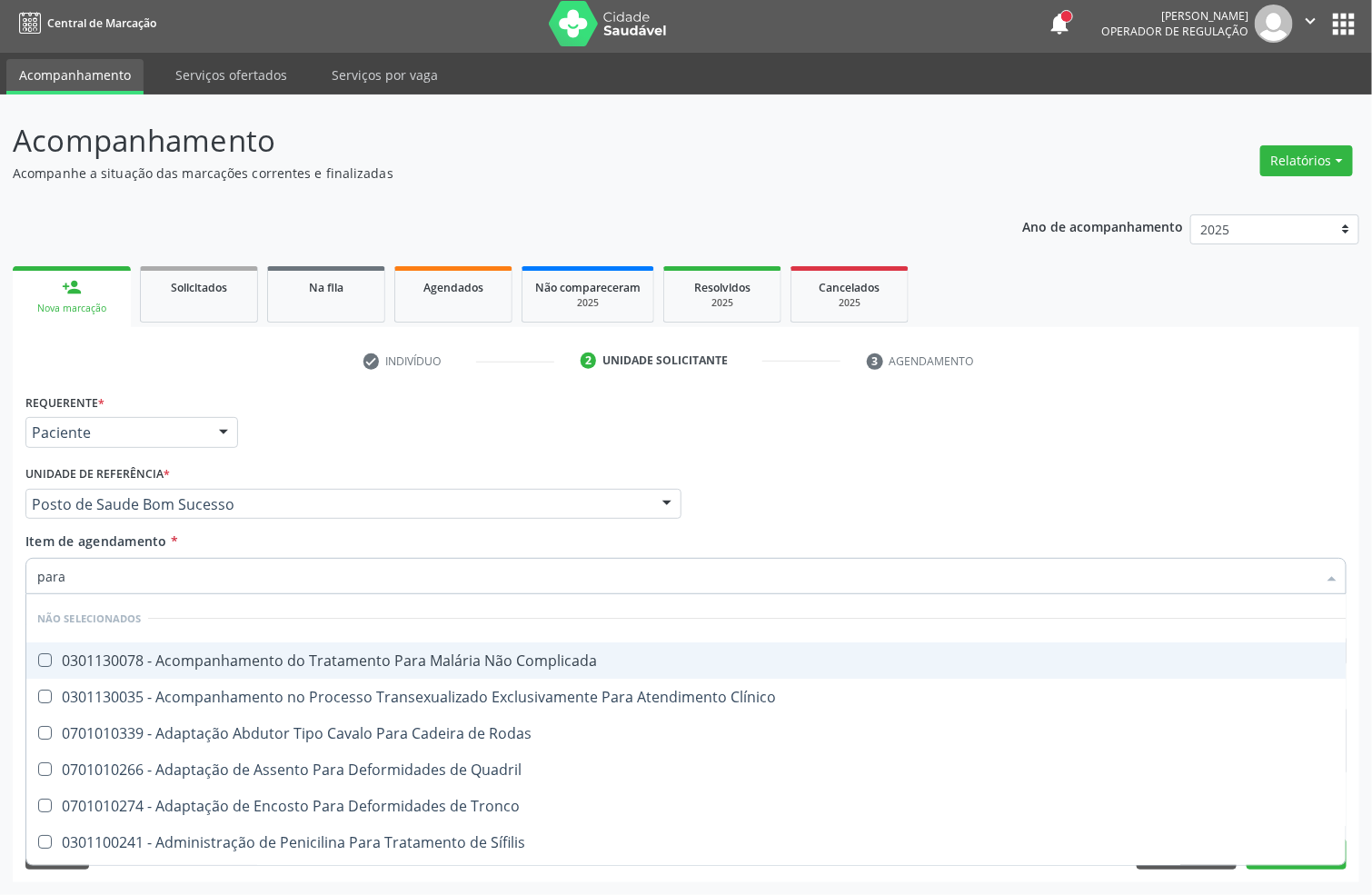
type input "paras"
